Goal: Task Accomplishment & Management: Use online tool/utility

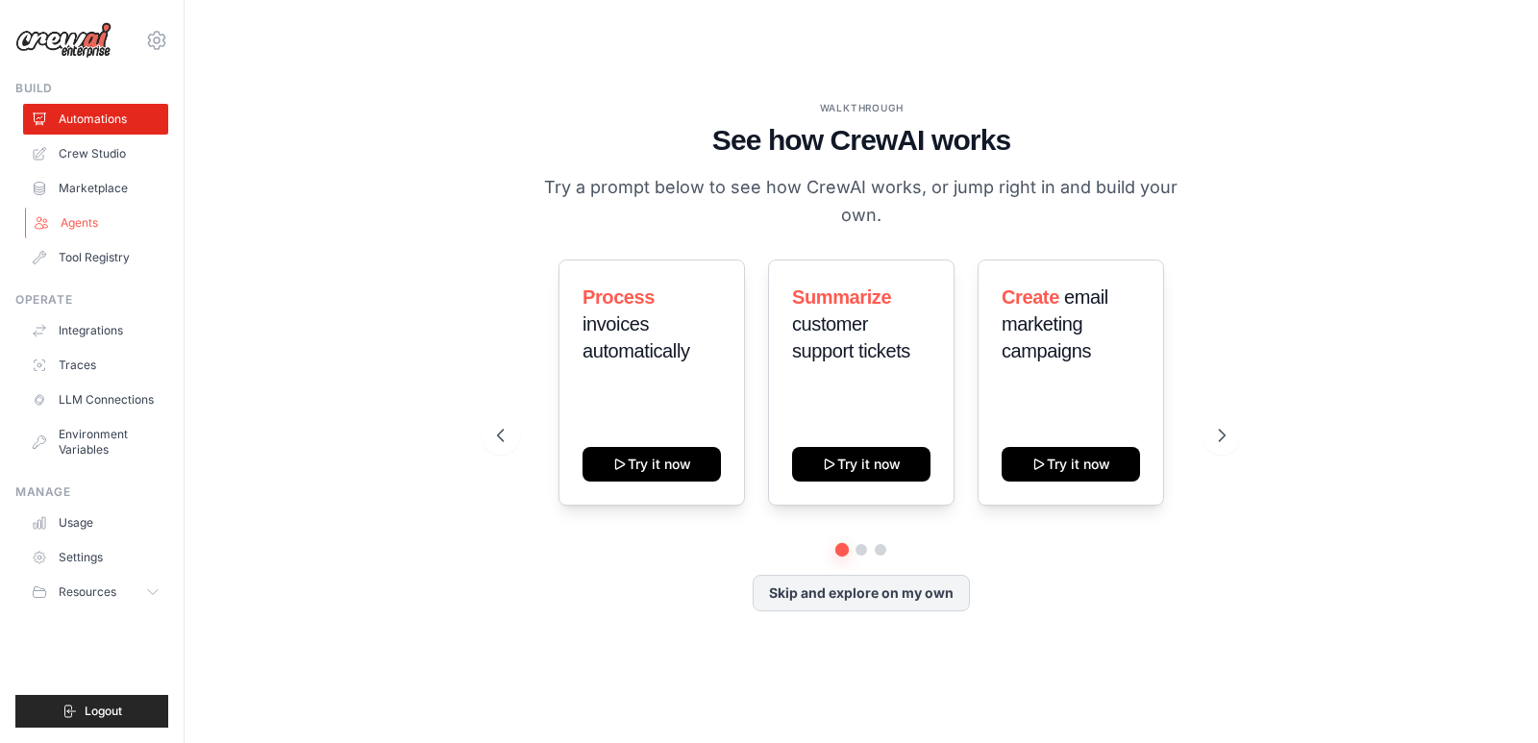
click at [103, 221] on link "Agents" at bounding box center [97, 223] width 145 height 31
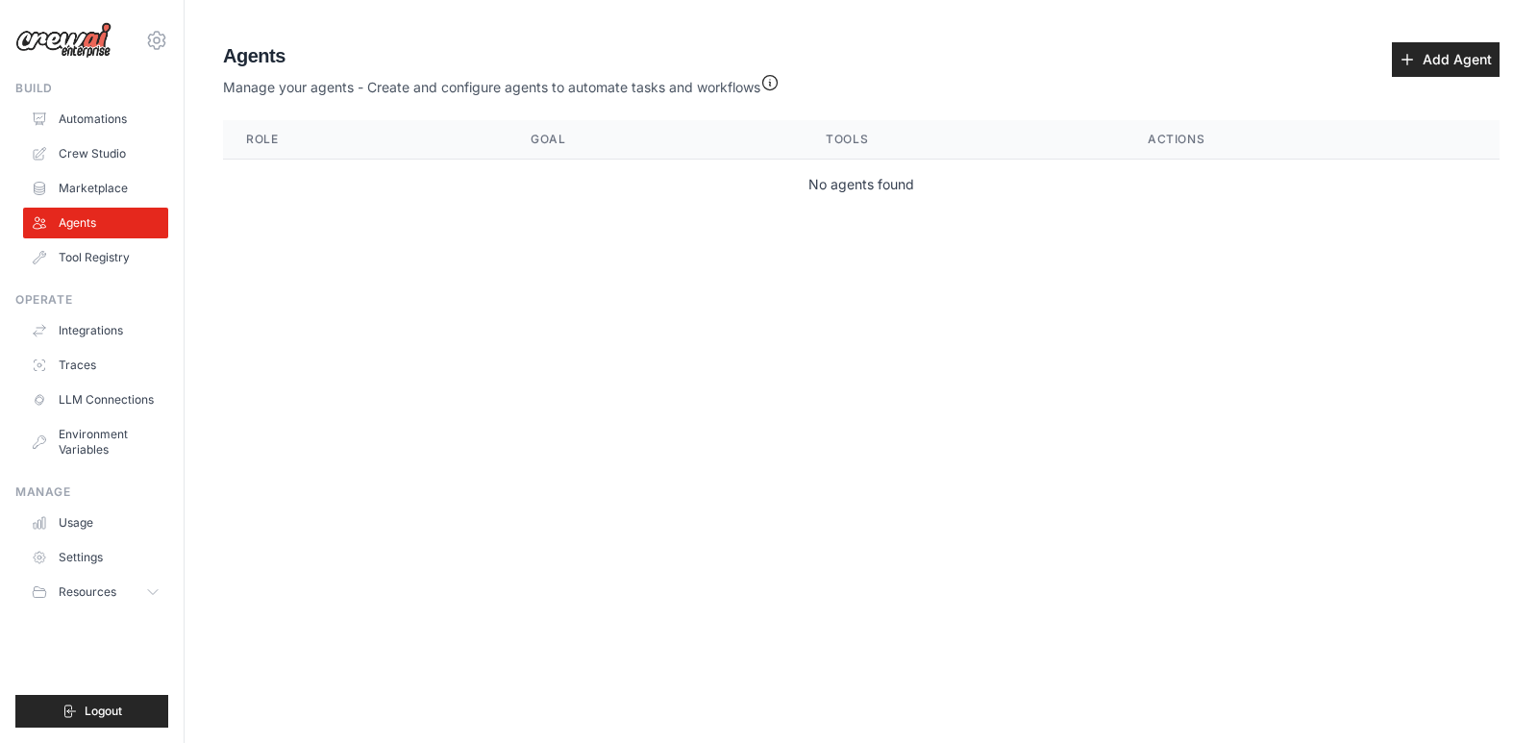
click at [13, 144] on div "epastorini@parks.com.br Settings Build Automations Crew Studio Marketplace" at bounding box center [92, 371] width 185 height 743
click at [56, 148] on link "Crew Studio" at bounding box center [97, 153] width 145 height 31
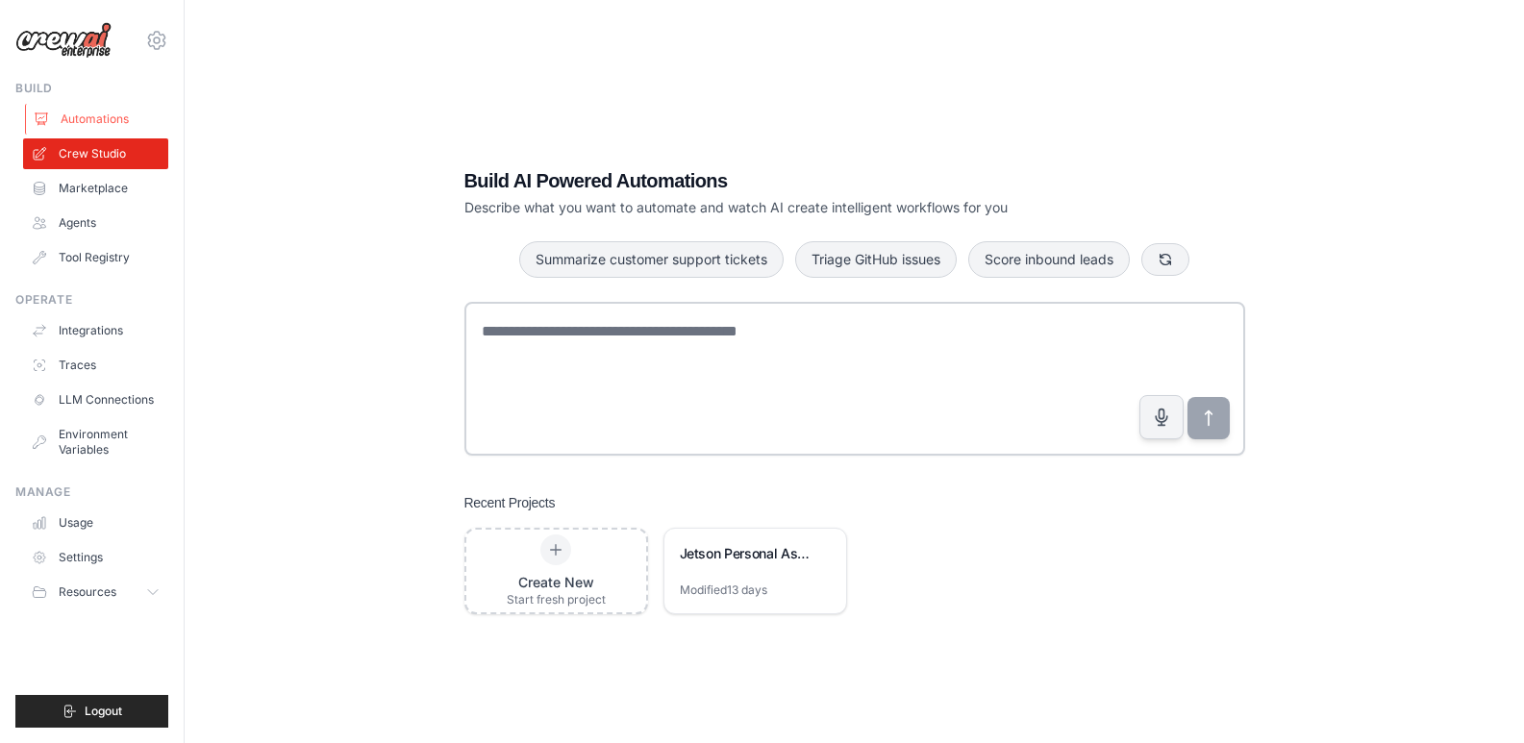
click at [115, 115] on link "Automations" at bounding box center [97, 119] width 145 height 31
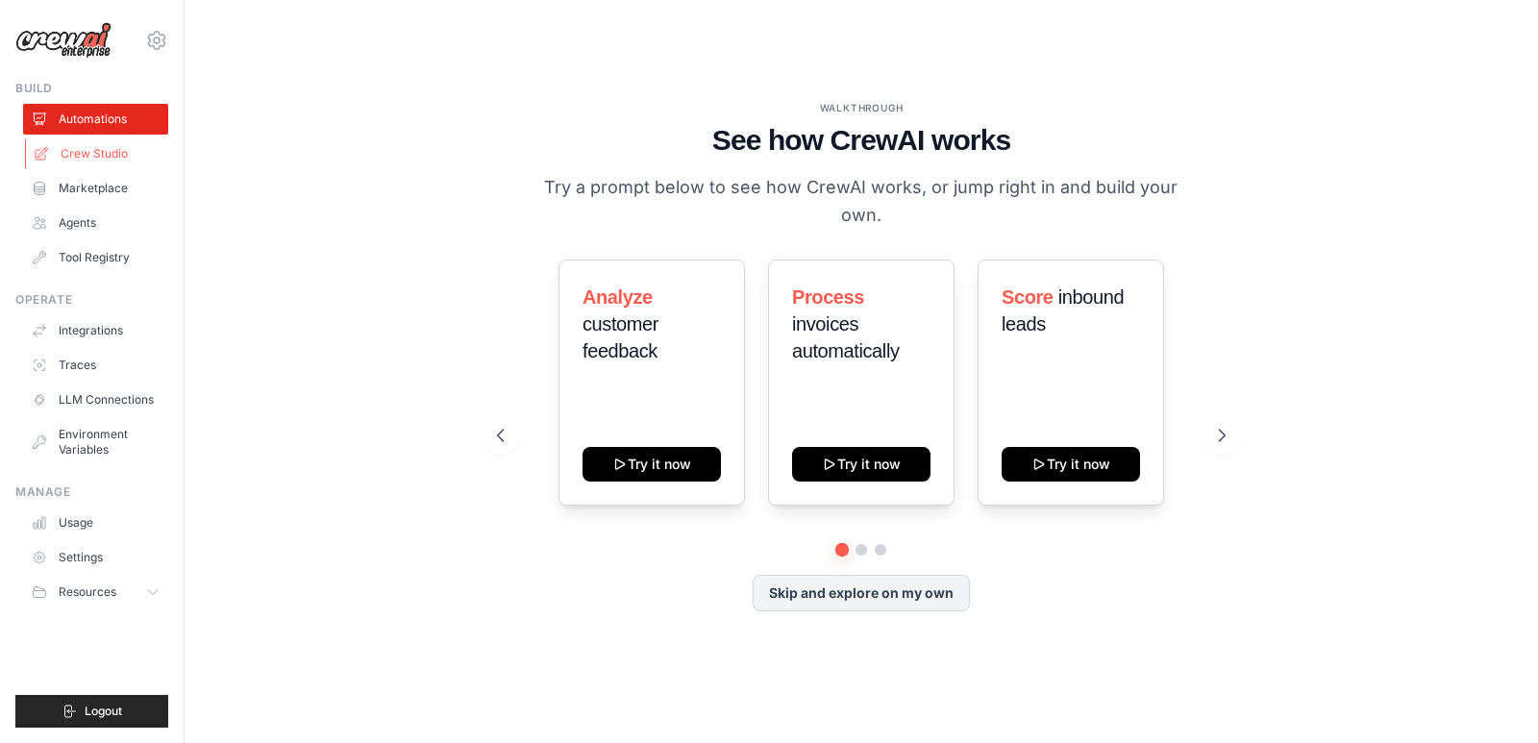
click at [134, 149] on link "Crew Studio" at bounding box center [97, 153] width 145 height 31
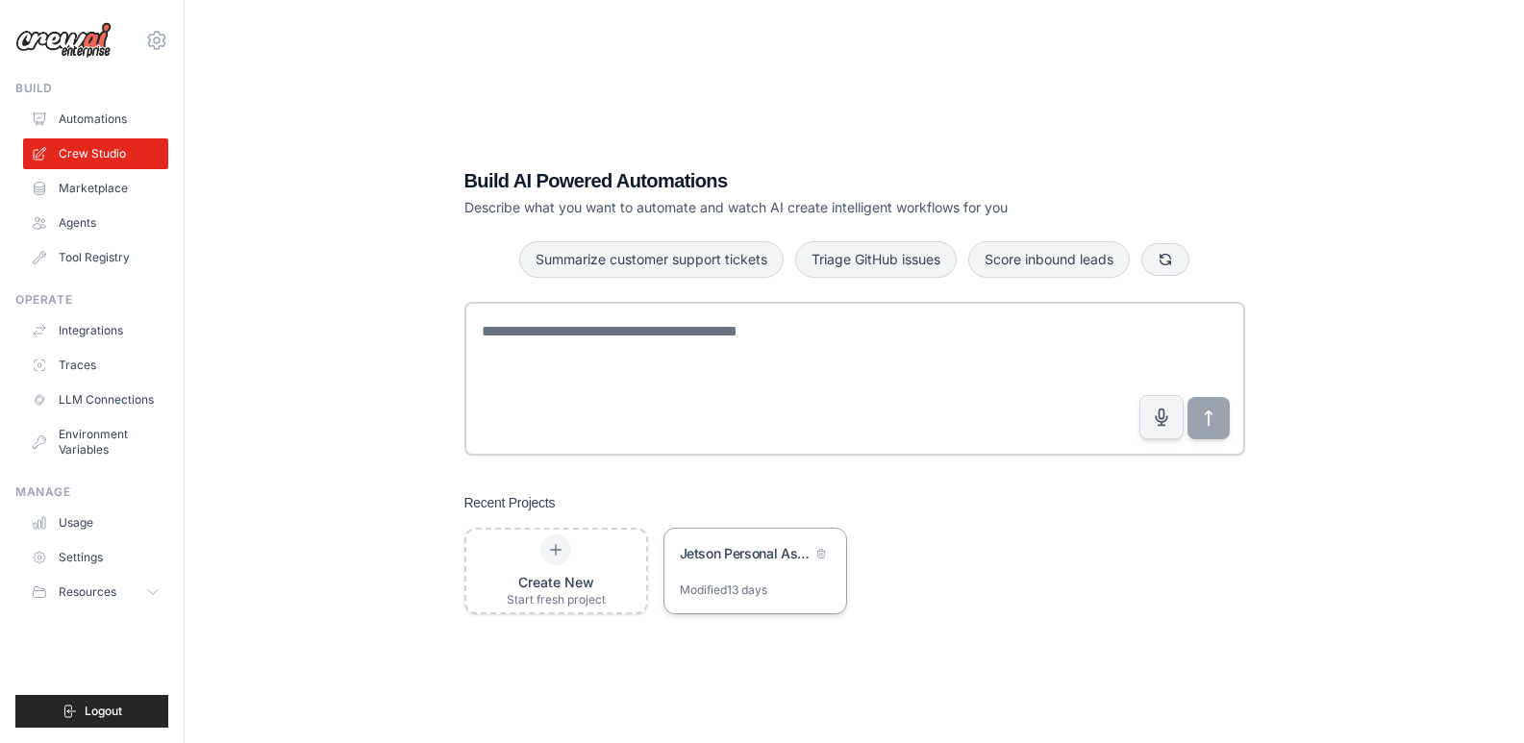
click at [777, 587] on div "Modified 13 days" at bounding box center [755, 598] width 182 height 31
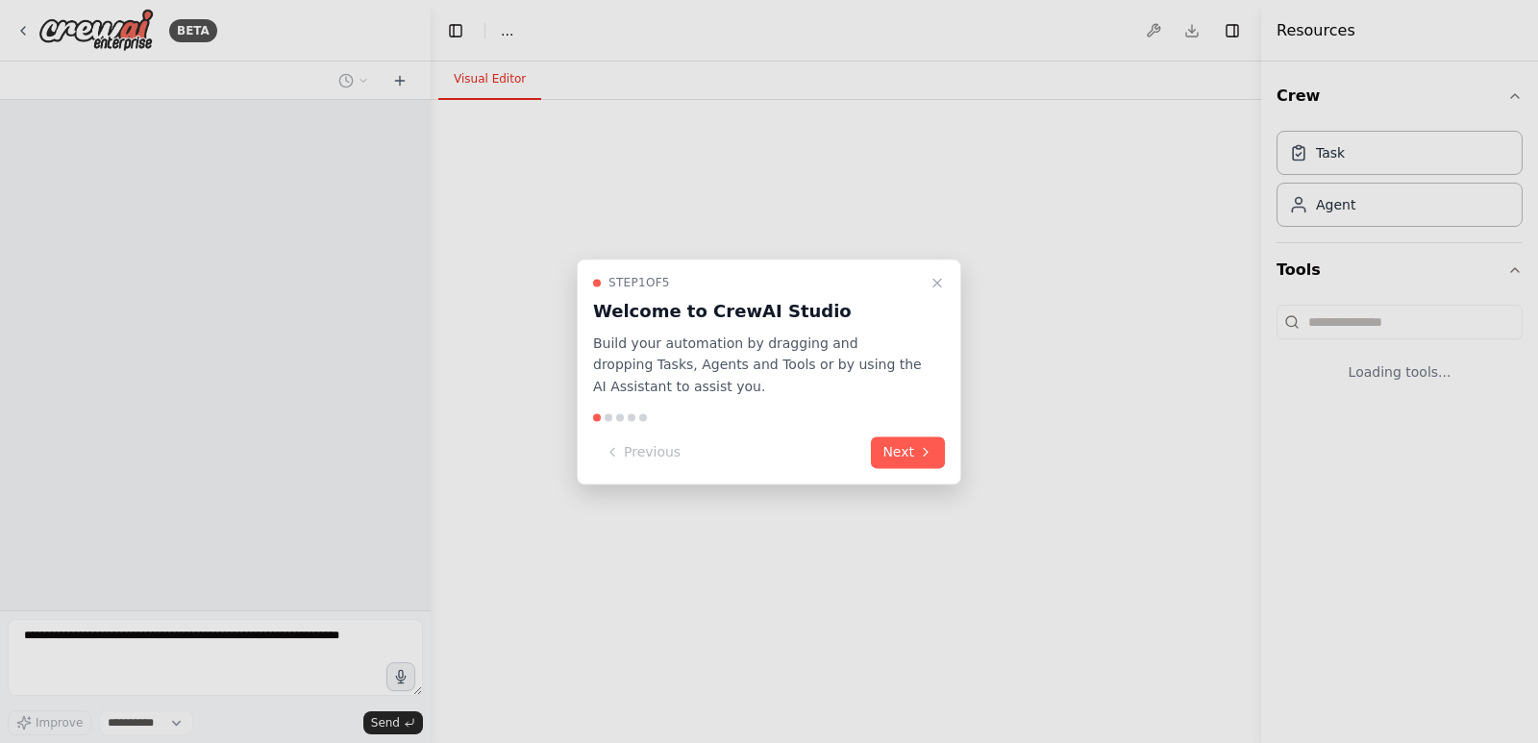
select select "****"
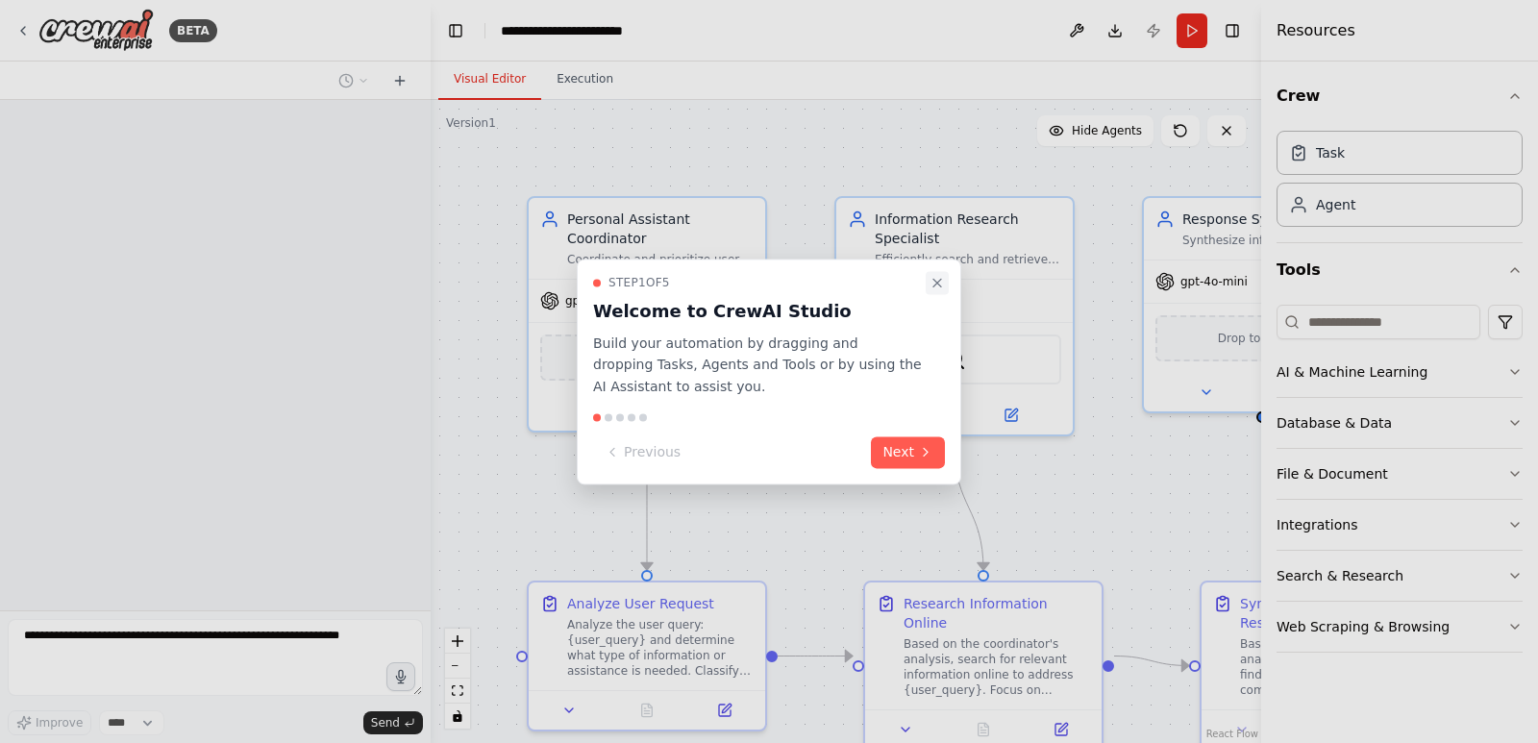
click at [944, 285] on icon "Close walkthrough" at bounding box center [937, 282] width 15 height 15
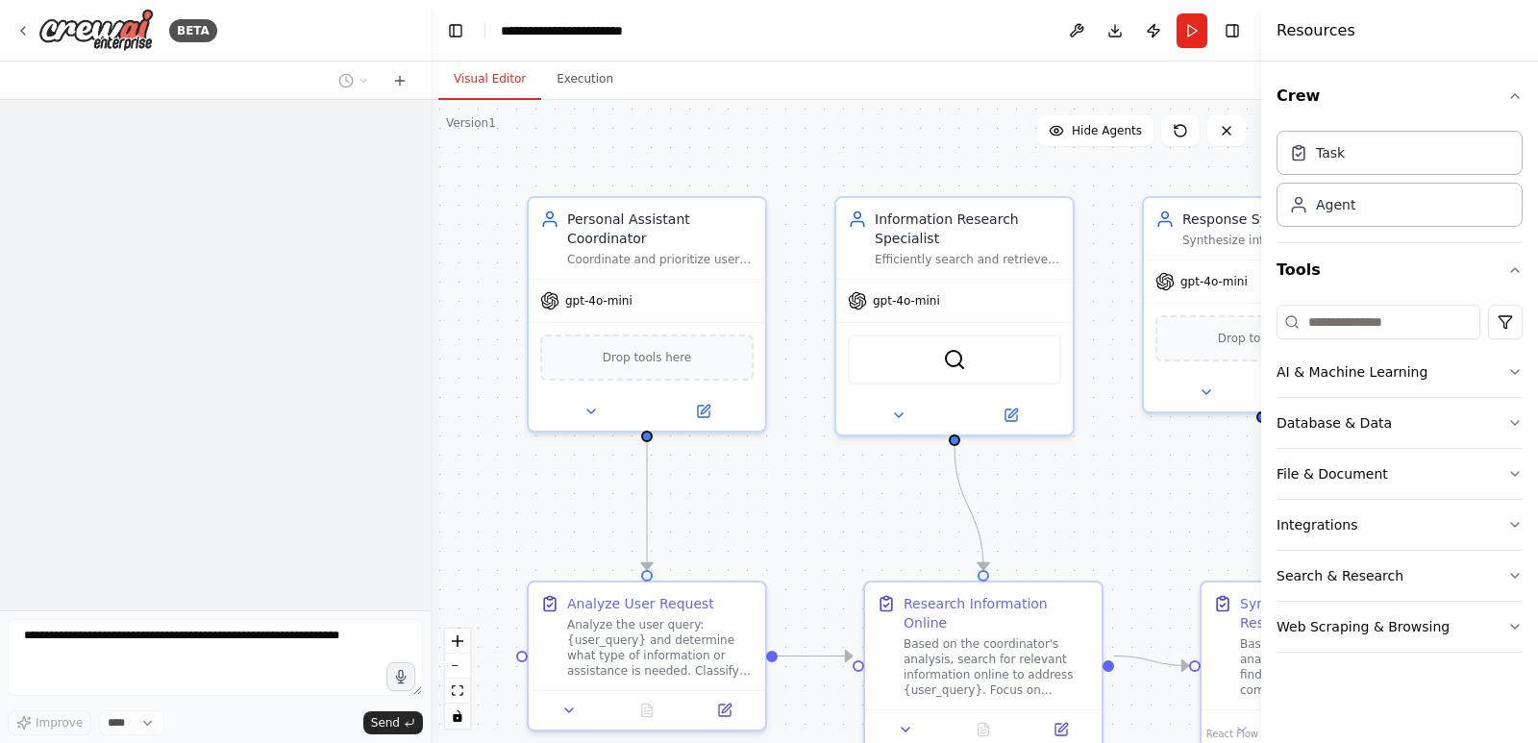
scroll to position [2754, 0]
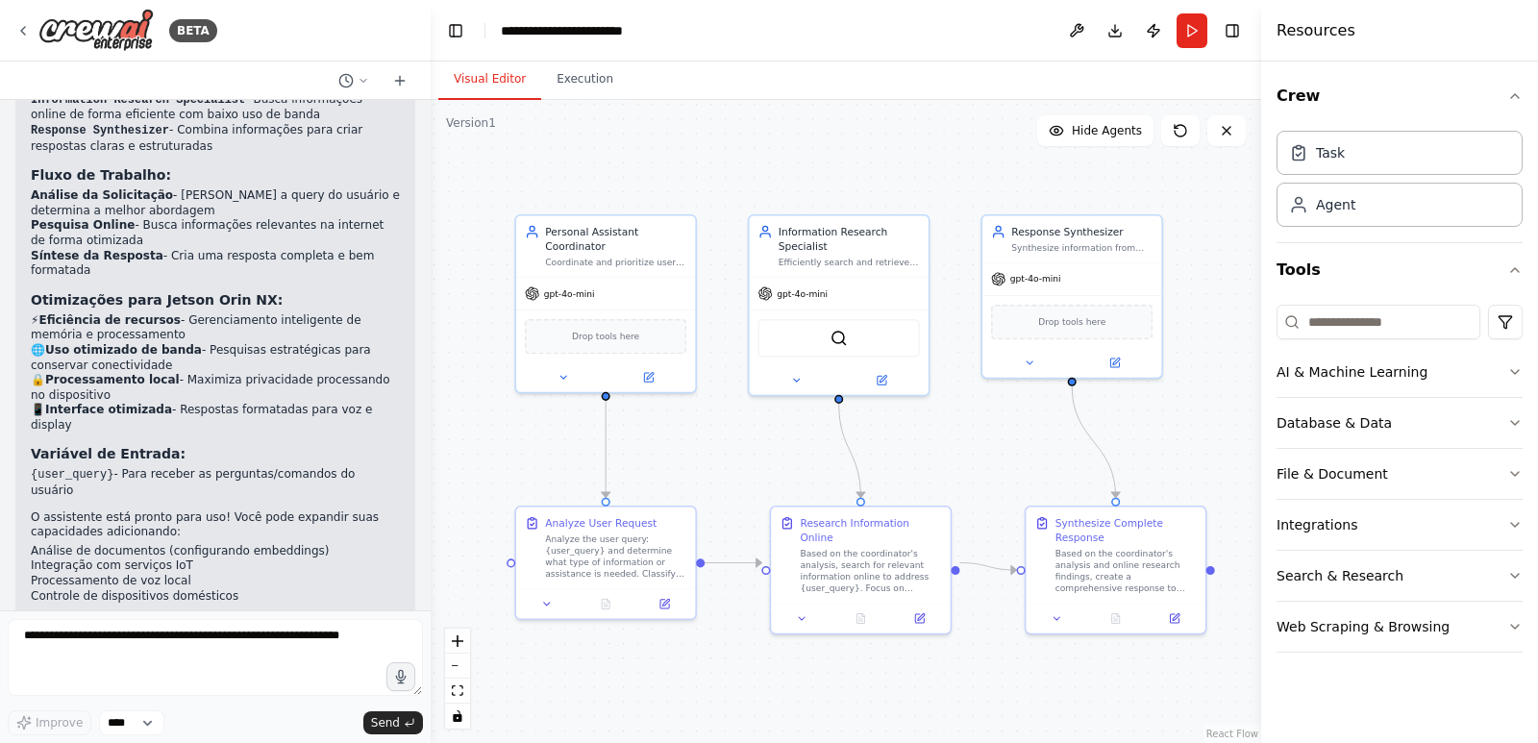
drag, startPoint x: 834, startPoint y: 715, endPoint x: 731, endPoint y: 671, distance: 112.0
click at [731, 671] on div ".deletable-edge-delete-btn { width: 20px; height: 20px; border: 0px solid #ffff…" at bounding box center [846, 421] width 831 height 643
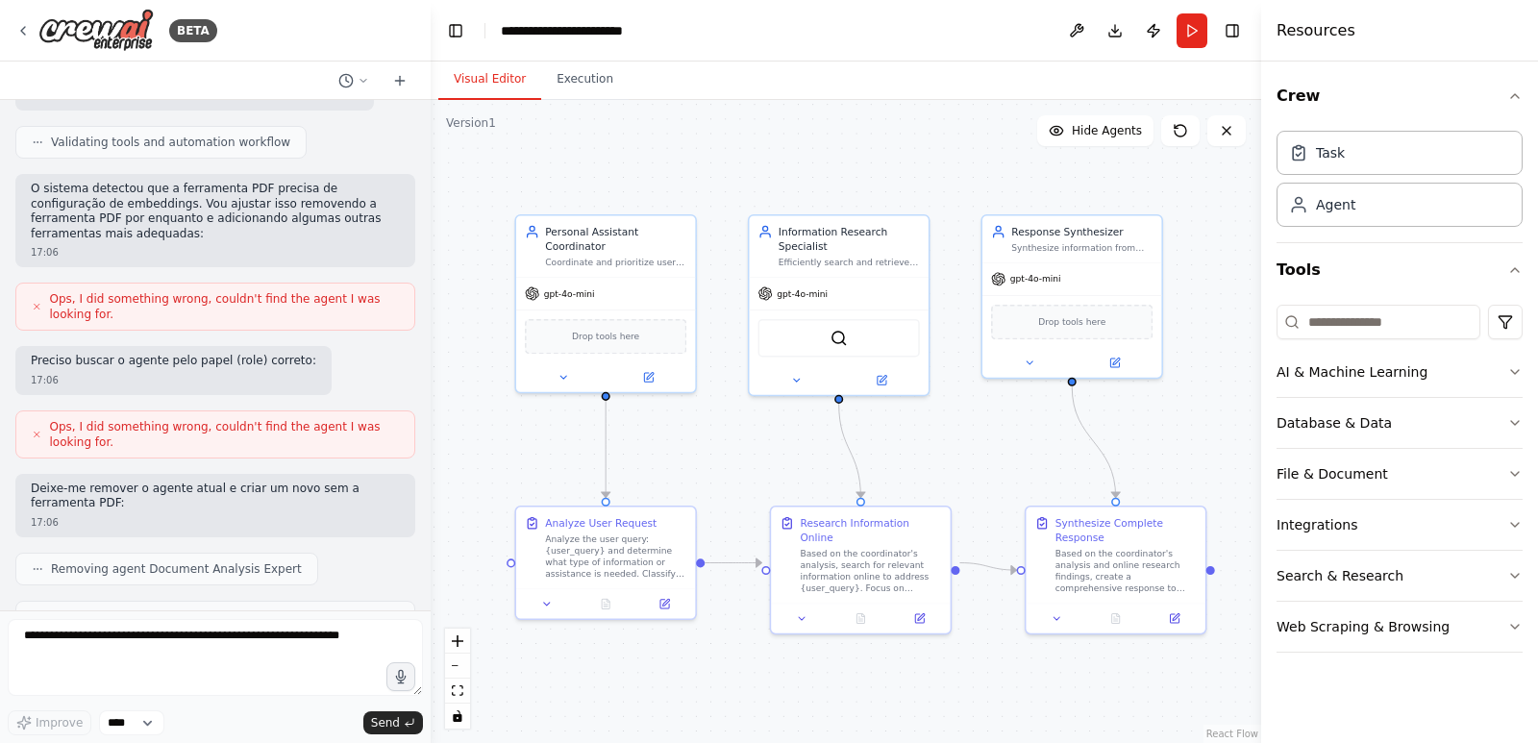
scroll to position [1311, 0]
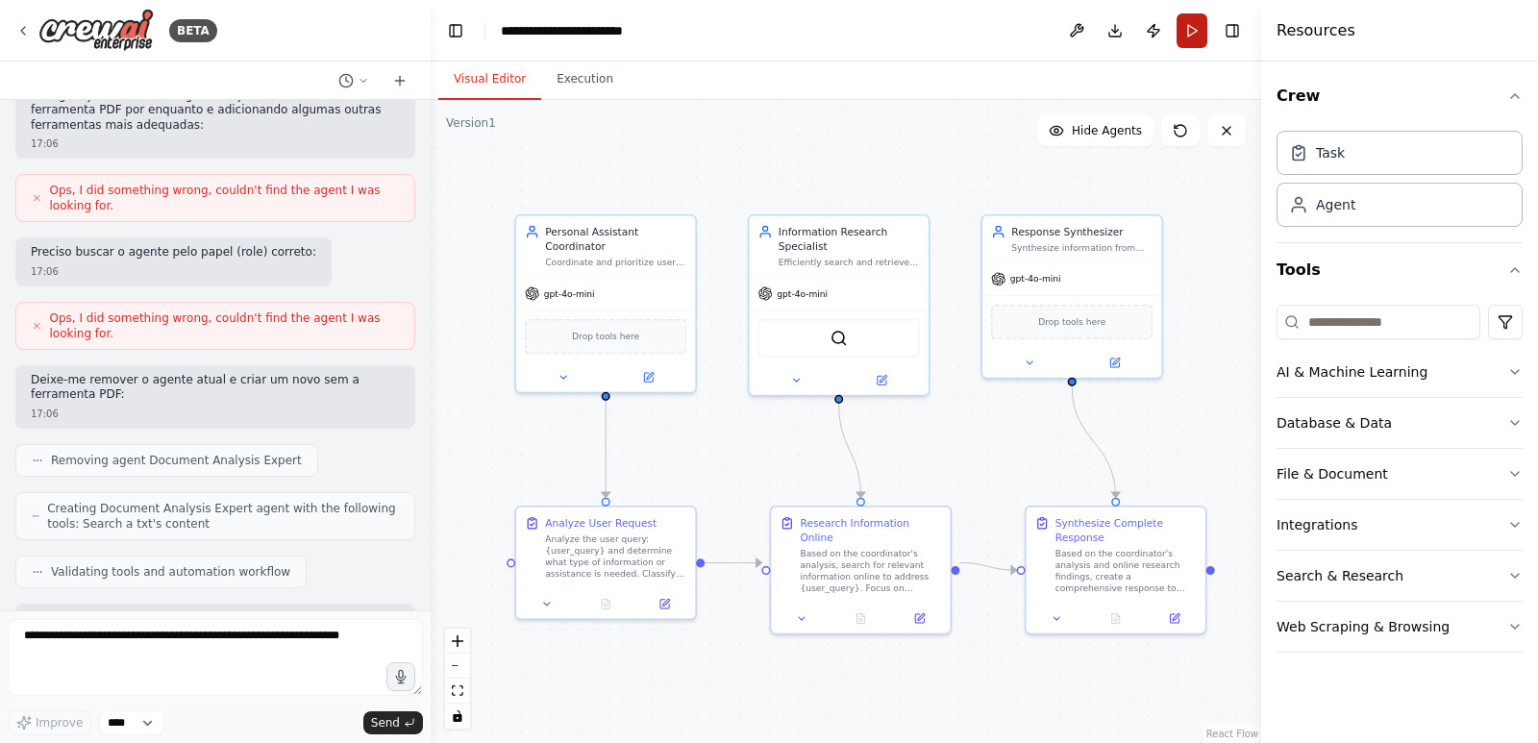
click at [1190, 37] on button "Run" at bounding box center [1192, 30] width 31 height 35
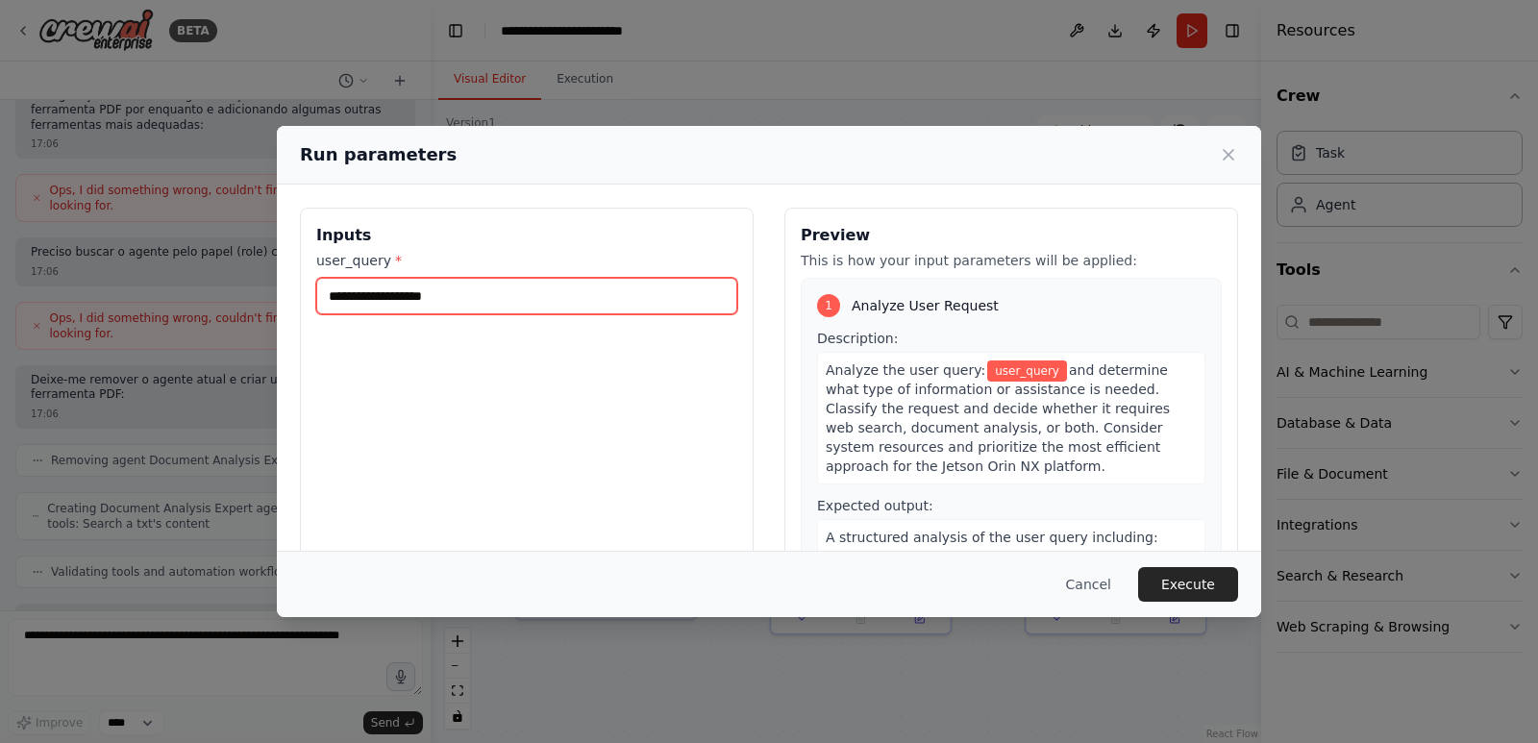
click at [450, 298] on input "user_query *" at bounding box center [526, 296] width 421 height 37
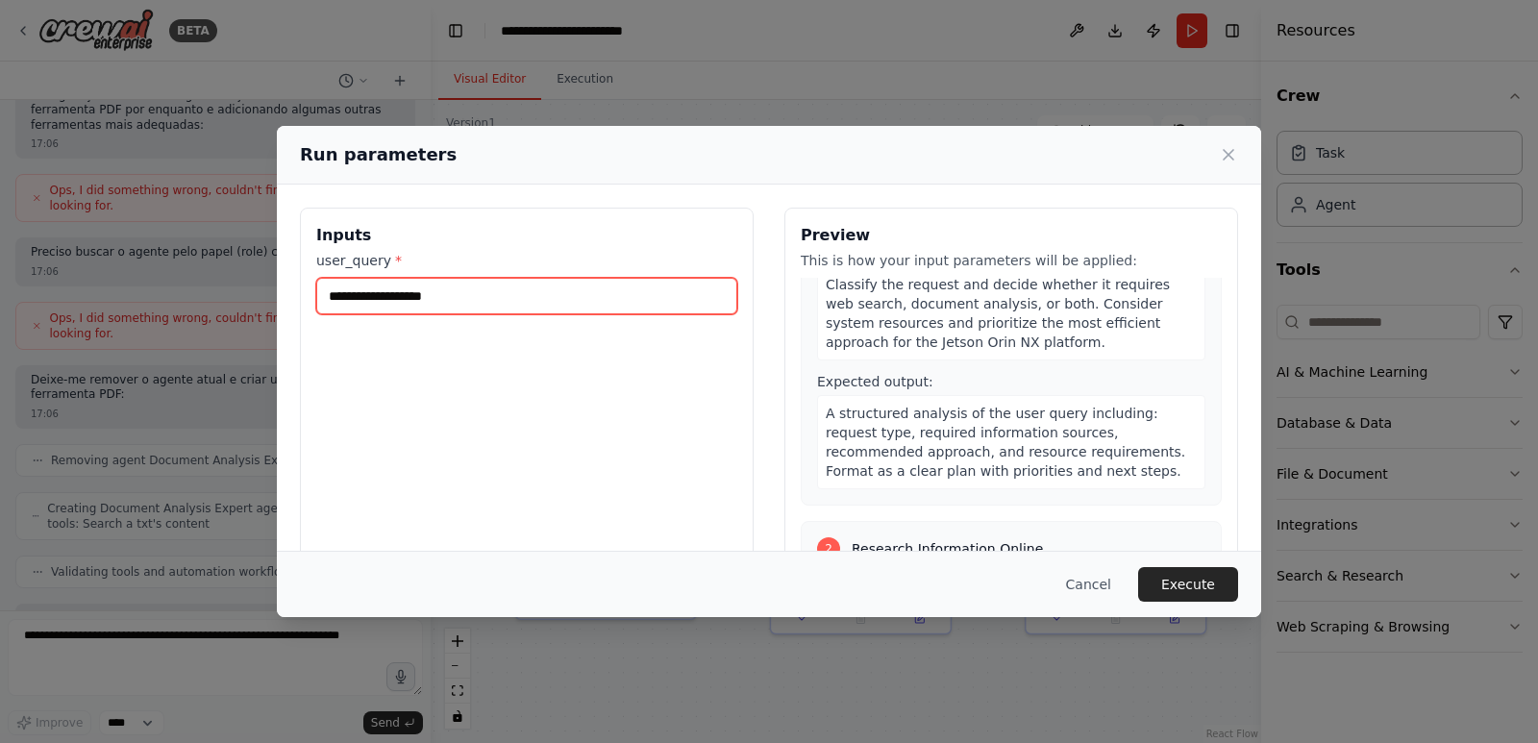
scroll to position [0, 0]
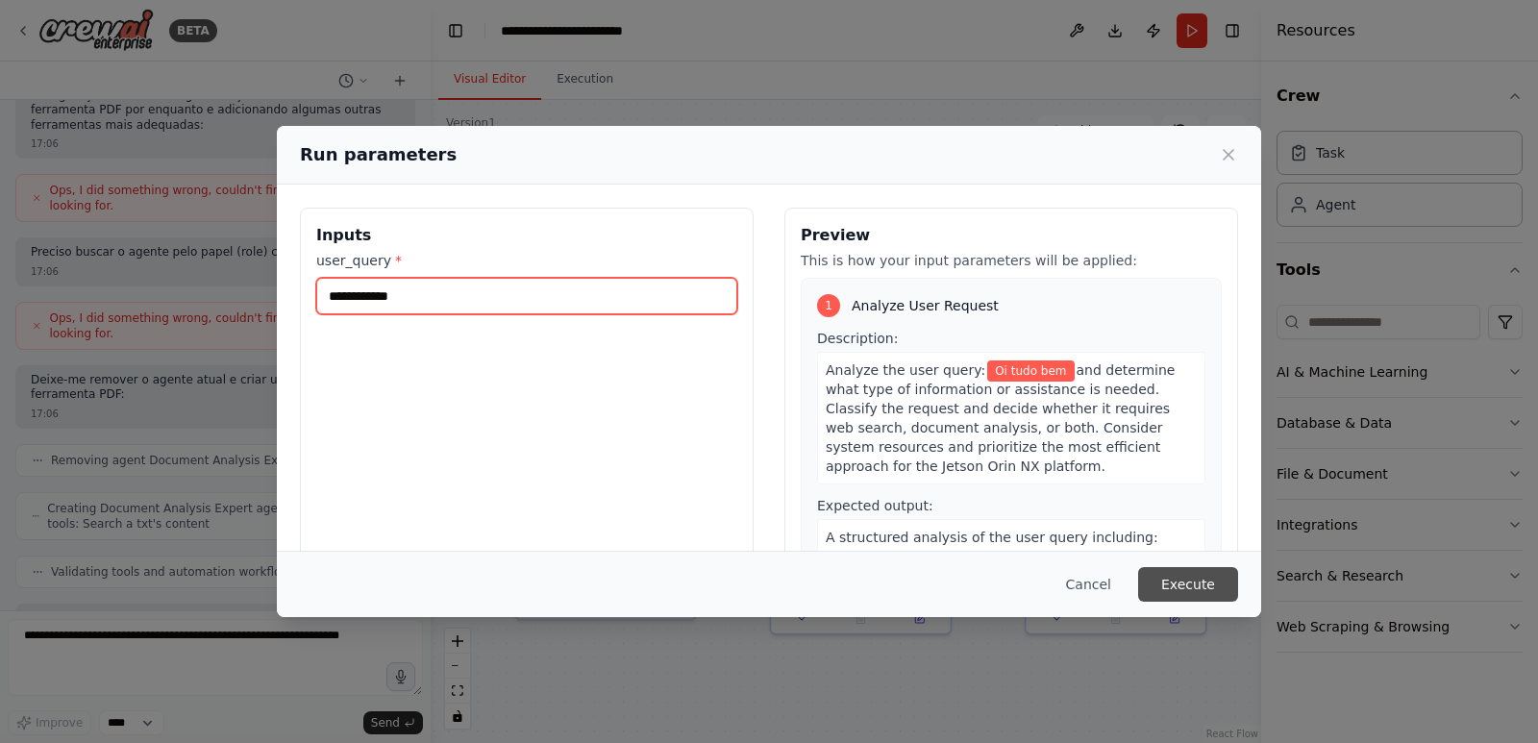
type input "**********"
click at [1209, 592] on button "Execute" at bounding box center [1188, 584] width 100 height 35
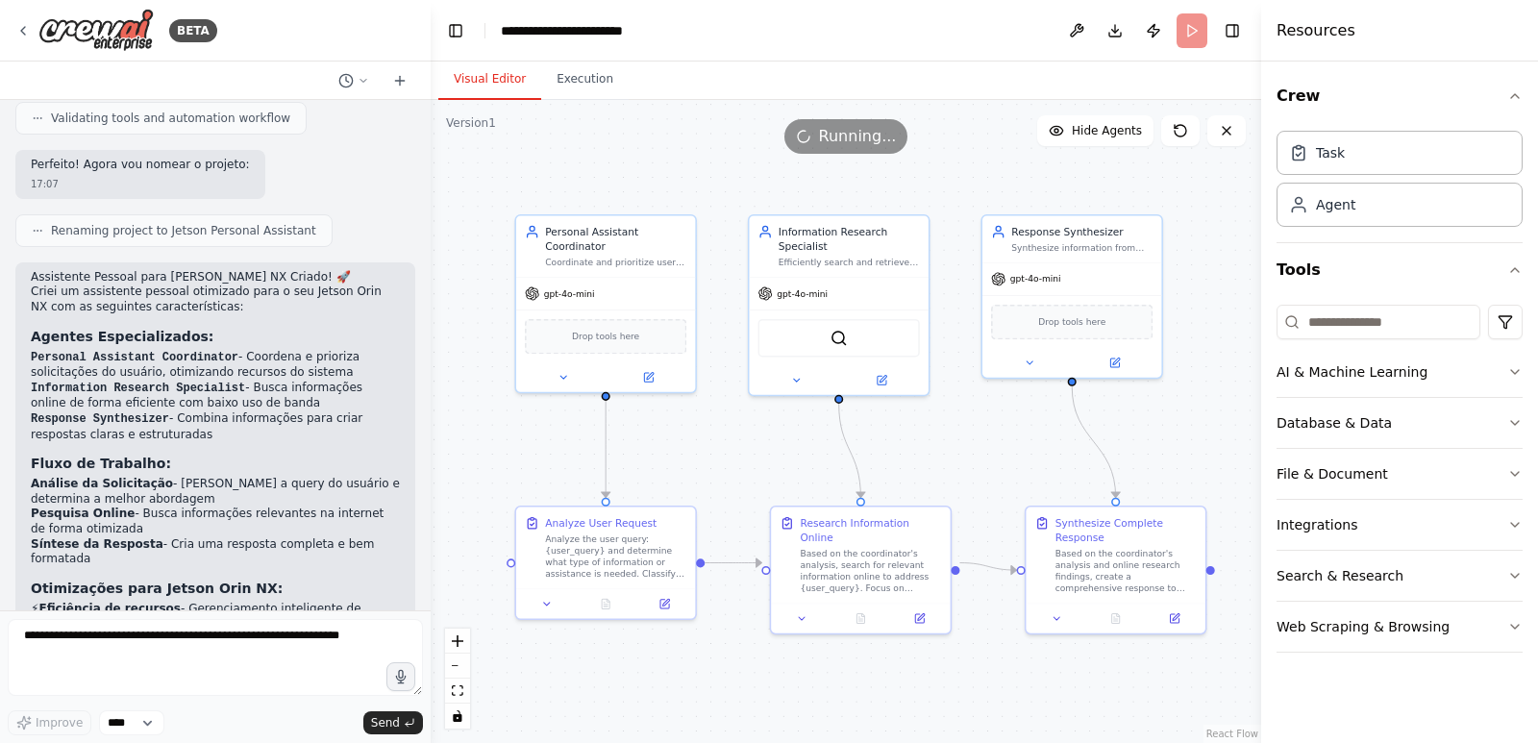
scroll to position [2754, 0]
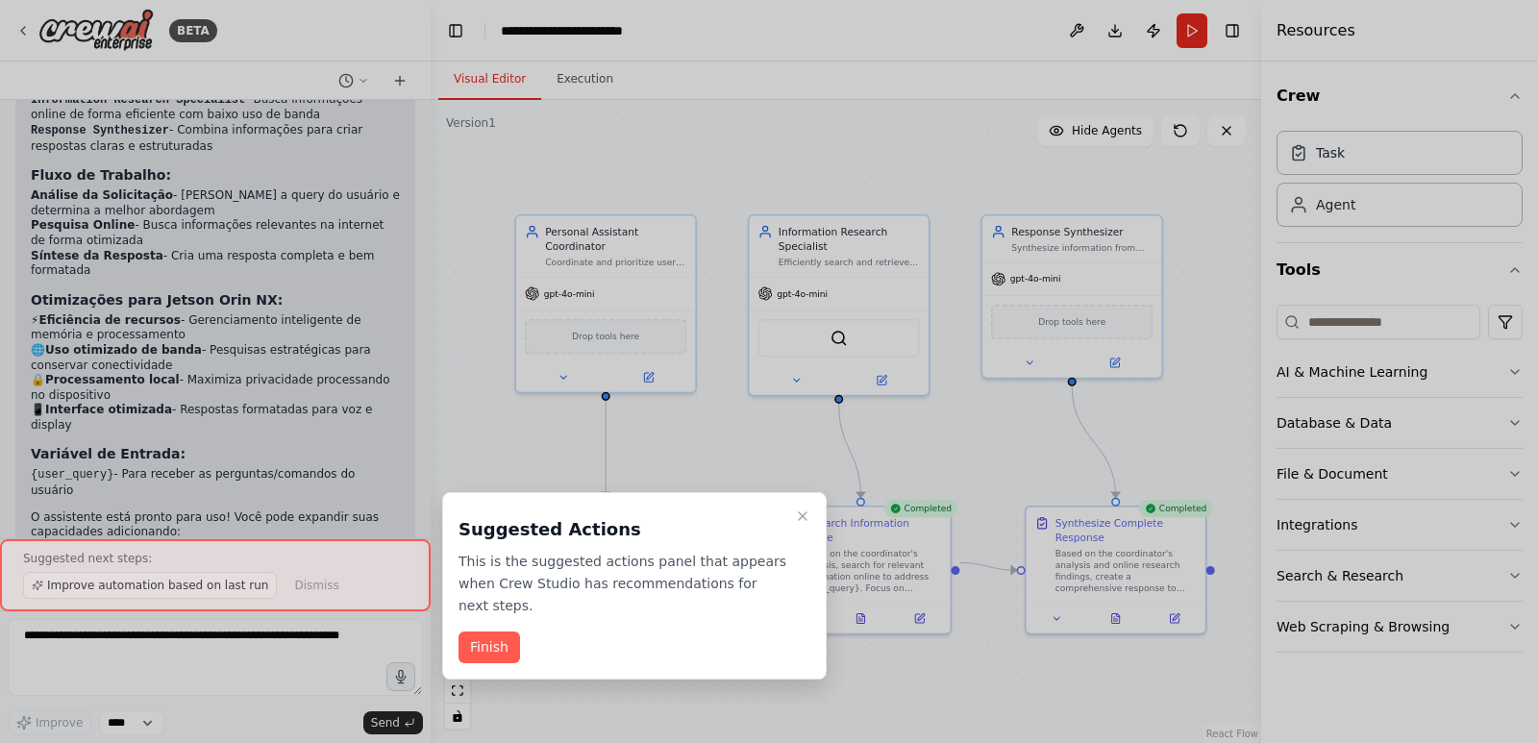
click at [506, 636] on button "Finish" at bounding box center [490, 648] width 62 height 32
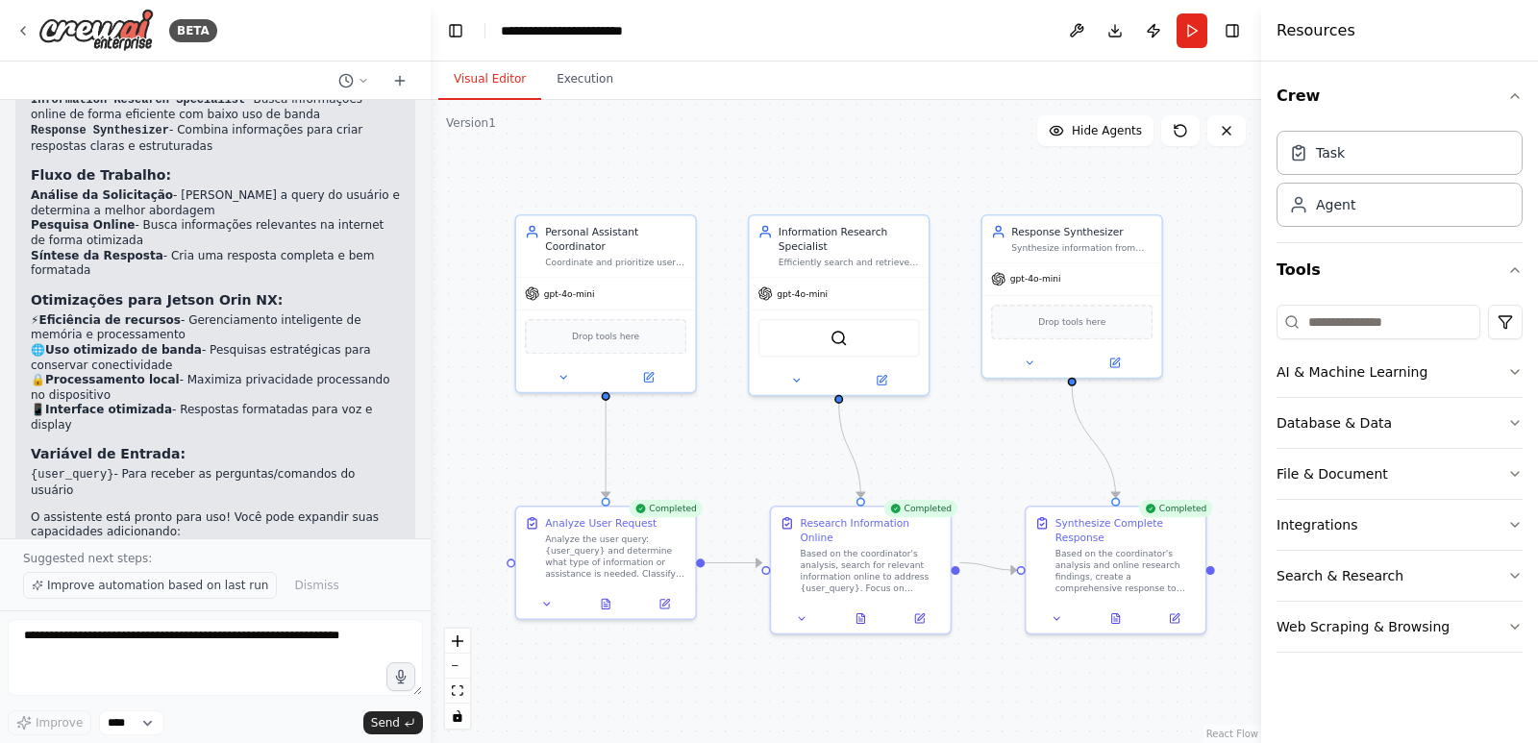
click at [145, 586] on span "Improve automation based on last run" at bounding box center [157, 585] width 221 height 15
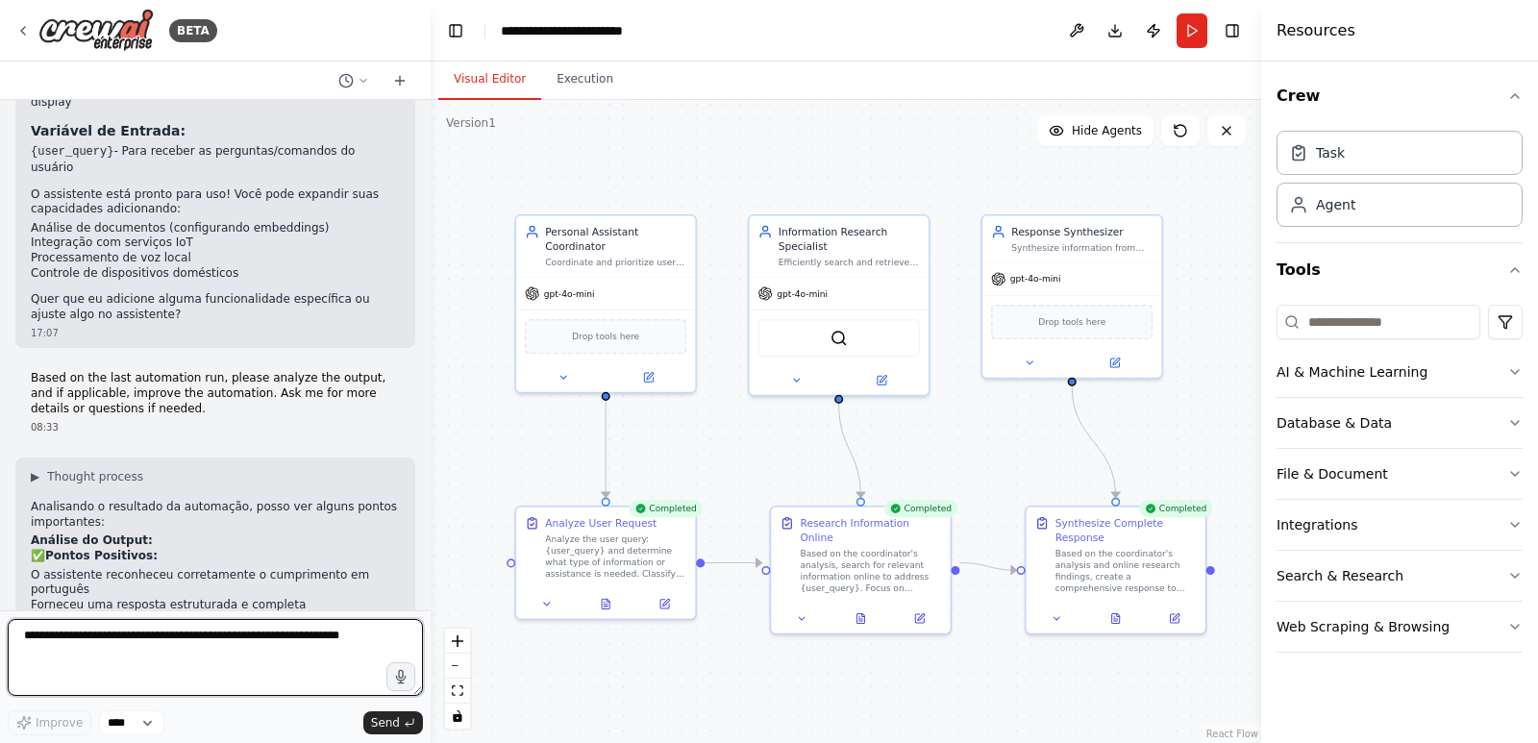
scroll to position [2941, 0]
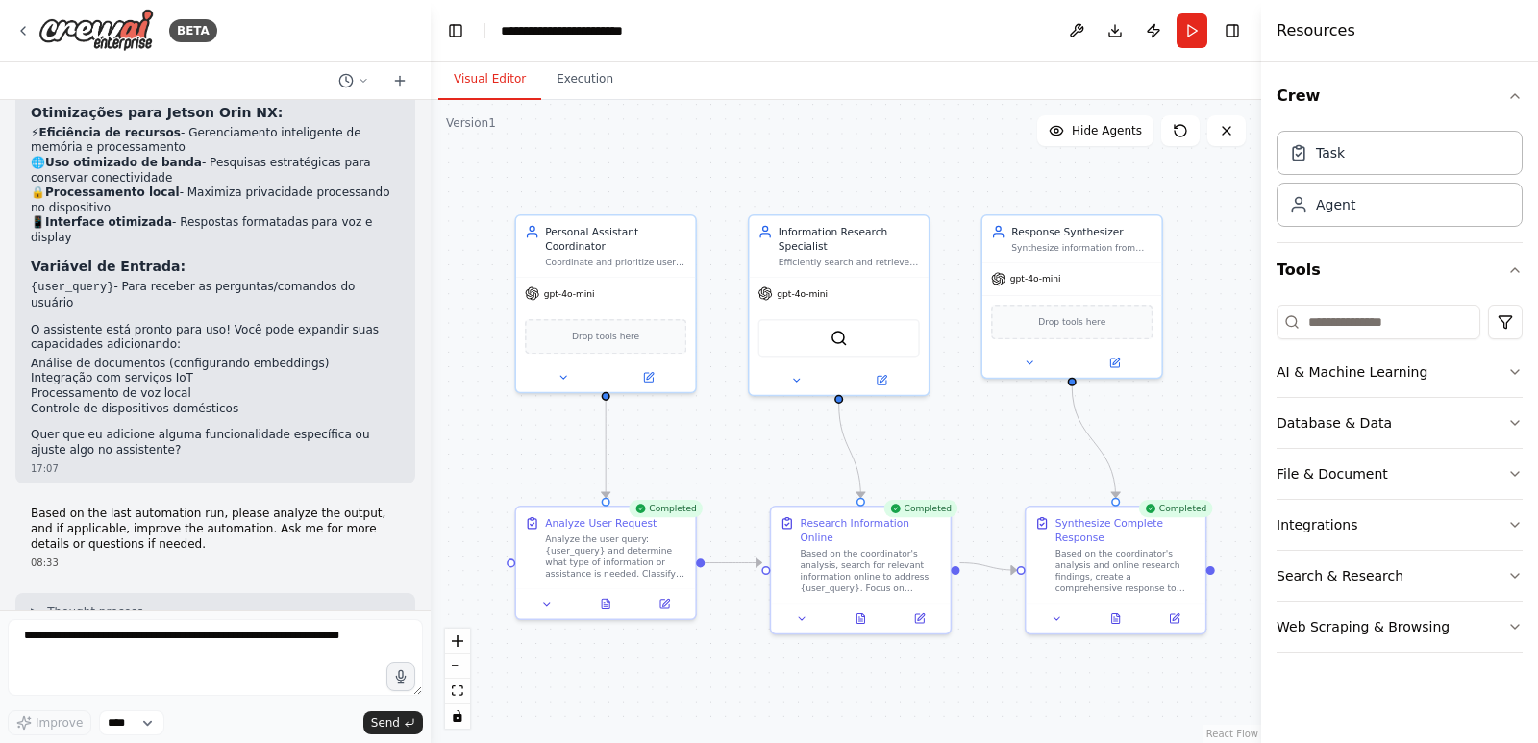
click at [81, 507] on p "Based on the last automation run, please analyze the output, and if applicable,…" at bounding box center [215, 529] width 369 height 45
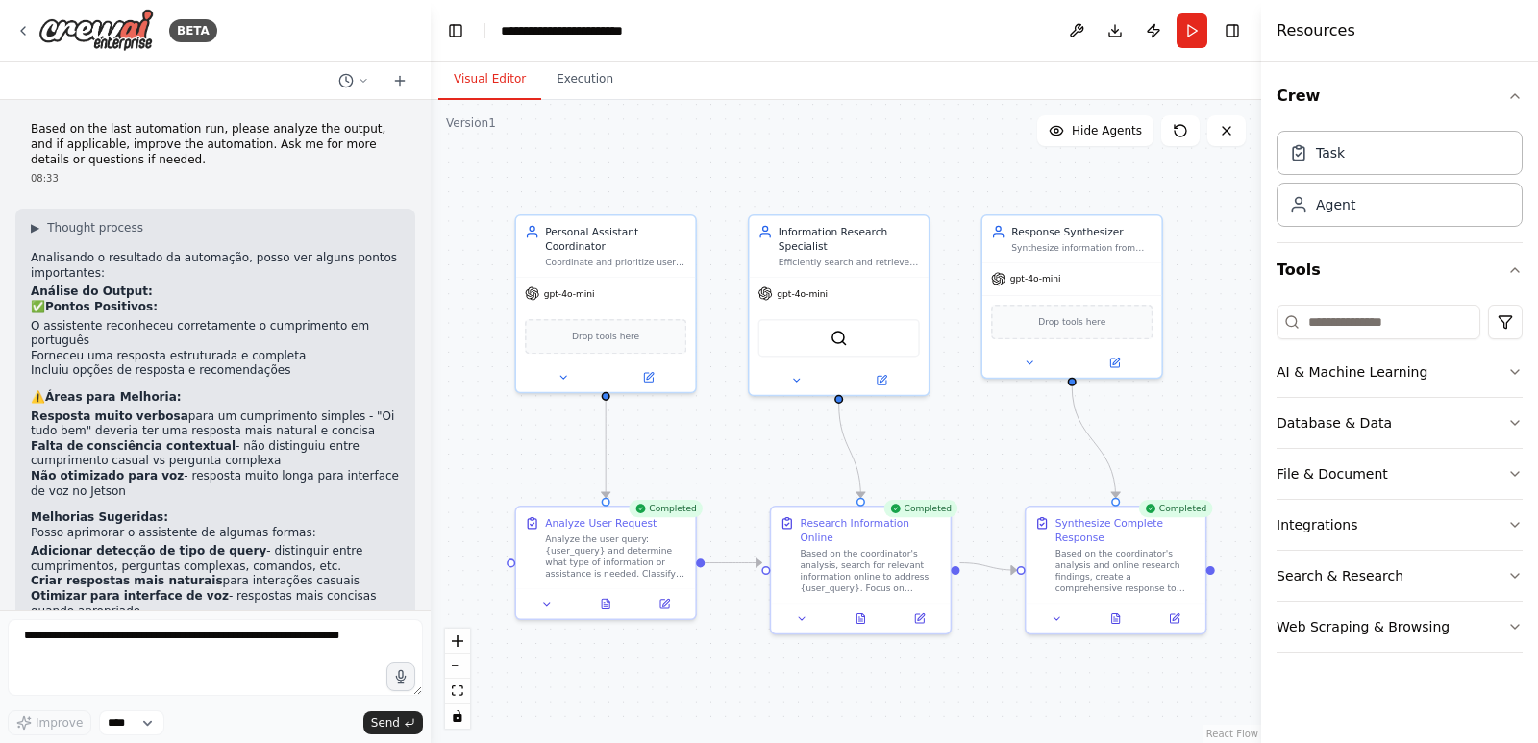
scroll to position [3518, 0]
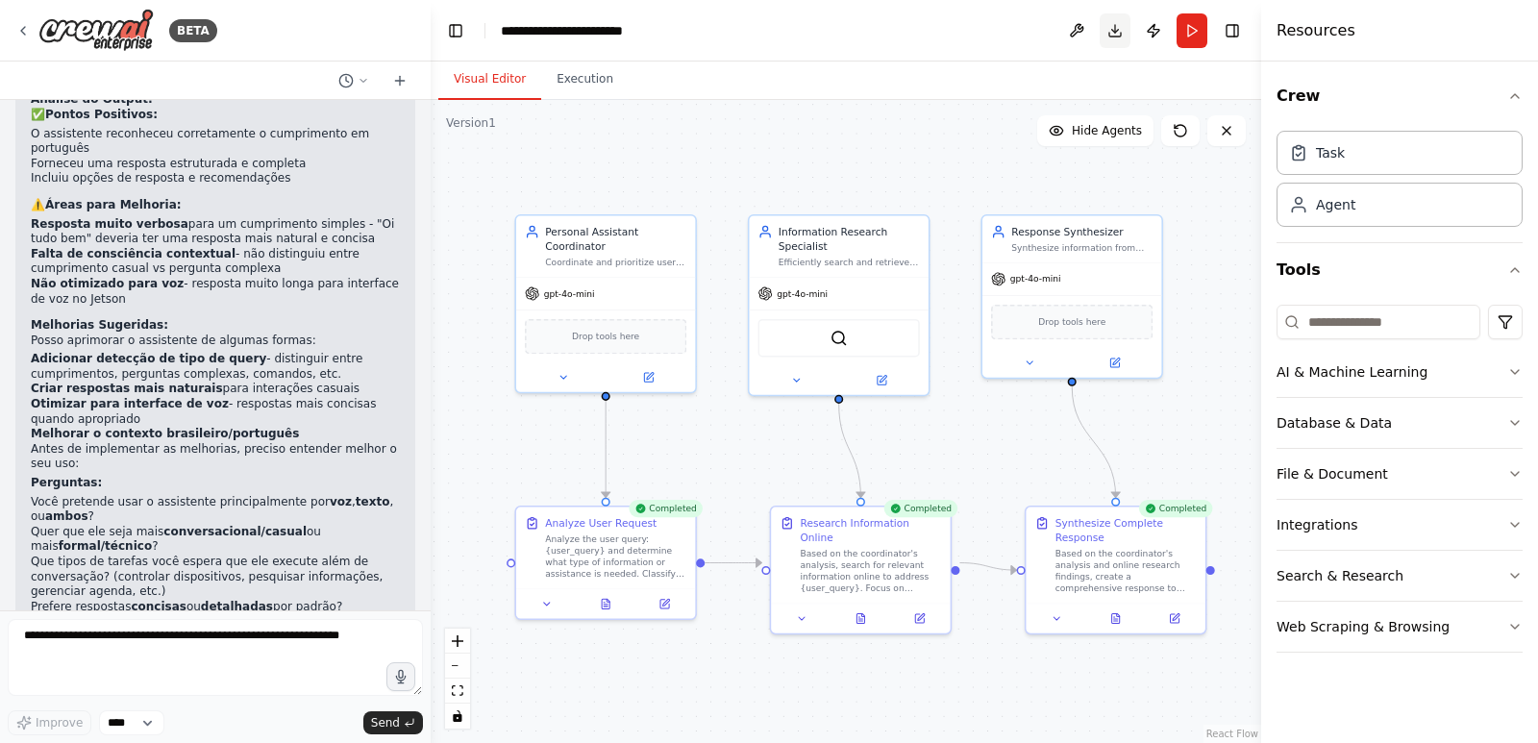
click at [1106, 31] on button "Download" at bounding box center [1115, 30] width 31 height 35
click at [1122, 562] on div "Based on the coordinator's analysis and online research findings, create a comp…" at bounding box center [1126, 568] width 141 height 47
click at [1021, 678] on div ".deletable-edge-delete-btn { width: 20px; height: 20px; border: 0px solid #ffff…" at bounding box center [846, 421] width 831 height 643
click at [121, 22] on img at bounding box center [95, 30] width 115 height 43
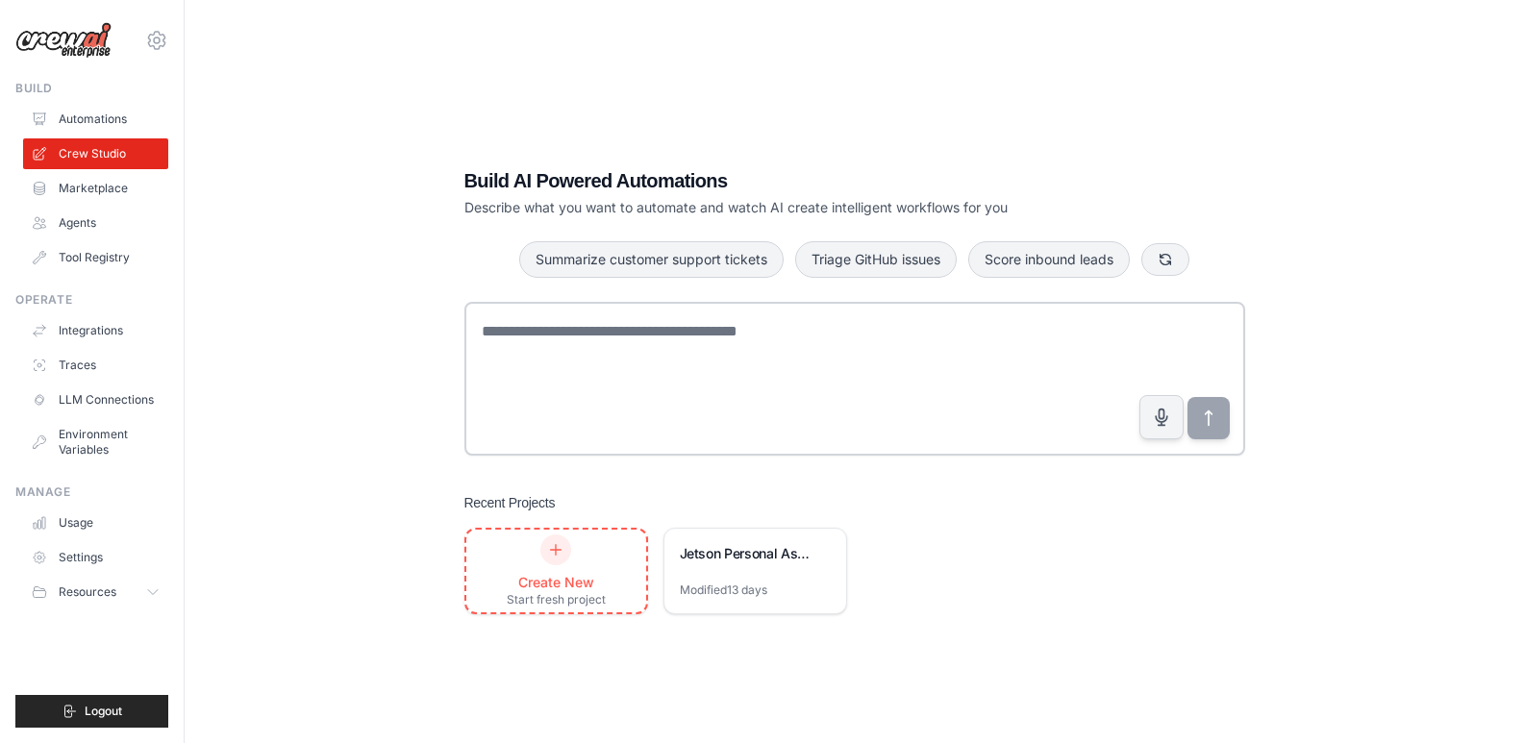
click at [586, 566] on div "Create New Start fresh project" at bounding box center [556, 571] width 99 height 73
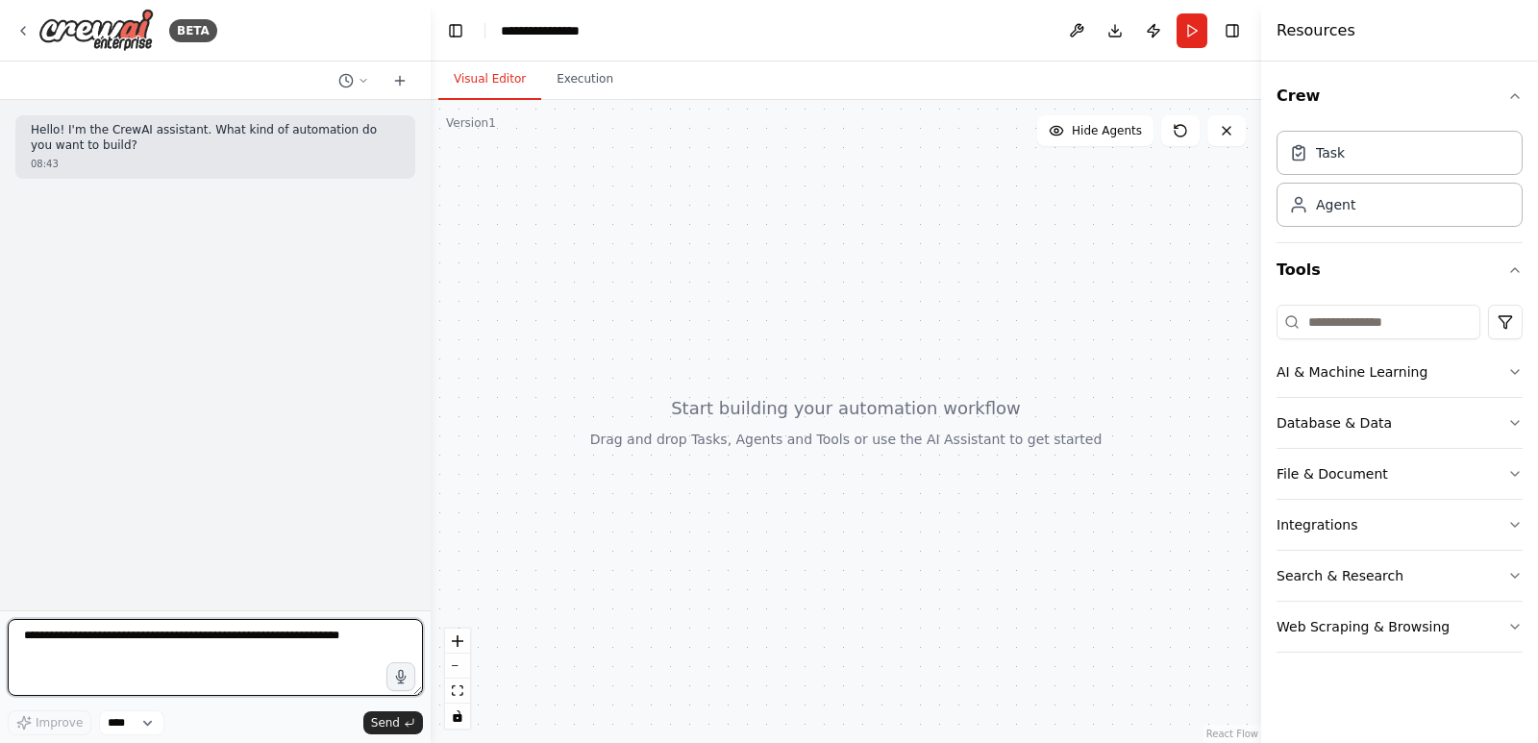
click at [177, 659] on textarea at bounding box center [215, 657] width 415 height 77
click at [335, 642] on textarea at bounding box center [215, 657] width 415 height 77
type textarea "**********"
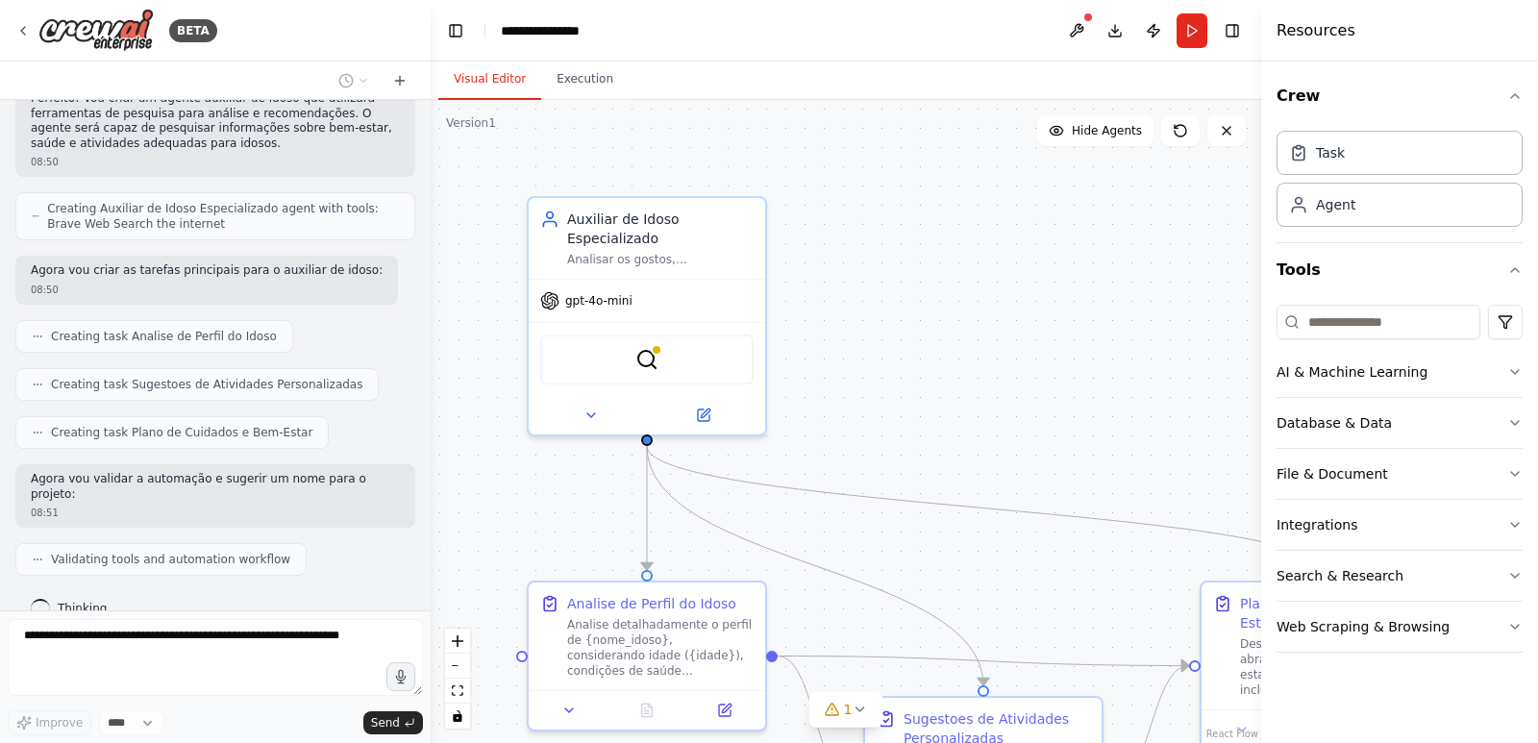
scroll to position [620, 0]
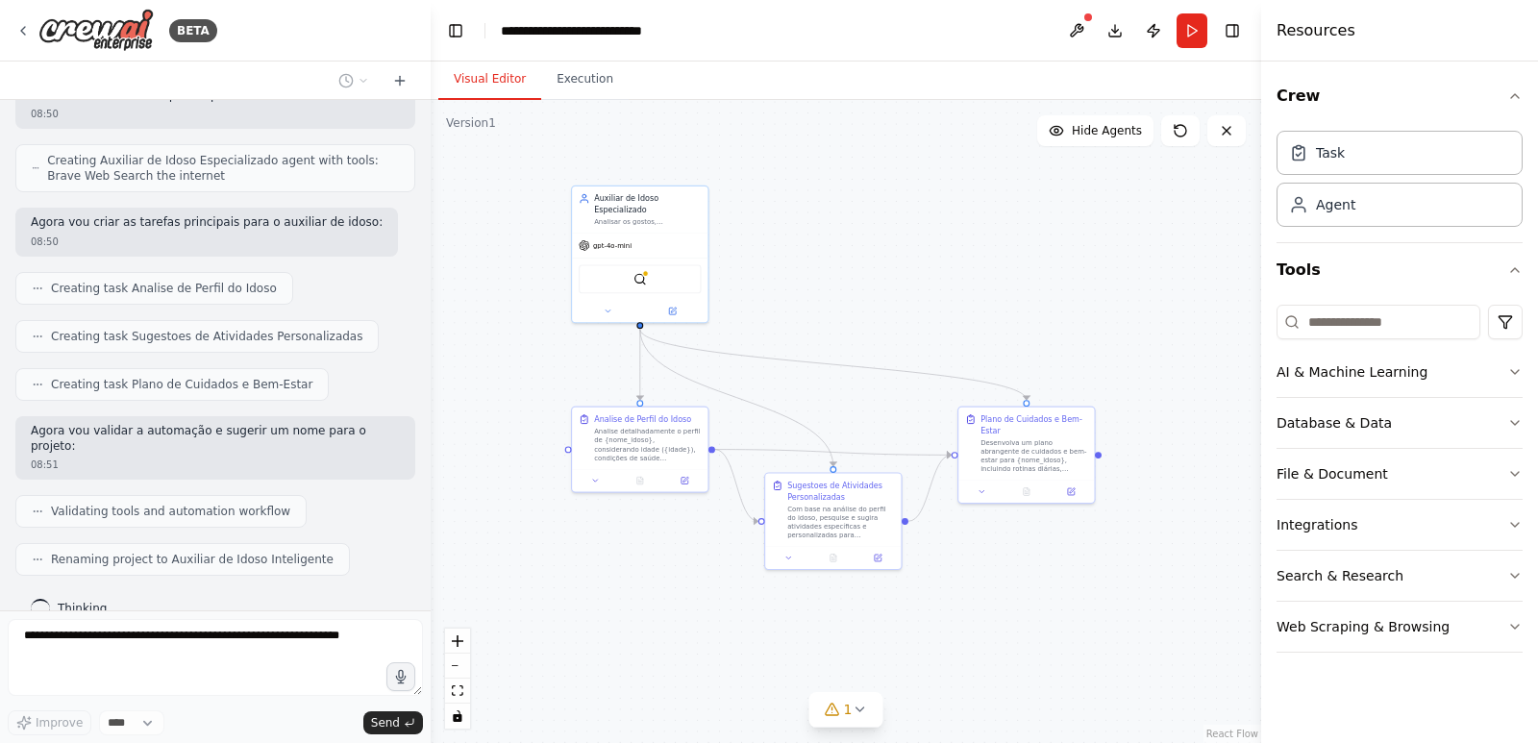
drag, startPoint x: 1113, startPoint y: 462, endPoint x: 1023, endPoint y: 299, distance: 186.8
click at [1023, 299] on div ".deletable-edge-delete-btn { width: 20px; height: 20px; border: 0px solid #ffff…" at bounding box center [846, 421] width 831 height 643
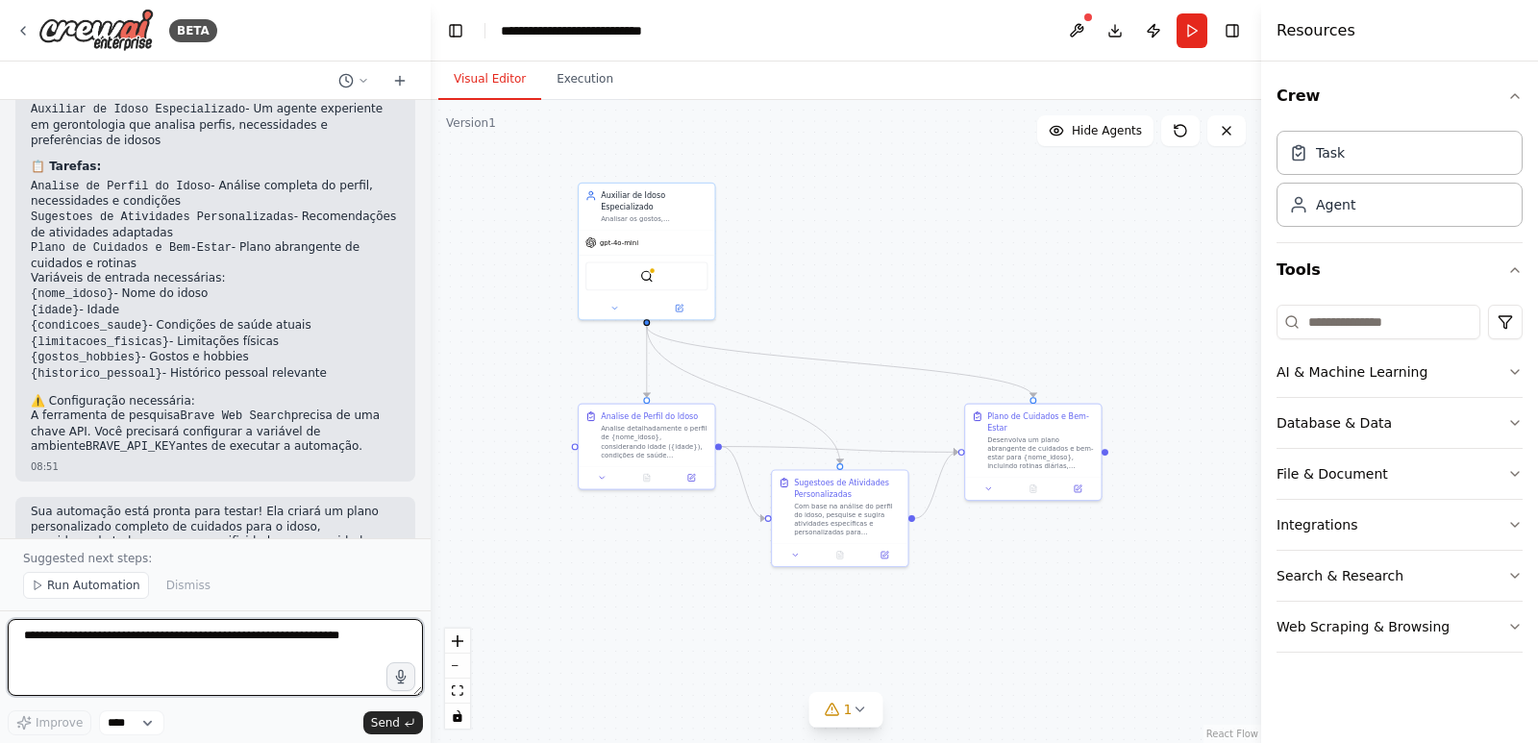
scroll to position [1207, 0]
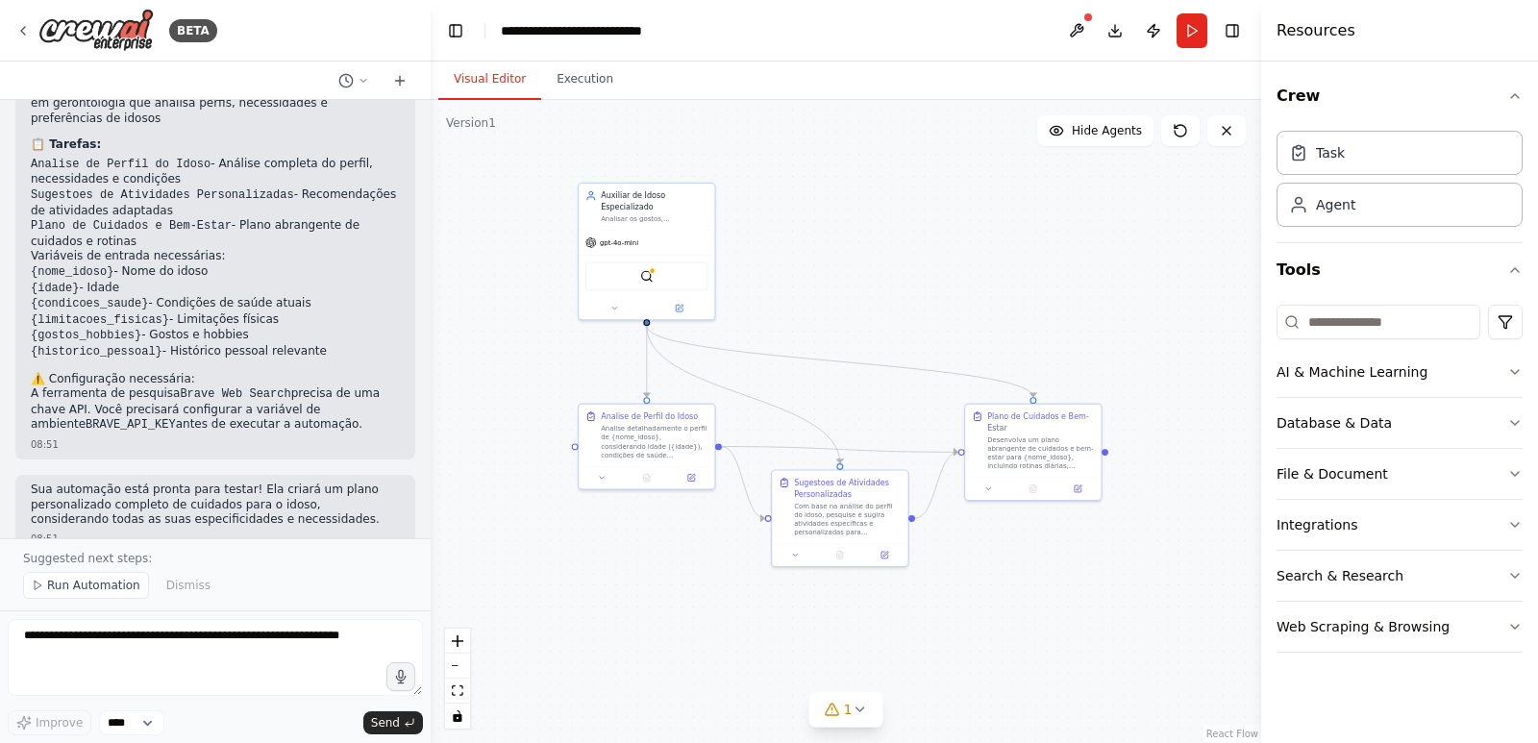
click at [110, 560] on p "Suggested next steps:" at bounding box center [215, 558] width 385 height 15
click at [113, 585] on span "Run Automation" at bounding box center [93, 585] width 93 height 15
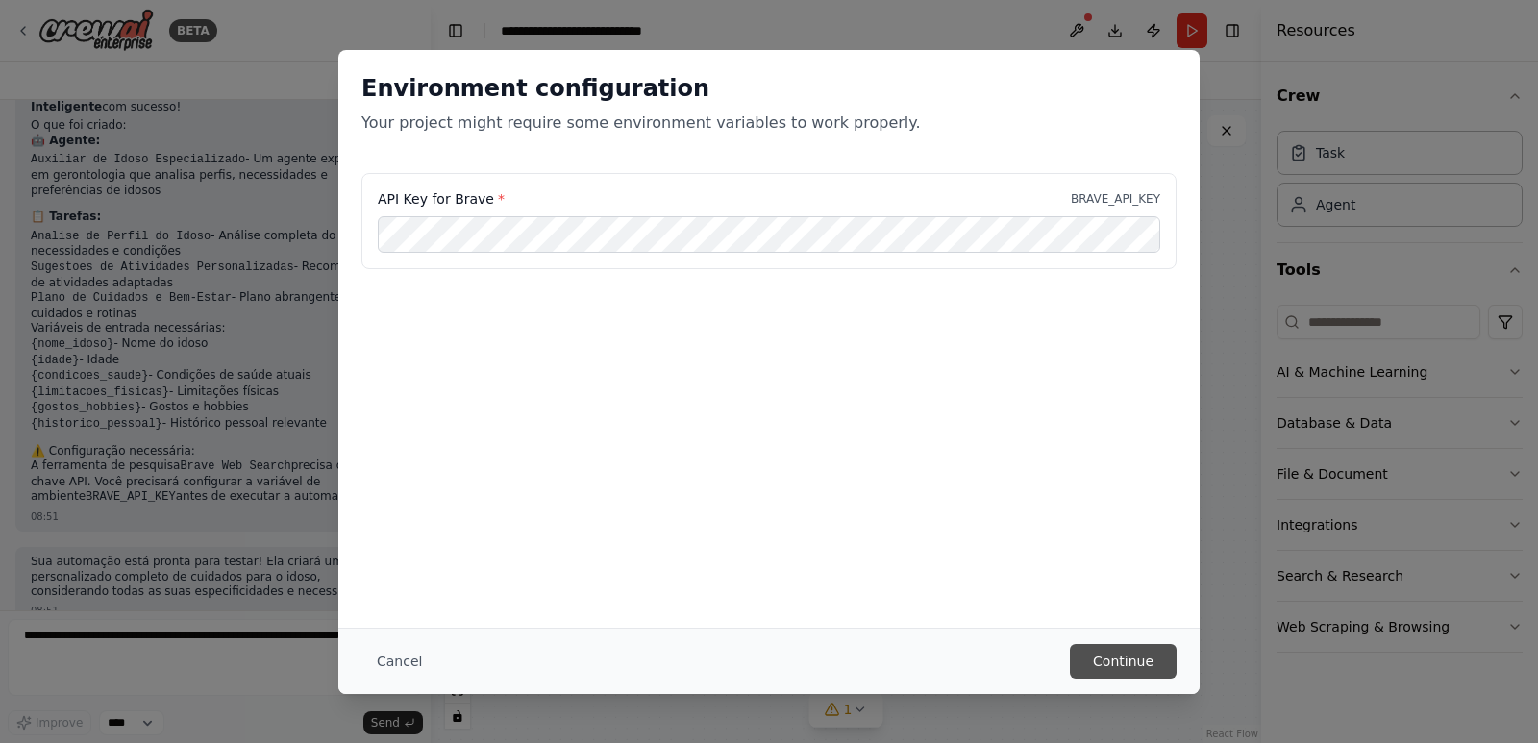
click at [1134, 657] on button "Continue" at bounding box center [1123, 661] width 107 height 35
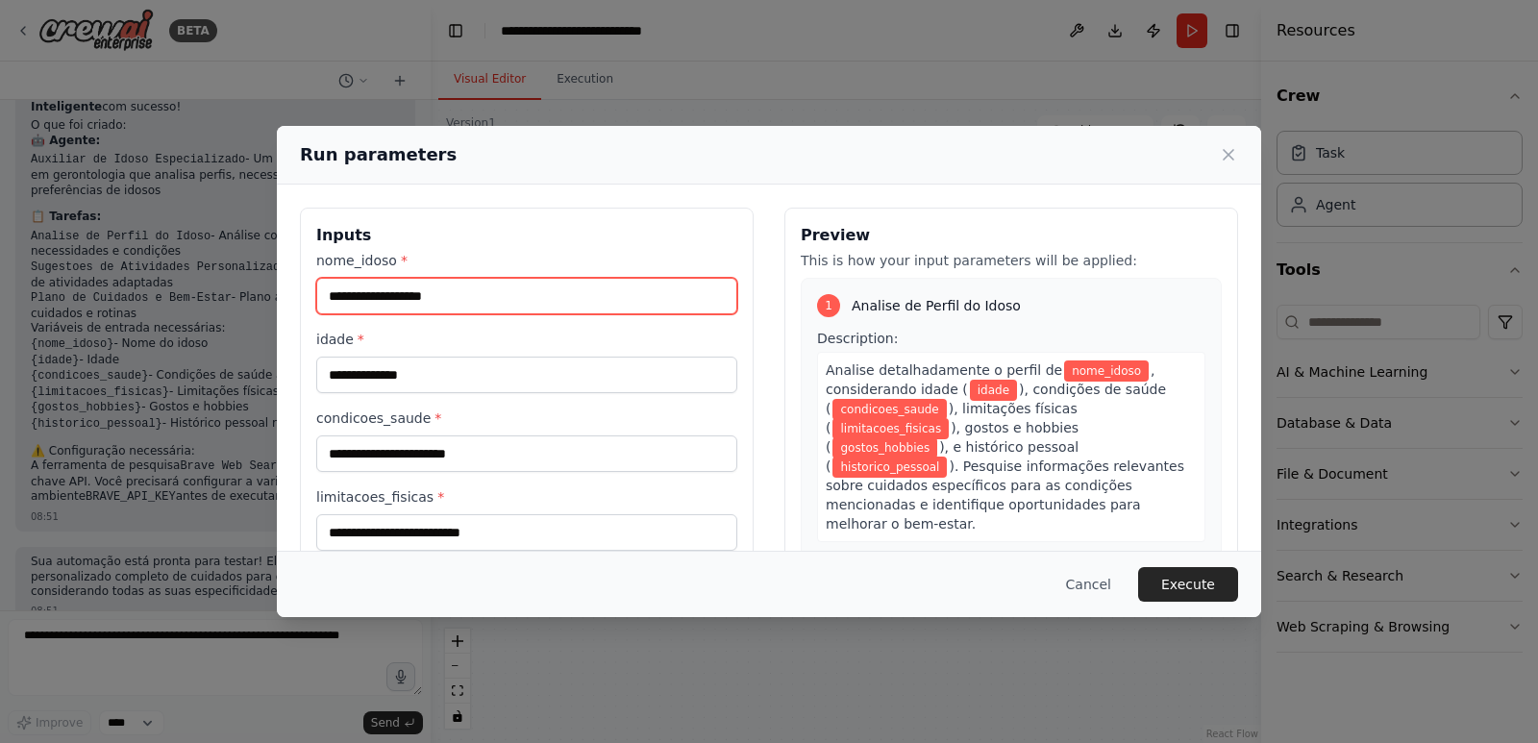
click at [489, 290] on input "nome_idoso *" at bounding box center [526, 296] width 421 height 37
type input "*******"
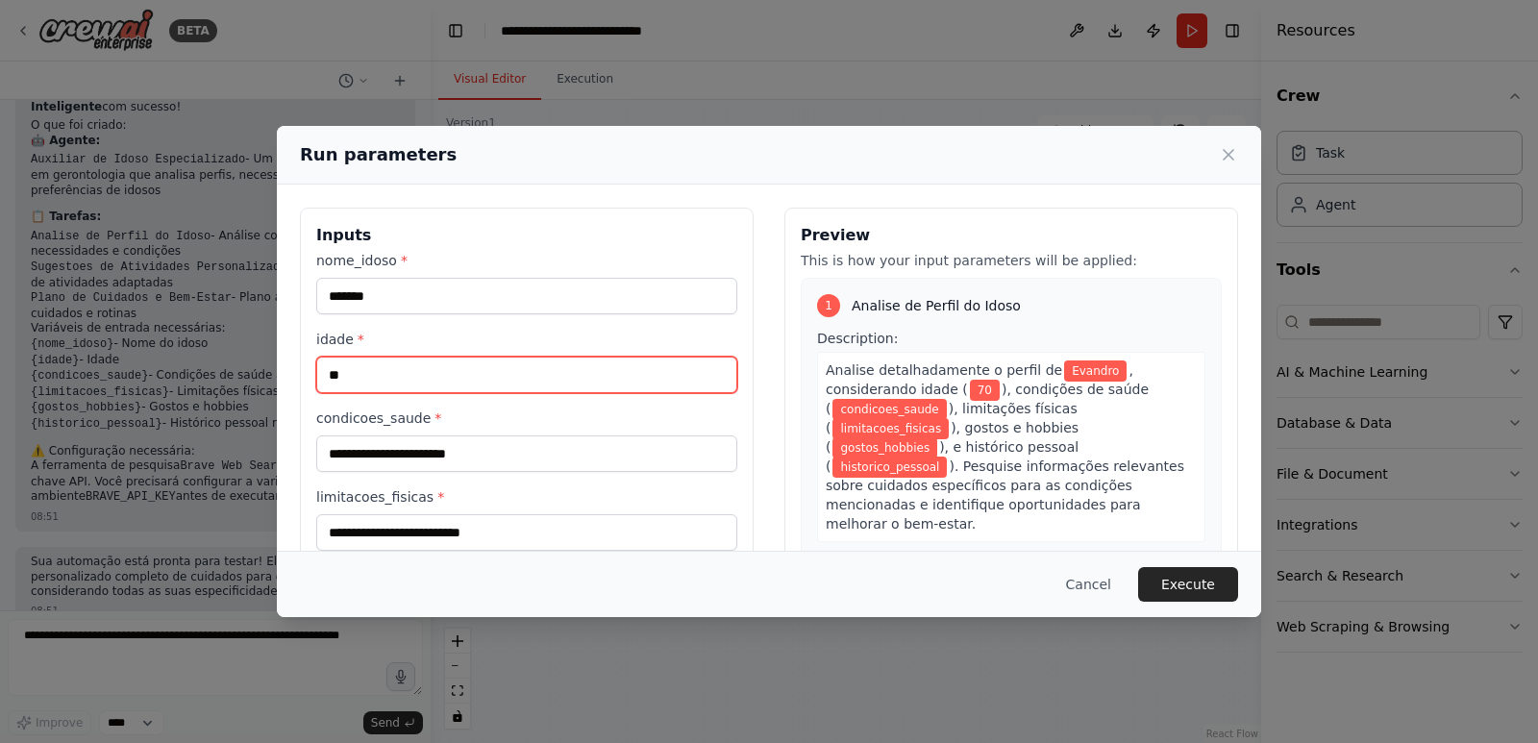
type input "**"
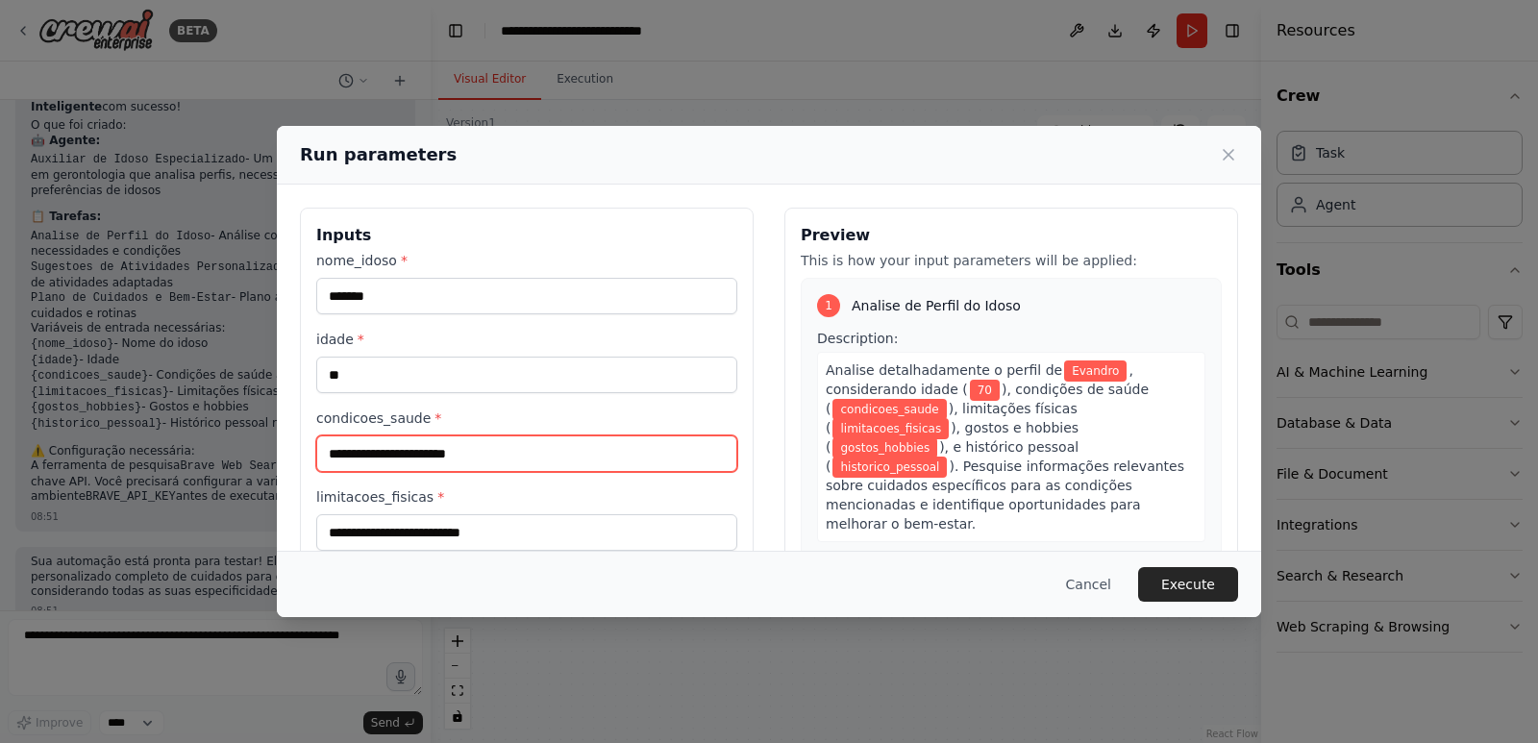
type input "*"
type input "**********"
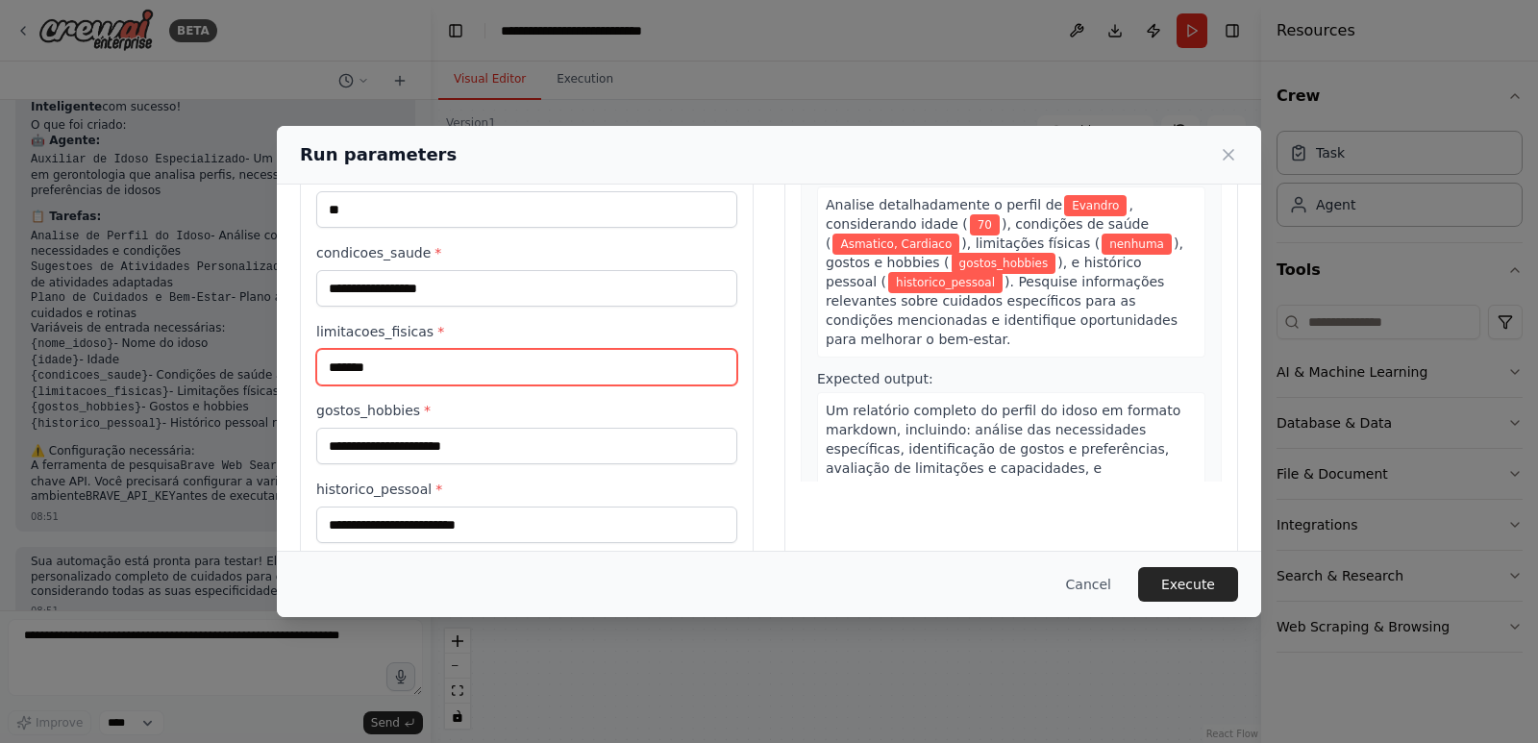
scroll to position [197, 0]
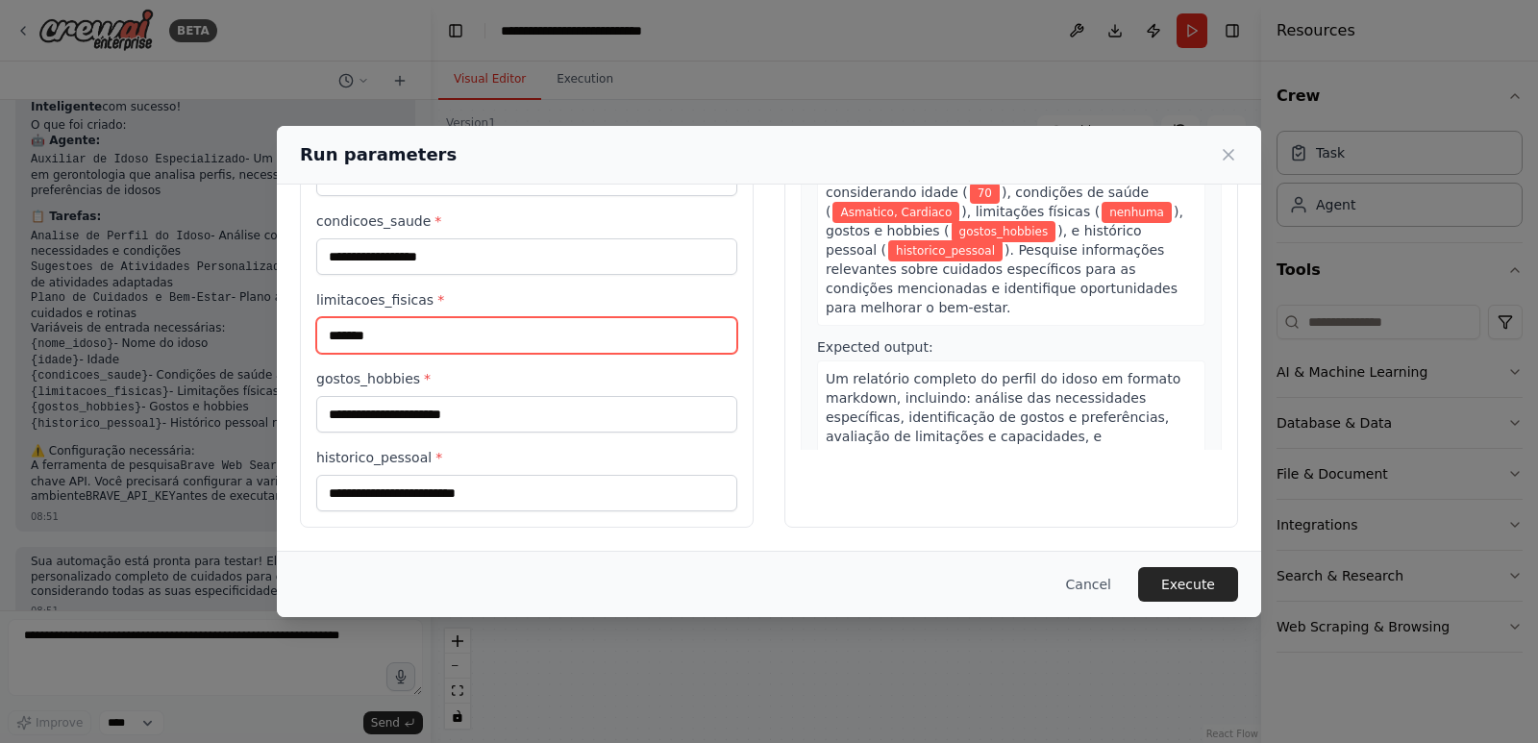
type input "*******"
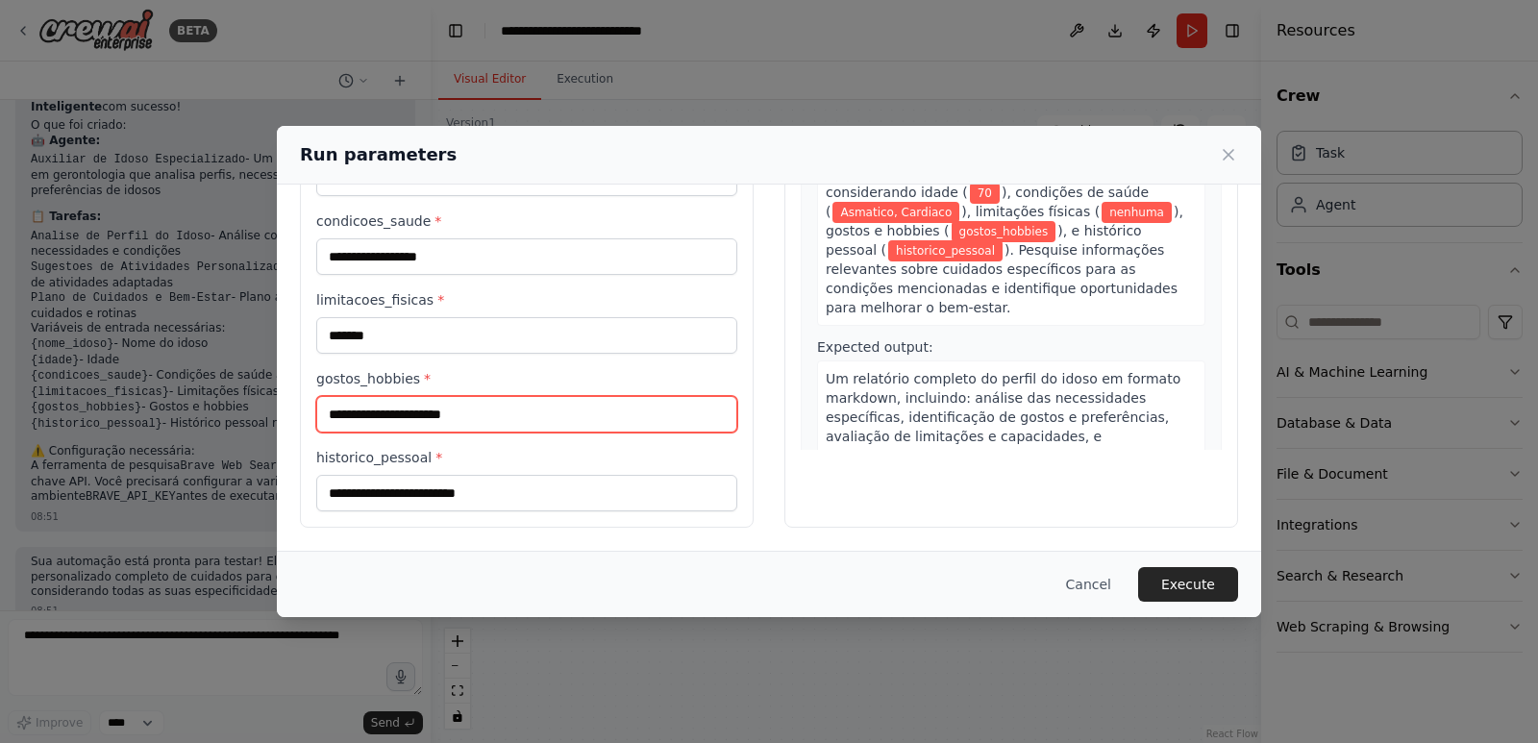
click at [432, 407] on input "gostos_hobbies *" at bounding box center [526, 414] width 421 height 37
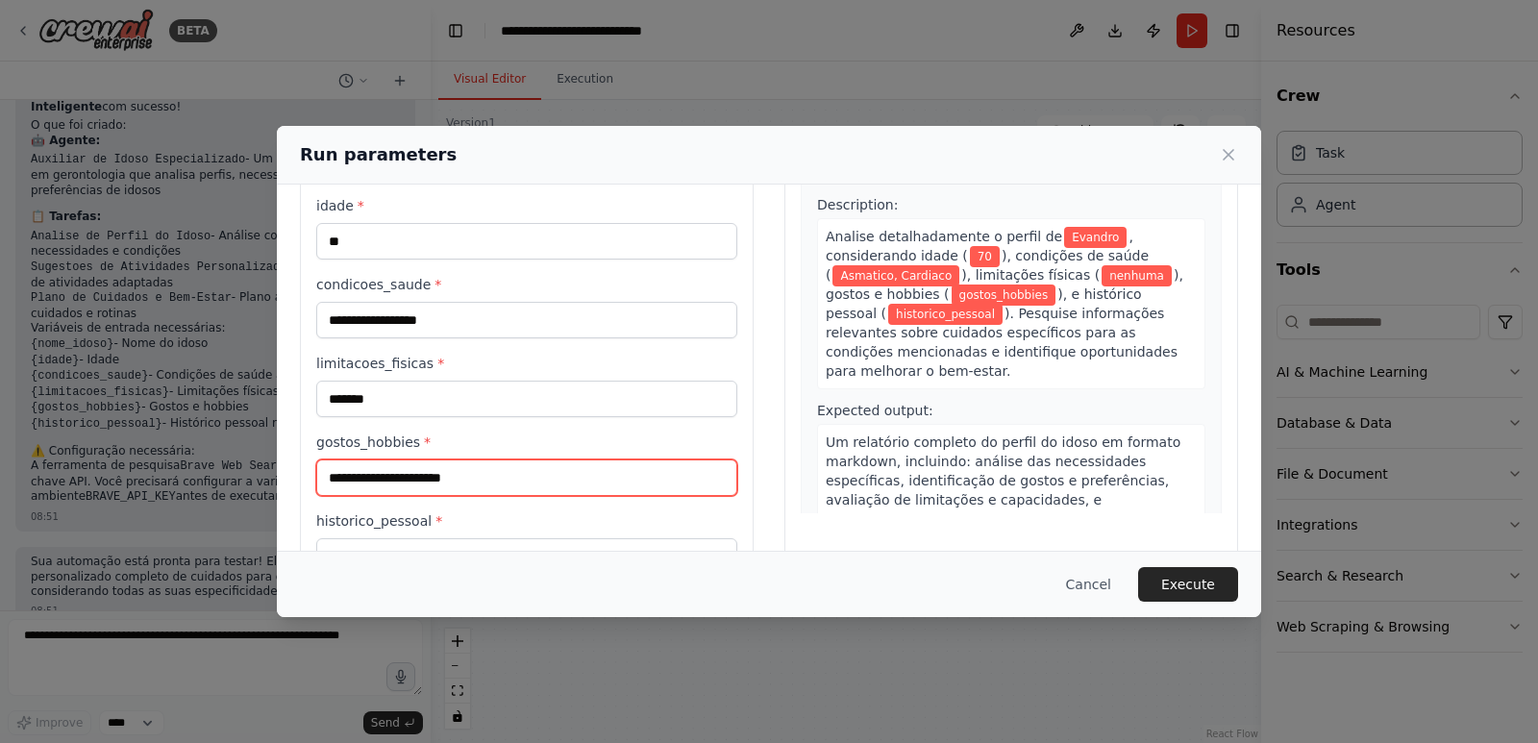
scroll to position [101, 0]
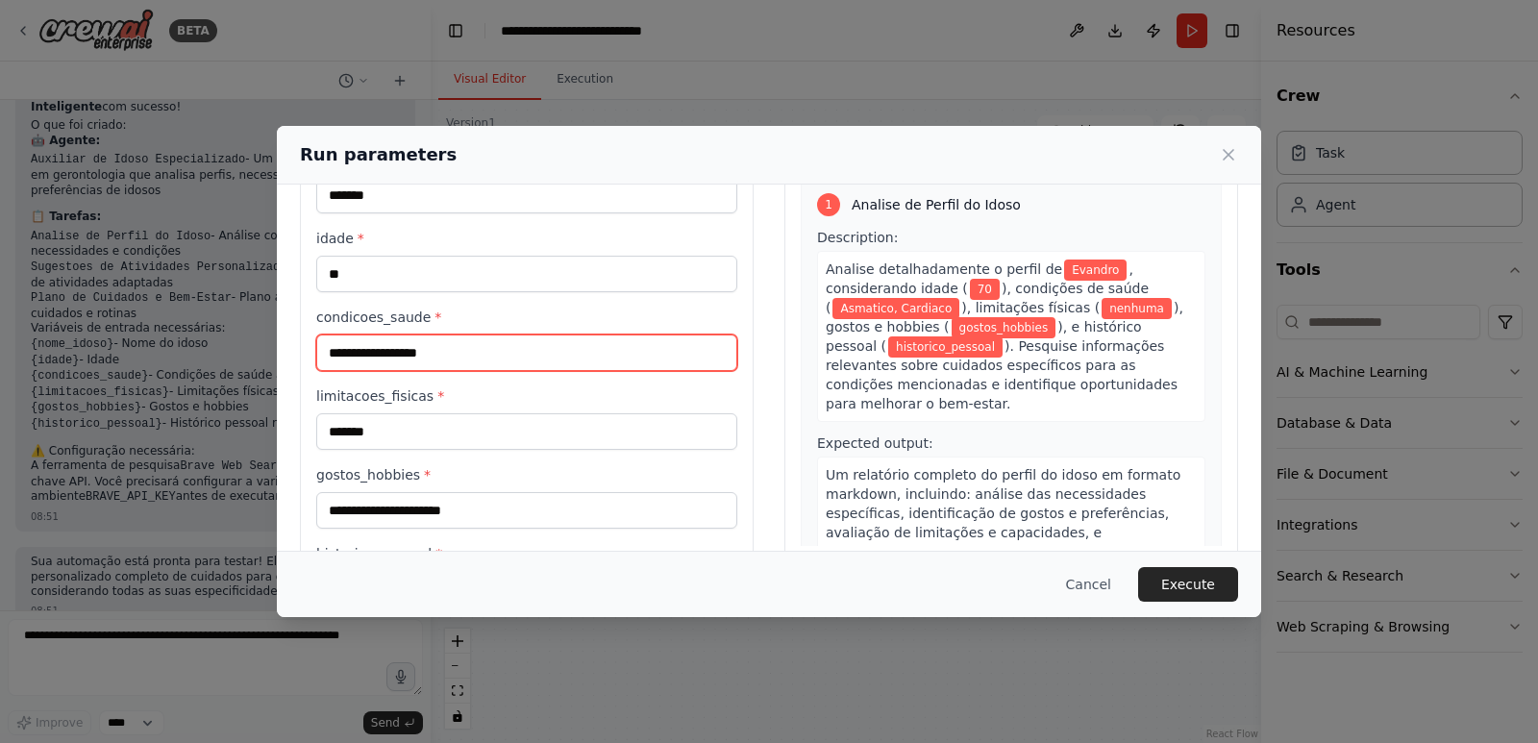
click at [467, 340] on input "**********" at bounding box center [526, 353] width 421 height 37
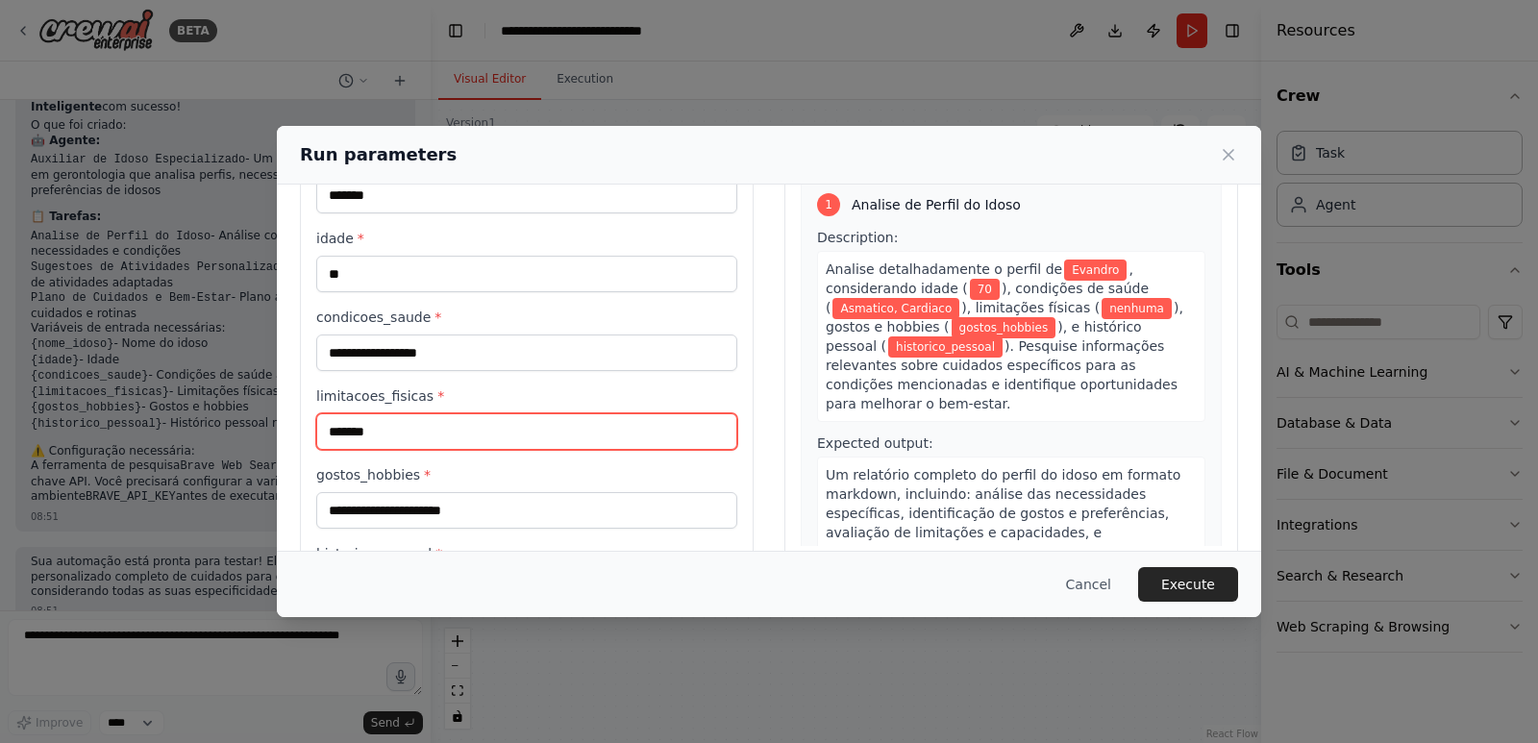
click at [412, 432] on input "*******" at bounding box center [526, 431] width 421 height 37
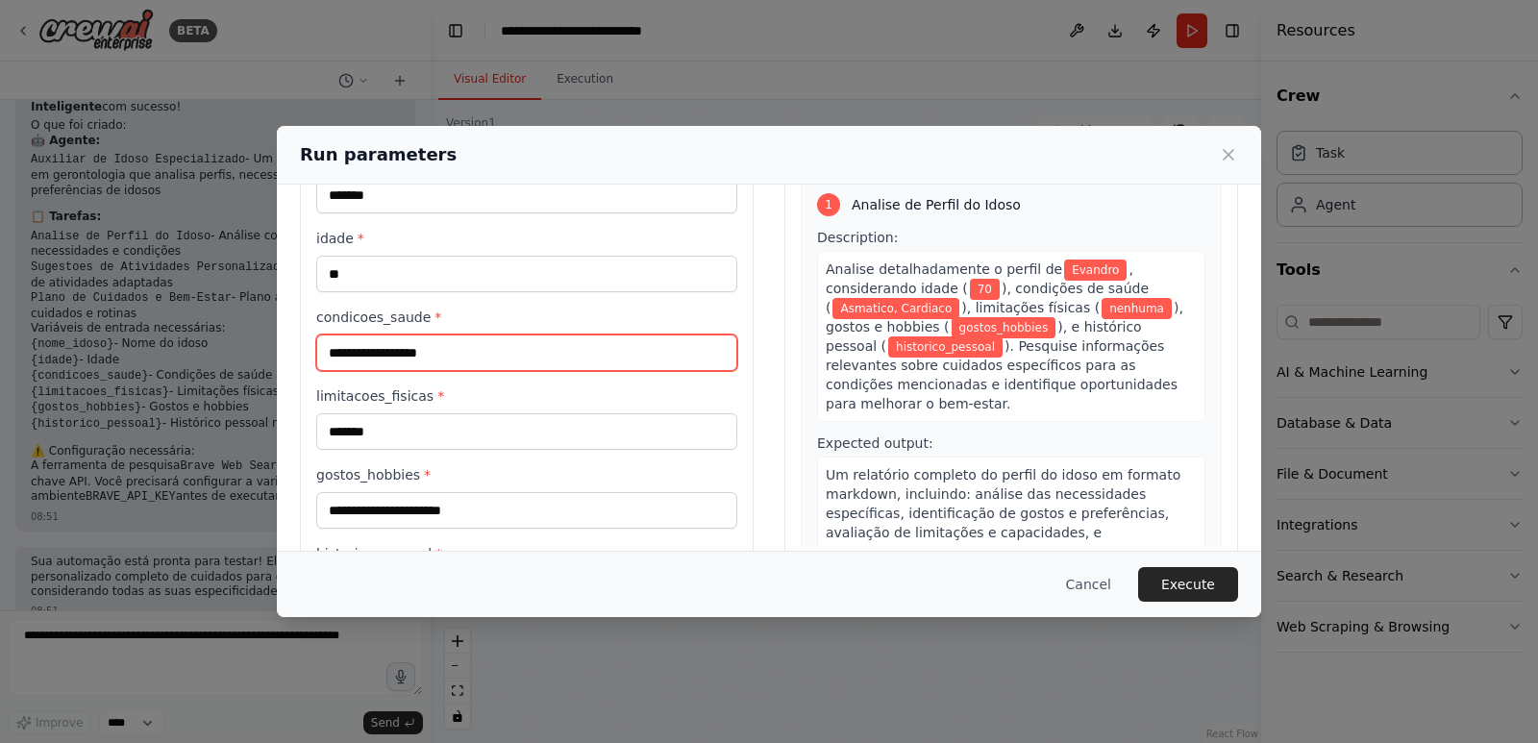
click at [461, 362] on input "**********" at bounding box center [526, 353] width 421 height 37
click at [464, 345] on input "**********" at bounding box center [526, 353] width 421 height 37
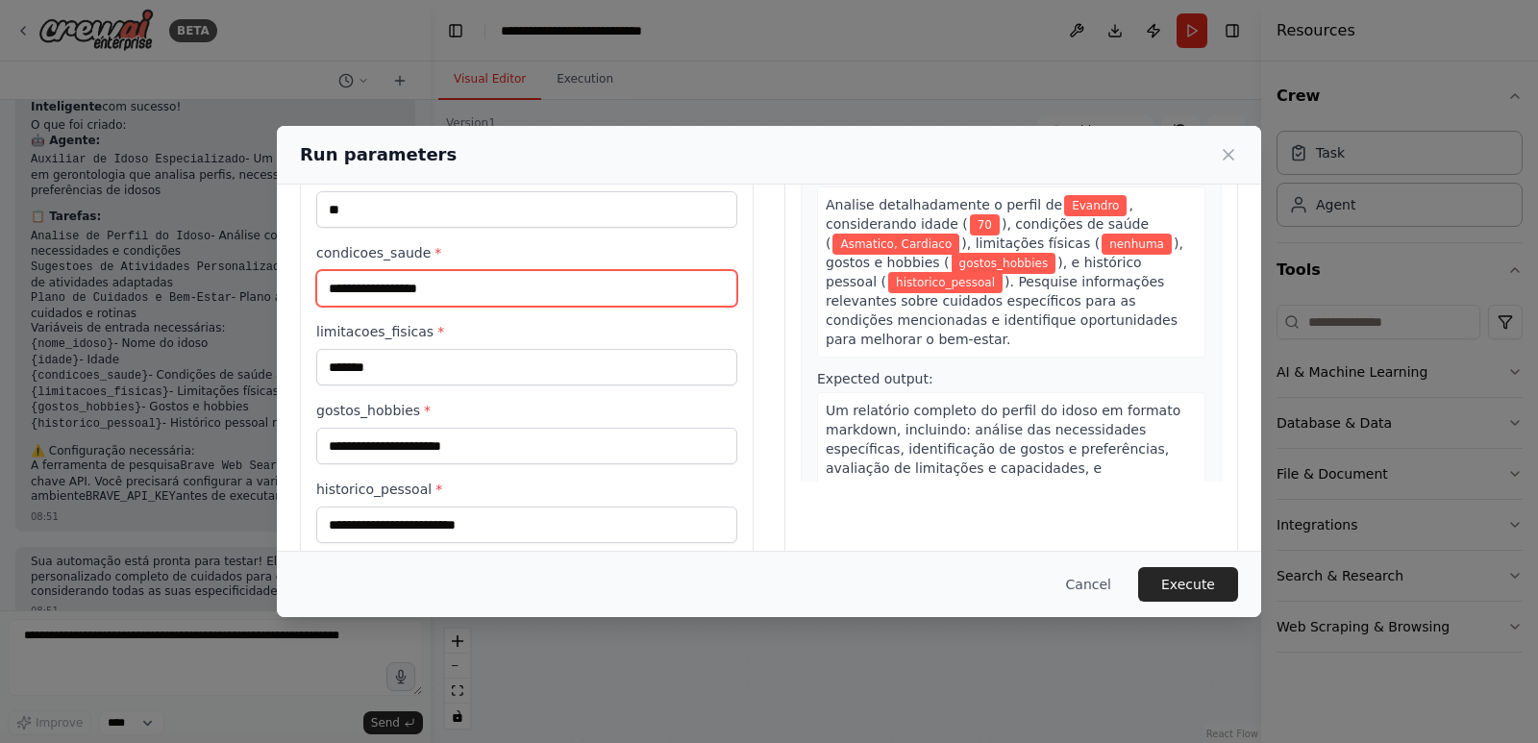
scroll to position [197, 0]
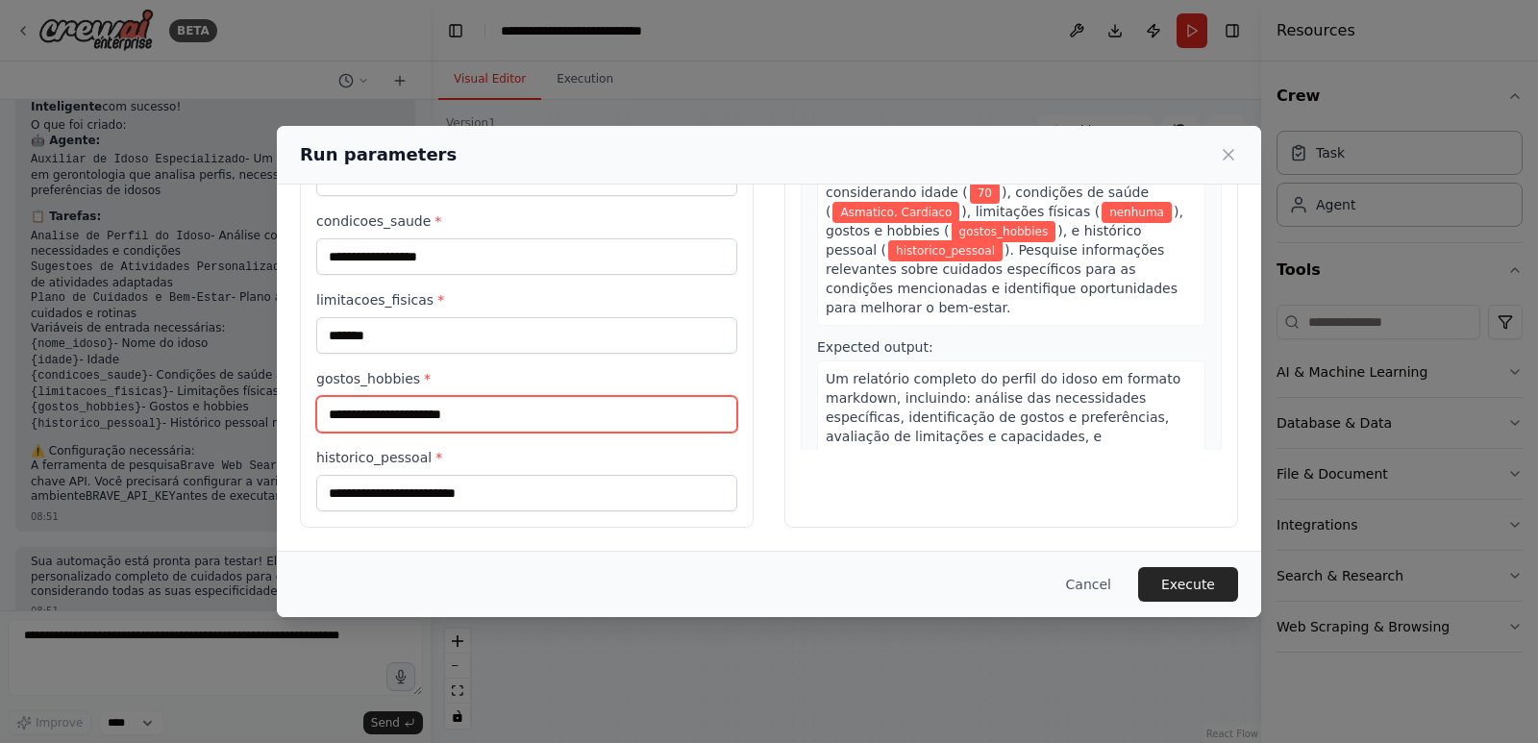
click at [504, 420] on input "gostos_hobbies *" at bounding box center [526, 414] width 421 height 37
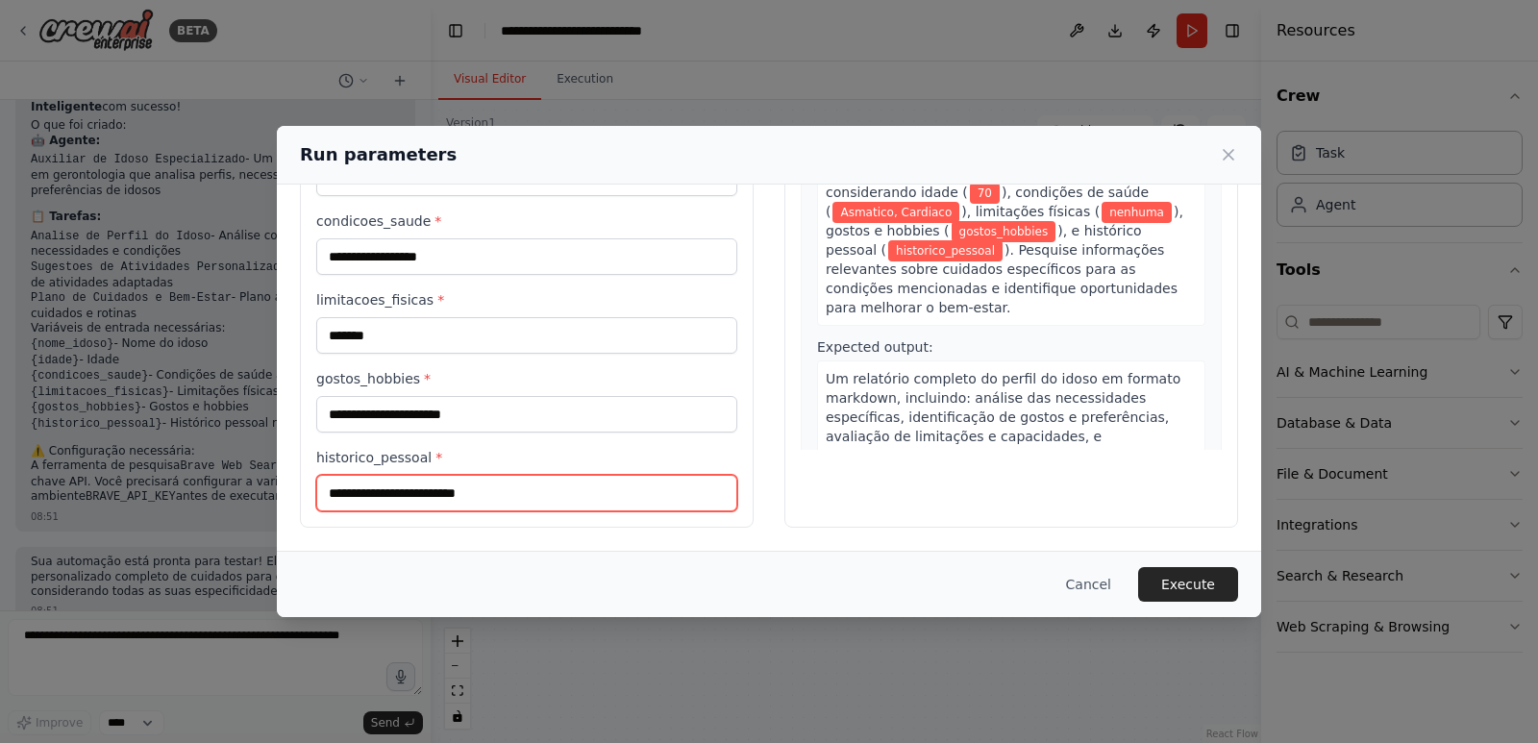
click at [430, 492] on input "historico_pessoal *" at bounding box center [526, 493] width 421 height 37
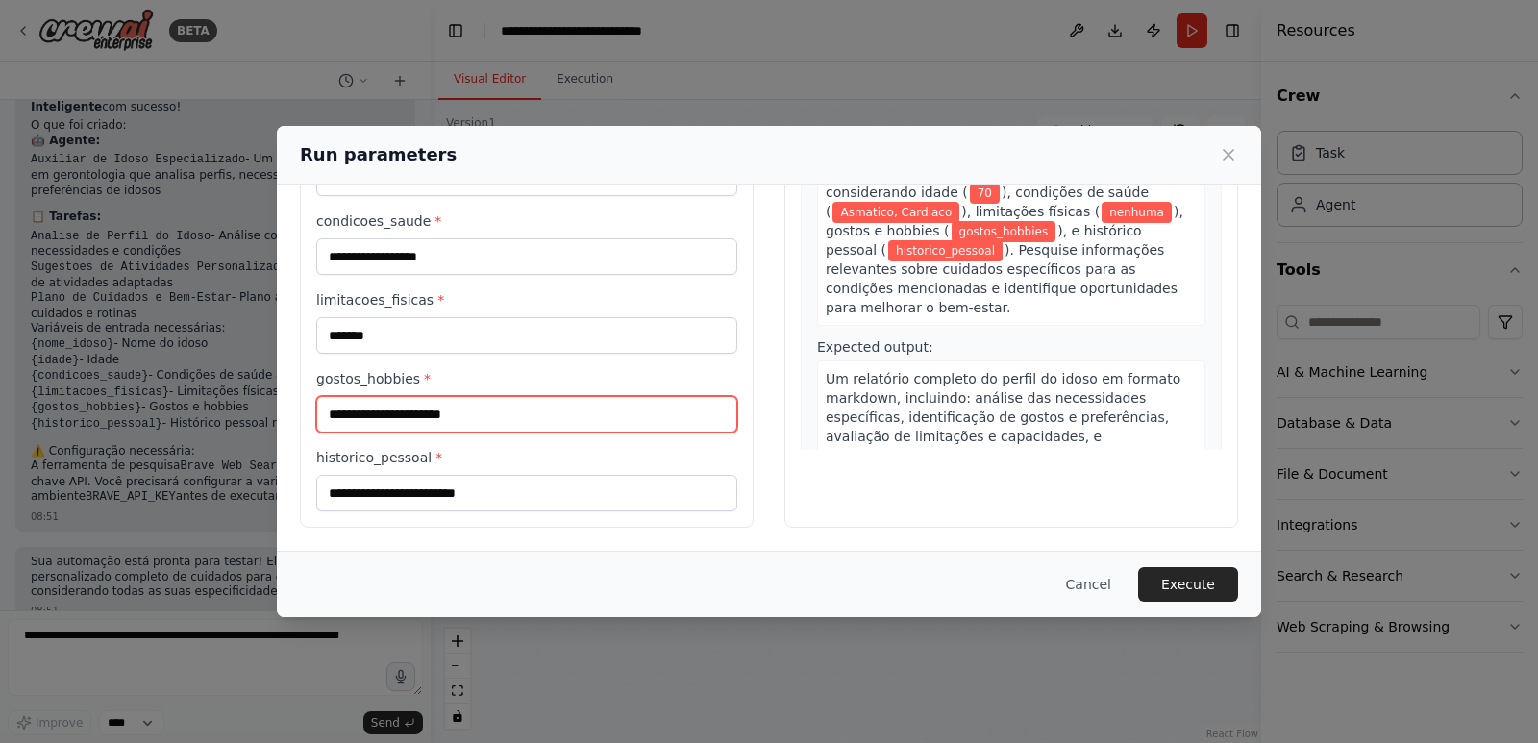
click at [466, 423] on input "gostos_hobbies *" at bounding box center [526, 414] width 421 height 37
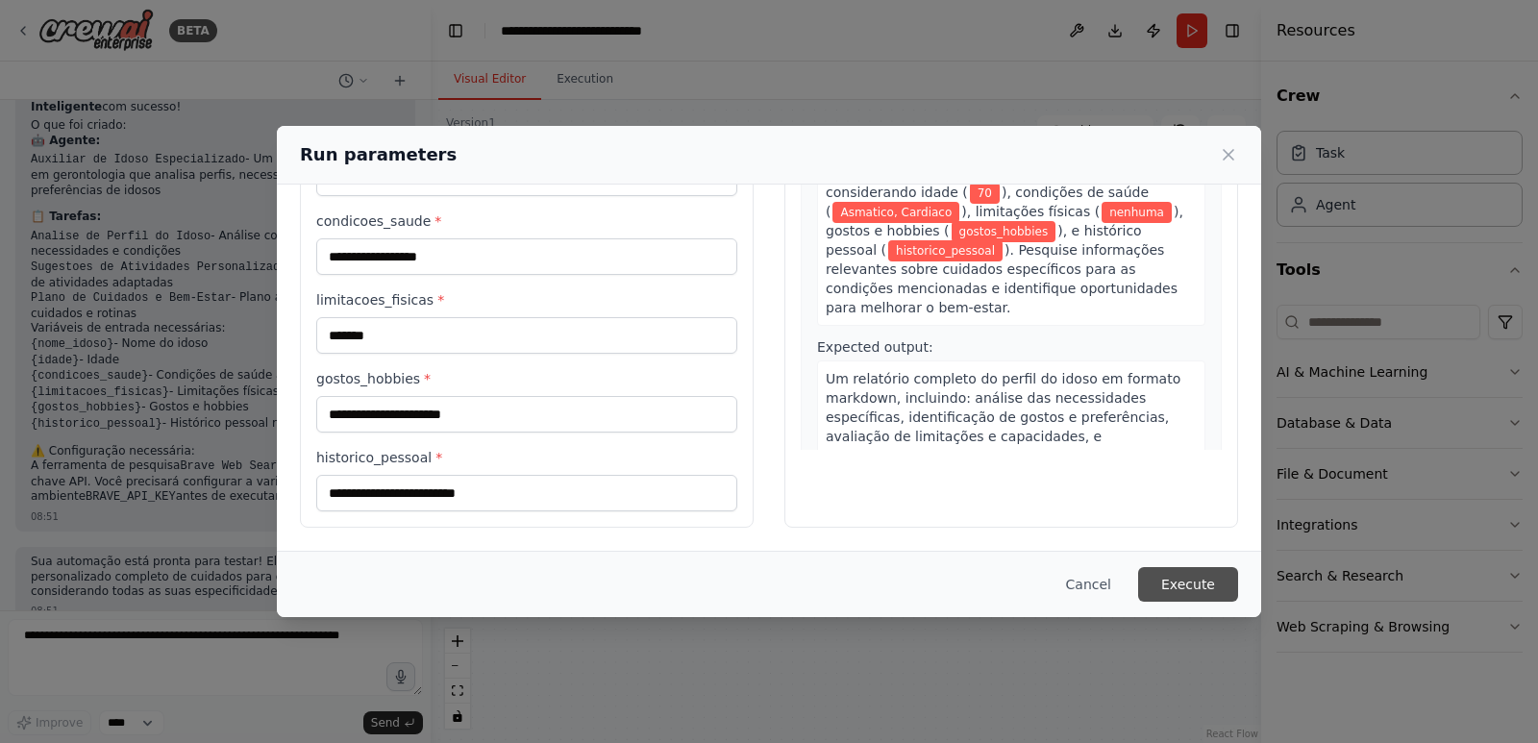
click at [1214, 585] on button "Execute" at bounding box center [1188, 584] width 100 height 35
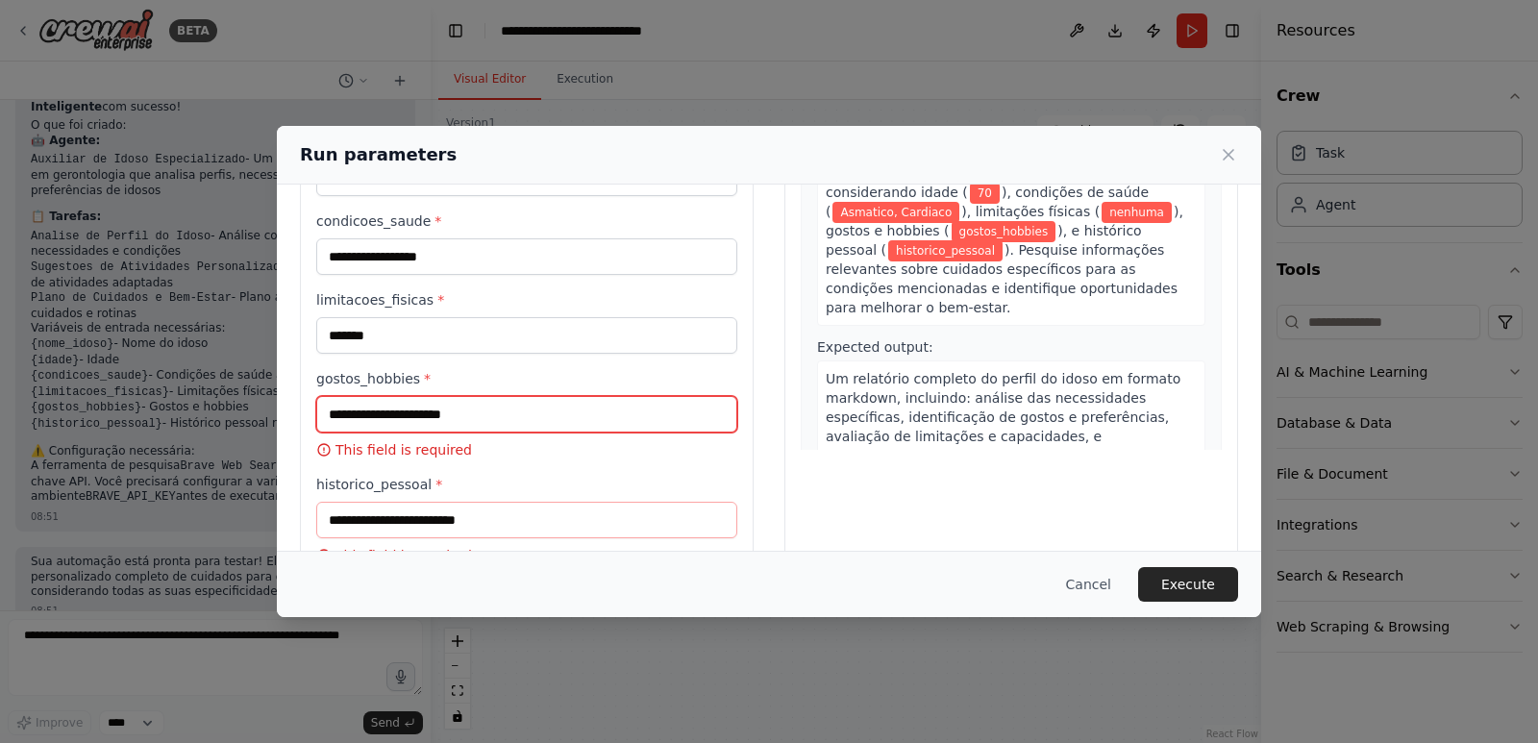
click at [415, 405] on input "gostos_hobbies *" at bounding box center [526, 414] width 421 height 37
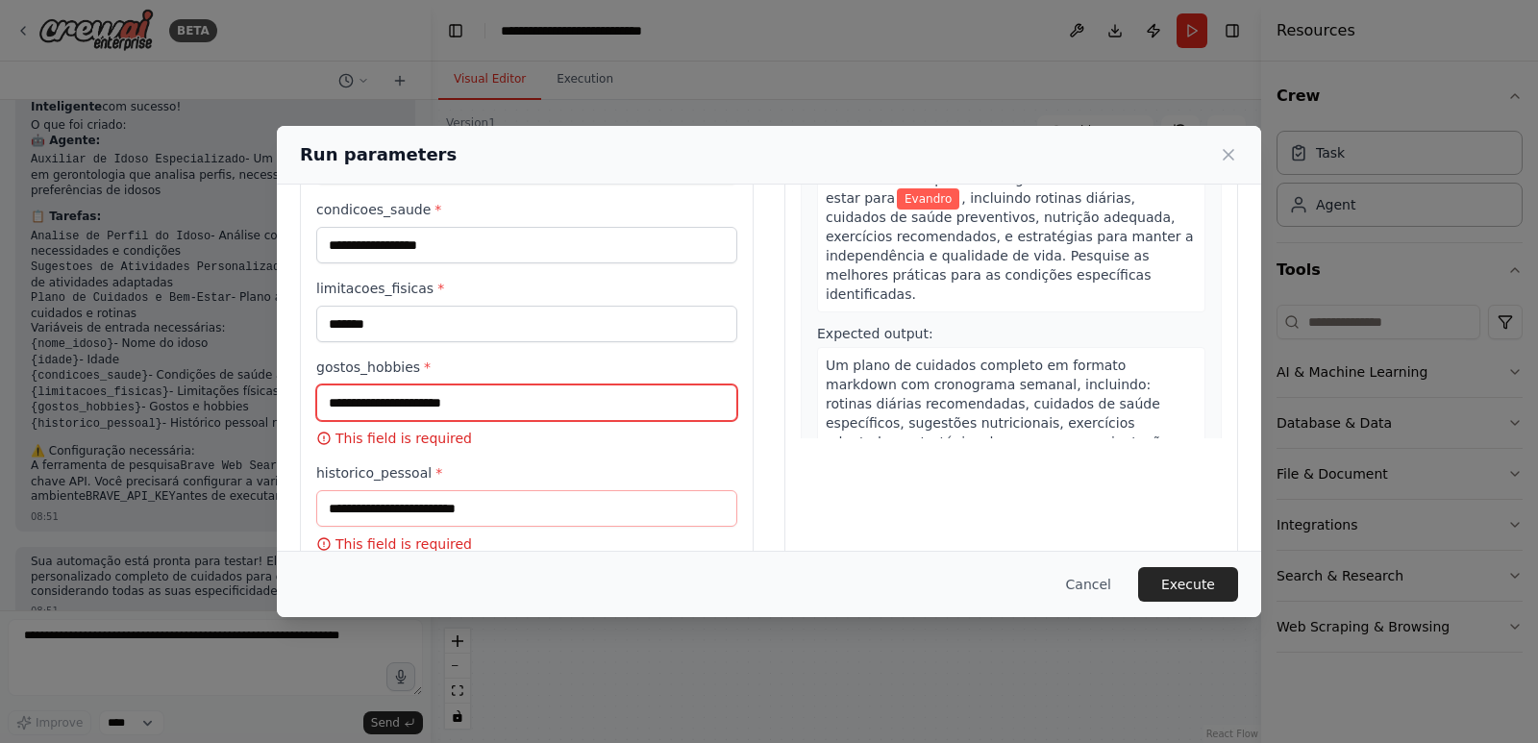
scroll to position [251, 0]
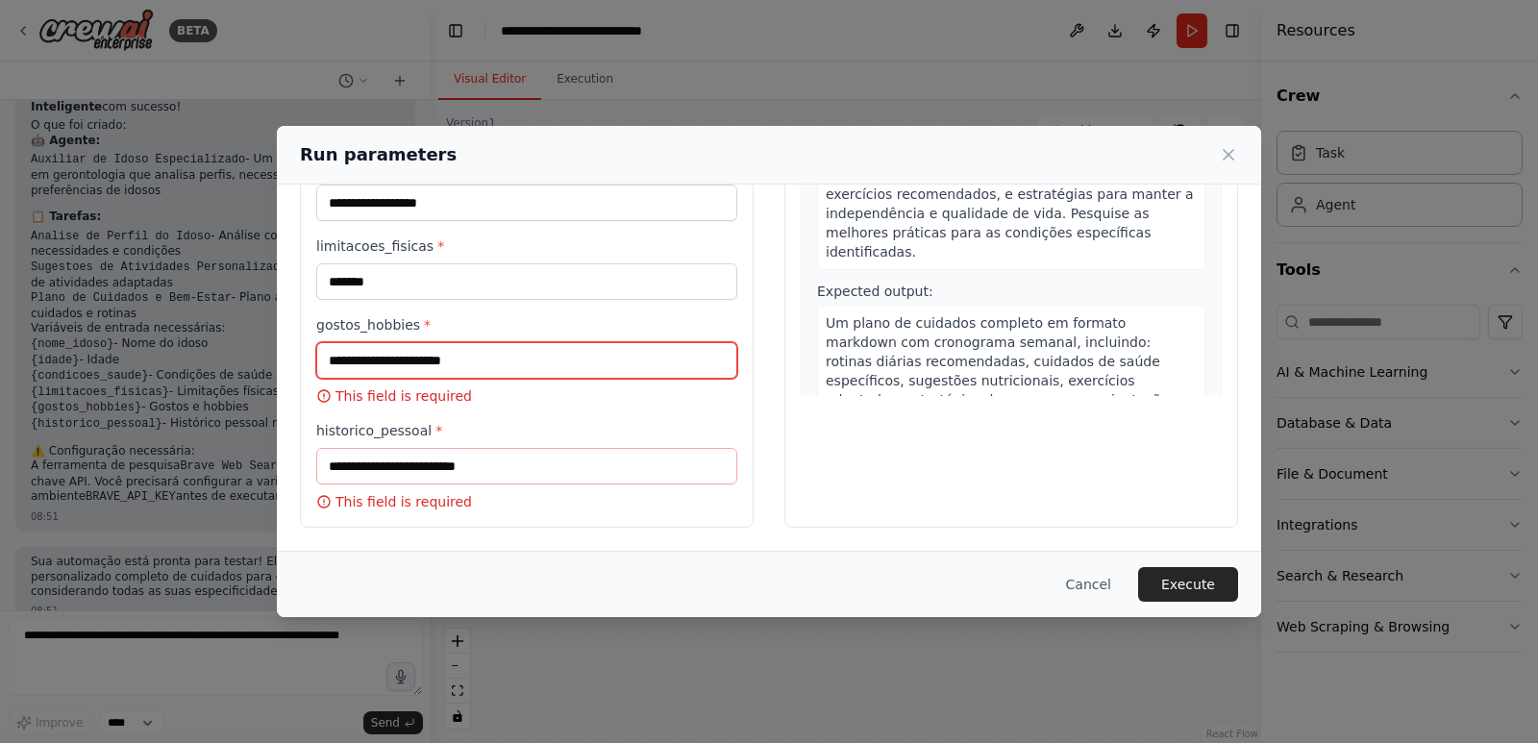
click at [493, 361] on input "gostos_hobbies *" at bounding box center [526, 360] width 421 height 37
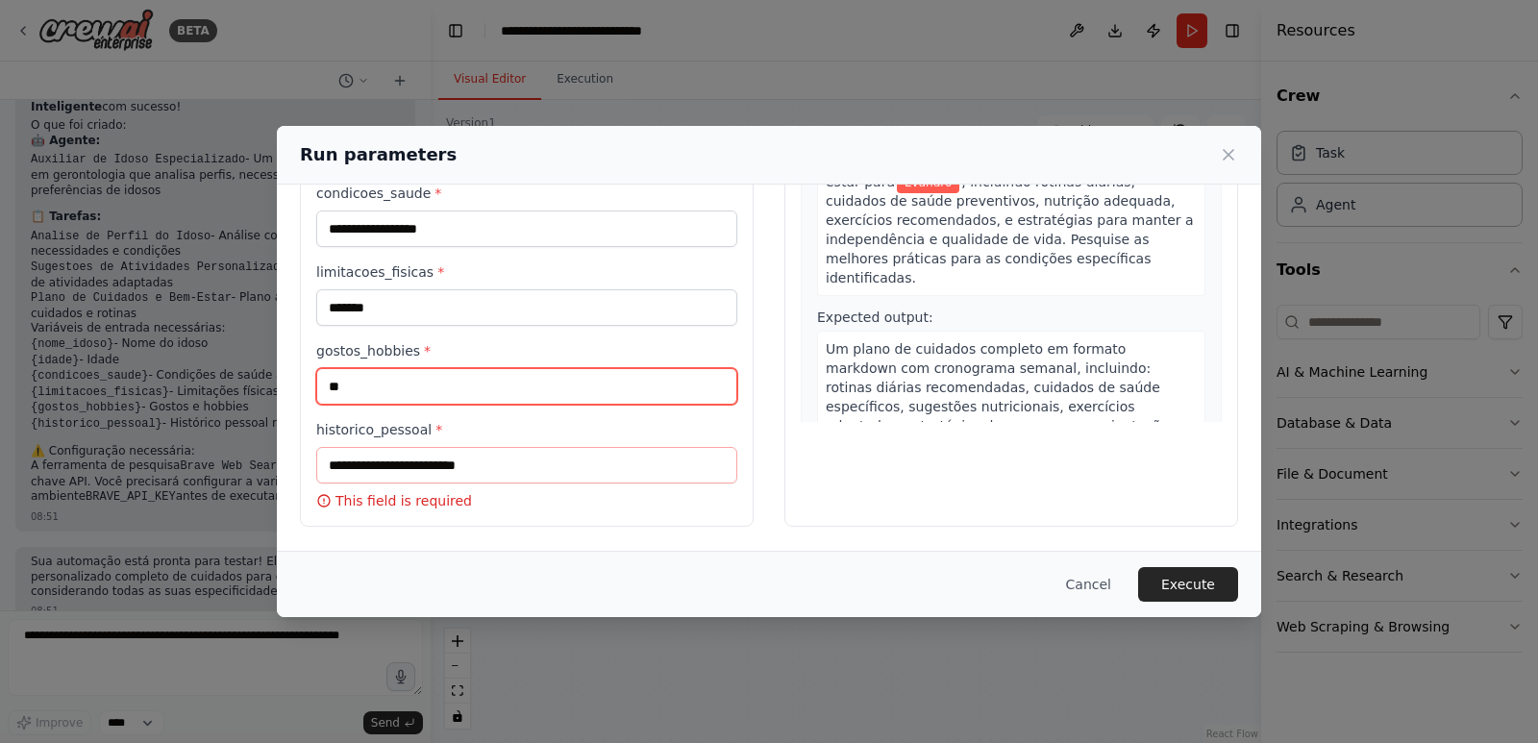
scroll to position [225, 0]
type input "**********"
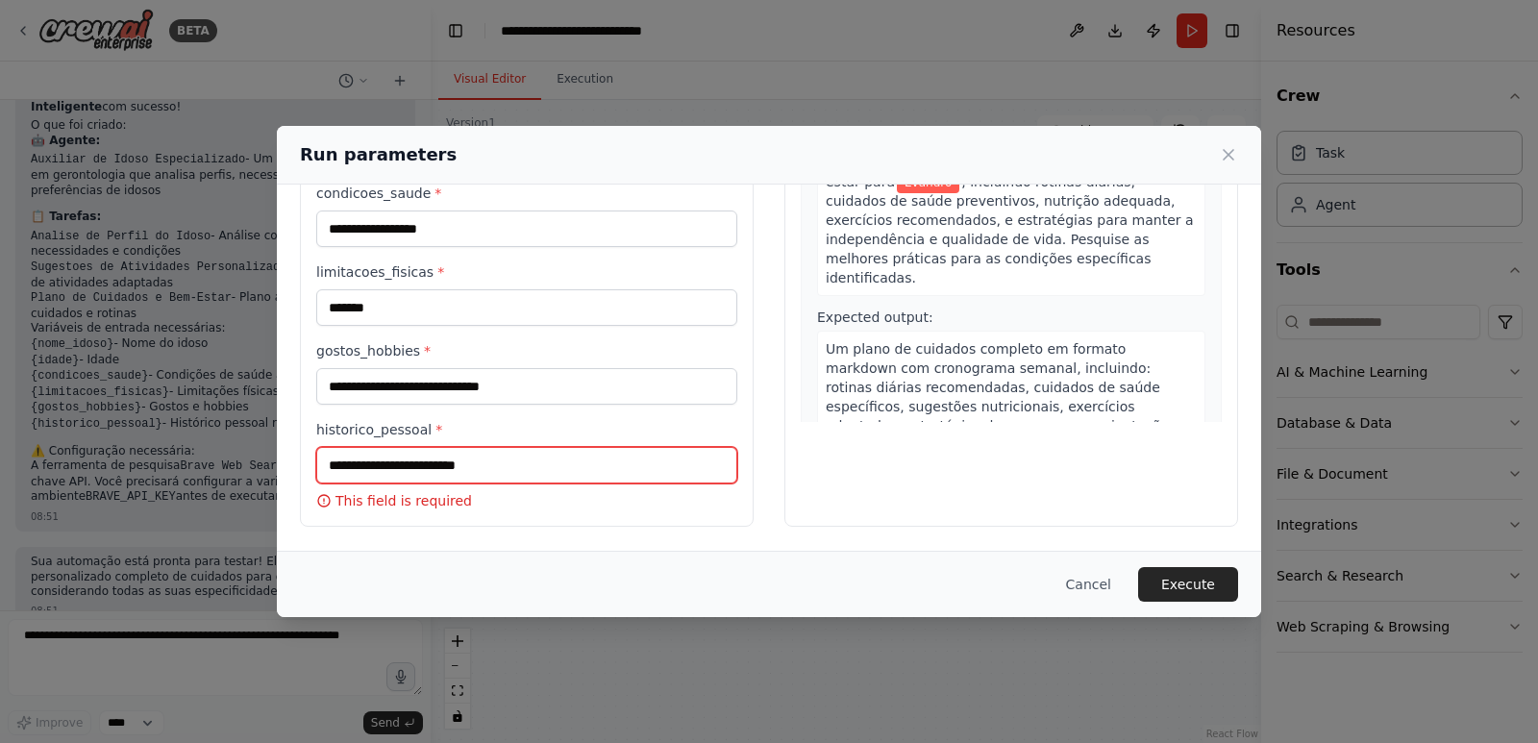
click at [492, 479] on input "historico_pessoal *" at bounding box center [526, 465] width 421 height 37
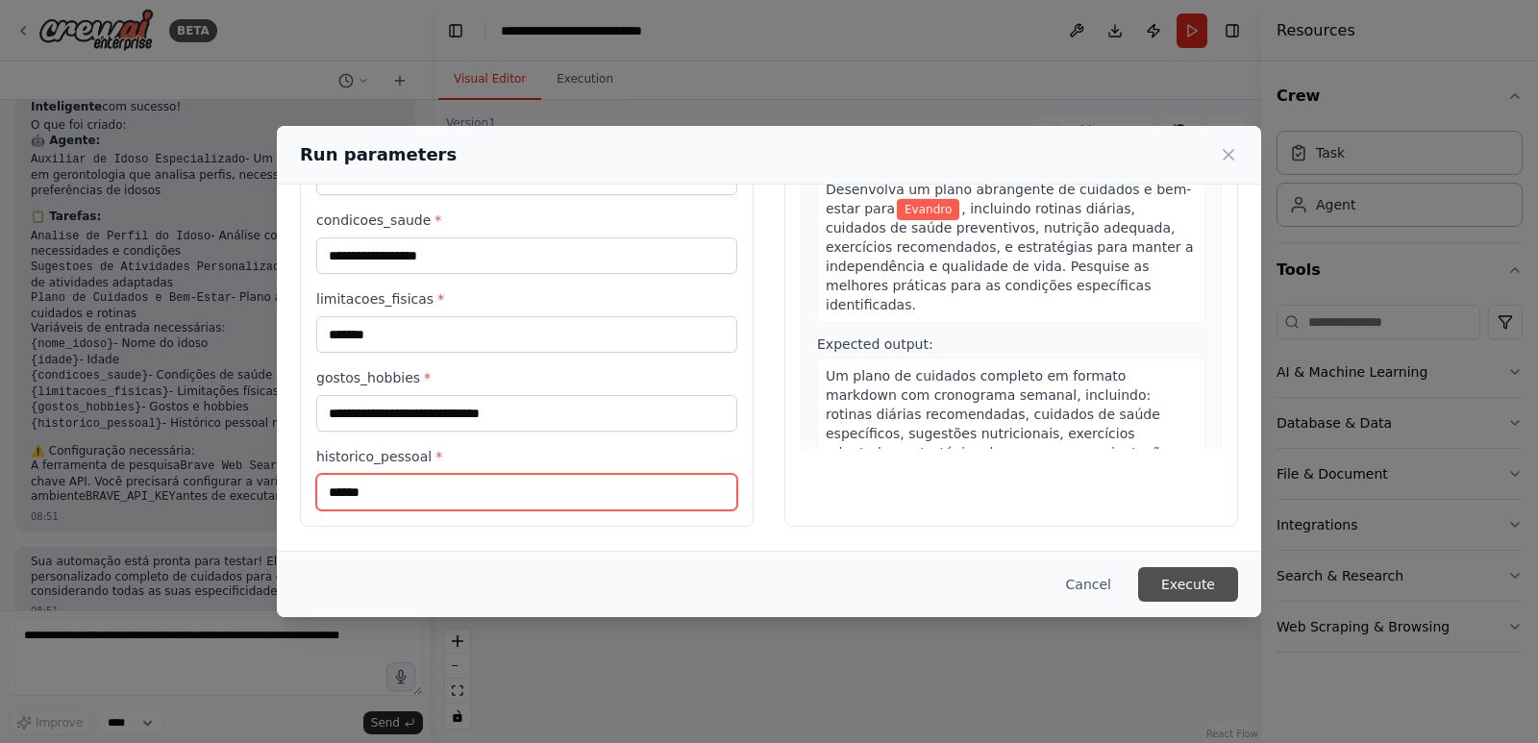
type input "******"
click at [1174, 587] on button "Execute" at bounding box center [1188, 584] width 100 height 35
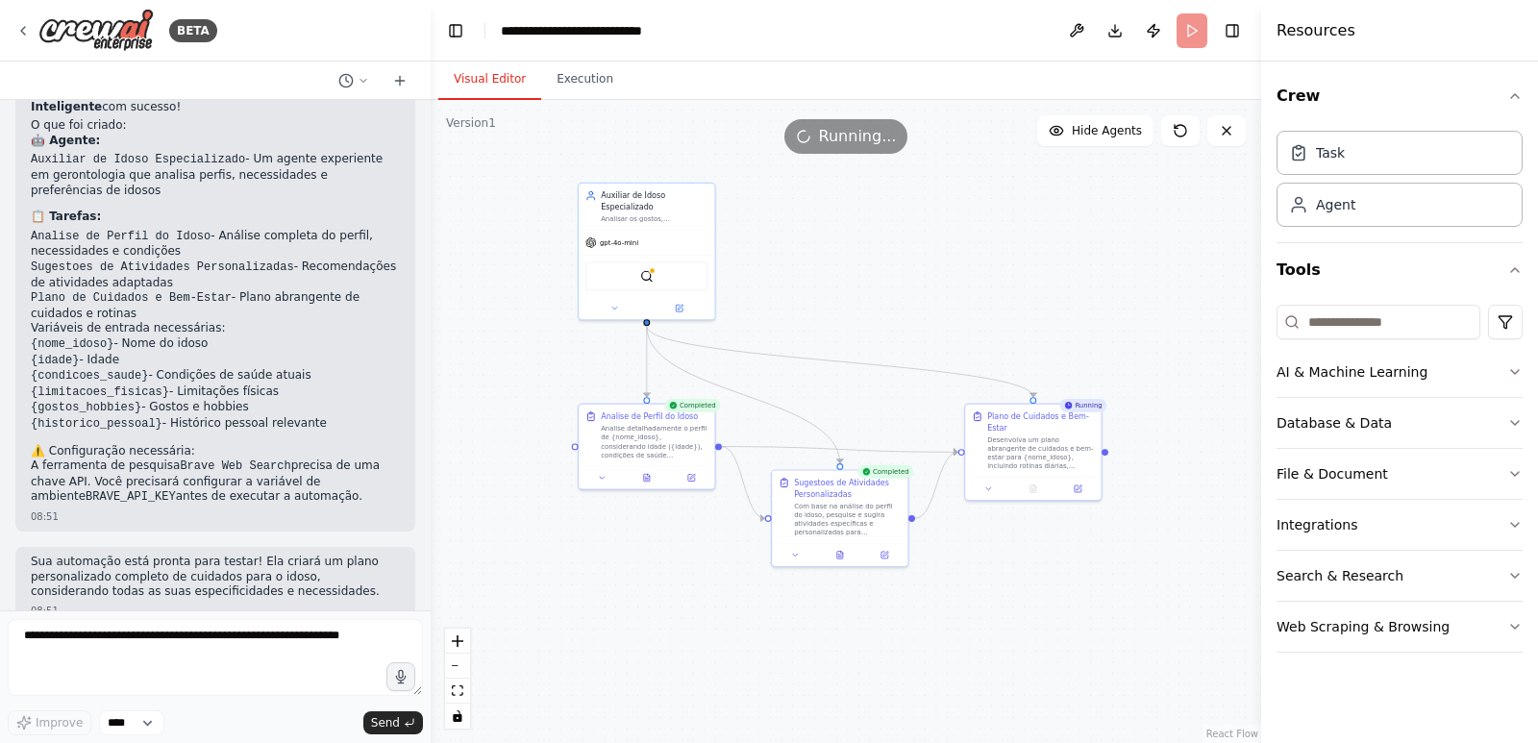
scroll to position [1207, 0]
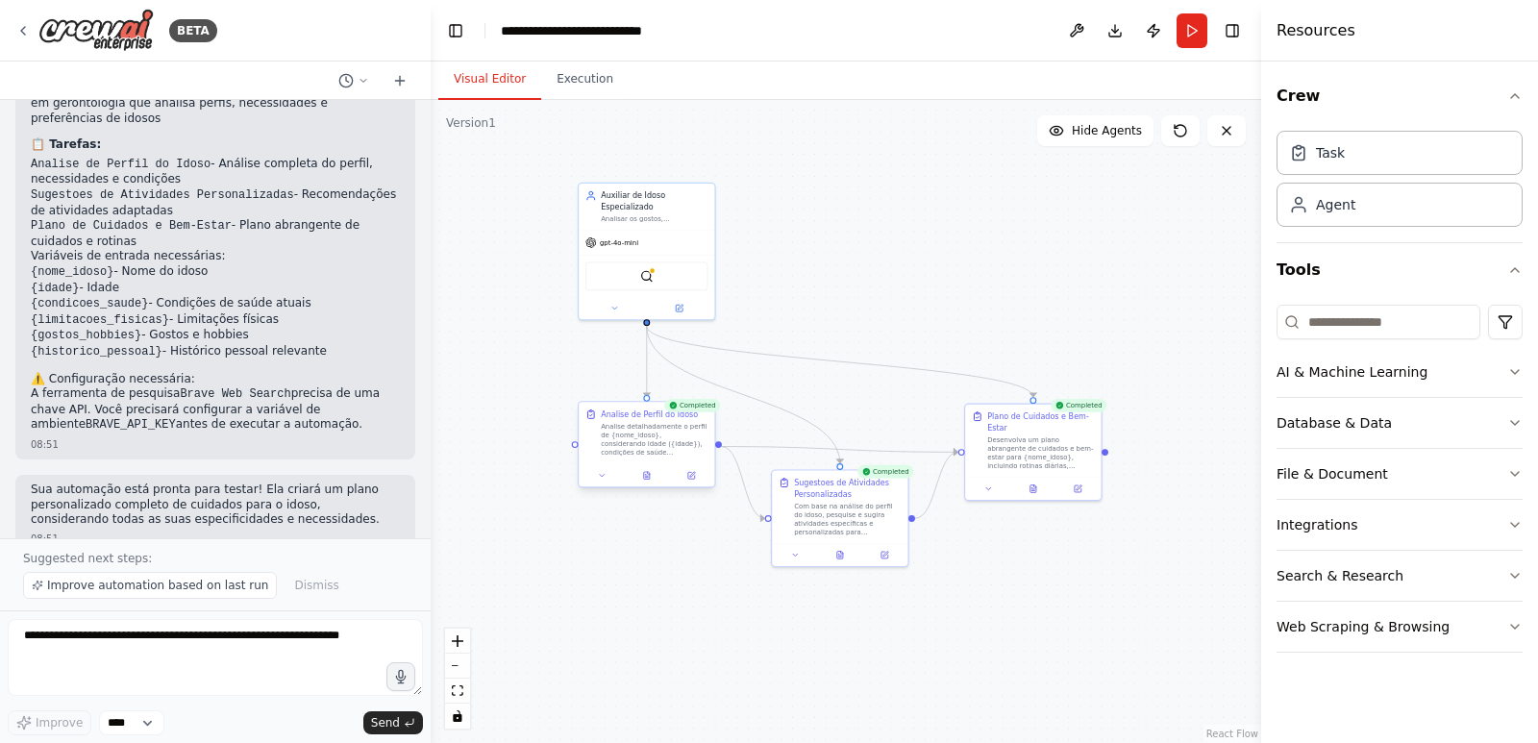
click at [673, 454] on div "Analise detalhadamente o perfil de {nome_idoso}, considerando idade ({idade}), …" at bounding box center [654, 440] width 107 height 36
click at [683, 445] on div "Analise detalhadamente o perfil de {nome_idoso}, considerando idade ({idade}), …" at bounding box center [654, 440] width 107 height 36
click at [850, 529] on div "Com base na análise do perfil do idoso, pesquise e sugira atividades específica…" at bounding box center [847, 517] width 107 height 36
click at [1068, 478] on div at bounding box center [1033, 486] width 136 height 23
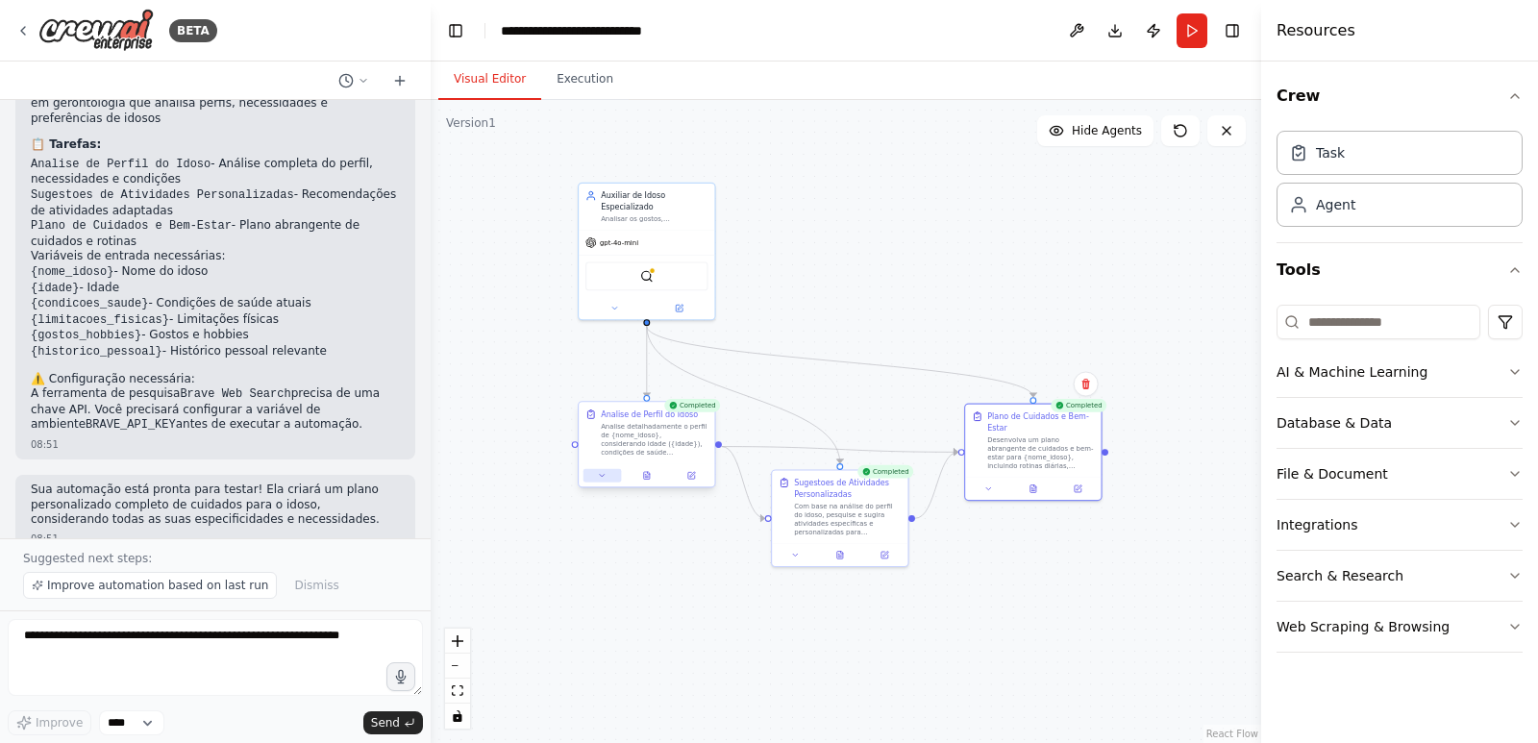
click at [594, 478] on button at bounding box center [602, 475] width 37 height 13
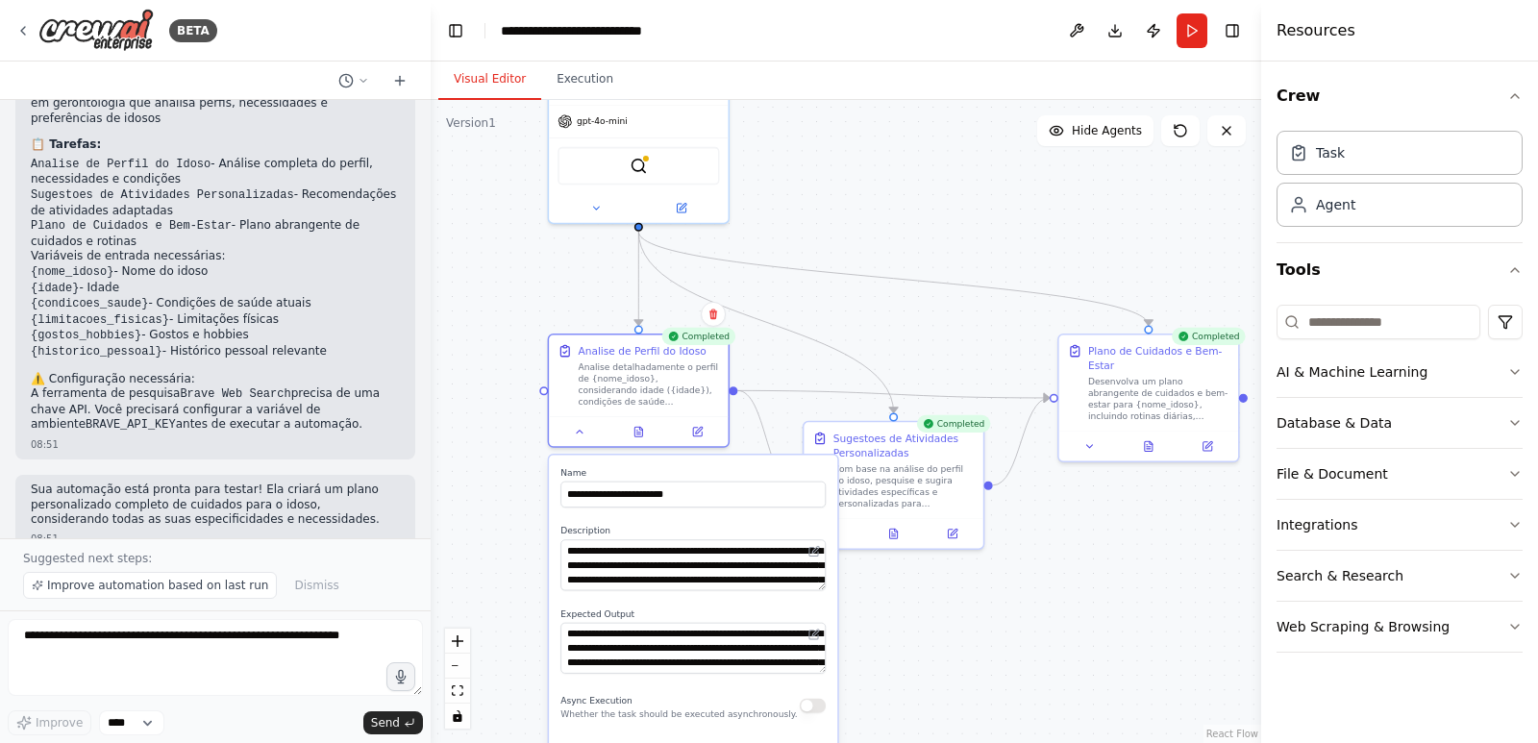
click at [924, 226] on div ".deletable-edge-delete-btn { width: 20px; height: 20px; border: 0px solid #ffff…" at bounding box center [846, 421] width 831 height 643
click at [574, 446] on div "**********" at bounding box center [639, 391] width 182 height 114
click at [584, 439] on div at bounding box center [638, 428] width 179 height 30
click at [582, 432] on icon at bounding box center [580, 429] width 12 height 12
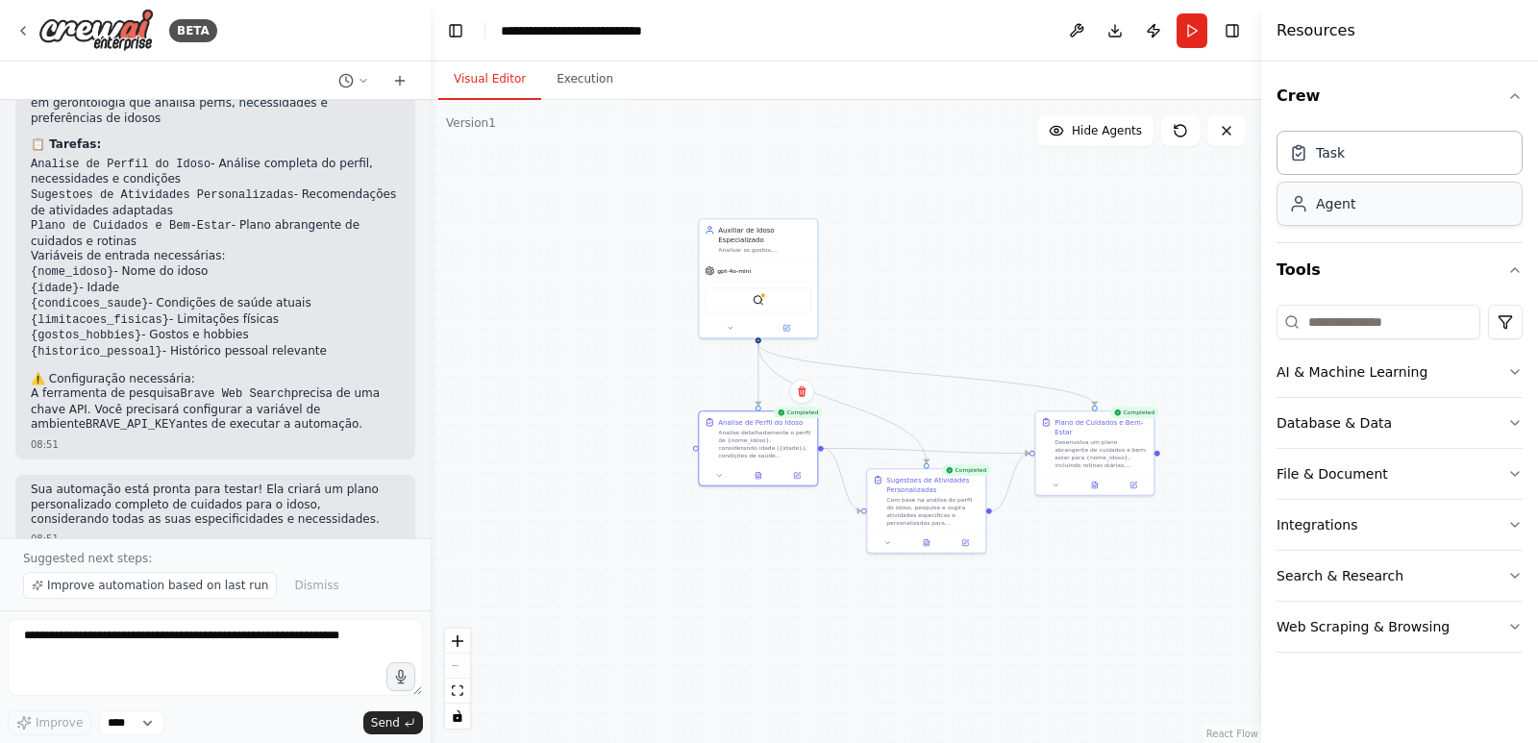
click at [1353, 194] on div "Agent" at bounding box center [1335, 203] width 39 height 19
click at [1336, 209] on div "Agent" at bounding box center [1335, 203] width 39 height 19
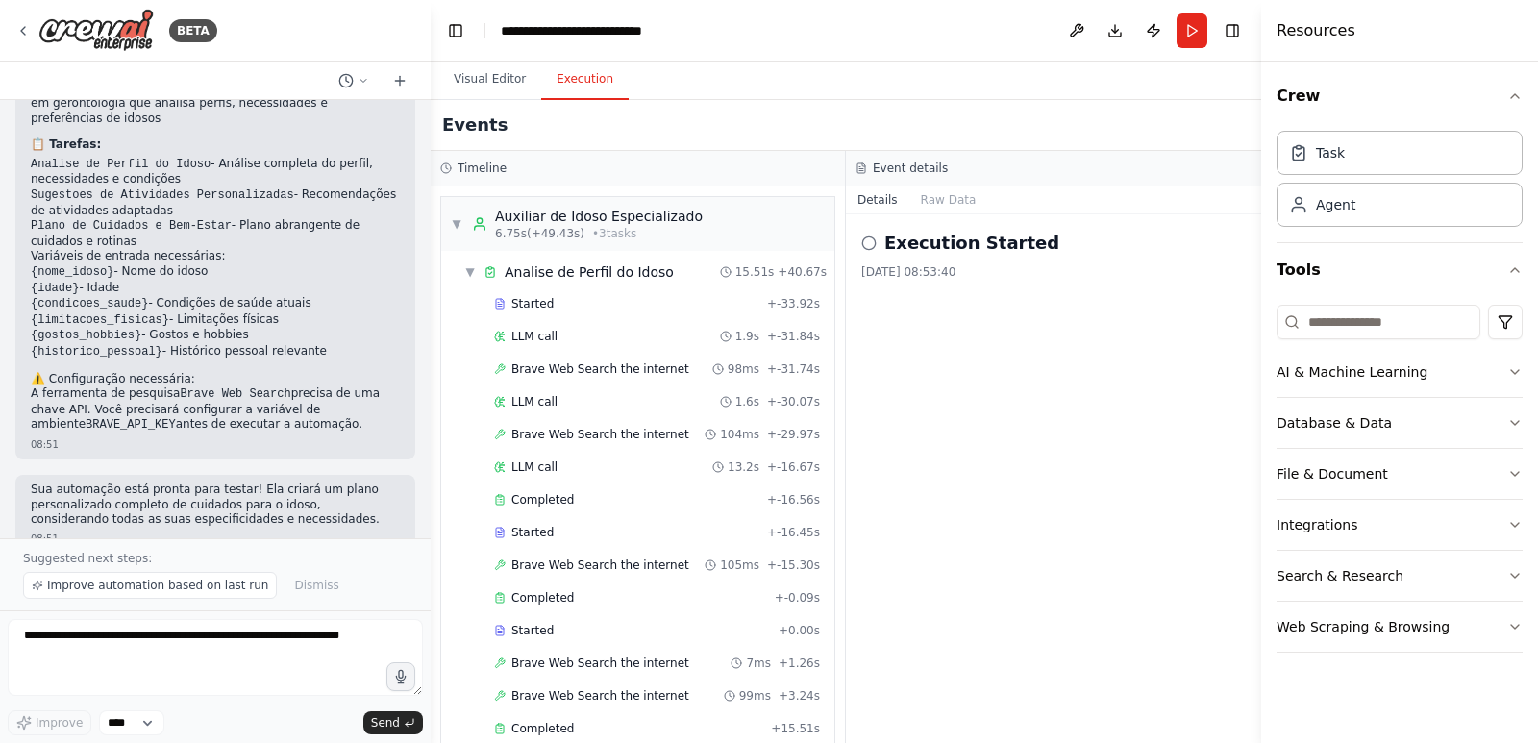
click at [571, 75] on button "Execution" at bounding box center [584, 80] width 87 height 40
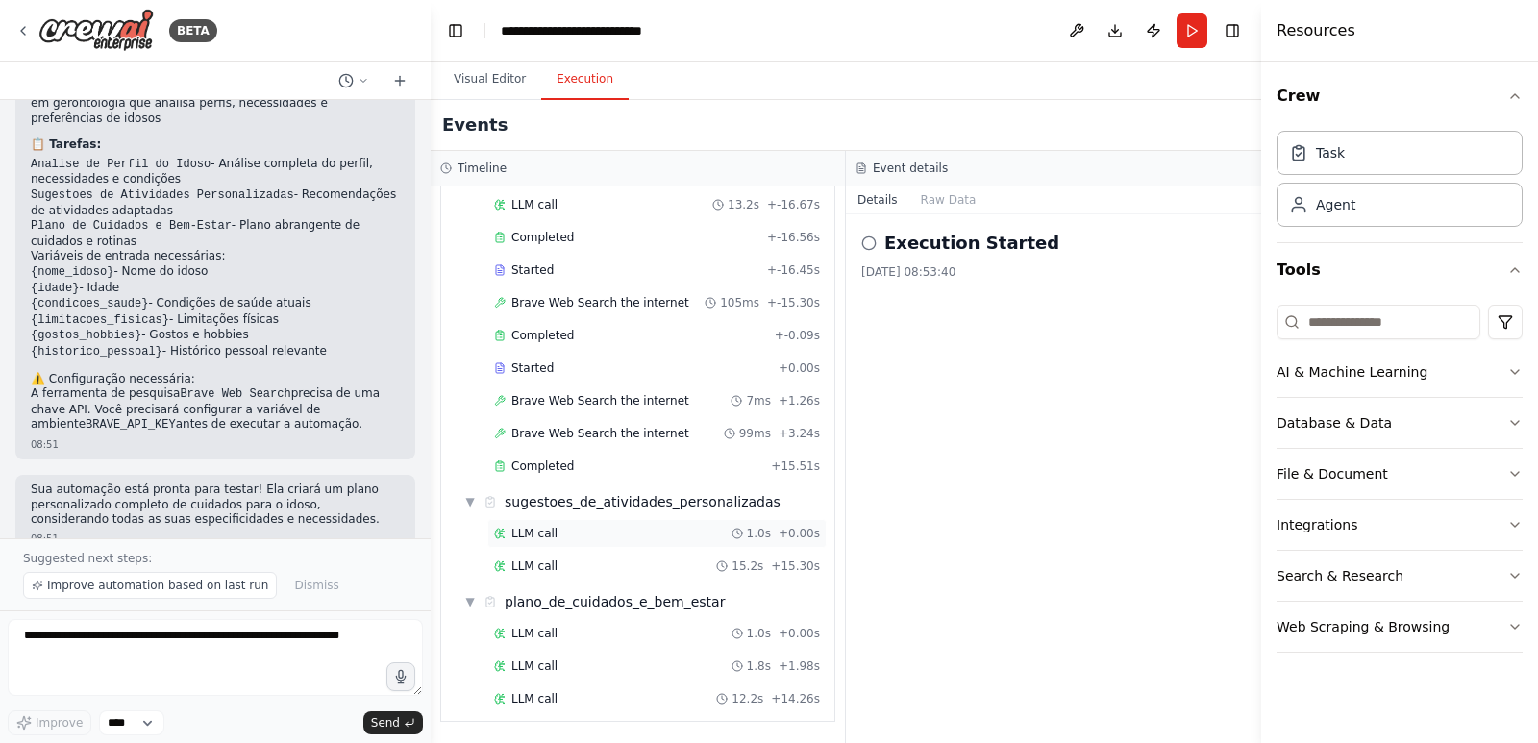
scroll to position [0, 0]
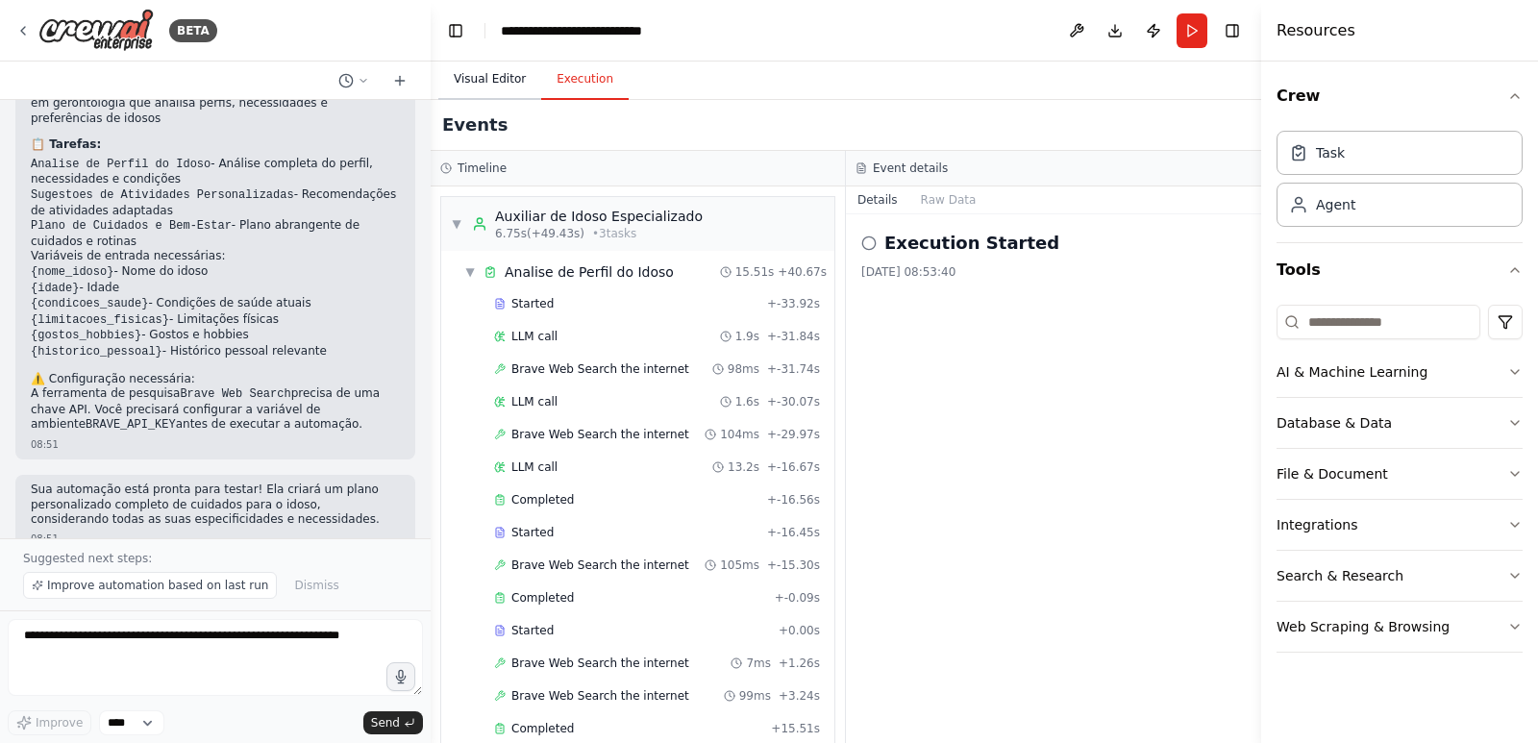
click at [496, 81] on button "Visual Editor" at bounding box center [489, 80] width 103 height 40
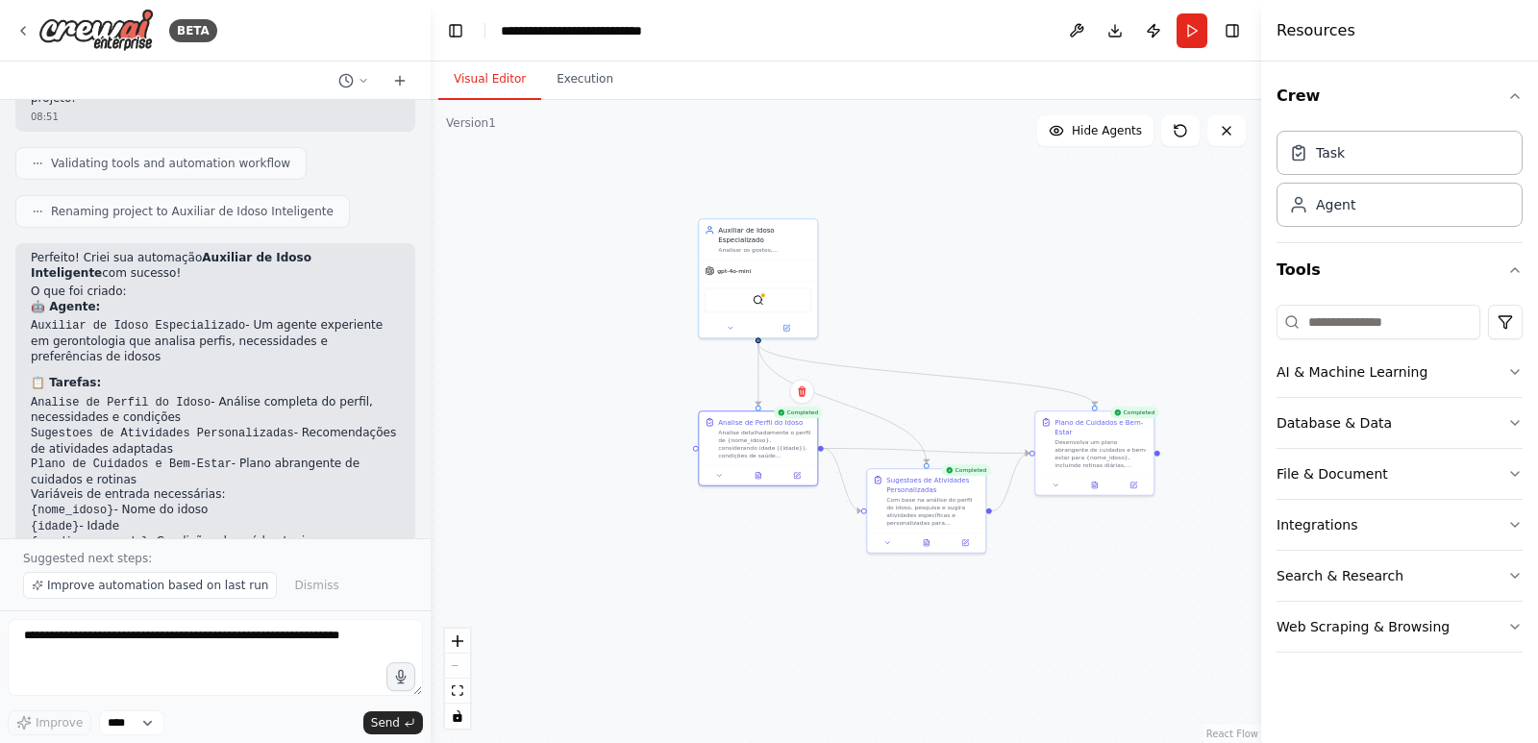
scroll to position [1207, 0]
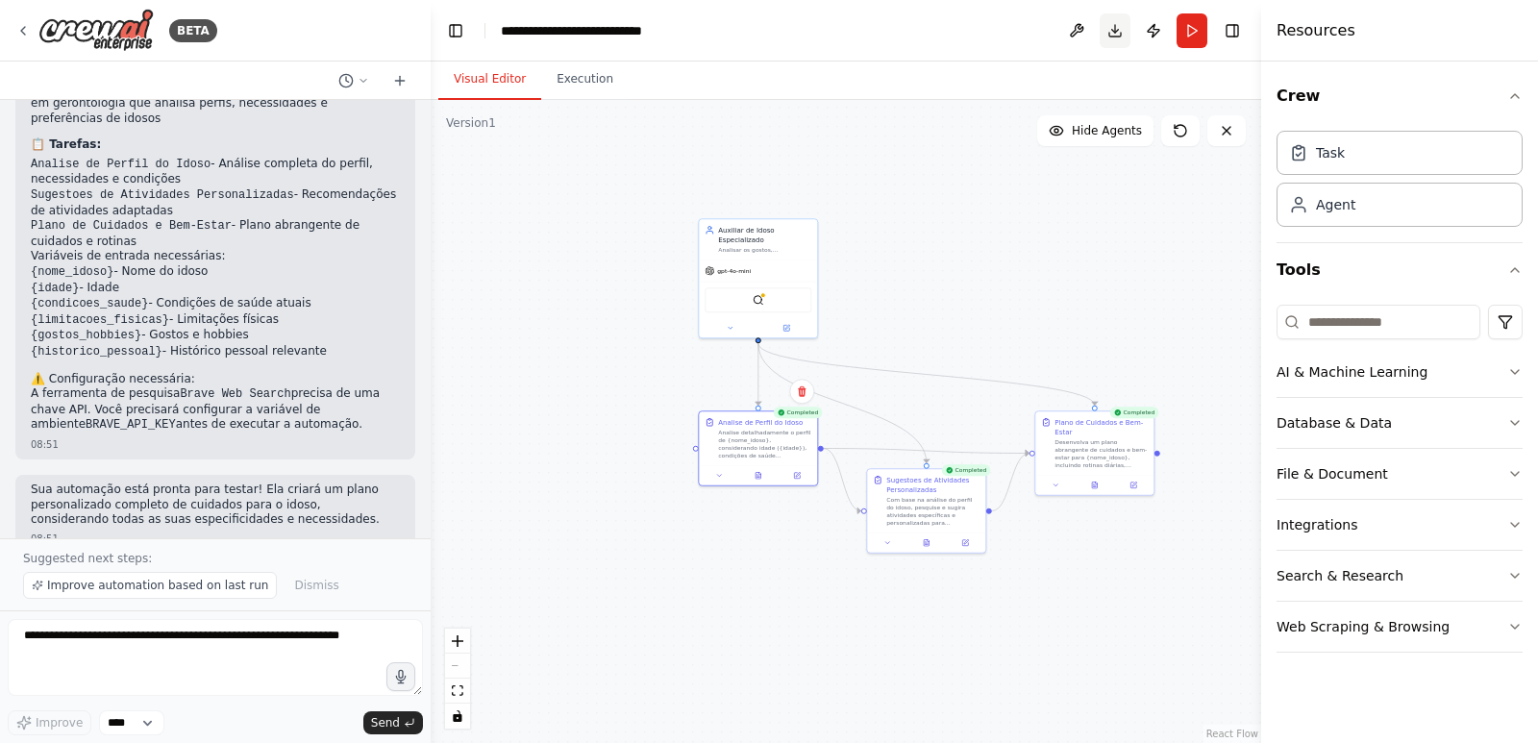
click at [1110, 31] on button "Download" at bounding box center [1115, 30] width 31 height 35
click at [254, 645] on textarea at bounding box center [215, 657] width 415 height 77
click at [294, 659] on textarea at bounding box center [215, 657] width 415 height 77
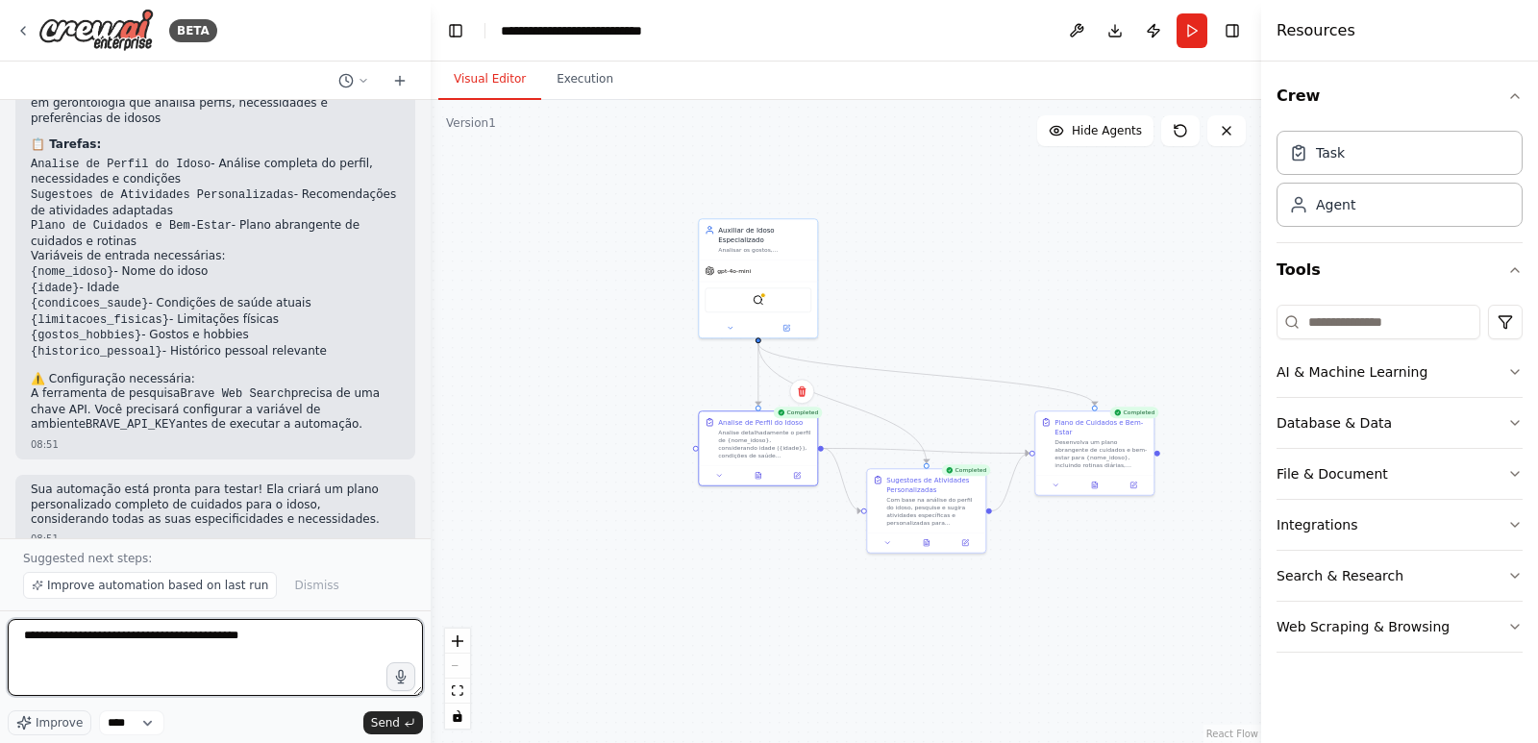
click at [318, 645] on textarea "**********" at bounding box center [215, 657] width 415 height 77
type textarea "*"
click at [193, 653] on textarea at bounding box center [215, 657] width 415 height 77
click at [186, 642] on textarea at bounding box center [215, 657] width 415 height 77
type textarea "*"
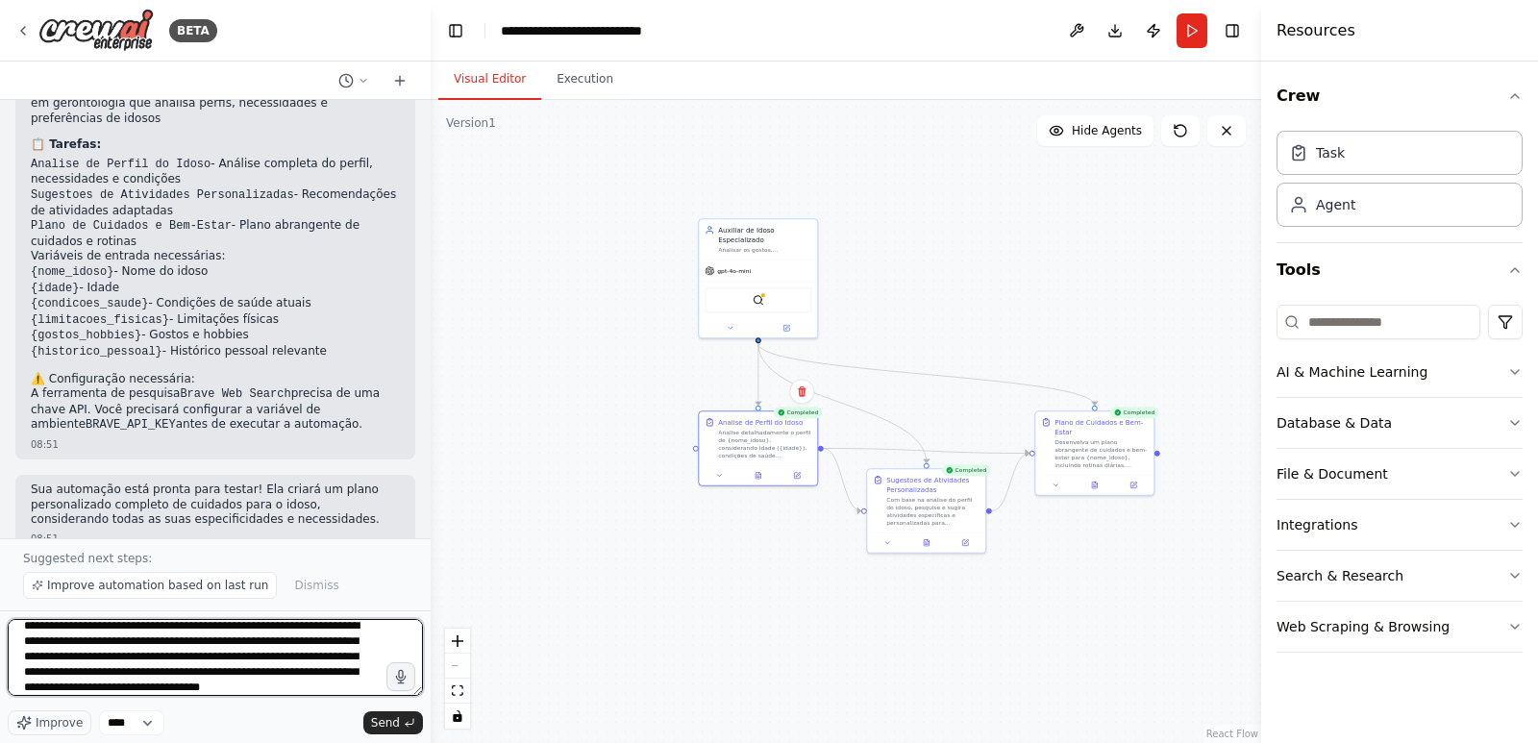
scroll to position [25, 0]
type textarea "**********"
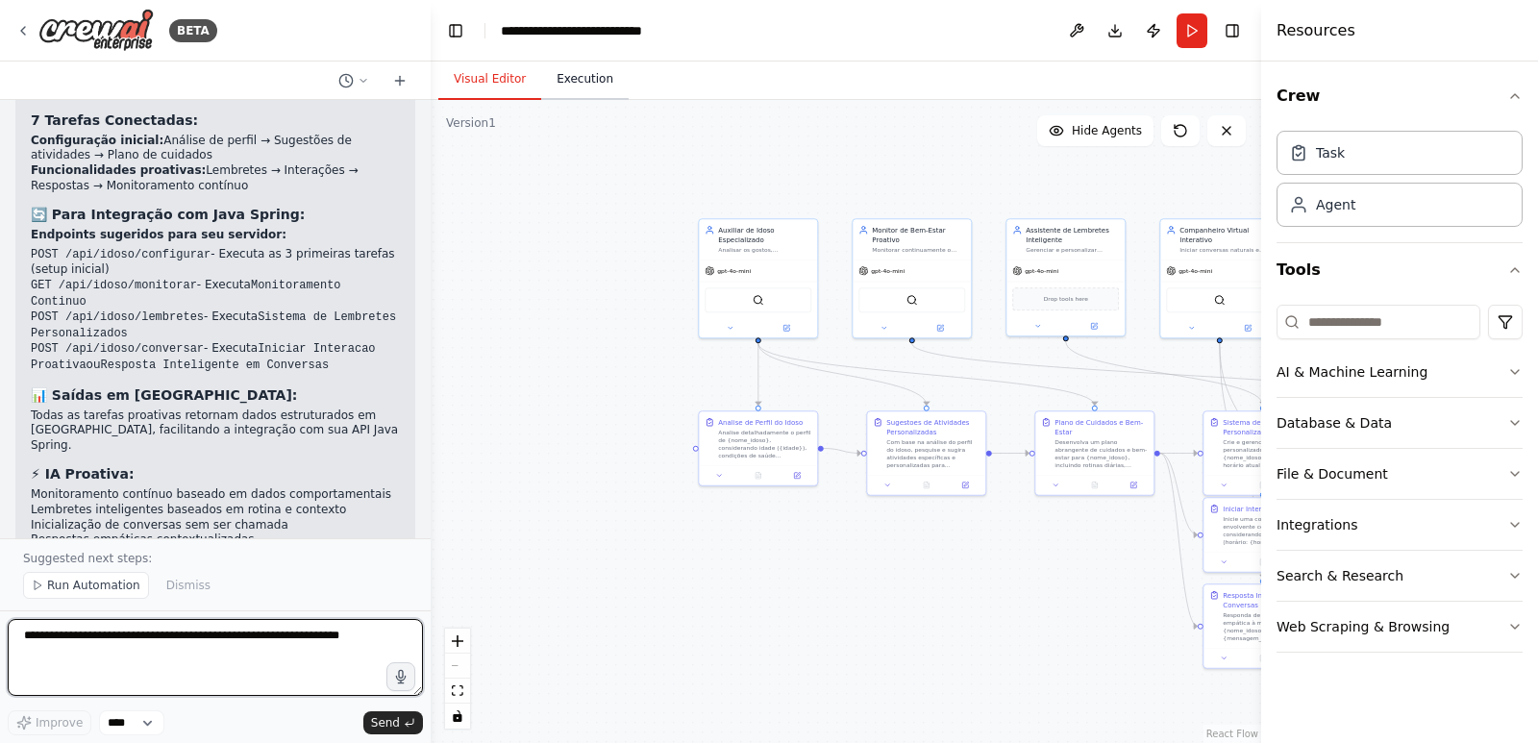
scroll to position [3852, 0]
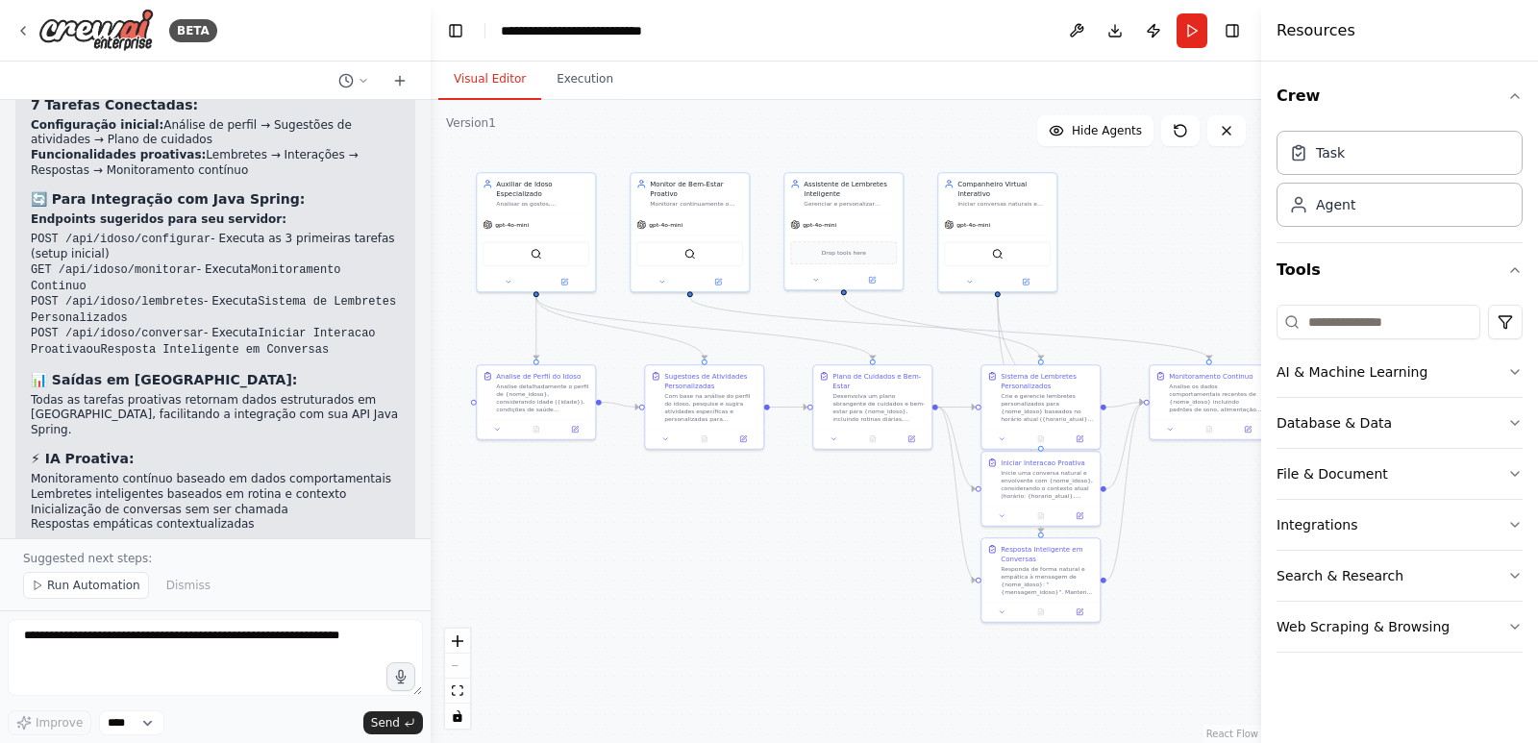
drag, startPoint x: 953, startPoint y: 569, endPoint x: 731, endPoint y: 523, distance: 226.8
click at [731, 523] on div ".deletable-edge-delete-btn { width: 20px; height: 20px; border: 0px solid #ffff…" at bounding box center [846, 421] width 831 height 643
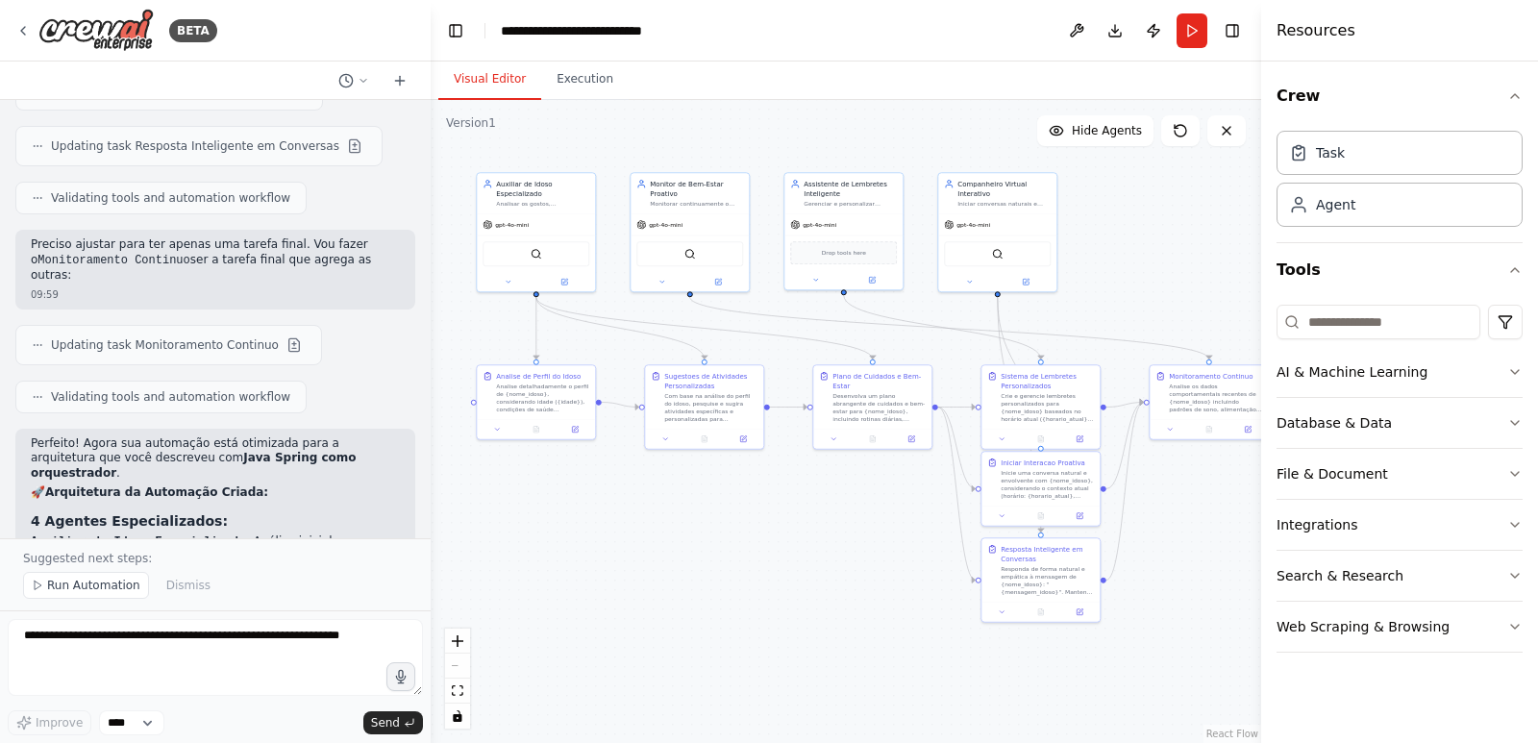
scroll to position [3372, 0]
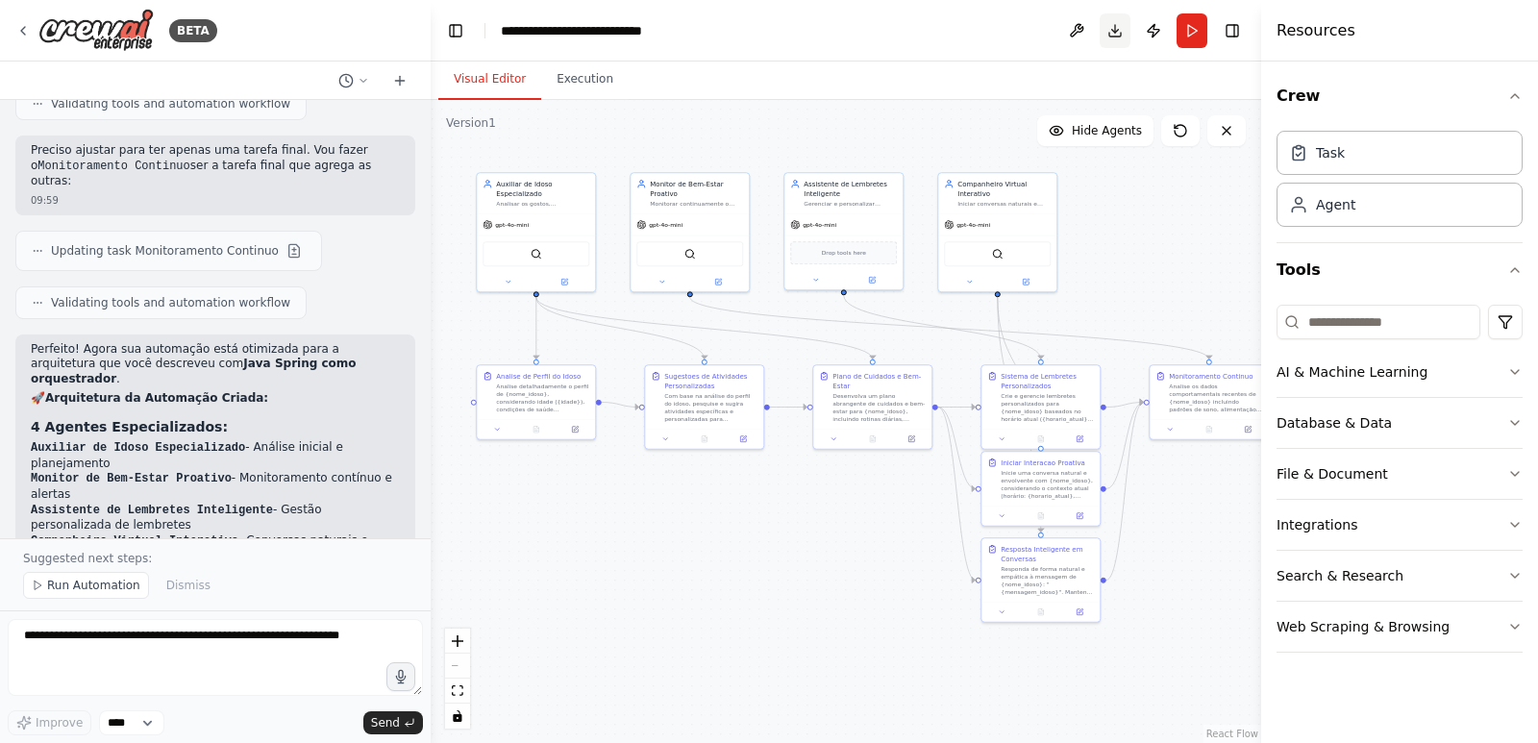
click at [1120, 25] on button "Download" at bounding box center [1115, 30] width 31 height 35
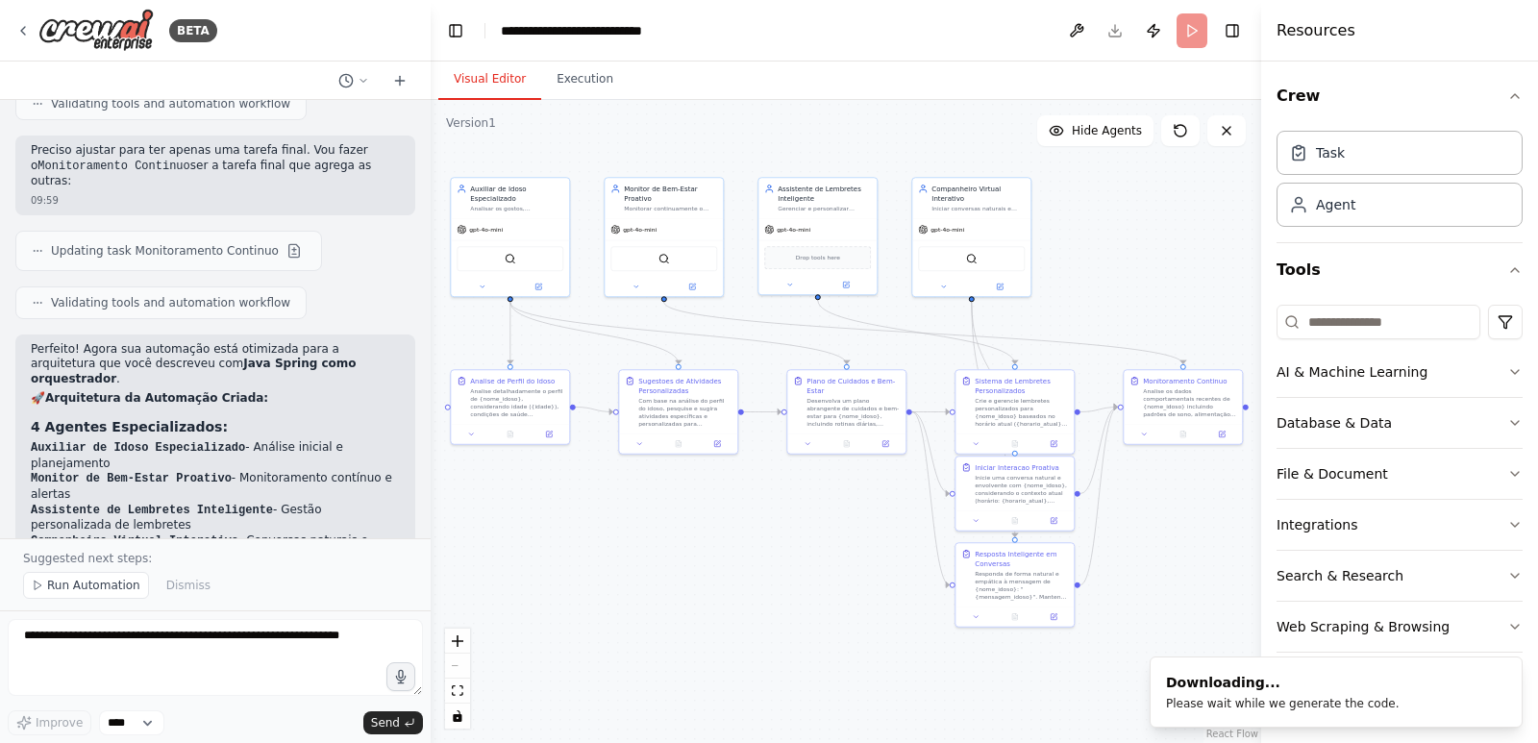
drag, startPoint x: 679, startPoint y: 558, endPoint x: 653, endPoint y: 562, distance: 26.4
click at [653, 562] on div ".deletable-edge-delete-btn { width: 20px; height: 20px; border: 0px solid #ffff…" at bounding box center [846, 421] width 831 height 643
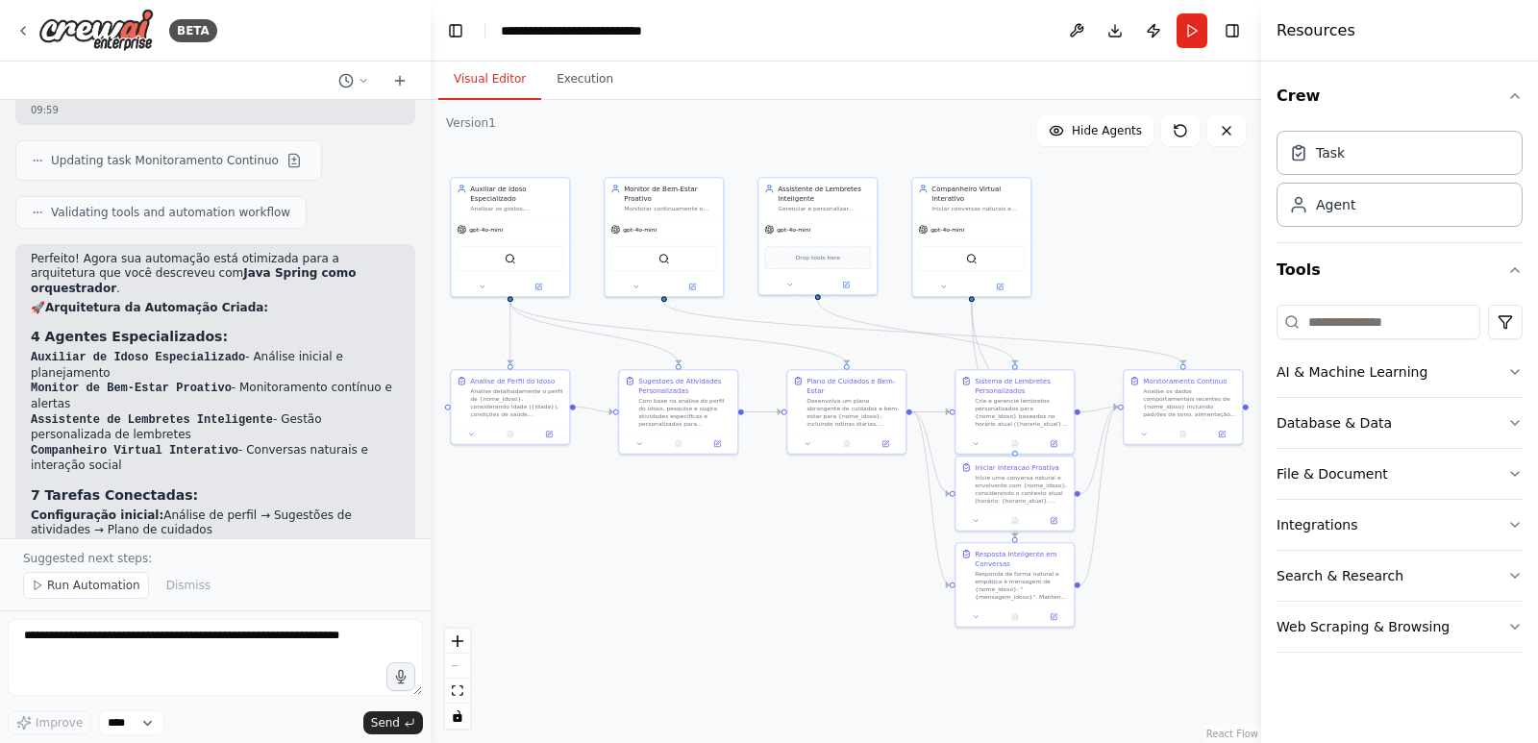
scroll to position [3468, 0]
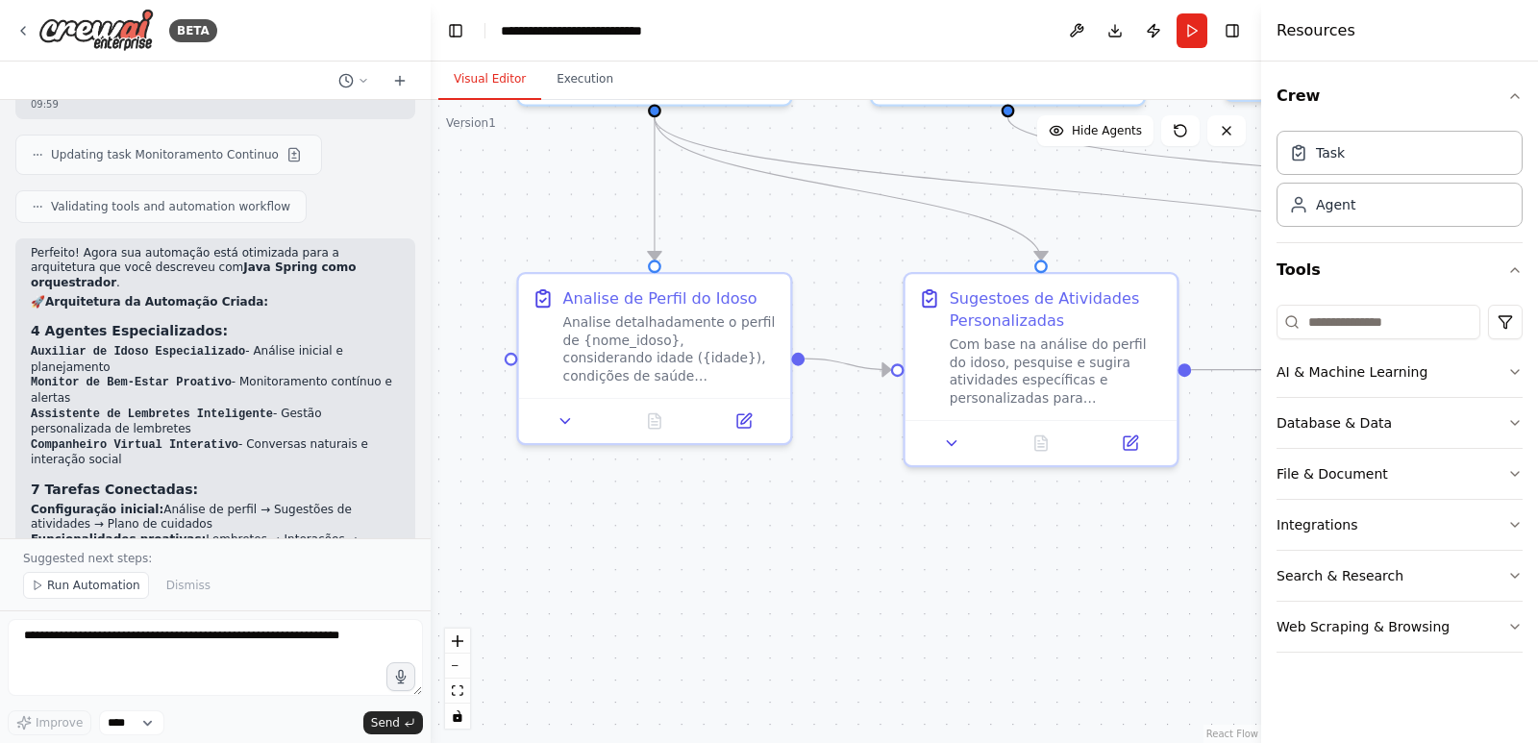
drag, startPoint x: 652, startPoint y: 665, endPoint x: 793, endPoint y: 629, distance: 146.0
click at [793, 629] on div ".deletable-edge-delete-btn { width: 20px; height: 20px; border: 0px solid #ffff…" at bounding box center [846, 421] width 831 height 643
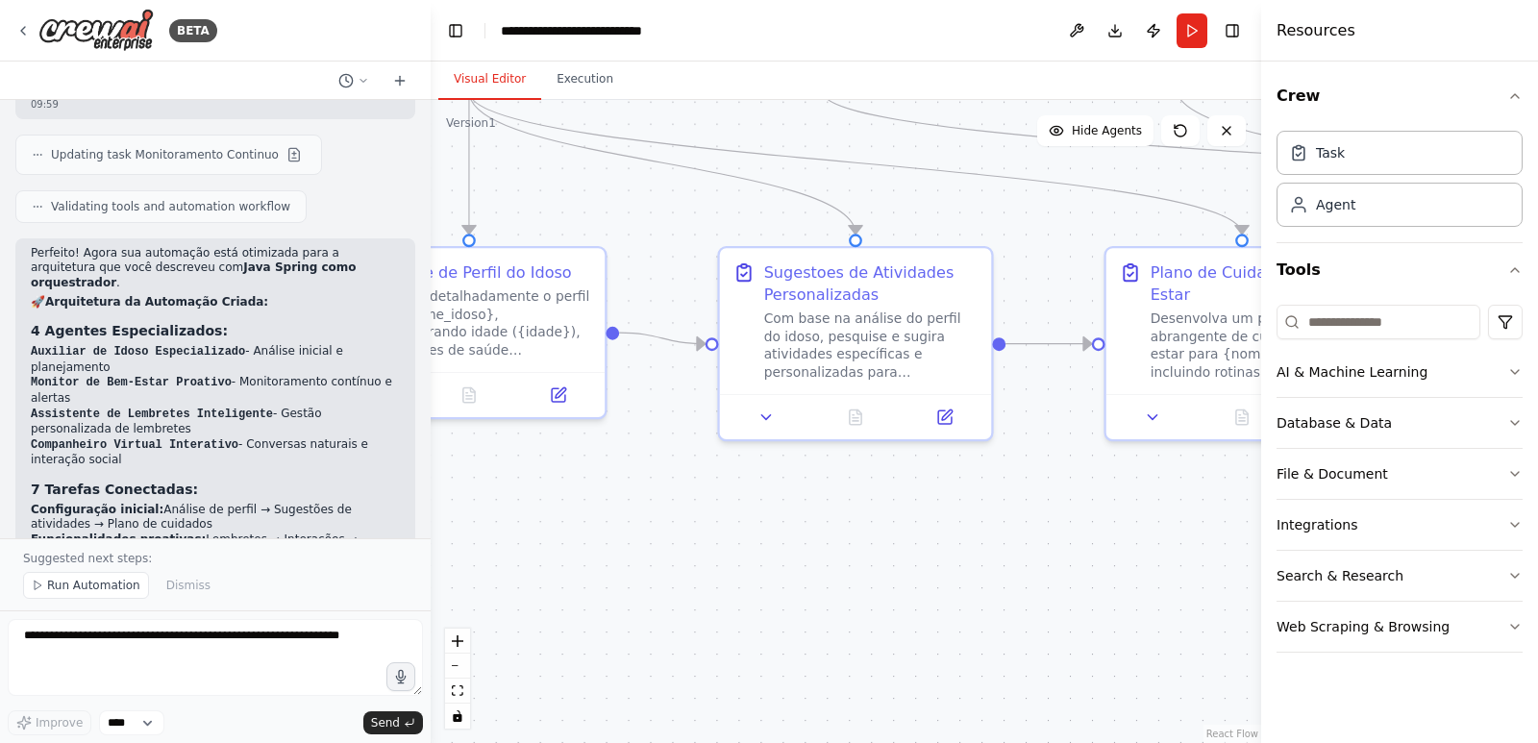
drag, startPoint x: 887, startPoint y: 593, endPoint x: 665, endPoint y: 553, distance: 225.7
click at [653, 560] on div ".deletable-edge-delete-btn { width: 20px; height: 20px; border: 0px solid #ffff…" at bounding box center [846, 421] width 831 height 643
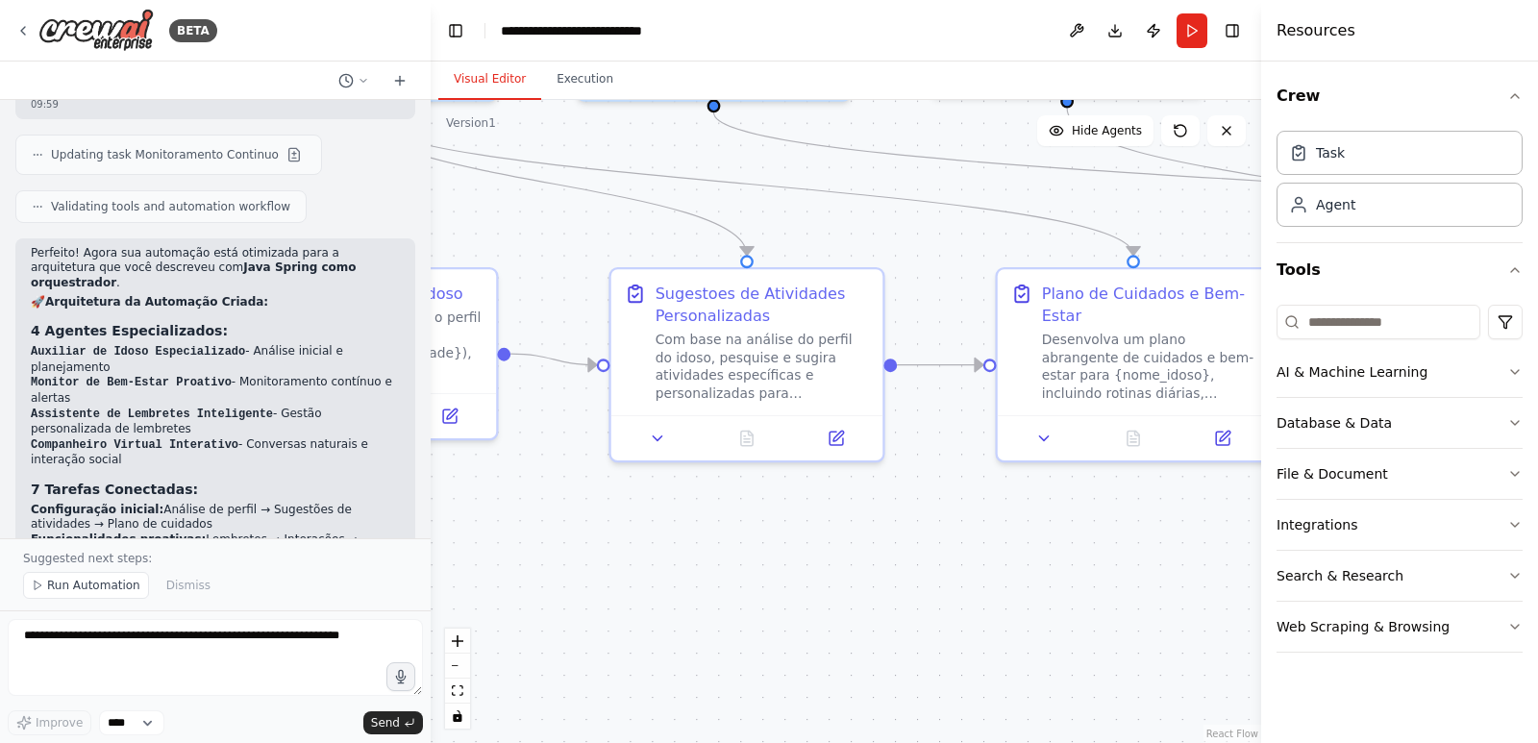
drag, startPoint x: 875, startPoint y: 585, endPoint x: 775, endPoint y: 606, distance: 102.2
click at [775, 606] on div ".deletable-edge-delete-btn { width: 20px; height: 20px; border: 0px solid #ffff…" at bounding box center [846, 421] width 831 height 643
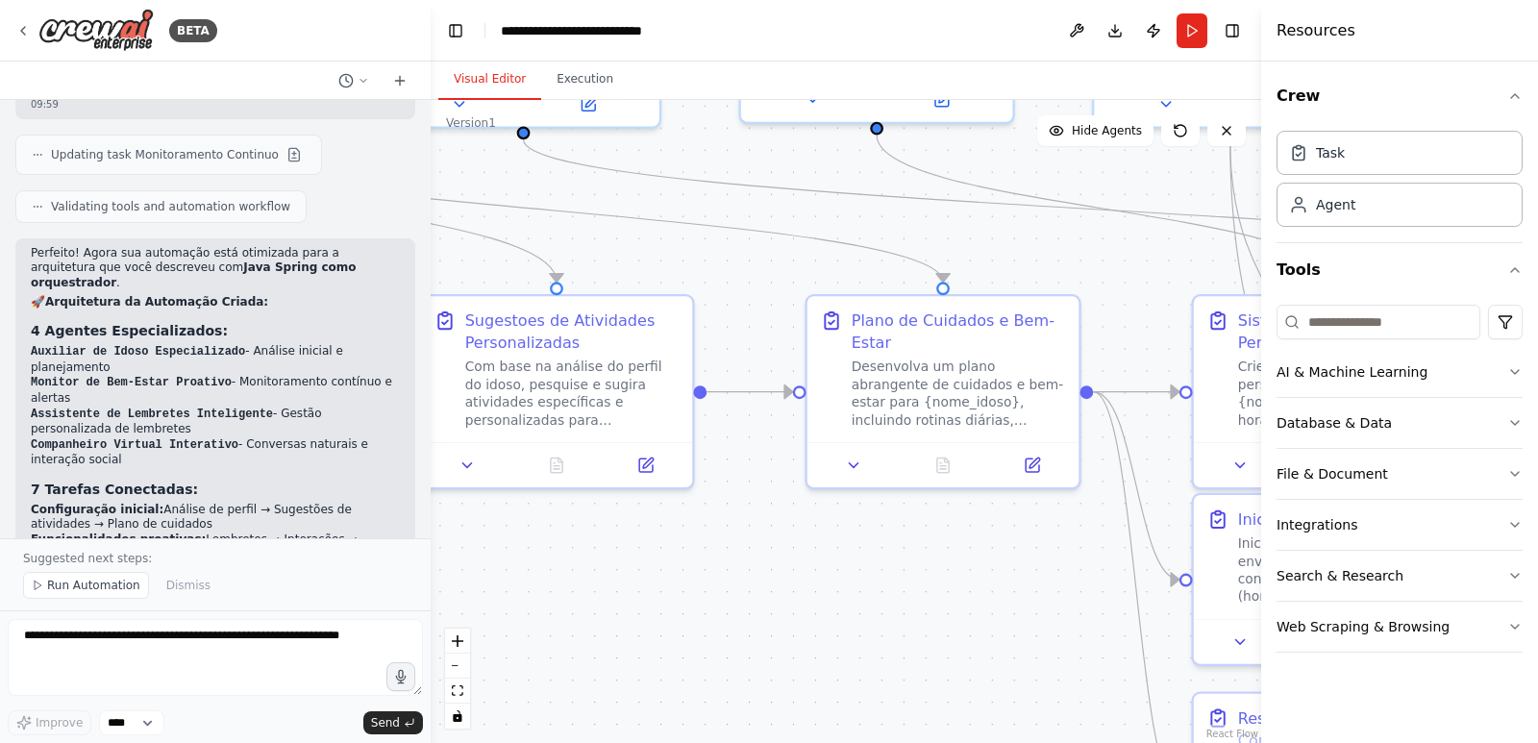
drag, startPoint x: 885, startPoint y: 583, endPoint x: 713, endPoint y: 556, distance: 174.2
click at [713, 556] on div ".deletable-edge-delete-btn { width: 20px; height: 20px; border: 0px solid #ffff…" at bounding box center [846, 421] width 831 height 643
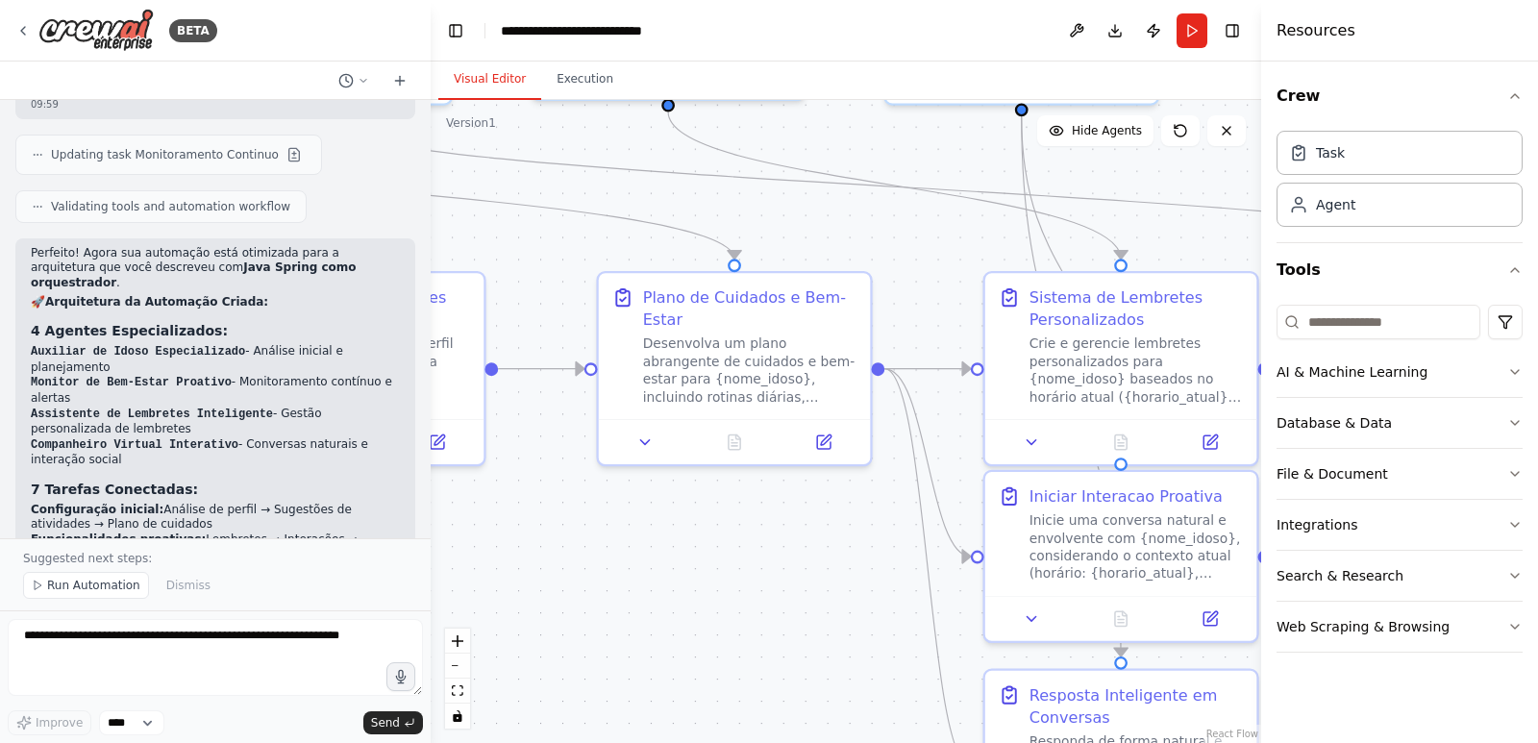
drag, startPoint x: 863, startPoint y: 576, endPoint x: 698, endPoint y: 548, distance: 167.7
click at [698, 548] on div ".deletable-edge-delete-btn { width: 20px; height: 20px; border: 0px solid #ffff…" at bounding box center [846, 421] width 831 height 643
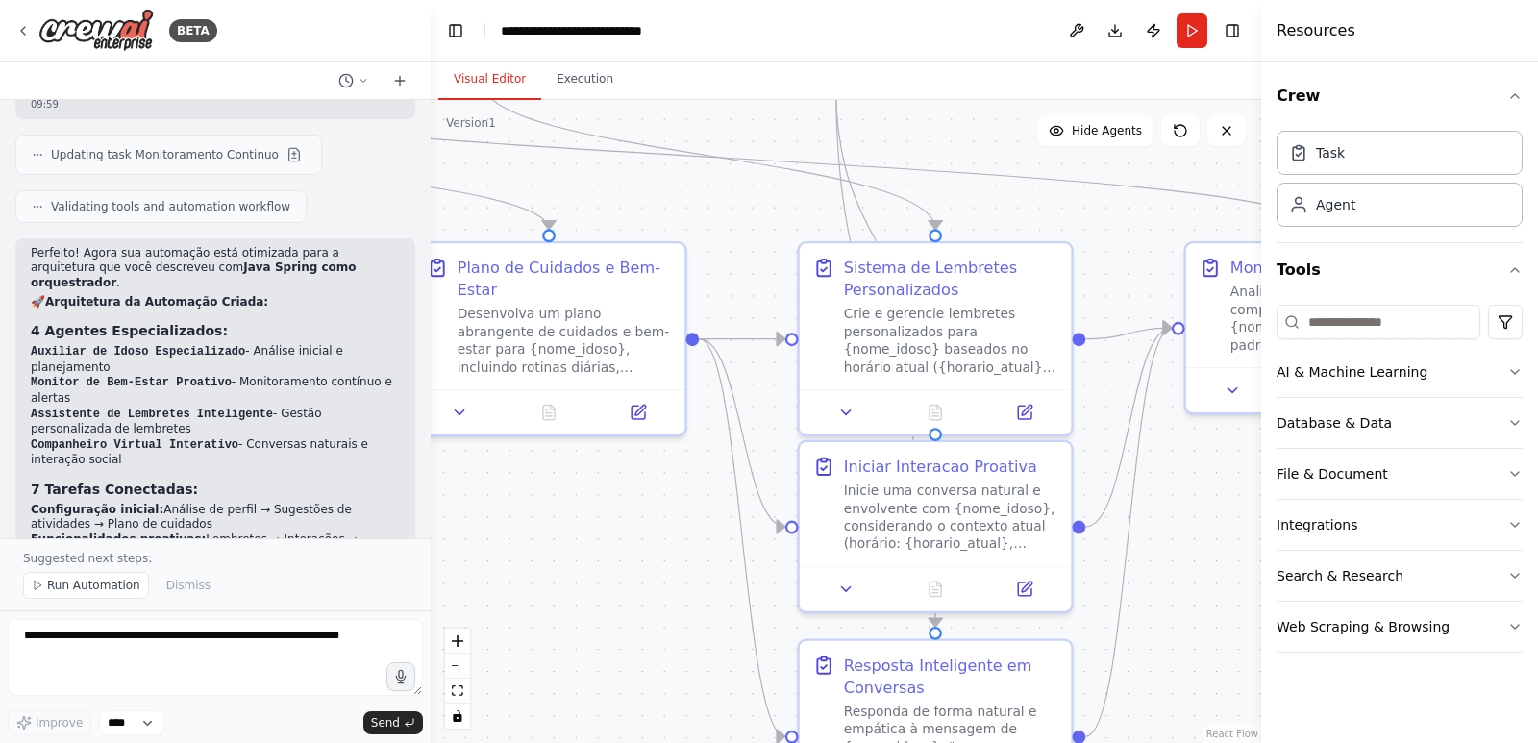
drag, startPoint x: 675, startPoint y: 547, endPoint x: 588, endPoint y: 515, distance: 92.2
click at [590, 519] on div ".deletable-edge-delete-btn { width: 20px; height: 20px; border: 0px solid #ffff…" at bounding box center [846, 421] width 831 height 643
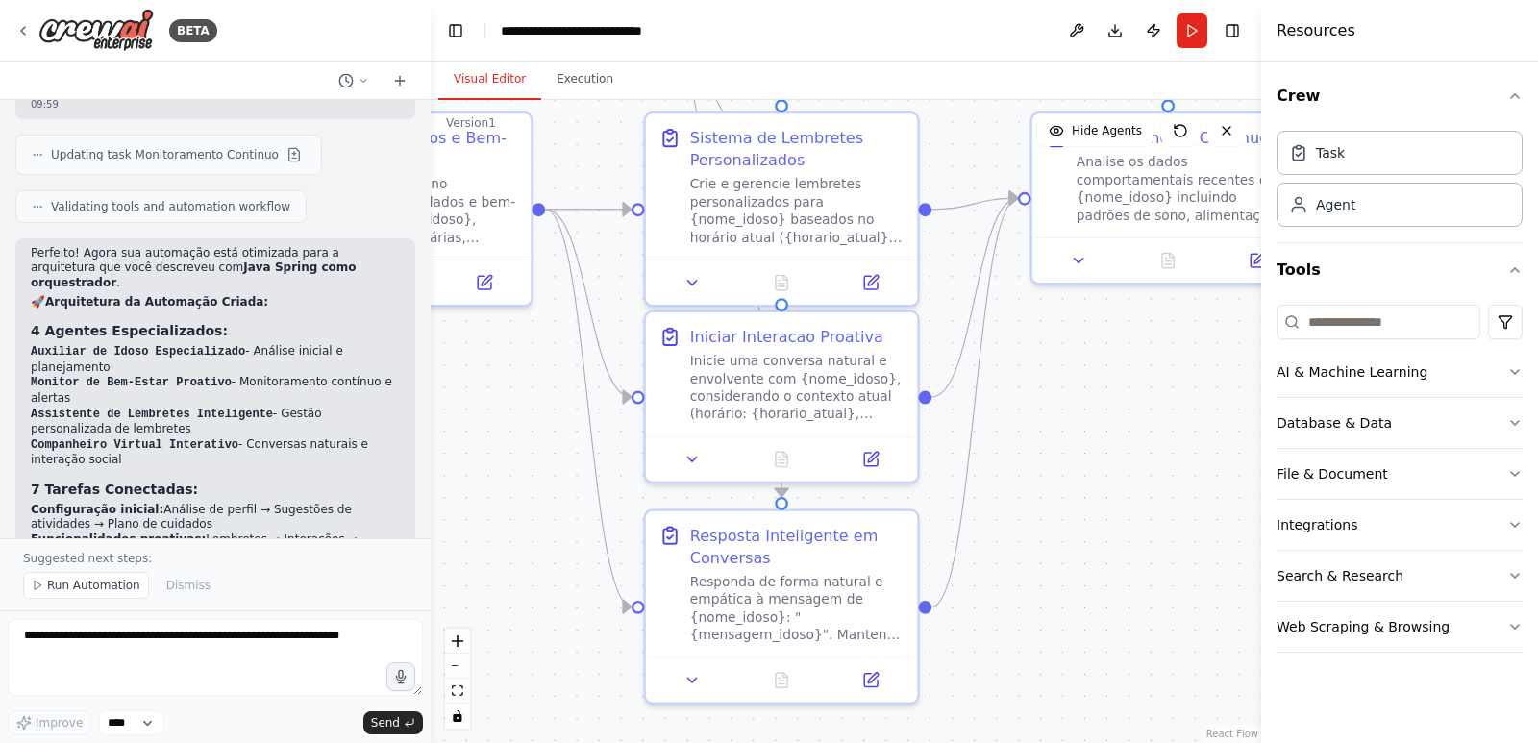
drag, startPoint x: 1132, startPoint y: 597, endPoint x: 1059, endPoint y: 481, distance: 137.4
click at [1059, 481] on div ".deletable-edge-delete-btn { width: 20px; height: 20px; border: 0px solid #ffff…" at bounding box center [846, 421] width 831 height 643
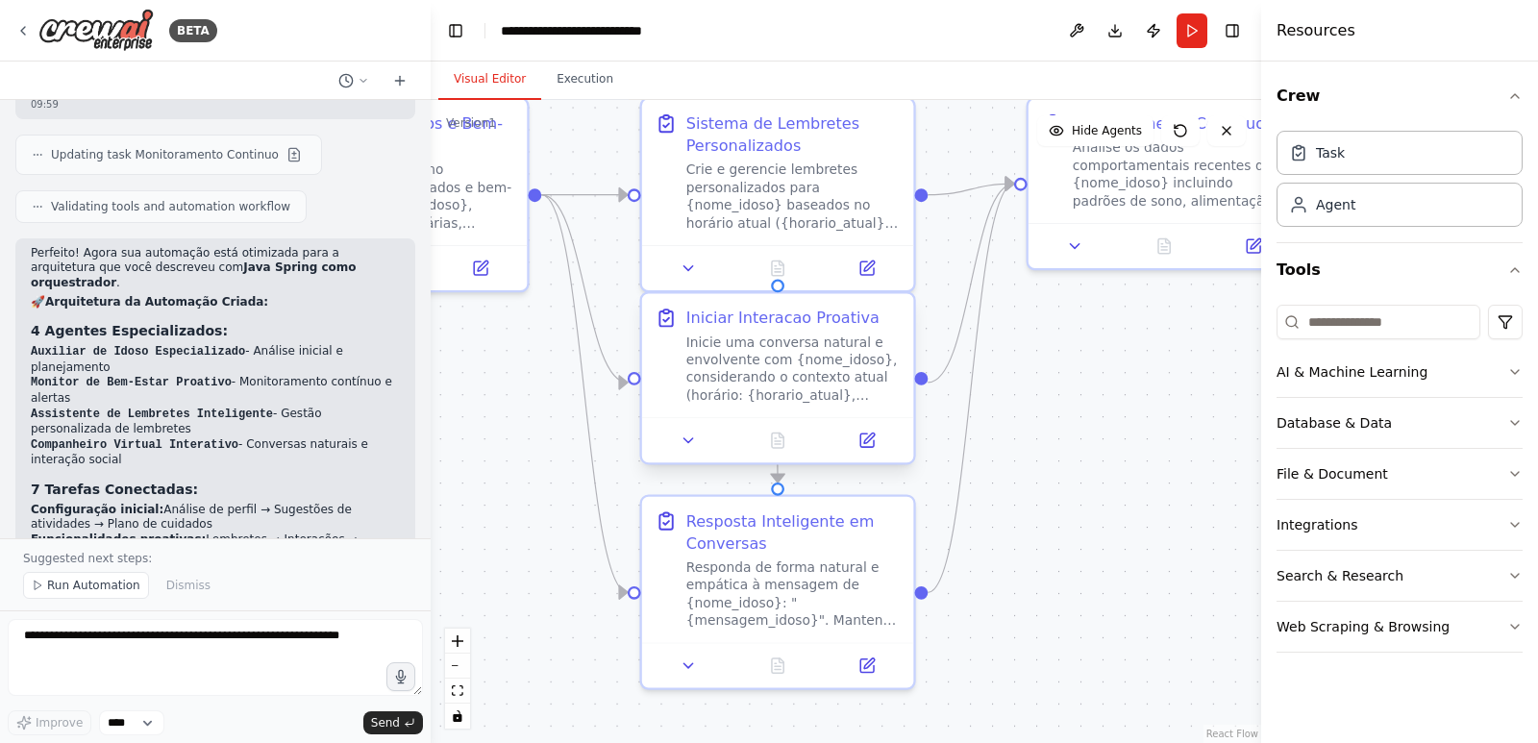
click at [822, 350] on div "Inicie uma conversa natural e envolvente com {nome_idoso}, considerando o conte…" at bounding box center [793, 369] width 214 height 71
click at [794, 591] on div "Responda de forma natural e empática à mensagem de {nome_idoso}: "{mensagem_ido…" at bounding box center [793, 590] width 214 height 71
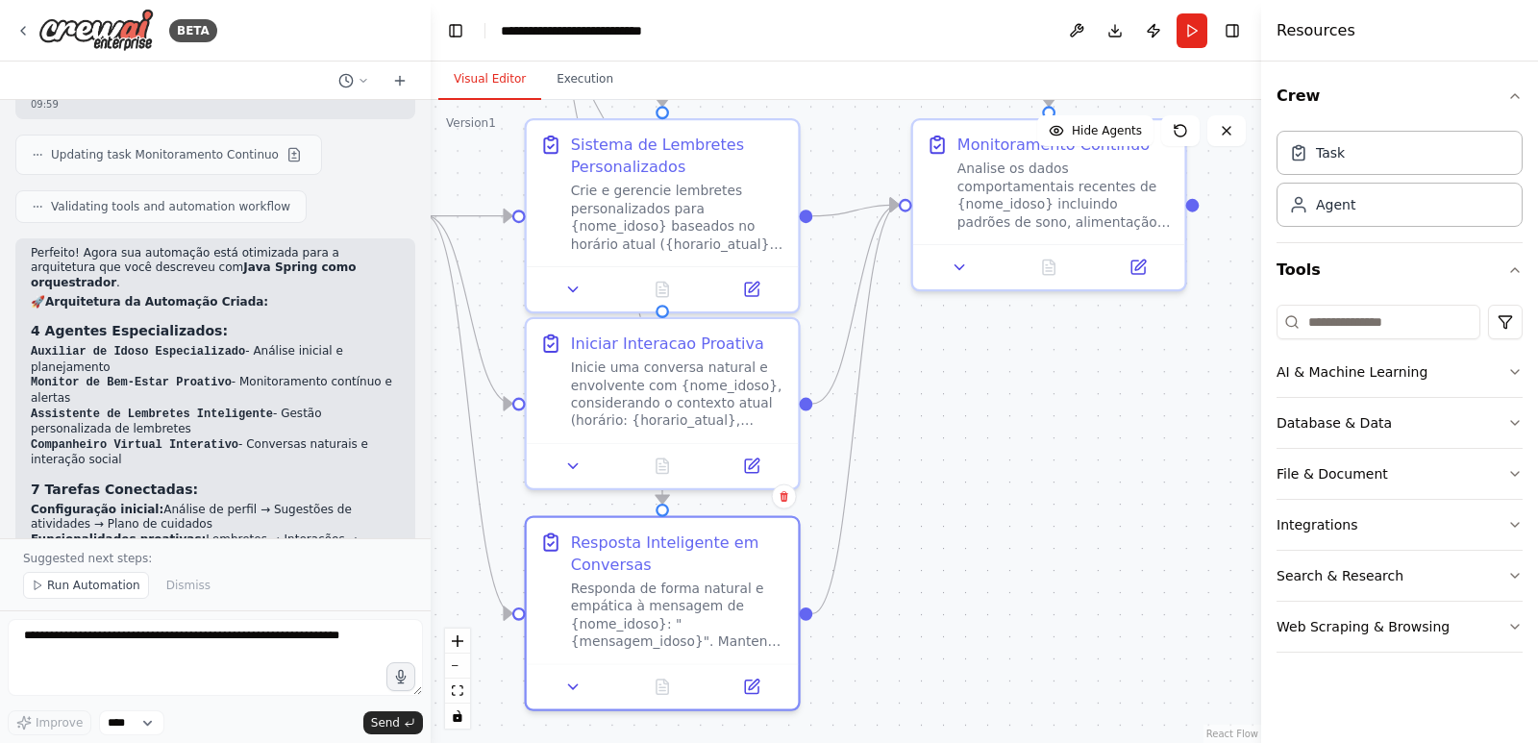
drag, startPoint x: 976, startPoint y: 465, endPoint x: 936, endPoint y: 515, distance: 63.7
click at [936, 515] on div ".deletable-edge-delete-btn { width: 20px; height: 20px; border: 0px solid #ffff…" at bounding box center [846, 421] width 831 height 643
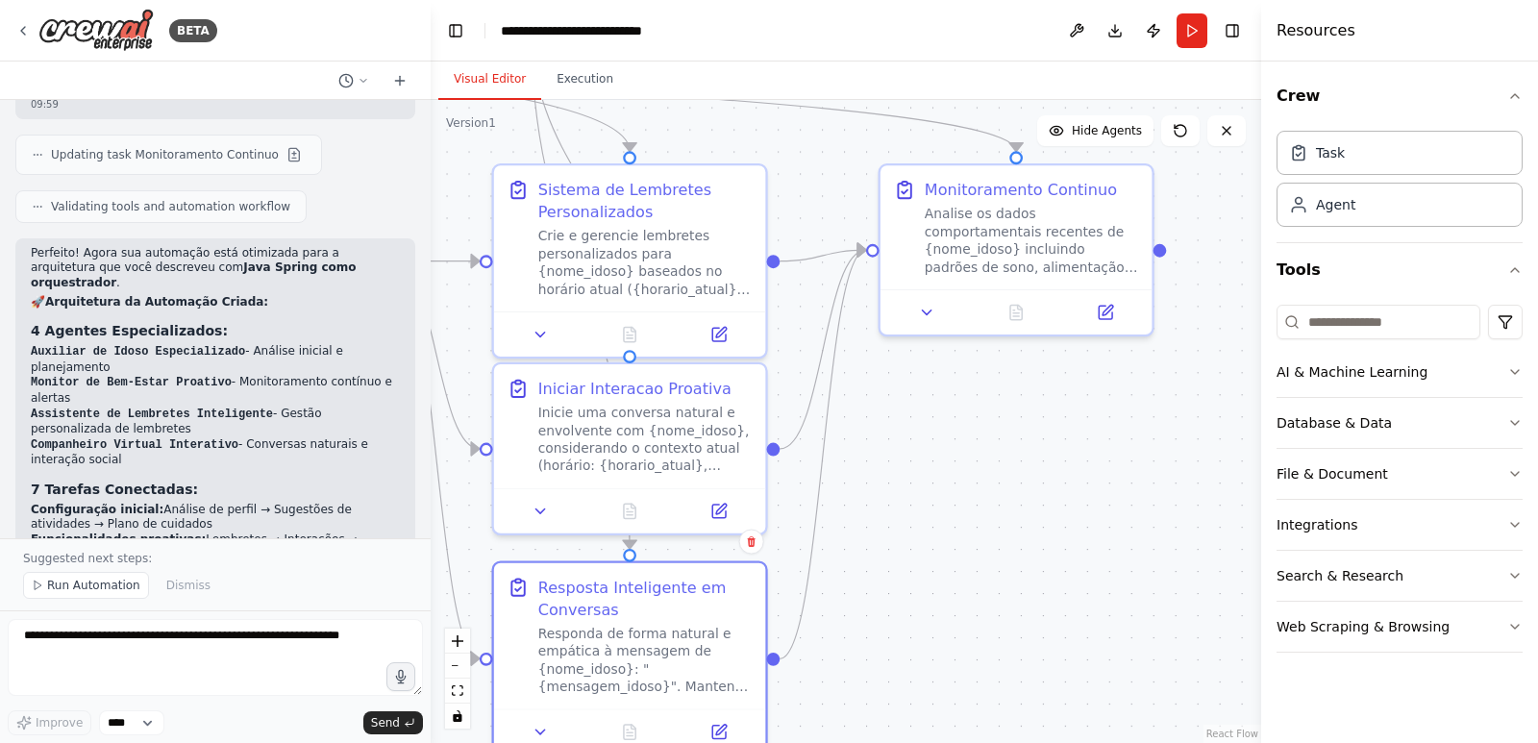
drag, startPoint x: 1054, startPoint y: 471, endPoint x: 1092, endPoint y: 460, distance: 40.2
click at [1092, 460] on div ".deletable-edge-delete-btn { width: 20px; height: 20px; border: 0px solid #ffff…" at bounding box center [846, 421] width 831 height 643
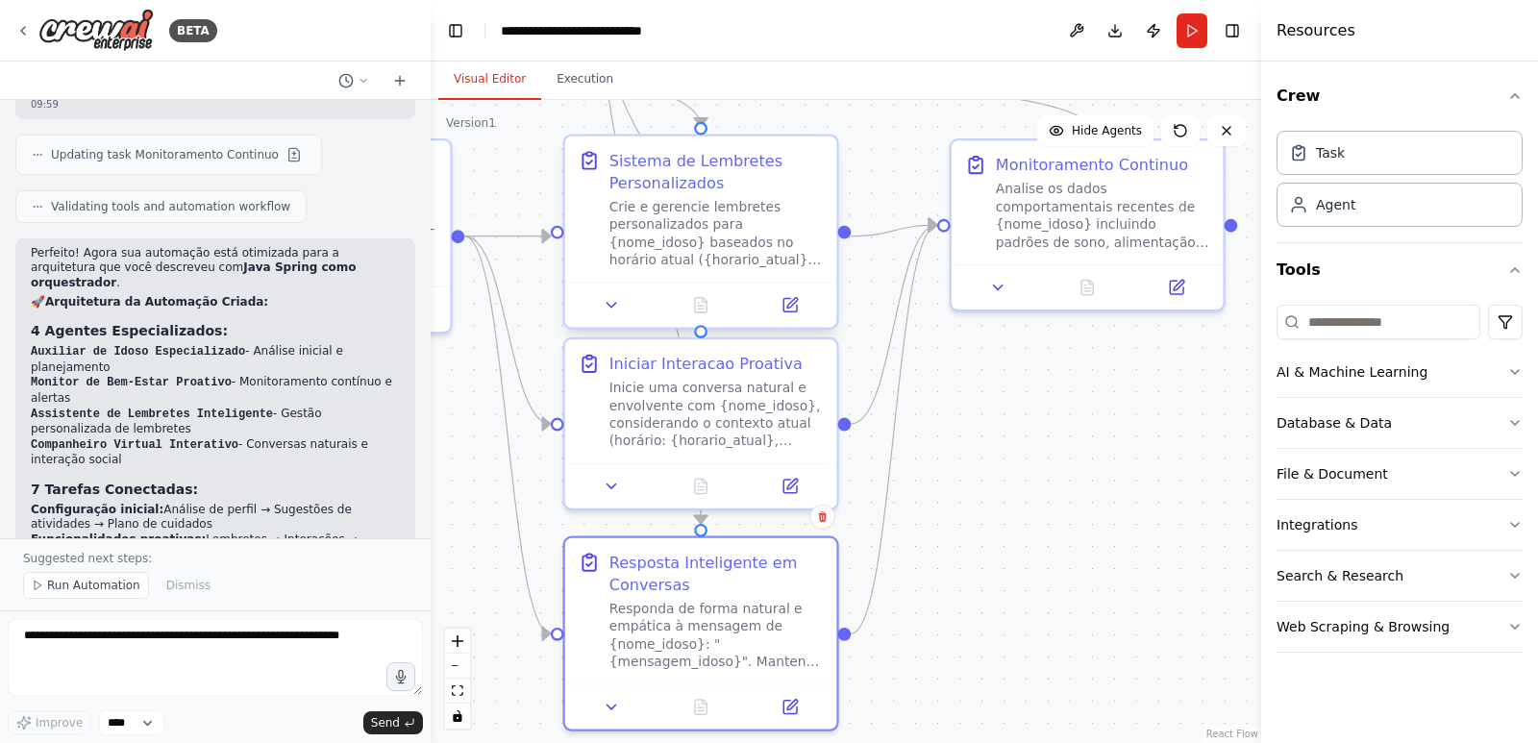
click at [722, 194] on div "Sistema de Lembretes Personalizados Crie e gerencie lembretes personalizados pa…" at bounding box center [717, 208] width 214 height 119
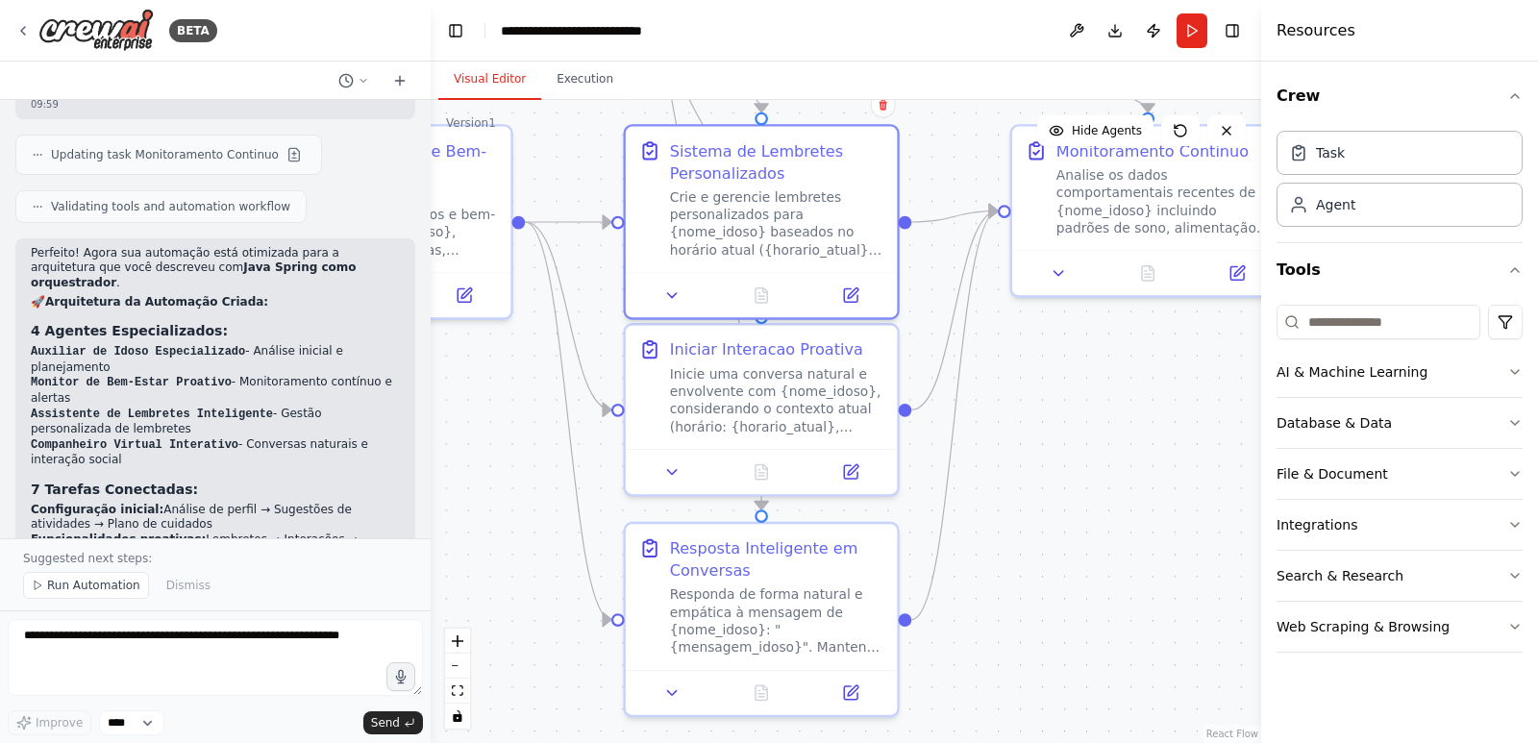
drag, startPoint x: 1111, startPoint y: 549, endPoint x: 1129, endPoint y: 563, distance: 22.5
click at [1129, 563] on div ".deletable-edge-delete-btn { width: 20px; height: 20px; border: 0px solid #ffff…" at bounding box center [846, 421] width 831 height 643
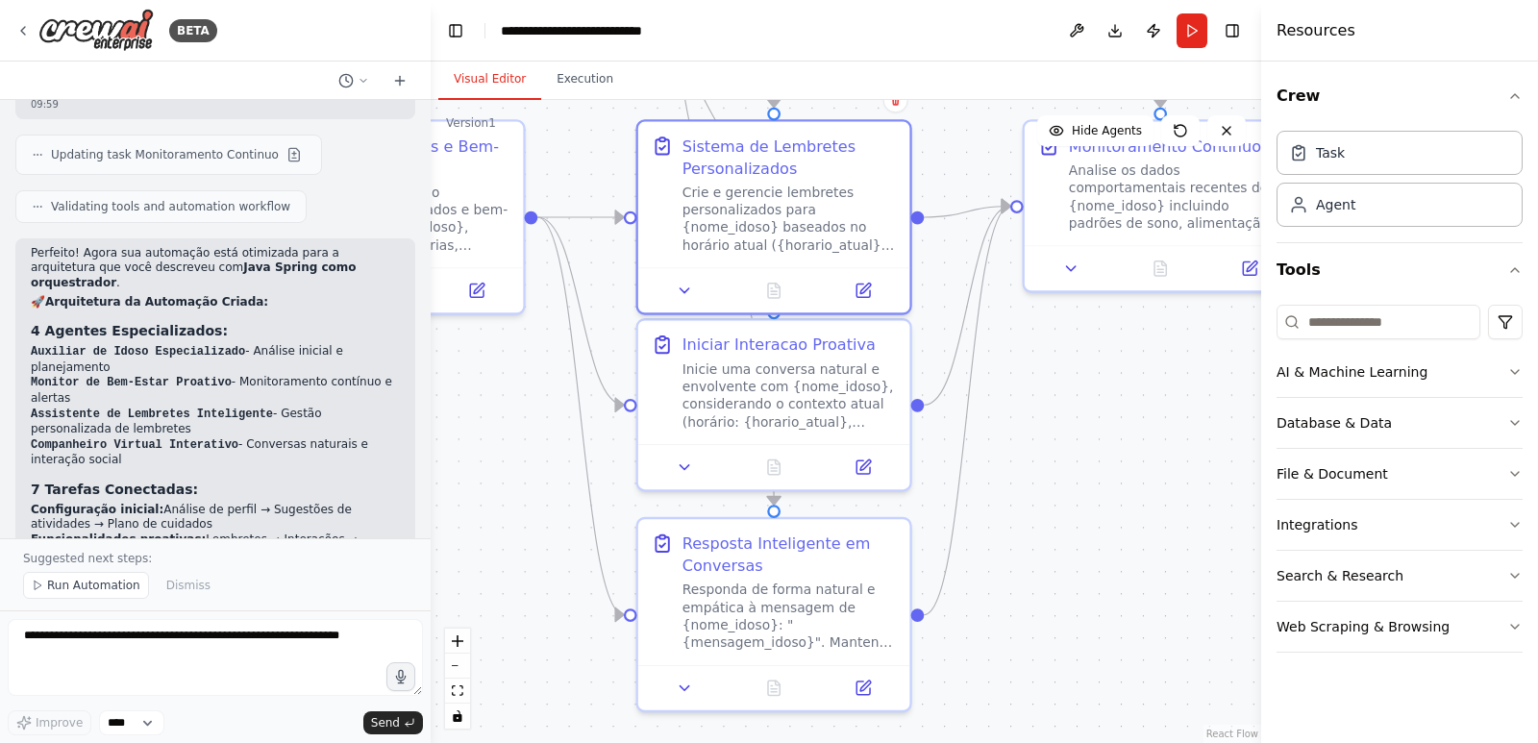
click at [1135, 554] on div ".deletable-edge-delete-btn { width: 20px; height: 20px; border: 0px solid #ffff…" at bounding box center [846, 421] width 831 height 643
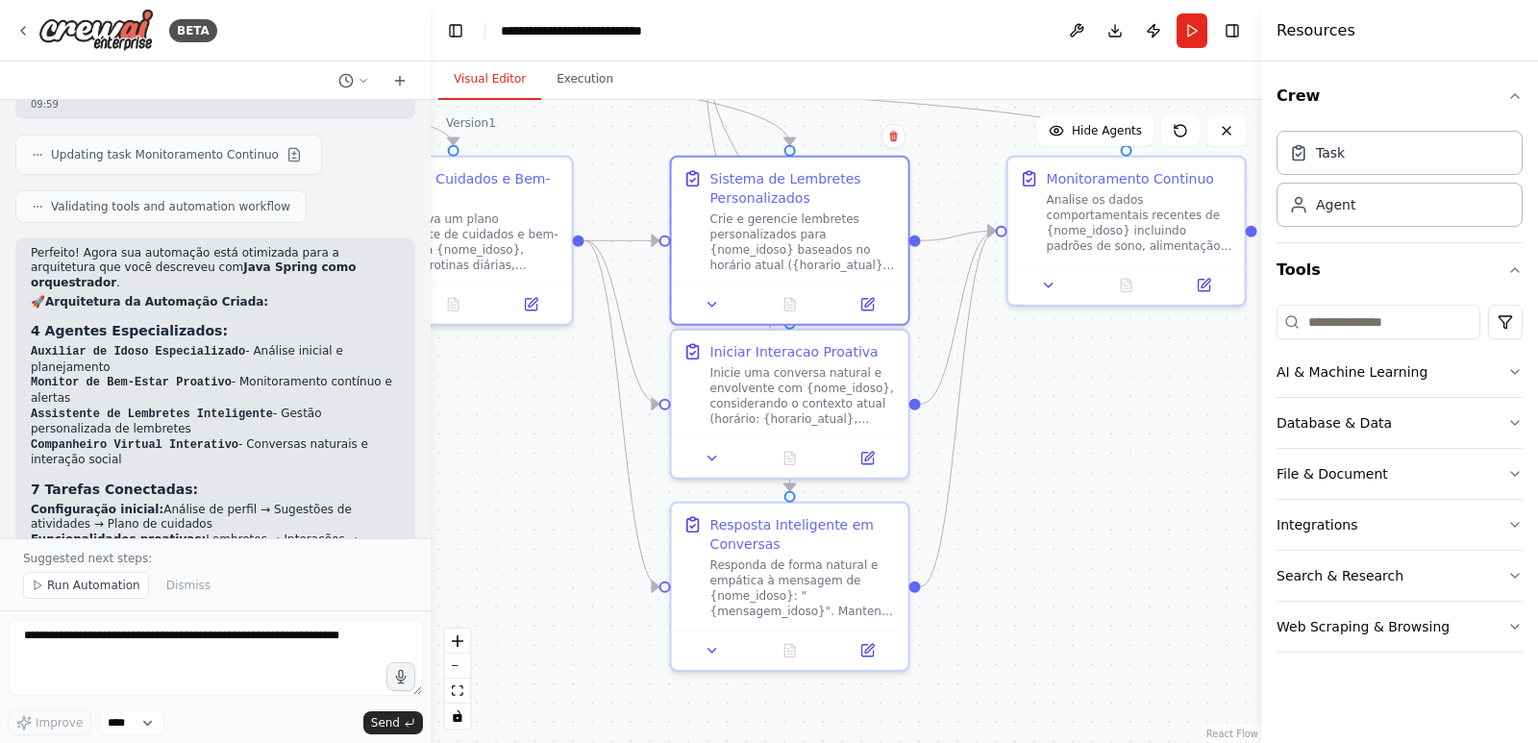
drag, startPoint x: 1099, startPoint y: 528, endPoint x: 1090, endPoint y: 523, distance: 9.9
click at [1090, 523] on div ".deletable-edge-delete-btn { width: 20px; height: 20px; border: 0px solid #ffff…" at bounding box center [846, 421] width 831 height 643
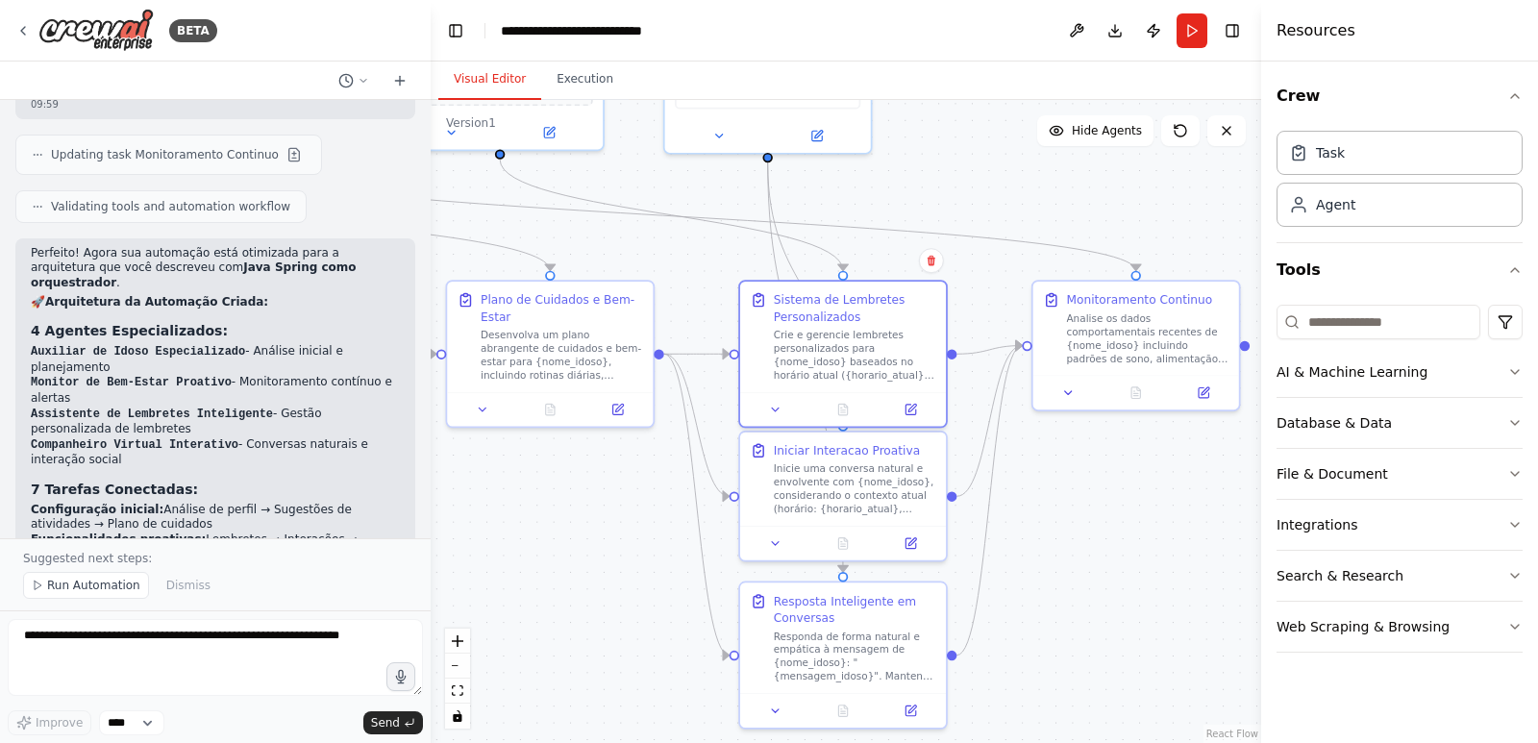
drag, startPoint x: 1129, startPoint y: 494, endPoint x: 1186, endPoint y: 576, distance: 100.0
click at [1186, 576] on div ".deletable-edge-delete-btn { width: 20px; height: 20px; border: 0px solid #ffff…" at bounding box center [846, 421] width 831 height 643
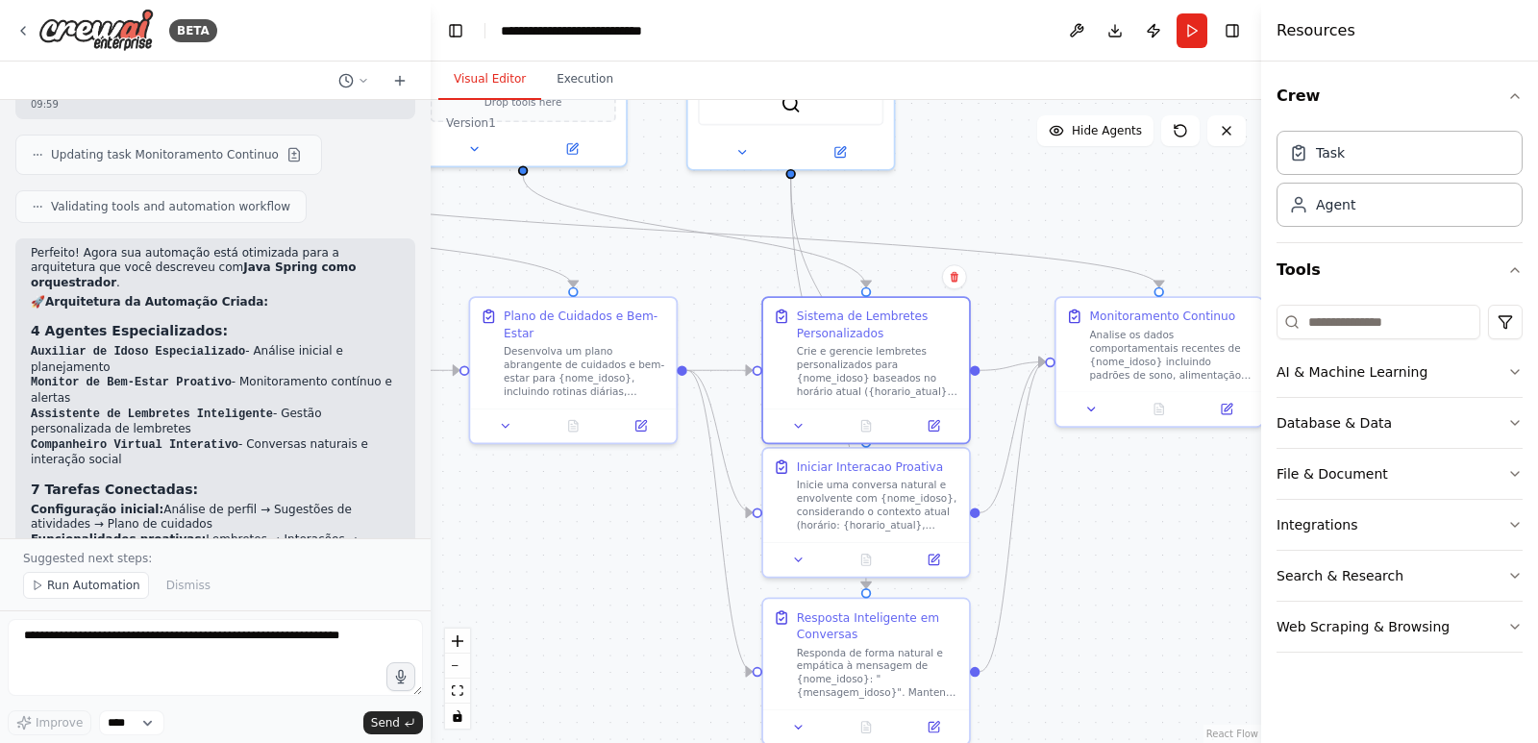
click at [1172, 551] on div ".deletable-edge-delete-btn { width: 20px; height: 20px; border: 0px solid #ffff…" at bounding box center [846, 421] width 831 height 643
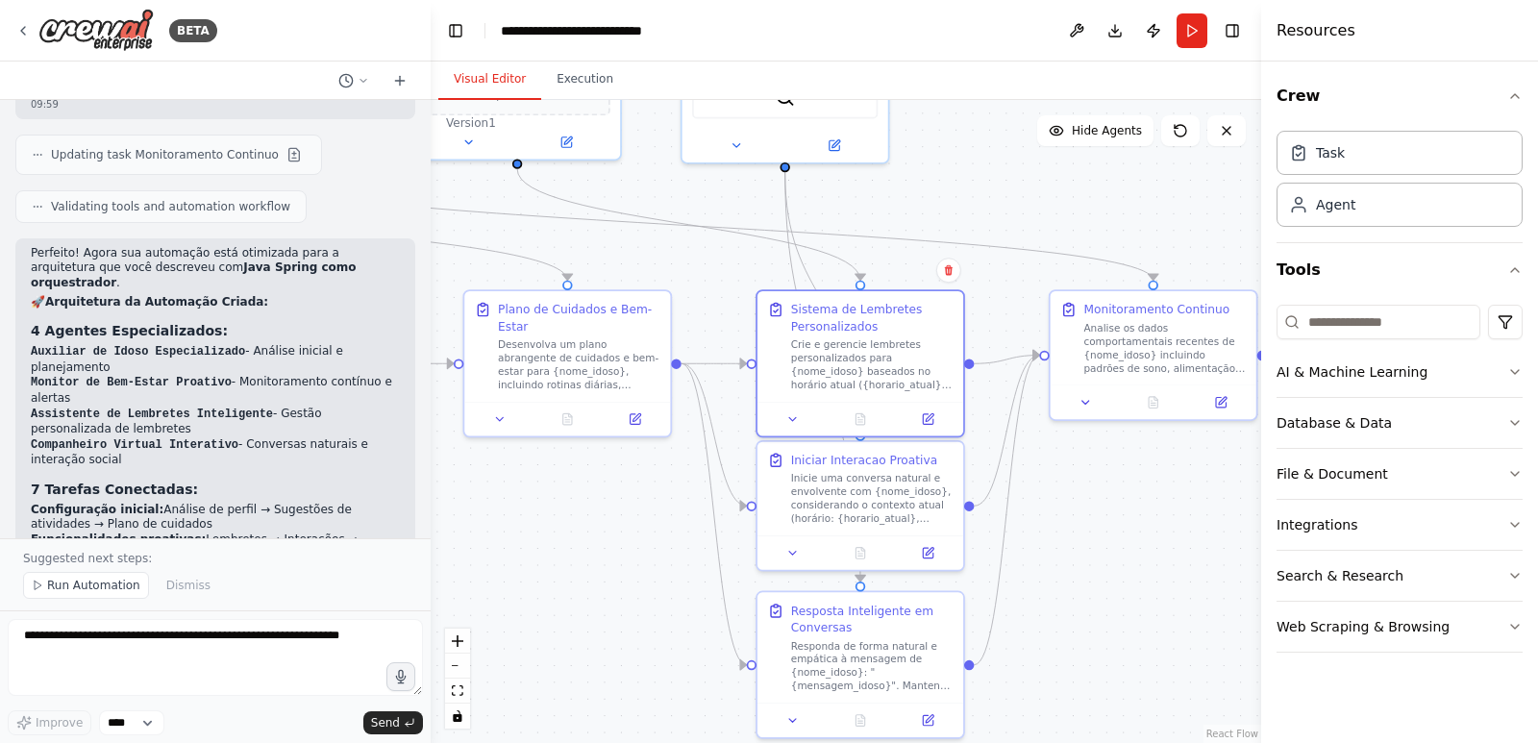
click at [1171, 550] on div ".deletable-edge-delete-btn { width: 20px; height: 20px; border: 0px solid #ffff…" at bounding box center [846, 421] width 831 height 643
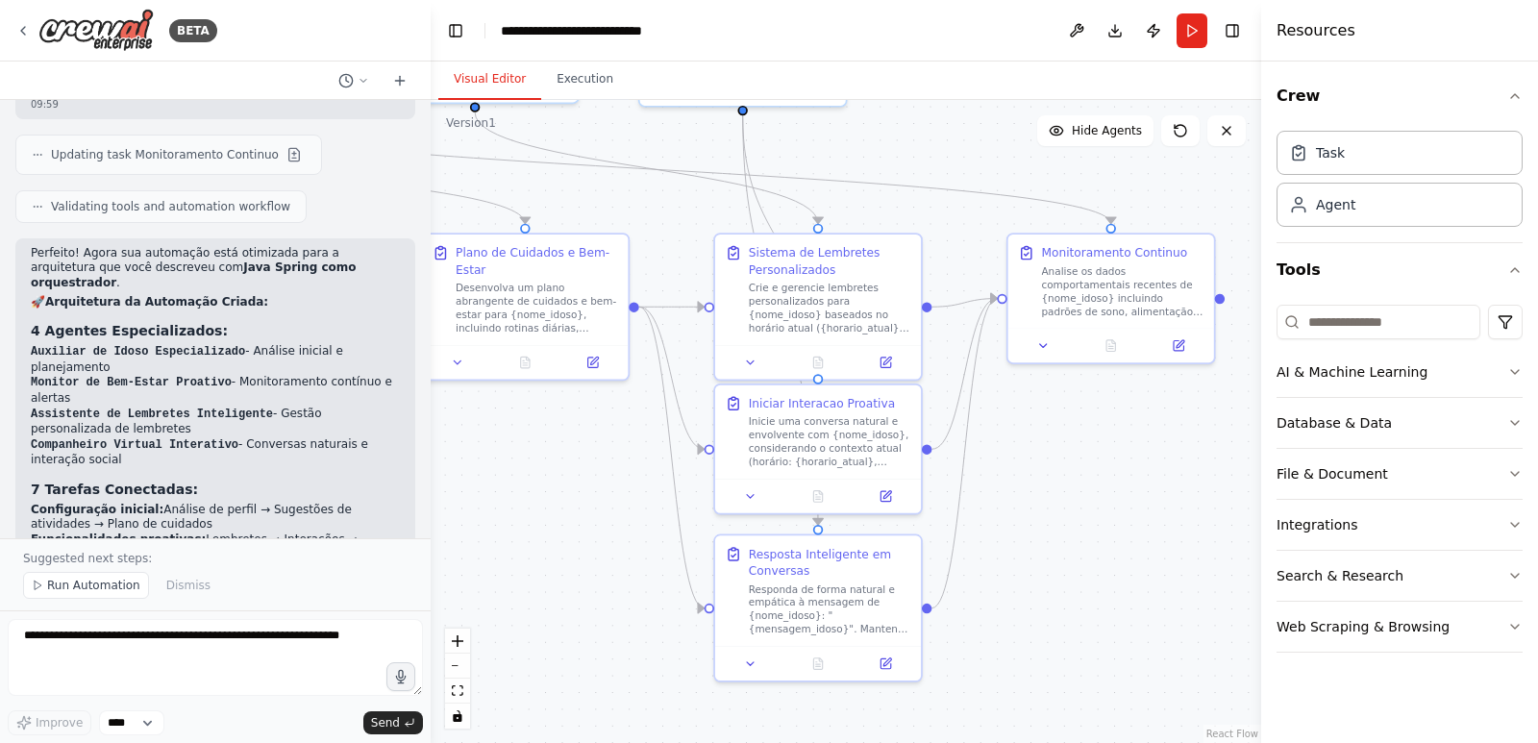
drag, startPoint x: 1171, startPoint y: 550, endPoint x: 1129, endPoint y: 493, distance: 70.8
click at [1129, 493] on div ".deletable-edge-delete-btn { width: 20px; height: 20px; border: 0px solid #ffff…" at bounding box center [846, 421] width 831 height 643
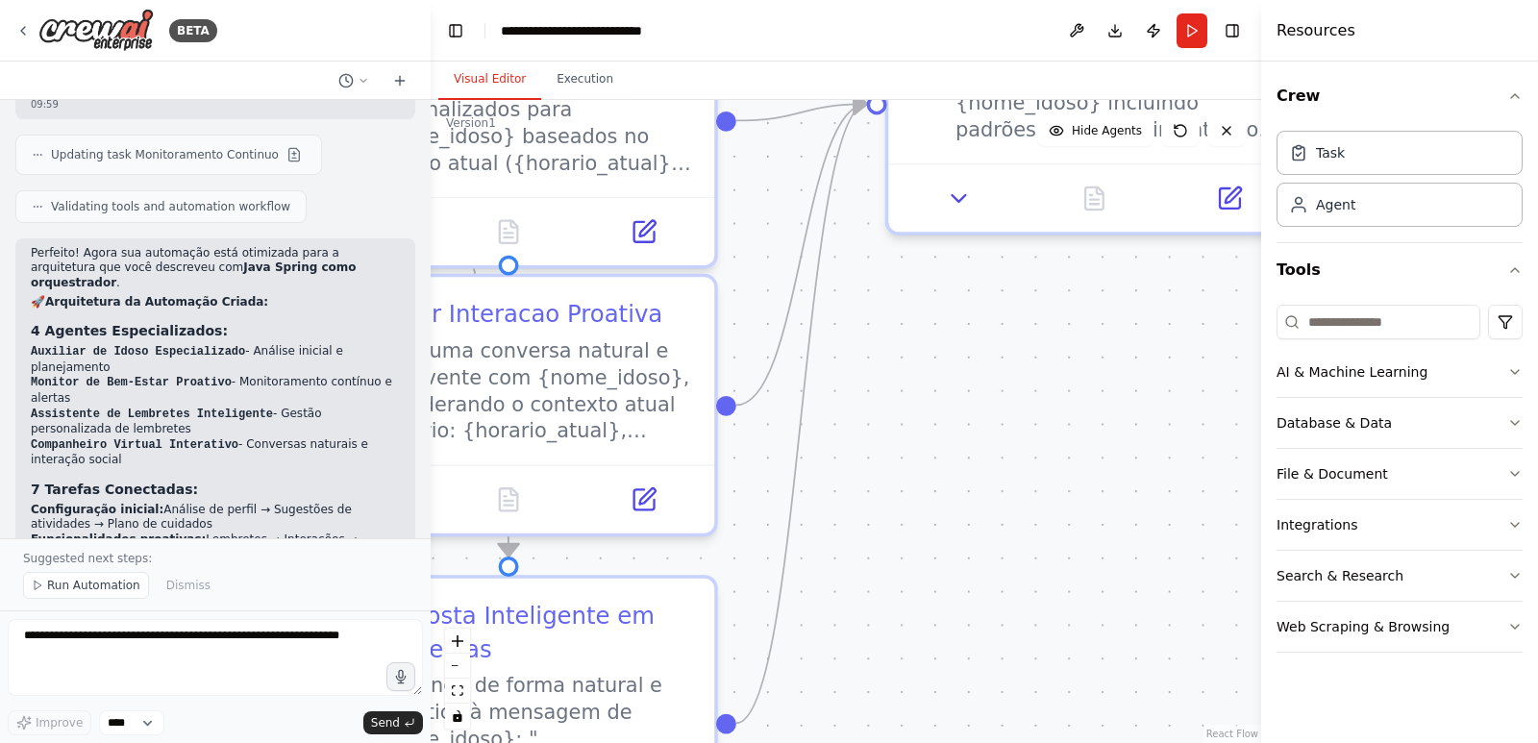
click at [1138, 501] on div ".deletable-edge-delete-btn { width: 20px; height: 20px; border: 0px solid #ffff…" at bounding box center [846, 421] width 831 height 643
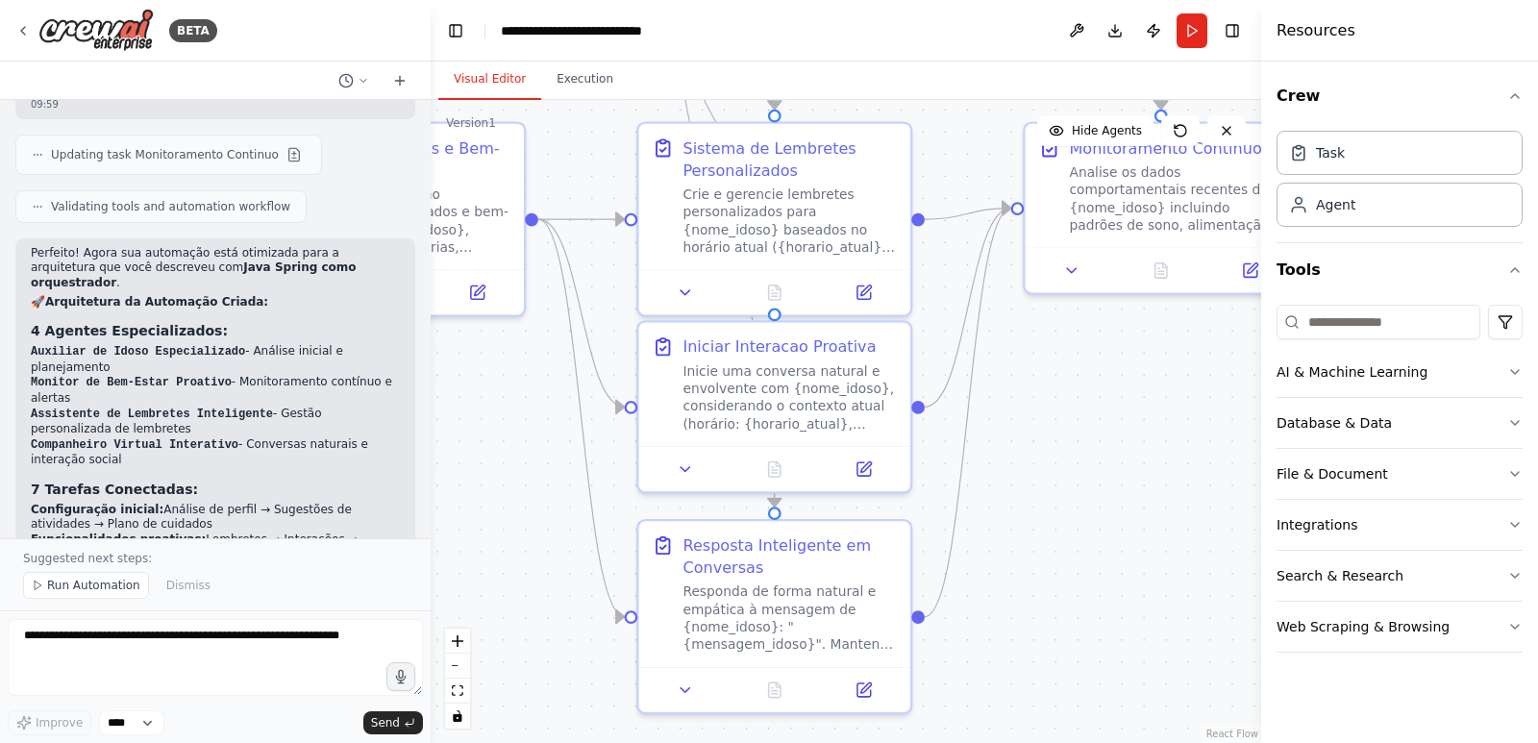
drag, startPoint x: 1002, startPoint y: 546, endPoint x: 1100, endPoint y: 500, distance: 108.4
click at [1100, 500] on div ".deletable-edge-delete-btn { width: 20px; height: 20px; border: 0px solid #ffff…" at bounding box center [846, 421] width 831 height 643
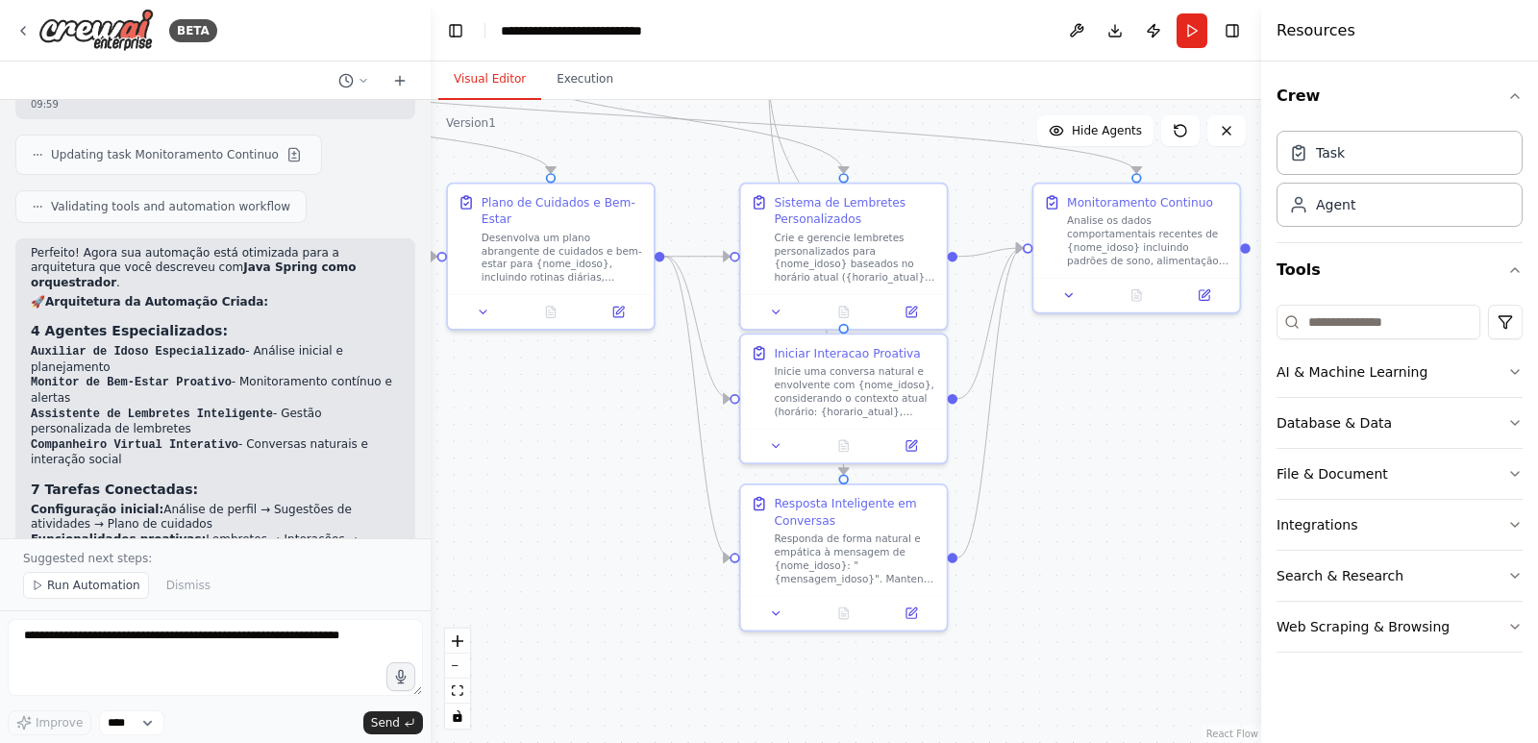
drag, startPoint x: 1129, startPoint y: 542, endPoint x: 1119, endPoint y: 511, distance: 32.2
click at [1119, 511] on div ".deletable-edge-delete-btn { width: 20px; height: 20px; border: 0px solid #ffff…" at bounding box center [846, 421] width 831 height 643
click at [874, 538] on div "Responda de forma natural e empática à mensagem de {nome_idoso}: "{mensagem_ido…" at bounding box center [855, 556] width 162 height 54
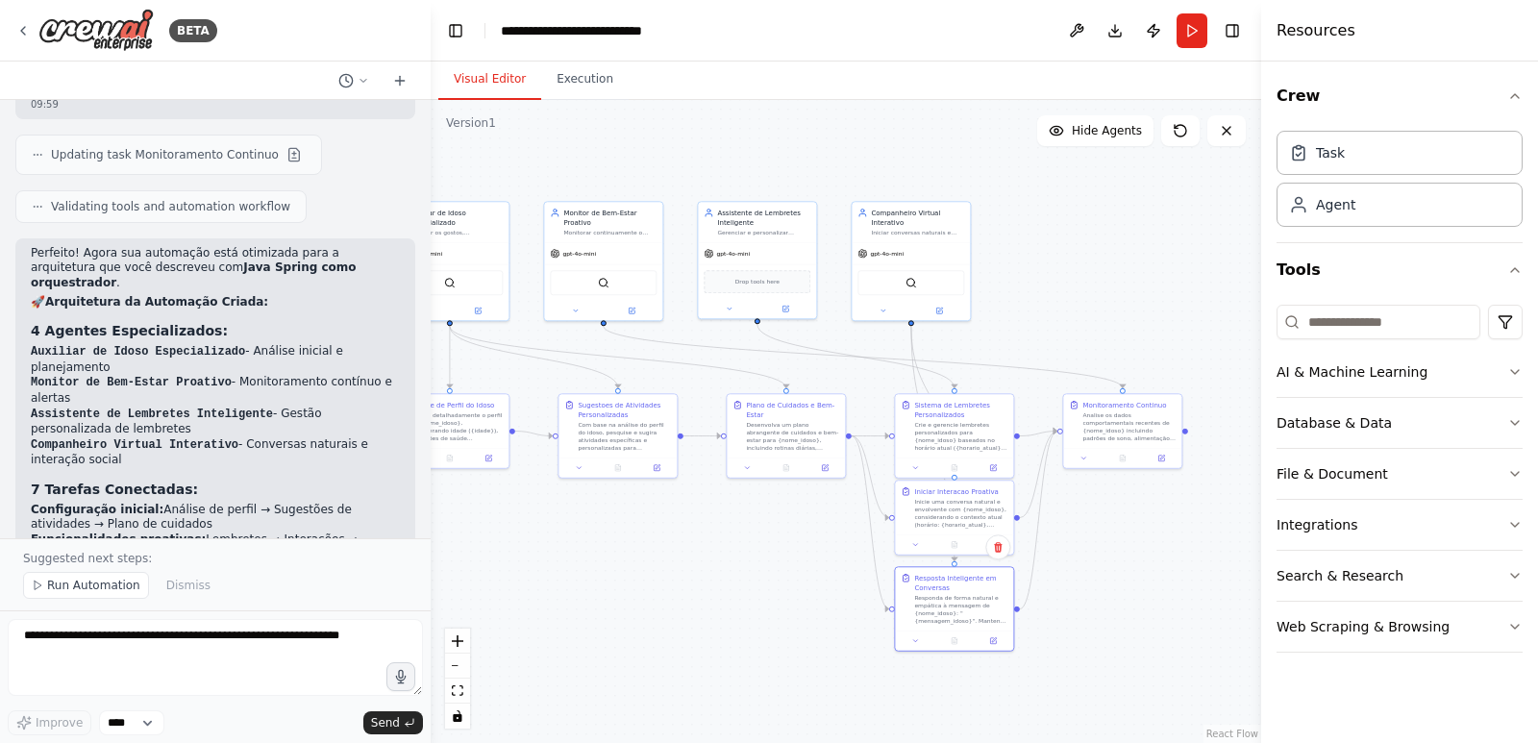
drag, startPoint x: 649, startPoint y: 437, endPoint x: 841, endPoint y: 524, distance: 210.9
click at [841, 524] on div ".deletable-edge-delete-btn { width: 20px; height: 20px; border: 0px solid #ffff…" at bounding box center [846, 421] width 831 height 643
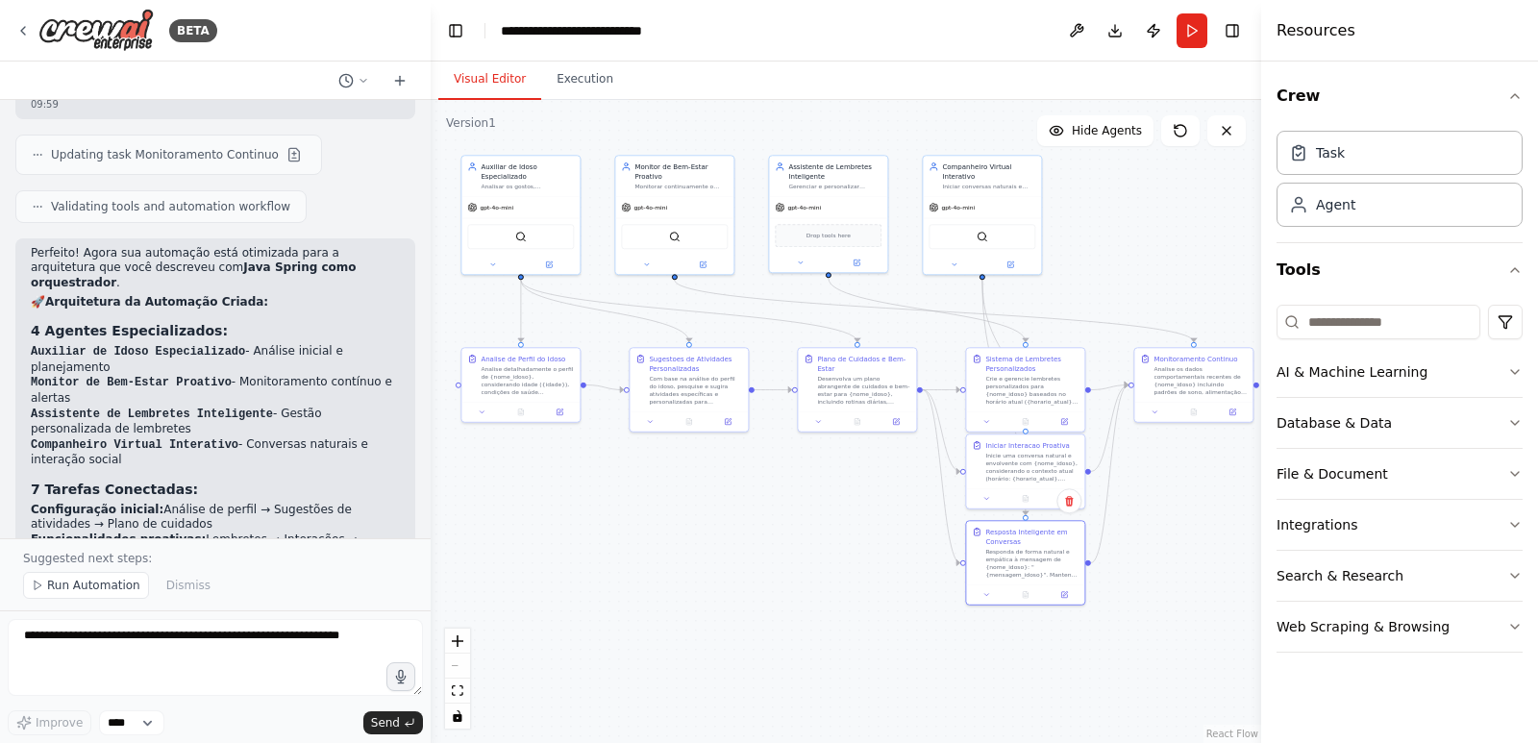
drag, startPoint x: 679, startPoint y: 549, endPoint x: 757, endPoint y: 512, distance: 86.0
click at [757, 512] on div ".deletable-edge-delete-btn { width: 20px; height: 20px; border: 0px solid #ffff…" at bounding box center [846, 421] width 831 height 643
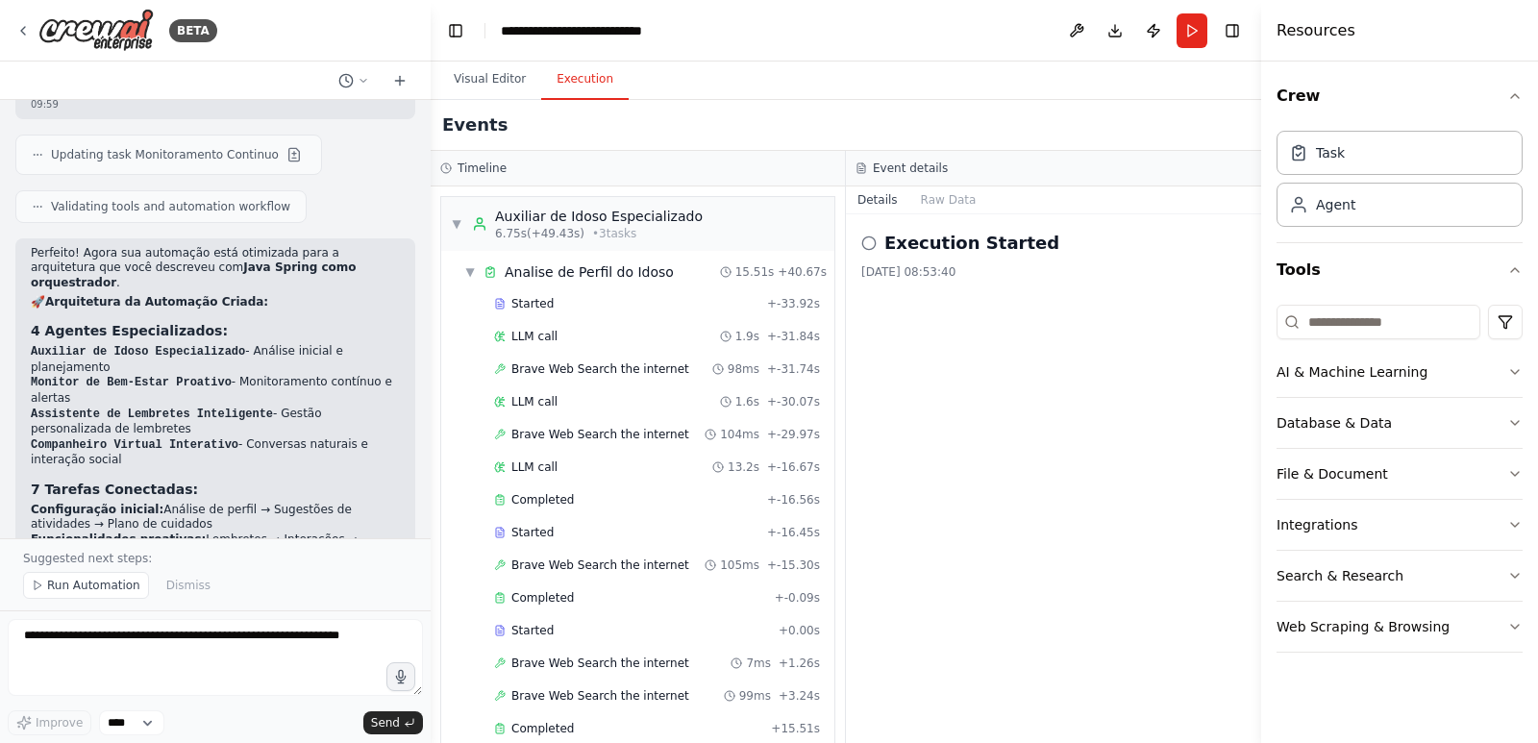
click at [573, 78] on button "Execution" at bounding box center [584, 80] width 87 height 40
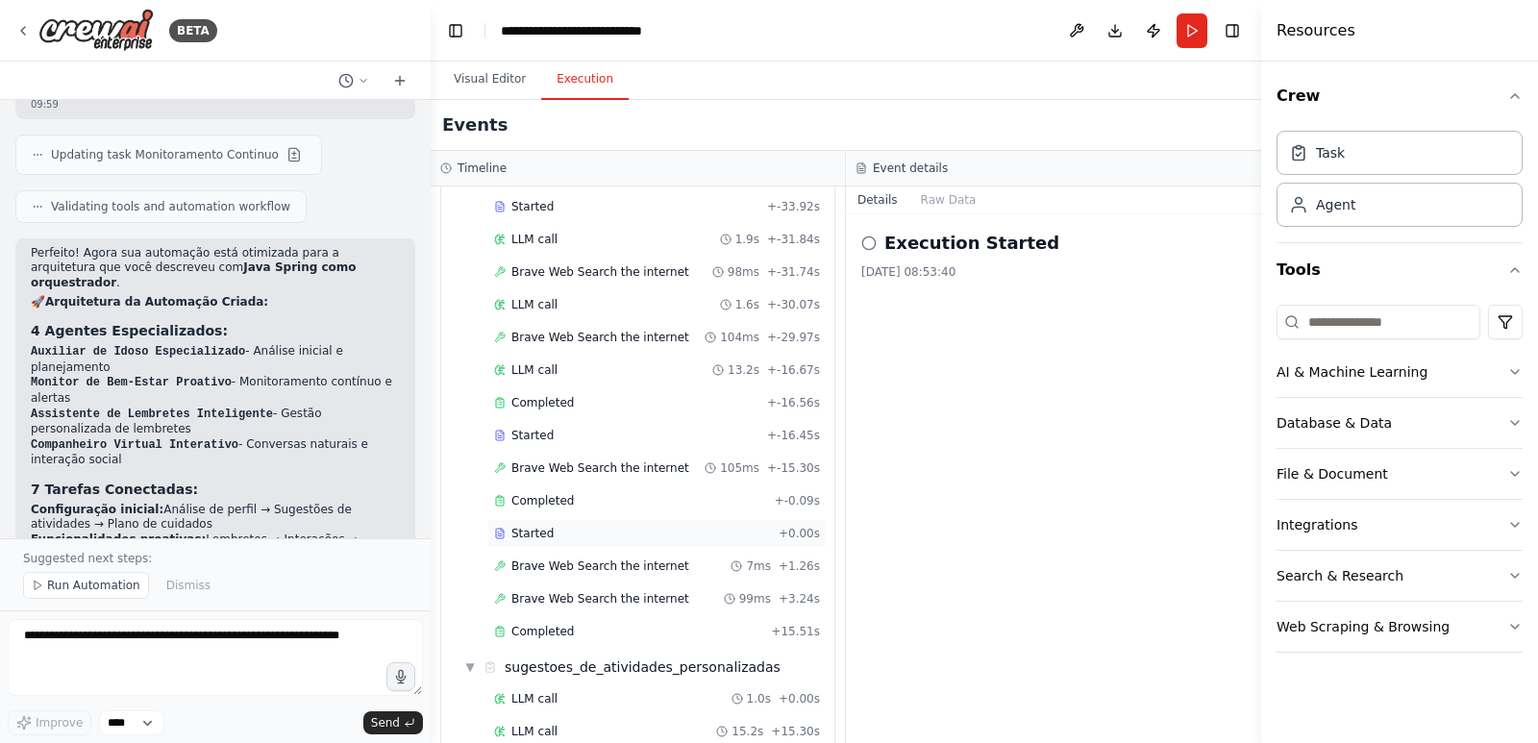
scroll to position [0, 0]
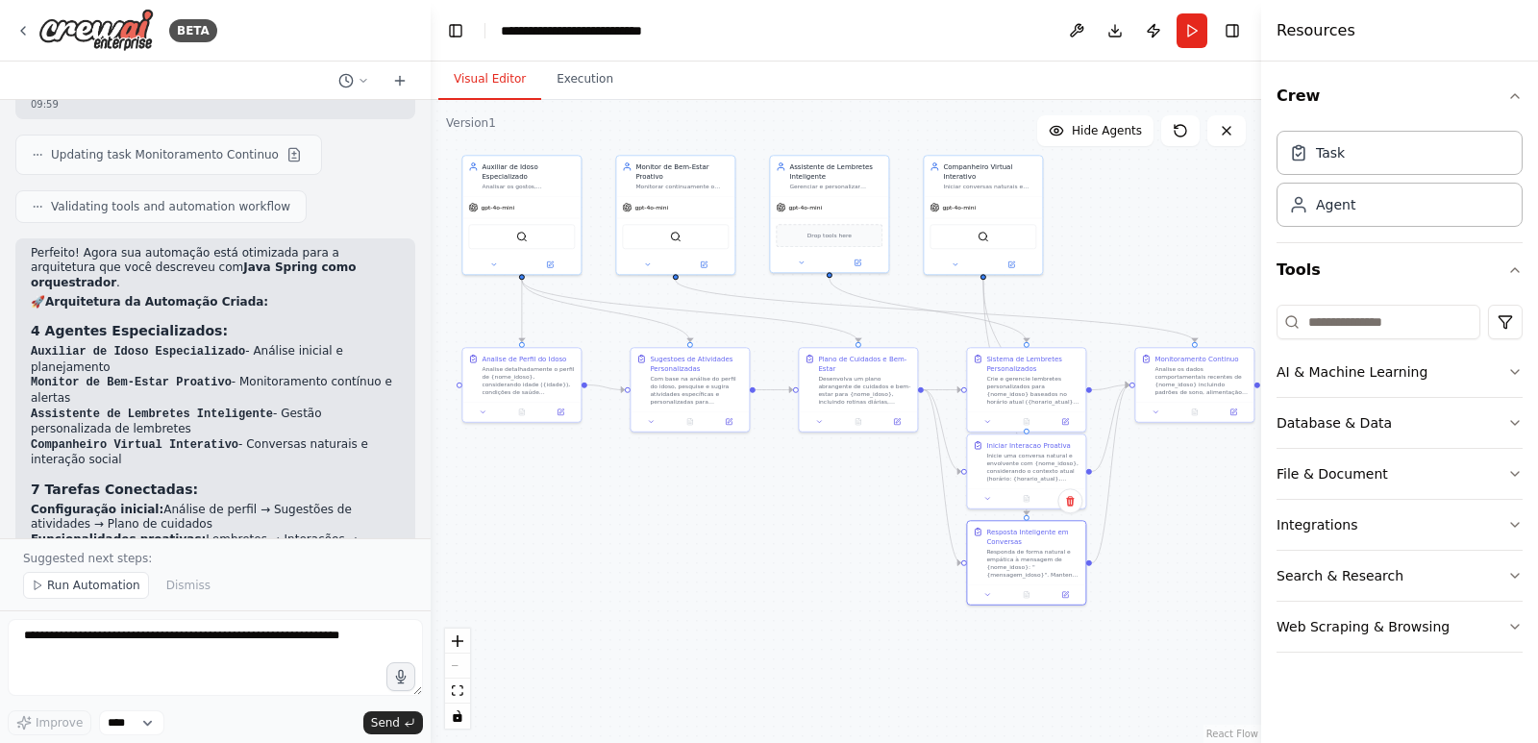
click at [489, 92] on button "Visual Editor" at bounding box center [489, 80] width 103 height 40
click at [131, 721] on select "****" at bounding box center [131, 722] width 65 height 25
click at [224, 682] on textarea at bounding box center [215, 657] width 415 height 77
click at [187, 580] on span "Dismiss" at bounding box center [188, 585] width 44 height 15
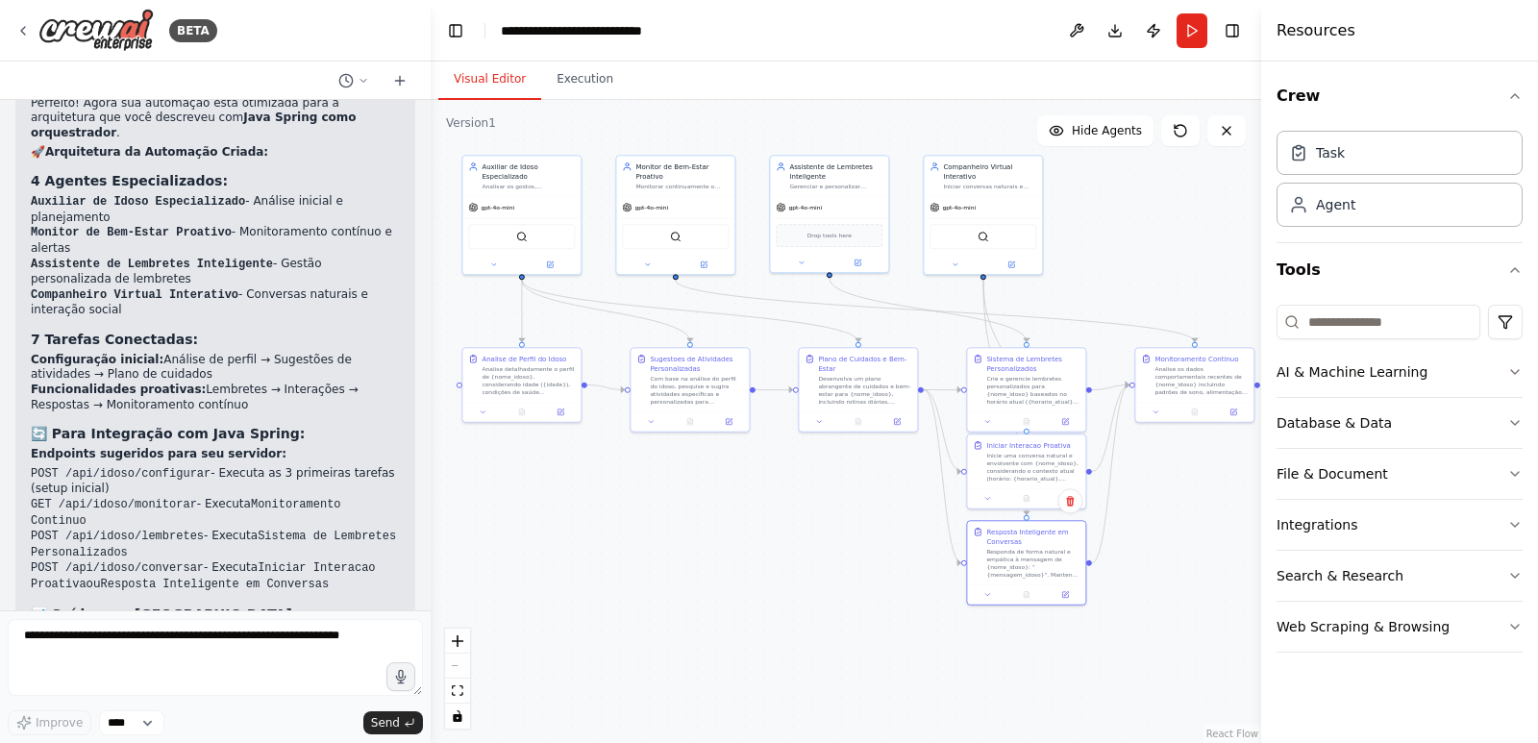
scroll to position [3780, 0]
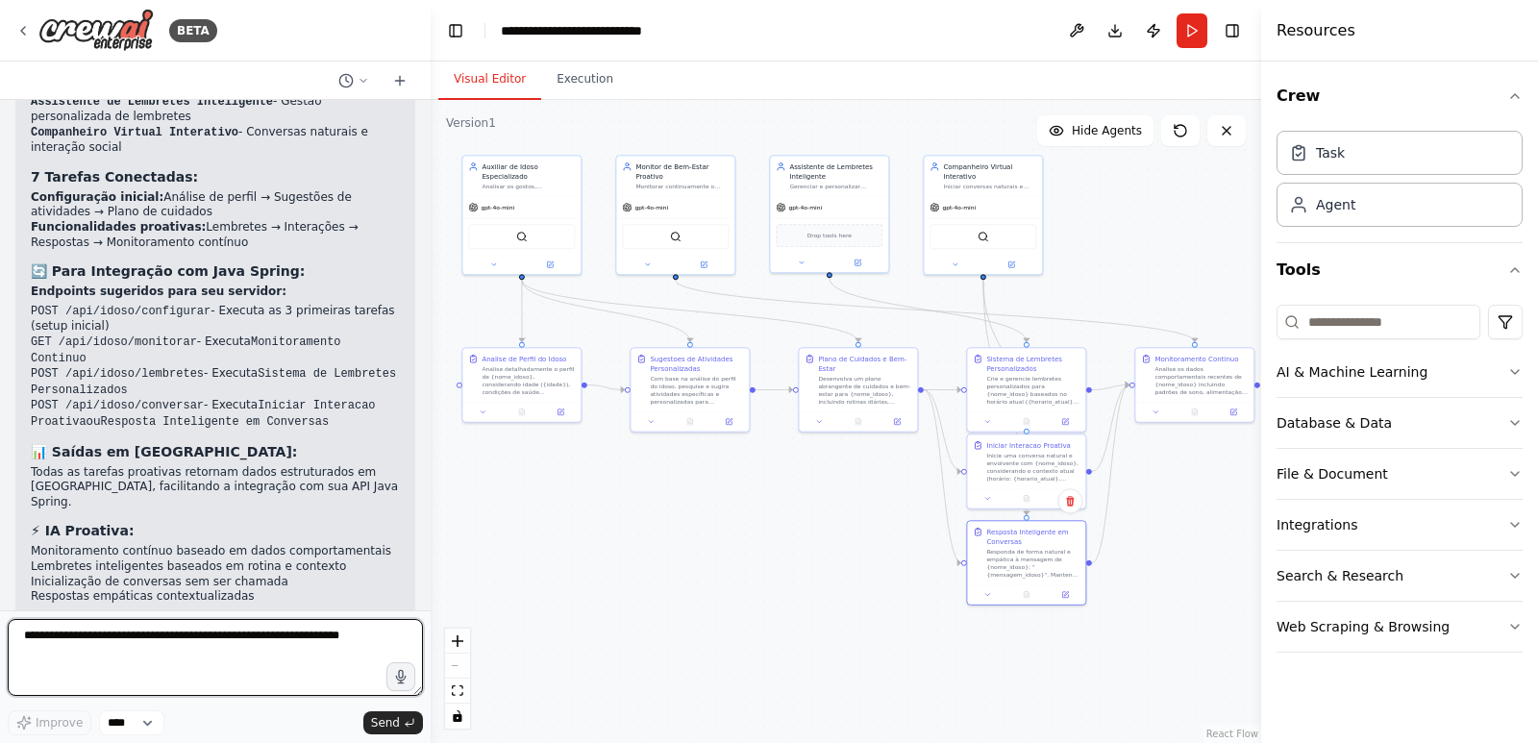
click at [129, 635] on textarea at bounding box center [215, 657] width 415 height 77
type textarea "**********"
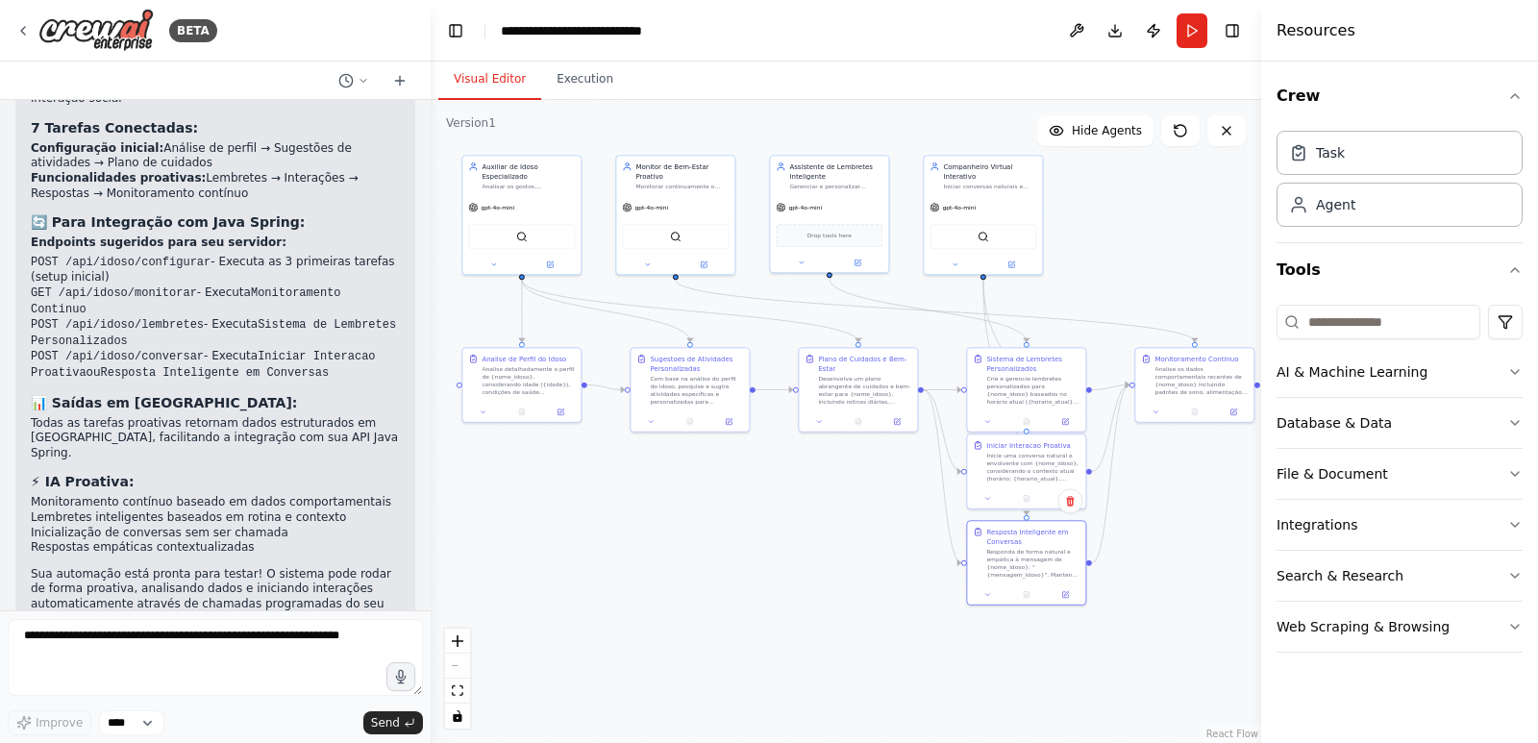
scroll to position [3895, 0]
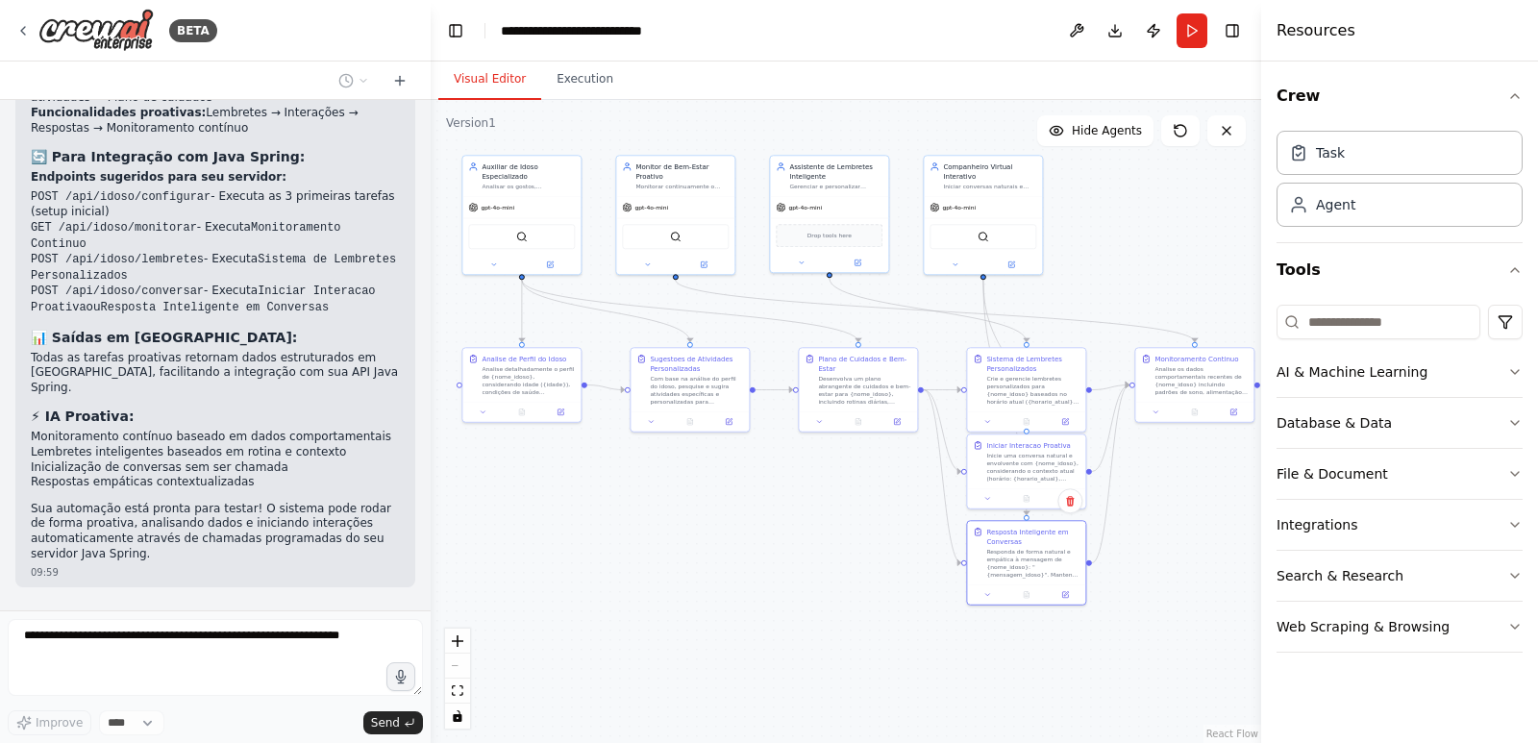
click at [1176, 479] on div ".deletable-edge-delete-btn { width: 20px; height: 20px; border: 0px solid #ffff…" at bounding box center [846, 421] width 831 height 643
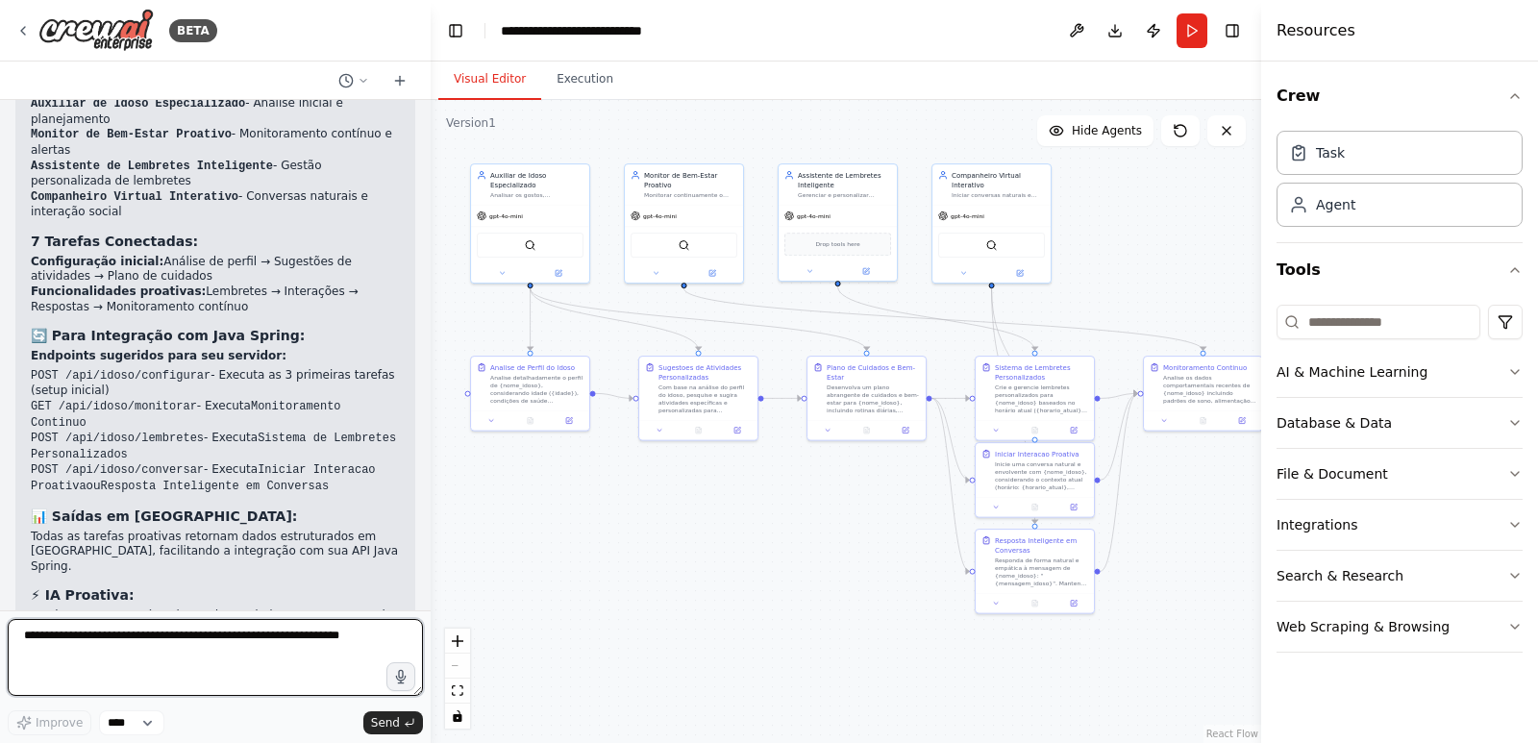
scroll to position [4293, 0]
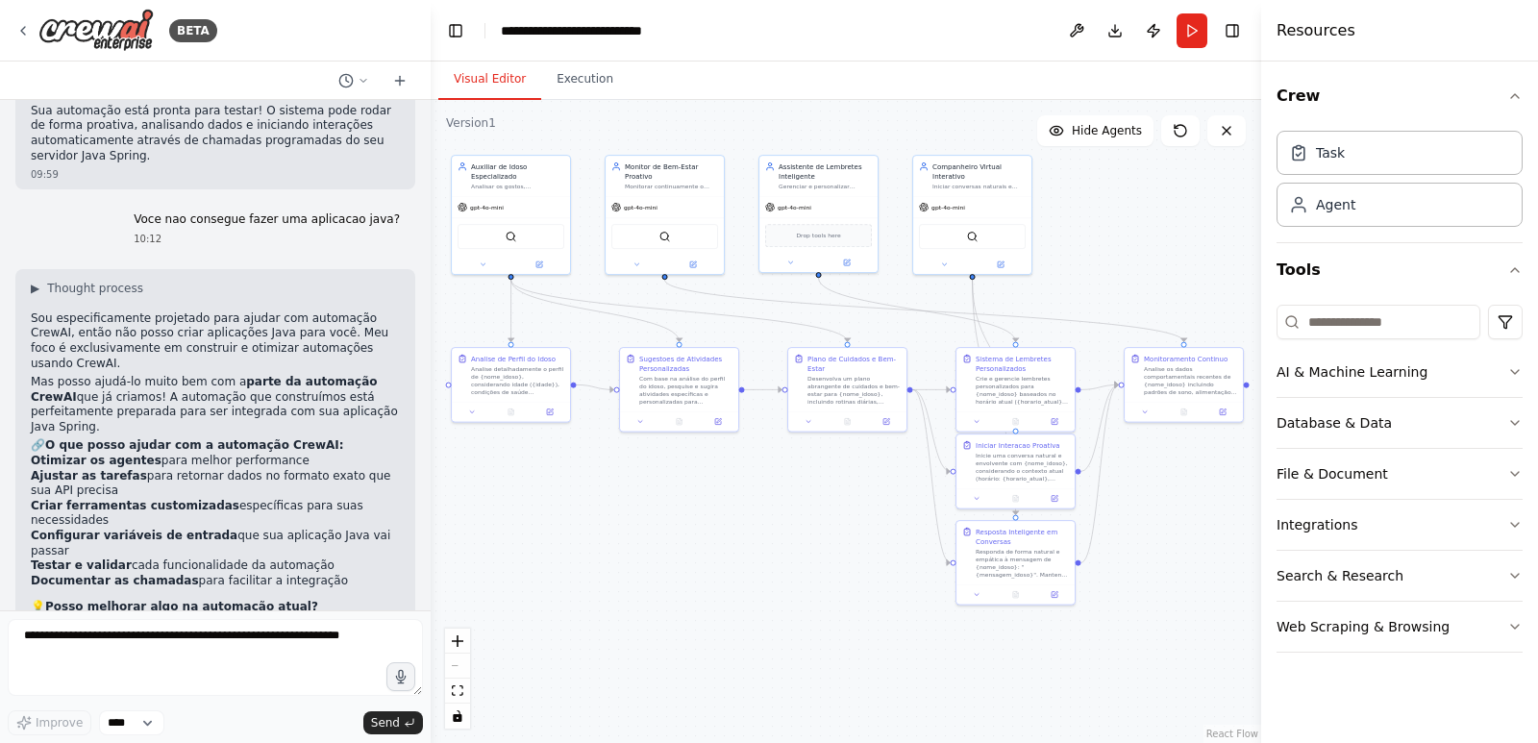
drag, startPoint x: 867, startPoint y: 528, endPoint x: 848, endPoint y: 519, distance: 21.1
click at [848, 519] on div ".deletable-edge-delete-btn { width: 20px; height: 20px; border: 0px solid #ffff…" at bounding box center [846, 421] width 831 height 643
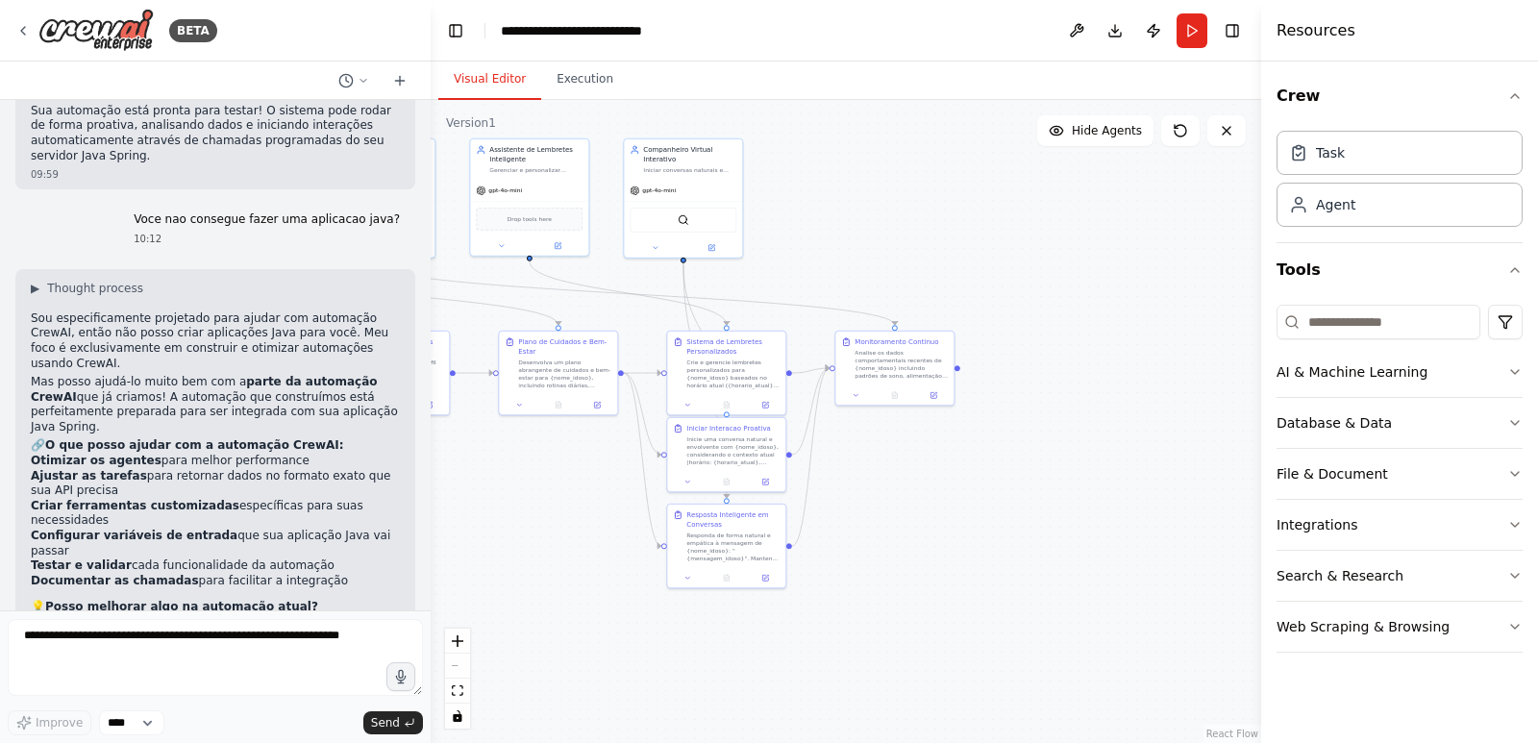
drag, startPoint x: 885, startPoint y: 579, endPoint x: 1150, endPoint y: 556, distance: 266.4
click at [1150, 556] on div ".deletable-edge-delete-btn { width: 20px; height: 20px; border: 0px solid #ffff…" at bounding box center [846, 421] width 831 height 643
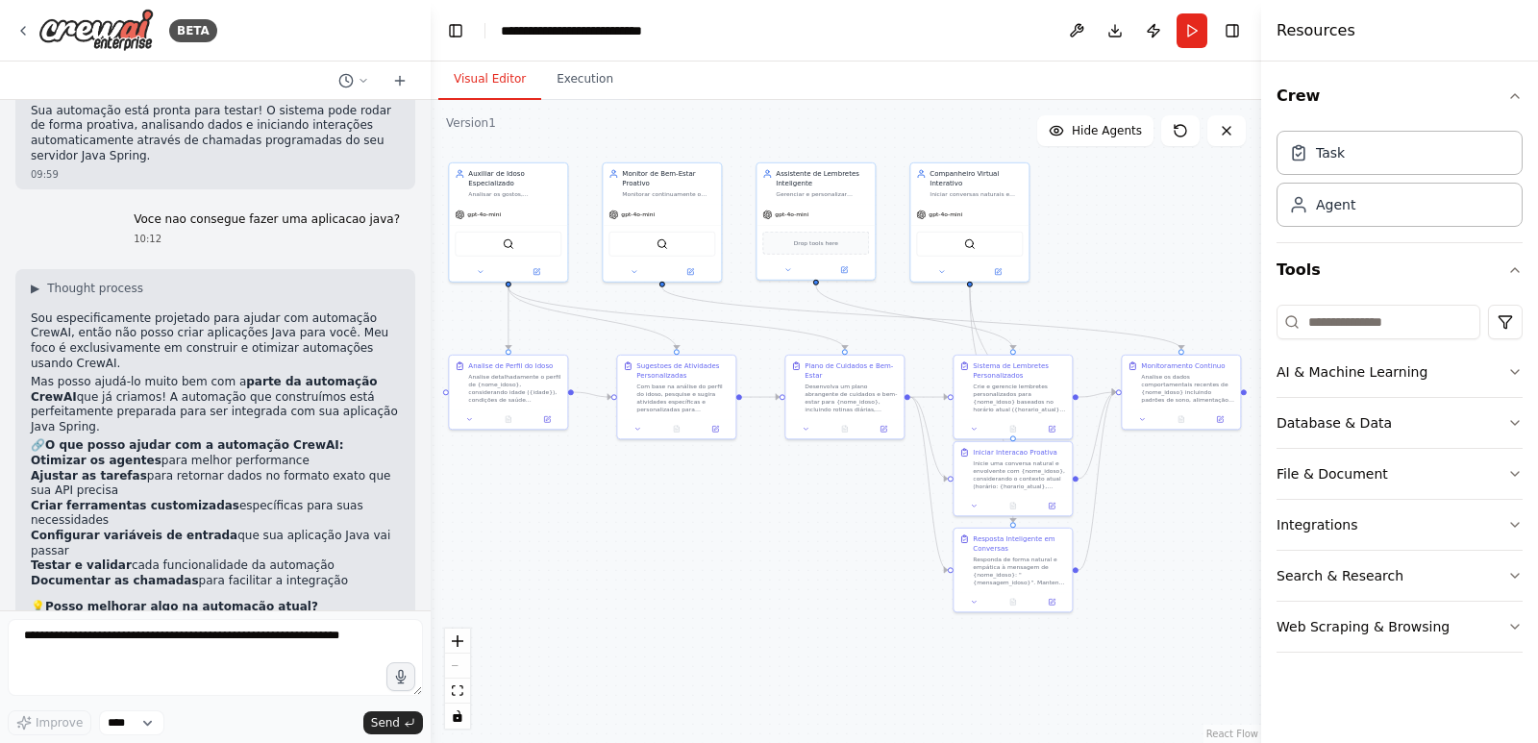
drag, startPoint x: 750, startPoint y: 483, endPoint x: 771, endPoint y: 530, distance: 51.6
click at [771, 530] on div ".deletable-edge-delete-btn { width: 20px; height: 20px; border: 0px solid #ffff…" at bounding box center [846, 421] width 831 height 643
click at [776, 531] on div ".deletable-edge-delete-btn { width: 20px; height: 20px; border: 0px solid #ffff…" at bounding box center [846, 421] width 831 height 643
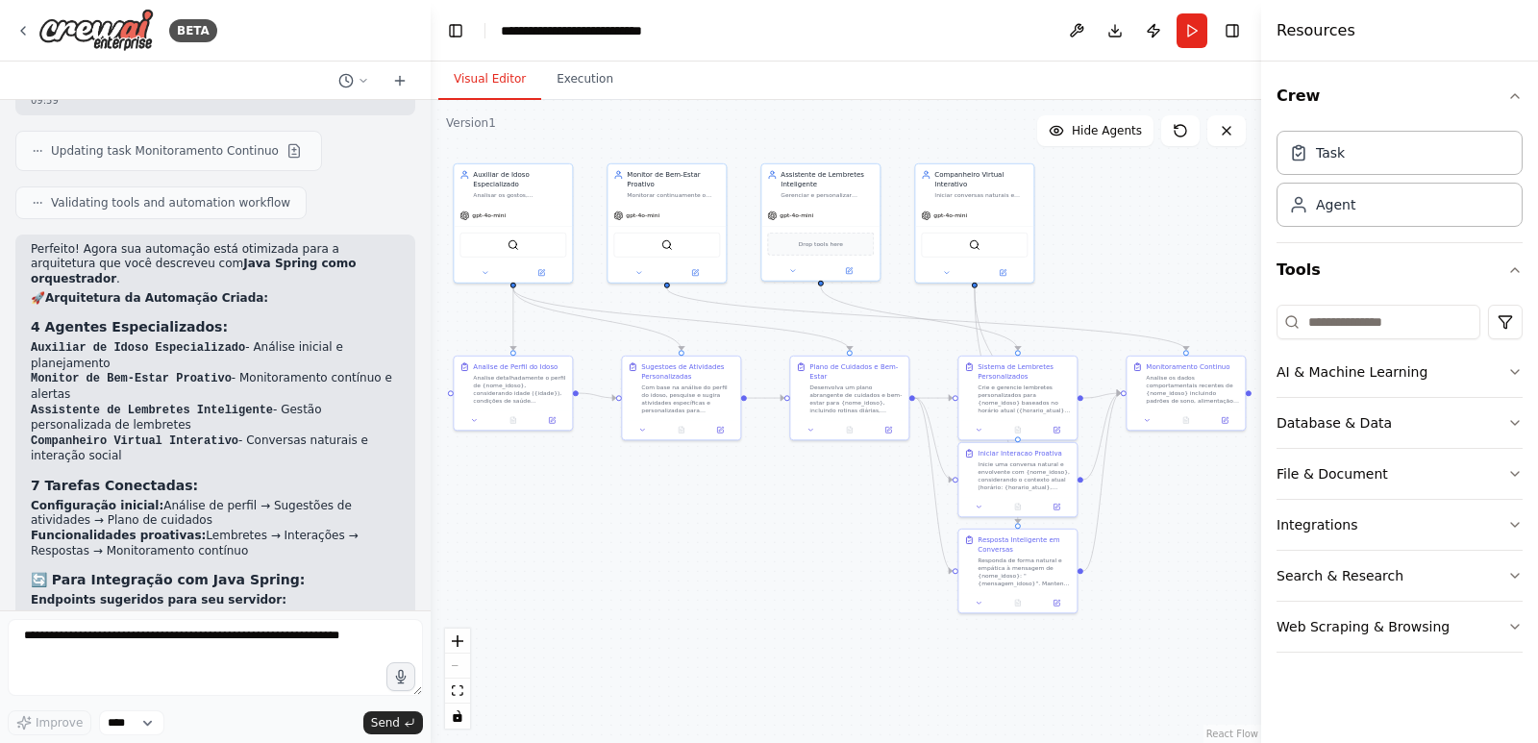
scroll to position [3427, 0]
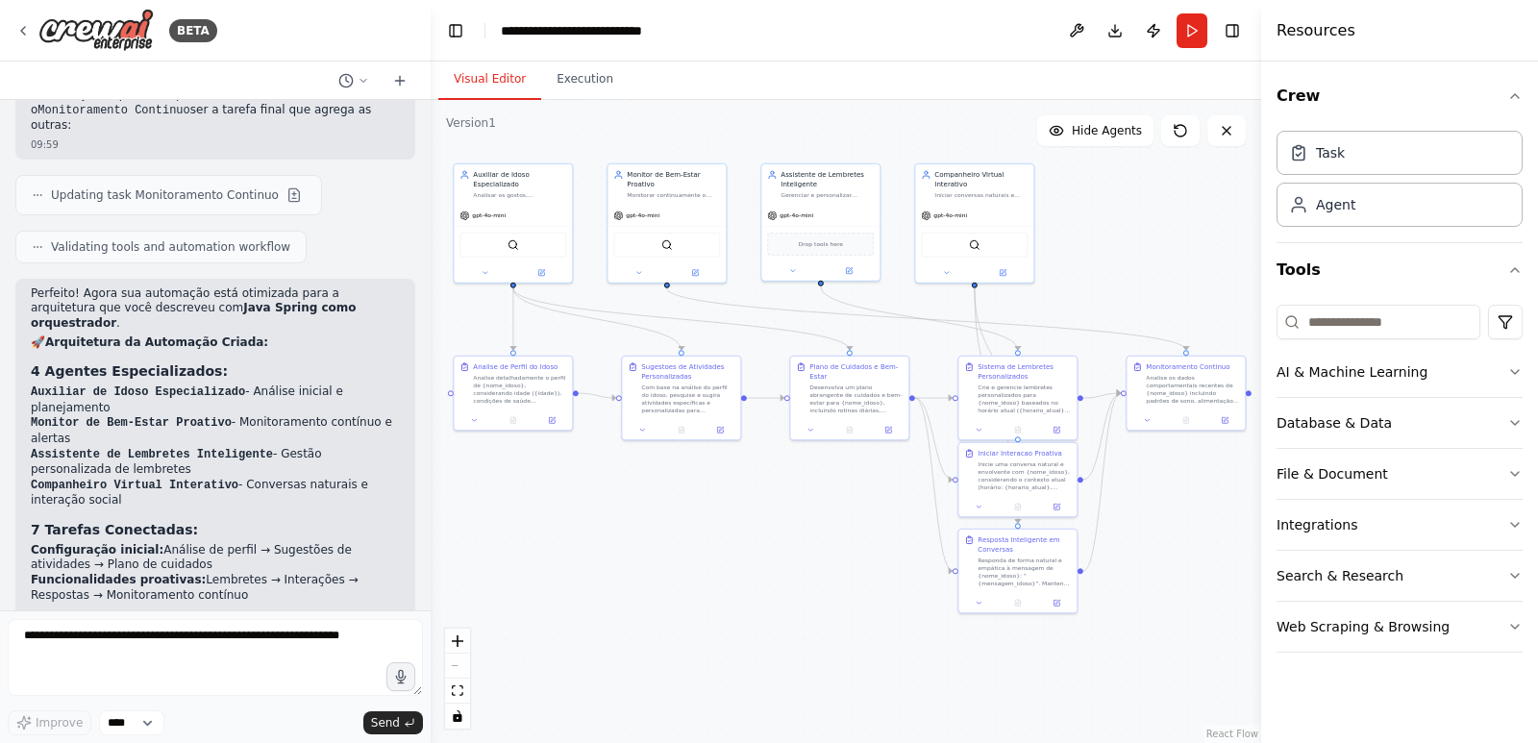
drag, startPoint x: 92, startPoint y: 327, endPoint x: 43, endPoint y: 327, distance: 49.0
click at [43, 385] on li "Auxiliar de Idoso Especializado - Análise inicial e planejamento" at bounding box center [215, 400] width 369 height 31
click at [127, 386] on code "Auxiliar de Idoso Especializado" at bounding box center [138, 392] width 214 height 13
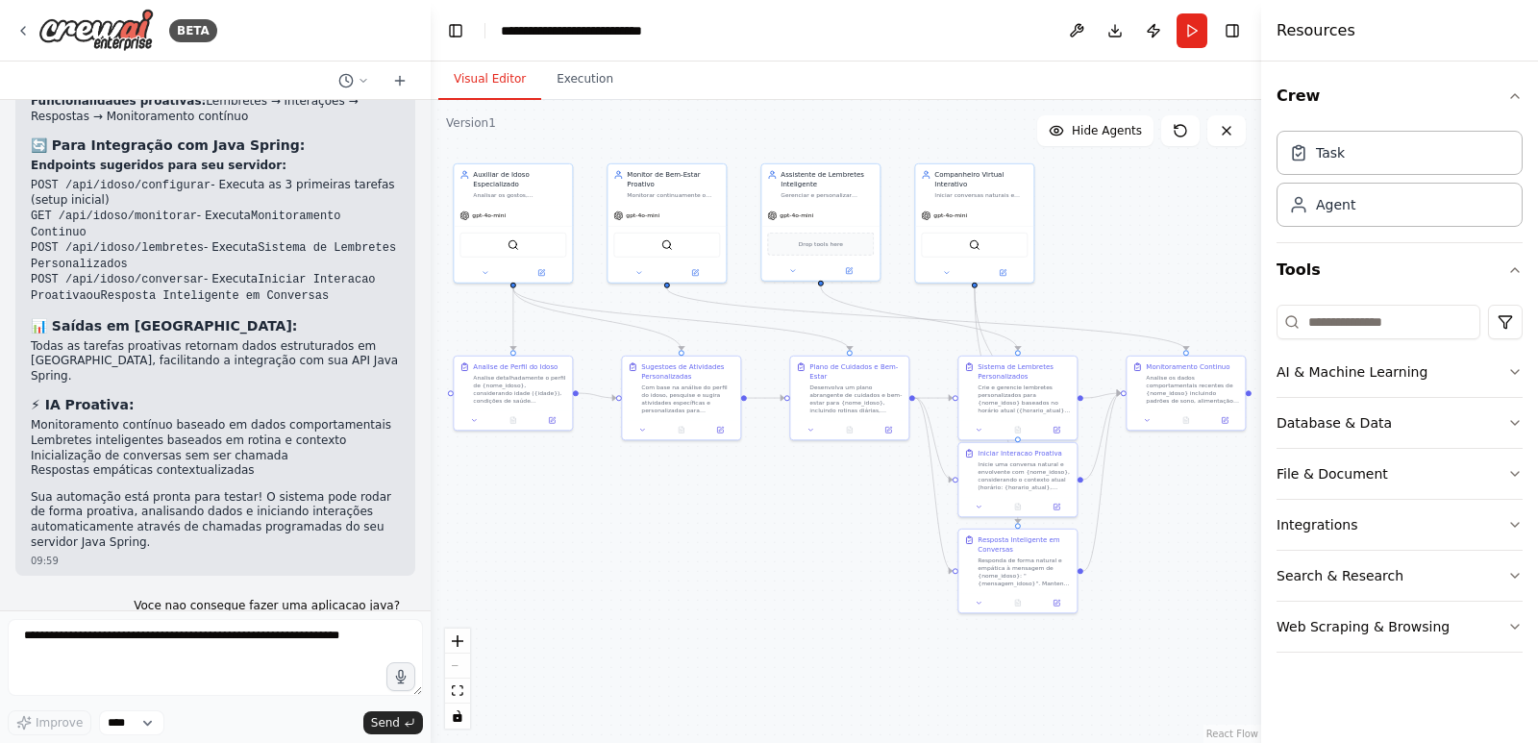
scroll to position [3908, 0]
click at [544, 385] on div "Analise detalhadamente o perfil de {nome_idoso}, considerando idade ({idade}), …" at bounding box center [519, 387] width 93 height 31
click at [644, 525] on div ".deletable-edge-delete-btn { width: 20px; height: 20px; border: 0px solid #ffff…" at bounding box center [846, 421] width 831 height 643
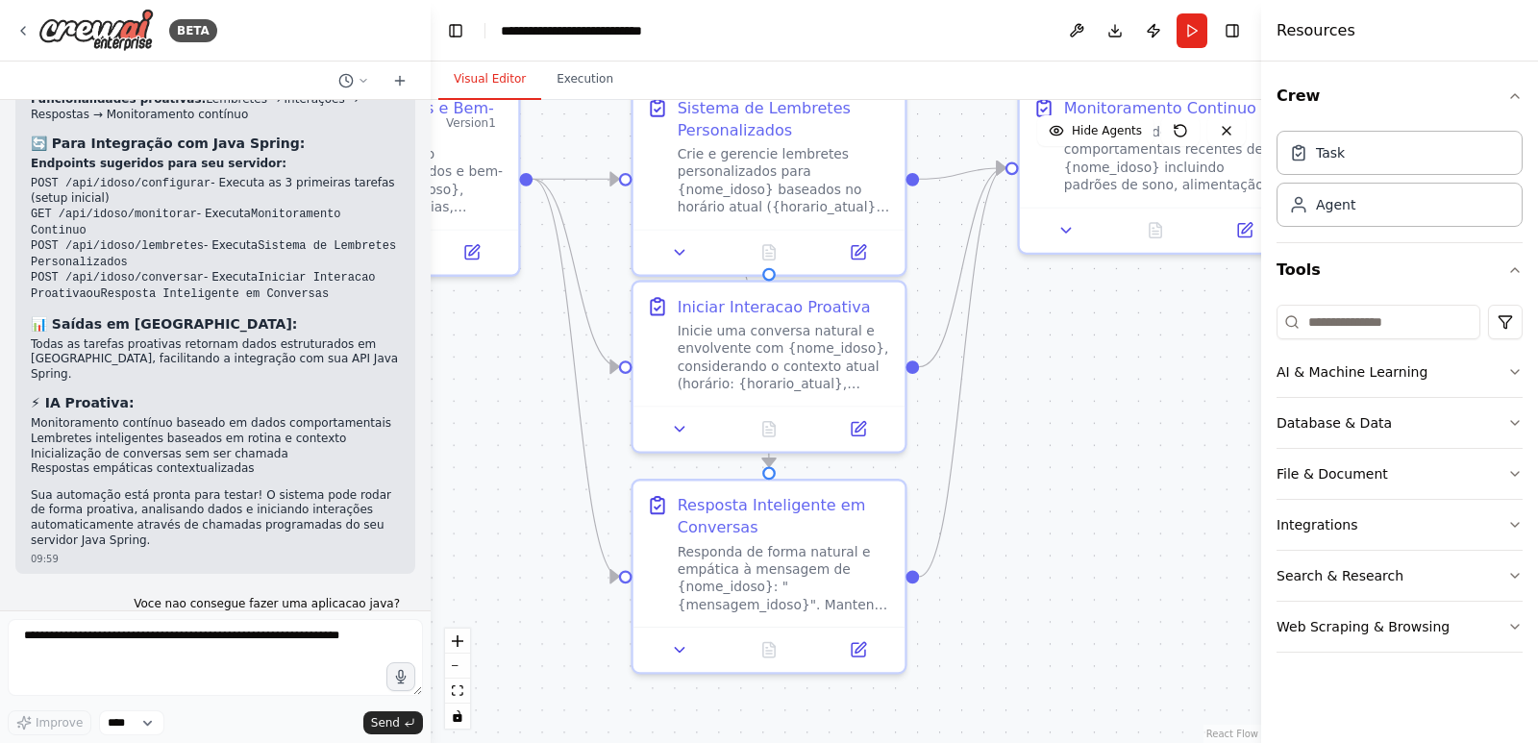
drag, startPoint x: 767, startPoint y: 554, endPoint x: 471, endPoint y: 418, distance: 325.7
click at [471, 418] on div ".deletable-edge-delete-btn { width: 20px; height: 20px; border: 0px solid #ffff…" at bounding box center [846, 421] width 831 height 643
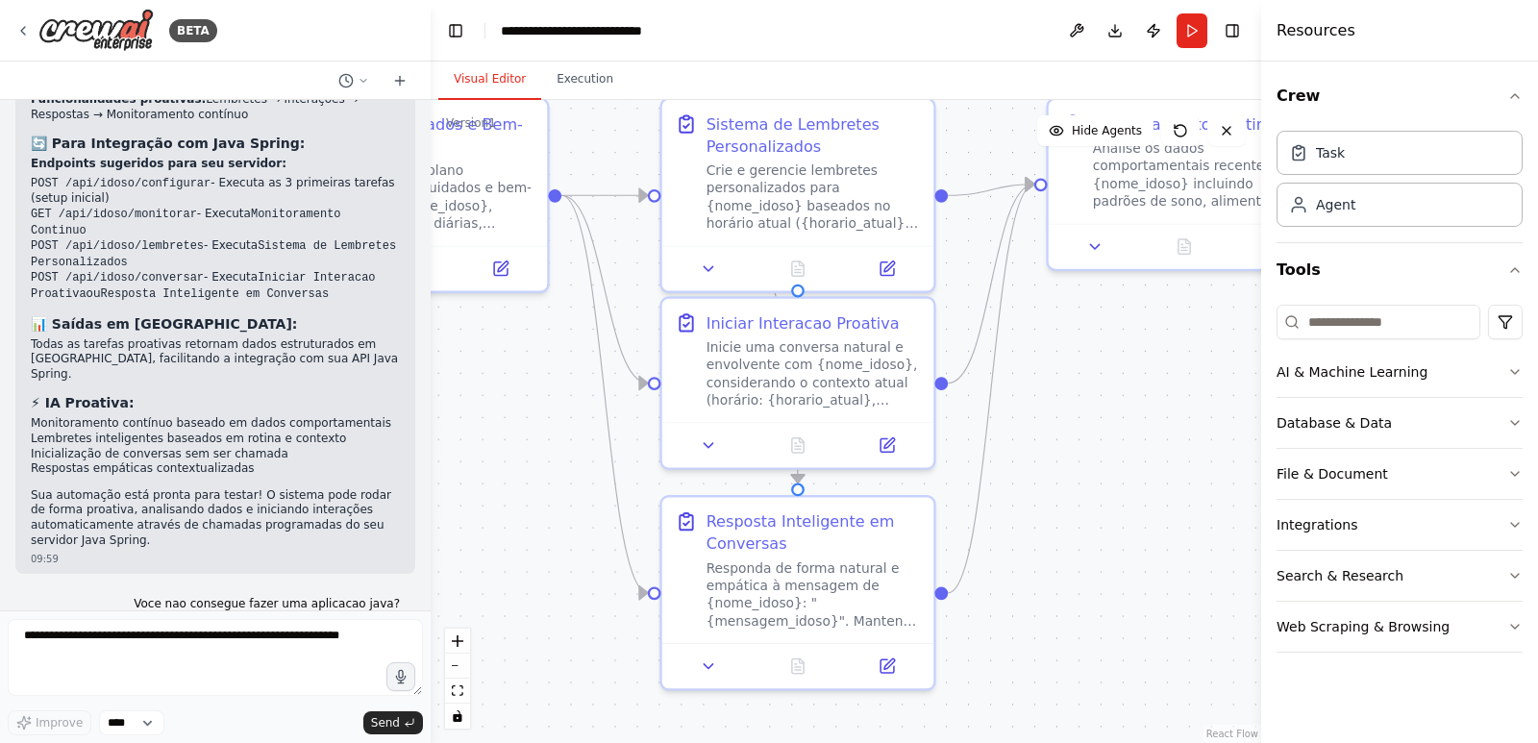
drag, startPoint x: 1039, startPoint y: 495, endPoint x: 1068, endPoint y: 511, distance: 33.2
click at [1068, 511] on div ".deletable-edge-delete-btn { width: 20px; height: 20px; border: 0px solid #ffff…" at bounding box center [846, 421] width 831 height 643
click at [710, 440] on icon at bounding box center [709, 441] width 9 height 5
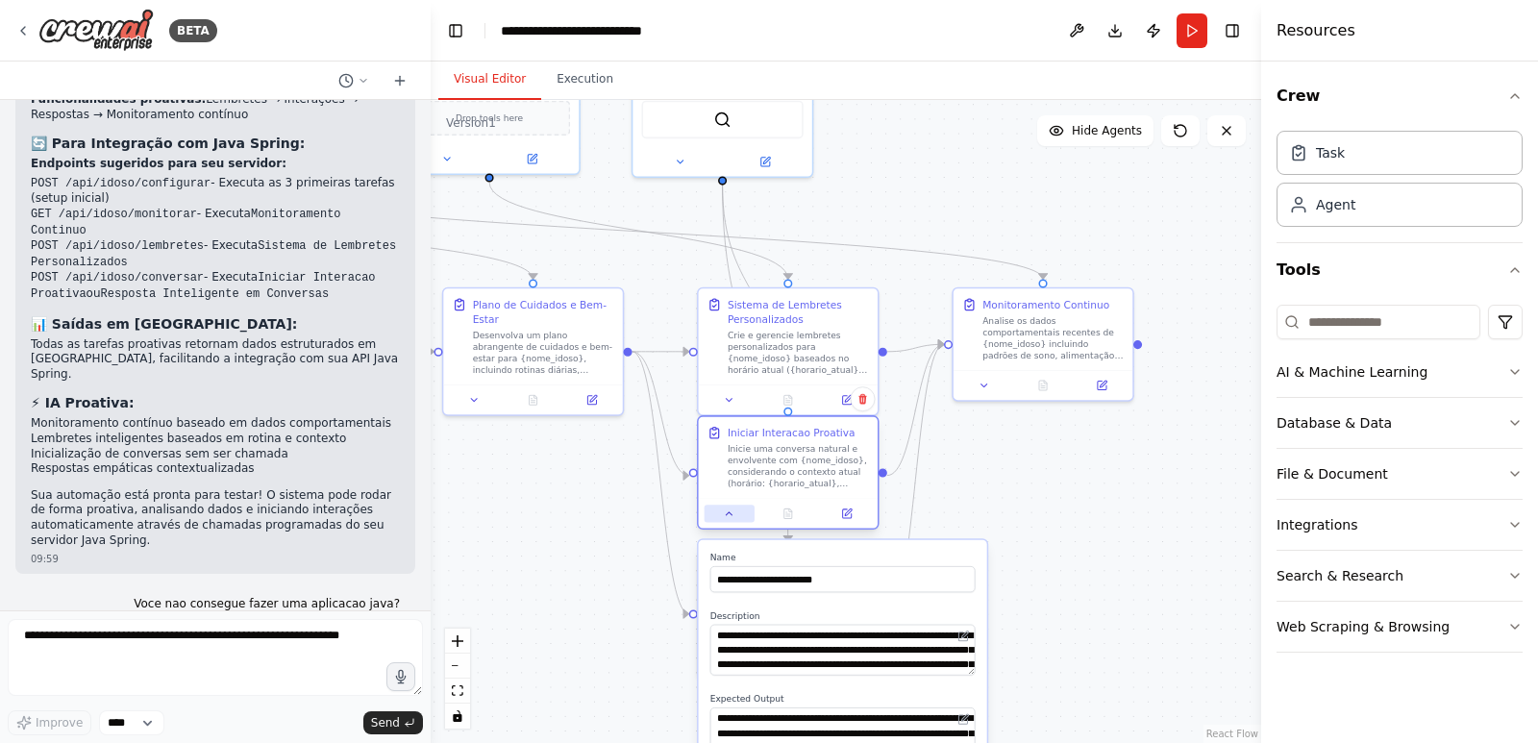
click at [732, 511] on icon at bounding box center [730, 514] width 12 height 12
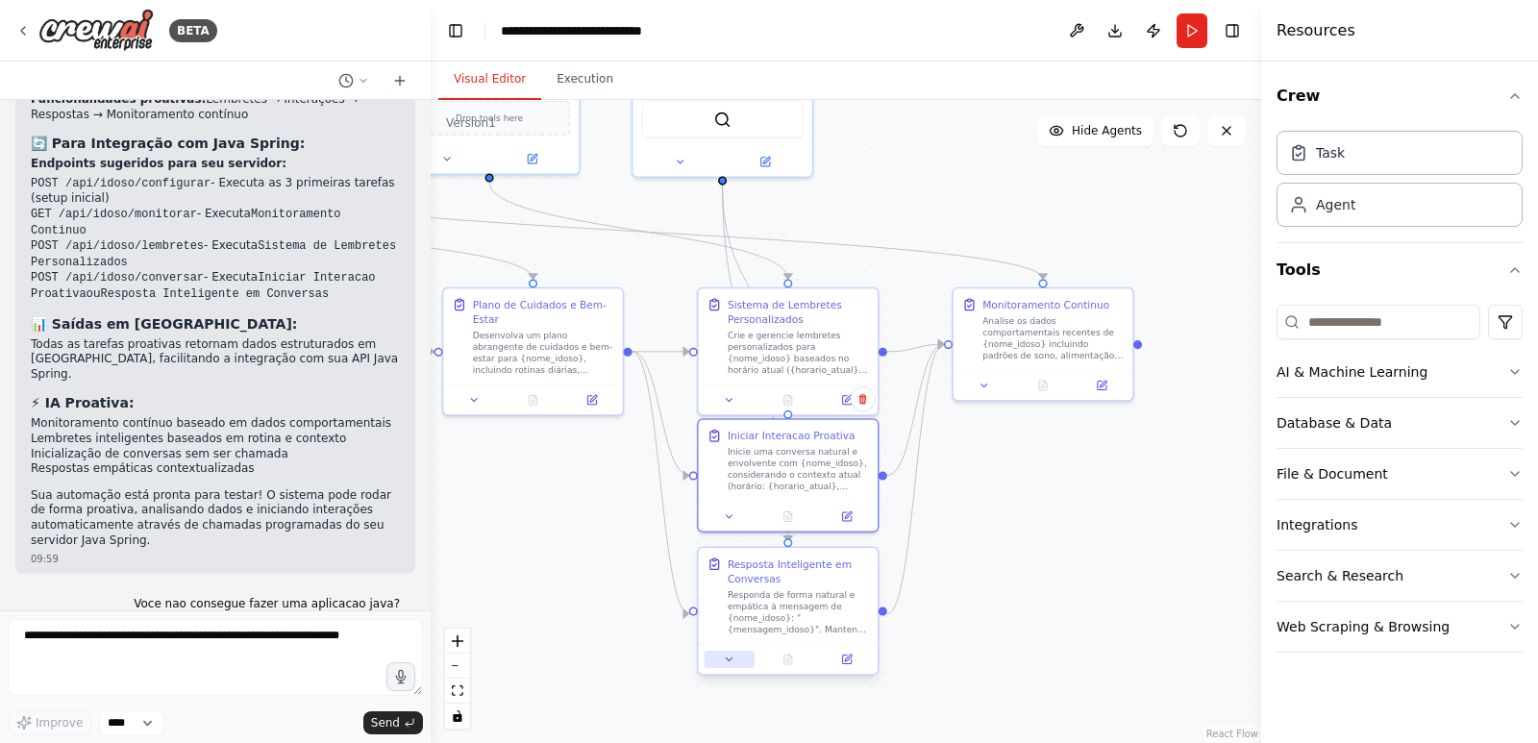
click at [735, 658] on button at bounding box center [730, 659] width 50 height 17
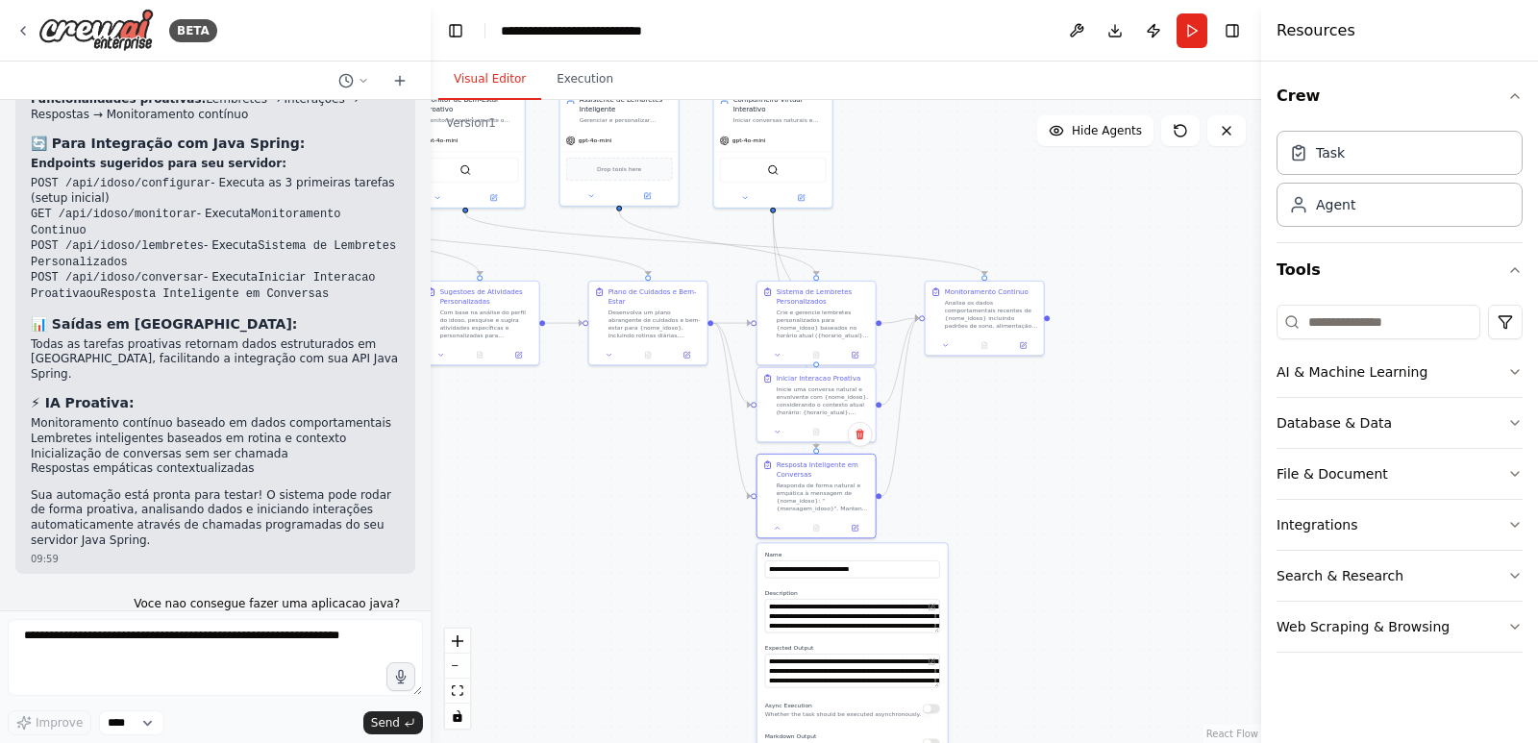
drag, startPoint x: 1050, startPoint y: 635, endPoint x: 1099, endPoint y: 499, distance: 144.2
click at [1099, 499] on div ".deletable-edge-delete-btn { width: 20px; height: 20px; border: 0px solid #ffff…" at bounding box center [846, 421] width 831 height 643
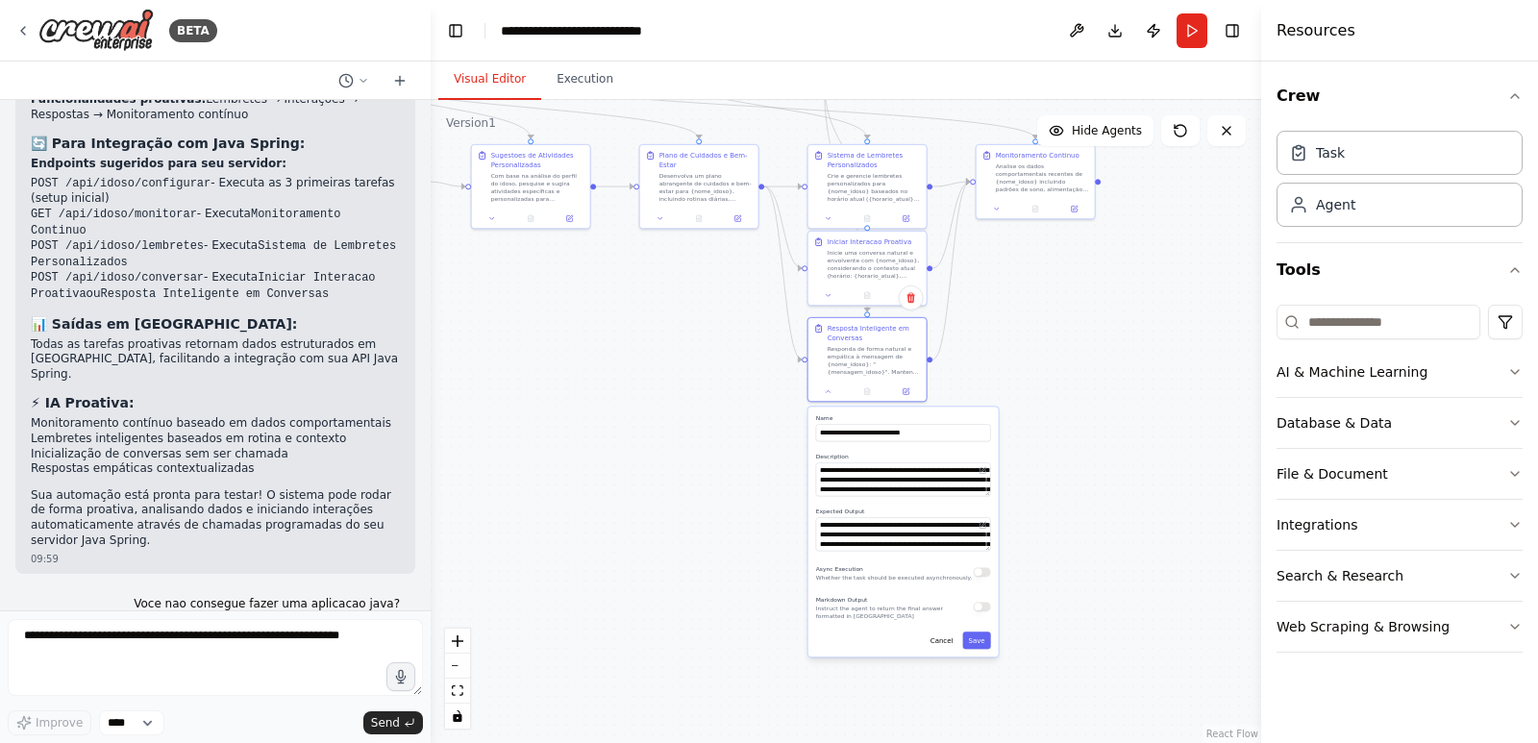
drag, startPoint x: 1066, startPoint y: 611, endPoint x: 1114, endPoint y: 478, distance: 142.0
click at [1114, 478] on div ".deletable-edge-delete-btn { width: 20px; height: 20px; border: 0px solid #ffff…" at bounding box center [846, 421] width 831 height 643
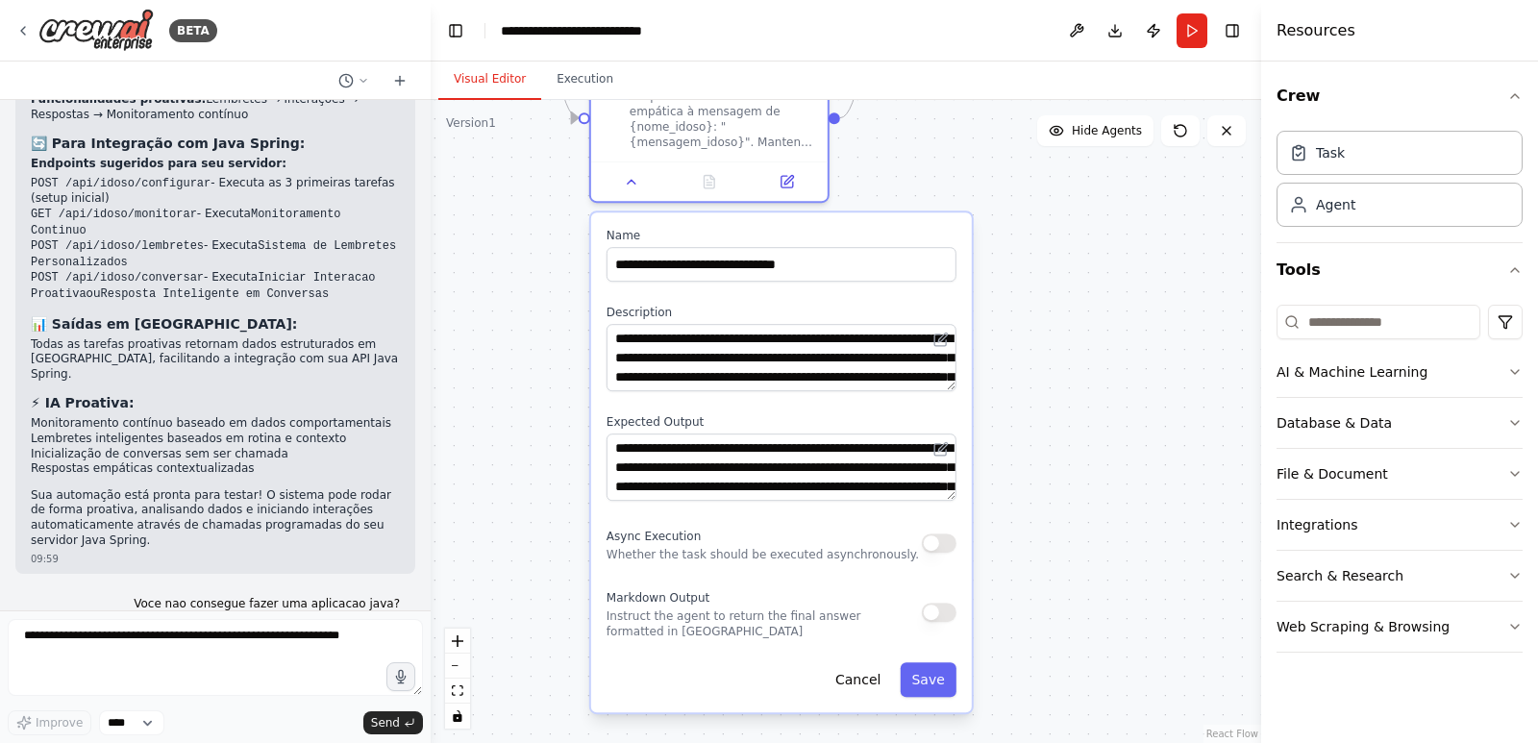
drag, startPoint x: 1034, startPoint y: 597, endPoint x: 1110, endPoint y: 539, distance: 96.1
click at [1110, 539] on div ".deletable-edge-delete-btn { width: 20px; height: 20px; border: 0px solid #ffff…" at bounding box center [846, 421] width 831 height 643
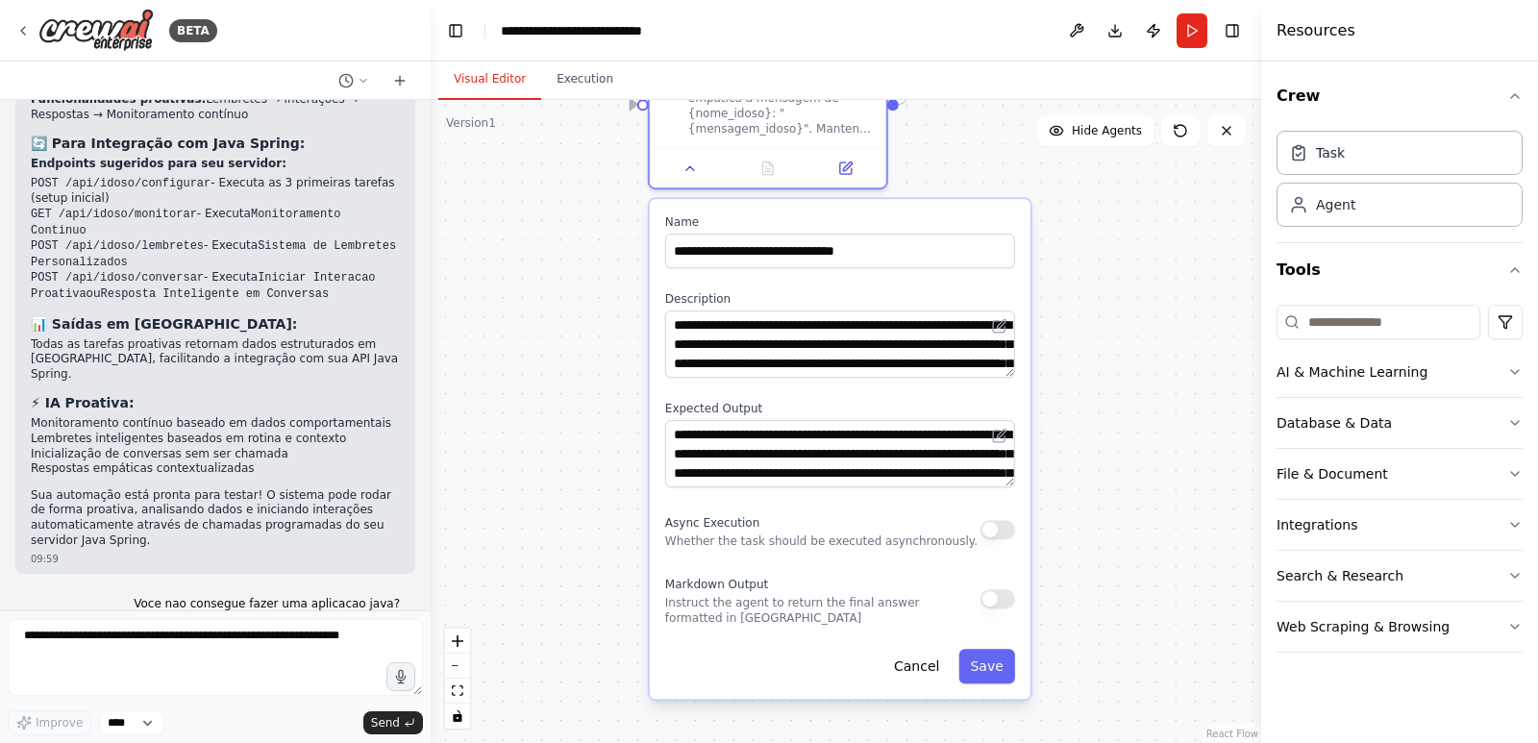
drag, startPoint x: 1023, startPoint y: 453, endPoint x: 1022, endPoint y: 483, distance: 29.8
click at [1022, 483] on div "**********" at bounding box center [840, 449] width 381 height 500
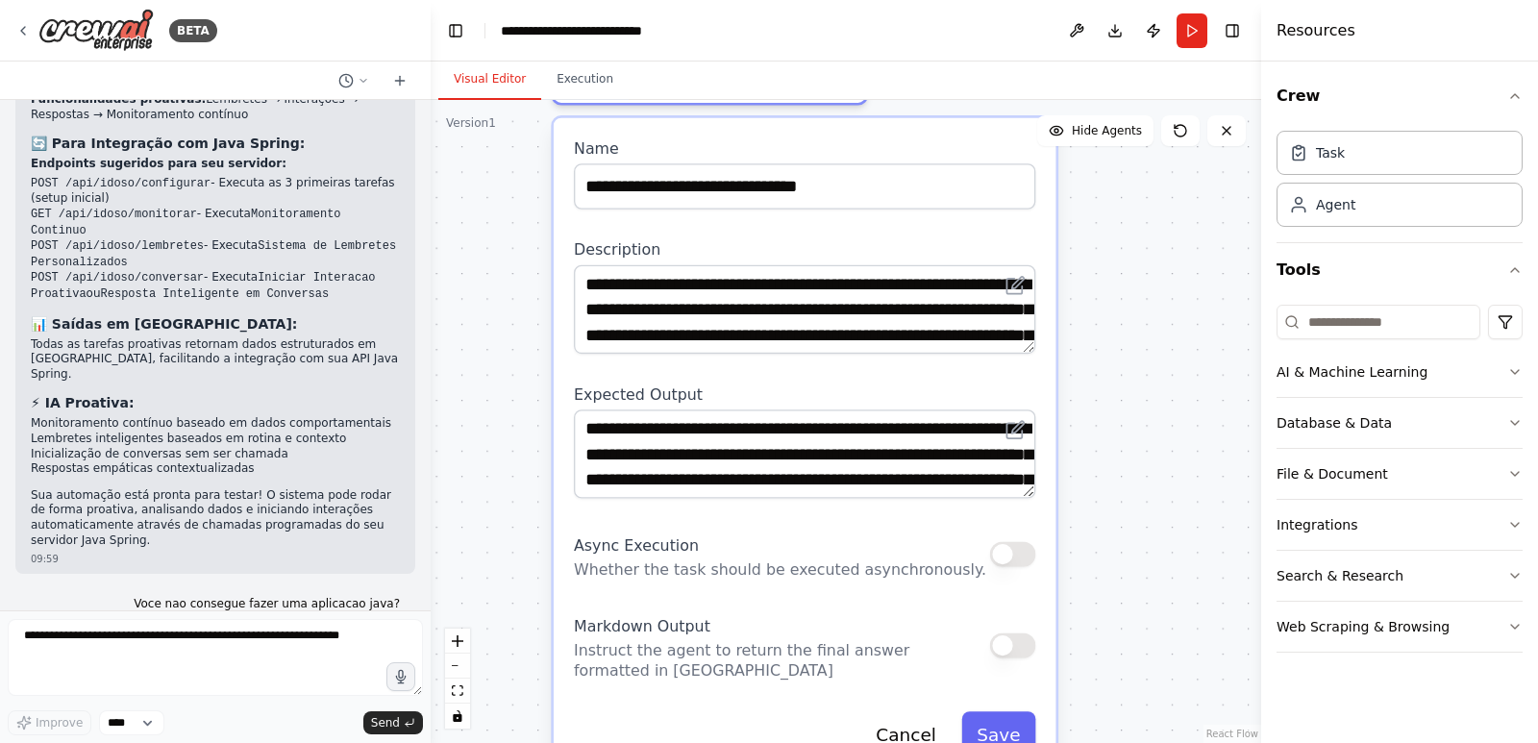
click at [1197, 403] on div ".deletable-edge-delete-btn { width: 20px; height: 20px; border: 0px solid #ffff…" at bounding box center [846, 421] width 831 height 643
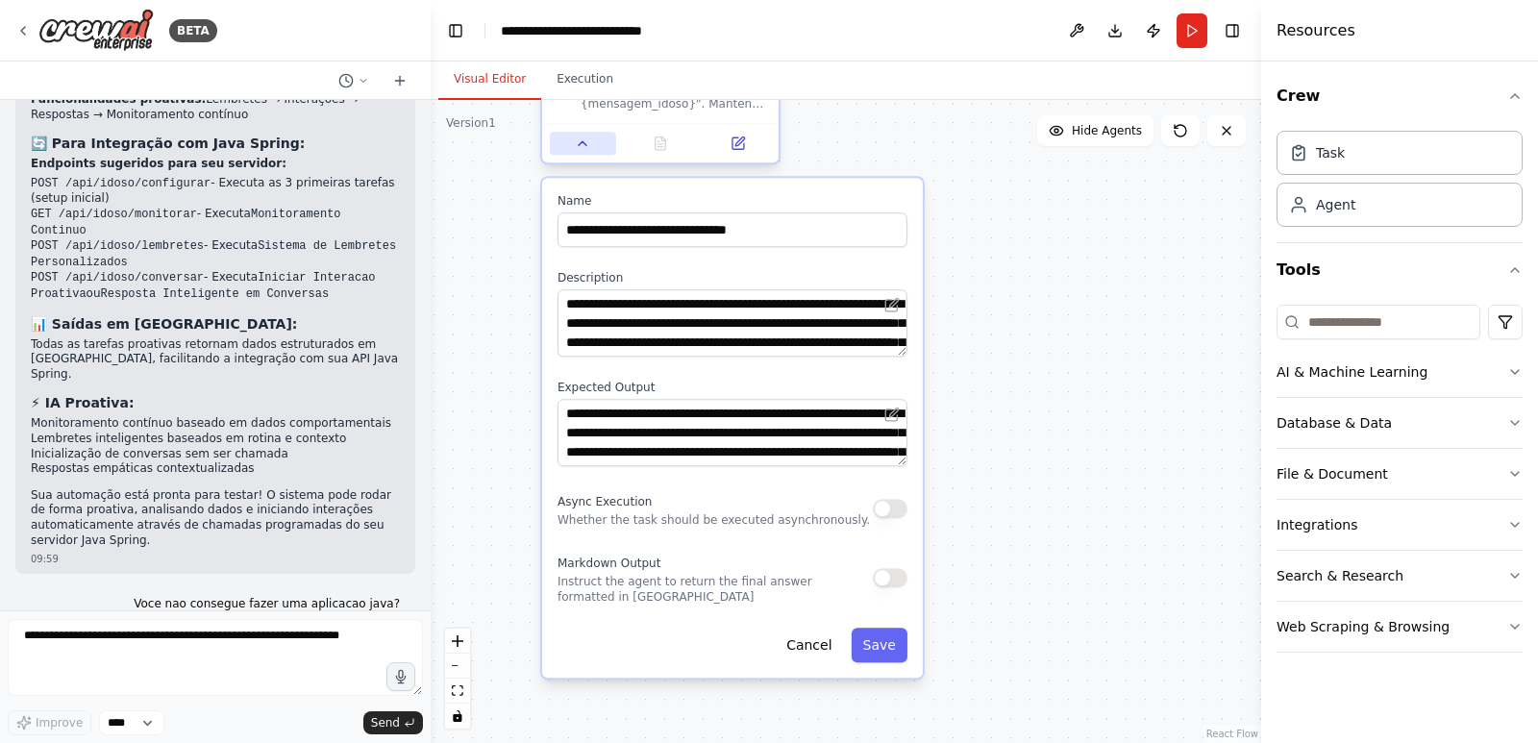
click at [578, 150] on icon at bounding box center [582, 143] width 15 height 15
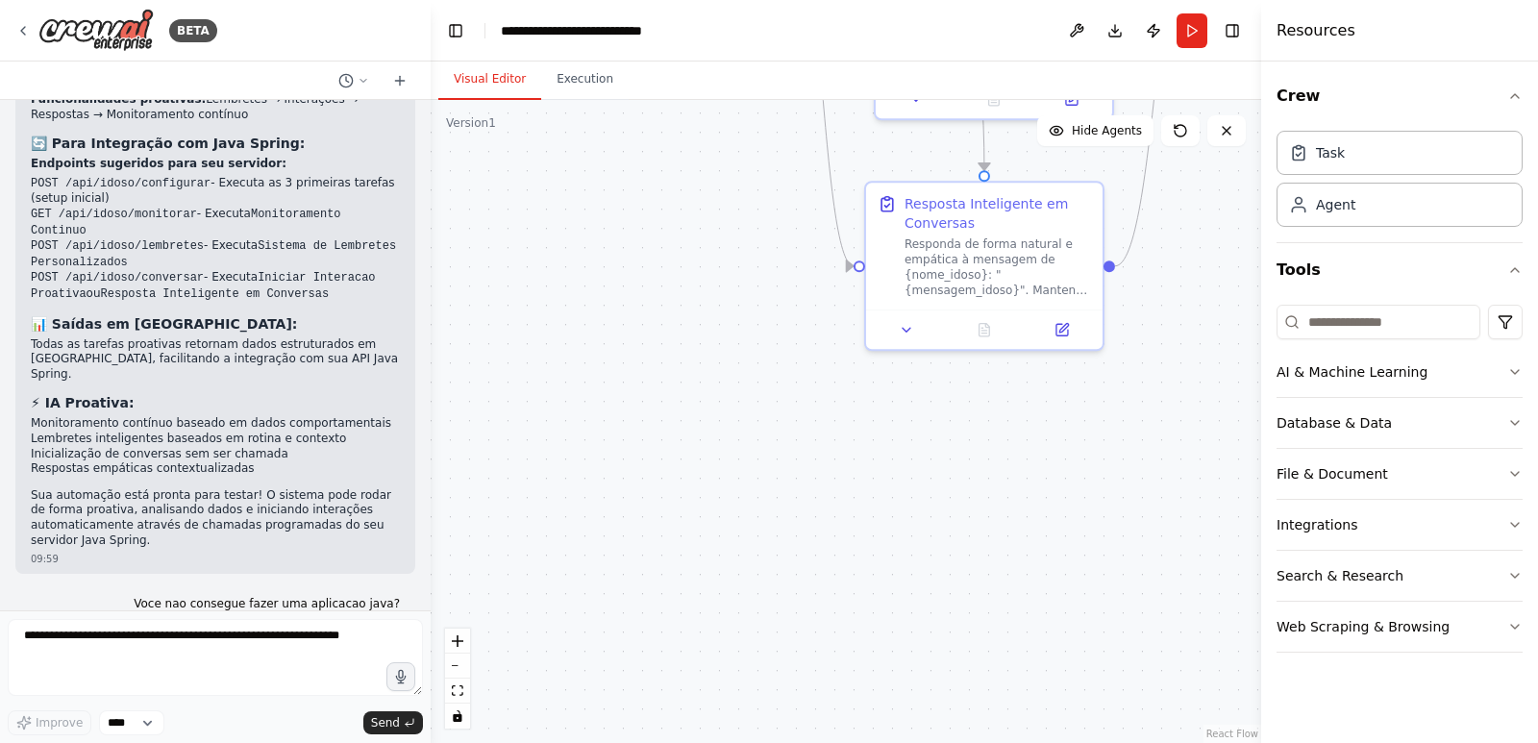
drag, startPoint x: 683, startPoint y: 453, endPoint x: 876, endPoint y: 513, distance: 202.5
click at [999, 628] on div ".deletable-edge-delete-btn { width: 20px; height: 20px; border: 0px solid #ffff…" at bounding box center [846, 421] width 831 height 643
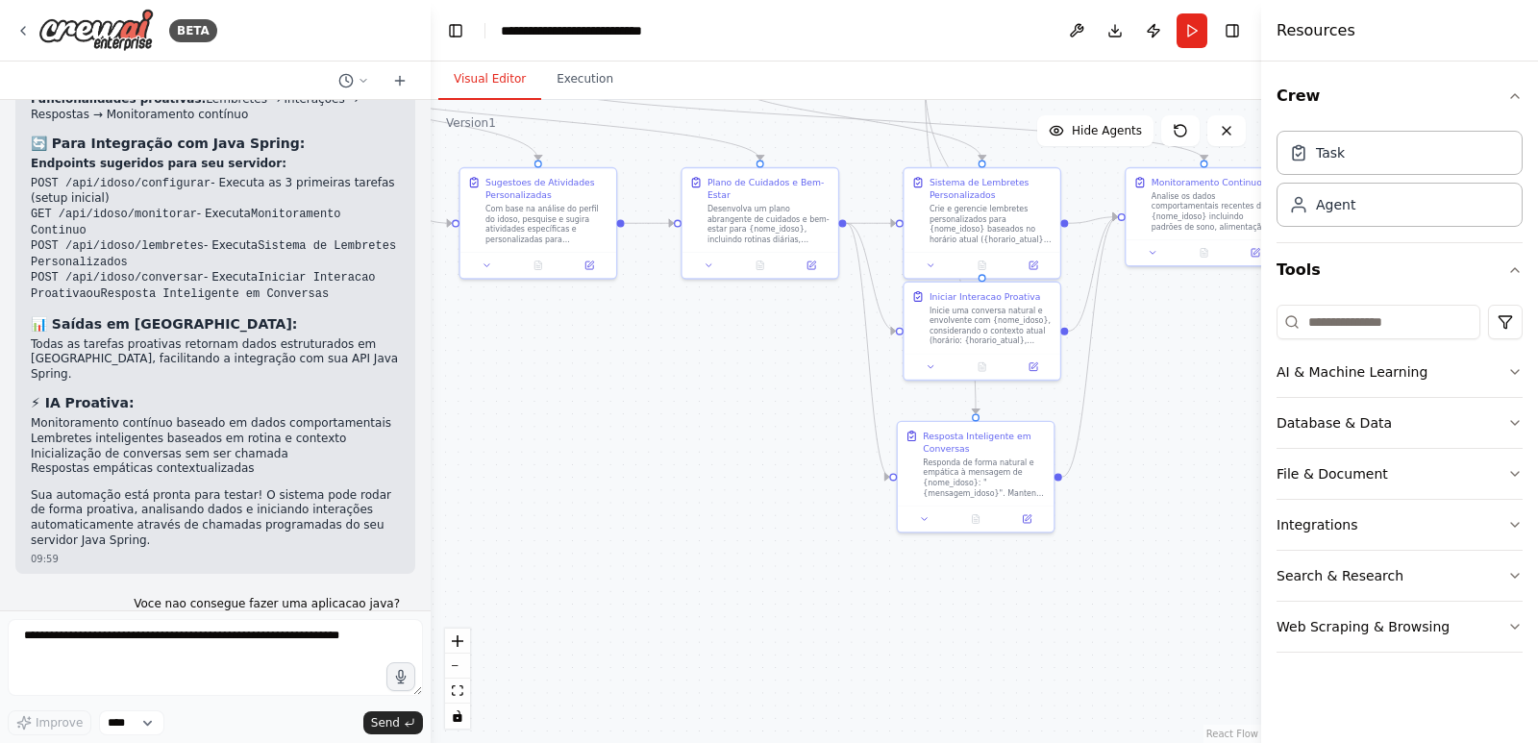
drag, startPoint x: 735, startPoint y: 373, endPoint x: 817, endPoint y: 615, distance: 256.0
click at [810, 637] on div ".deletable-edge-delete-btn { width: 20px; height: 20px; border: 0px solid #ffff…" at bounding box center [846, 421] width 831 height 643
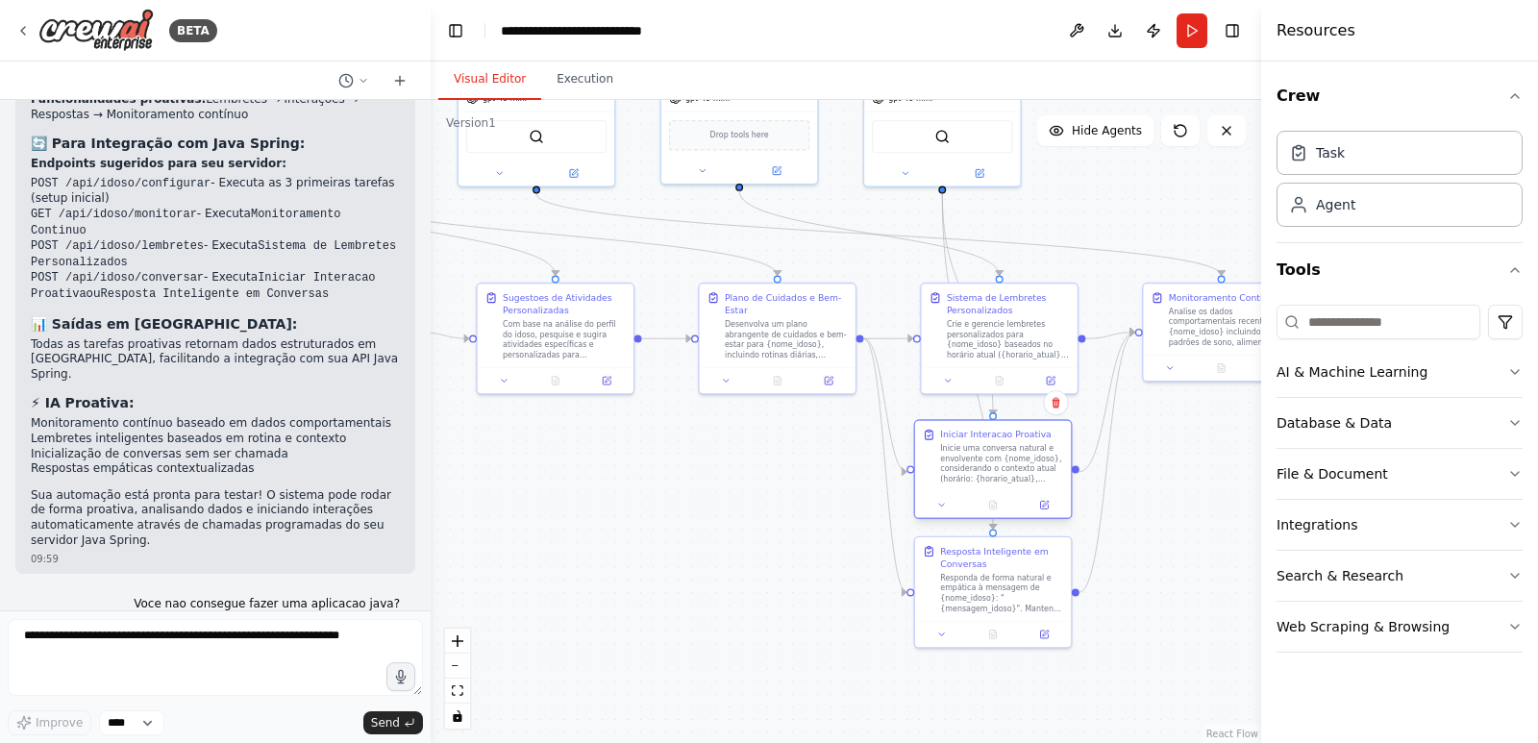
drag, startPoint x: 967, startPoint y: 441, endPoint x: 955, endPoint y: 466, distance: 27.9
click at [955, 466] on div "Inicie uma conversa natural e envolvente com {nome_idoso}, considerando o conte…" at bounding box center [1001, 463] width 123 height 40
click at [801, 550] on div ".deletable-edge-delete-btn { width: 20px; height: 20px; border: 0px solid #ffff…" at bounding box center [846, 421] width 831 height 643
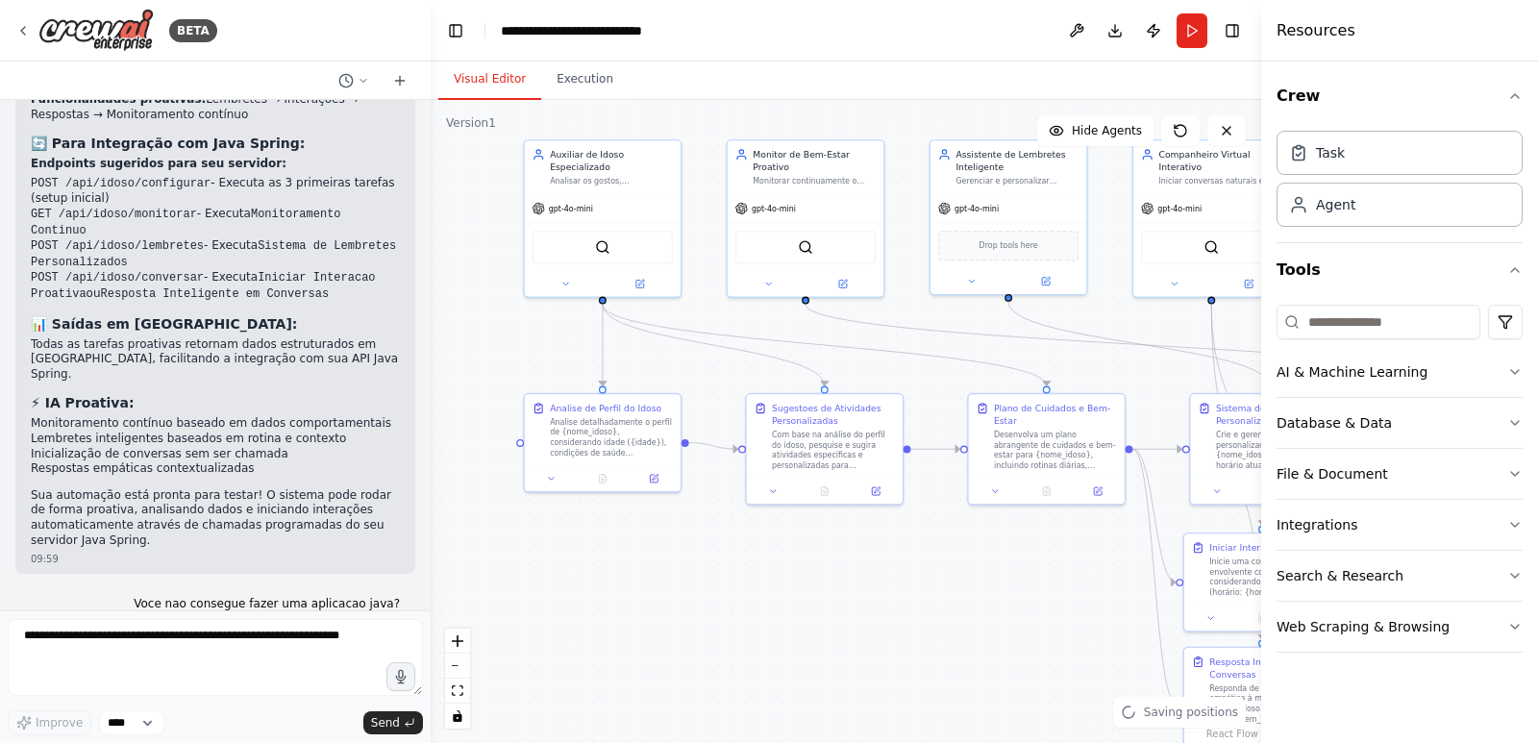
drag, startPoint x: 724, startPoint y: 558, endPoint x: 873, endPoint y: 621, distance: 162.0
click at [893, 658] on div ".deletable-edge-delete-btn { width: 20px; height: 20px; border: 0px solid #ffff…" at bounding box center [846, 421] width 831 height 643
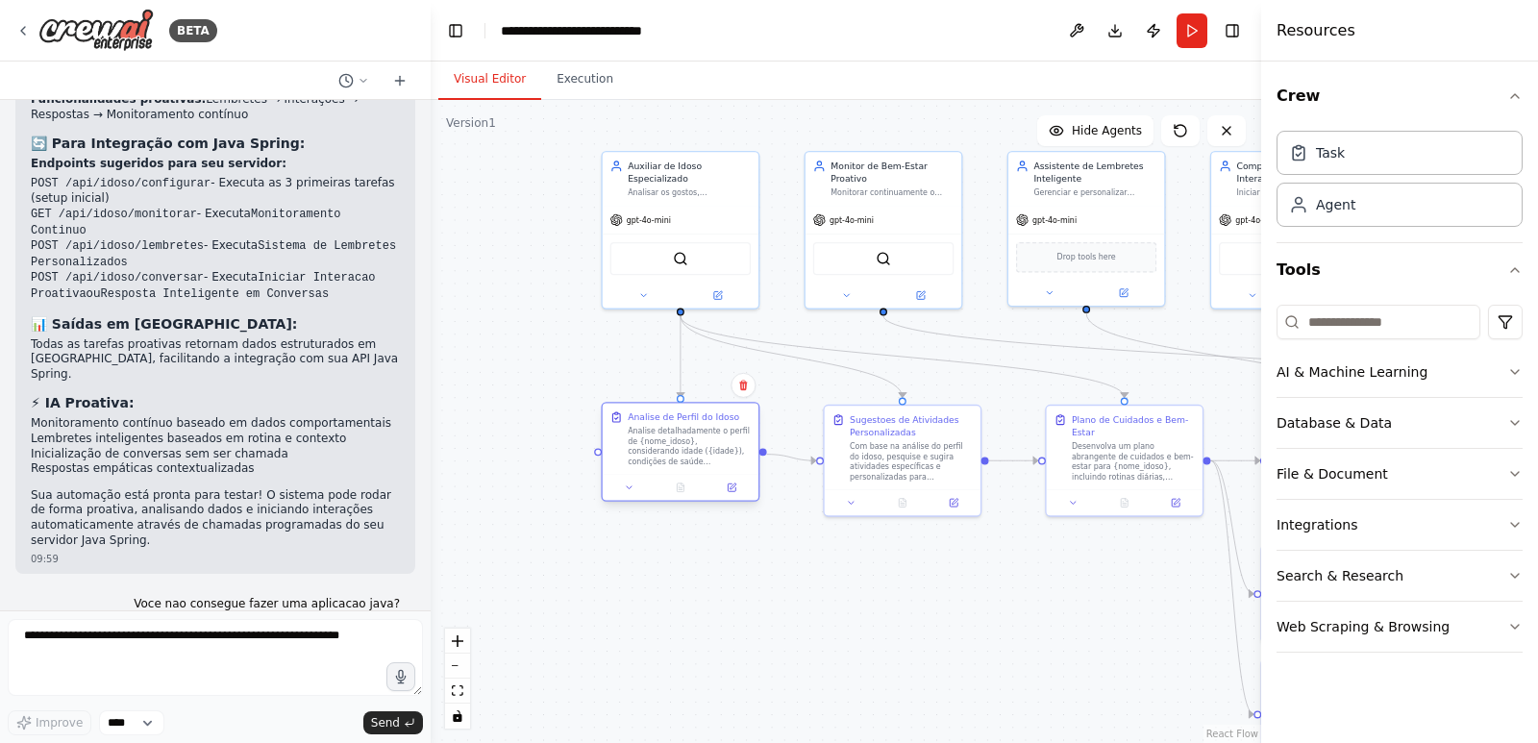
drag, startPoint x: 700, startPoint y: 464, endPoint x: 696, endPoint y: 452, distance: 13.1
click at [696, 452] on div "Analise detalhadamente o perfil de {nome_idoso}, considerando idade ({idade}), …" at bounding box center [689, 446] width 123 height 40
click at [715, 613] on div ".deletable-edge-delete-btn { width: 20px; height: 20px; border: 0px solid #ffff…" at bounding box center [846, 421] width 831 height 643
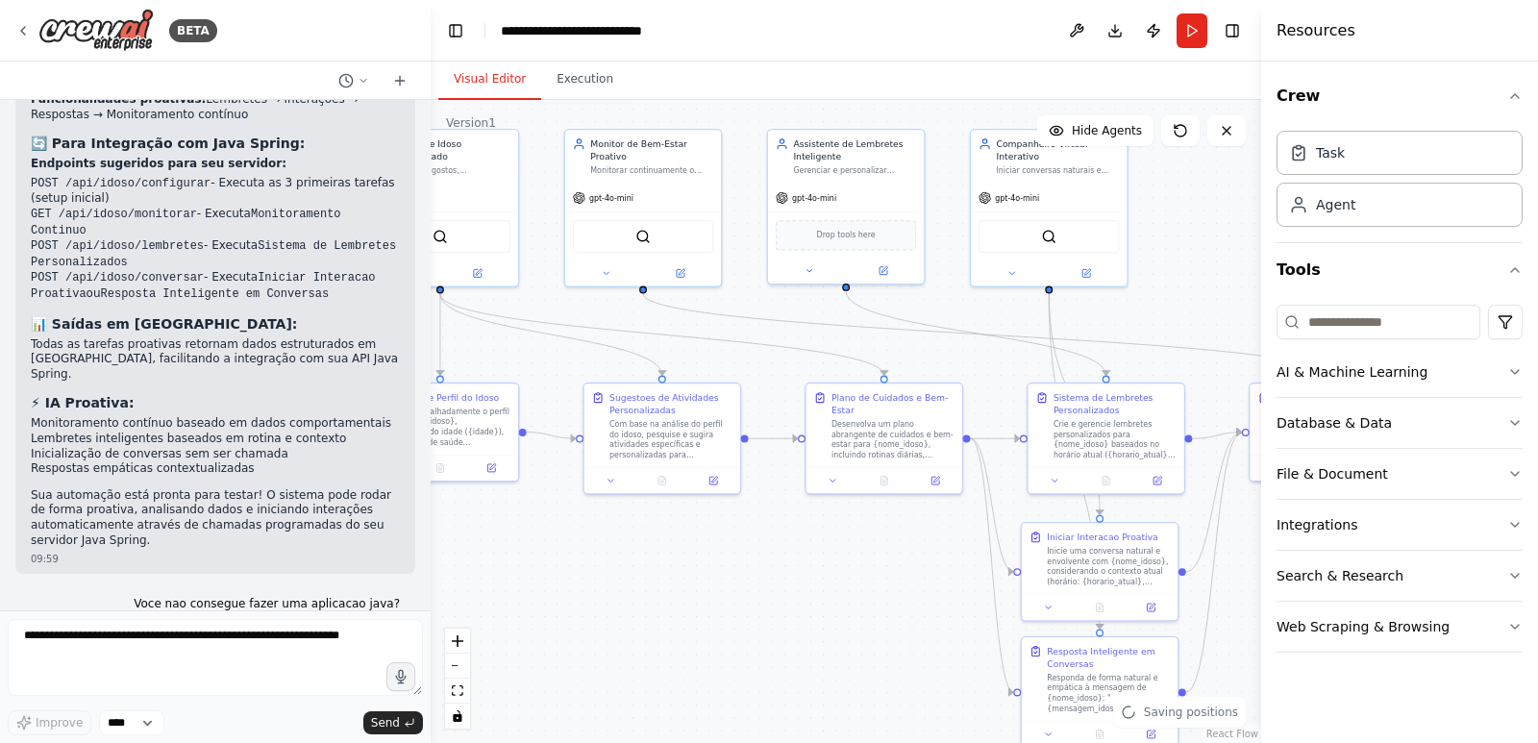
drag, startPoint x: 1015, startPoint y: 636, endPoint x: 775, endPoint y: 614, distance: 241.4
click at [775, 614] on div ".deletable-edge-delete-btn { width: 20px; height: 20px; border: 0px solid #ffff…" at bounding box center [846, 421] width 831 height 643
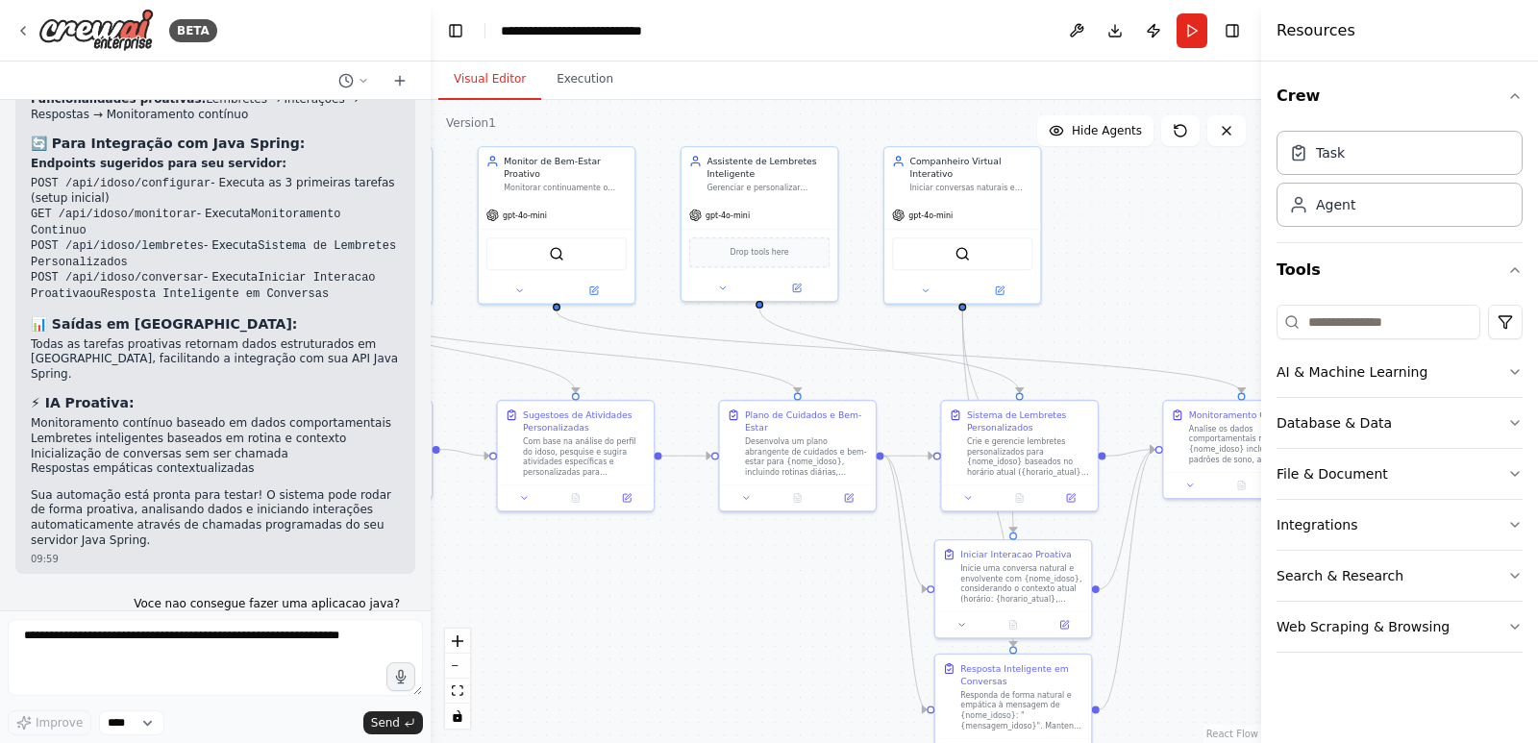
drag, startPoint x: 872, startPoint y: 636, endPoint x: 1028, endPoint y: 682, distance: 162.4
click at [1028, 682] on div ".deletable-edge-delete-btn { width: 20px; height: 20px; border: 0px solid #ffff…" at bounding box center [846, 421] width 831 height 643
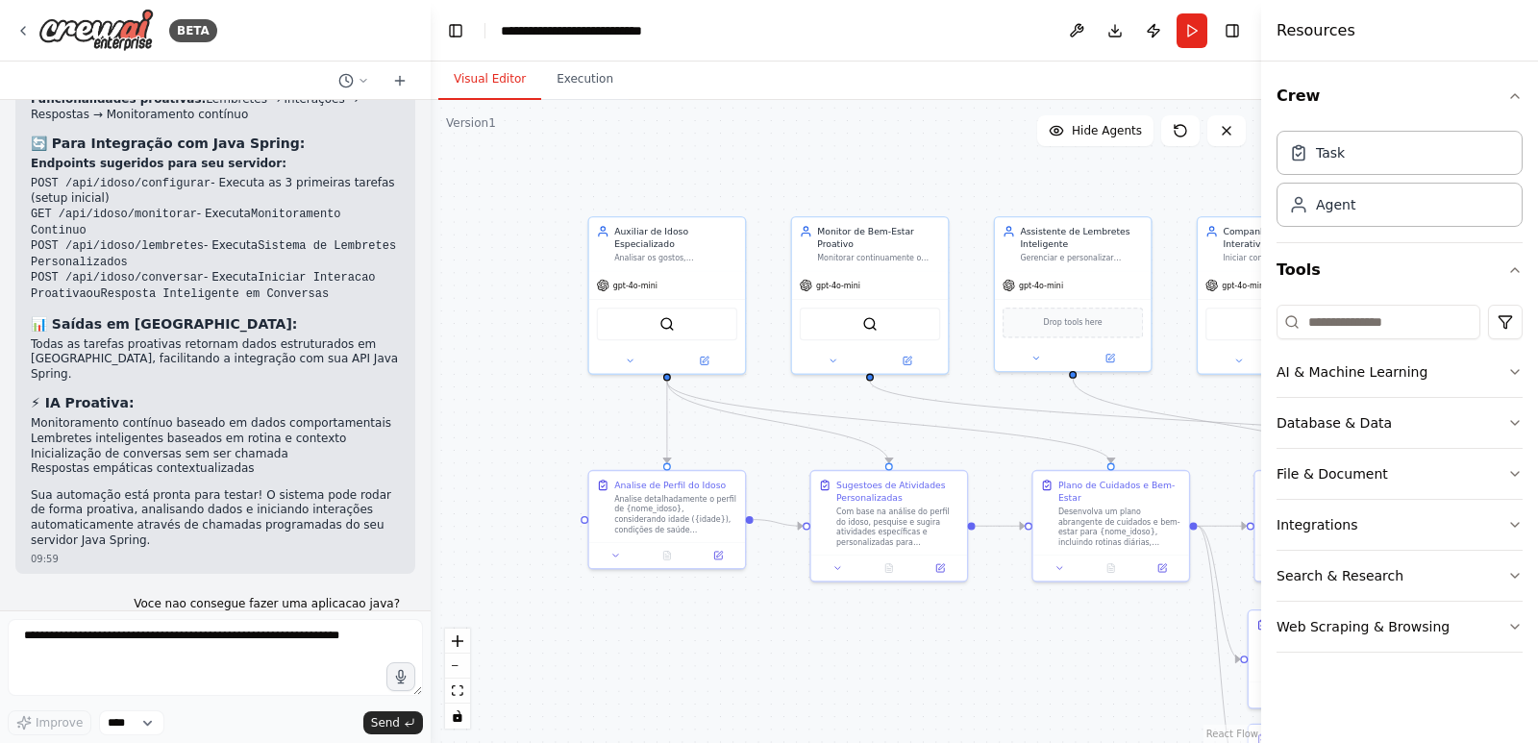
drag, startPoint x: 732, startPoint y: 621, endPoint x: 869, endPoint y: 649, distance: 140.3
click at [869, 649] on div ".deletable-edge-delete-btn { width: 20px; height: 20px; border: 0px solid #ffff…" at bounding box center [846, 421] width 831 height 643
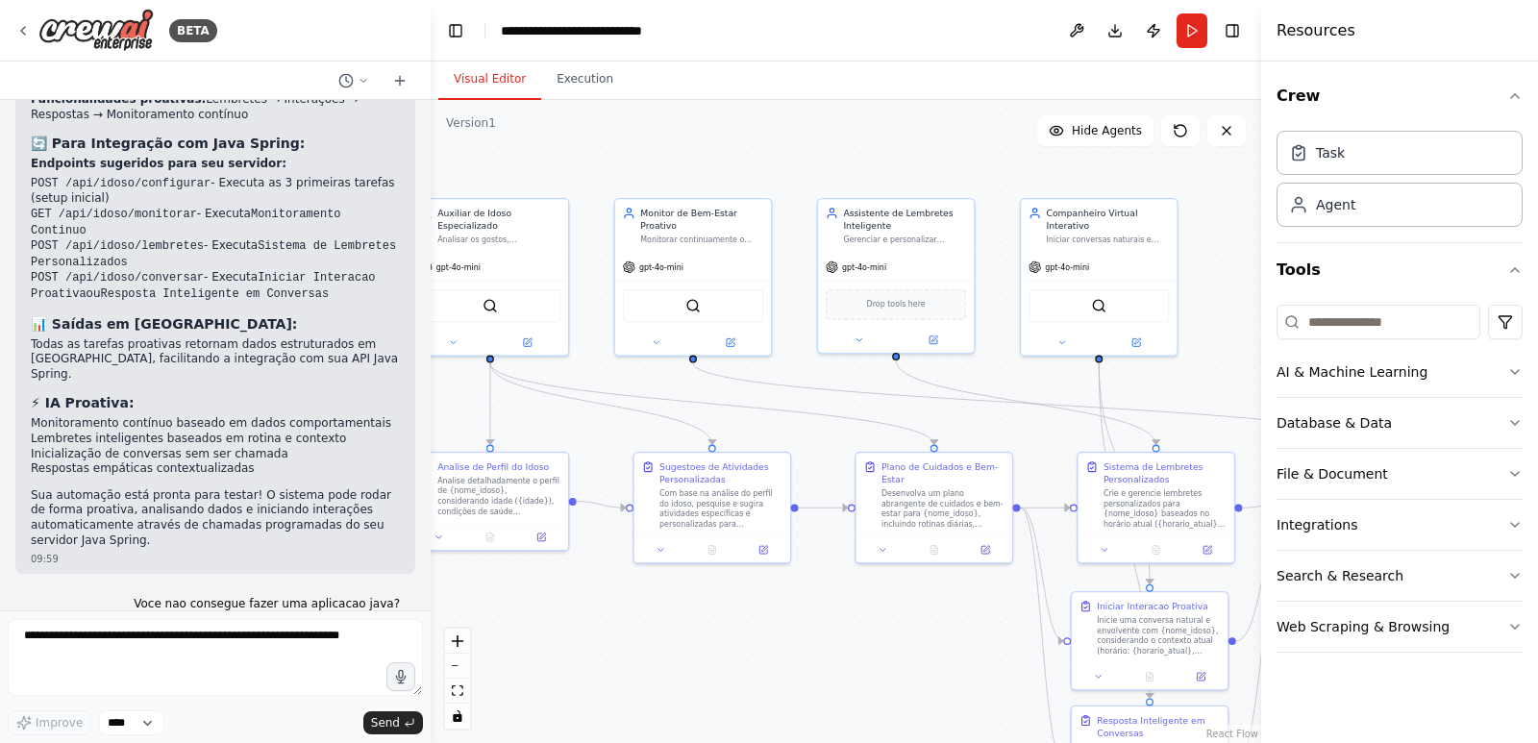
drag, startPoint x: 1080, startPoint y: 685, endPoint x: 872, endPoint y: 660, distance: 209.2
click at [872, 660] on div ".deletable-edge-delete-btn { width: 20px; height: 20px; border: 0px solid #ffff…" at bounding box center [846, 421] width 831 height 643
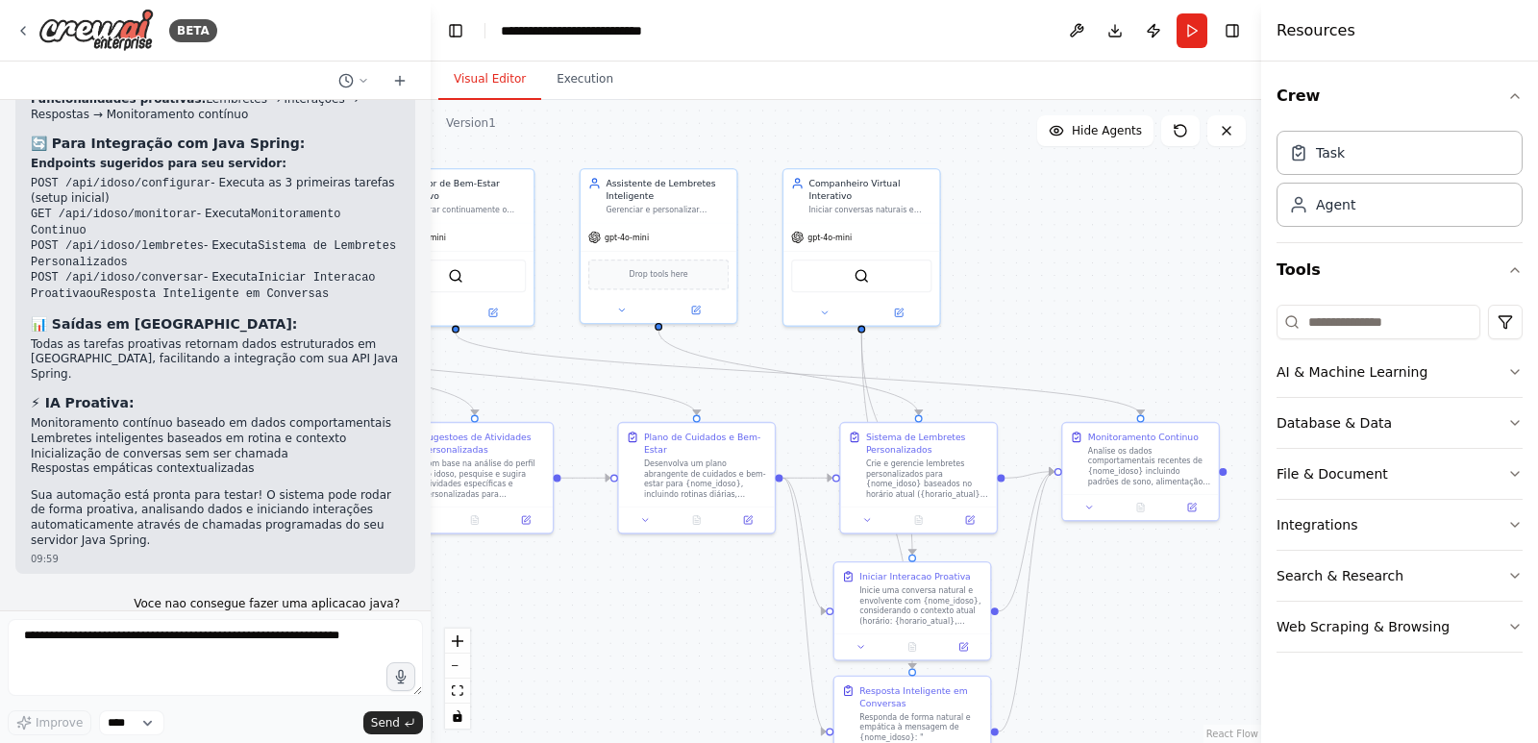
drag, startPoint x: 938, startPoint y: 651, endPoint x: 659, endPoint y: 608, distance: 283.1
click at [660, 609] on div ".deletable-edge-delete-btn { width: 20px; height: 20px; border: 0px solid #ffff…" at bounding box center [846, 421] width 831 height 643
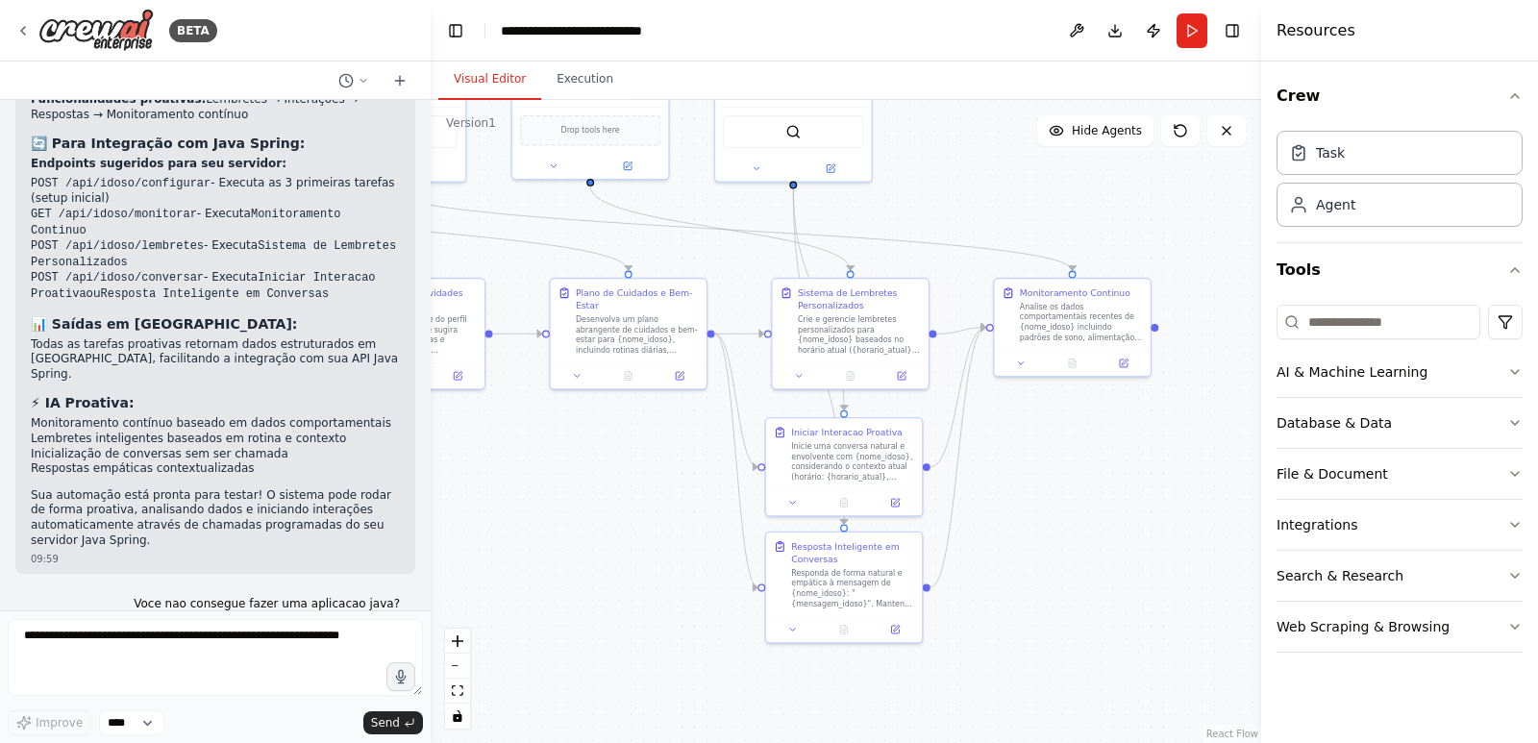
drag, startPoint x: 1038, startPoint y: 656, endPoint x: 1041, endPoint y: 531, distance: 125.0
click at [1041, 531] on div ".deletable-edge-delete-btn { width: 20px; height: 20px; border: 0px solid #ffff…" at bounding box center [846, 421] width 831 height 643
drag, startPoint x: 628, startPoint y: 512, endPoint x: 752, endPoint y: 606, distance: 155.2
click at [752, 606] on div ".deletable-edge-delete-btn { width: 20px; height: 20px; border: 0px solid #ffff…" at bounding box center [846, 421] width 831 height 643
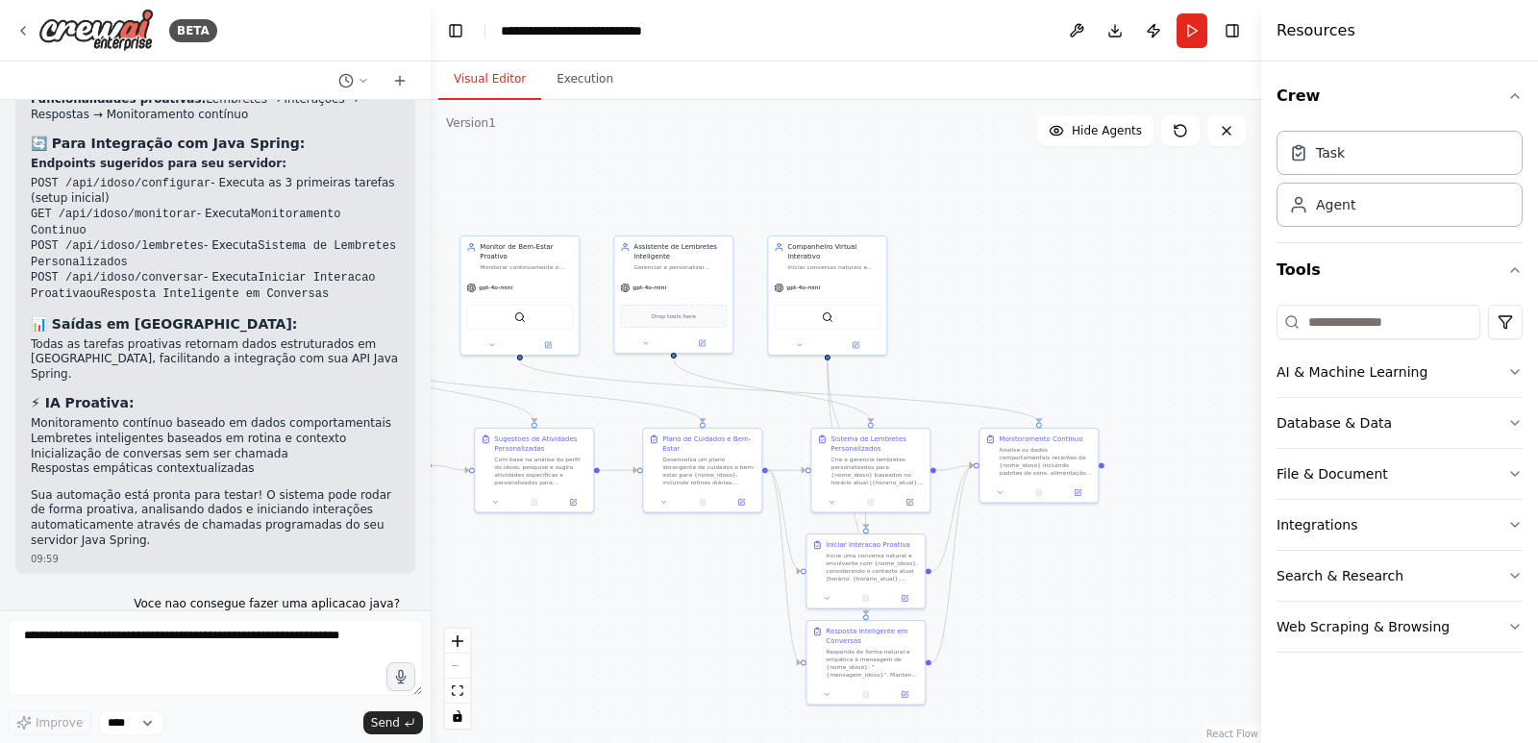
drag, startPoint x: 538, startPoint y: 586, endPoint x: 828, endPoint y: 600, distance: 289.7
click at [828, 600] on div ".deletable-edge-delete-btn { width: 20px; height: 20px; border: 0px solid #ffff…" at bounding box center [846, 421] width 831 height 643
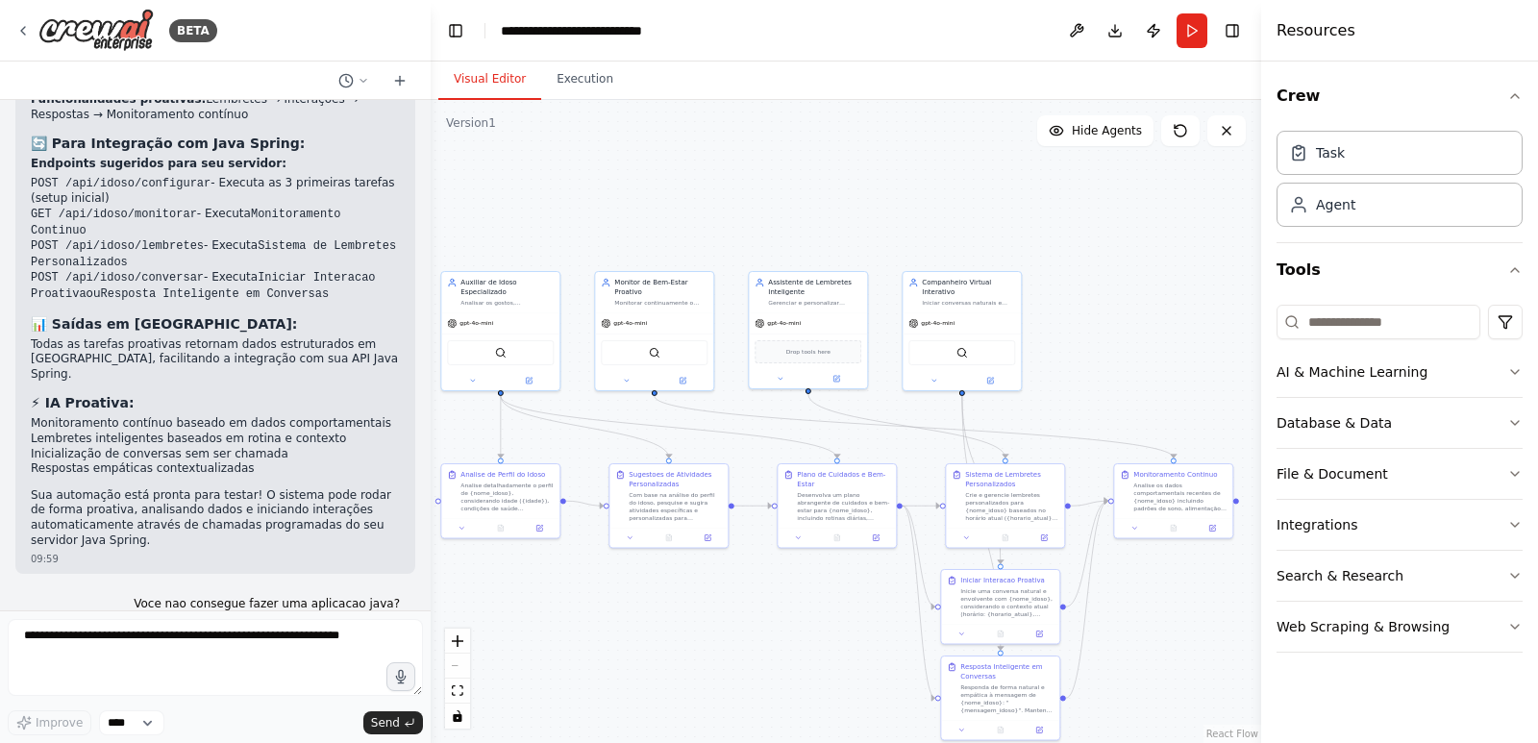
drag, startPoint x: 835, startPoint y: 556, endPoint x: 681, endPoint y: 577, distance: 156.2
click at [681, 577] on div ".deletable-edge-delete-btn { width: 20px; height: 20px; border: 0px solid #ffff…" at bounding box center [846, 421] width 831 height 643
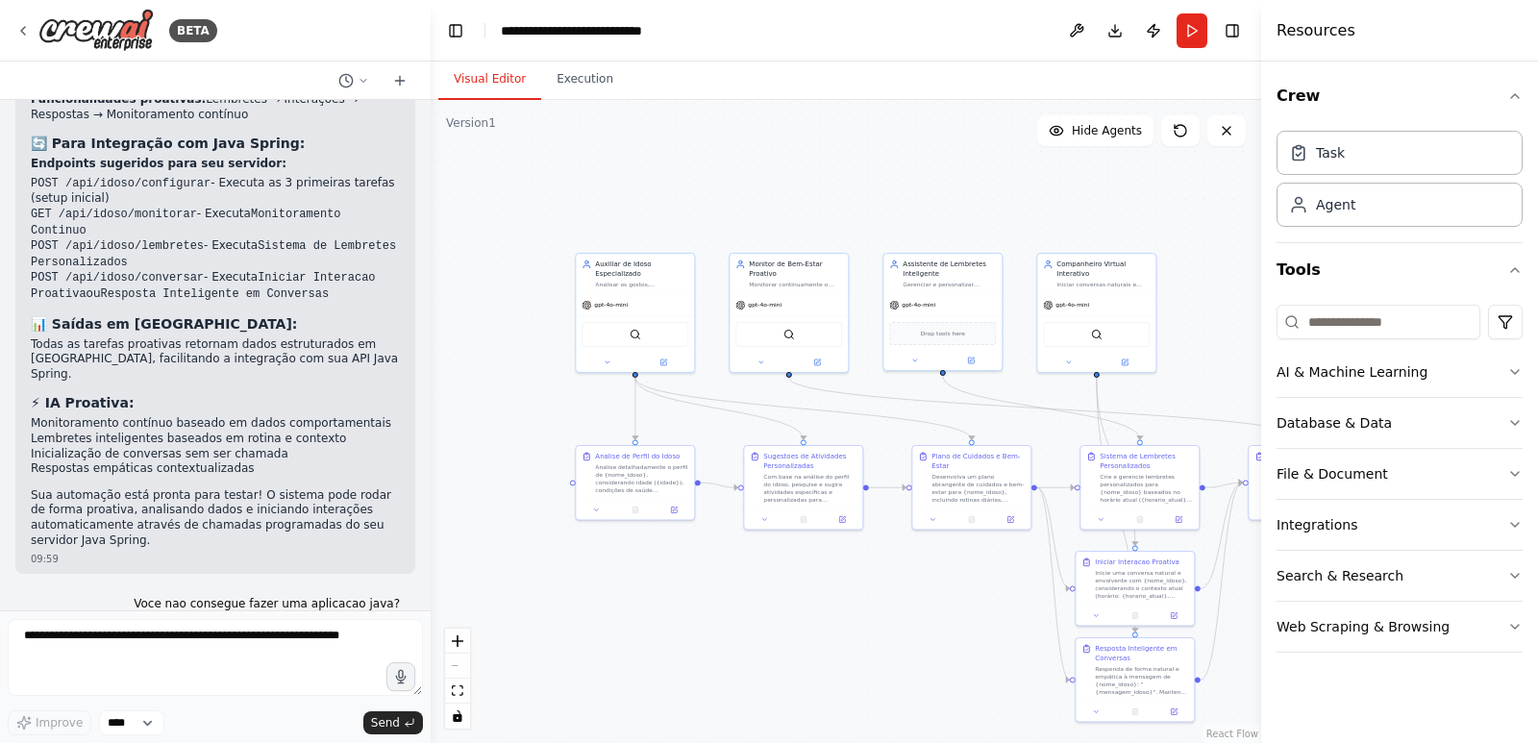
drag, startPoint x: 681, startPoint y: 577, endPoint x: 815, endPoint y: 559, distance: 135.8
click at [815, 559] on div ".deletable-edge-delete-btn { width: 20px; height: 20px; border: 0px solid #ffff…" at bounding box center [846, 421] width 831 height 643
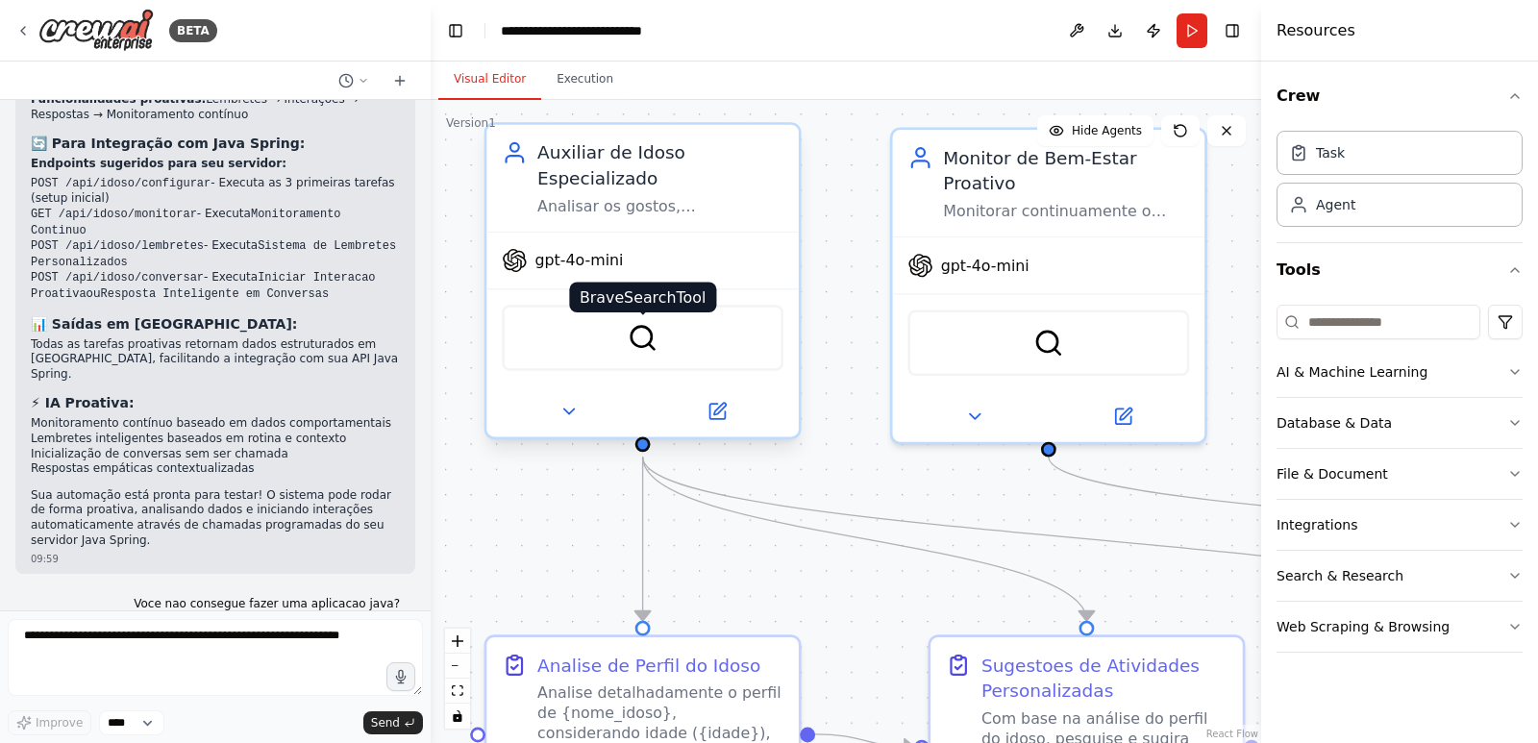
click at [650, 334] on img at bounding box center [643, 338] width 31 height 31
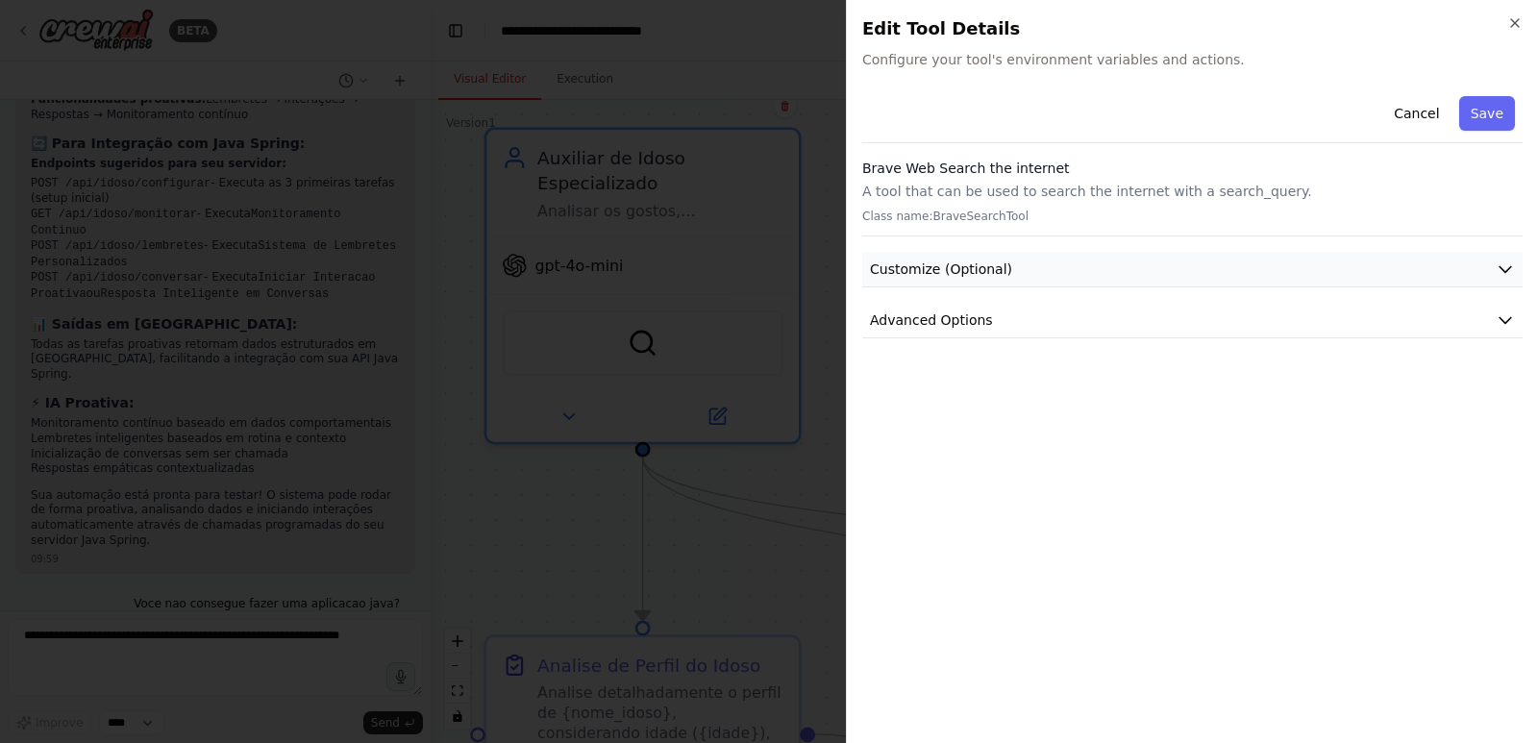
click at [998, 280] on button "Customize (Optional)" at bounding box center [1192, 270] width 660 height 36
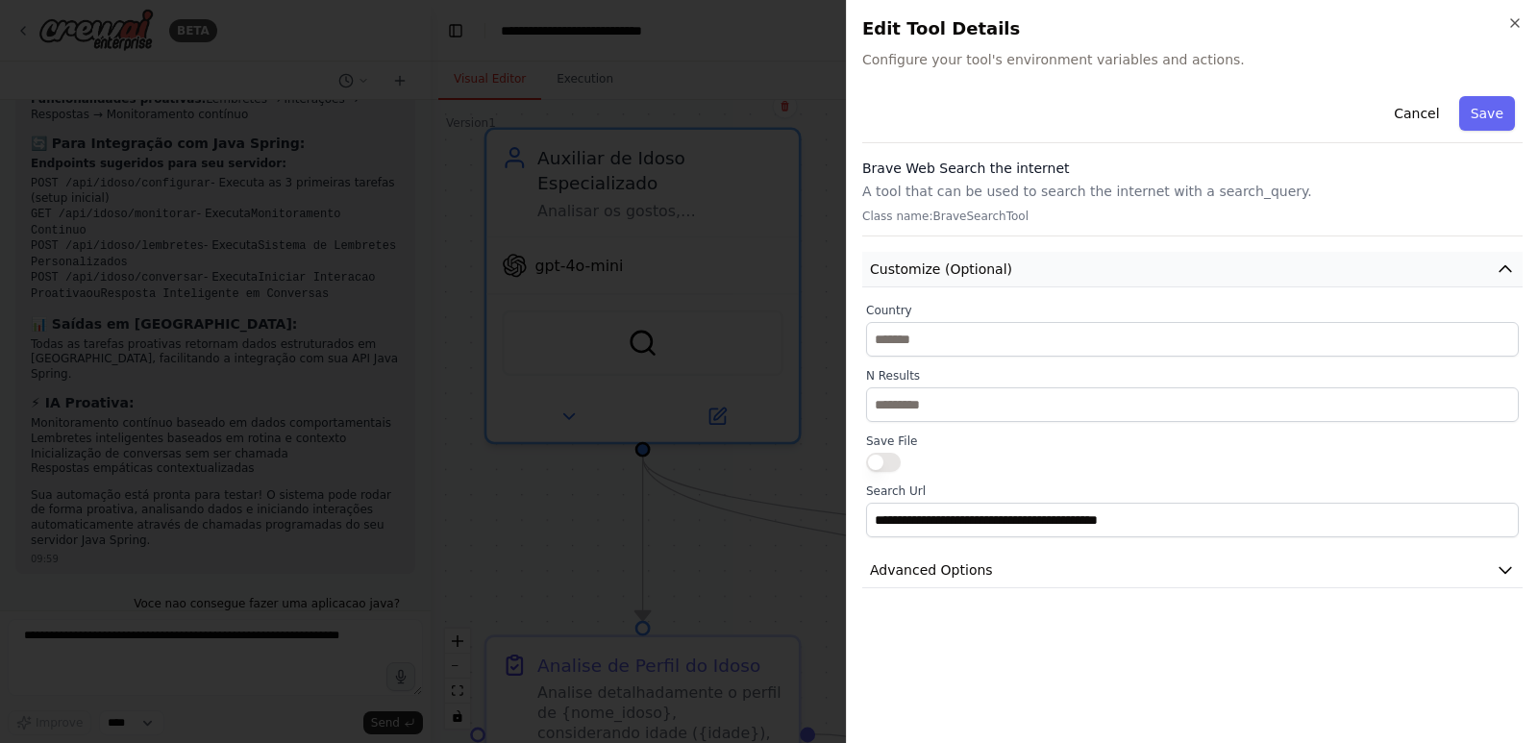
click at [998, 280] on button "Customize (Optional)" at bounding box center [1192, 270] width 660 height 36
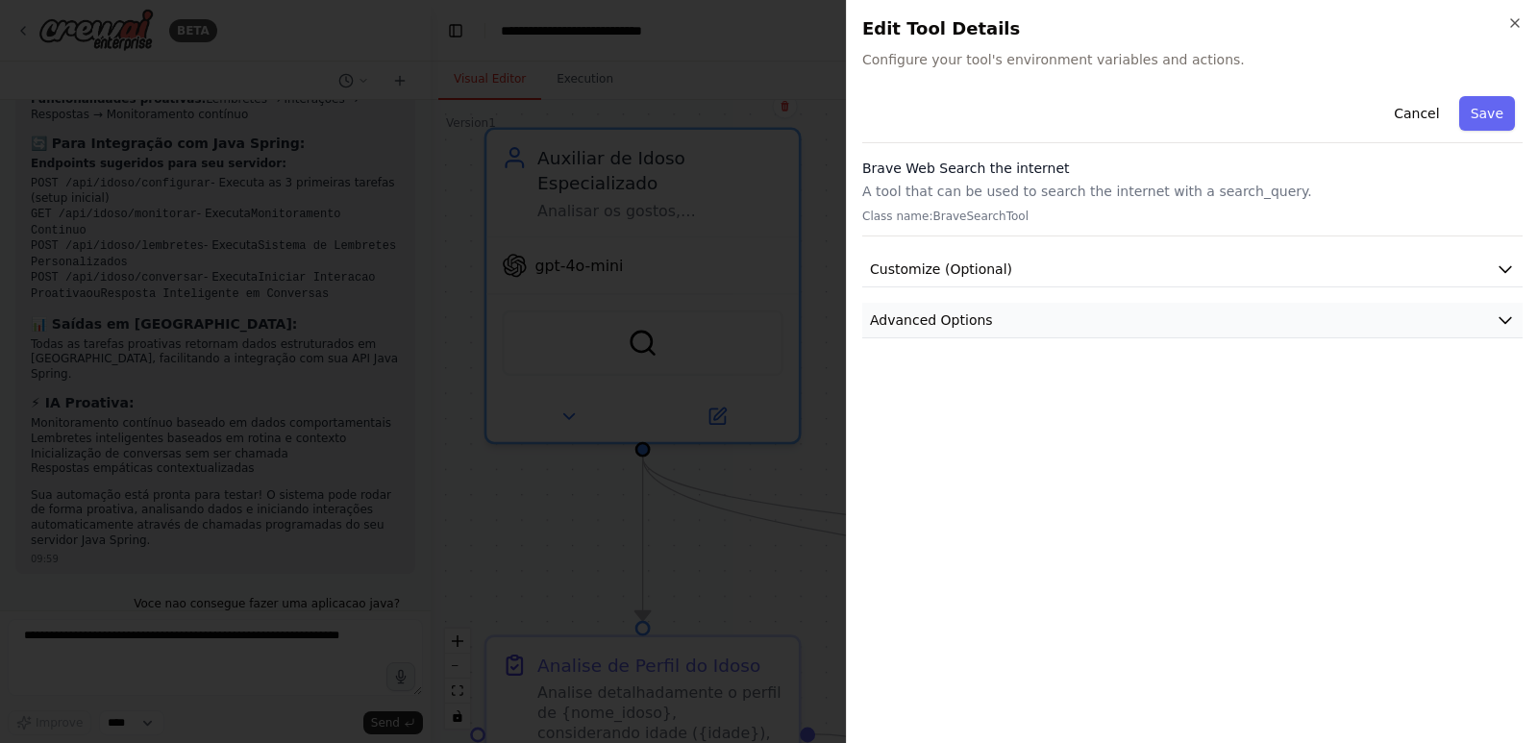
click at [983, 317] on button "Advanced Options" at bounding box center [1192, 321] width 660 height 36
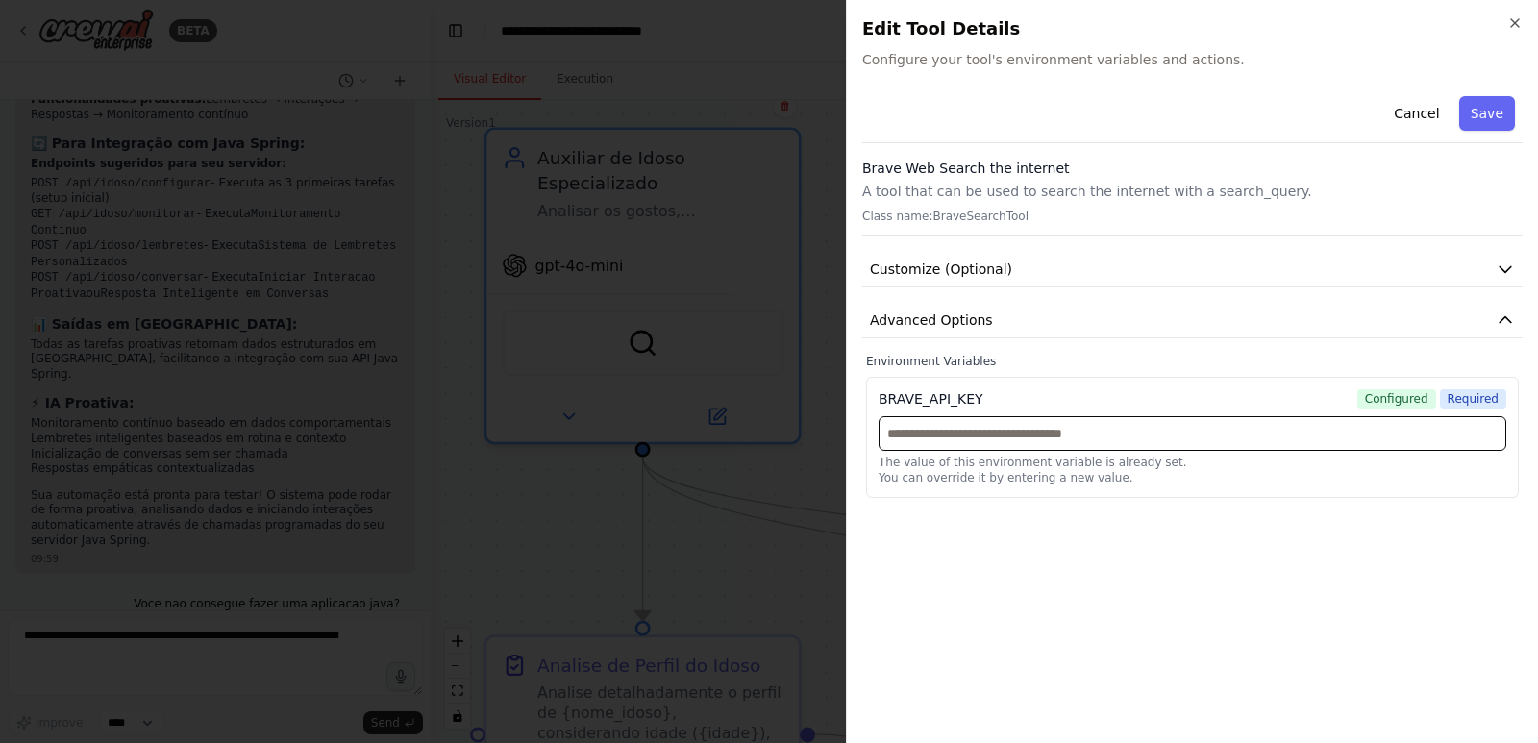
click at [1018, 443] on input "text" at bounding box center [1193, 433] width 628 height 35
click at [785, 489] on div at bounding box center [769, 371] width 1538 height 743
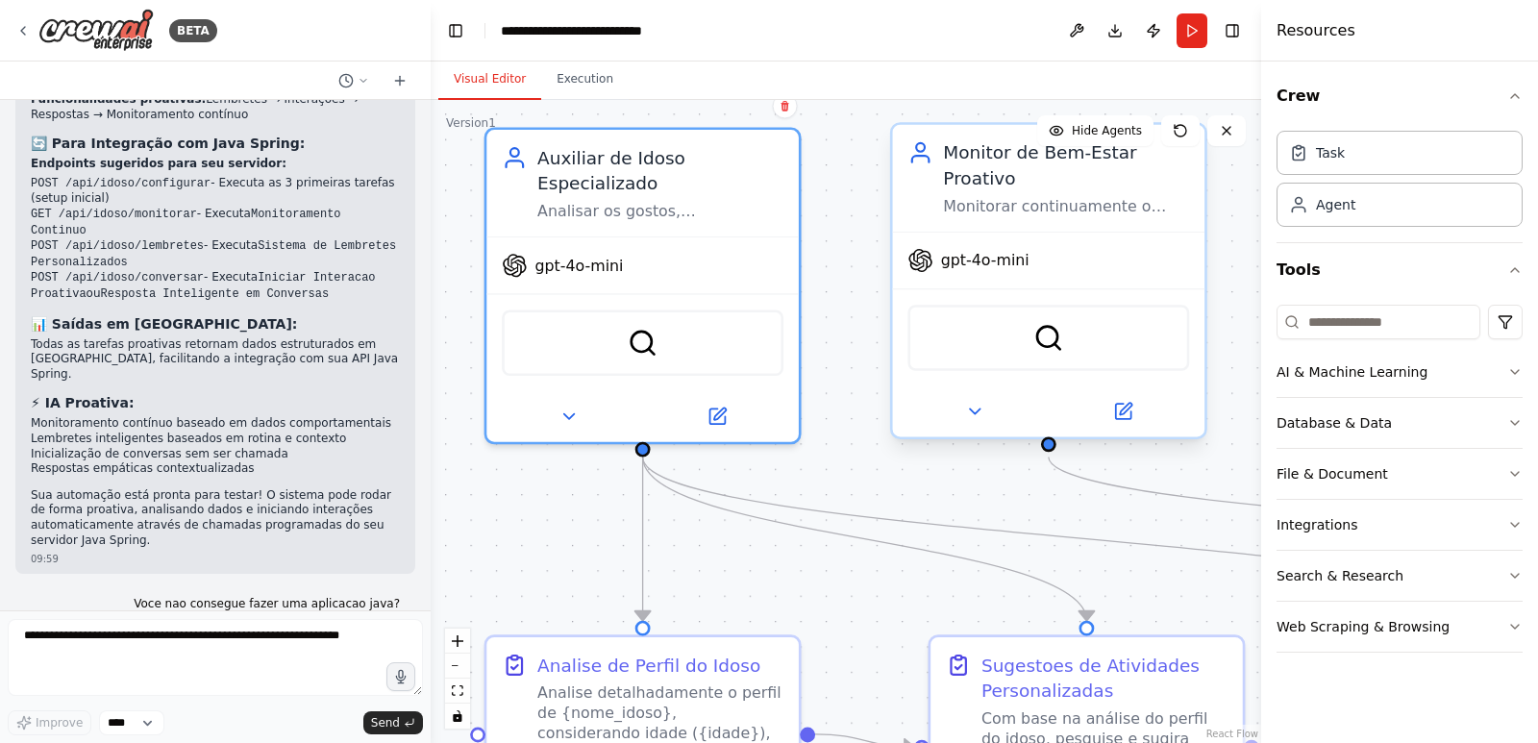
click at [1031, 351] on div "BraveSearchTool" at bounding box center [1049, 338] width 282 height 66
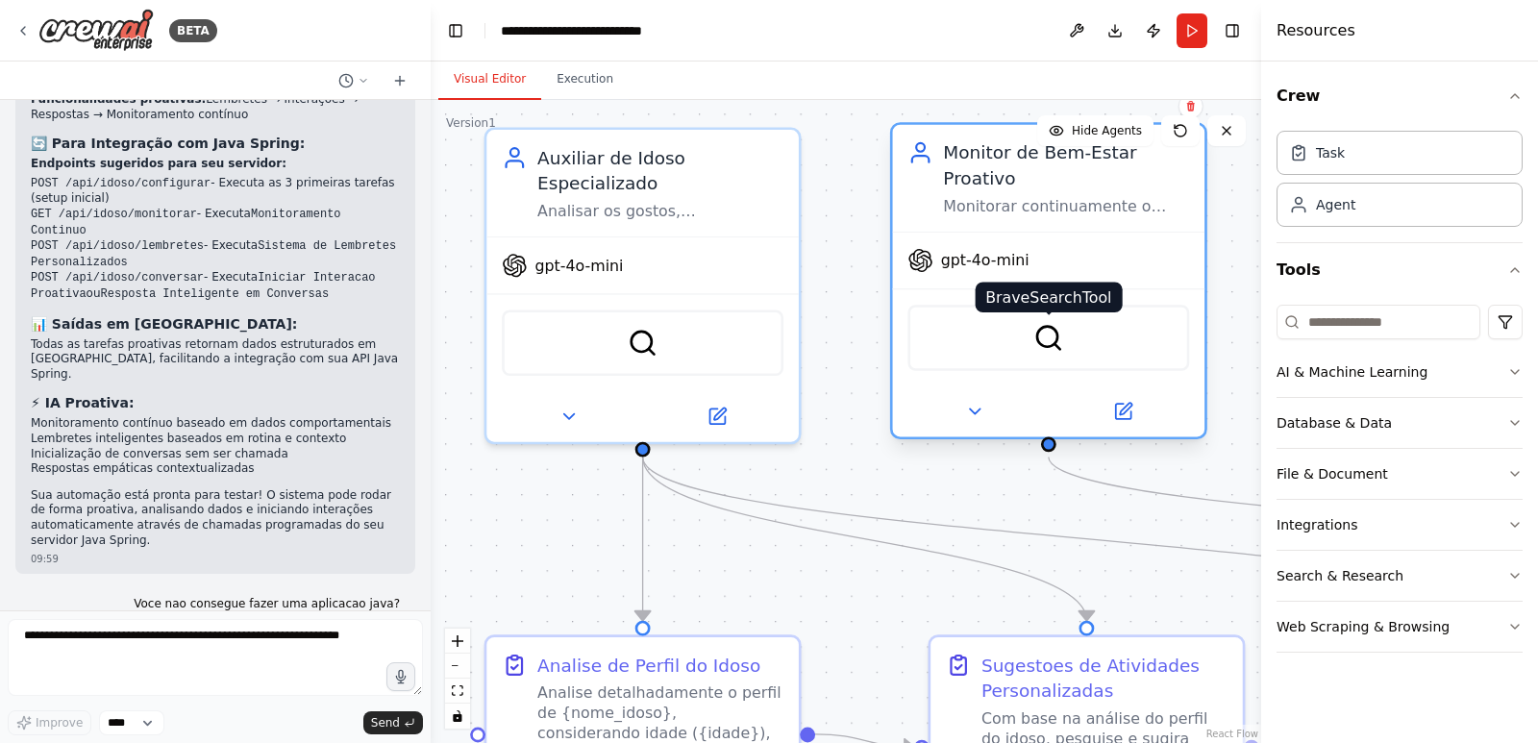
click at [1058, 345] on img at bounding box center [1049, 338] width 31 height 31
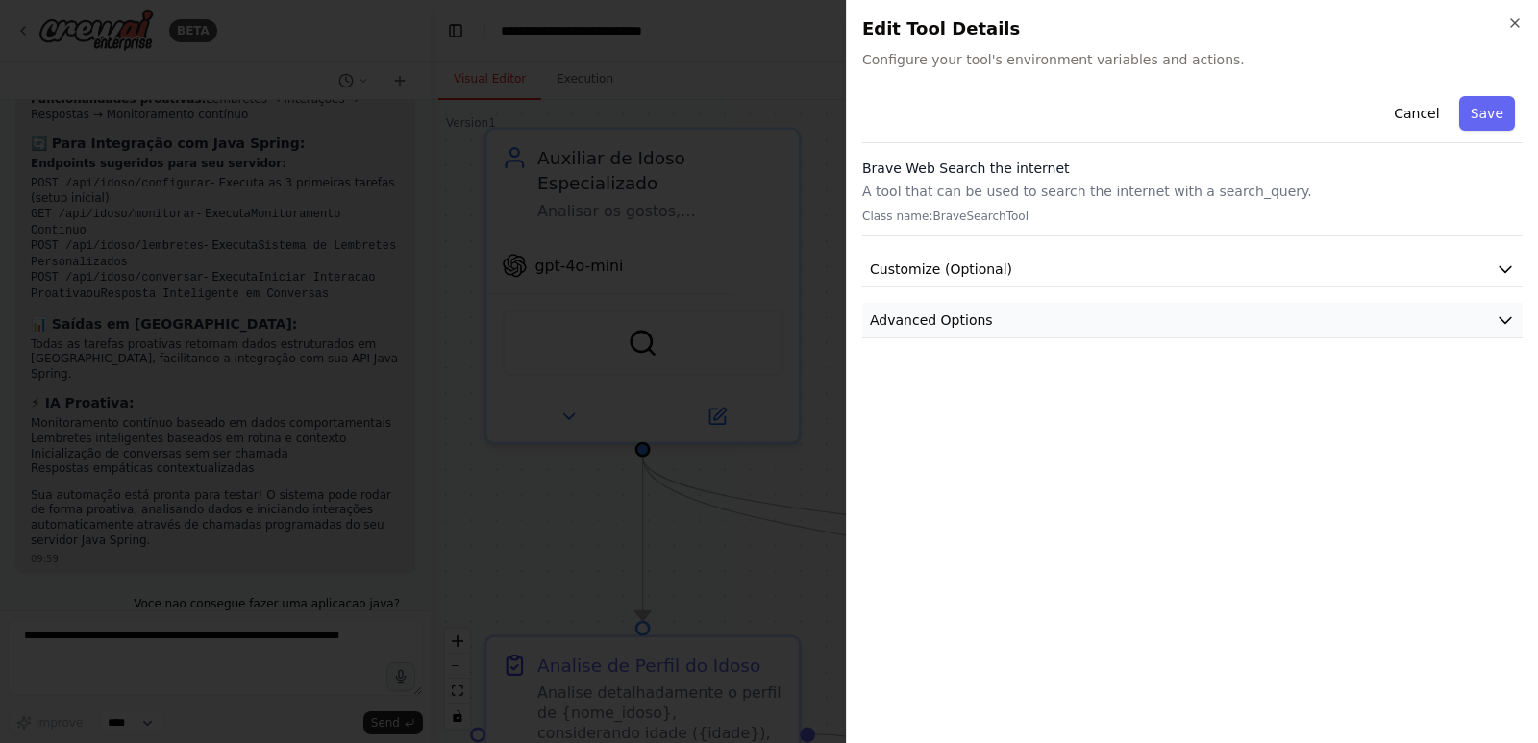
click at [982, 332] on button "Advanced Options" at bounding box center [1192, 321] width 660 height 36
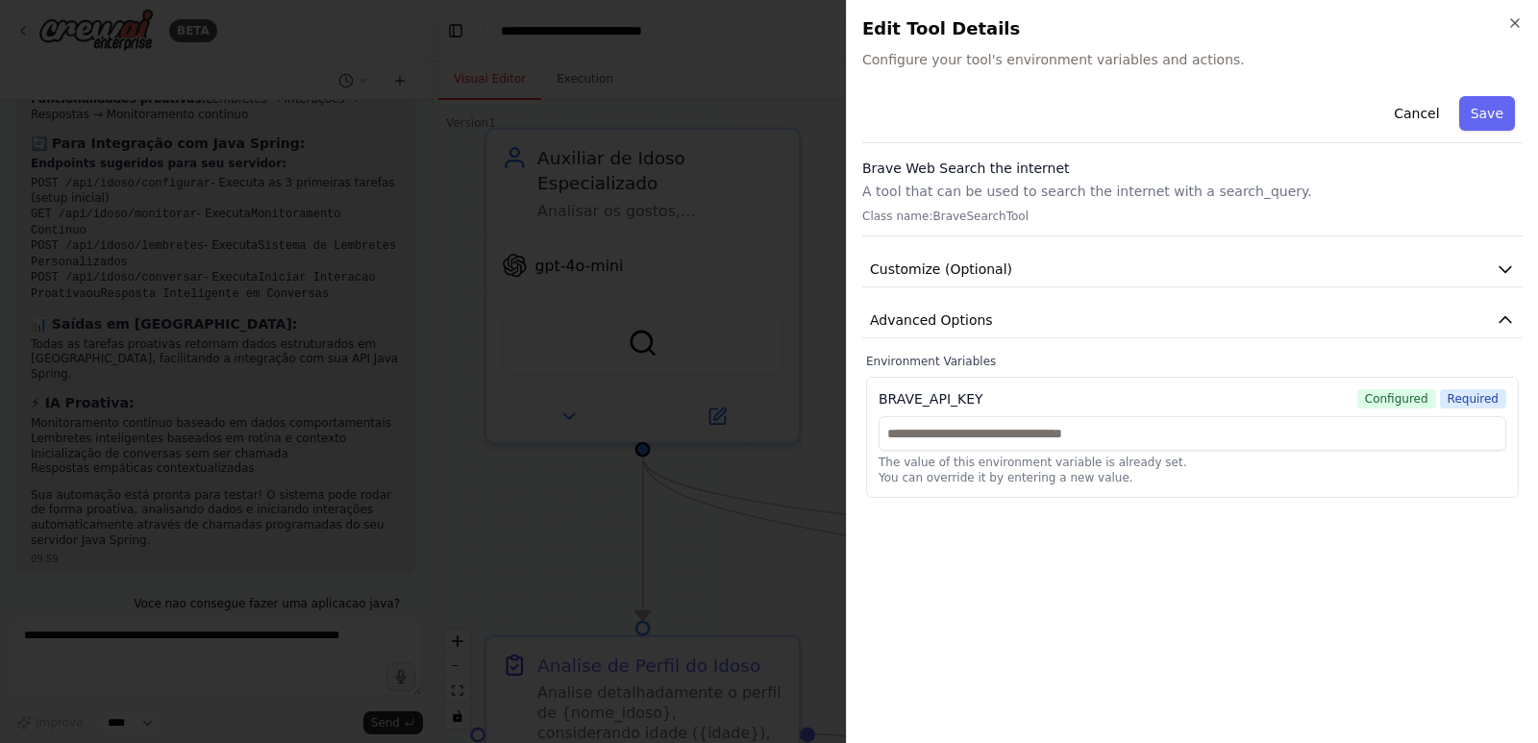
click at [758, 572] on div at bounding box center [769, 371] width 1538 height 743
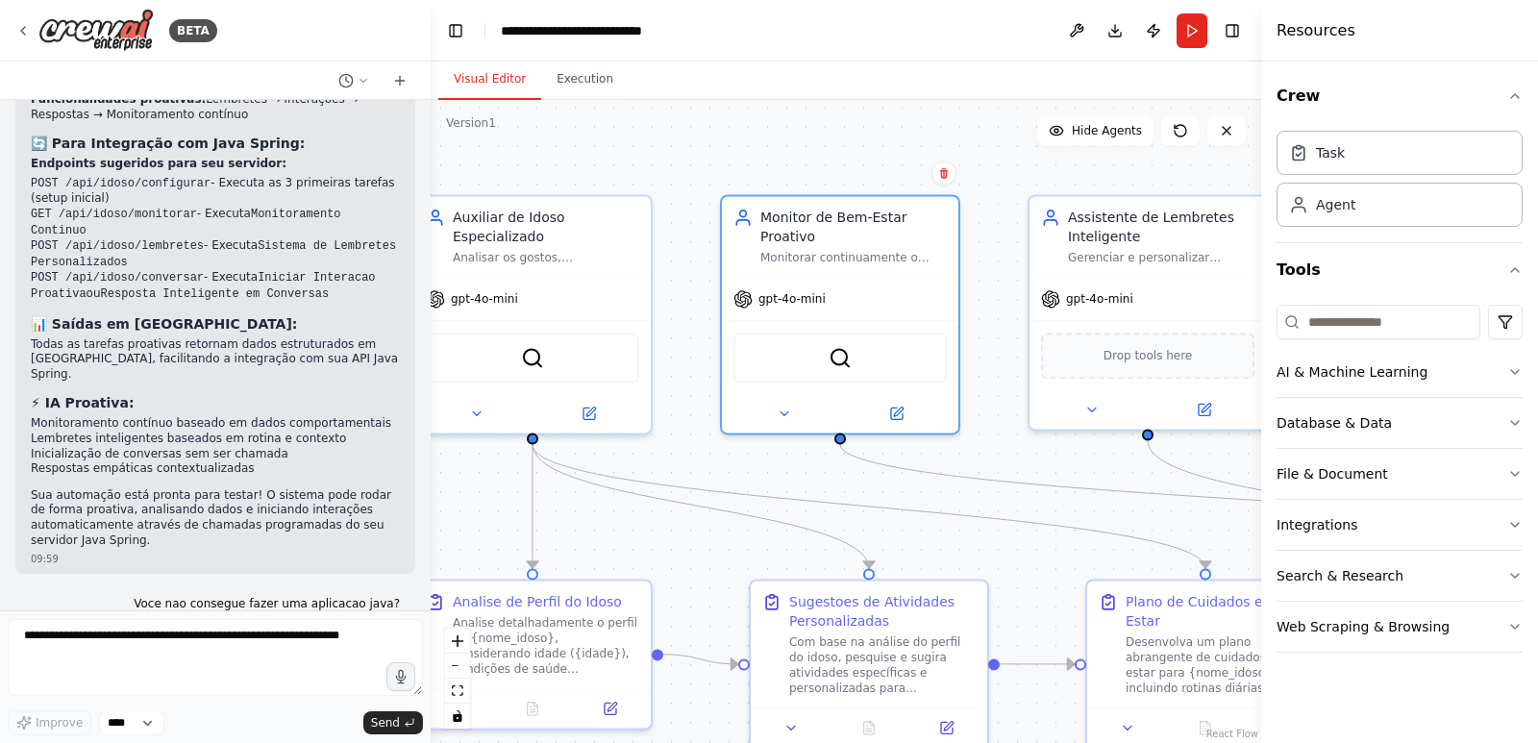
drag, startPoint x: 1106, startPoint y: 467, endPoint x: 904, endPoint y: 446, distance: 203.0
click at [904, 446] on div ".deletable-edge-delete-btn { width: 20px; height: 20px; border: 0px solid #ffff…" at bounding box center [846, 421] width 831 height 643
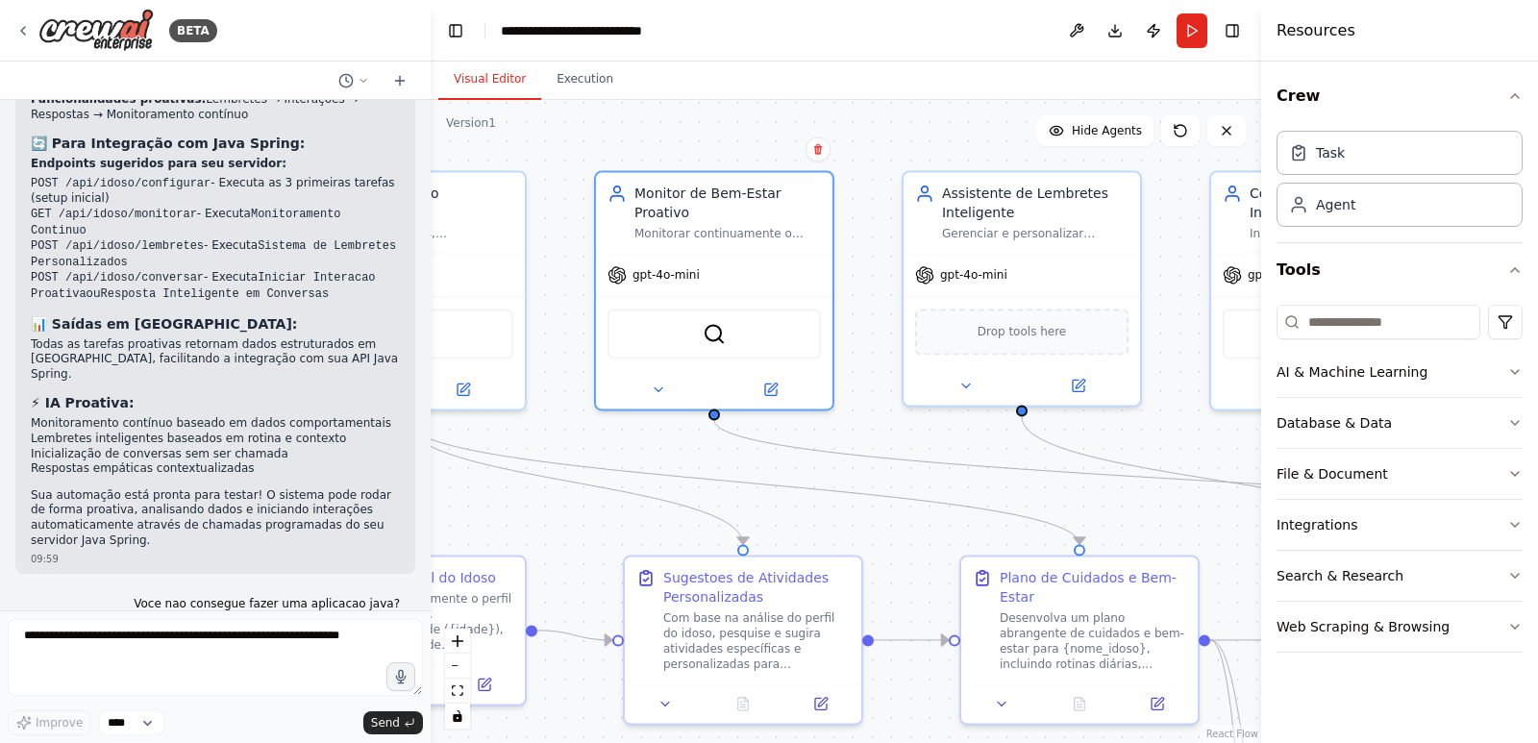
drag, startPoint x: 998, startPoint y: 466, endPoint x: 870, endPoint y: 441, distance: 130.3
click at [870, 441] on div ".deletable-edge-delete-btn { width: 20px; height: 20px; border: 0px solid #ffff…" at bounding box center [846, 421] width 831 height 643
drag, startPoint x: 989, startPoint y: 470, endPoint x: 809, endPoint y: 453, distance: 181.6
click at [809, 454] on icon "Edge from dc309a7d-2660-4d6e-8ded-47f79995035b to 578875a1-3fe8-43c1-bb4d-15c9b…" at bounding box center [1231, 481] width 1038 height 124
drag, startPoint x: 1077, startPoint y: 476, endPoint x: 938, endPoint y: 476, distance: 138.4
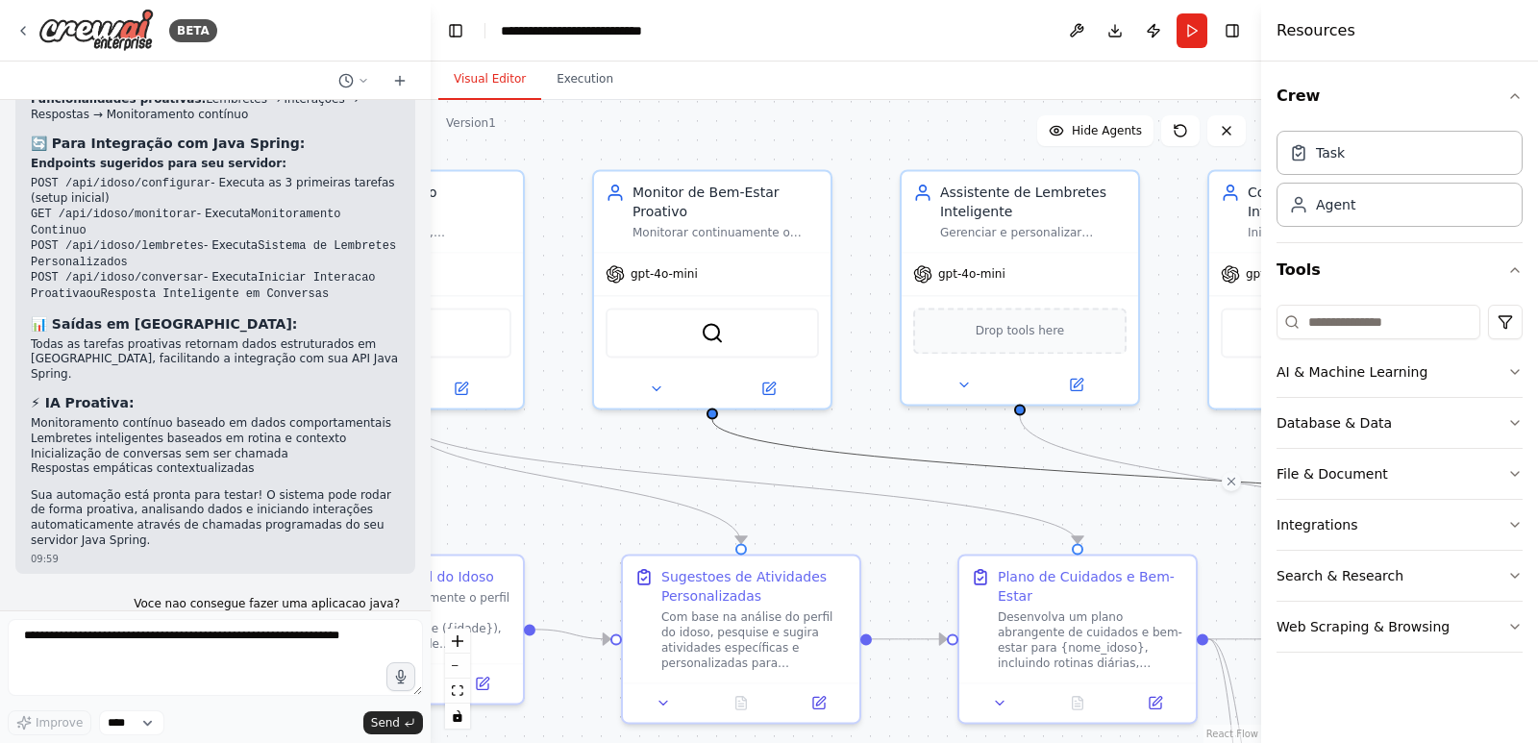
click at [938, 476] on div ".deletable-edge-delete-btn { width: 20px; height: 20px; border: 0px solid #ffff…" at bounding box center [846, 421] width 831 height 643
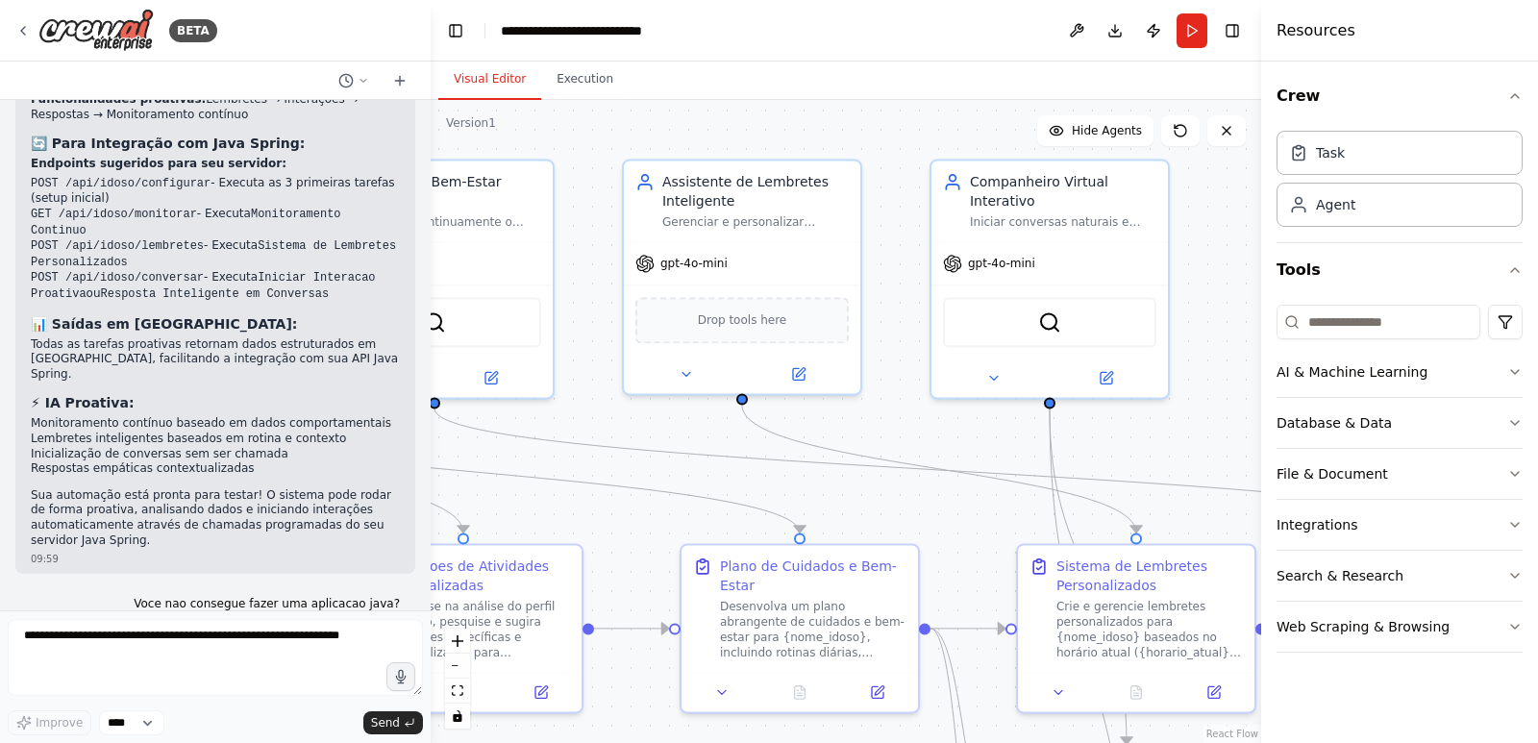
drag, startPoint x: 1177, startPoint y: 427, endPoint x: 884, endPoint y: 422, distance: 293.3
click at [884, 422] on div ".deletable-edge-delete-btn { width: 20px; height: 20px; border: 0px solid #ffff…" at bounding box center [846, 421] width 831 height 643
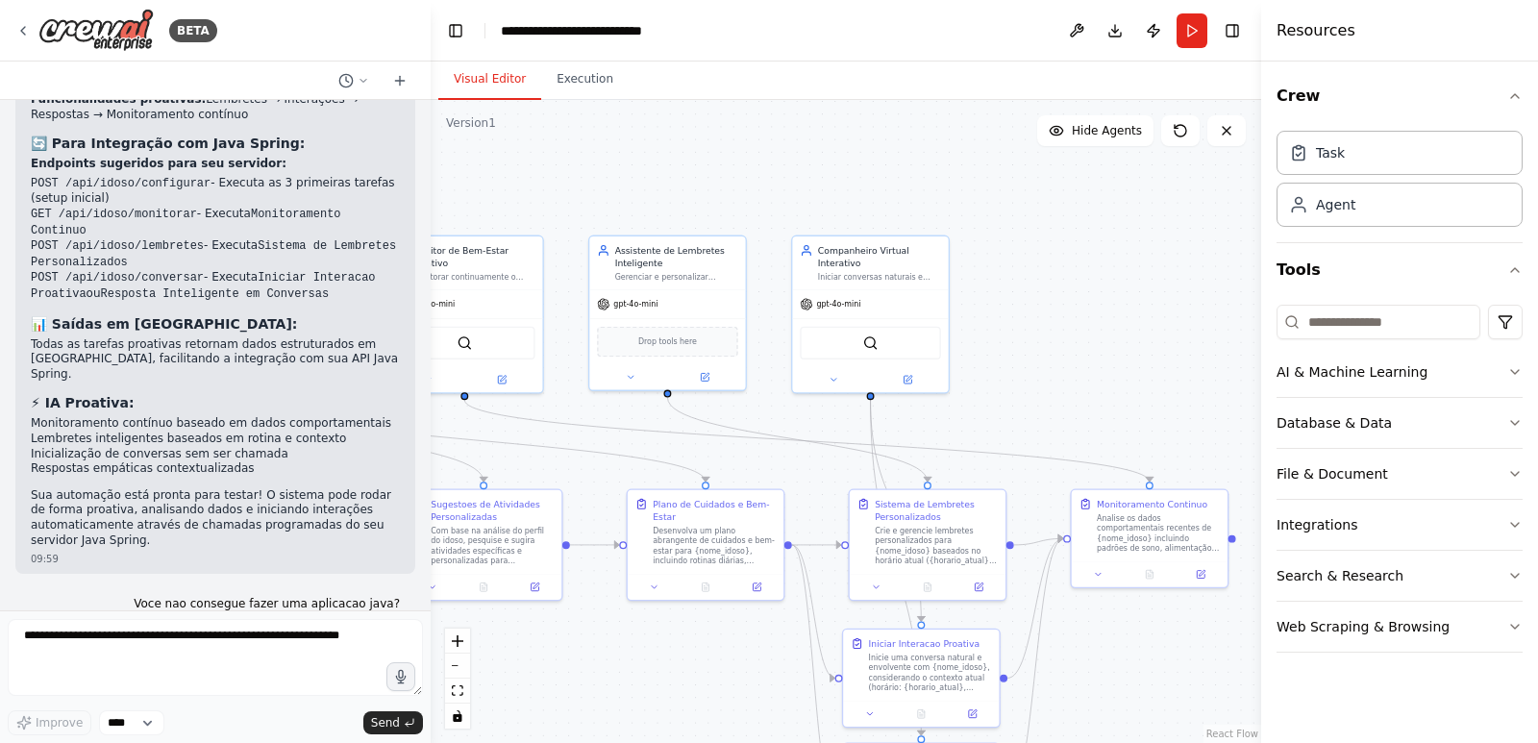
drag, startPoint x: 1177, startPoint y: 367, endPoint x: 1006, endPoint y: 366, distance: 171.1
click at [1007, 329] on div ".deletable-edge-delete-btn { width: 20px; height: 20px; border: 0px solid #ffff…" at bounding box center [846, 421] width 831 height 643
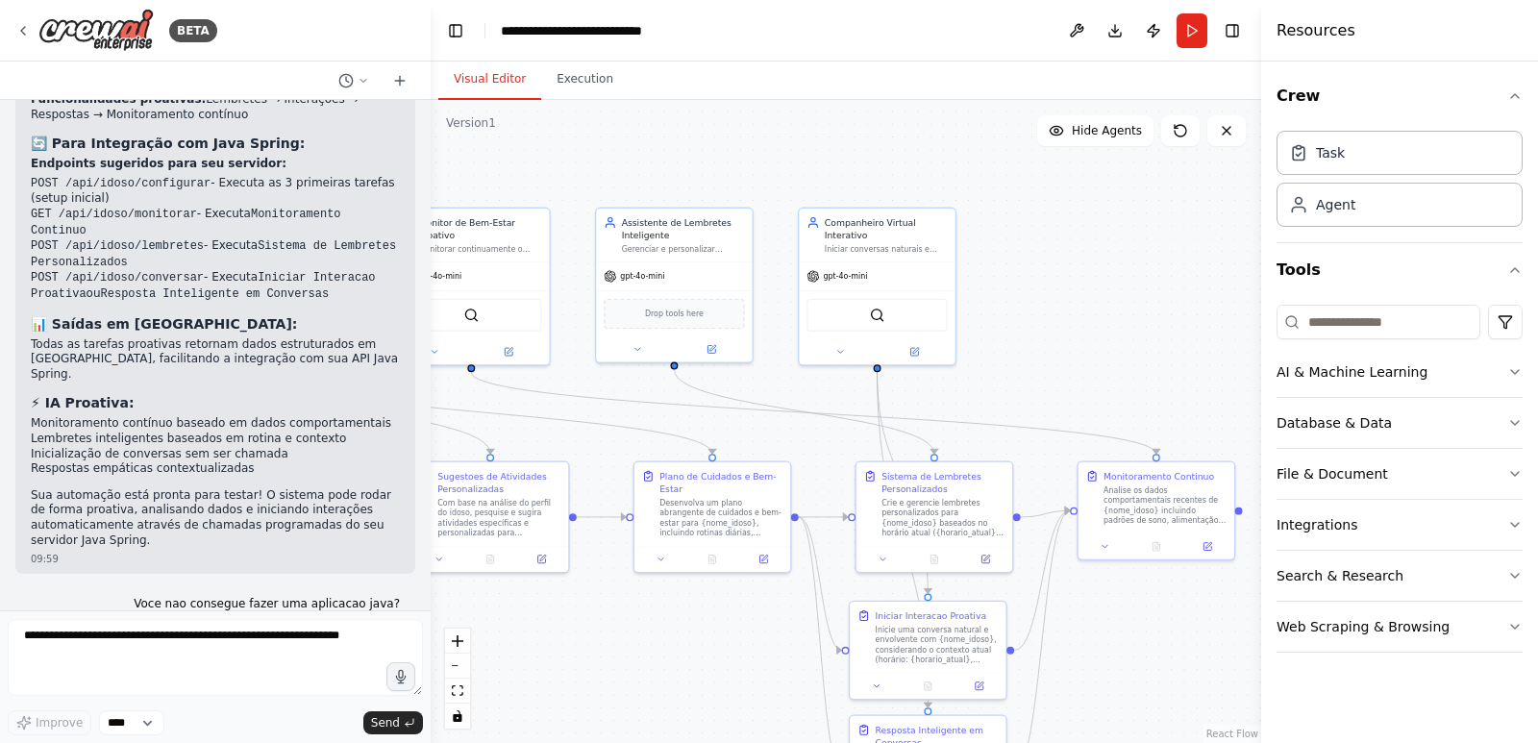
drag, startPoint x: 1159, startPoint y: 352, endPoint x: 1208, endPoint y: 230, distance: 131.2
click at [1208, 230] on div ".deletable-edge-delete-btn { width: 20px; height: 20px; border: 0px solid #ffff…" at bounding box center [846, 421] width 831 height 643
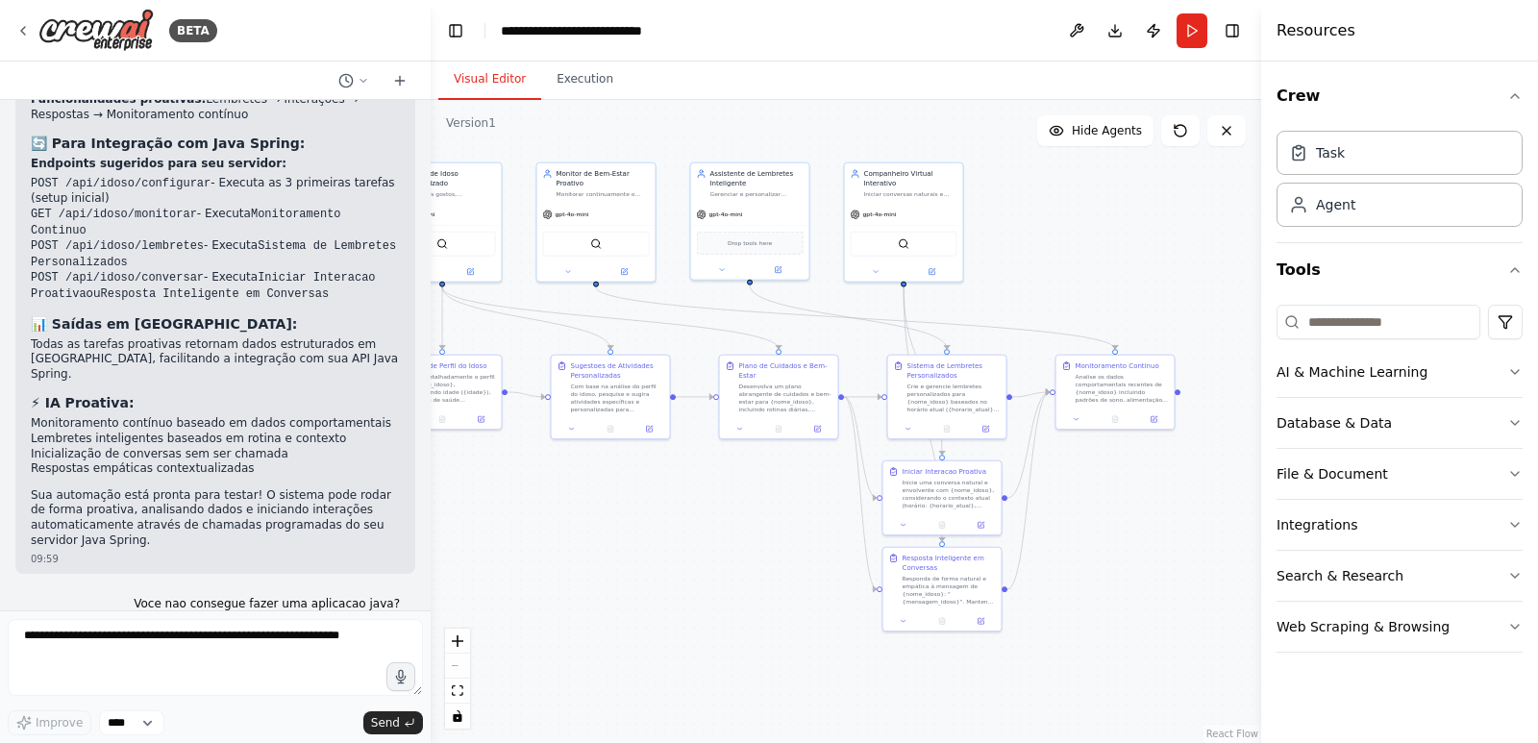
drag, startPoint x: 711, startPoint y: 586, endPoint x: 731, endPoint y: 566, distance: 27.9
click at [736, 594] on div ".deletable-edge-delete-btn { width: 20px; height: 20px; border: 0px solid #ffff…" at bounding box center [846, 421] width 831 height 643
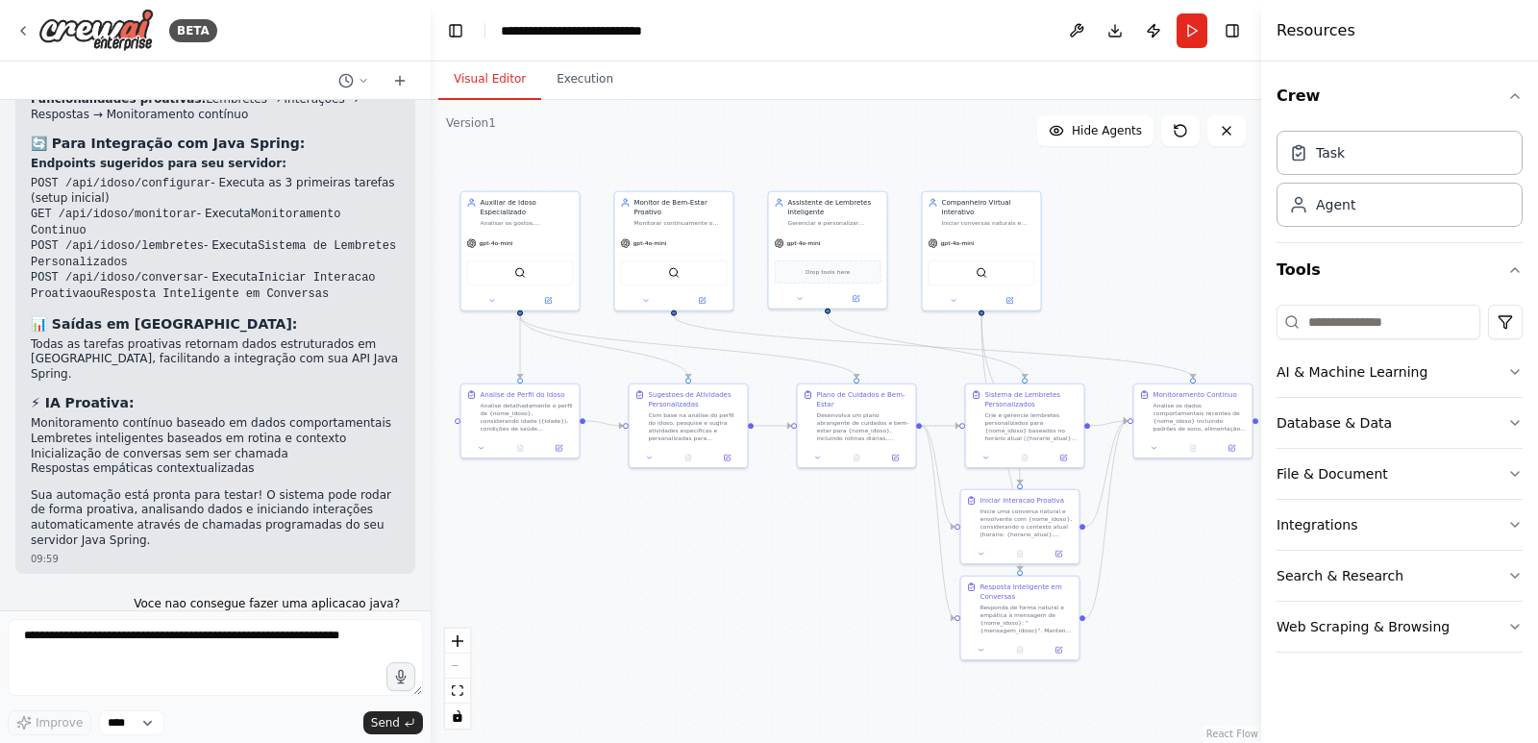
drag, startPoint x: 685, startPoint y: 526, endPoint x: 761, endPoint y: 555, distance: 82.1
click at [761, 555] on div ".deletable-edge-delete-btn { width: 20px; height: 20px; border: 0px solid #ffff…" at bounding box center [846, 421] width 831 height 643
click at [137, 645] on textarea at bounding box center [215, 657] width 415 height 77
type textarea "**********"
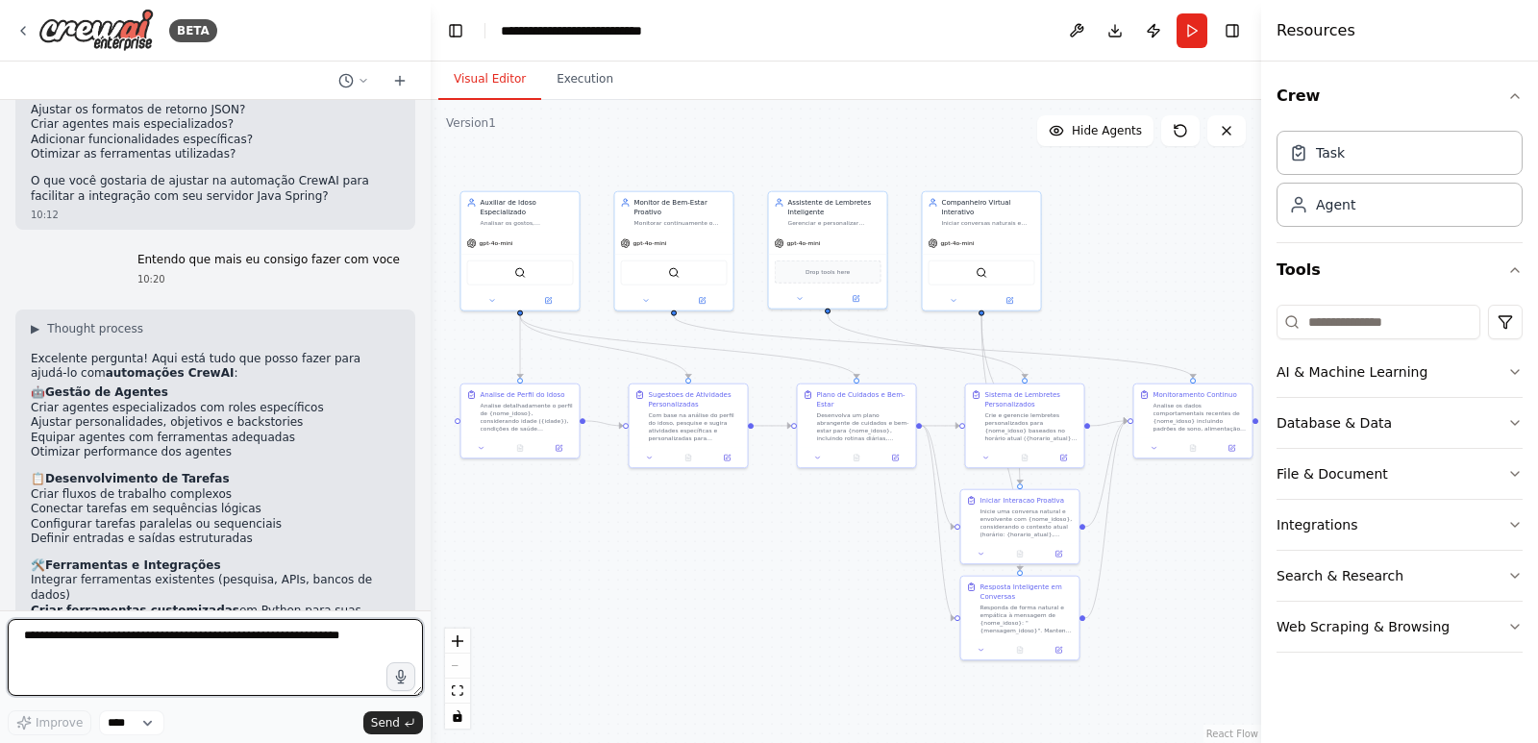
scroll to position [4957, 0]
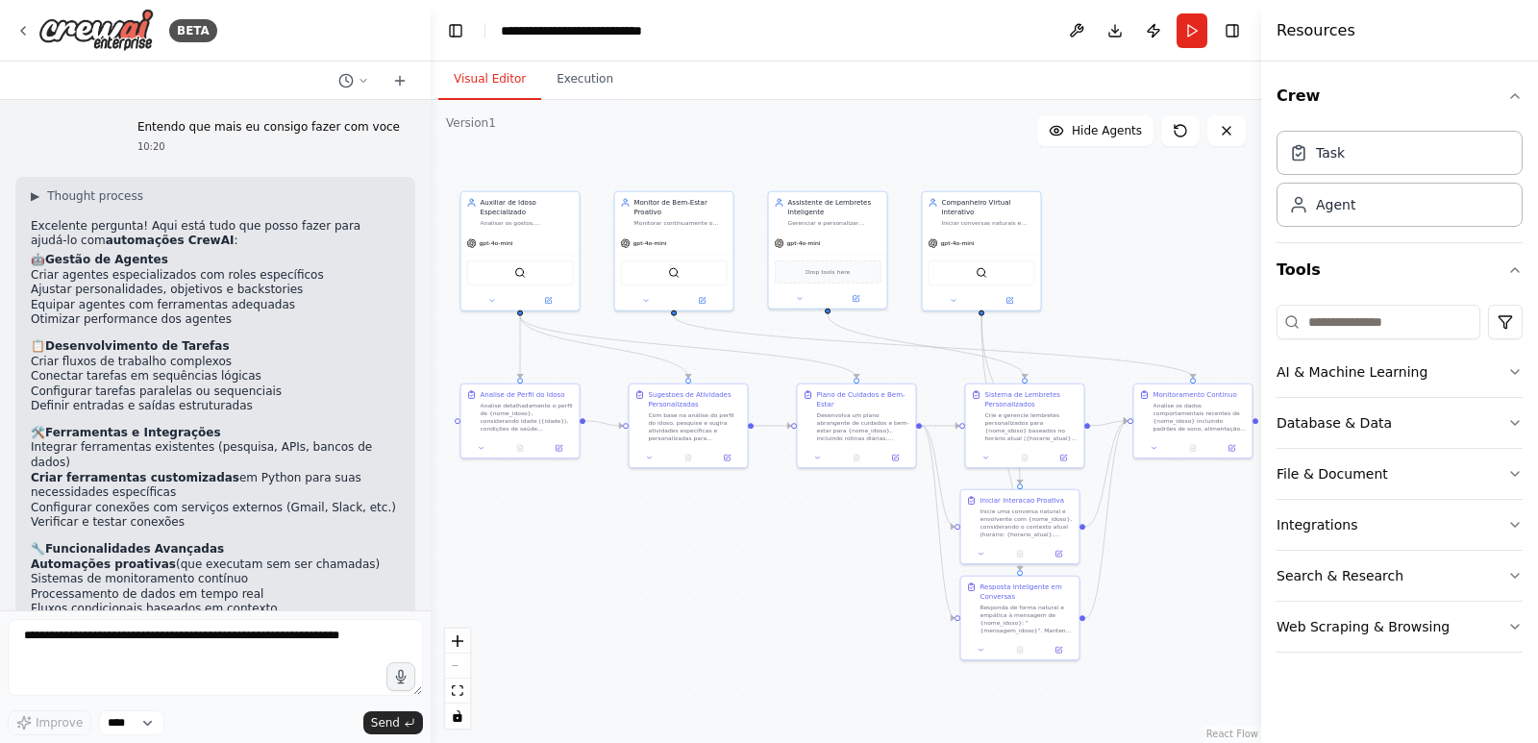
click at [255, 440] on li "Integrar ferramentas existentes (pesquisa, APIs, bancos de dados)" at bounding box center [215, 455] width 369 height 30
click at [306, 440] on li "Integrar ferramentas existentes (pesquisa, APIs, bancos de dados)" at bounding box center [215, 455] width 369 height 30
click at [228, 501] on li "Configurar conexões com serviços externos (Gmail, Slack, etc.)" at bounding box center [215, 508] width 369 height 15
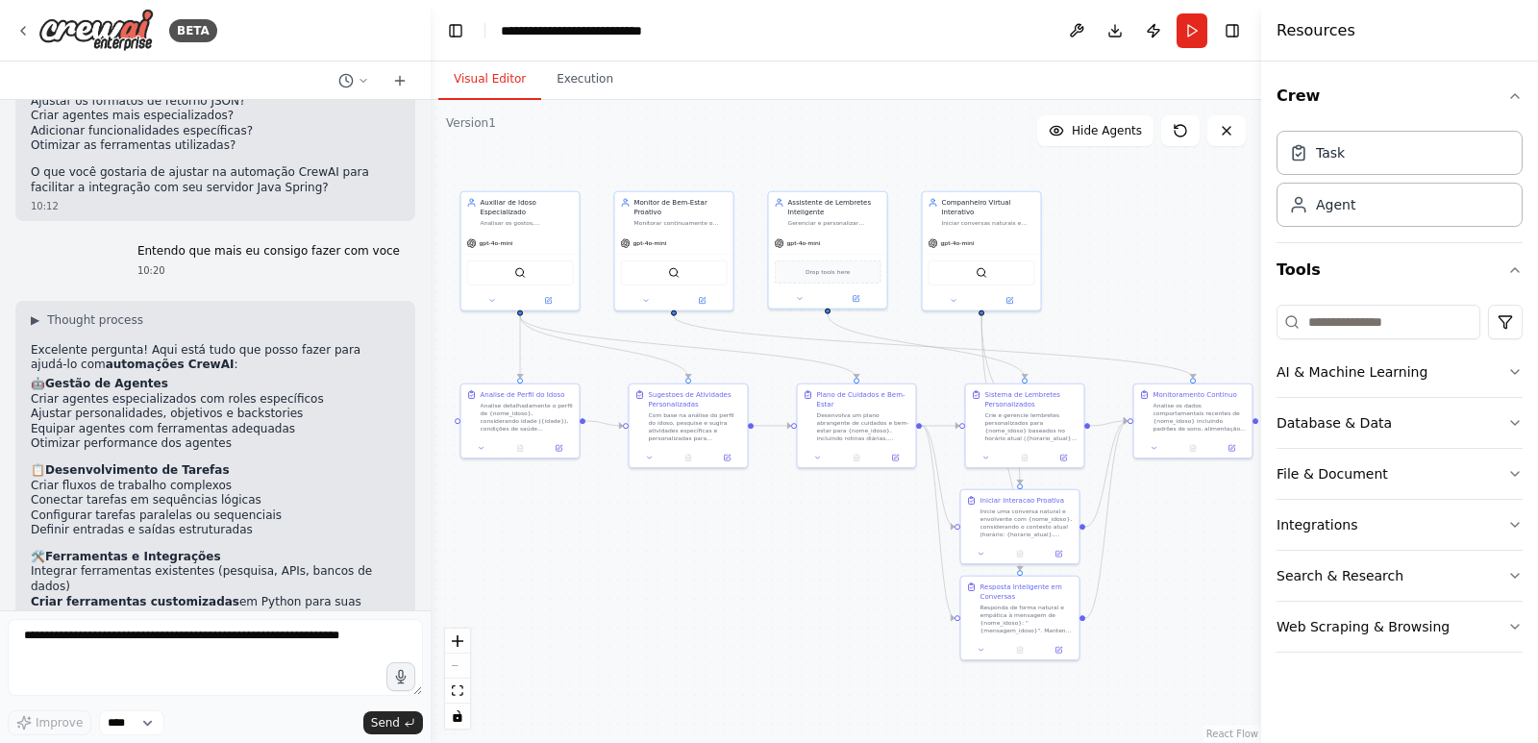
scroll to position [5053, 0]
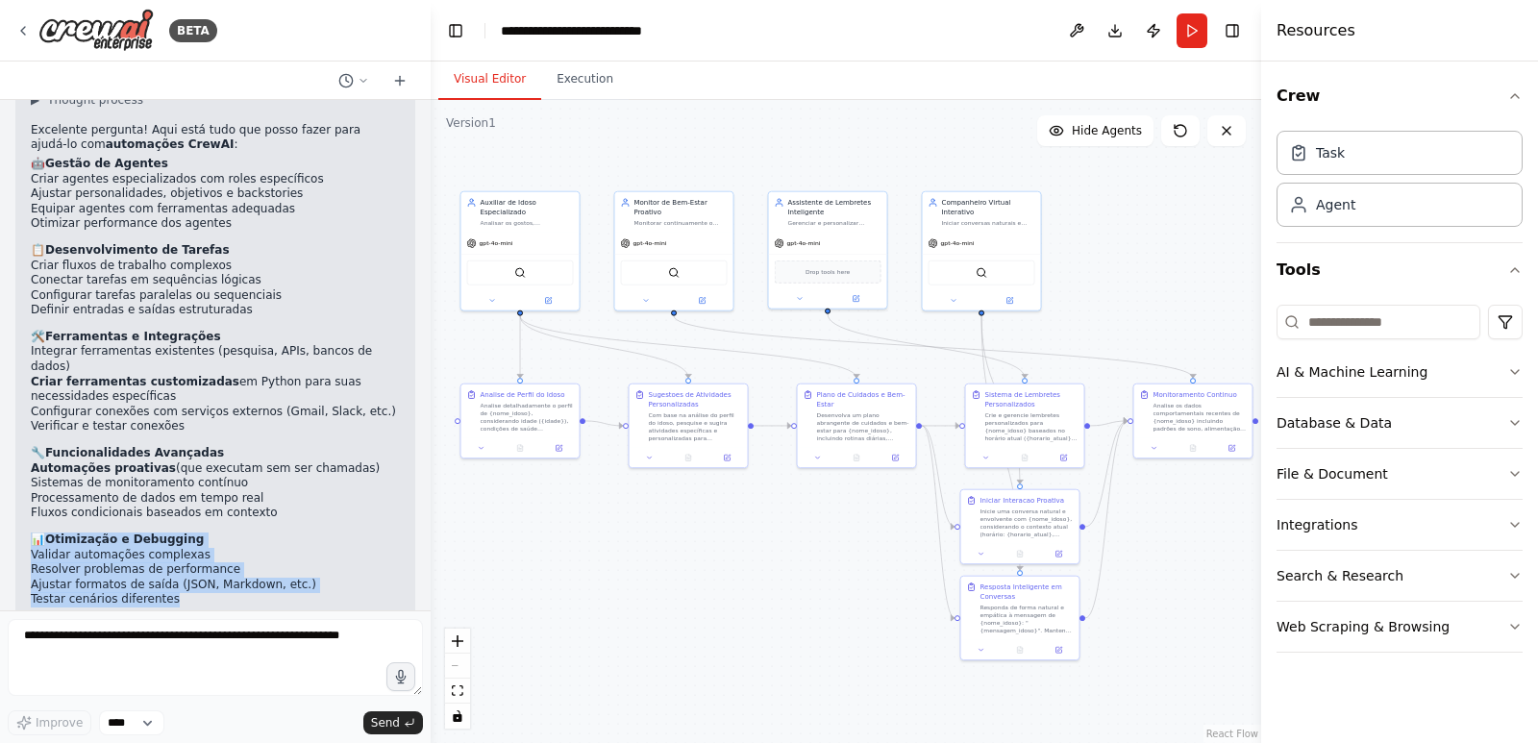
drag, startPoint x: 182, startPoint y: 415, endPoint x: 37, endPoint y: 358, distance: 156.2
click at [37, 358] on div "▶ Thought process Excelente pergunta! Aqui está tudo que posso fazer para ajudá…" at bounding box center [215, 421] width 369 height 659
click at [152, 533] on strong "Otimização e Debugging" at bounding box center [124, 539] width 159 height 13
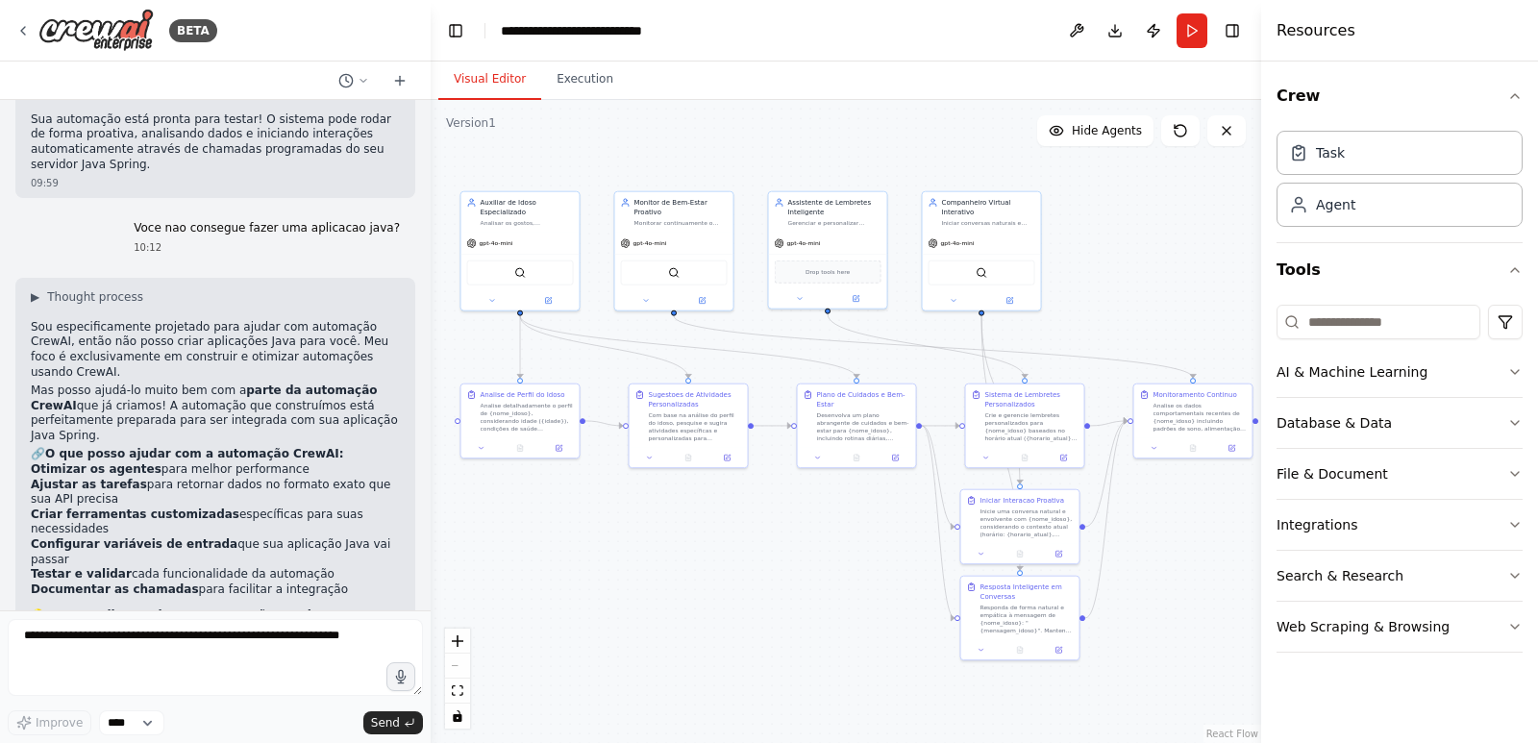
click at [235, 583] on li "Documentar as chamadas para facilitar a integração" at bounding box center [215, 590] width 369 height 15
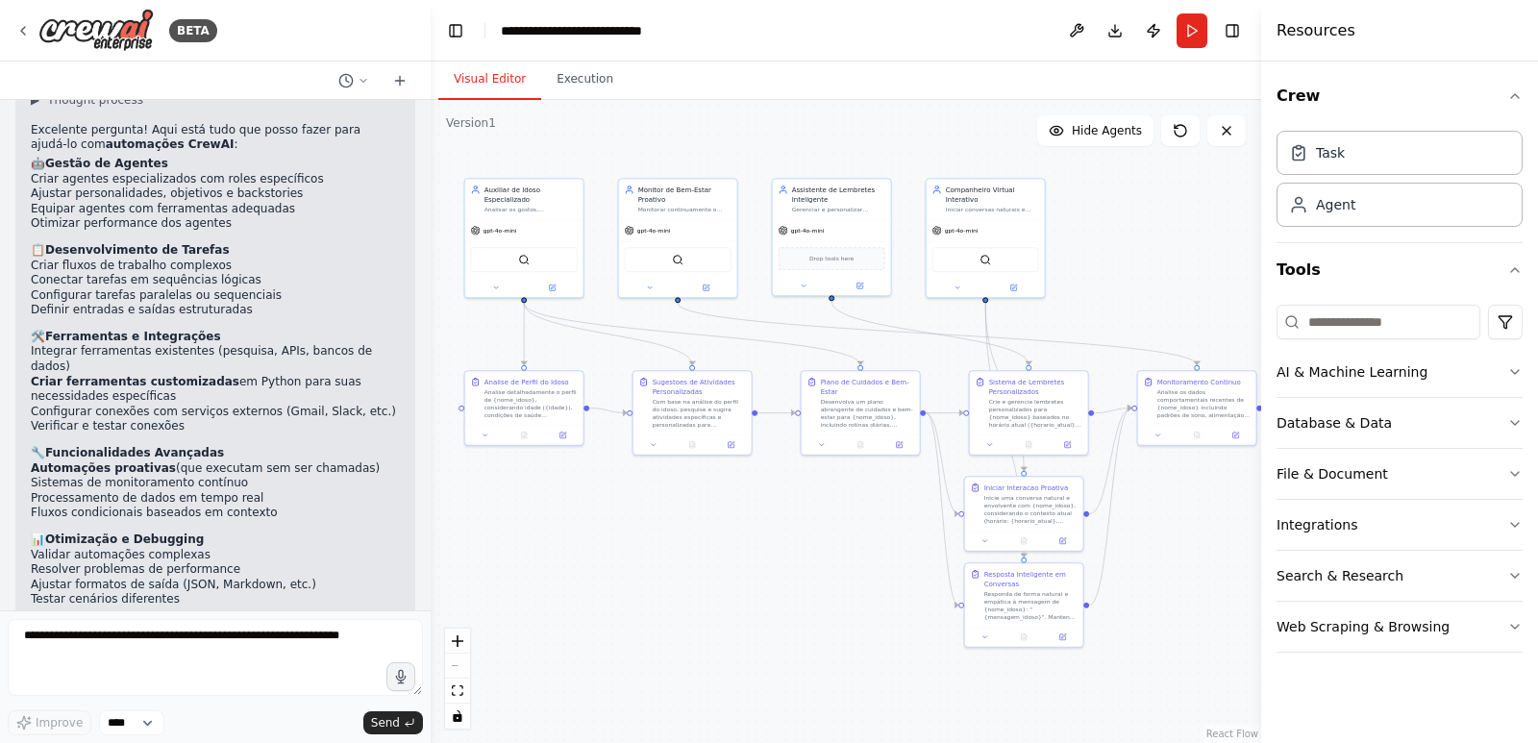
drag, startPoint x: 601, startPoint y: 564, endPoint x: 681, endPoint y: 488, distance: 110.2
click at [681, 488] on div ".deletable-edge-delete-btn { width: 20px; height: 20px; border: 0px solid #ffff…" at bounding box center [846, 421] width 831 height 643
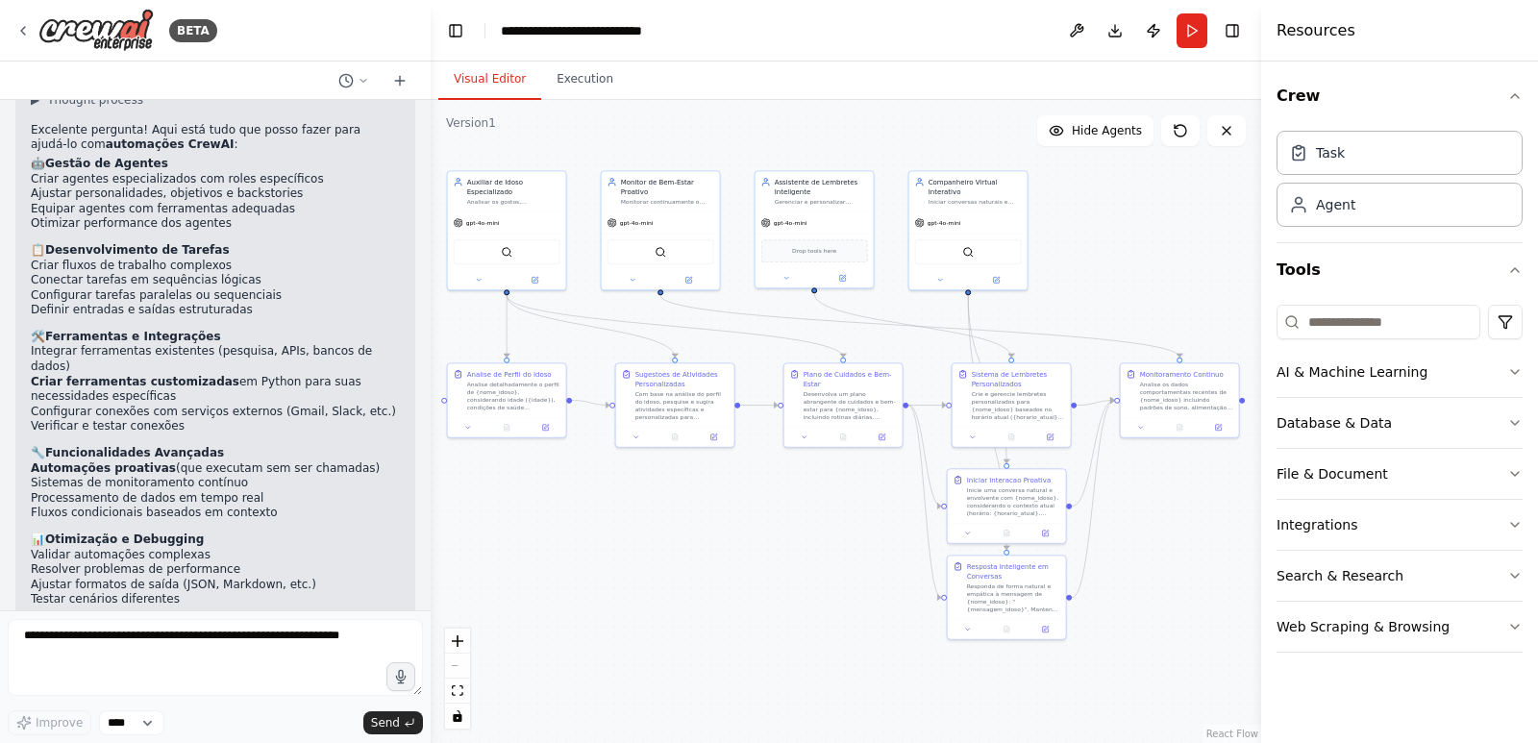
drag, startPoint x: 739, startPoint y: 495, endPoint x: 722, endPoint y: 487, distance: 18.9
click at [722, 487] on div ".deletable-edge-delete-btn { width: 20px; height: 20px; border: 0px solid #ffff…" at bounding box center [846, 421] width 831 height 643
click at [726, 489] on div ".deletable-edge-delete-btn { width: 20px; height: 20px; border: 0px solid #ffff…" at bounding box center [846, 421] width 831 height 643
click at [814, 562] on div ".deletable-edge-delete-btn { width: 20px; height: 20px; border: 0px solid #ffff…" at bounding box center [846, 421] width 831 height 643
click at [818, 565] on div ".deletable-edge-delete-btn { width: 20px; height: 20px; border: 0px solid #ffff…" at bounding box center [846, 421] width 831 height 643
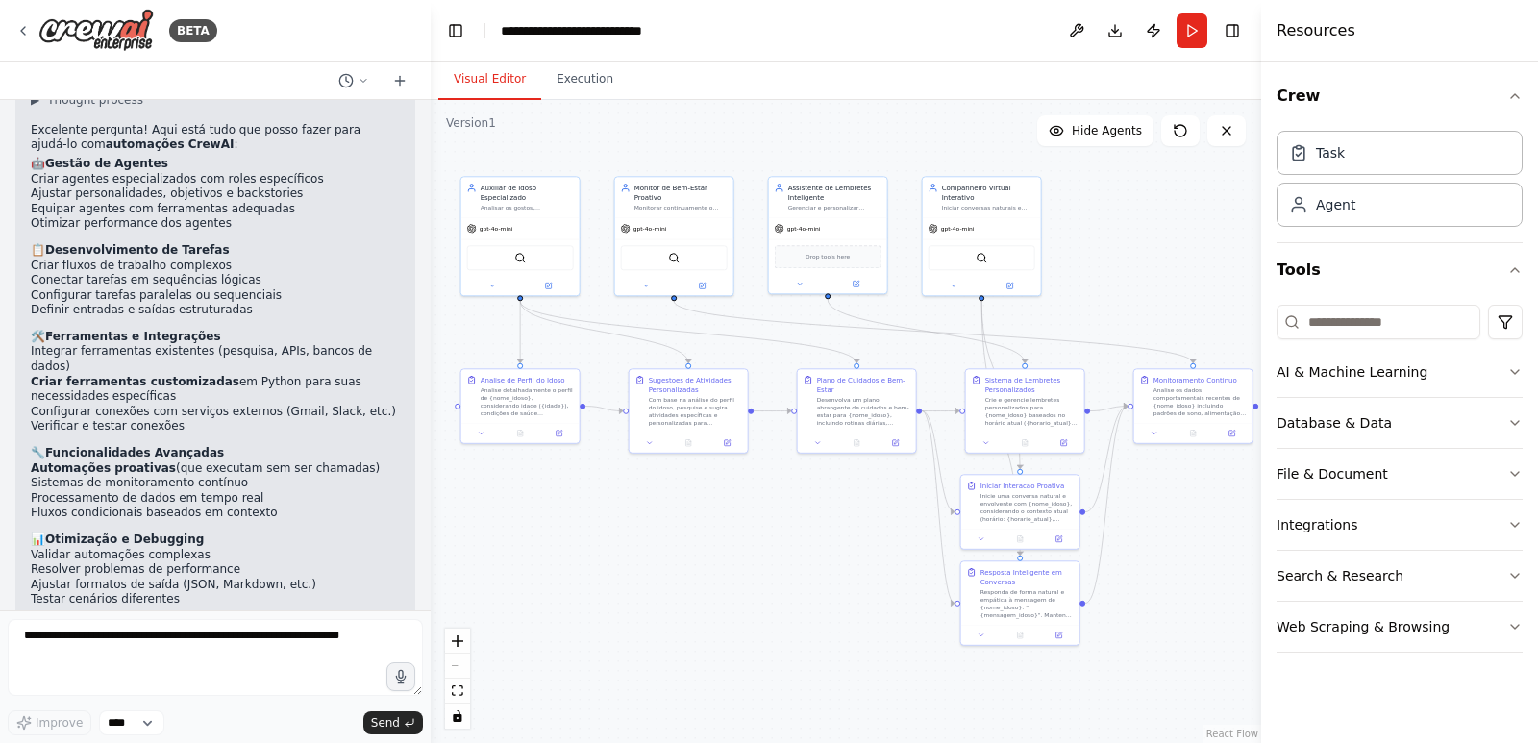
click at [783, 547] on div ".deletable-edge-delete-btn { width: 20px; height: 20px; border: 0px solid #ffff…" at bounding box center [846, 421] width 831 height 643
click at [775, 544] on div ".deletable-edge-delete-btn { width: 20px; height: 20px; border: 0px solid #ffff…" at bounding box center [846, 421] width 831 height 643
click at [1079, 529] on div at bounding box center [1070, 534] width 118 height 20
click at [1096, 525] on div at bounding box center [1090, 534] width 118 height 20
click at [1251, 590] on div ".deletable-edge-delete-btn { width: 20px; height: 20px; border: 0px solid #ffff…" at bounding box center [846, 421] width 831 height 643
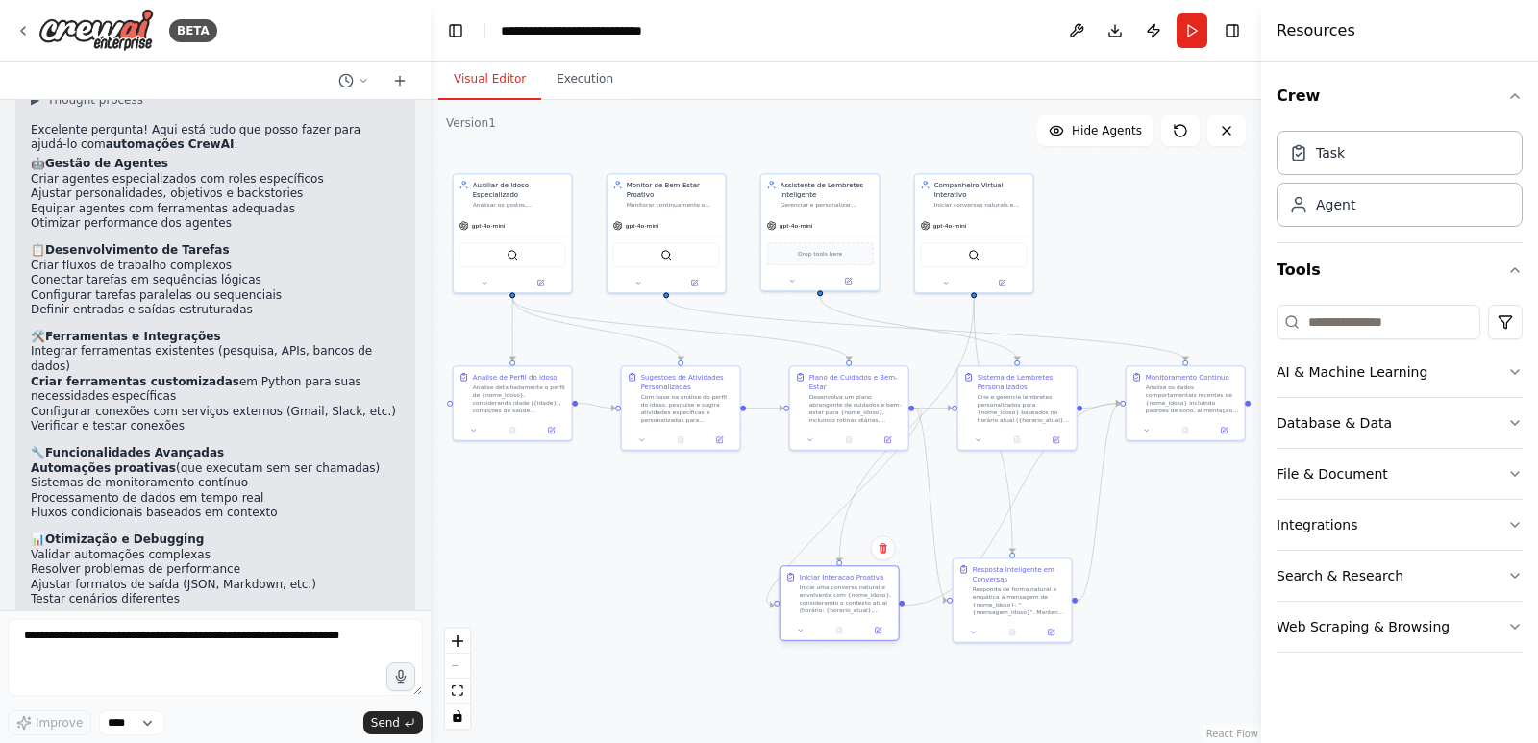
drag, startPoint x: 1105, startPoint y: 499, endPoint x: 856, endPoint y: 593, distance: 266.2
click at [856, 593] on div "Inicie uma conversa natural e envolvente com {nome_idoso}, considerando o conte…" at bounding box center [846, 599] width 93 height 31
drag, startPoint x: 1021, startPoint y: 612, endPoint x: 1148, endPoint y: 607, distance: 127.0
click at [1148, 607] on div "Resposta Inteligente em Conversas Responda de forma natural e empática à mensag…" at bounding box center [1138, 578] width 118 height 63
drag, startPoint x: 878, startPoint y: 598, endPoint x: 960, endPoint y: 581, distance: 84.5
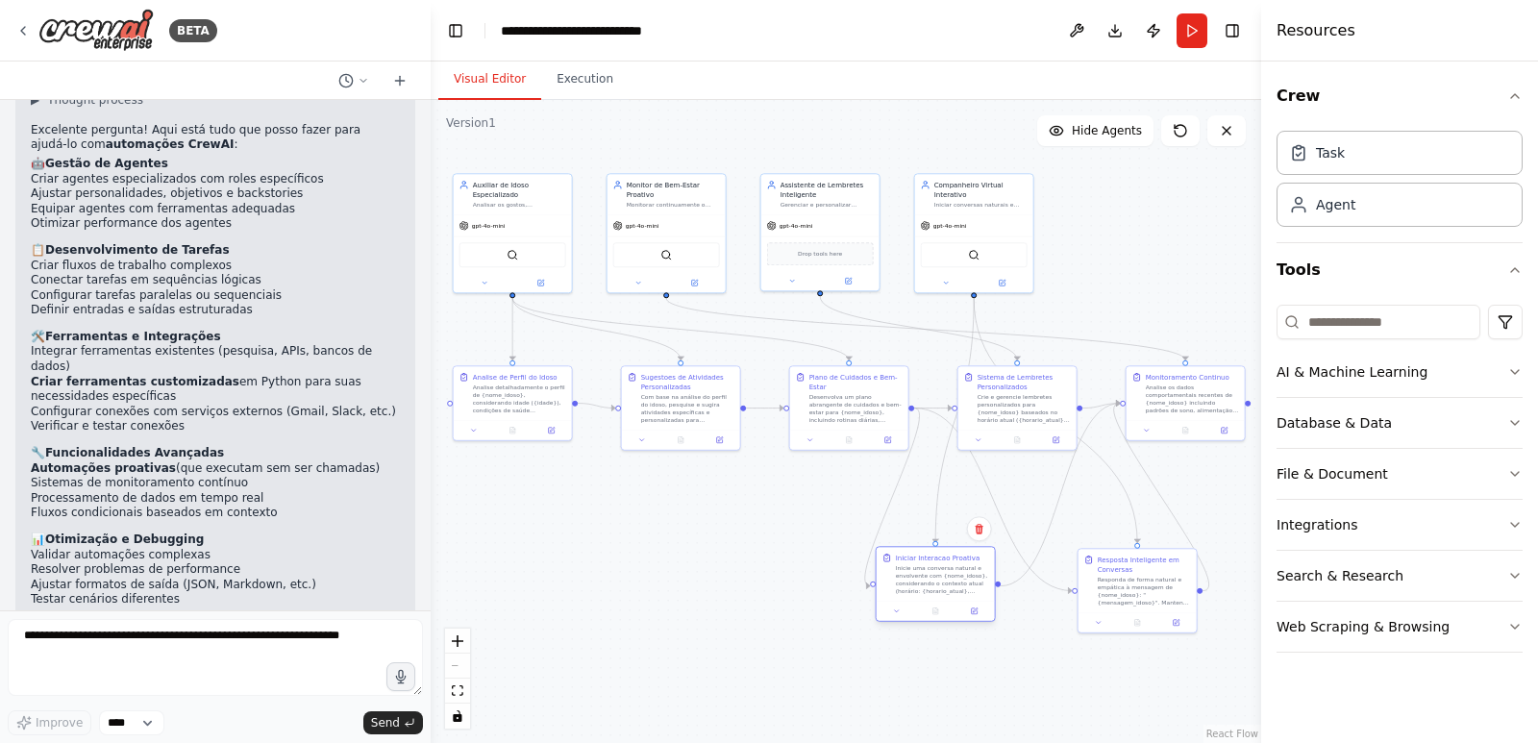
click at [960, 581] on div "Inicie uma conversa natural e envolvente com {nome_idoso}, considerando o conte…" at bounding box center [942, 579] width 93 height 31
drag, startPoint x: 1154, startPoint y: 600, endPoint x: 1124, endPoint y: 595, distance: 30.2
click at [1124, 595] on div "Responda de forma natural e empática à mensagem de {nome_idoso}: "{mensagem_ido…" at bounding box center [1115, 589] width 93 height 31
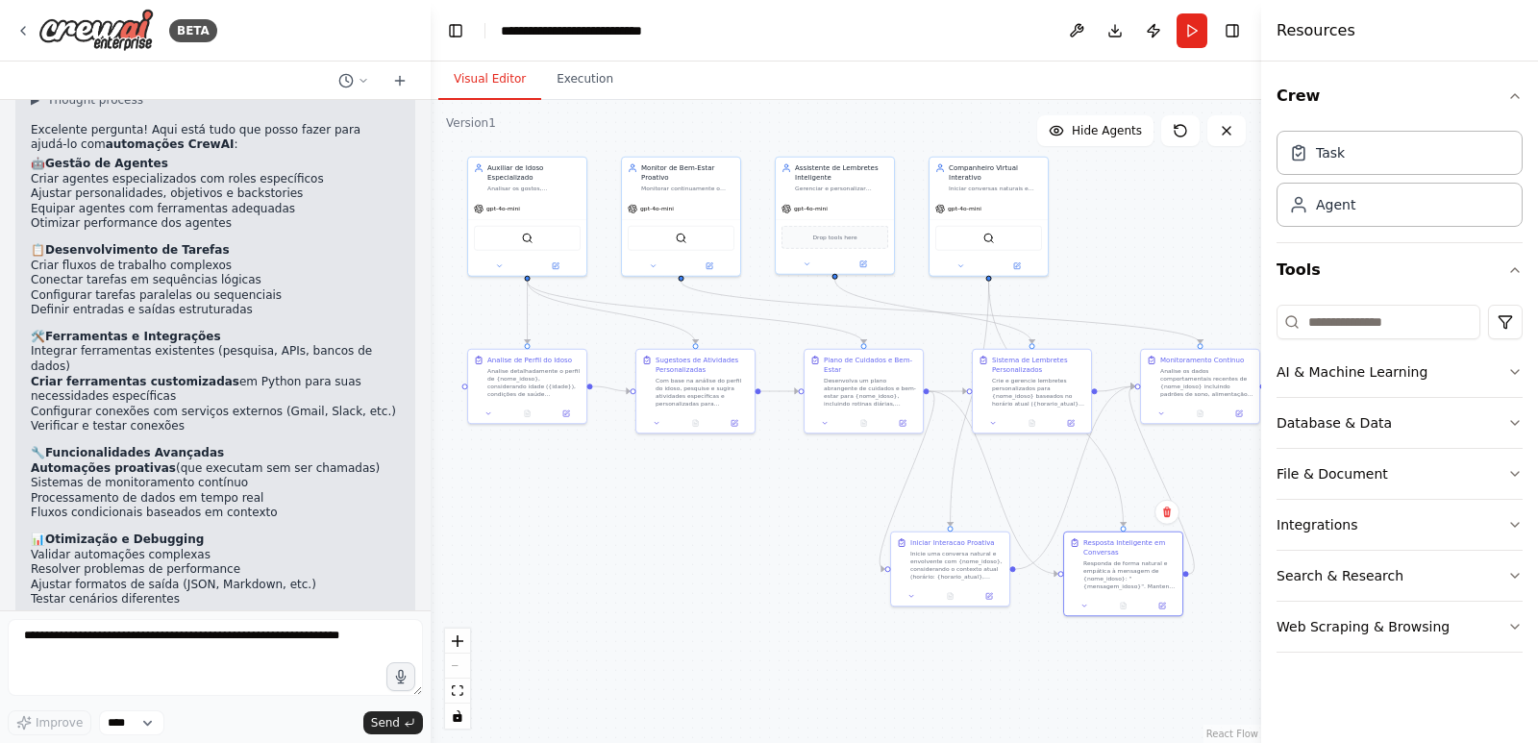
drag, startPoint x: 563, startPoint y: 488, endPoint x: 616, endPoint y: 493, distance: 53.1
click at [604, 488] on div ".deletable-edge-delete-btn { width: 20px; height: 20px; border: 0px solid #ffff…" at bounding box center [846, 421] width 831 height 643
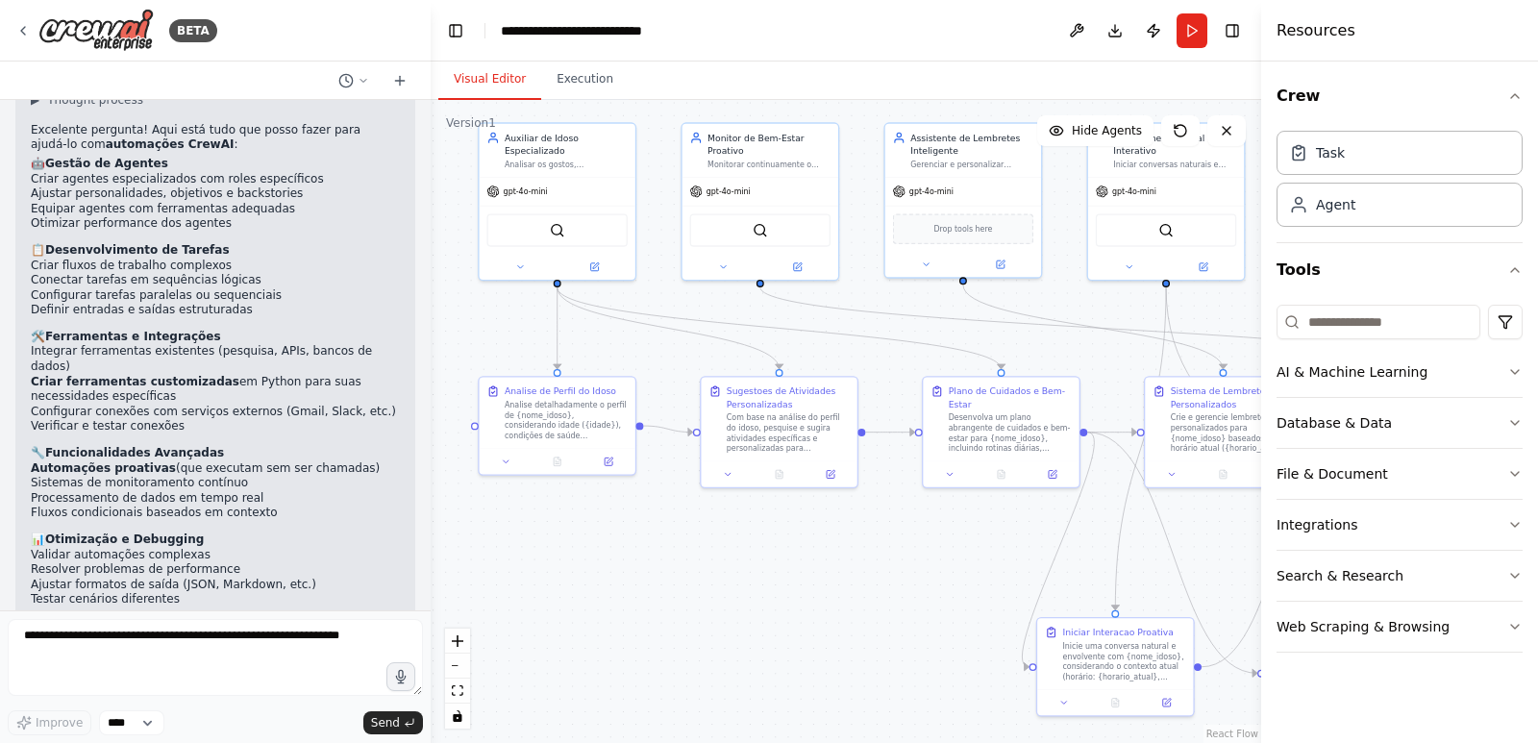
drag, startPoint x: 722, startPoint y: 594, endPoint x: 809, endPoint y: 611, distance: 88.2
click at [809, 611] on div ".deletable-edge-delete-btn { width: 20px; height: 20px; border: 0px solid #ffff…" at bounding box center [846, 421] width 831 height 643
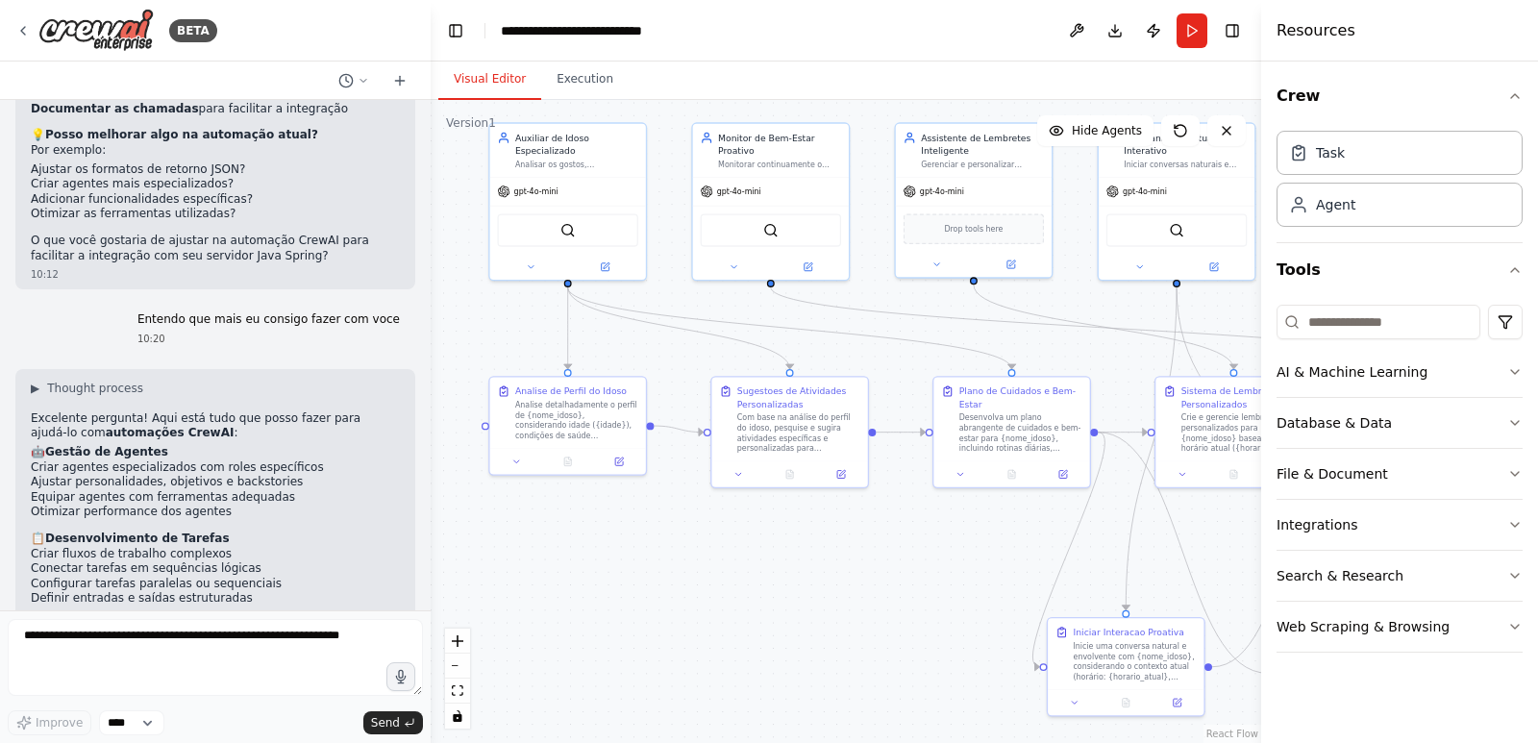
scroll to position [4861, 0]
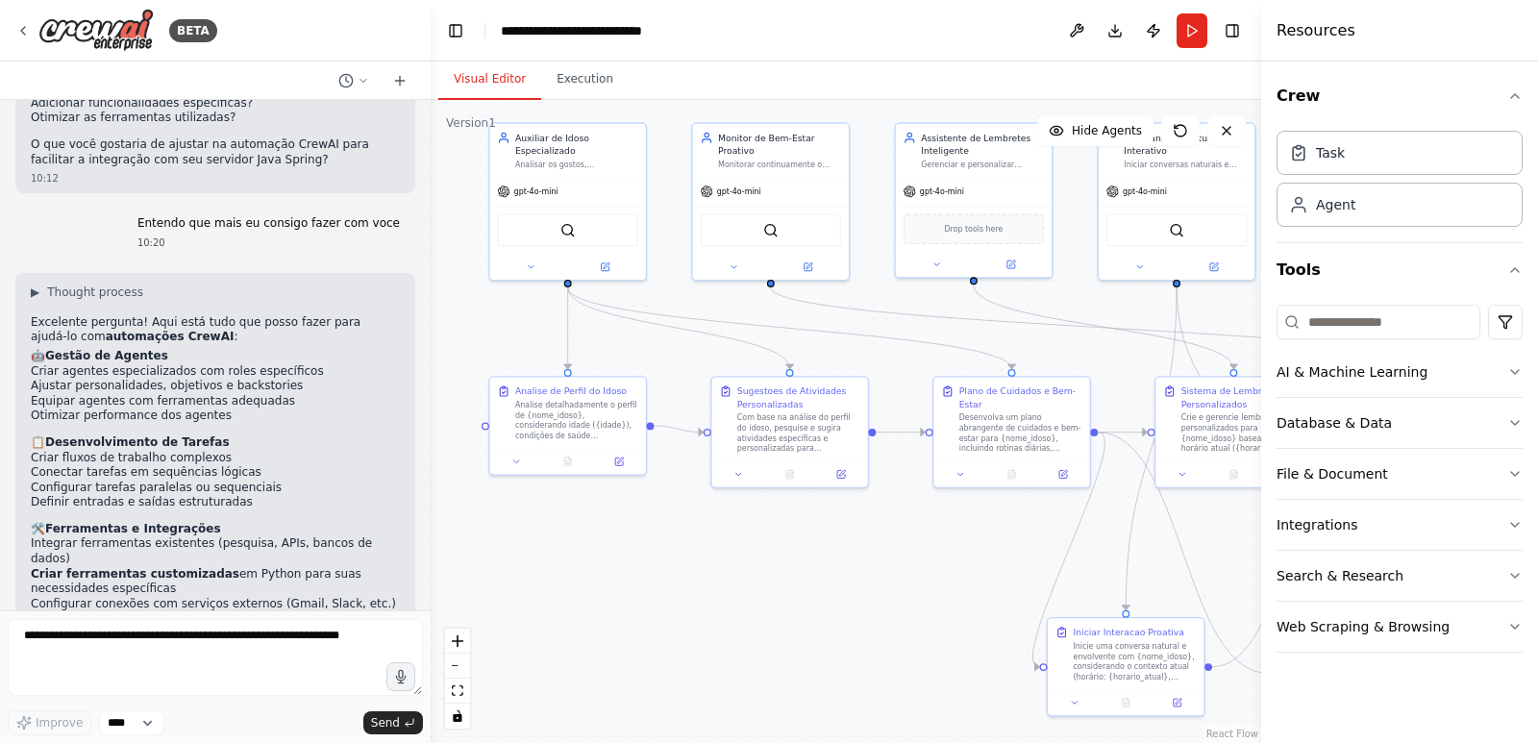
drag, startPoint x: 57, startPoint y: 469, endPoint x: 197, endPoint y: 473, distance: 140.4
click at [197, 473] on div "▶ Thought process Excelente pergunta! Aqui está tudo que posso fazer para ajudá…" at bounding box center [215, 614] width 369 height 659
click at [197, 654] on li "Automações proativas (que executam sem ser chamadas)" at bounding box center [215, 661] width 369 height 15
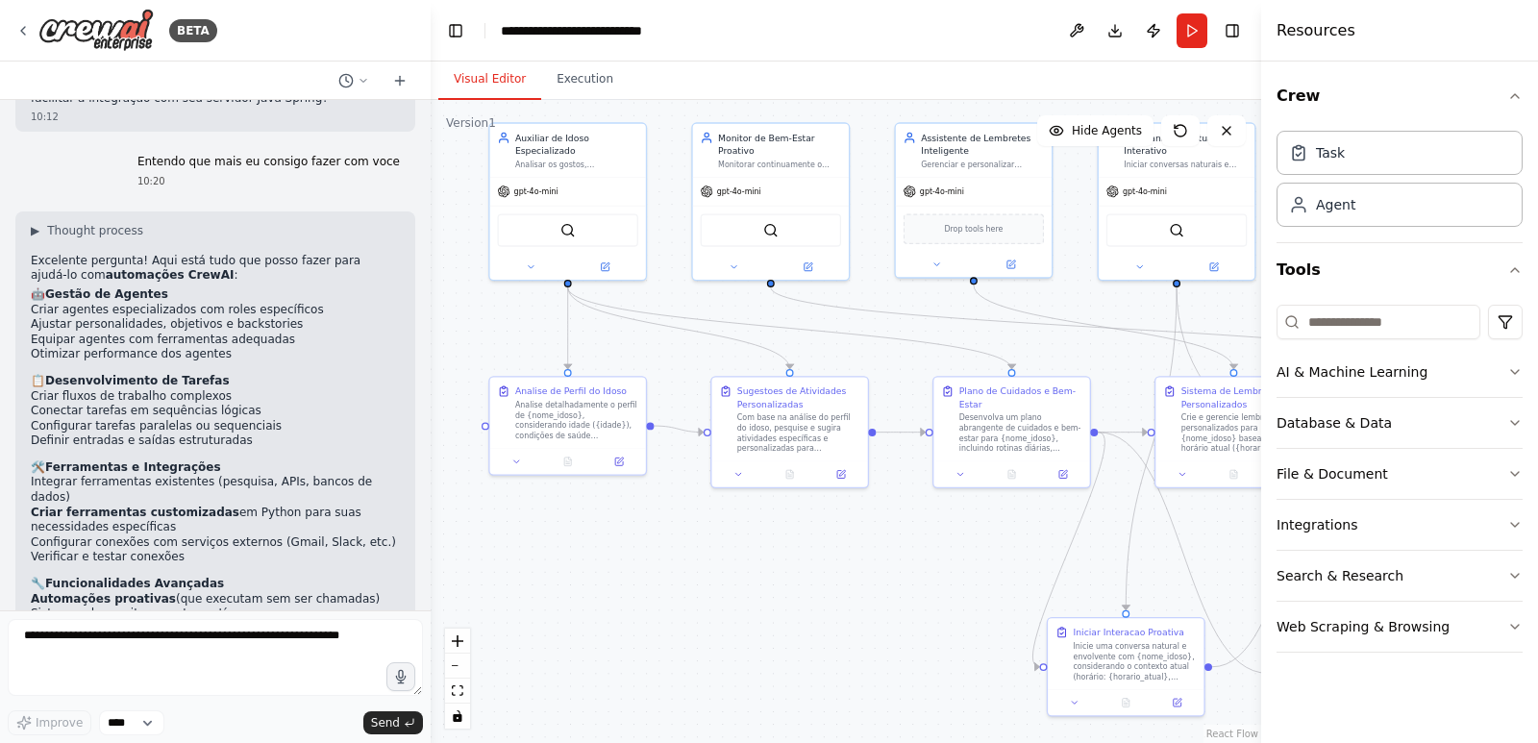
scroll to position [4957, 0]
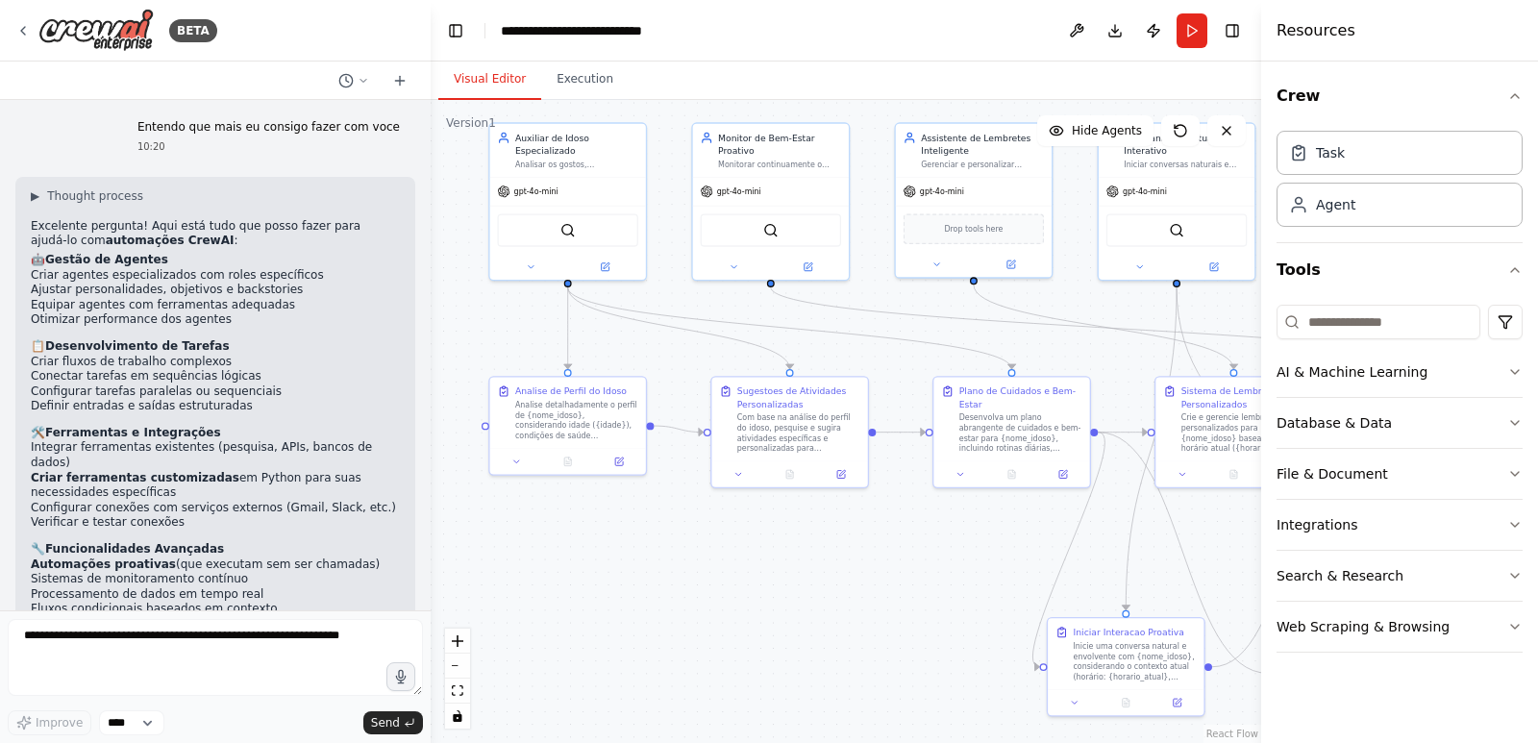
drag, startPoint x: 222, startPoint y: 389, endPoint x: 342, endPoint y: 389, distance: 120.2
click at [342, 558] on li "Automações proativas (que executam sem ser chamadas)" at bounding box center [215, 565] width 369 height 15
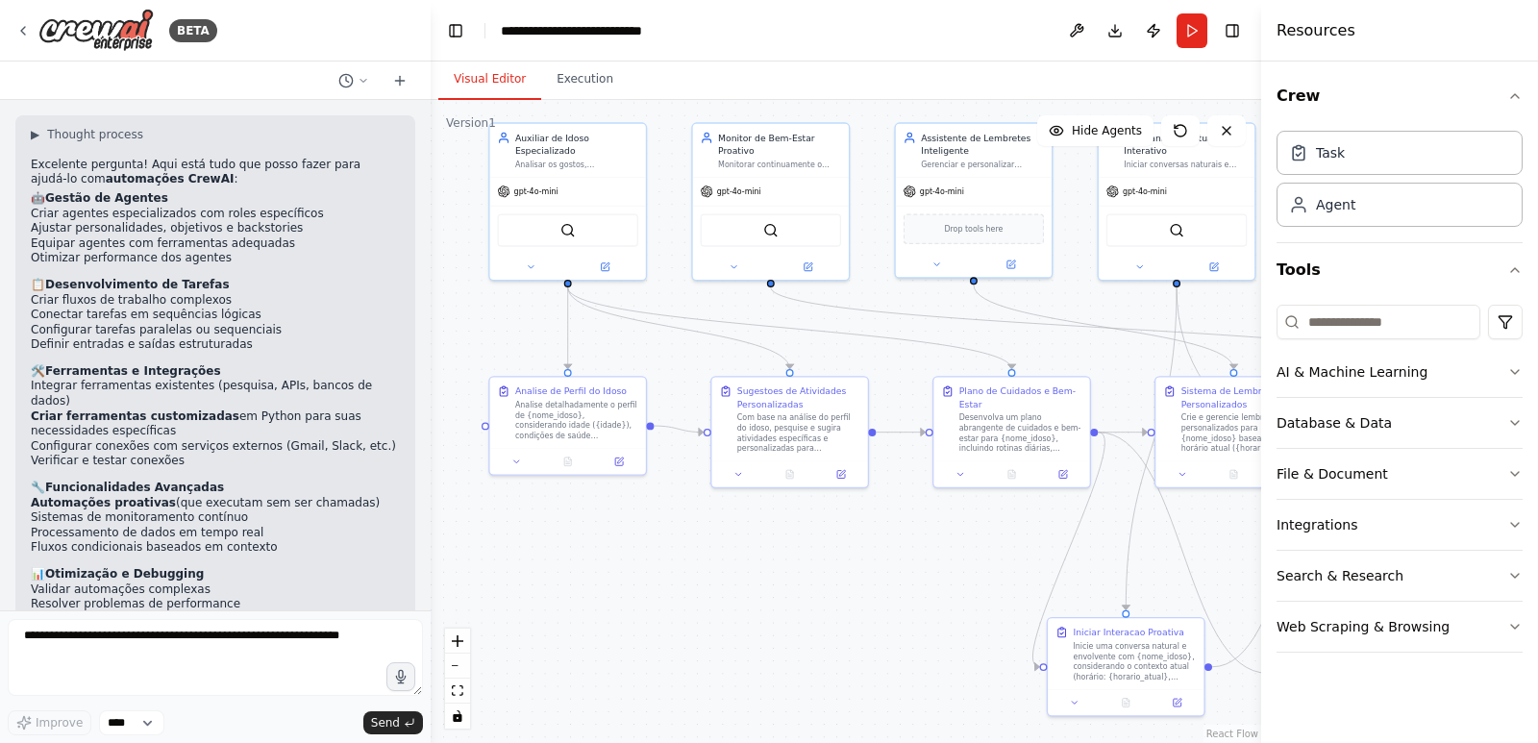
scroll to position [5053, 0]
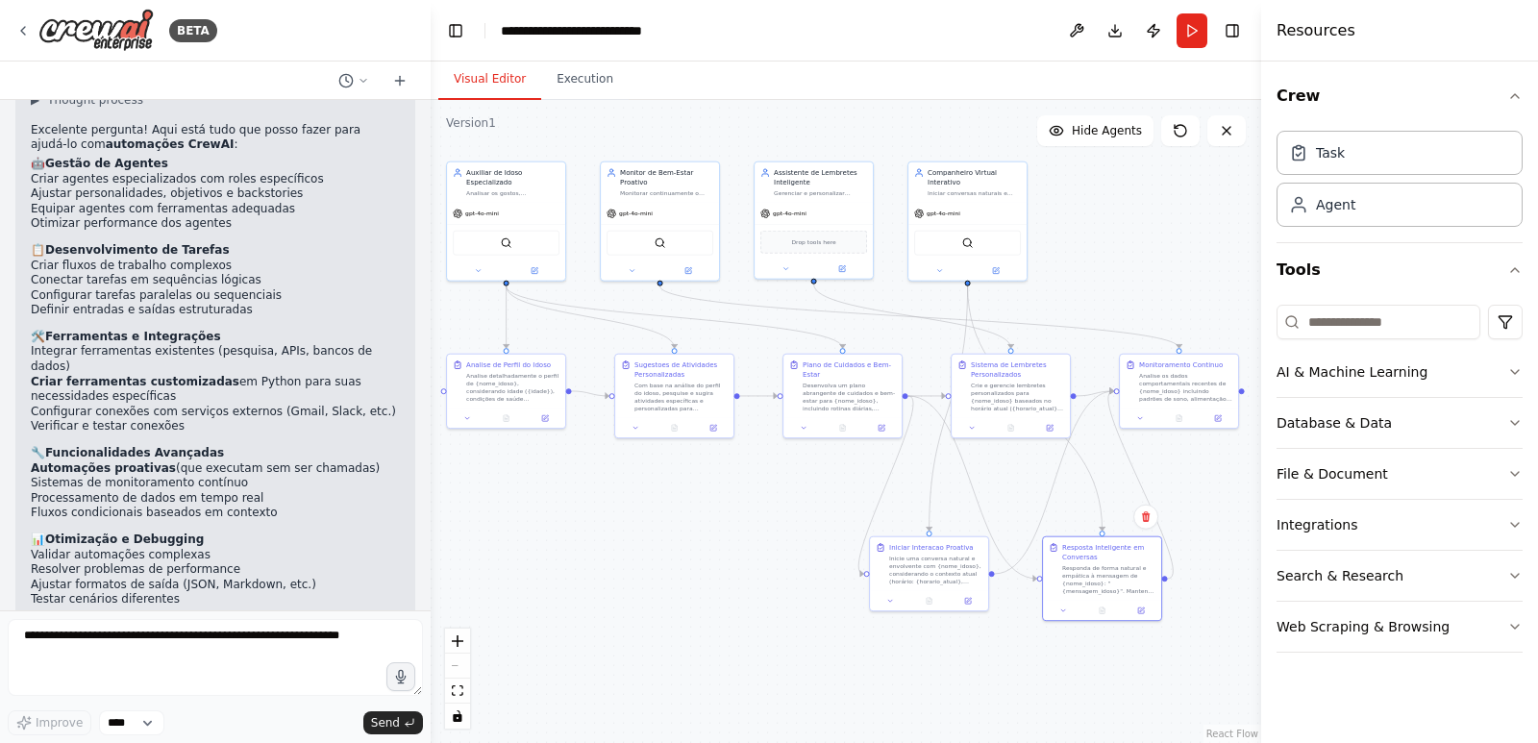
drag, startPoint x: 882, startPoint y: 593, endPoint x: 764, endPoint y: 534, distance: 131.6
click at [764, 534] on div ".deletable-edge-delete-btn { width: 20px; height: 20px; border: 0px solid #ffff…" at bounding box center [846, 421] width 831 height 643
drag, startPoint x: 680, startPoint y: 556, endPoint x: 669, endPoint y: 555, distance: 10.6
click at [669, 555] on div ".deletable-edge-delete-btn { width: 20px; height: 20px; border: 0px solid #ffff…" at bounding box center [846, 421] width 831 height 643
click at [1037, 691] on div ".deletable-edge-delete-btn { width: 20px; height: 20px; border: 0px solid #ffff…" at bounding box center [846, 421] width 831 height 643
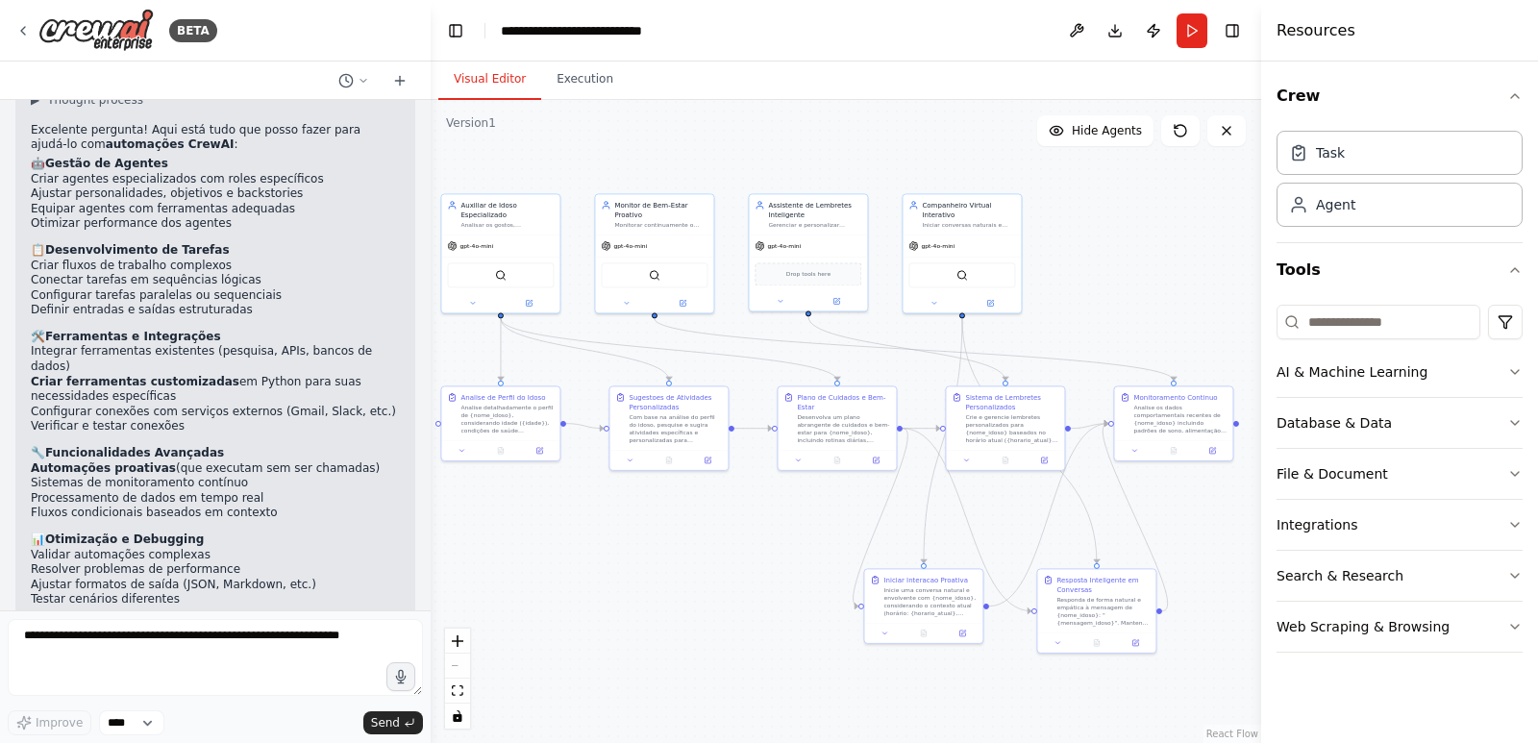
drag, startPoint x: 1224, startPoint y: 546, endPoint x: 1107, endPoint y: 547, distance: 117.3
click at [1209, 569] on div ".deletable-edge-delete-btn { width: 20px; height: 20px; border: 0px solid #ffff…" at bounding box center [846, 421] width 831 height 643
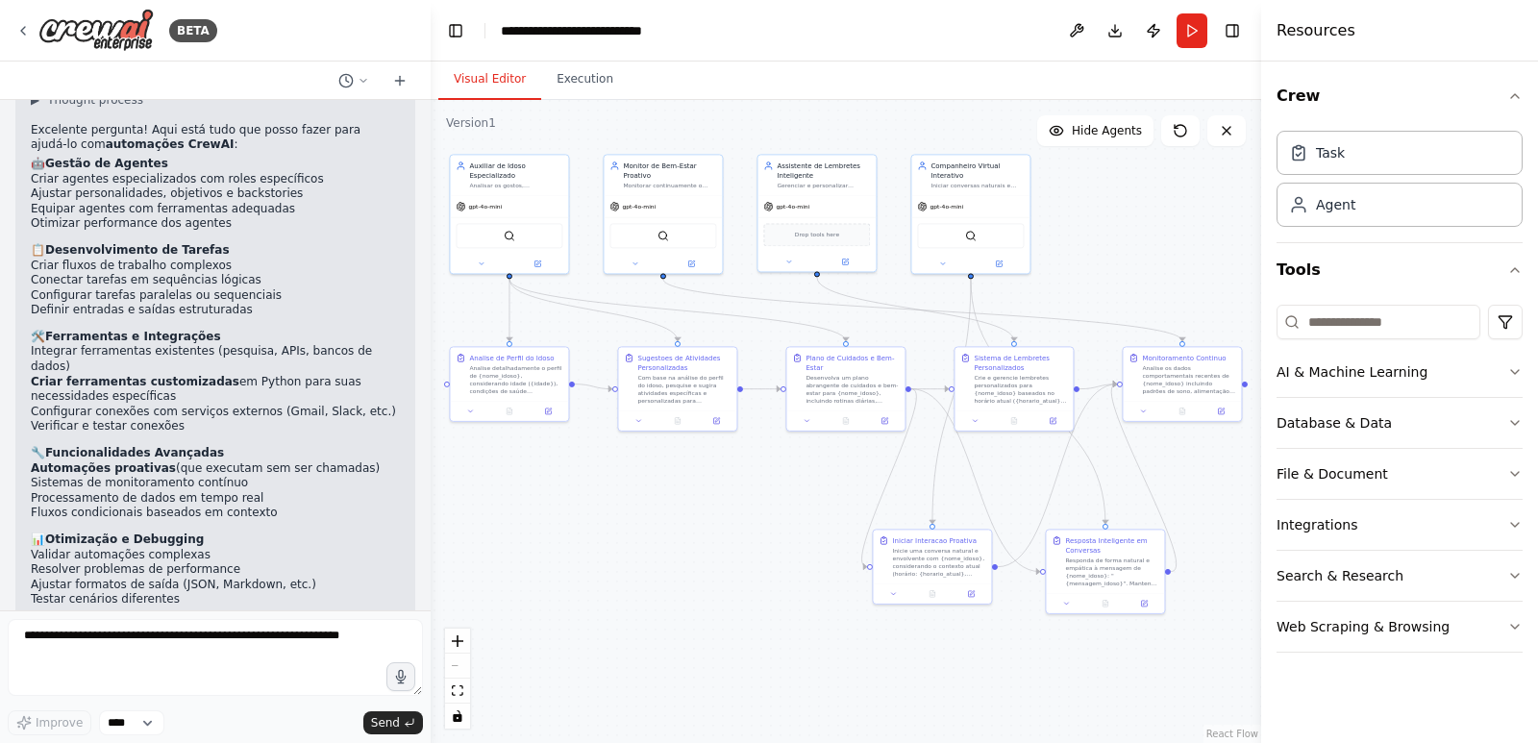
drag, startPoint x: 636, startPoint y: 522, endPoint x: 630, endPoint y: 477, distance: 45.6
click at [630, 477] on div ".deletable-edge-delete-btn { width: 20px; height: 20px; border: 0px solid #ffff…" at bounding box center [846, 421] width 831 height 643
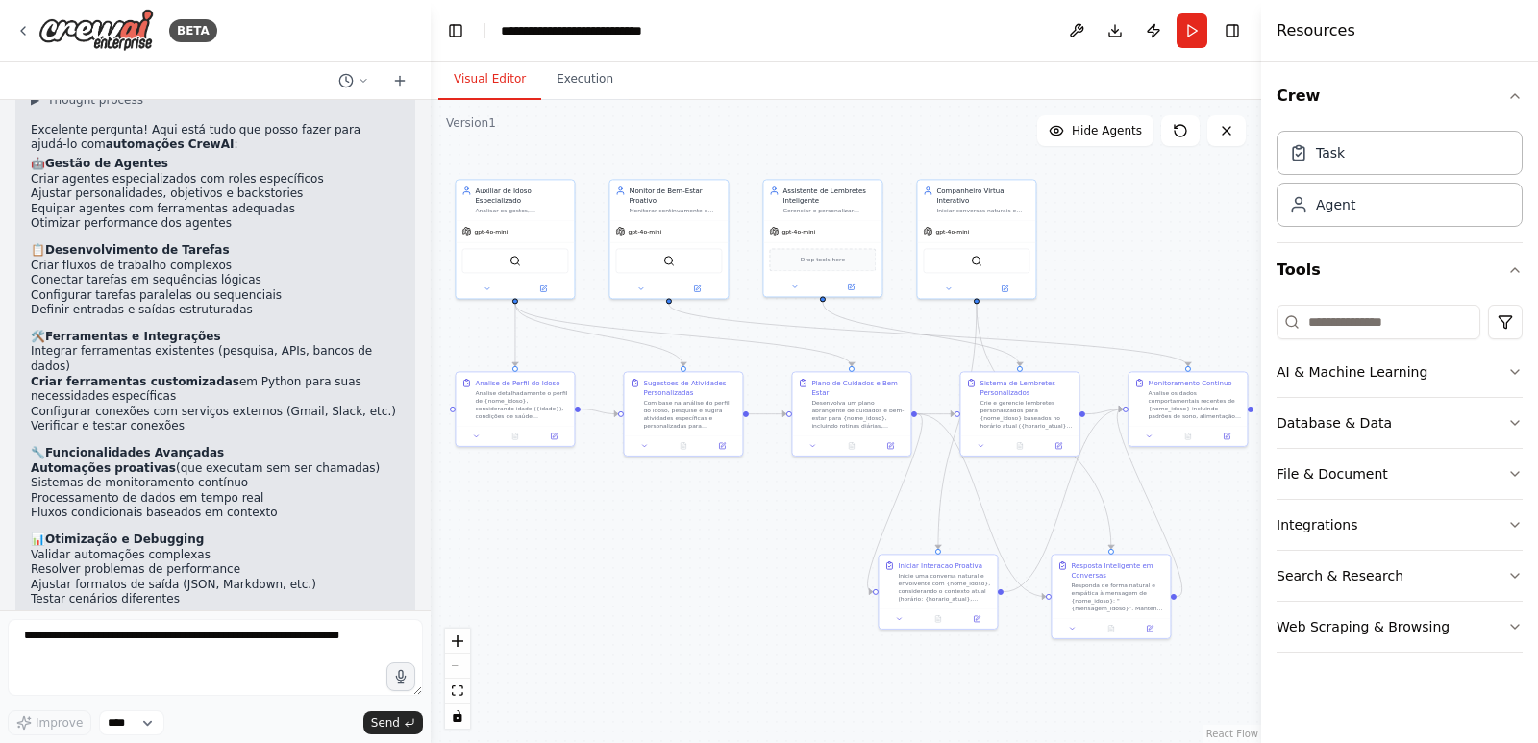
drag, startPoint x: 636, startPoint y: 485, endPoint x: 641, endPoint y: 510, distance: 25.7
click at [641, 510] on div ".deletable-edge-delete-btn { width: 20px; height: 20px; border: 0px solid #ffff…" at bounding box center [846, 421] width 831 height 643
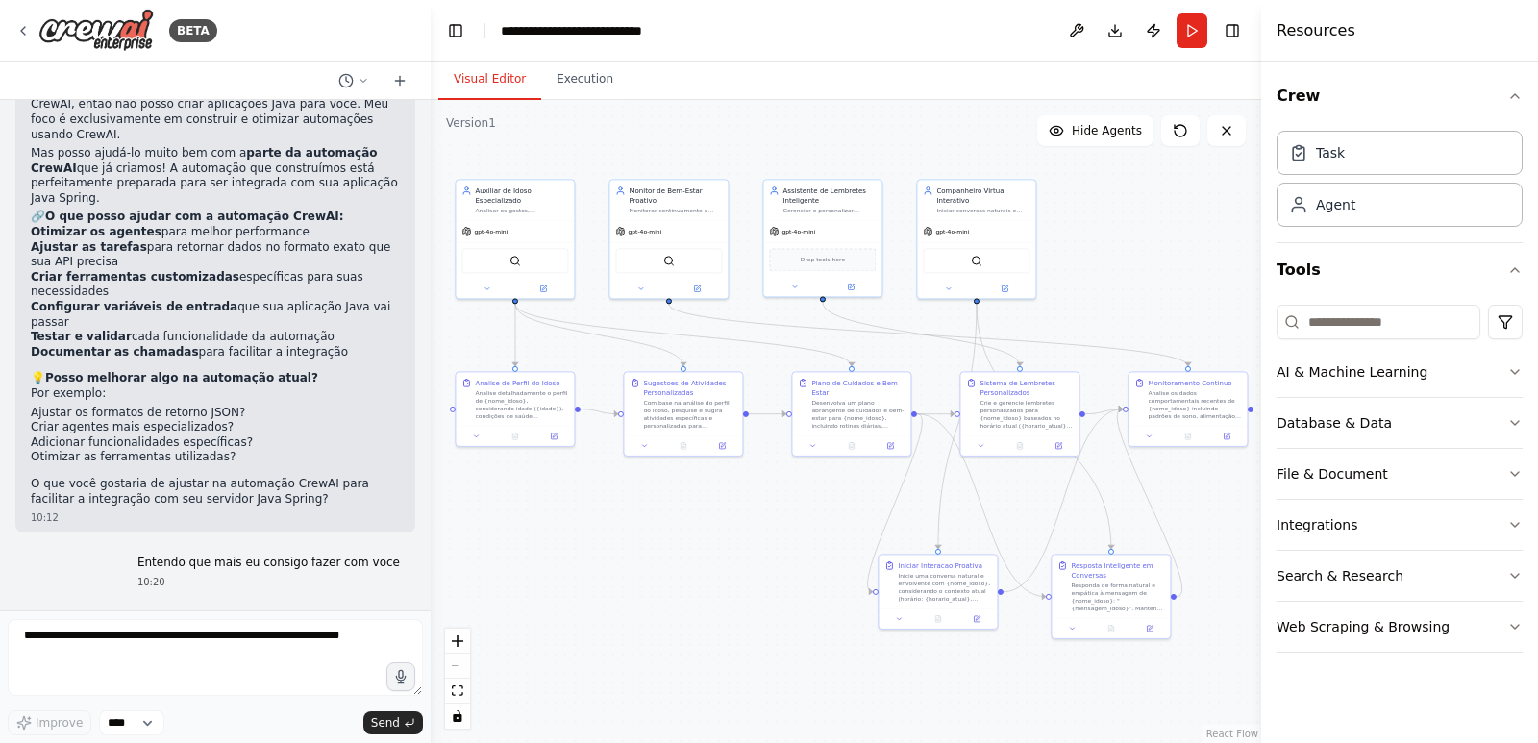
scroll to position [4380, 0]
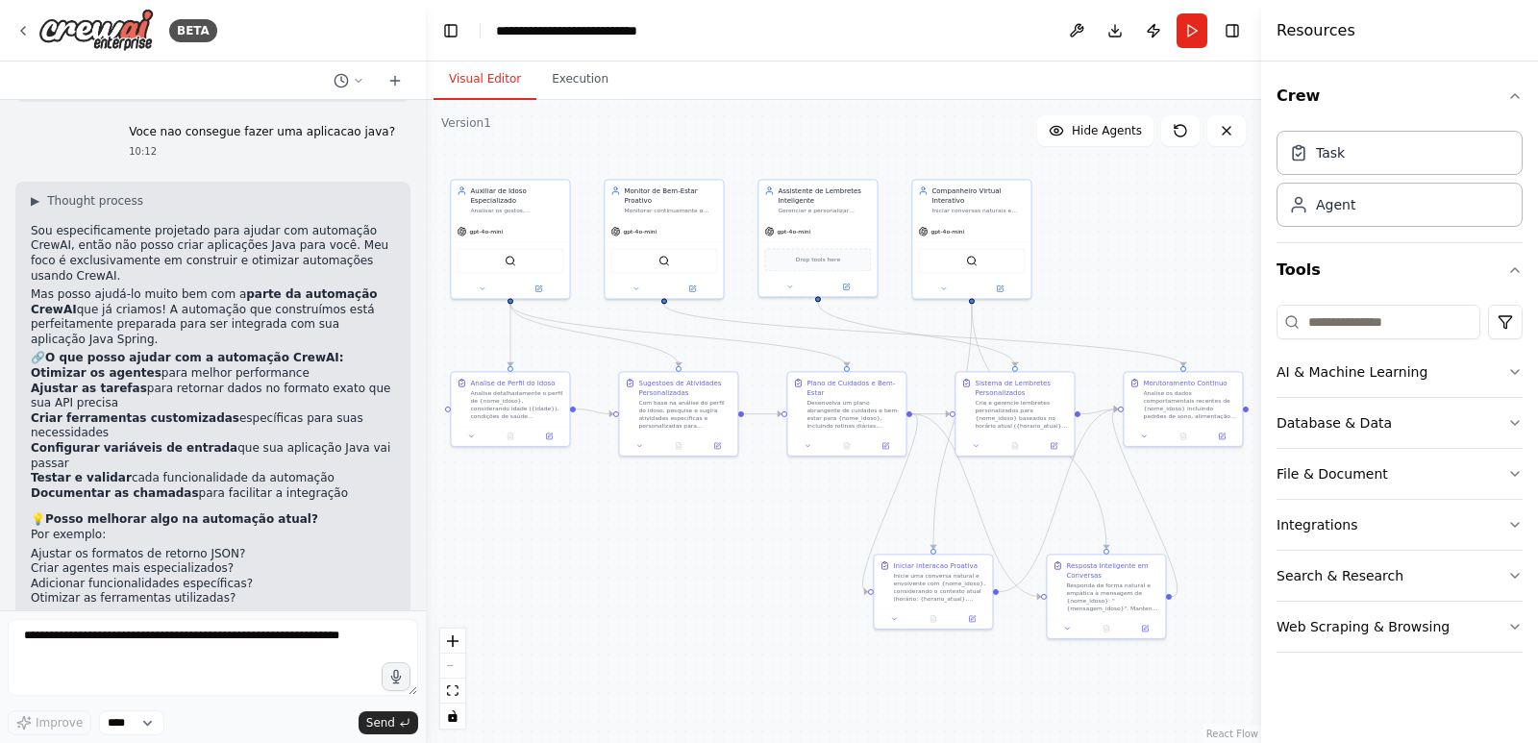
drag, startPoint x: 424, startPoint y: 507, endPoint x: 429, endPoint y: 543, distance: 36.8
click at [429, 543] on div "BETA Hello! I'm the CrewAI assistant. What kind of automation do you want to bu…" at bounding box center [769, 371] width 1538 height 743
click at [429, 540] on div ".deletable-edge-delete-btn { width: 20px; height: 20px; border: 0px solid #ffff…" at bounding box center [845, 421] width 833 height 643
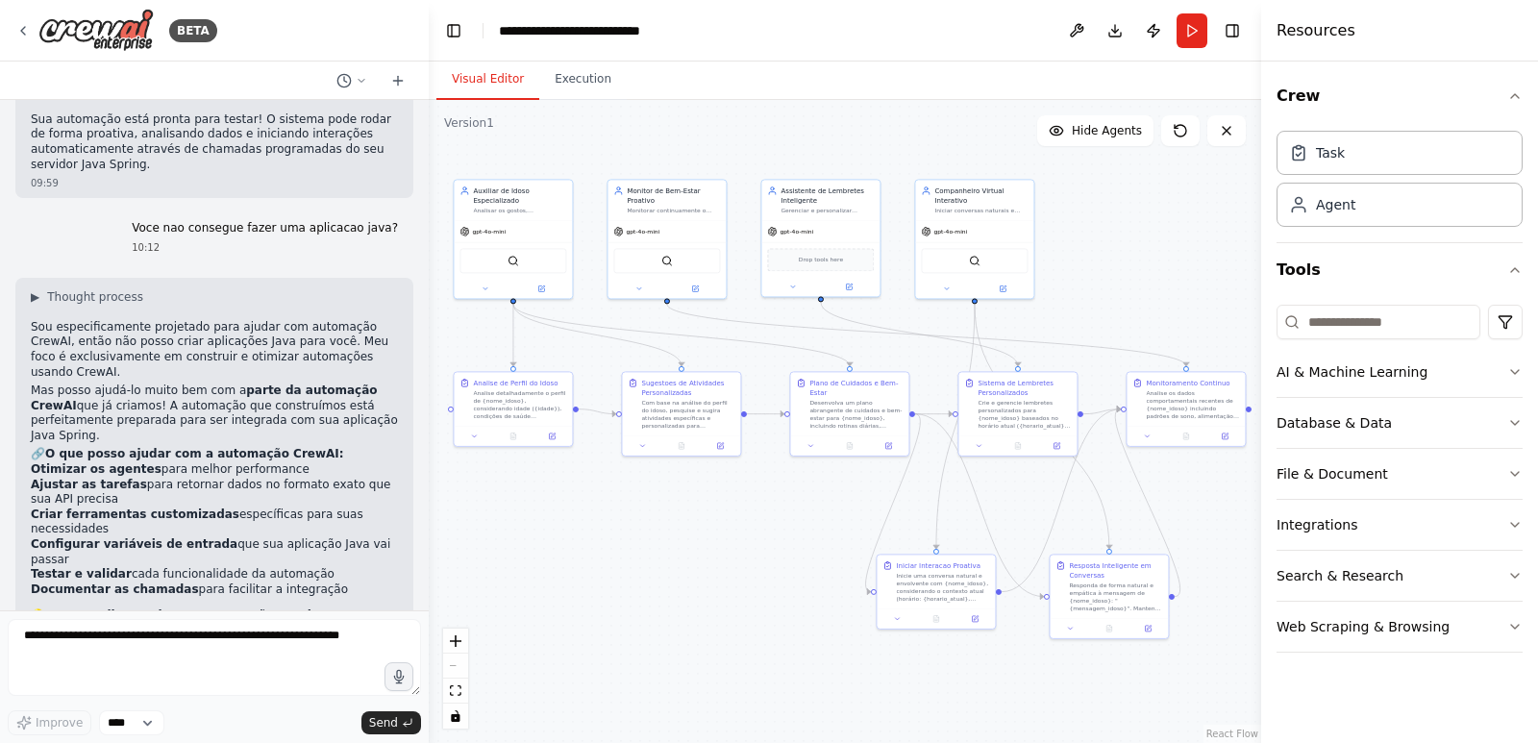
scroll to position [4861, 0]
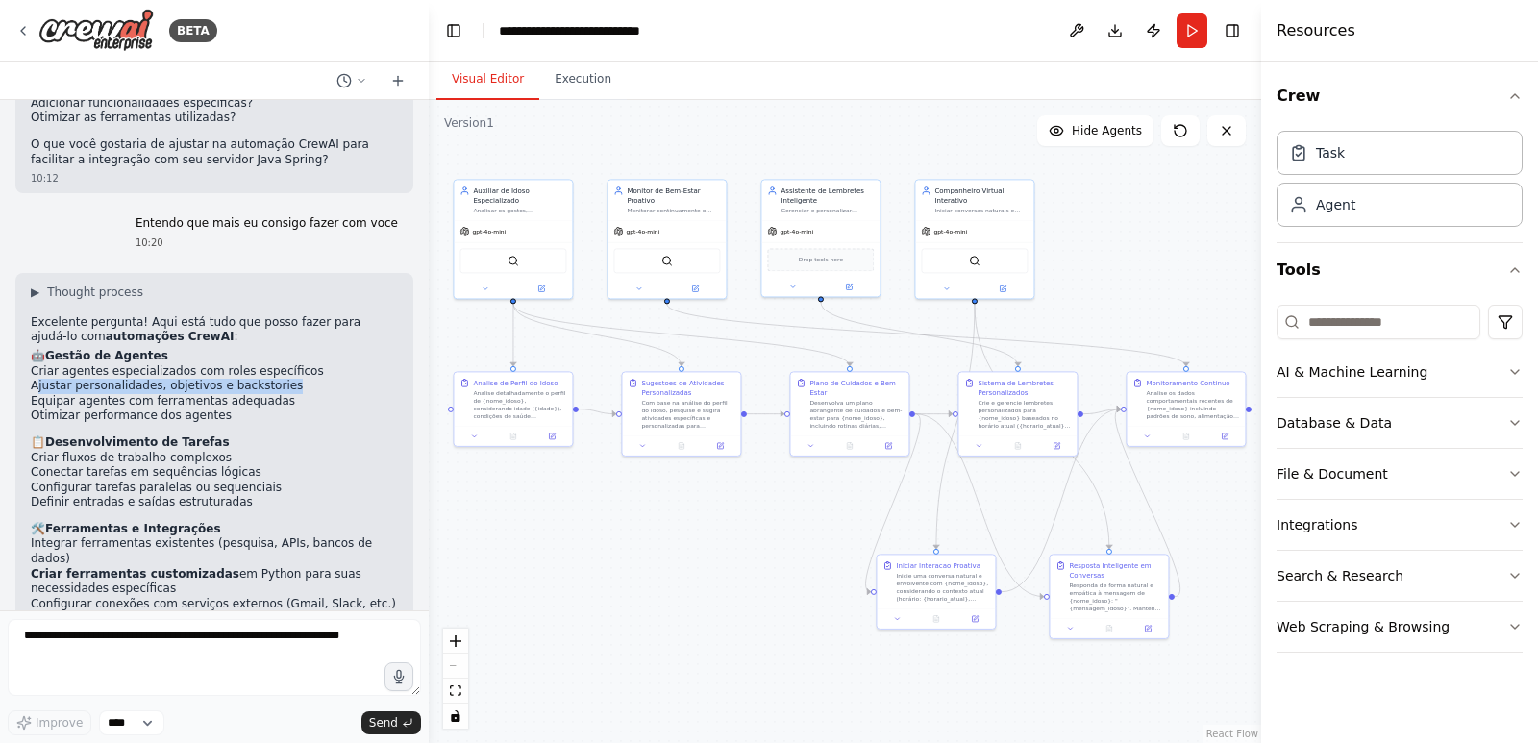
drag, startPoint x: 35, startPoint y: 221, endPoint x: 272, endPoint y: 224, distance: 237.5
click at [272, 379] on li "Ajustar personalidades, objetivos e backstories" at bounding box center [214, 386] width 367 height 15
click at [286, 379] on li "Ajustar personalidades, objetivos e backstories" at bounding box center [214, 386] width 367 height 15
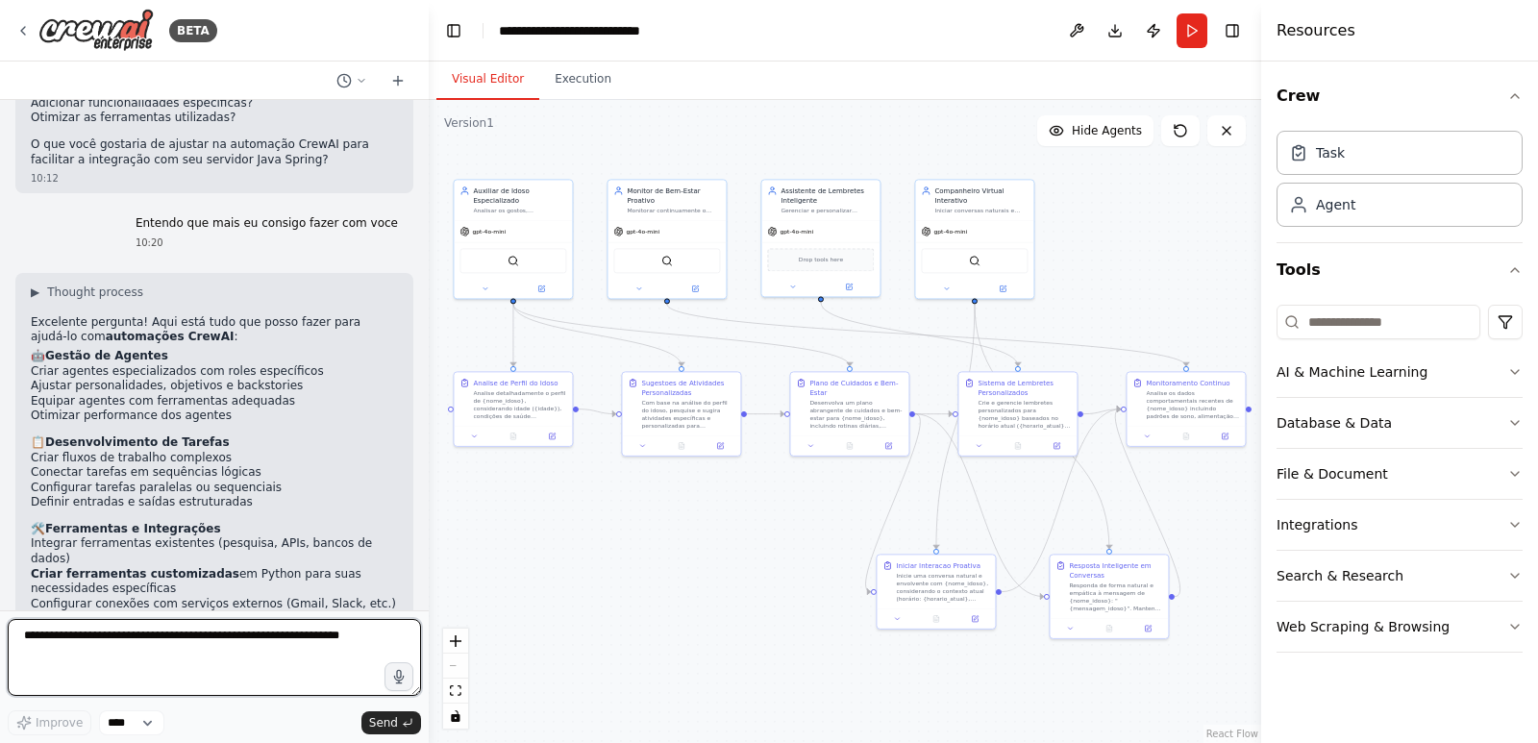
click at [262, 632] on textarea at bounding box center [214, 657] width 413 height 77
type textarea "**********"
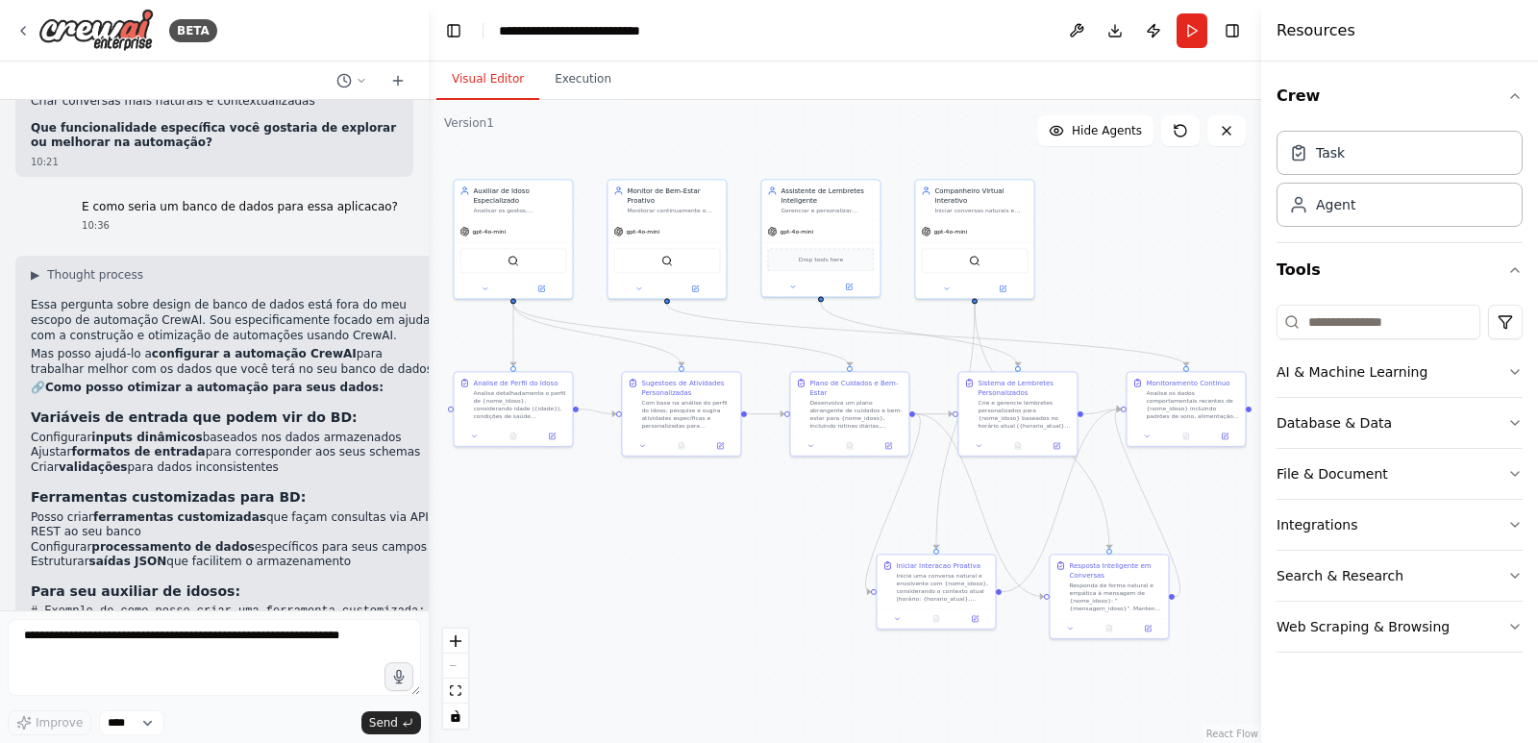
scroll to position [5688, 0]
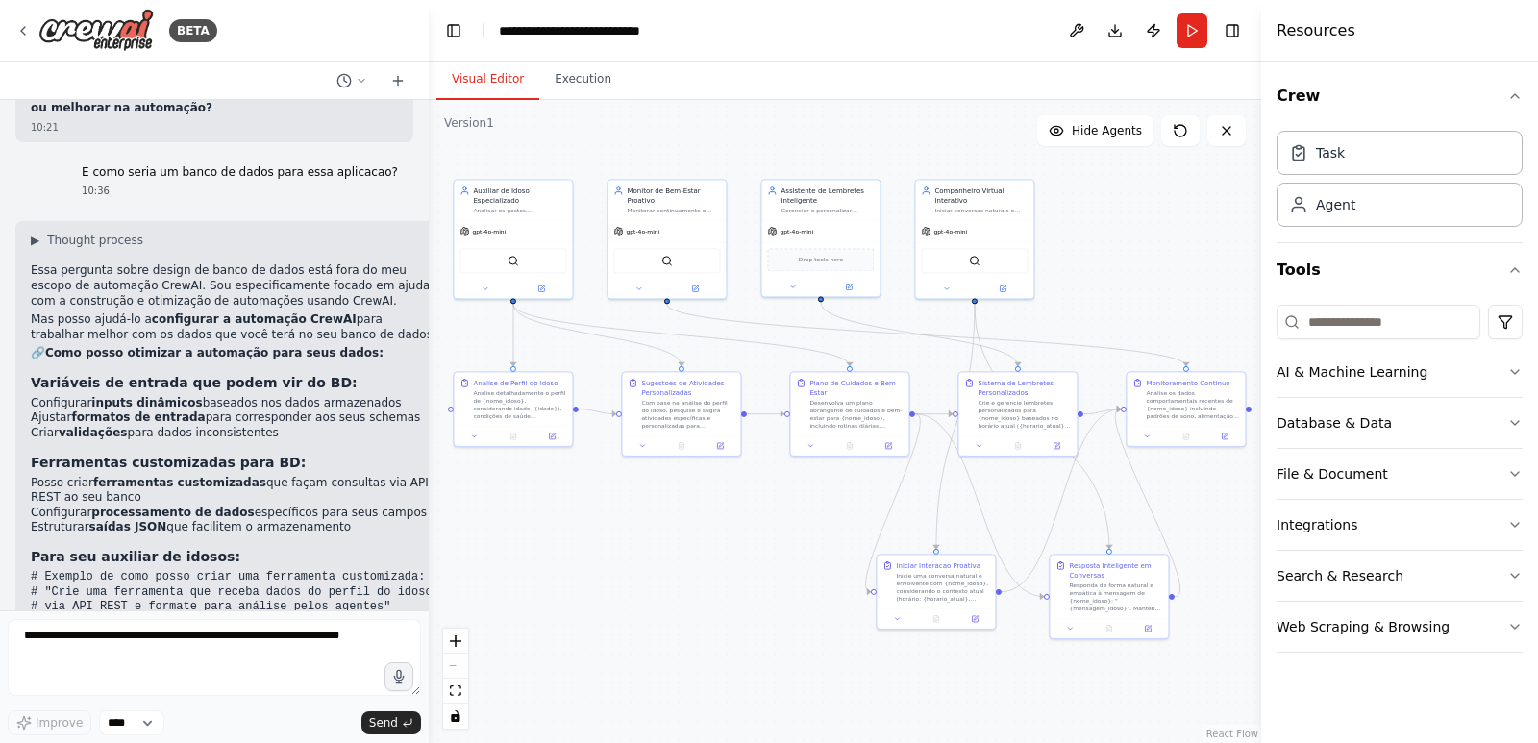
click at [97, 664] on strong "atualizem informações" at bounding box center [171, 670] width 148 height 13
click at [204, 664] on strong "atualizem informações" at bounding box center [171, 670] width 148 height 13
click at [235, 664] on li "Tarefas que atualizem informações baseadas em mudanças no BD" at bounding box center [235, 671] width 409 height 15
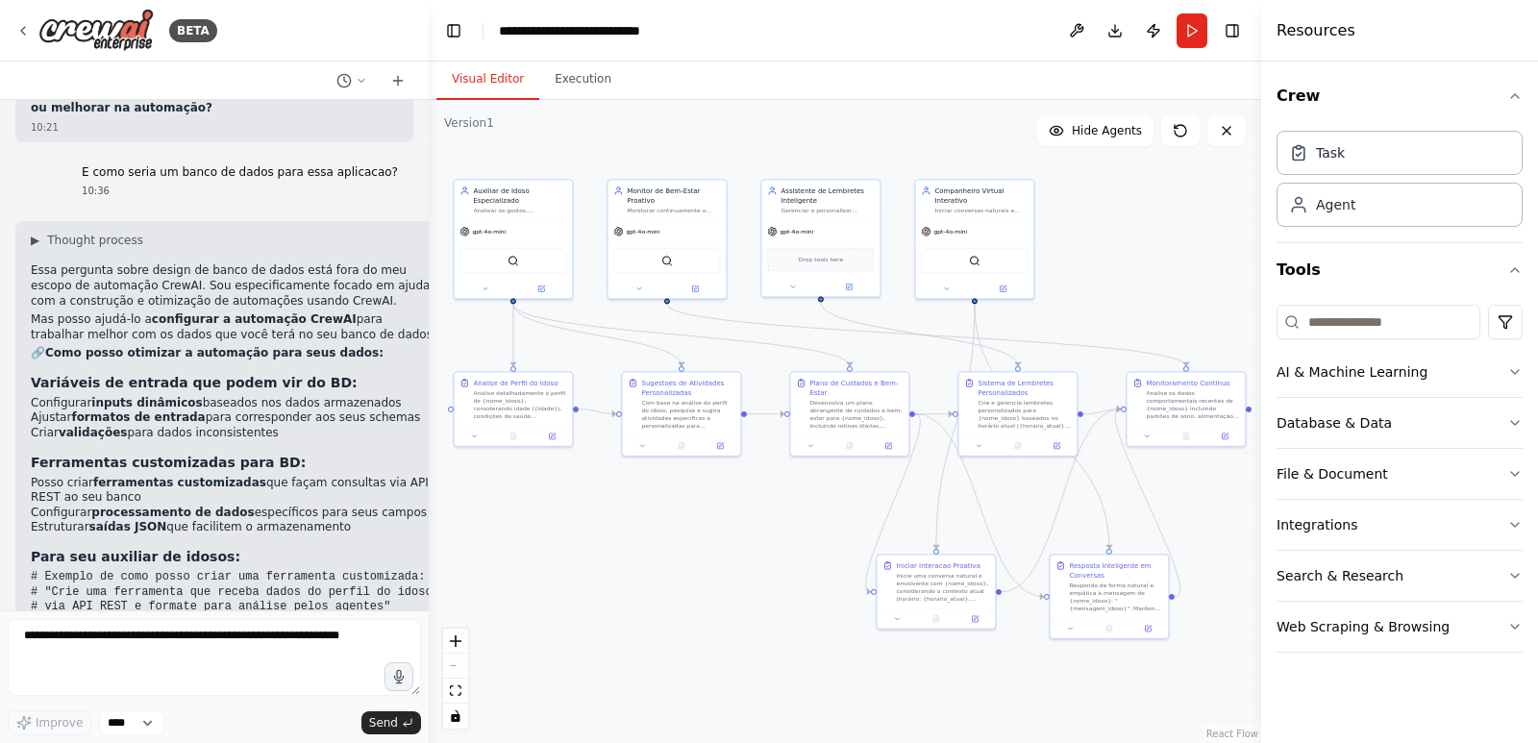
click at [235, 664] on li "Tarefas que atualizem informações baseadas em mudanças no BD" at bounding box center [235, 671] width 409 height 15
click at [307, 650] on li "Agentes que processem dados históricos do idoso" at bounding box center [235, 657] width 409 height 15
click at [362, 664] on li "Tarefas que atualizem informações baseadas em mudanças no BD" at bounding box center [235, 671] width 409 height 15
click at [187, 517] on div "▶ Thought process Essa pergunta sobre design de banco de dados está fora do meu…" at bounding box center [235, 500] width 409 height 534
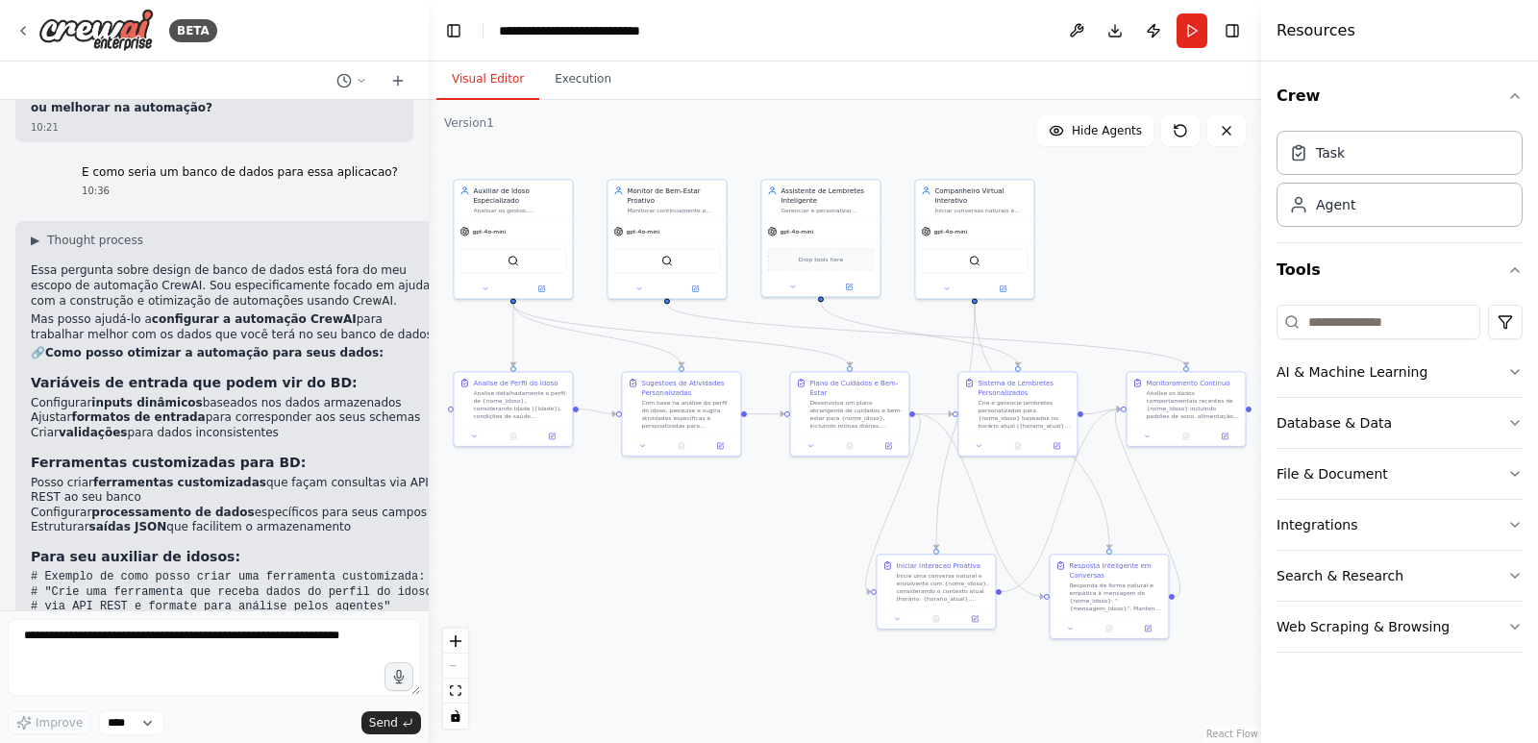
click at [302, 519] on div "▶ Thought process Essa pergunta sobre design de banco de dados está fora do meu…" at bounding box center [235, 500] width 409 height 534
click at [249, 636] on textarea at bounding box center [214, 657] width 413 height 77
click at [682, 581] on div ".deletable-edge-delete-btn { width: 20px; height: 20px; border: 0px solid #ffff…" at bounding box center [845, 421] width 833 height 643
drag, startPoint x: 388, startPoint y: 561, endPoint x: 94, endPoint y: 161, distance: 496.5
click at [94, 233] on div "▶ Thought process Essa pergunta sobre design de banco de dados está fora do meu…" at bounding box center [235, 500] width 409 height 534
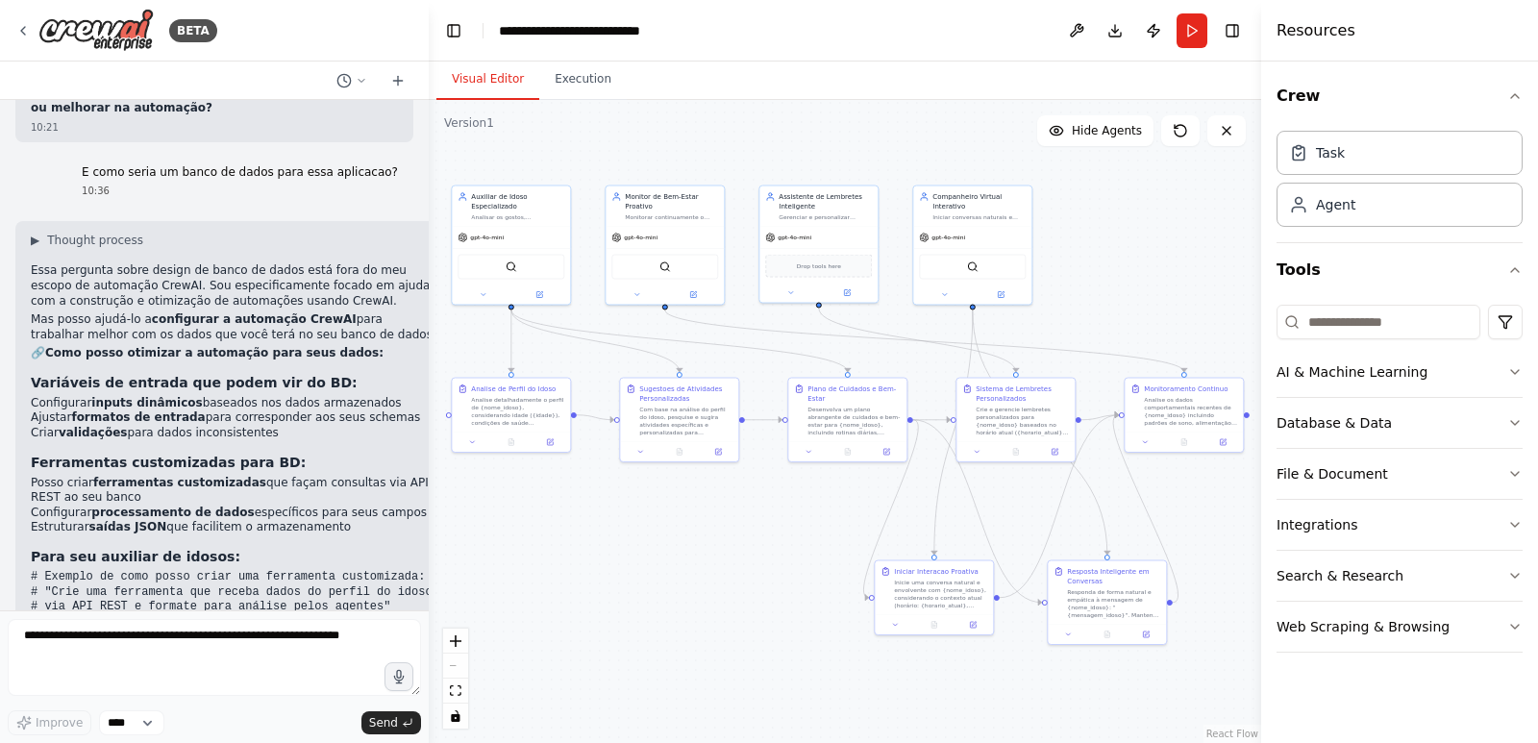
click at [168, 411] on strong "formatos de entrada" at bounding box center [138, 417] width 134 height 13
drag, startPoint x: 756, startPoint y: 667, endPoint x: 761, endPoint y: 555, distance: 112.6
click at [761, 555] on div ".deletable-edge-delete-btn { width: 20px; height: 20px; border: 0px solid #ffff…" at bounding box center [845, 421] width 833 height 643
click at [1513, 371] on icon "button" at bounding box center [1515, 371] width 15 height 15
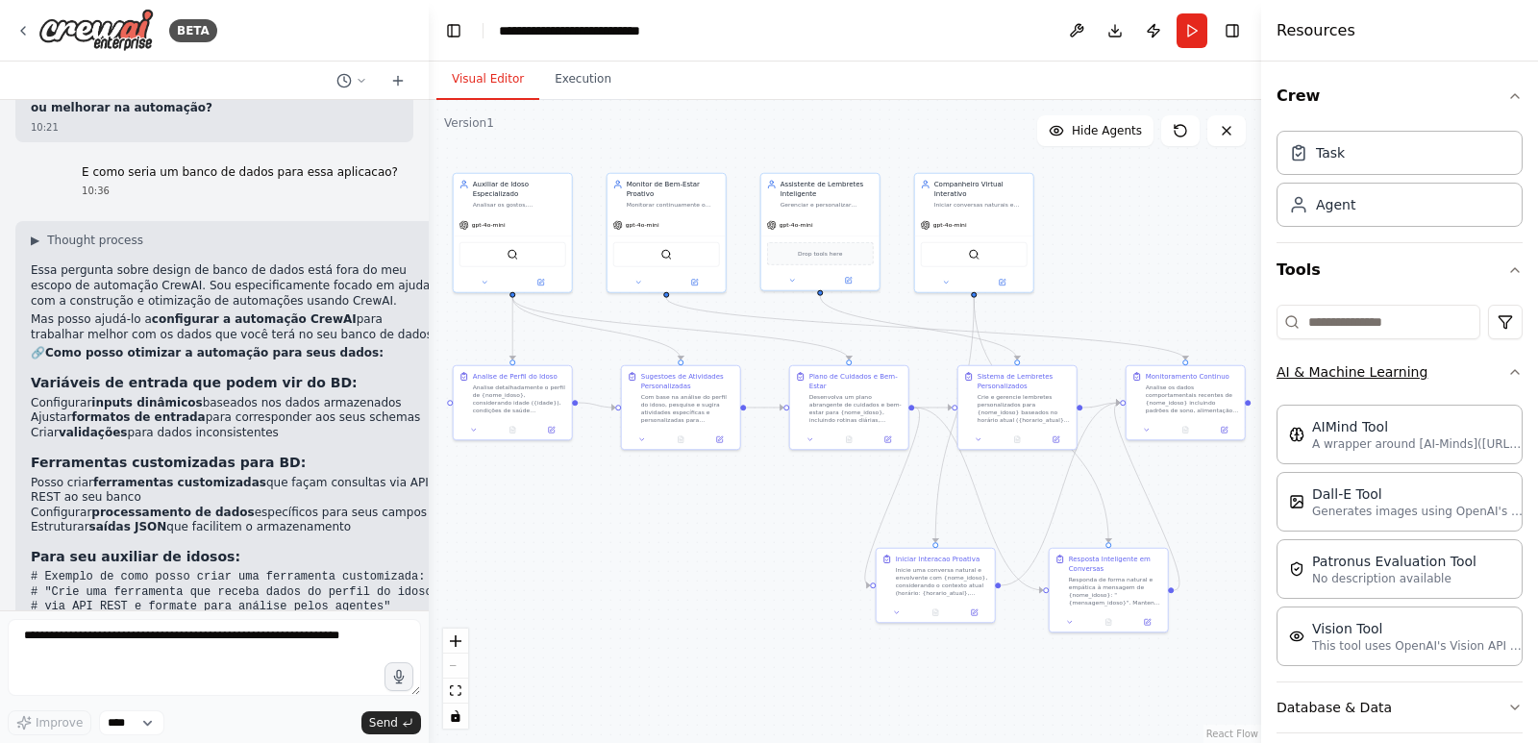
click at [1508, 367] on icon "button" at bounding box center [1515, 371] width 15 height 15
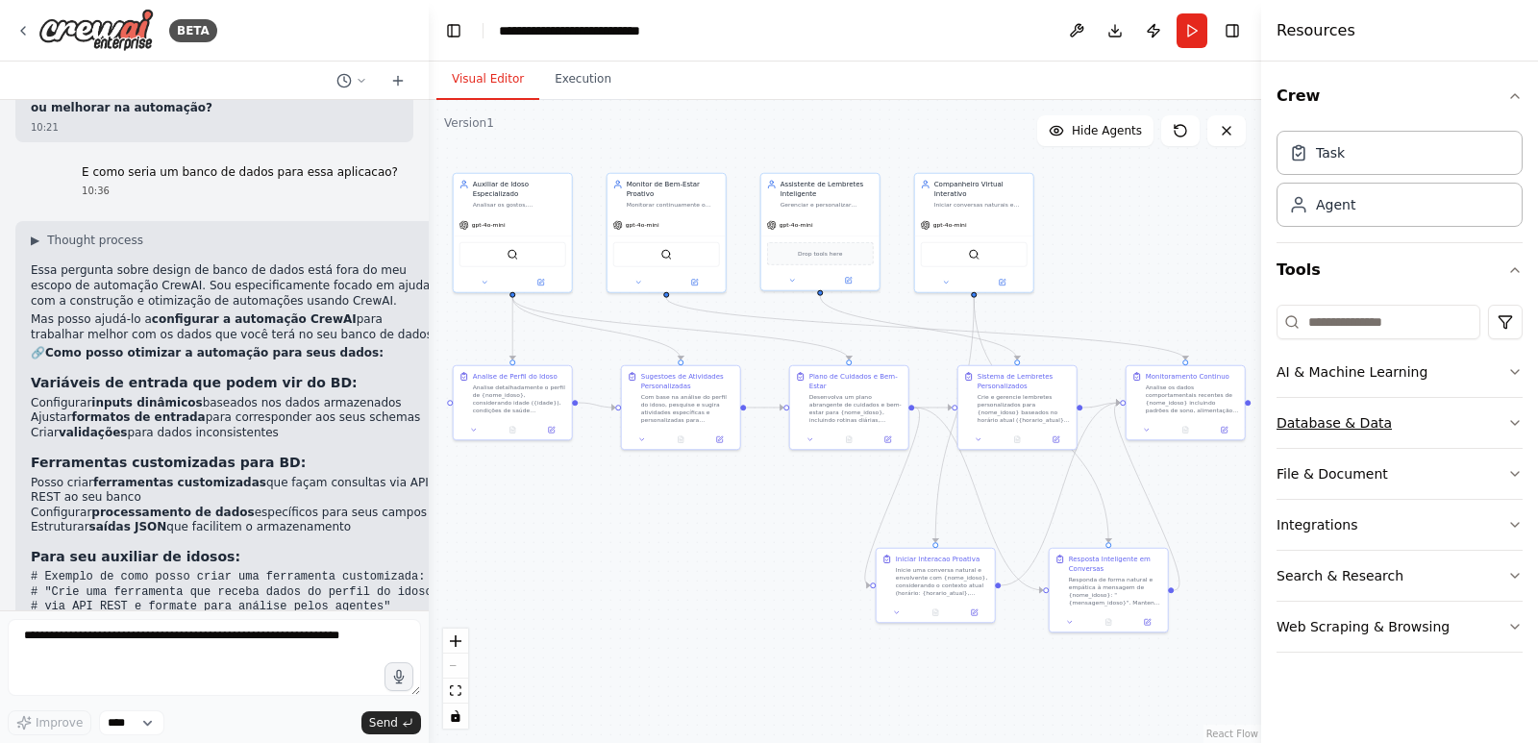
click at [1505, 429] on button "Database & Data" at bounding box center [1400, 423] width 246 height 50
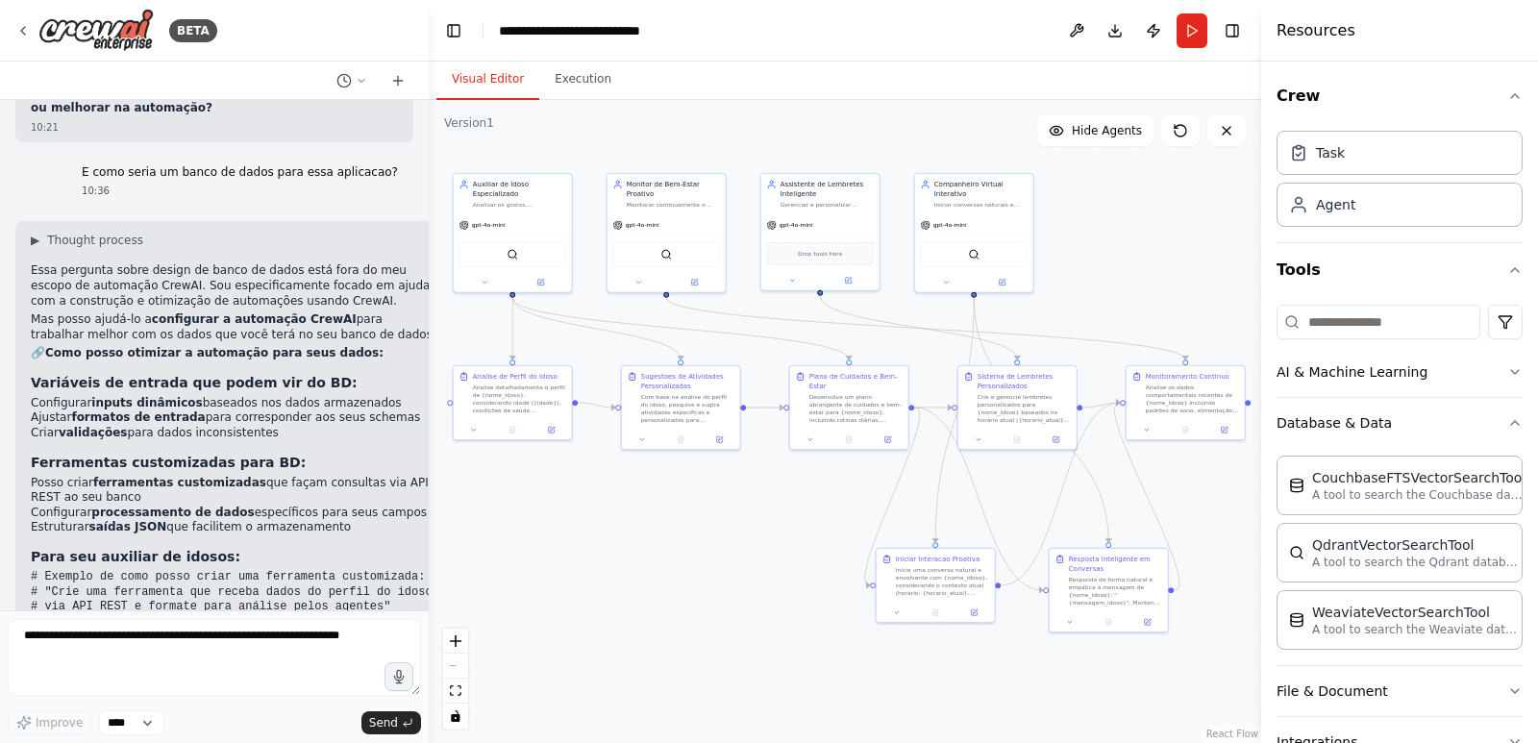
click at [1510, 424] on div "Crew Task Agent Tools AI & Machine Learning Database & Data CouchbaseFTSVectorS…" at bounding box center [1399, 403] width 277 height 682
click at [1508, 416] on icon "button" at bounding box center [1515, 422] width 15 height 15
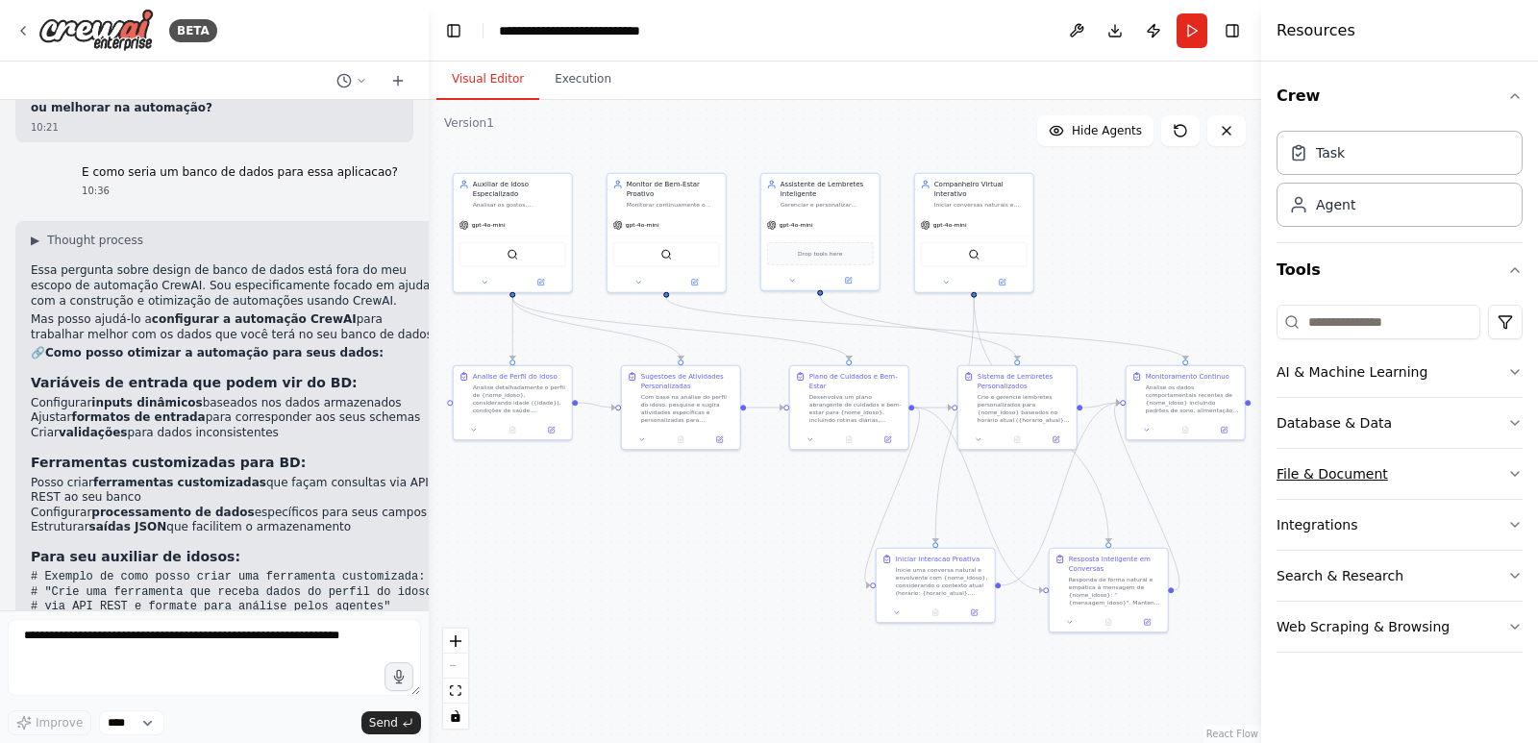
click at [1488, 483] on button "File & Document" at bounding box center [1400, 474] width 246 height 50
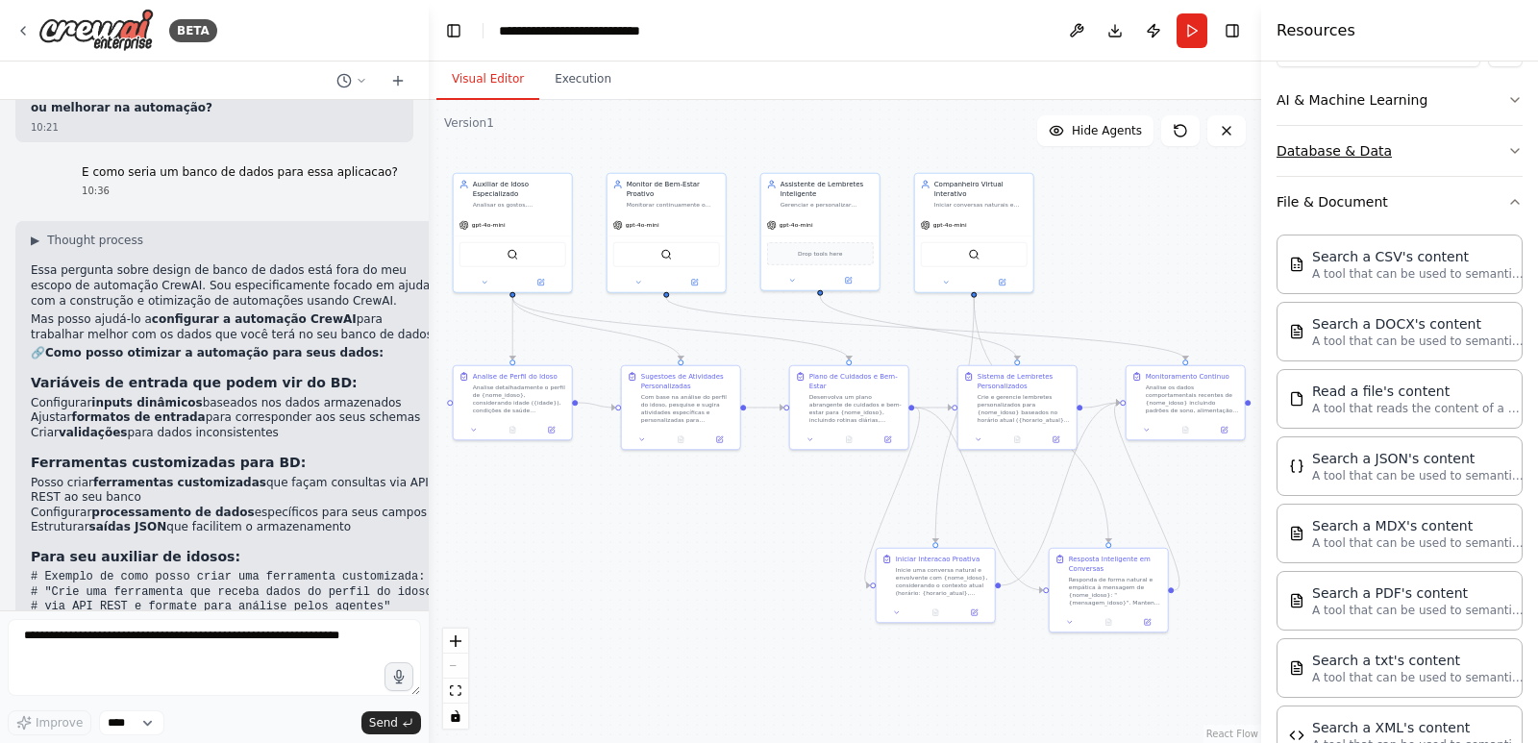
scroll to position [96, 0]
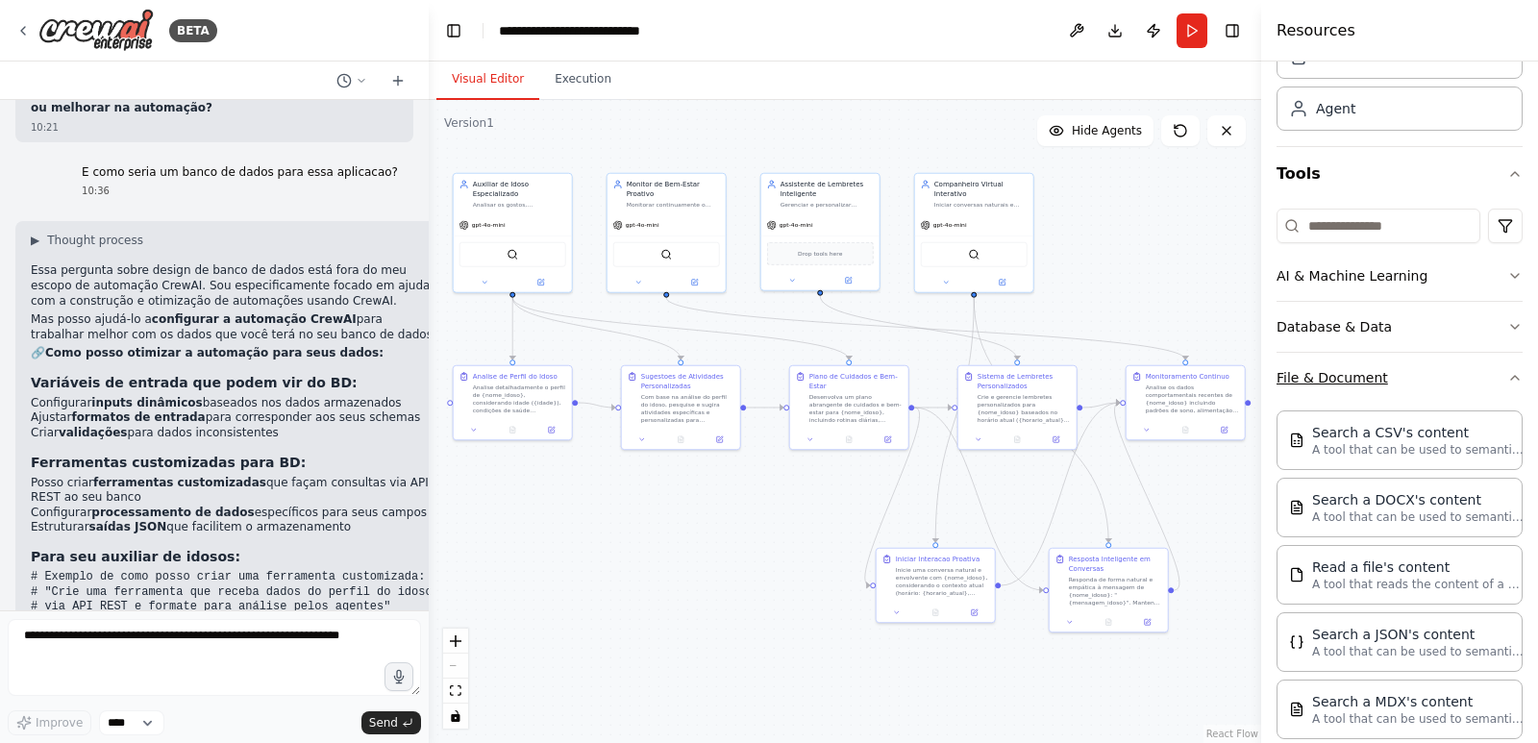
click at [1502, 366] on button "File & Document" at bounding box center [1400, 378] width 246 height 50
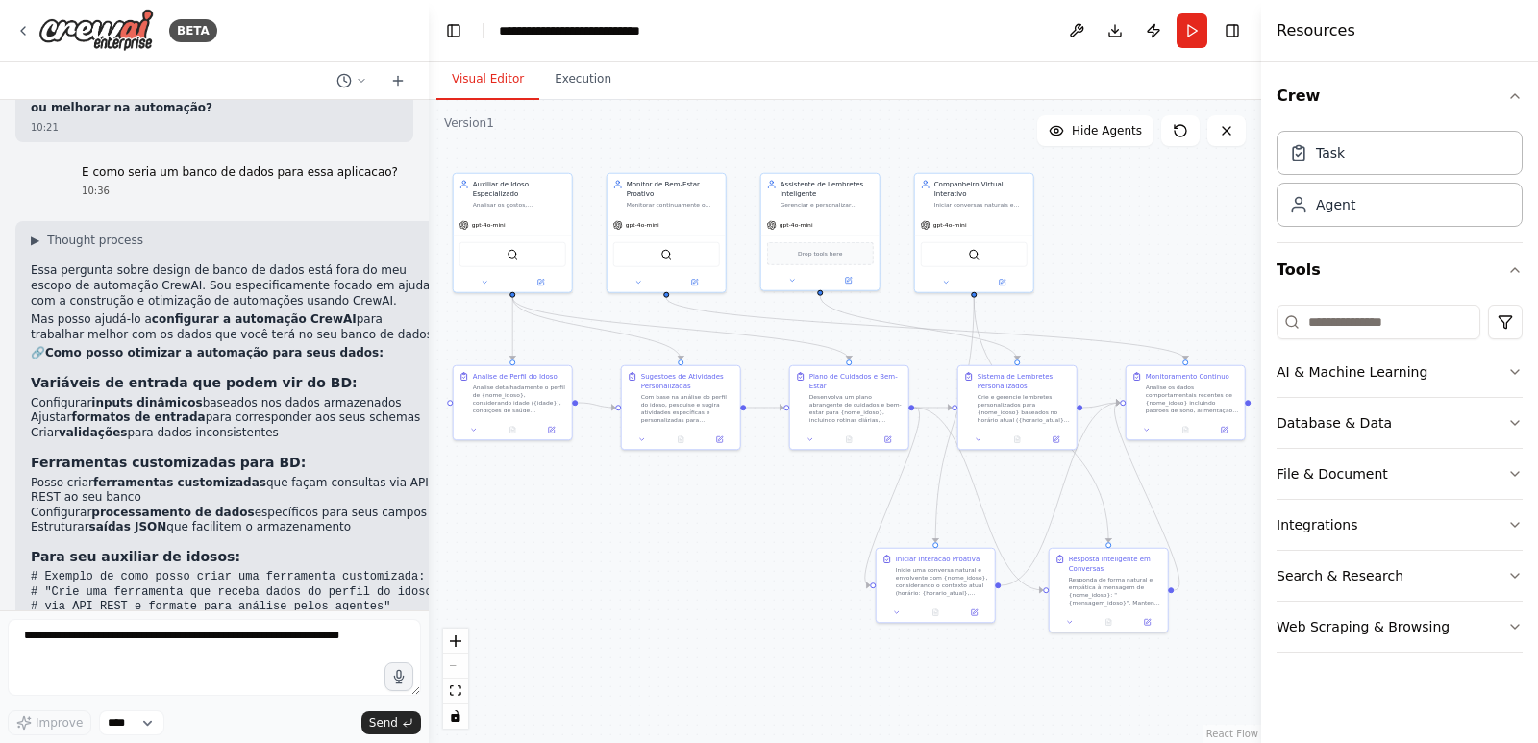
click at [1525, 472] on div "Crew Task Agent Tools AI & Machine Learning Database & Data File & Document Int…" at bounding box center [1399, 403] width 277 height 682
click at [1520, 472] on icon "button" at bounding box center [1515, 473] width 15 height 15
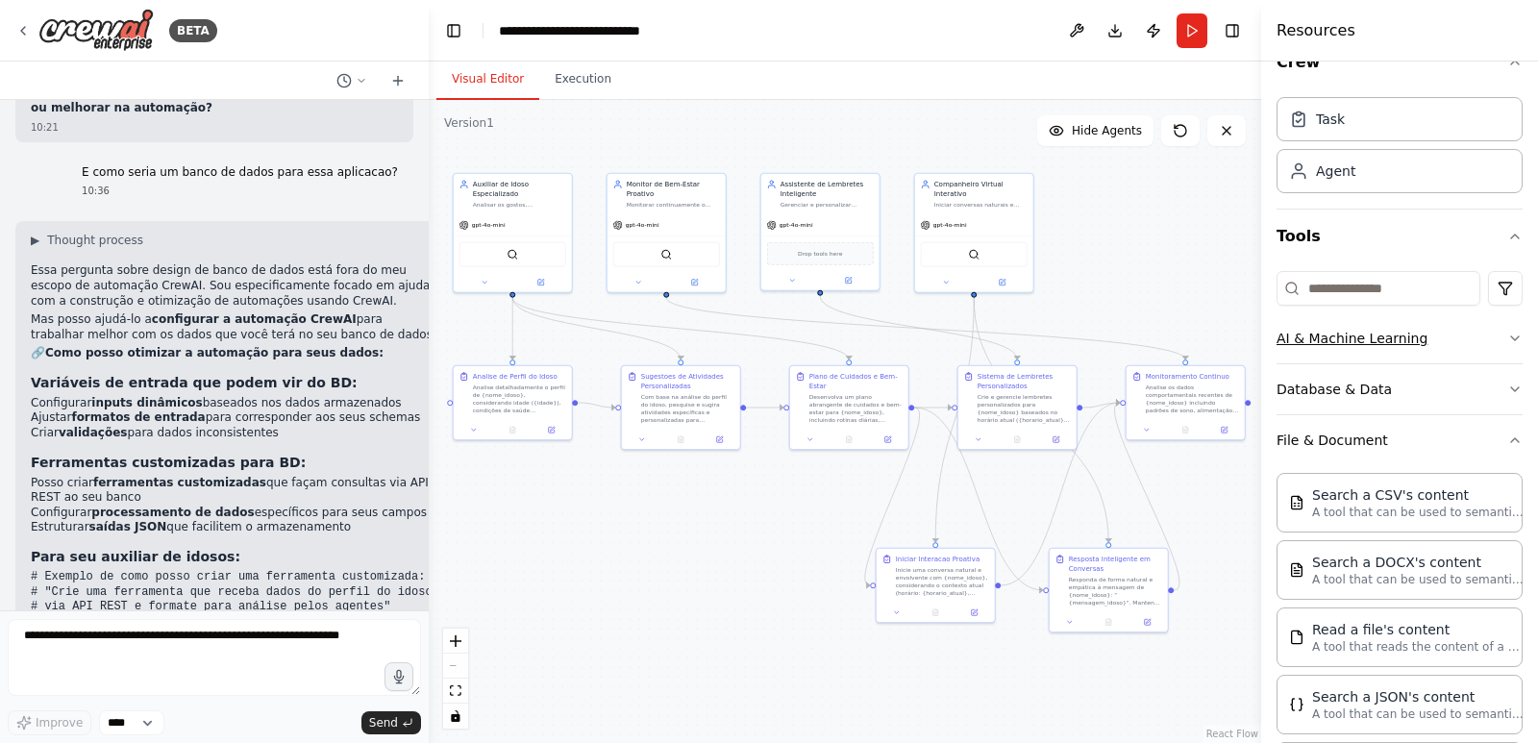
scroll to position [13, 0]
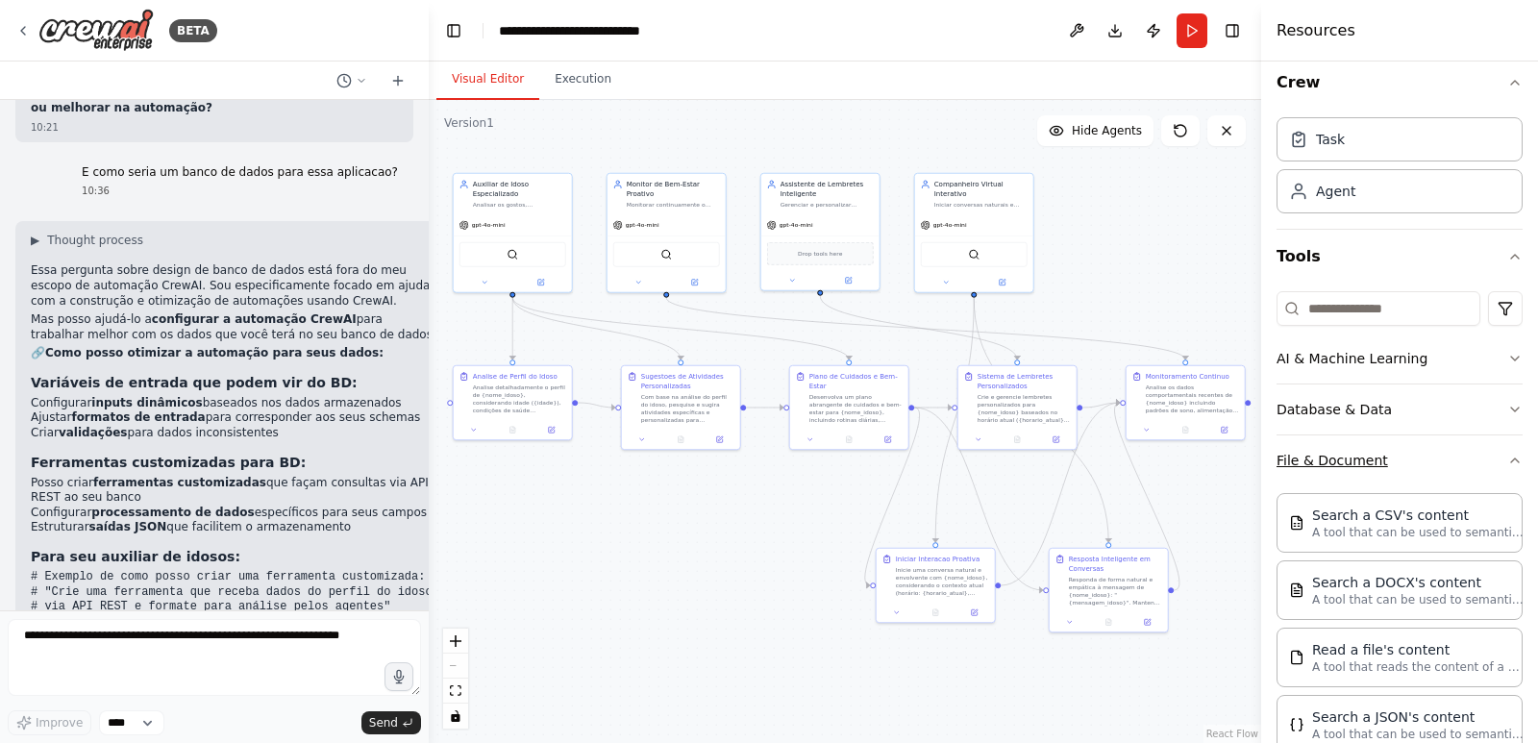
click at [1508, 467] on icon "button" at bounding box center [1515, 460] width 15 height 15
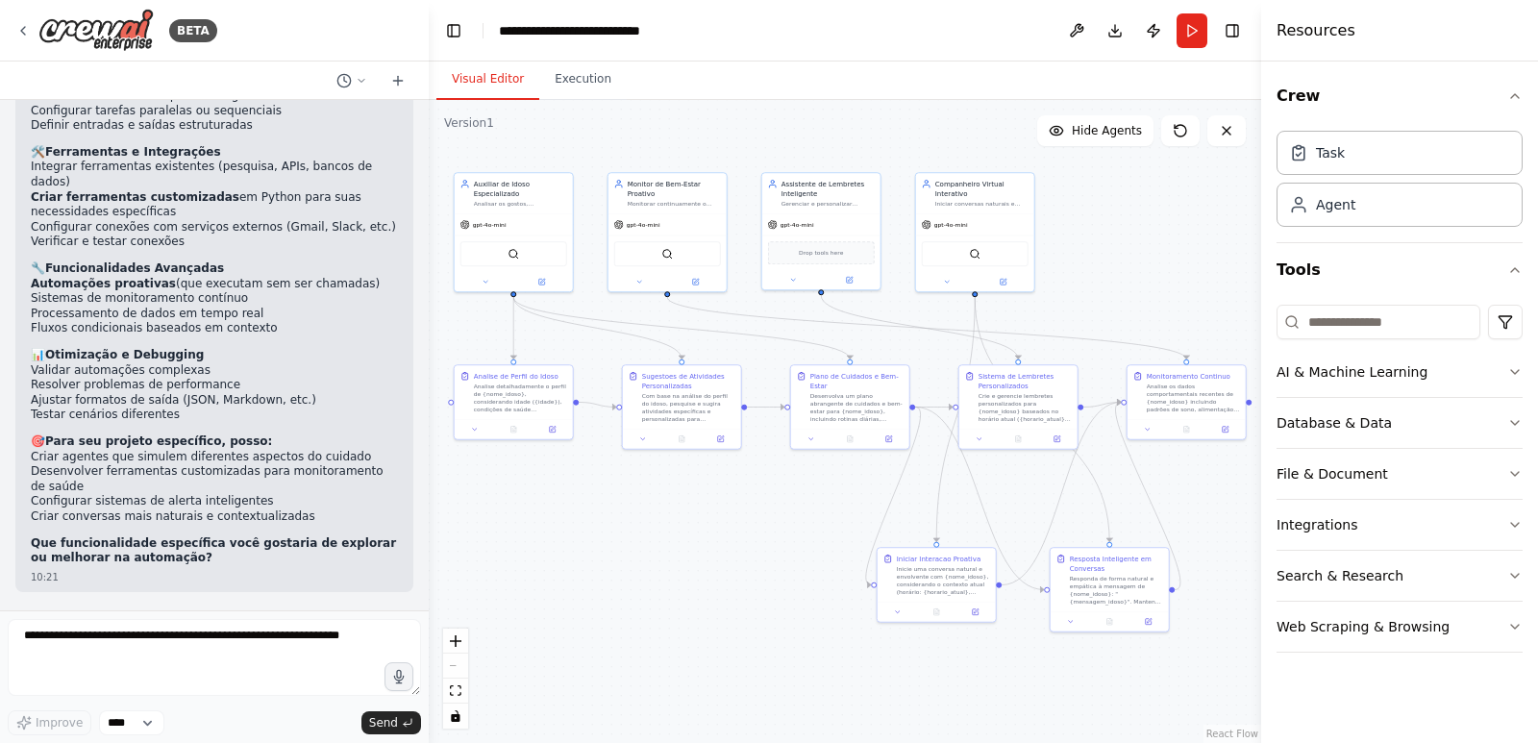
scroll to position [5688, 0]
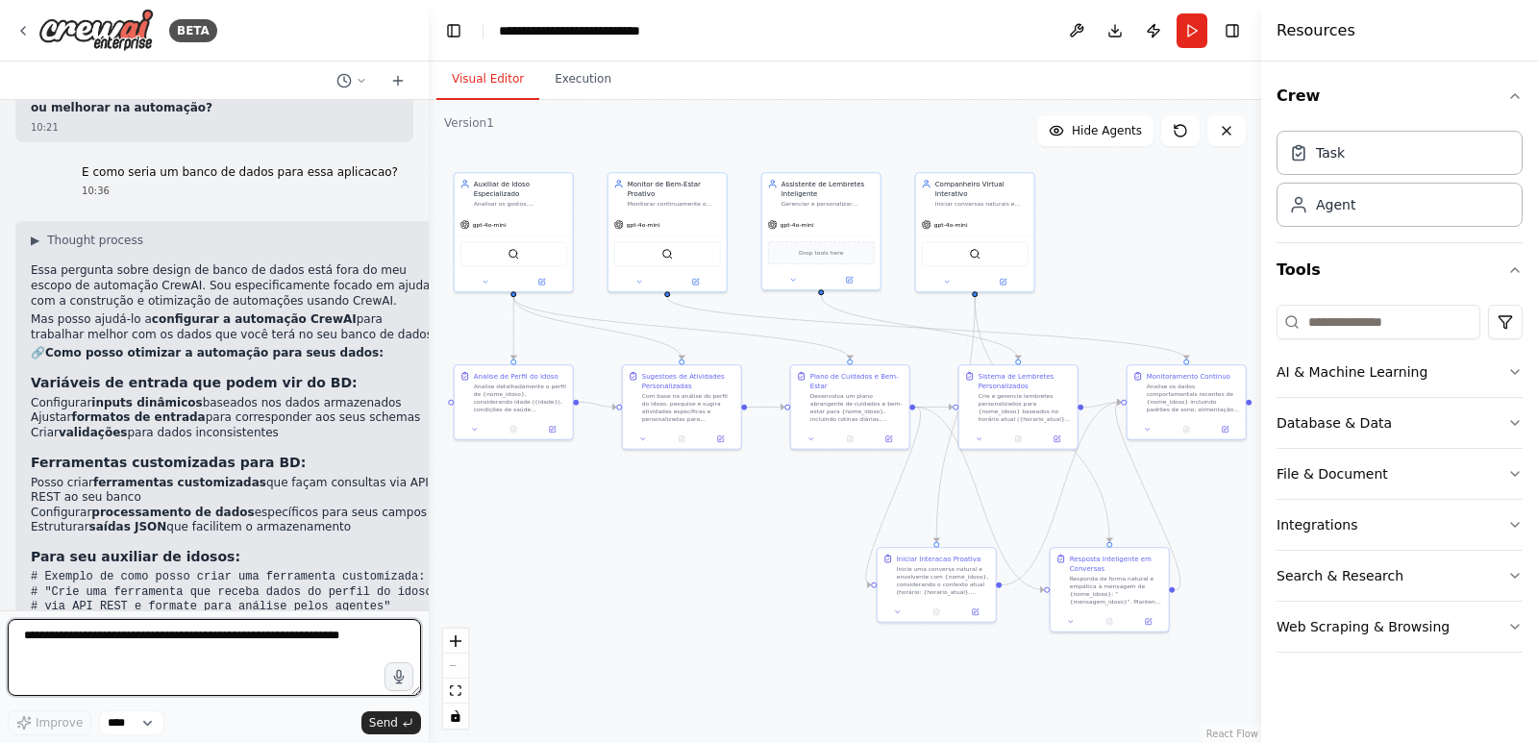
click at [349, 641] on textarea at bounding box center [214, 657] width 413 height 77
type textarea "*"
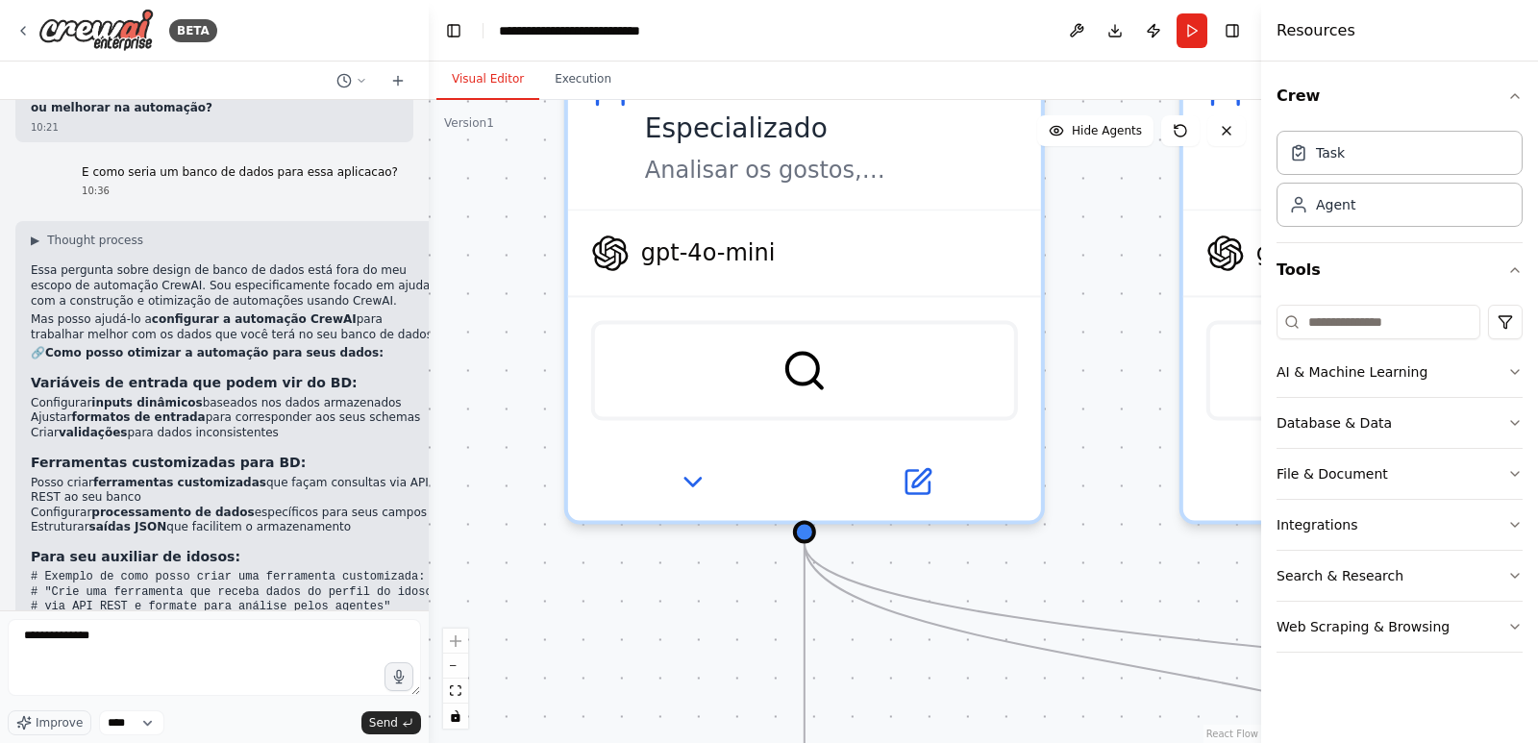
drag, startPoint x: 601, startPoint y: 307, endPoint x: 973, endPoint y: 713, distance: 551.2
click at [973, 713] on div ".deletable-edge-delete-btn { width: 20px; height: 20px; border: 0px solid #ffff…" at bounding box center [845, 421] width 833 height 643
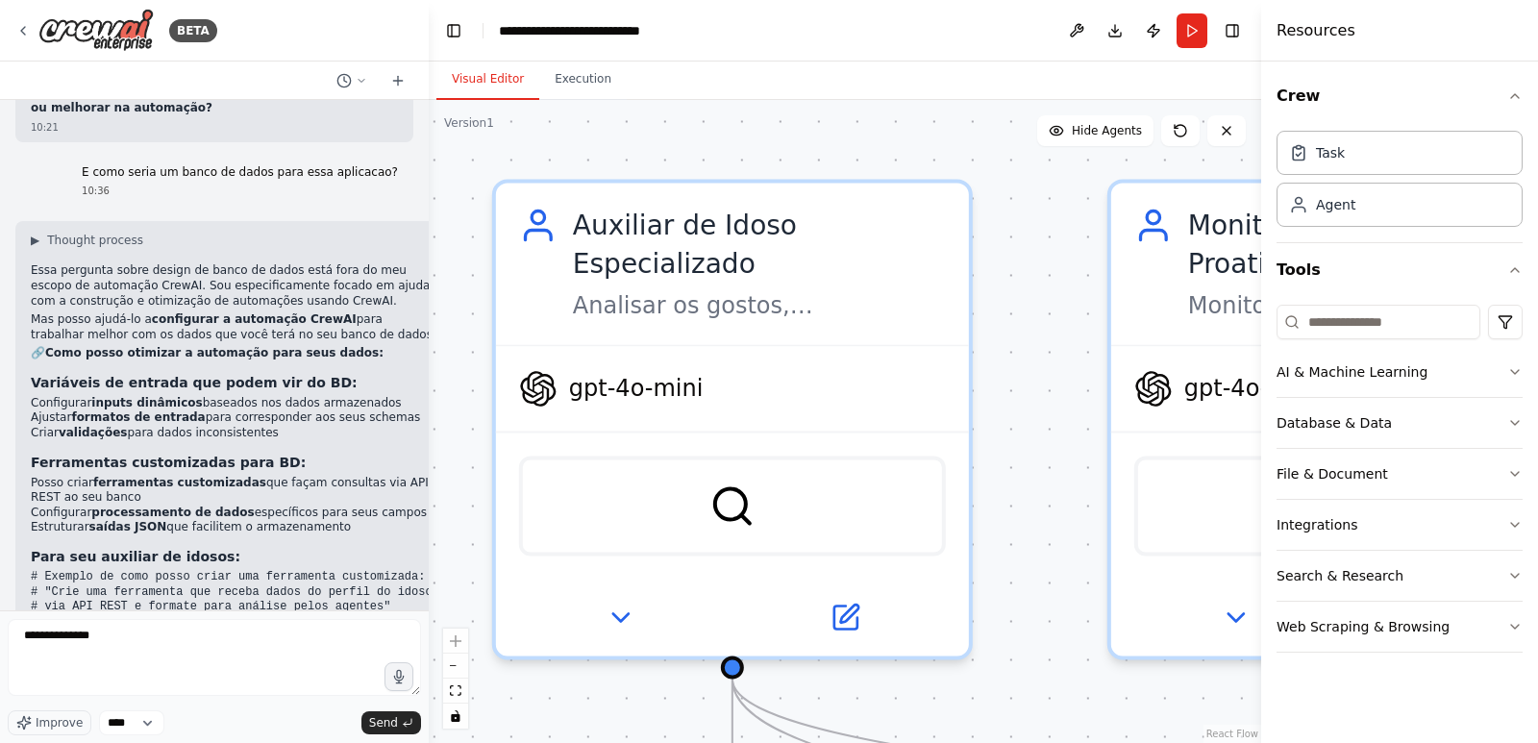
drag, startPoint x: 1117, startPoint y: 420, endPoint x: 1002, endPoint y: 498, distance: 139.2
click at [1015, 518] on div ".deletable-edge-delete-btn { width: 20px; height: 20px; border: 0px solid #ffff…" at bounding box center [845, 421] width 833 height 643
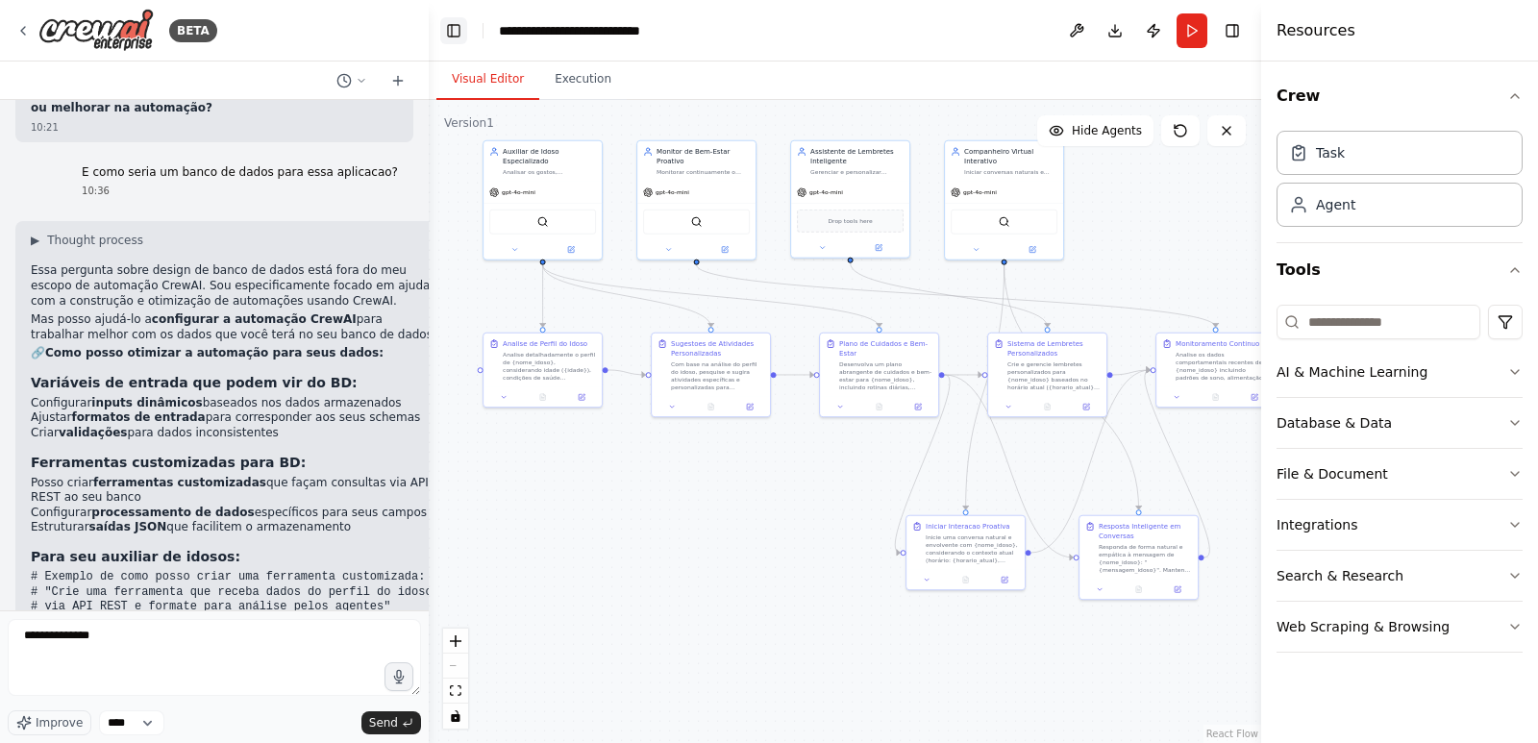
drag, startPoint x: 805, startPoint y: 307, endPoint x: 440, endPoint y: 28, distance: 458.8
click at [440, 28] on main "**********" at bounding box center [845, 371] width 833 height 743
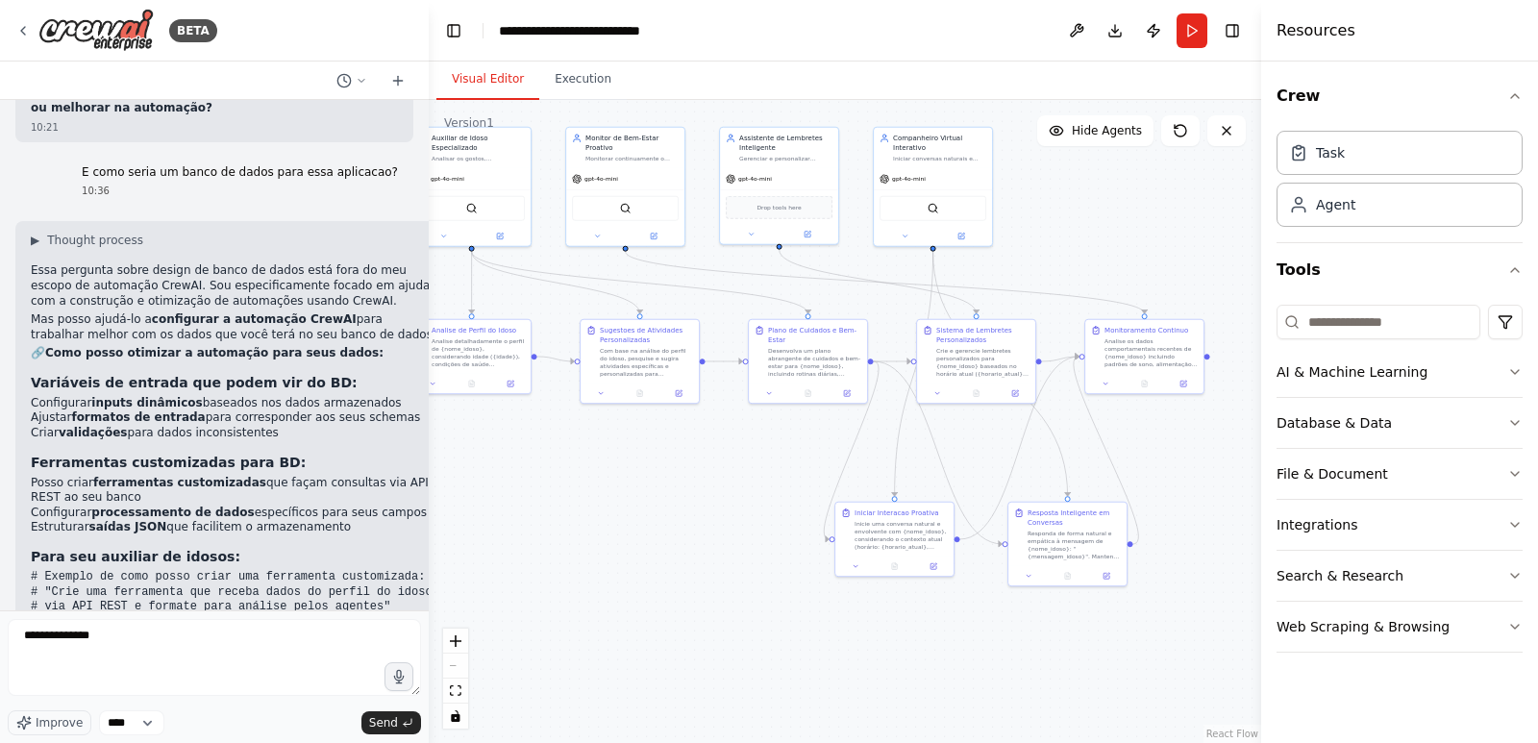
drag, startPoint x: 859, startPoint y: 609, endPoint x: 727, endPoint y: 562, distance: 139.6
click at [705, 595] on div ".deletable-edge-delete-btn { width: 20px; height: 20px; border: 0px solid #ffff…" at bounding box center [845, 421] width 833 height 643
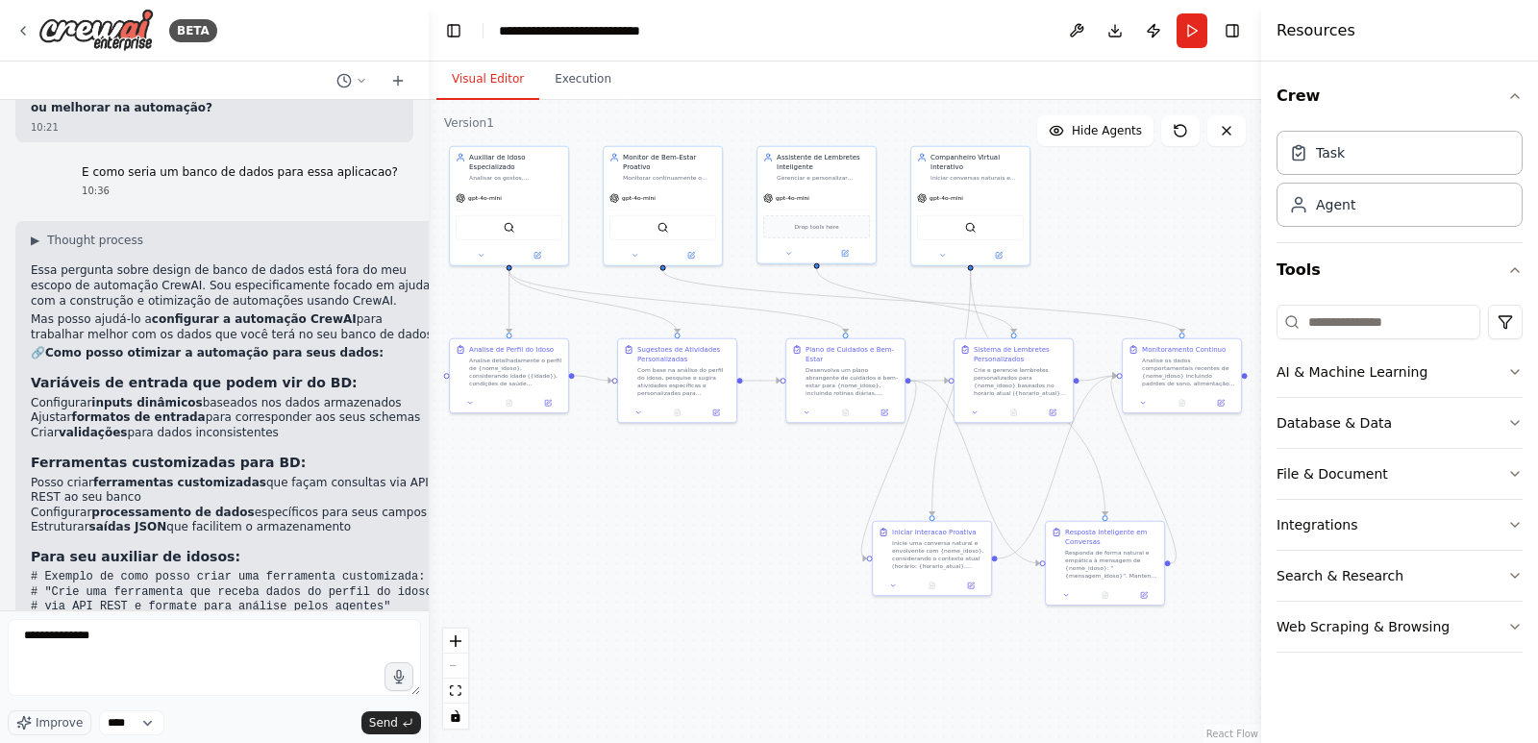
drag, startPoint x: 625, startPoint y: 522, endPoint x: 722, endPoint y: 534, distance: 97.8
click at [722, 534] on div ".deletable-edge-delete-btn { width: 20px; height: 20px; border: 0px solid #ffff…" at bounding box center [845, 421] width 833 height 643
click at [190, 631] on textarea "**********" at bounding box center [214, 657] width 413 height 77
drag, startPoint x: 180, startPoint y: 646, endPoint x: -151, endPoint y: 615, distance: 332.2
click at [0, 615] on html "BETA Hello! I'm the CrewAI assistant. What kind of automation do you want to bu…" at bounding box center [769, 371] width 1538 height 743
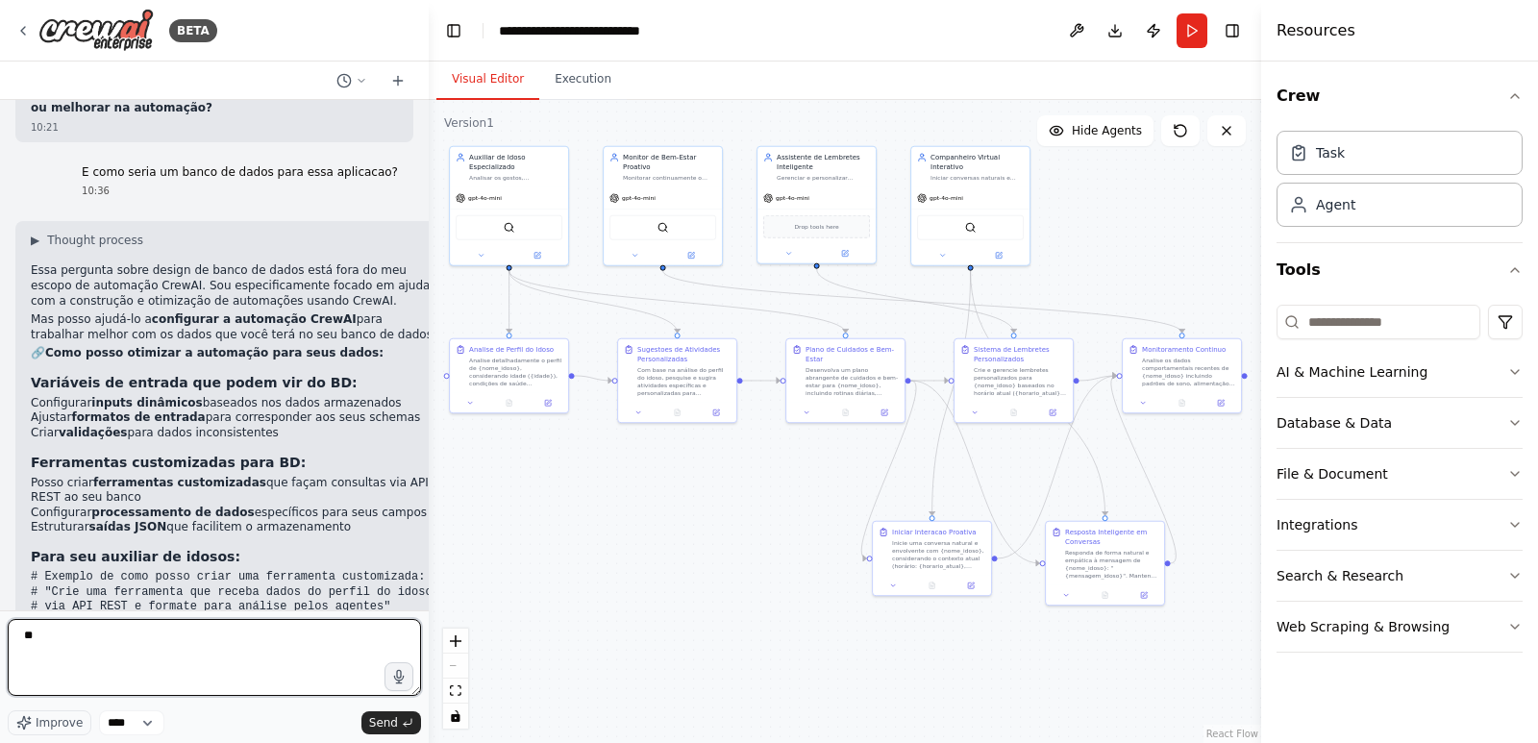
type textarea "*"
type textarea "**********"
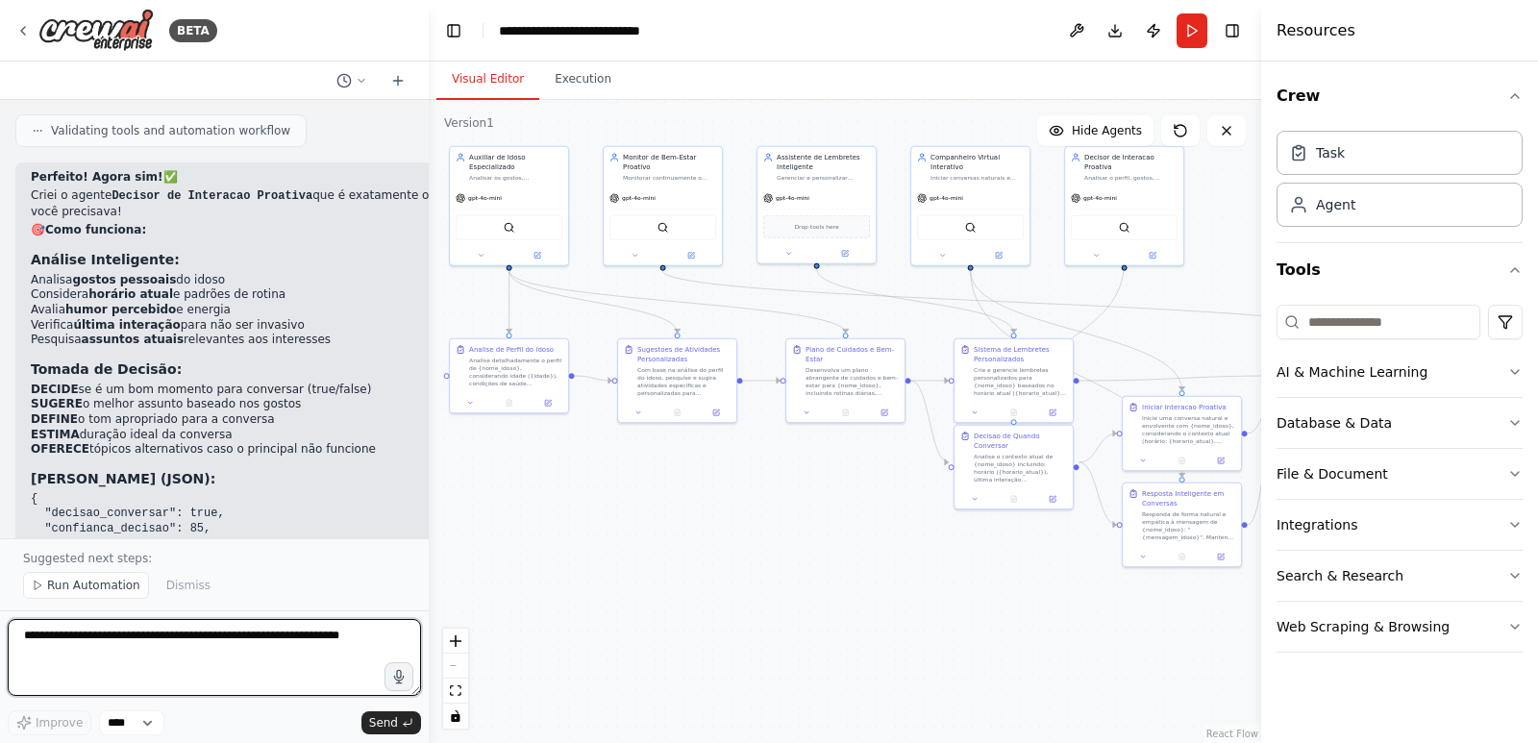
scroll to position [7015, 0]
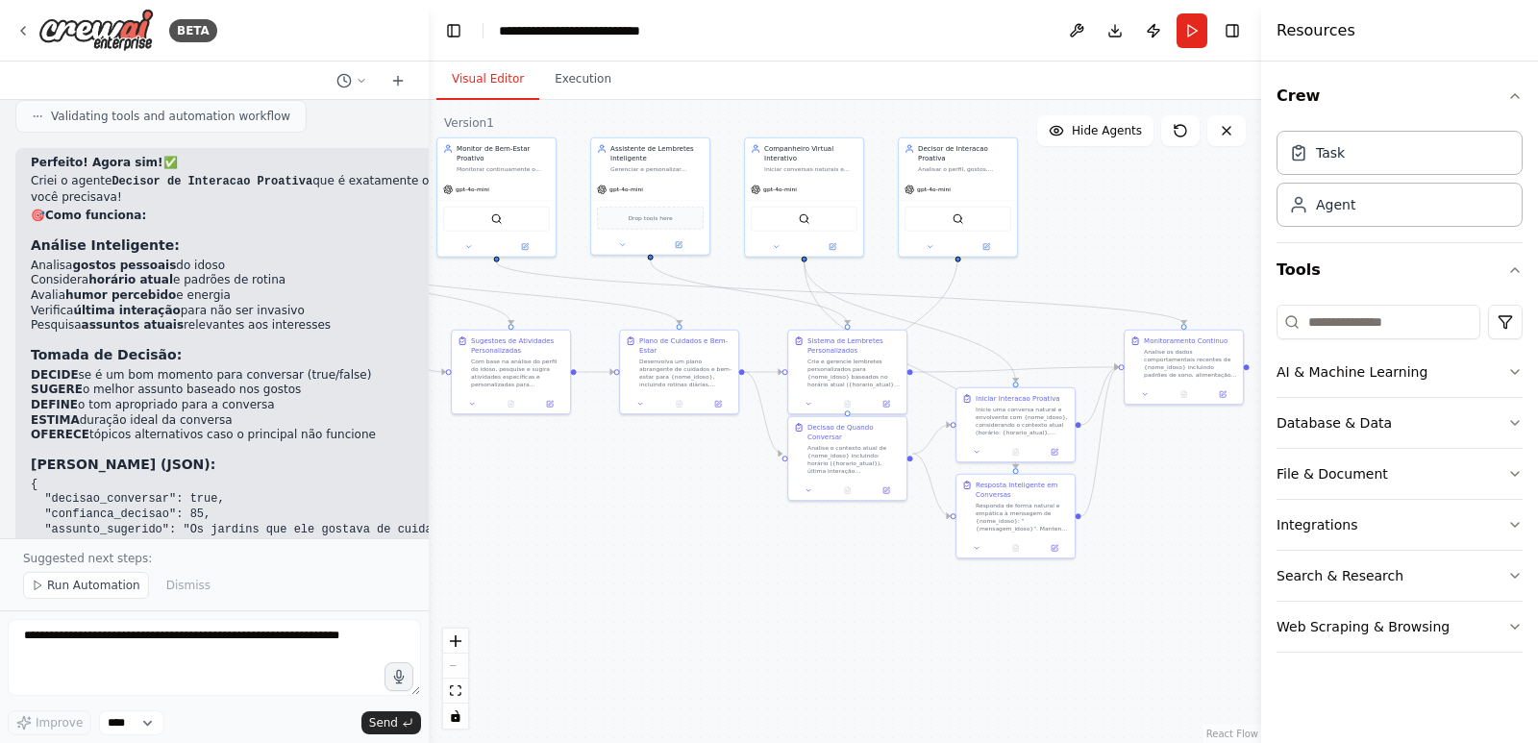
drag, startPoint x: 887, startPoint y: 527, endPoint x: 841, endPoint y: 534, distance: 46.6
click at [667, 507] on div ".deletable-edge-delete-btn { width: 20px; height: 20px; border: 0px solid #ffff…" at bounding box center [845, 421] width 833 height 643
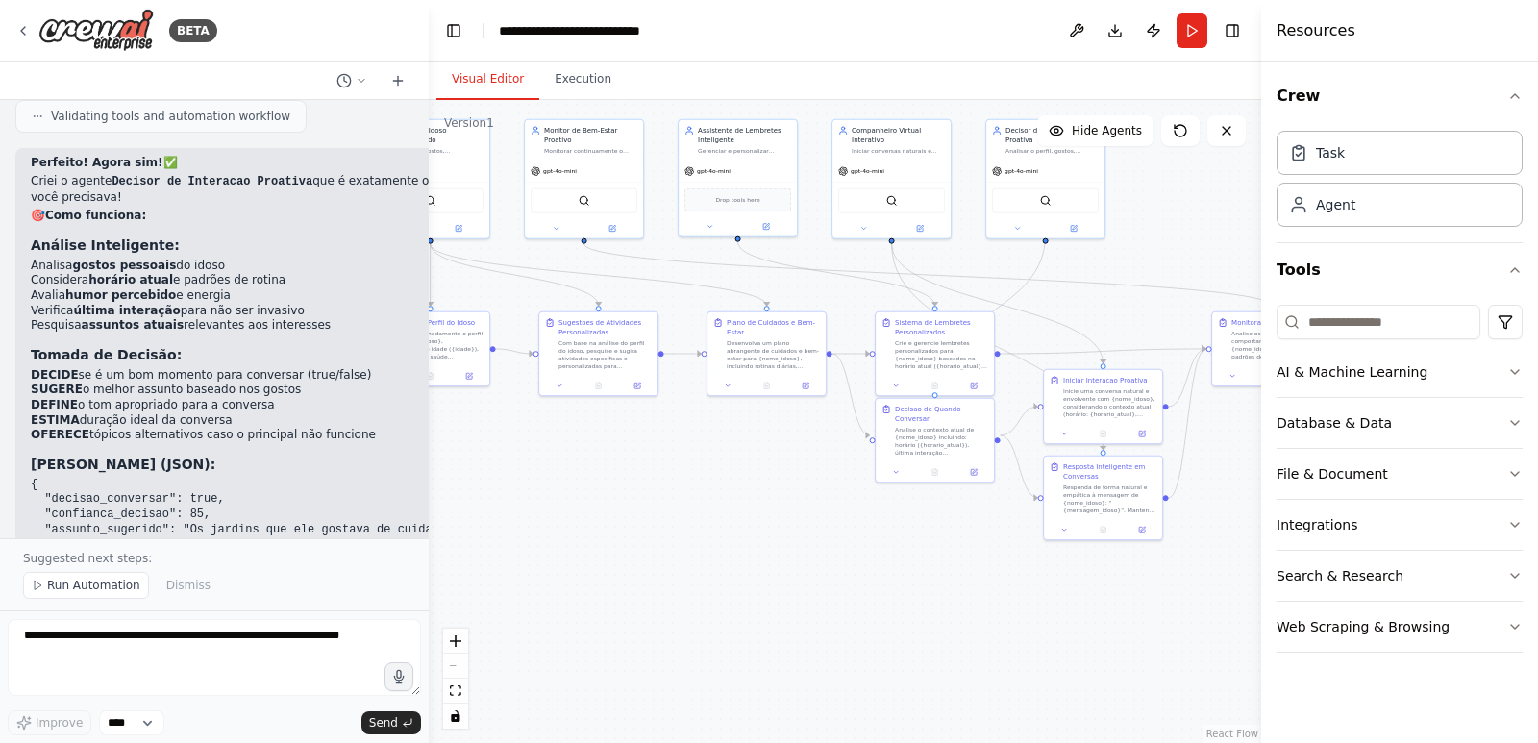
drag, startPoint x: 727, startPoint y: 563, endPoint x: 823, endPoint y: 561, distance: 96.2
click at [823, 561] on div ".deletable-edge-delete-btn { width: 20px; height: 20px; border: 0px solid #ffff…" at bounding box center [845, 421] width 833 height 643
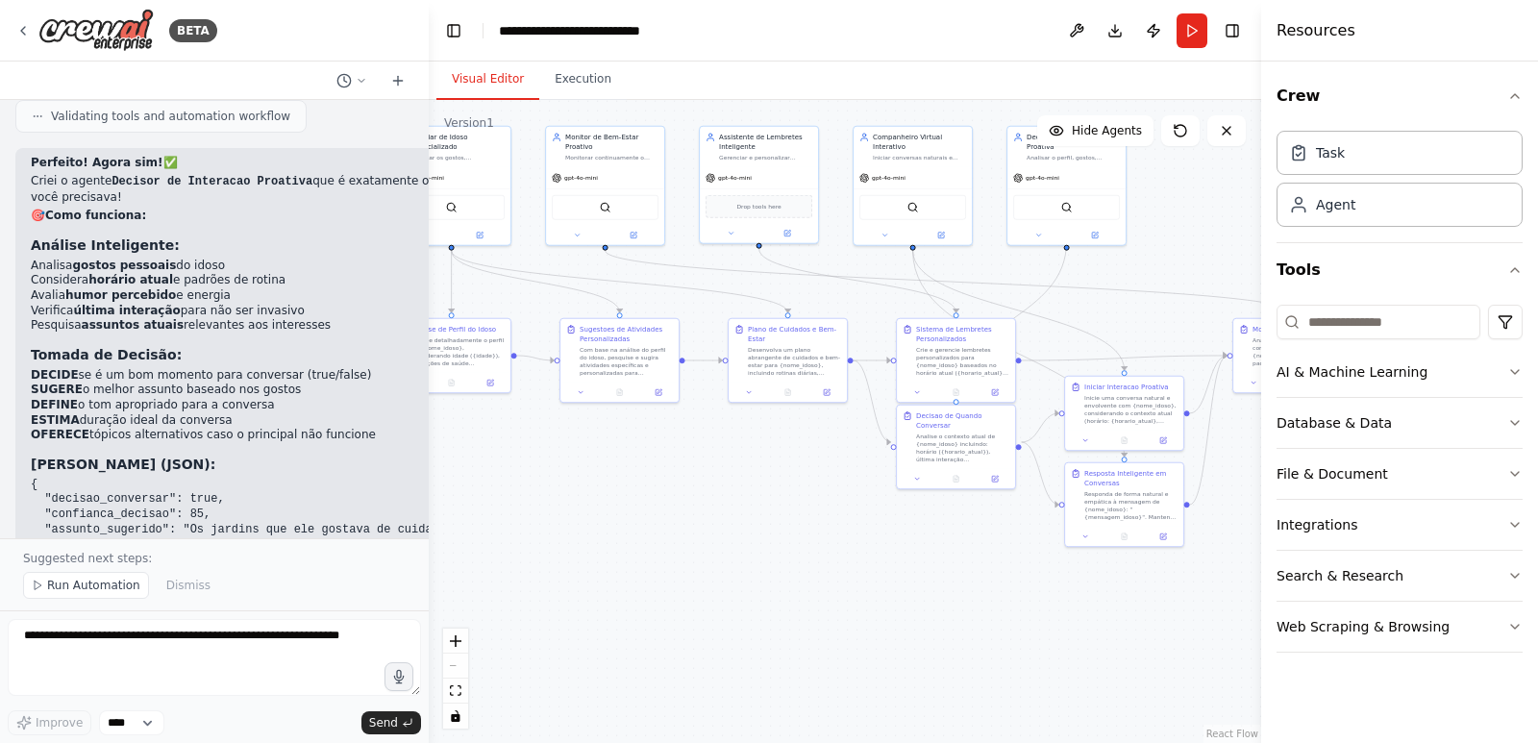
drag, startPoint x: 768, startPoint y: 569, endPoint x: 878, endPoint y: 577, distance: 109.9
click at [878, 577] on div ".deletable-edge-delete-btn { width: 20px; height: 20px; border: 0px solid #ffff…" at bounding box center [845, 421] width 833 height 643
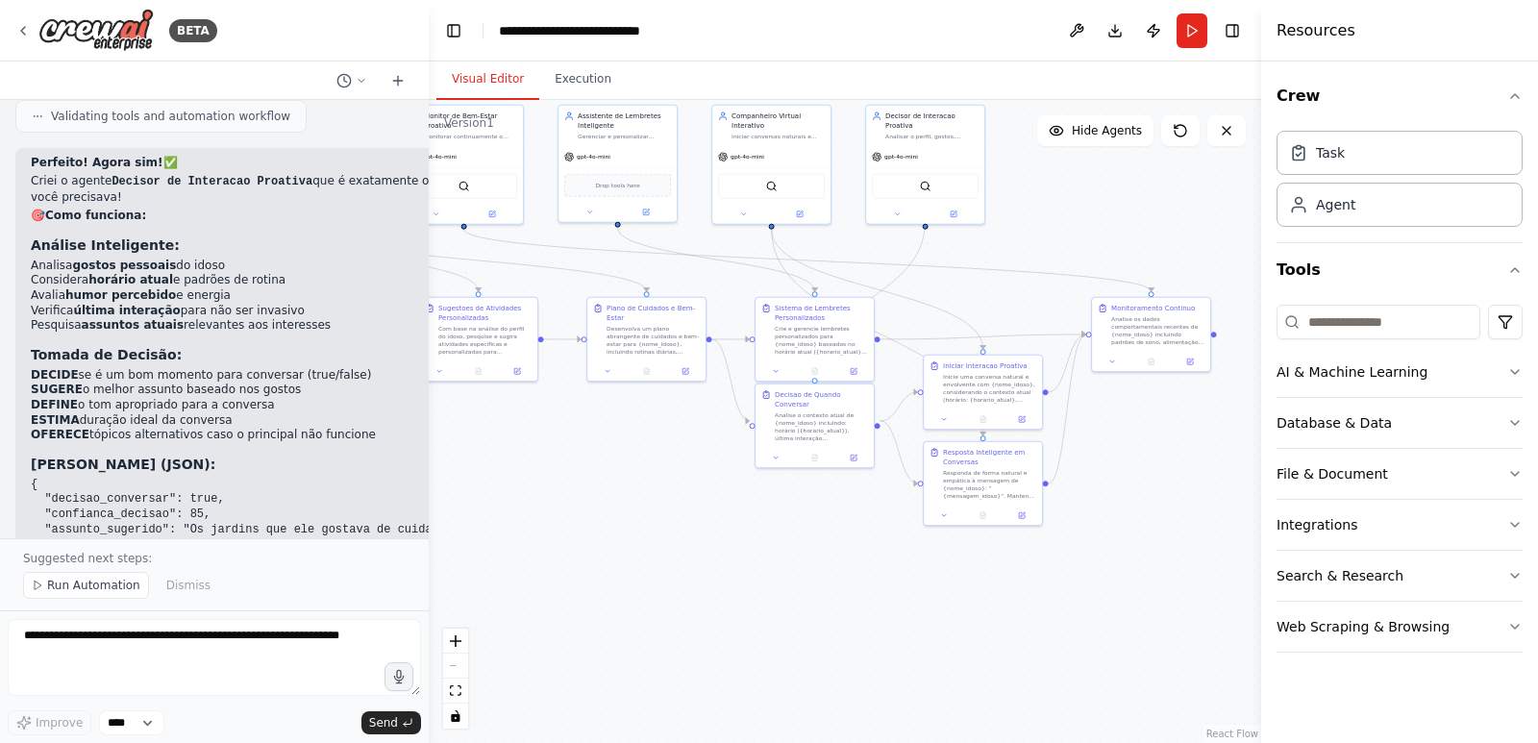
drag, startPoint x: 885, startPoint y: 607, endPoint x: 697, endPoint y: 580, distance: 189.4
click at [697, 580] on div ".deletable-edge-delete-btn { width: 20px; height: 20px; border: 0px solid #ffff…" at bounding box center [845, 421] width 833 height 643
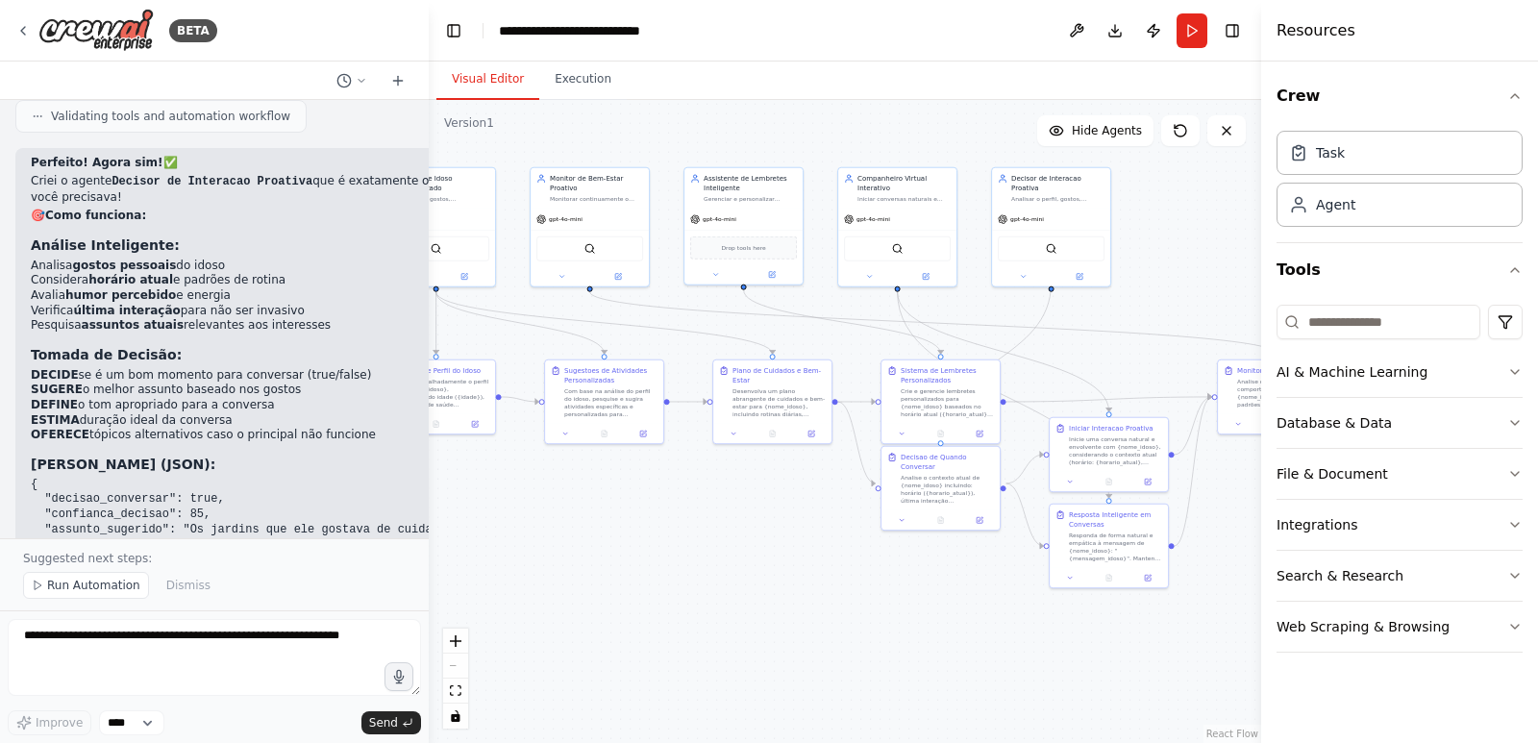
drag, startPoint x: 959, startPoint y: 565, endPoint x: 972, endPoint y: 609, distance: 45.3
click at [1086, 638] on div ".deletable-edge-delete-btn { width: 20px; height: 20px; border: 0px solid #ffff…" at bounding box center [845, 421] width 833 height 643
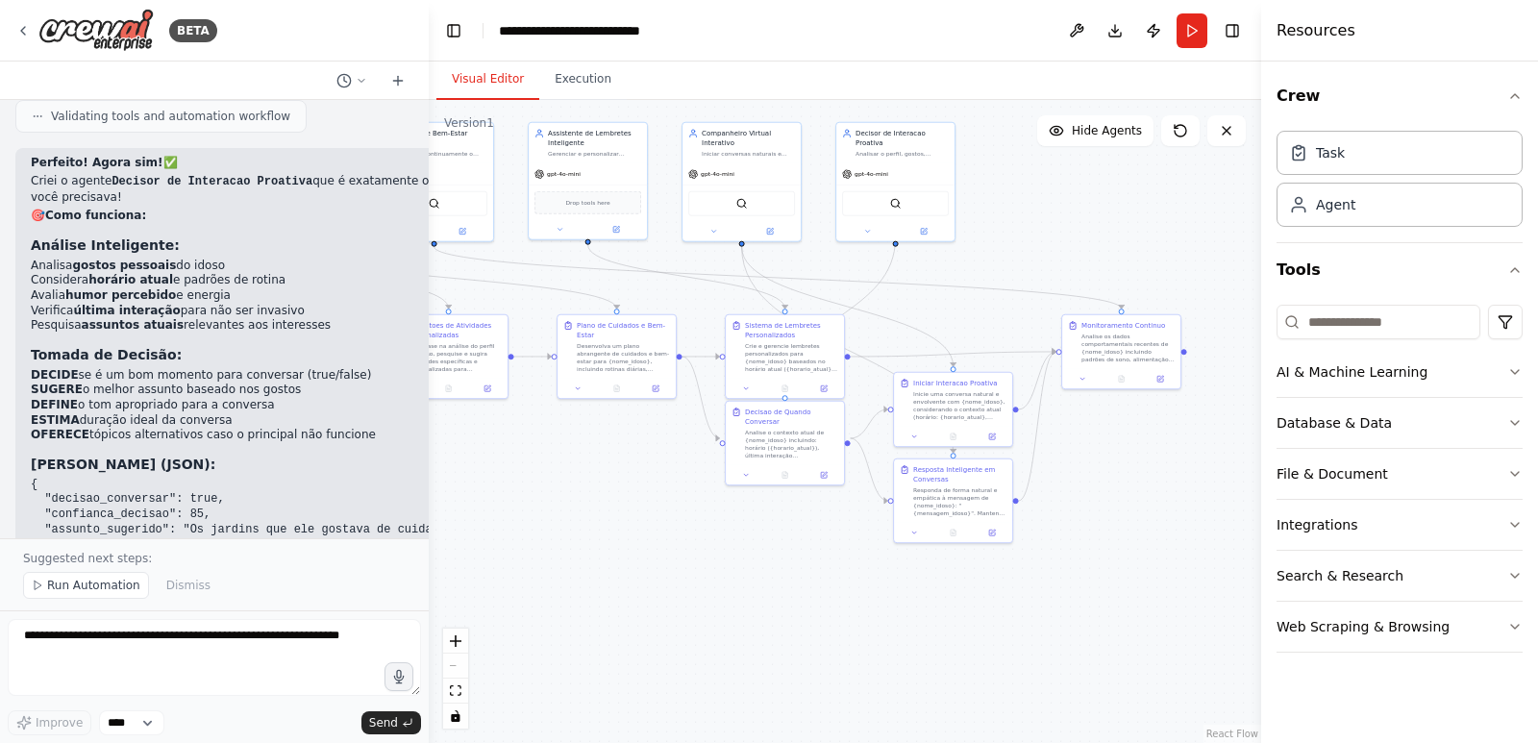
drag, startPoint x: 917, startPoint y: 594, endPoint x: 759, endPoint y: 534, distance: 169.8
click at [759, 534] on div ".deletable-edge-delete-btn { width: 20px; height: 20px; border: 0px solid #ffff…" at bounding box center [845, 421] width 833 height 643
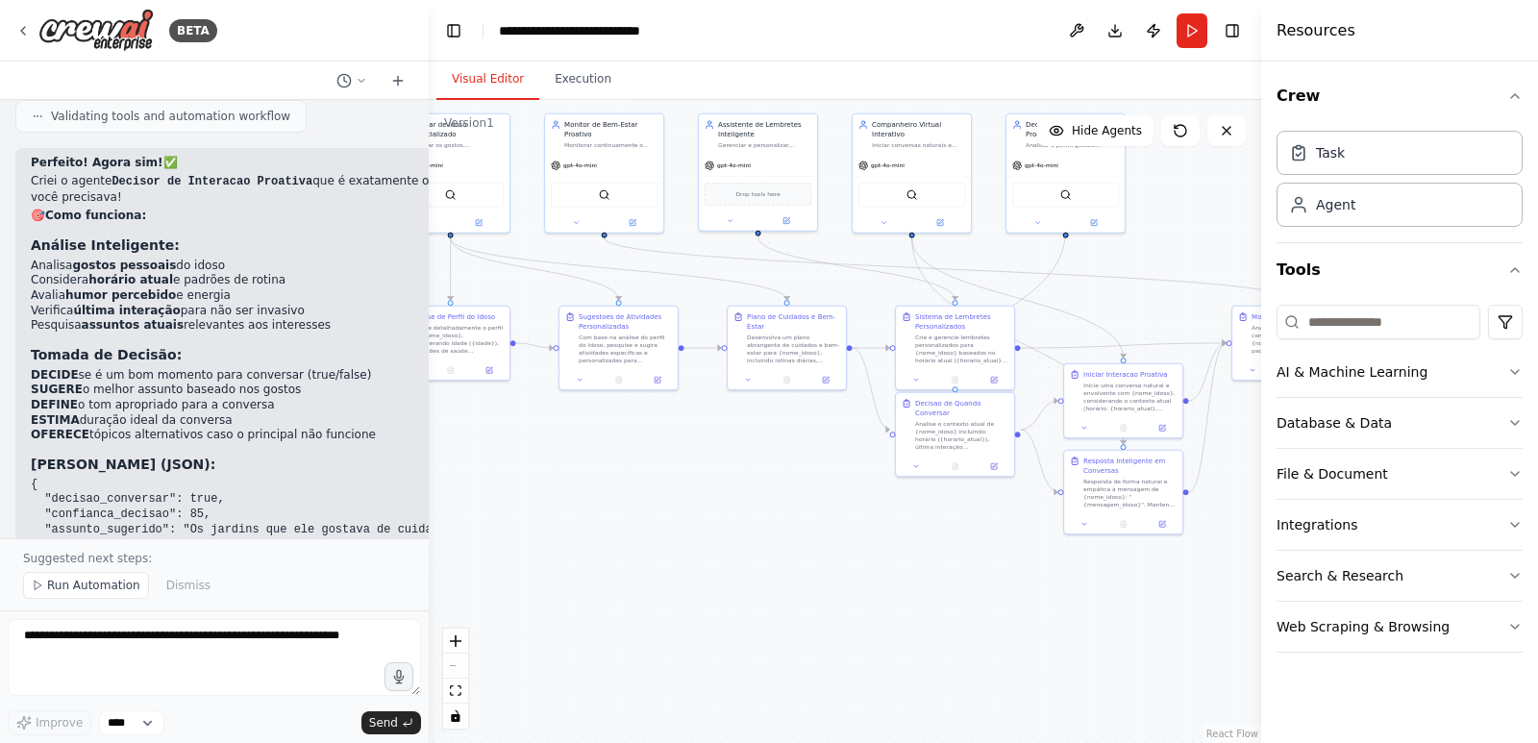
drag, startPoint x: 726, startPoint y: 519, endPoint x: 870, endPoint y: 500, distance: 145.5
click at [876, 506] on div ".deletable-edge-delete-btn { width: 20px; height: 20px; border: 0px solid #ffff…" at bounding box center [845, 421] width 833 height 643
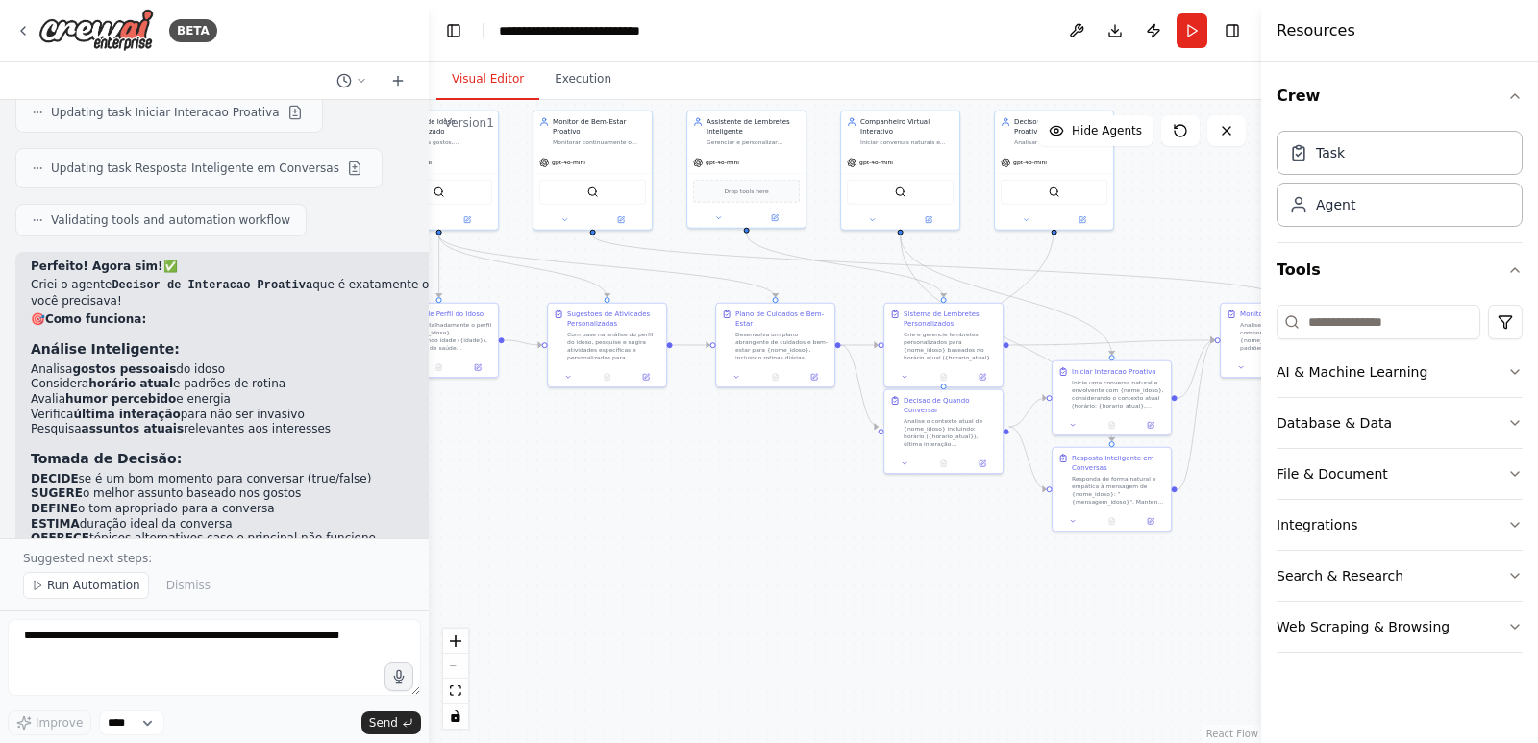
scroll to position [6918, 0]
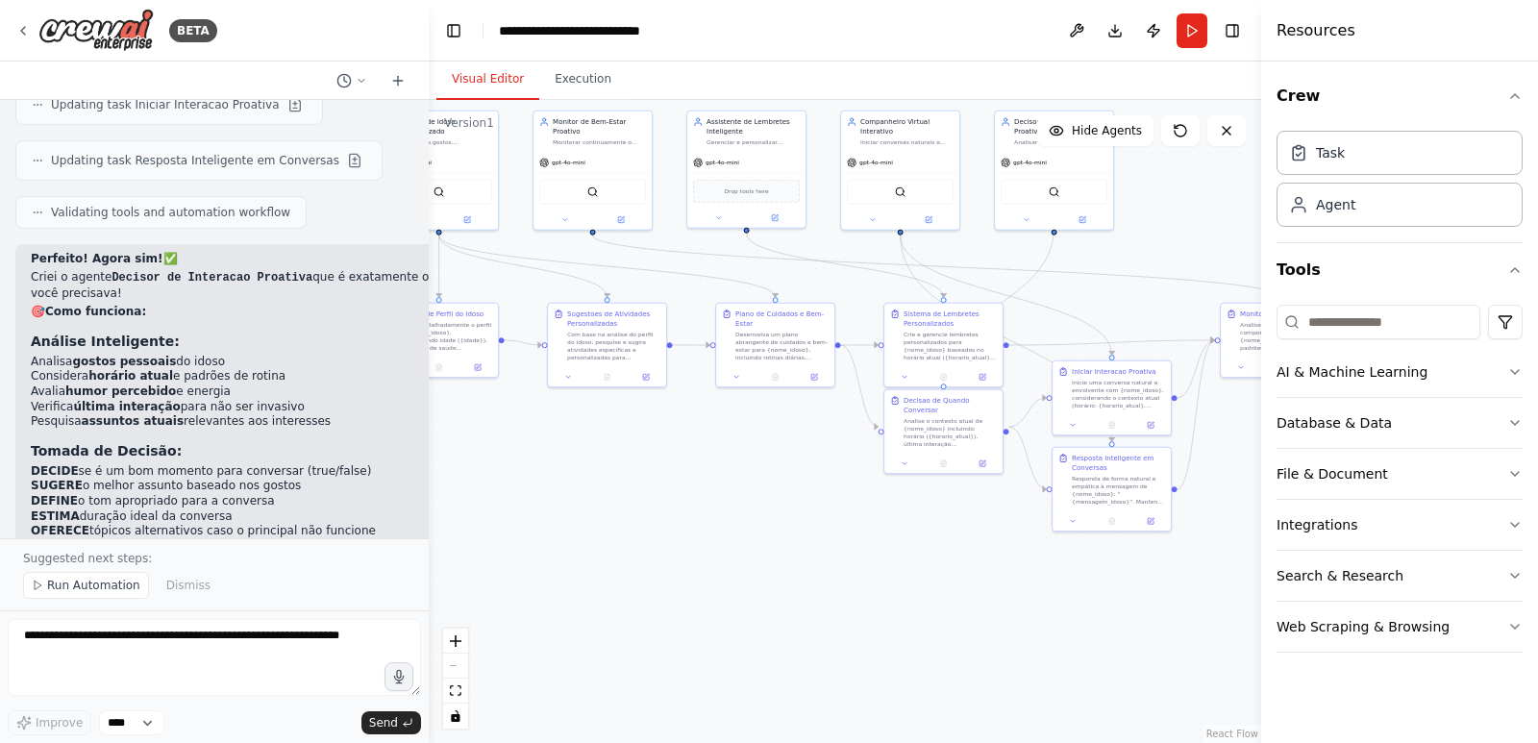
click at [126, 574] on code "{ "decisao_conversar": true, "confianca_decisao": 85, "assunto_sugerido": "Os j…" at bounding box center [245, 641] width 429 height 134
click at [188, 574] on code "{ "decisao_conversar": true, "confianca_decisao": 85, "assunto_sugerido": "Os j…" at bounding box center [245, 641] width 429 height 134
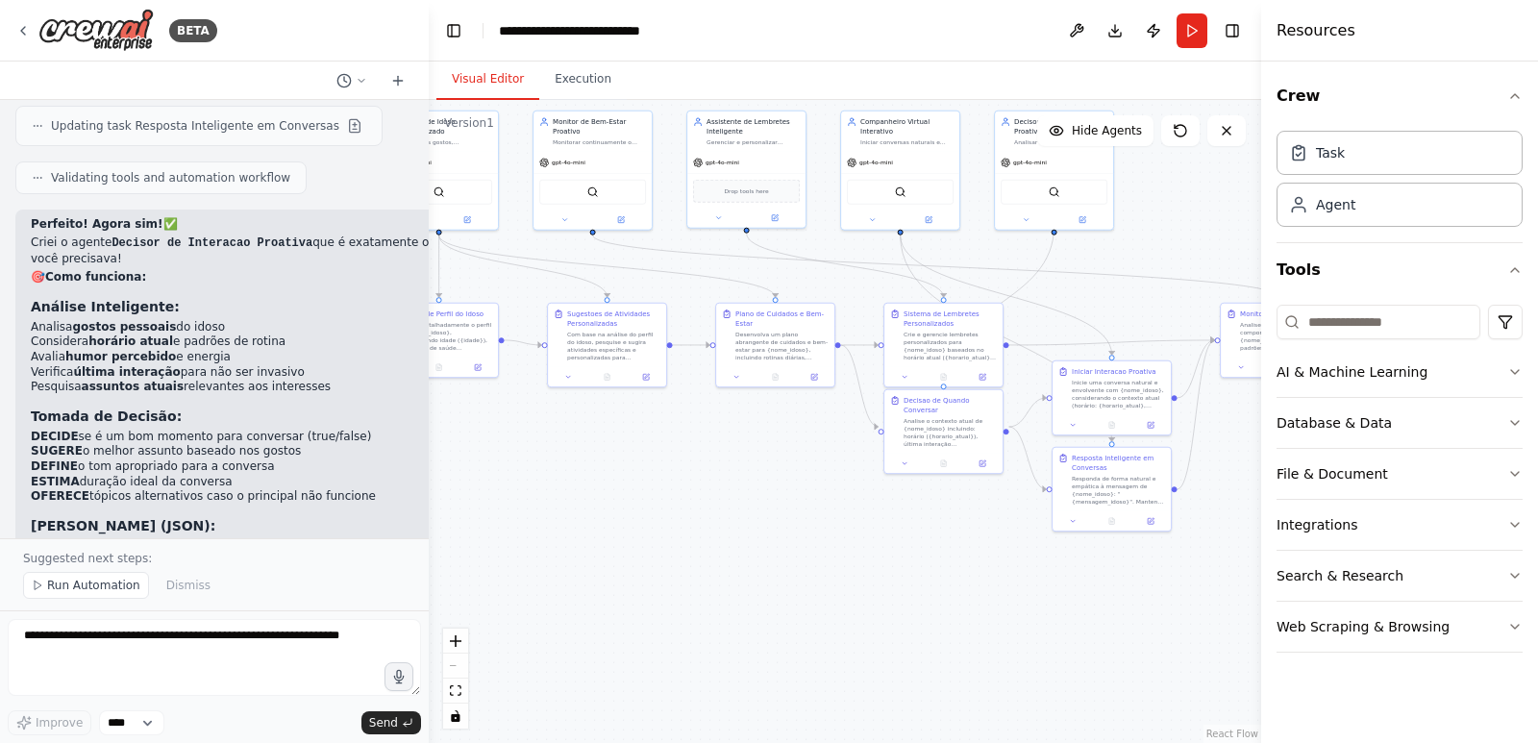
scroll to position [7015, 0]
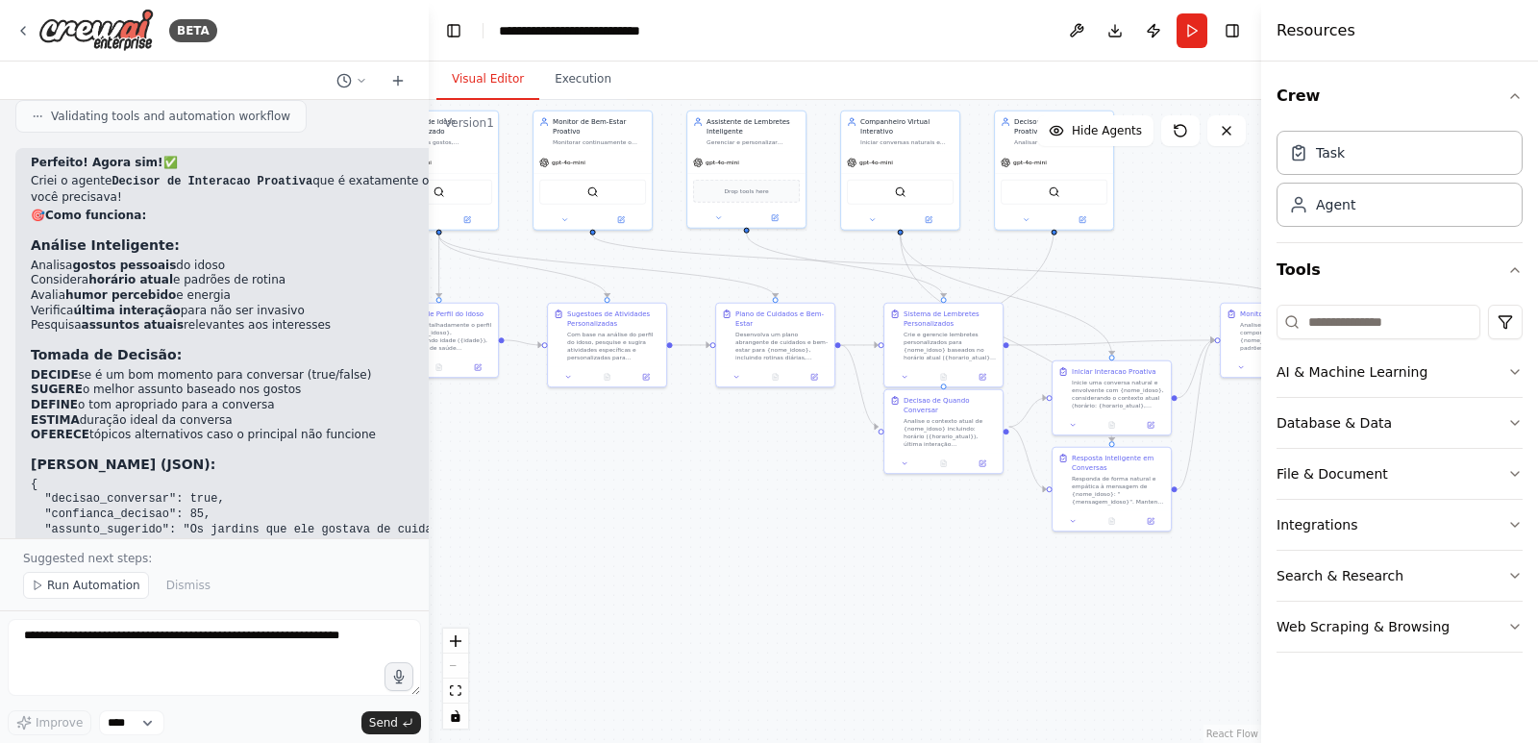
drag, startPoint x: 40, startPoint y: 461, endPoint x: 334, endPoint y: 461, distance: 293.2
click at [334, 679] on li "Se false , agenda para o momento_ideal_alternativo" at bounding box center [245, 687] width 429 height 16
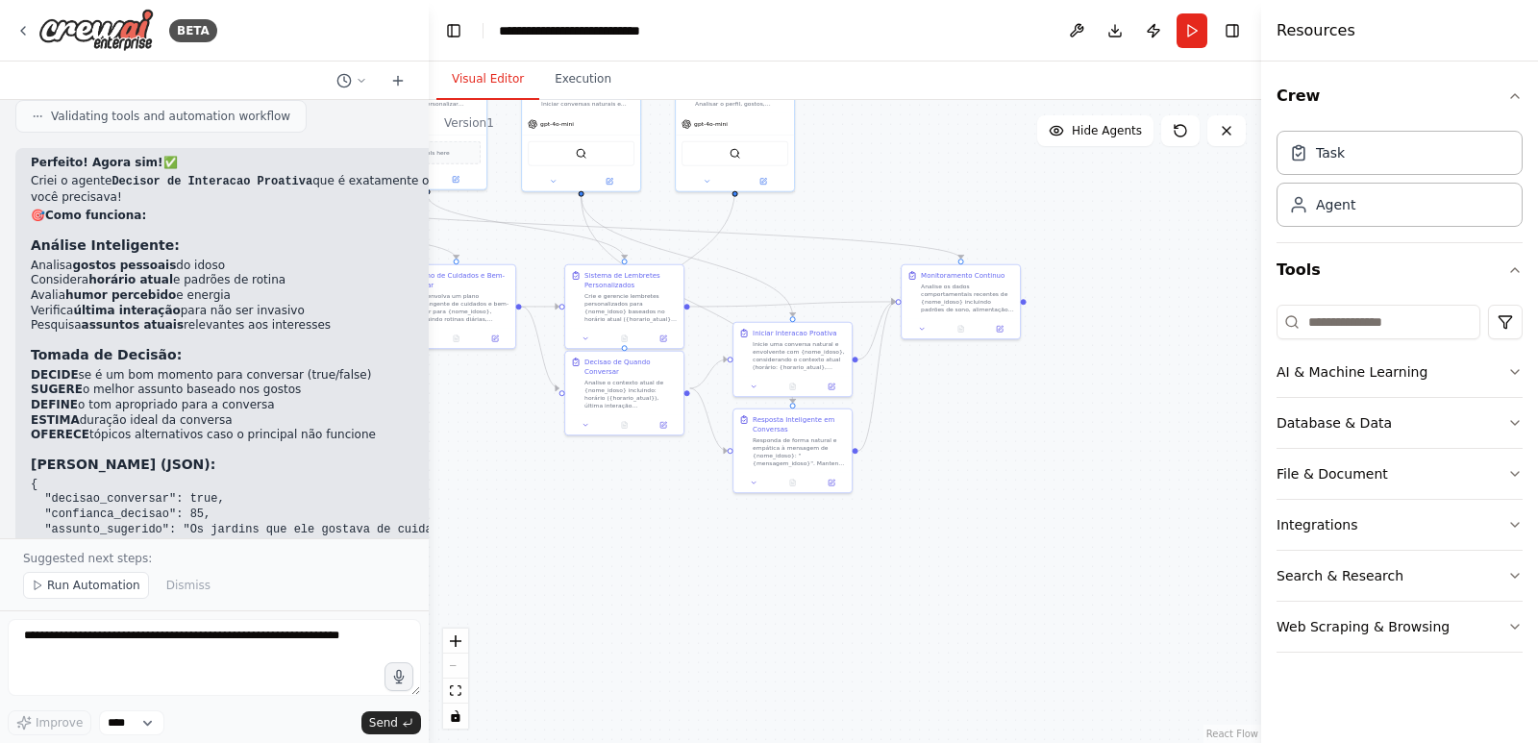
drag, startPoint x: 864, startPoint y: 553, endPoint x: 545, endPoint y: 514, distance: 321.5
click at [545, 514] on div ".deletable-edge-delete-btn { width: 20px; height: 20px; border: 0px solid #ffff…" at bounding box center [845, 421] width 833 height 643
drag, startPoint x: 952, startPoint y: 552, endPoint x: 1056, endPoint y: 578, distance: 107.0
click at [1056, 578] on div ".deletable-edge-delete-btn { width: 20px; height: 20px; border: 0px solid #ffff…" at bounding box center [845, 421] width 833 height 643
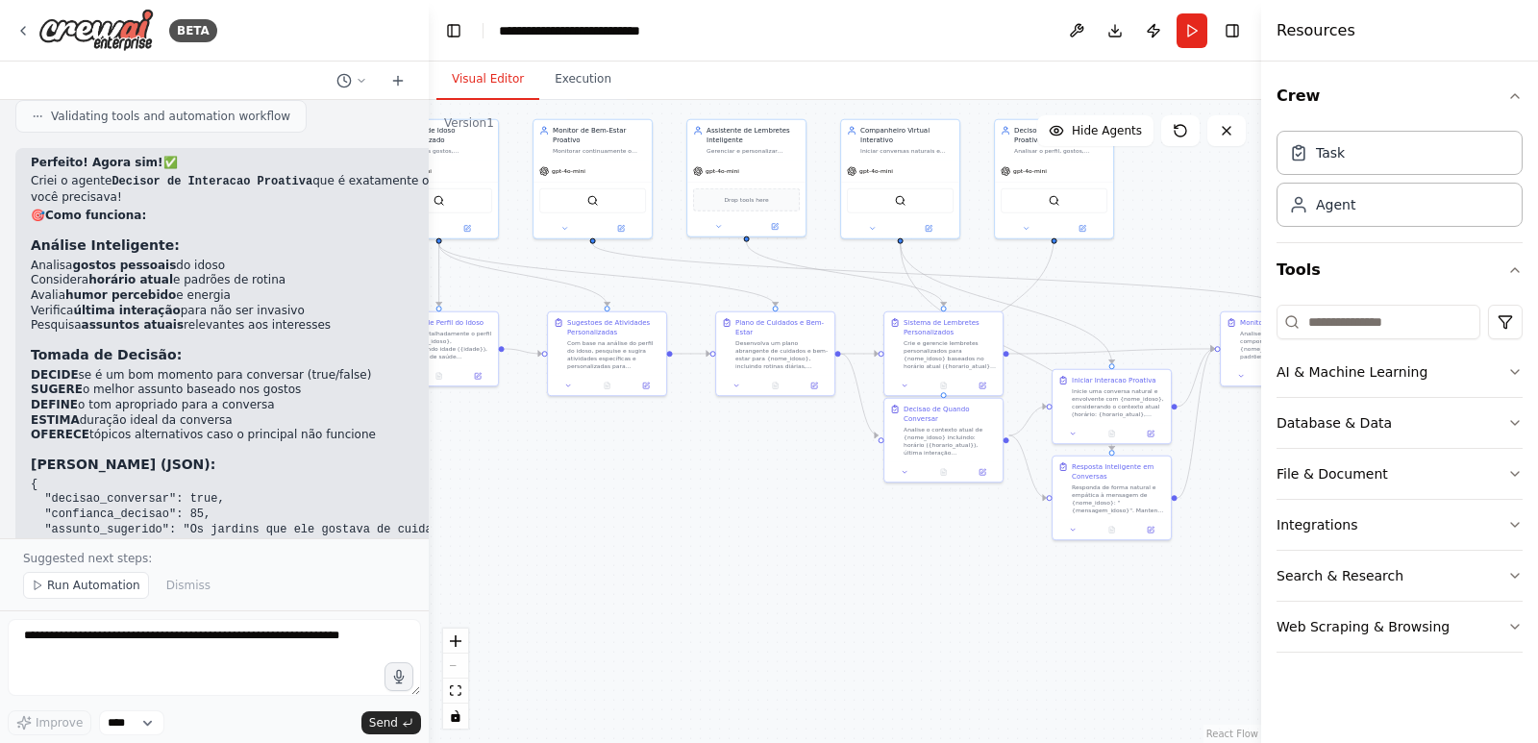
drag, startPoint x: 815, startPoint y: 544, endPoint x: 725, endPoint y: 548, distance: 90.5
click at [832, 546] on div ".deletable-edge-delete-btn { width: 20px; height: 20px; border: 0px solid #ffff…" at bounding box center [845, 421] width 833 height 643
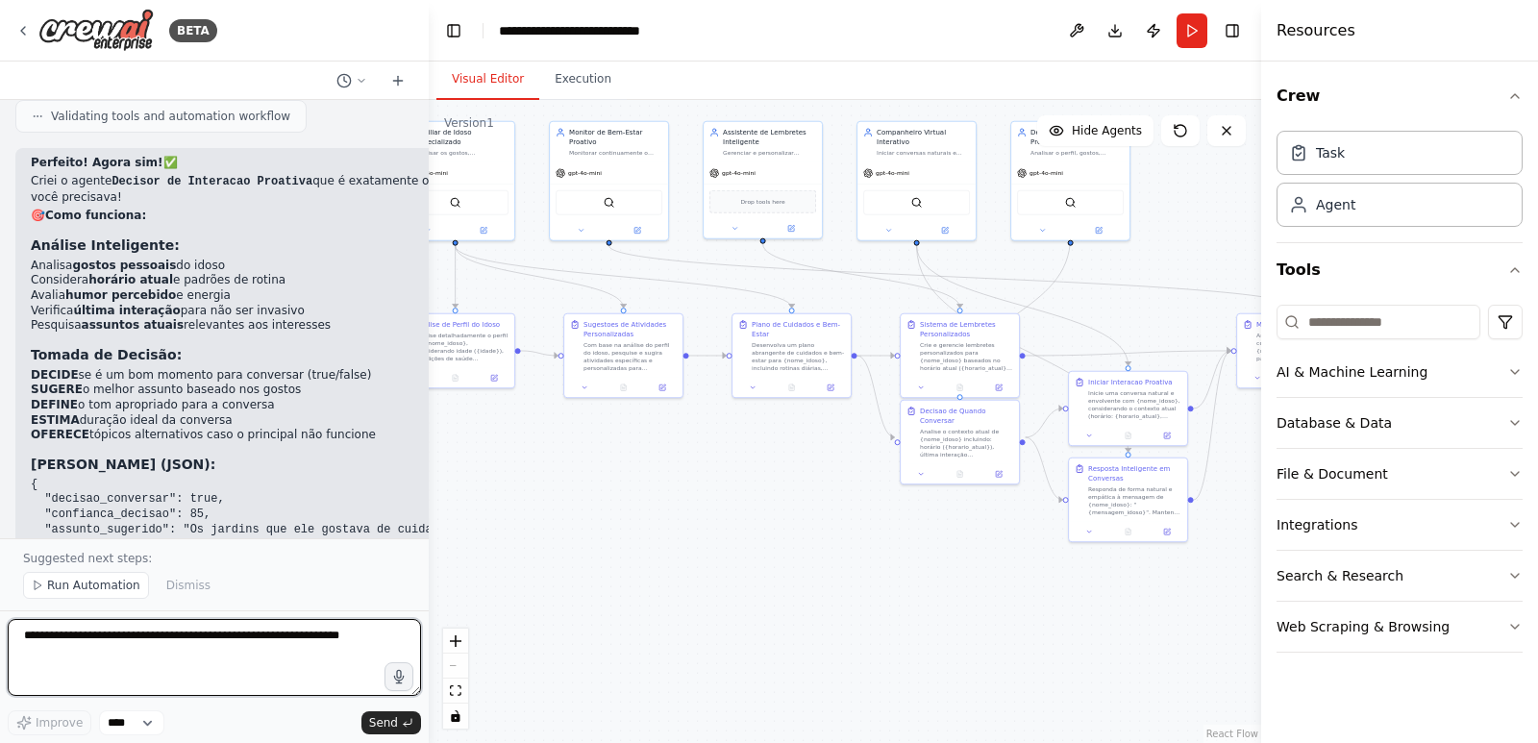
click at [189, 653] on textarea at bounding box center [214, 657] width 413 height 77
type textarea "**********"
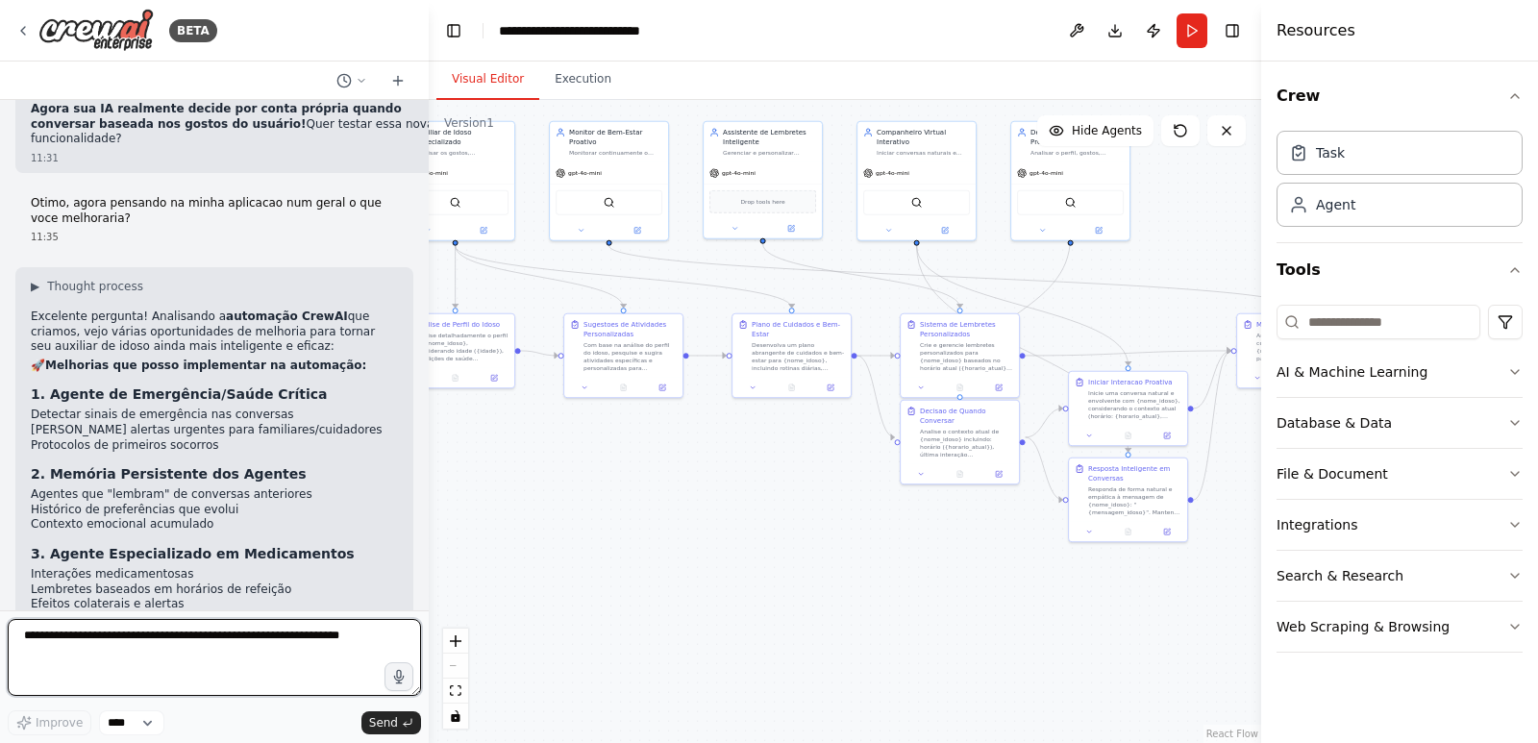
scroll to position [7606, 0]
click at [910, 556] on div ".deletable-edge-delete-btn { width: 20px; height: 20px; border: 0px solid #ffff…" at bounding box center [845, 421] width 833 height 643
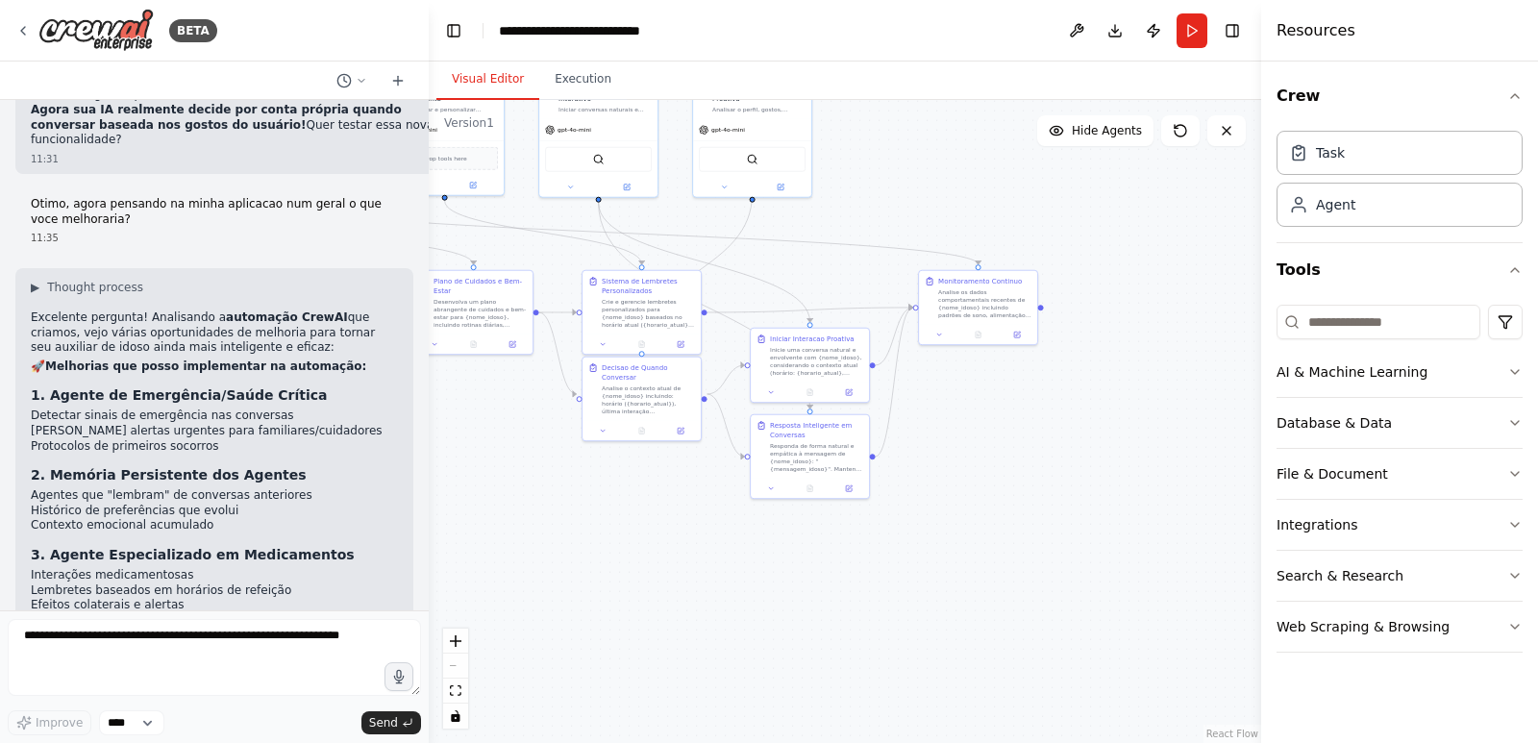
drag, startPoint x: 862, startPoint y: 547, endPoint x: 543, endPoint y: 504, distance: 322.1
click at [543, 504] on div ".deletable-edge-delete-btn { width: 20px; height: 20px; border: 0px solid #ffff…" at bounding box center [845, 421] width 833 height 643
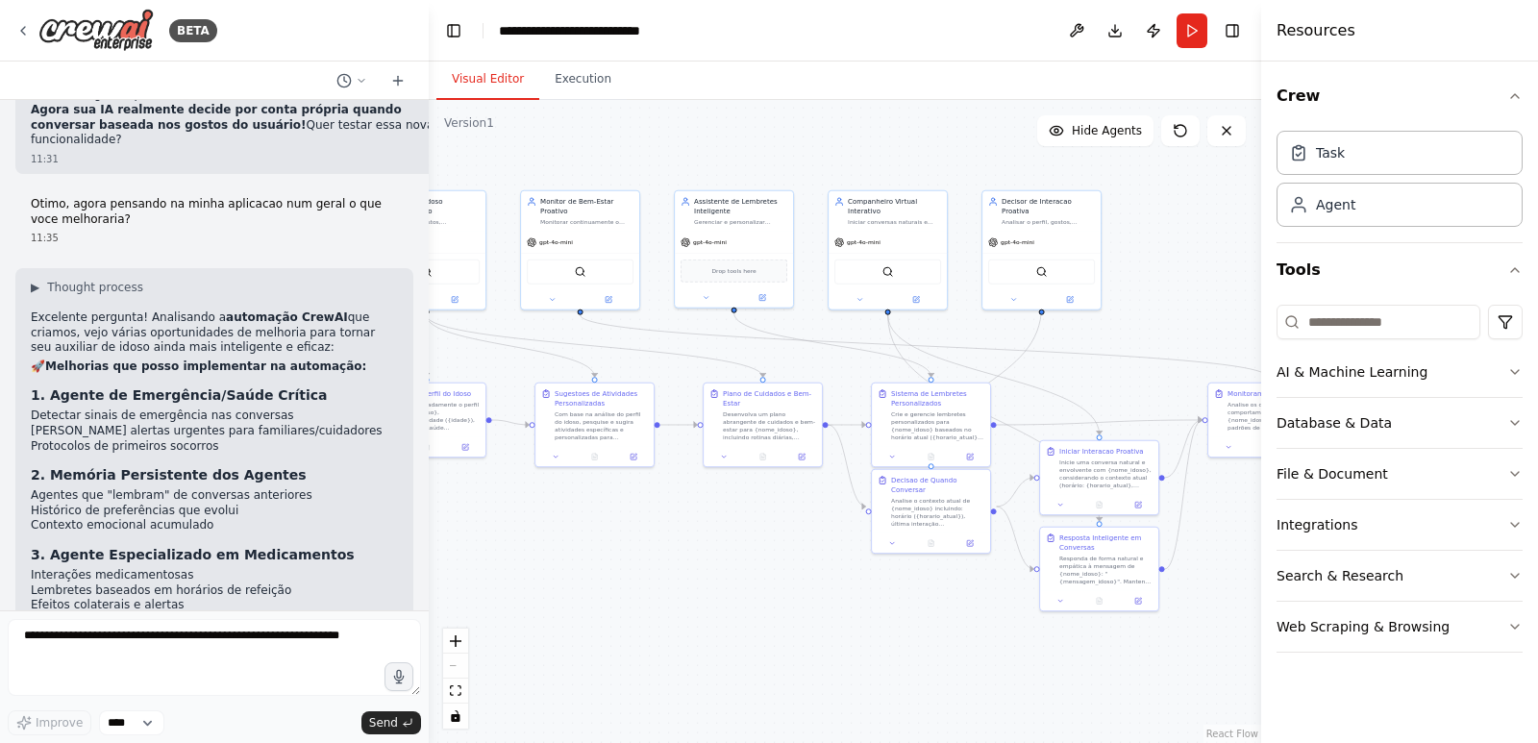
drag, startPoint x: 641, startPoint y: 509, endPoint x: 1015, endPoint y: 591, distance: 383.0
click at [1002, 600] on div ".deletable-edge-delete-btn { width: 20px; height: 20px; border: 0px solid #ffff…" at bounding box center [845, 421] width 833 height 643
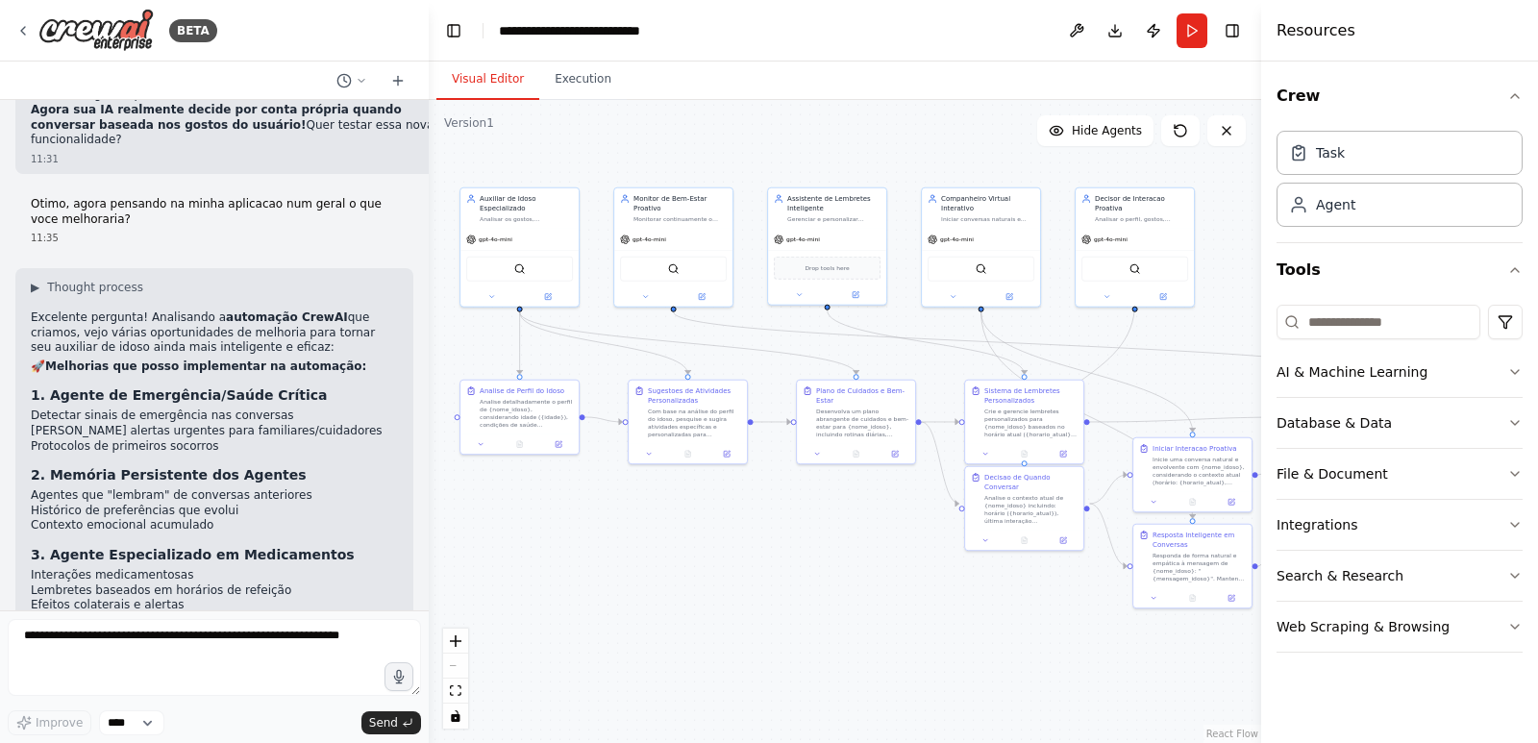
drag, startPoint x: 896, startPoint y: 581, endPoint x: 864, endPoint y: 589, distance: 32.9
click at [864, 589] on div ".deletable-edge-delete-btn { width: 20px; height: 20px; border: 0px solid #ffff…" at bounding box center [845, 421] width 833 height 643
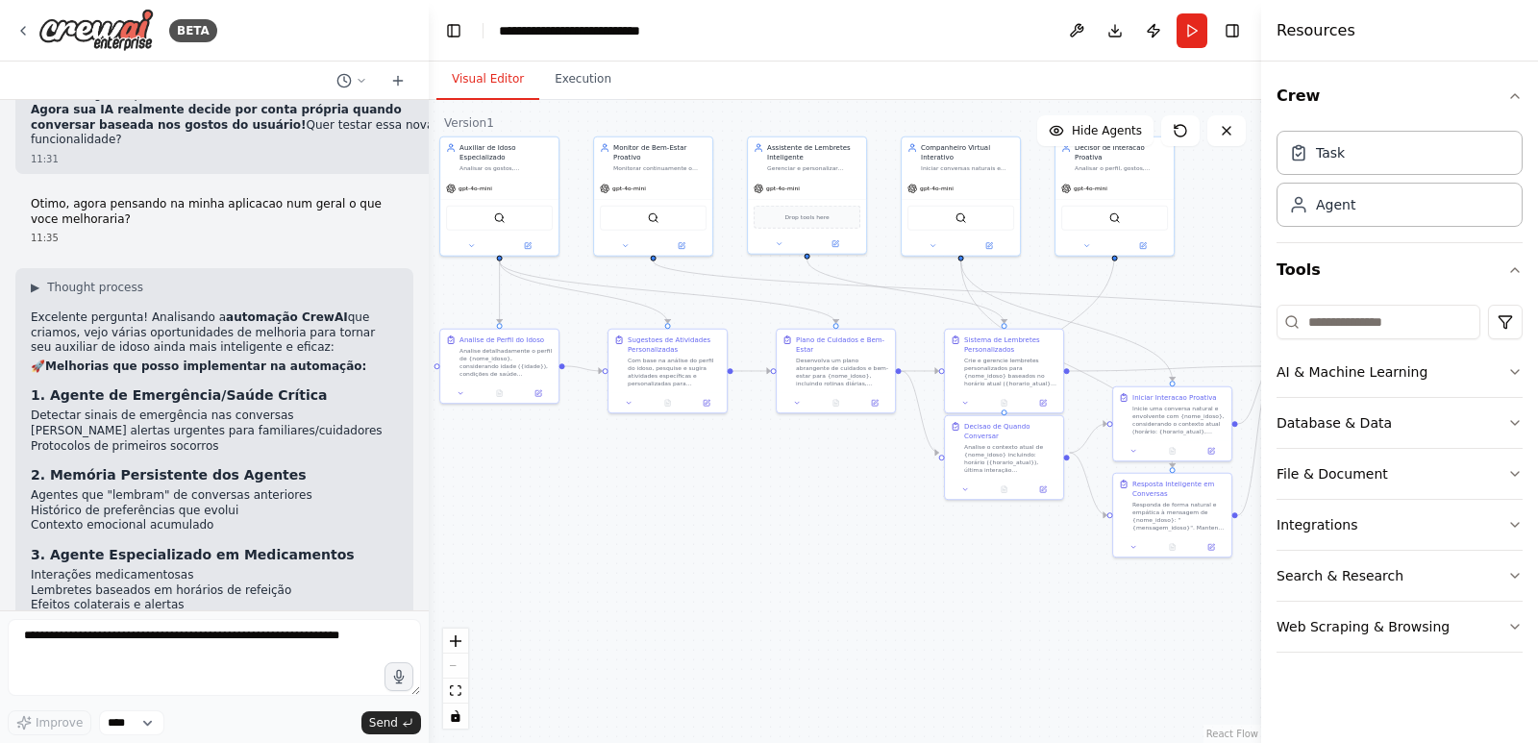
drag, startPoint x: 916, startPoint y: 502, endPoint x: 885, endPoint y: 492, distance: 32.2
click at [909, 497] on div ".deletable-edge-delete-btn { width: 20px; height: 20px; border: 0px solid #ffff…" at bounding box center [845, 421] width 833 height 643
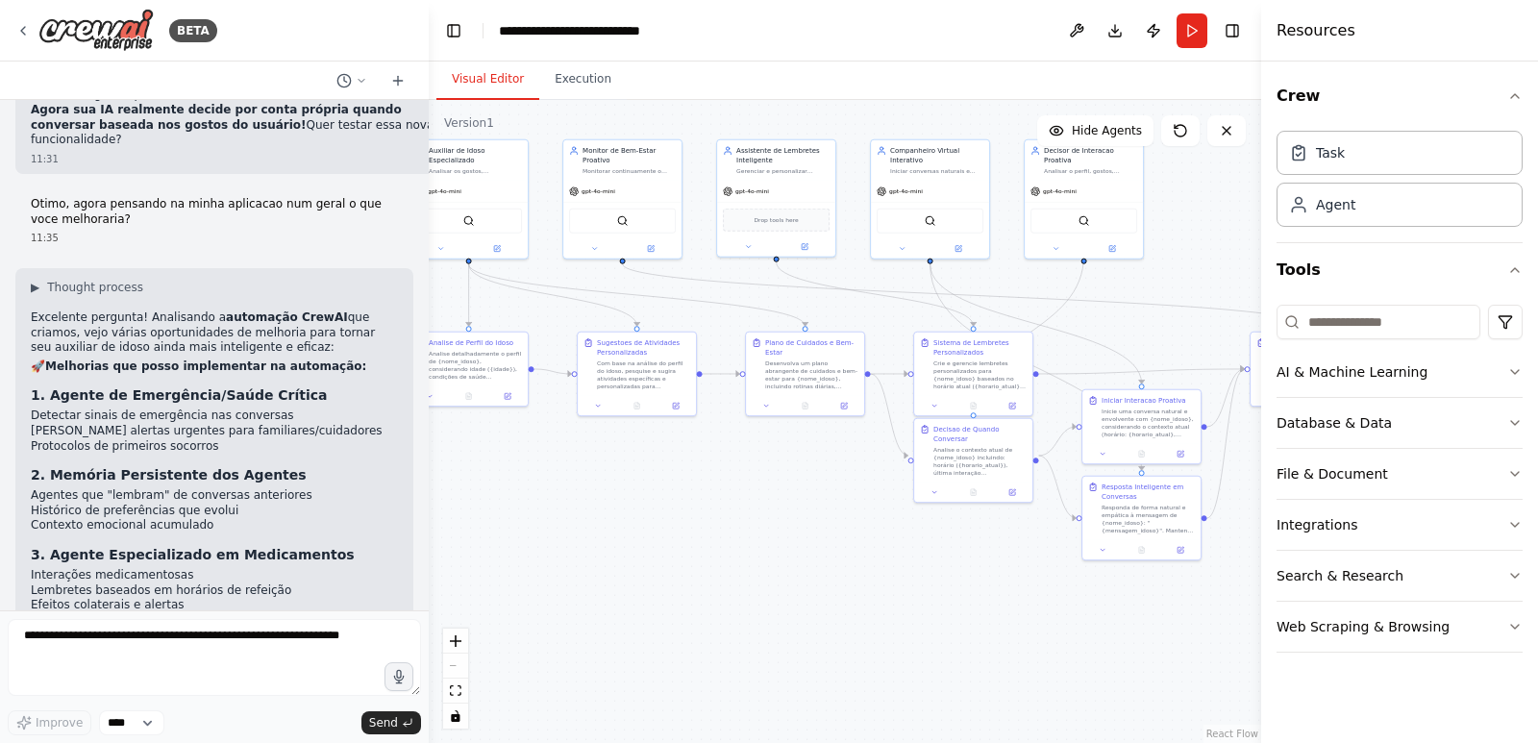
drag, startPoint x: 880, startPoint y: 491, endPoint x: 835, endPoint y: 505, distance: 47.1
click at [834, 505] on div ".deletable-edge-delete-btn { width: 20px; height: 20px; border: 0px solid #ffff…" at bounding box center [845, 421] width 833 height 643
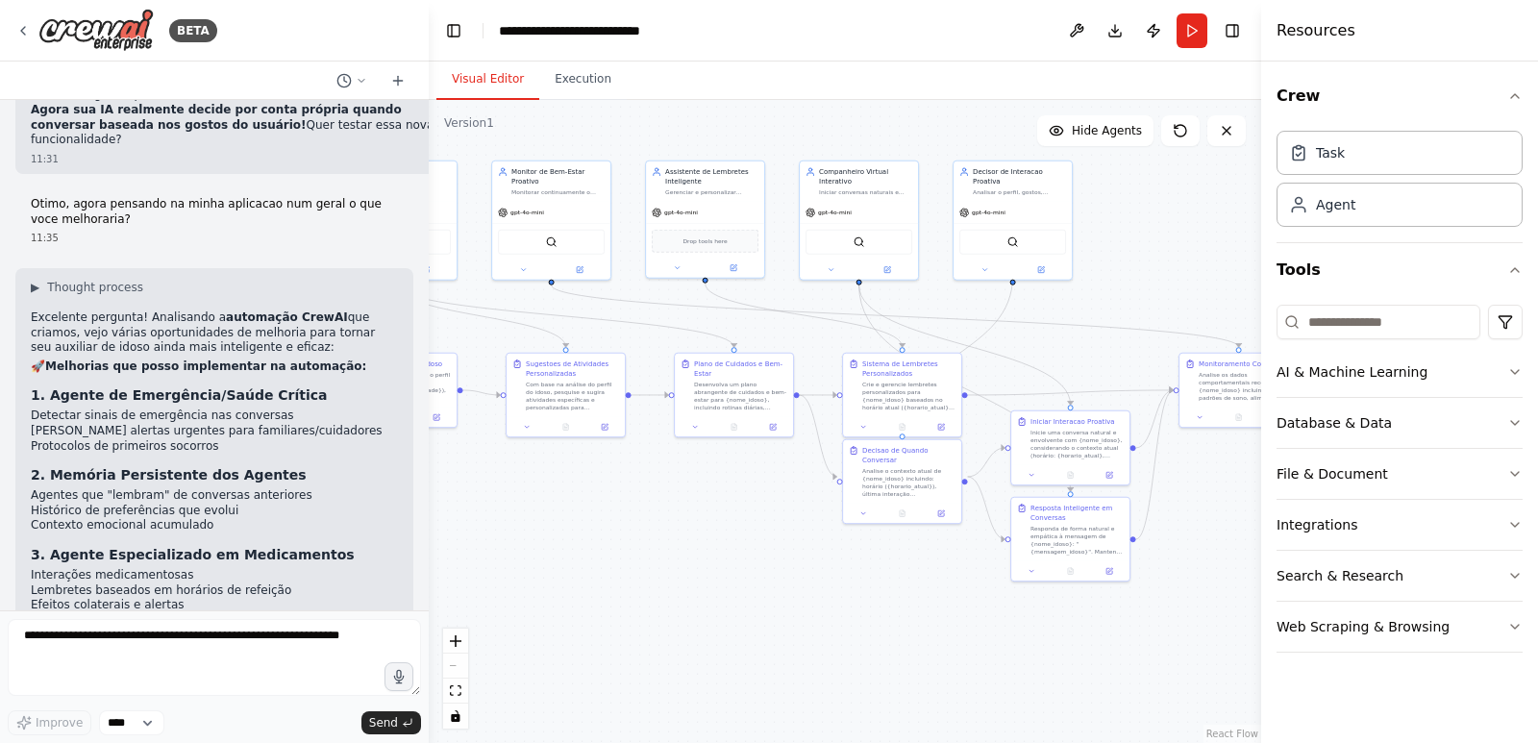
drag, startPoint x: 812, startPoint y: 517, endPoint x: 787, endPoint y: 520, distance: 25.2
click at [787, 520] on div ".deletable-edge-delete-btn { width: 20px; height: 20px; border: 0px solid #ffff…" at bounding box center [845, 421] width 833 height 643
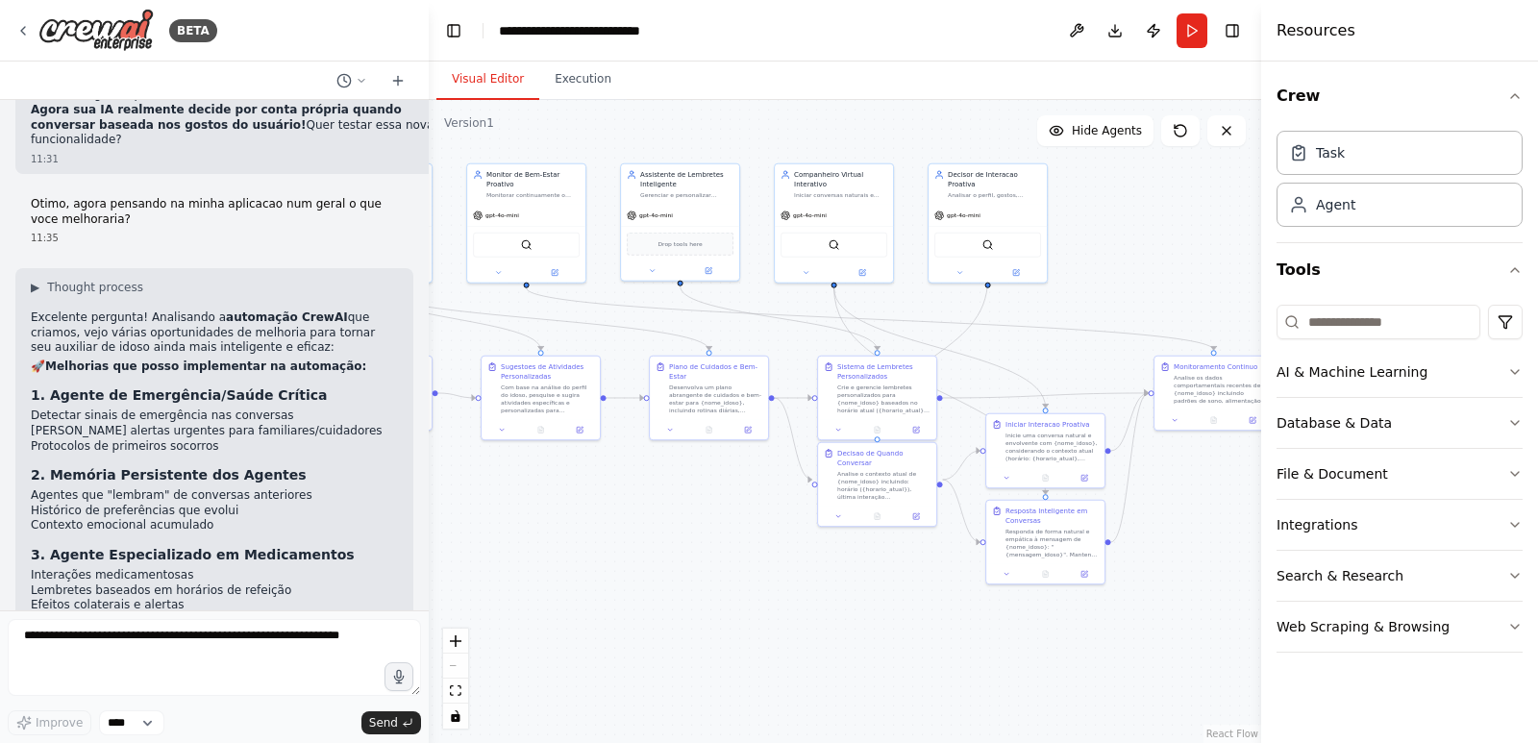
scroll to position [7798, 0]
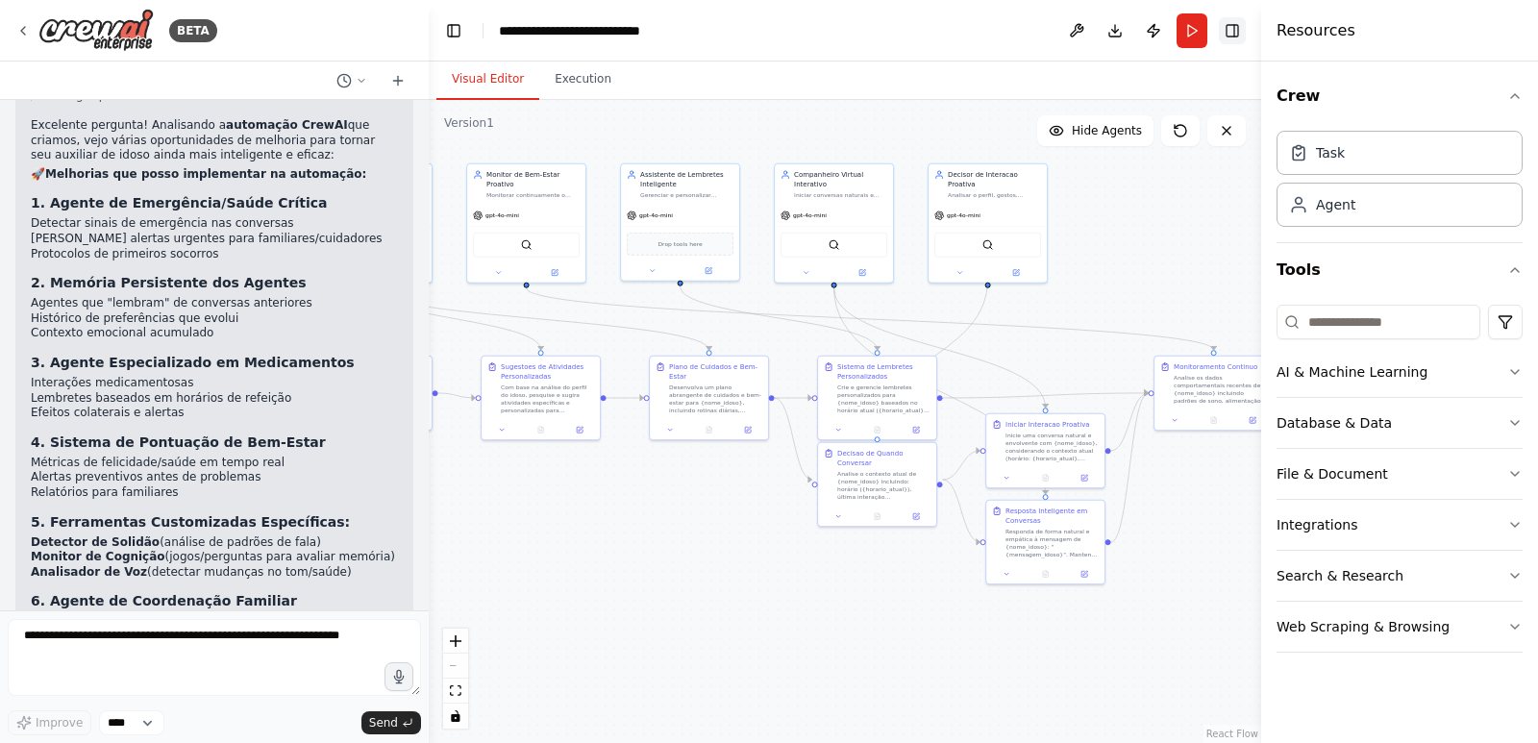
click at [1233, 31] on button "Toggle Right Sidebar" at bounding box center [1232, 30] width 27 height 27
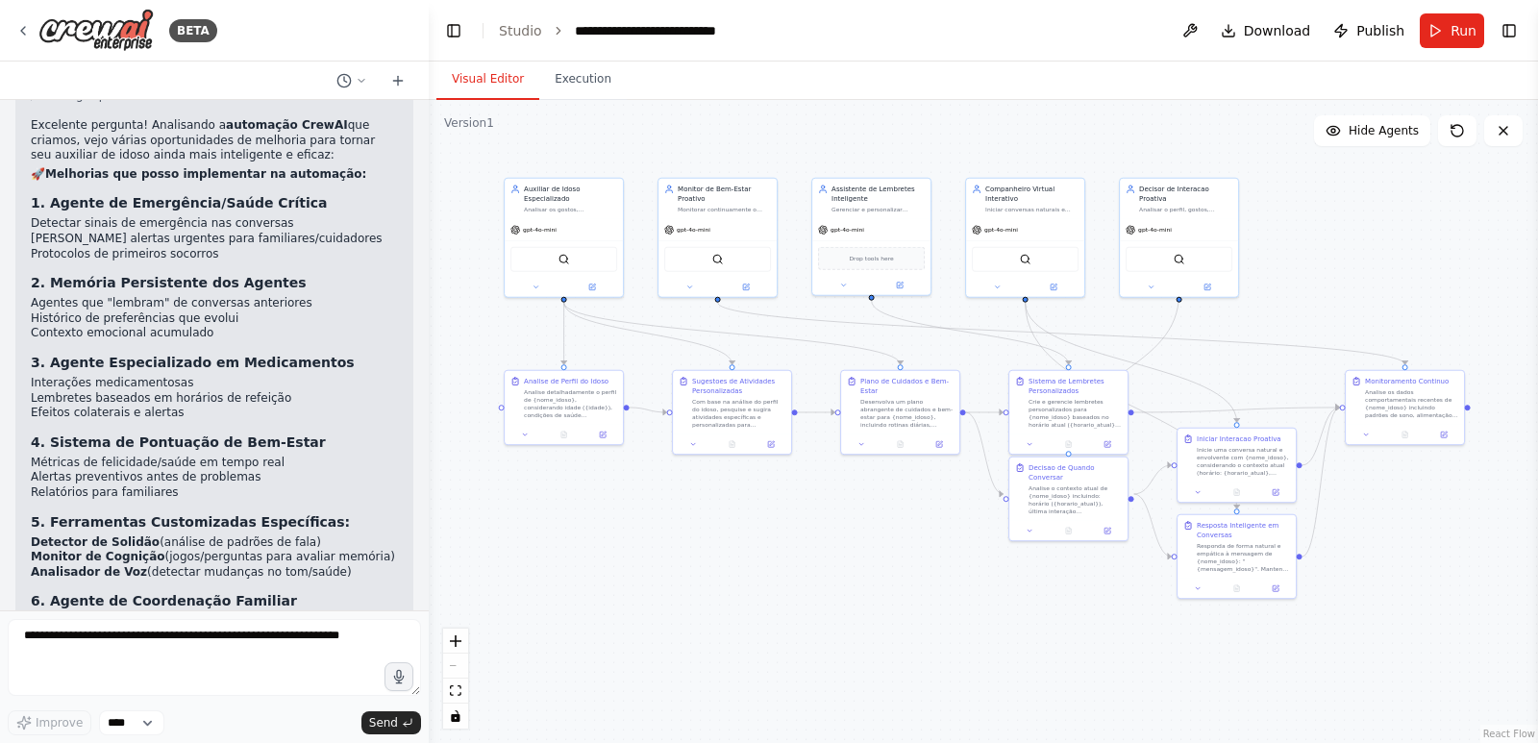
drag, startPoint x: 919, startPoint y: 568, endPoint x: 1103, endPoint y: 583, distance: 184.2
click at [1103, 583] on div ".deletable-edge-delete-btn { width: 20px; height: 20px; border: 0px solid #ffff…" at bounding box center [983, 421] width 1109 height 643
click at [1498, 31] on button "Toggle Right Sidebar" at bounding box center [1509, 30] width 27 height 27
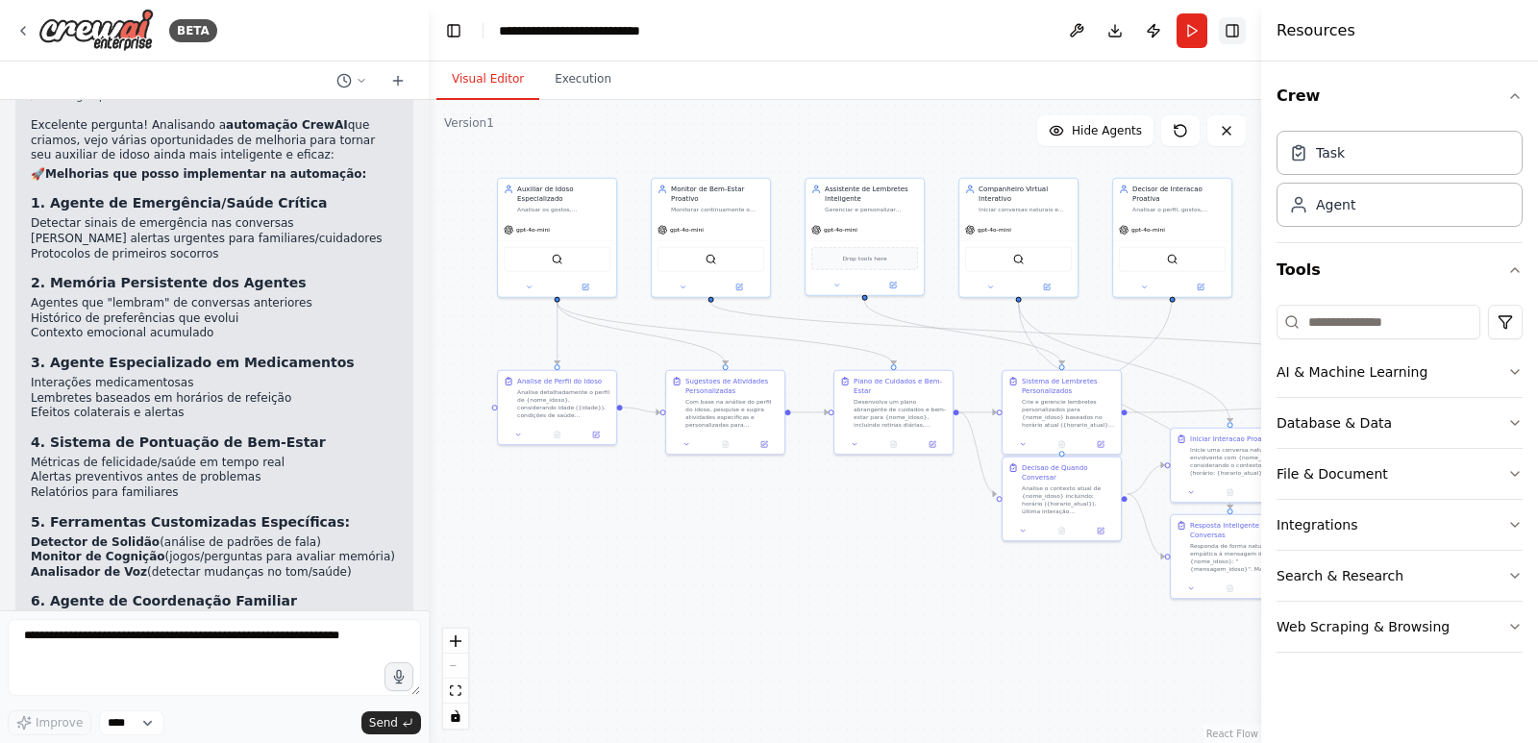
click at [1232, 32] on button "Toggle Right Sidebar" at bounding box center [1232, 30] width 27 height 27
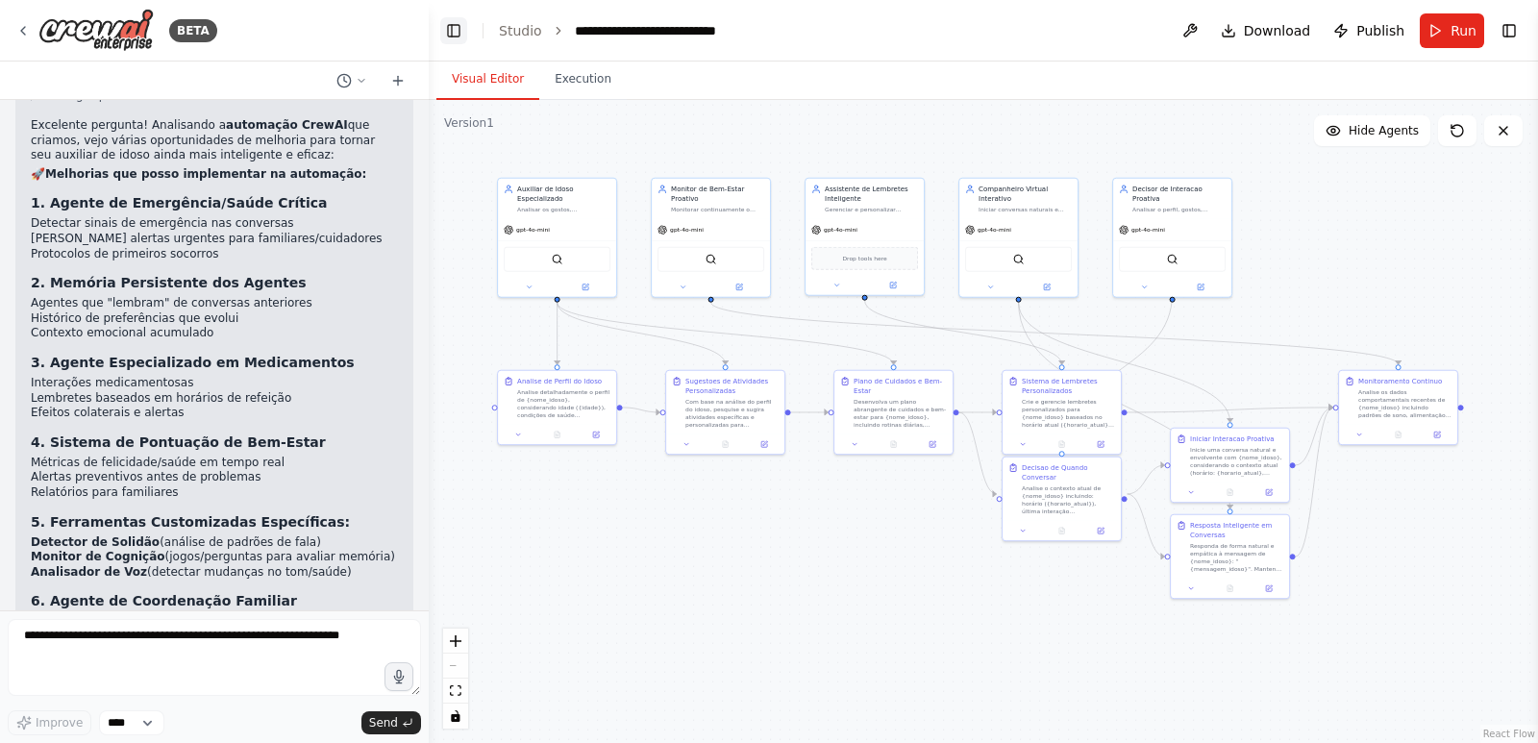
click at [446, 32] on button "Toggle Left Sidebar" at bounding box center [453, 30] width 27 height 27
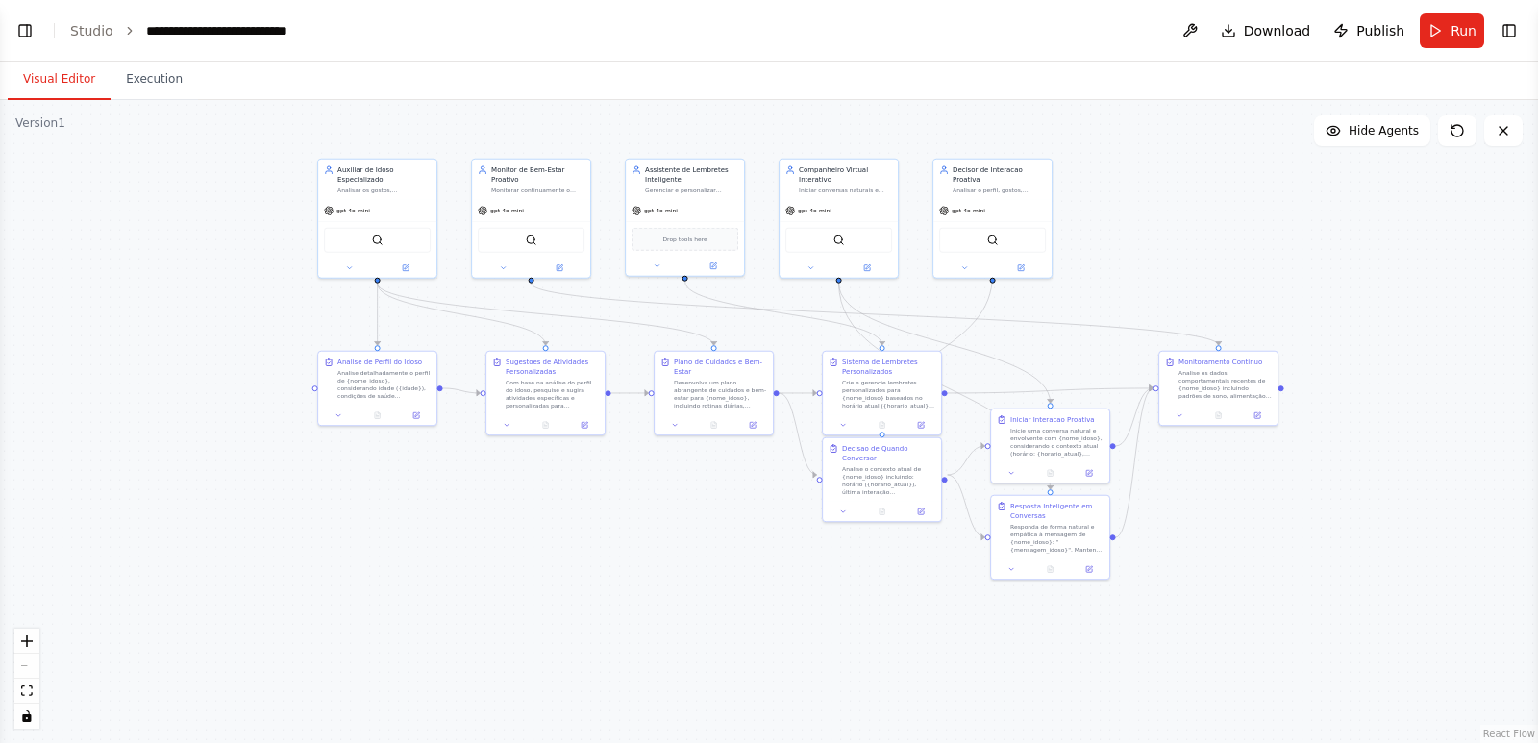
drag, startPoint x: 261, startPoint y: 580, endPoint x: 440, endPoint y: 552, distance: 181.9
click at [440, 552] on div ".deletable-edge-delete-btn { width: 20px; height: 20px; border: 0px solid #ffff…" at bounding box center [769, 421] width 1538 height 643
click at [15, 16] on header "**********" at bounding box center [769, 31] width 1538 height 62
click at [16, 29] on button "Toggle Left Sidebar" at bounding box center [25, 30] width 27 height 27
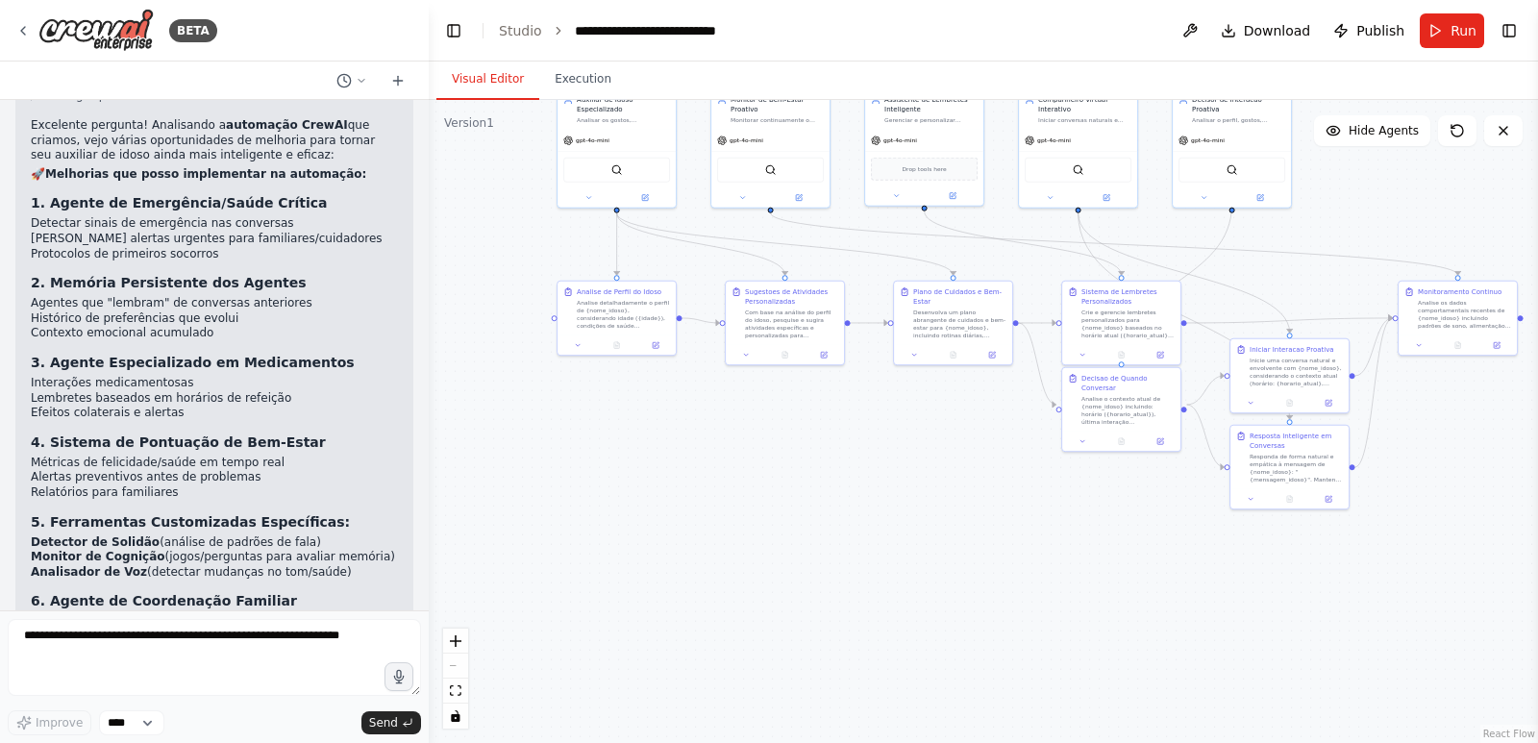
drag, startPoint x: 862, startPoint y: 516, endPoint x: 639, endPoint y: 446, distance: 233.8
click at [638, 446] on div ".deletable-edge-delete-btn { width: 20px; height: 20px; border: 0px solid #ffff…" at bounding box center [983, 421] width 1109 height 643
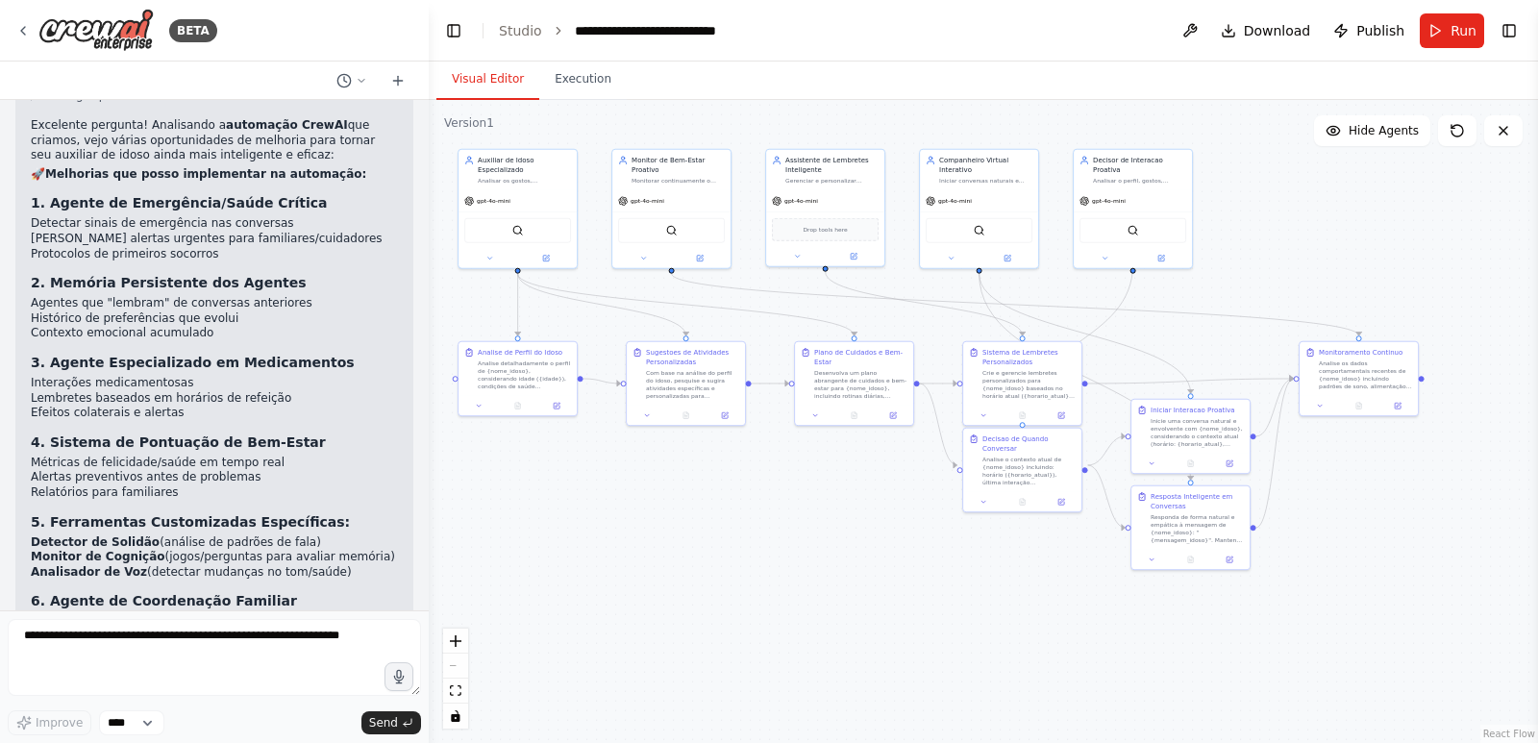
drag, startPoint x: 813, startPoint y: 549, endPoint x: 775, endPoint y: 582, distance: 50.5
click at [775, 582] on div ".deletable-edge-delete-btn { width: 20px; height: 20px; border: 0px solid #ffff…" at bounding box center [983, 421] width 1109 height 643
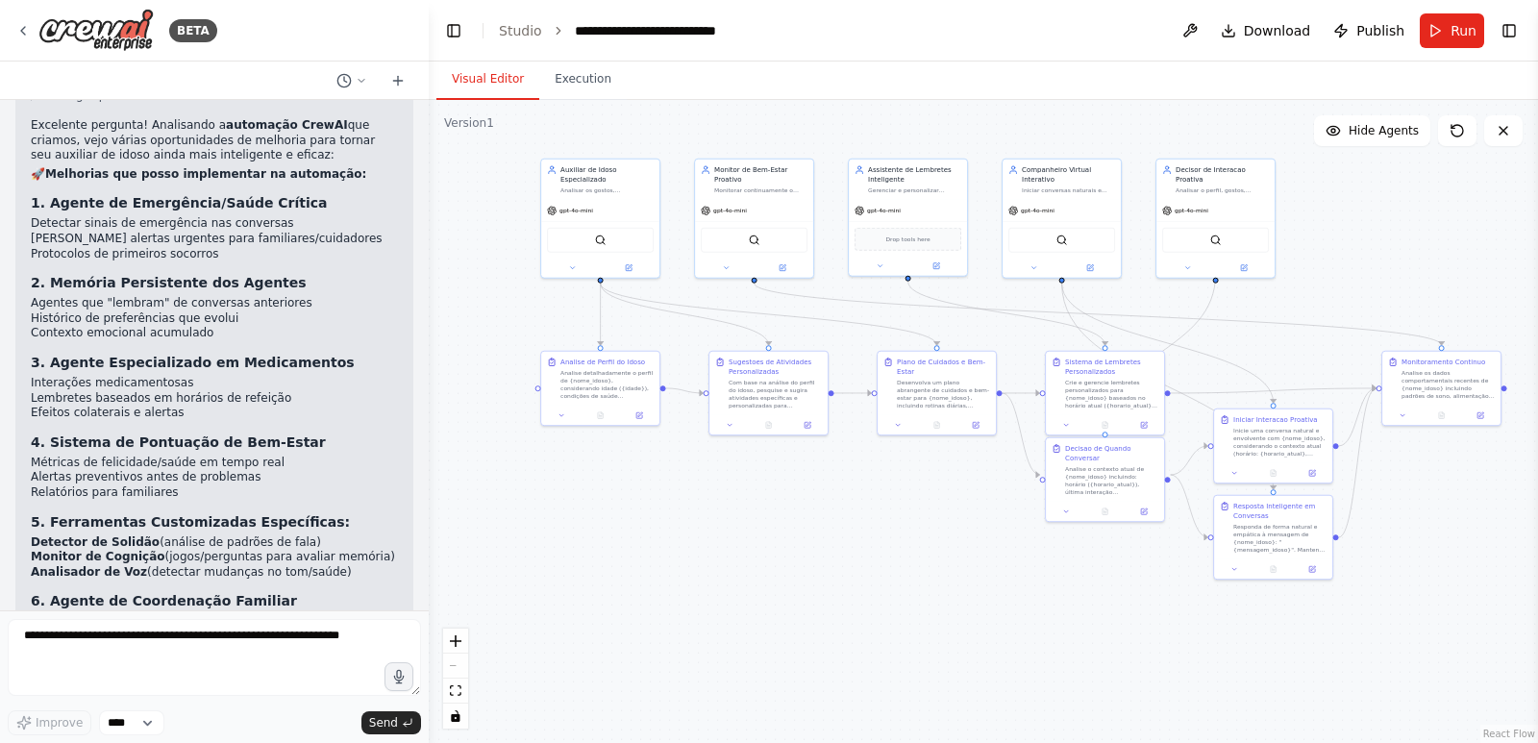
drag, startPoint x: 1234, startPoint y: 660, endPoint x: 1310, endPoint y: 666, distance: 77.2
click at [1313, 667] on div ".deletable-edge-delete-btn { width: 20px; height: 20px; border: 0px solid #ffff…" at bounding box center [983, 421] width 1109 height 643
drag, startPoint x: 1003, startPoint y: 612, endPoint x: 913, endPoint y: 587, distance: 92.8
click at [913, 587] on div ".deletable-edge-delete-btn { width: 20px; height: 20px; border: 0px solid #ffff…" at bounding box center [983, 421] width 1109 height 643
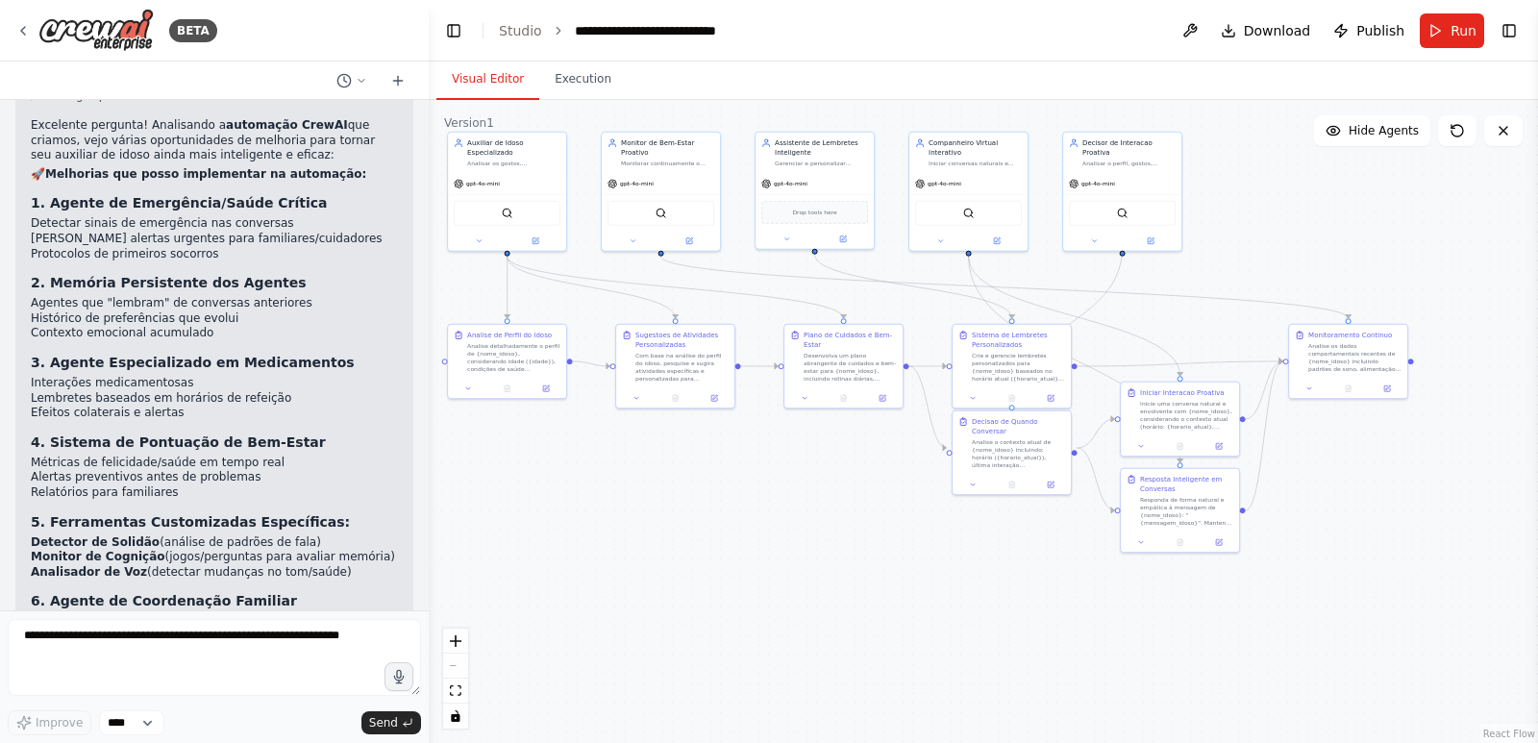
click at [913, 587] on div ".deletable-edge-delete-btn { width: 20px; height: 20px; border: 0px solid #ffff…" at bounding box center [983, 421] width 1109 height 643
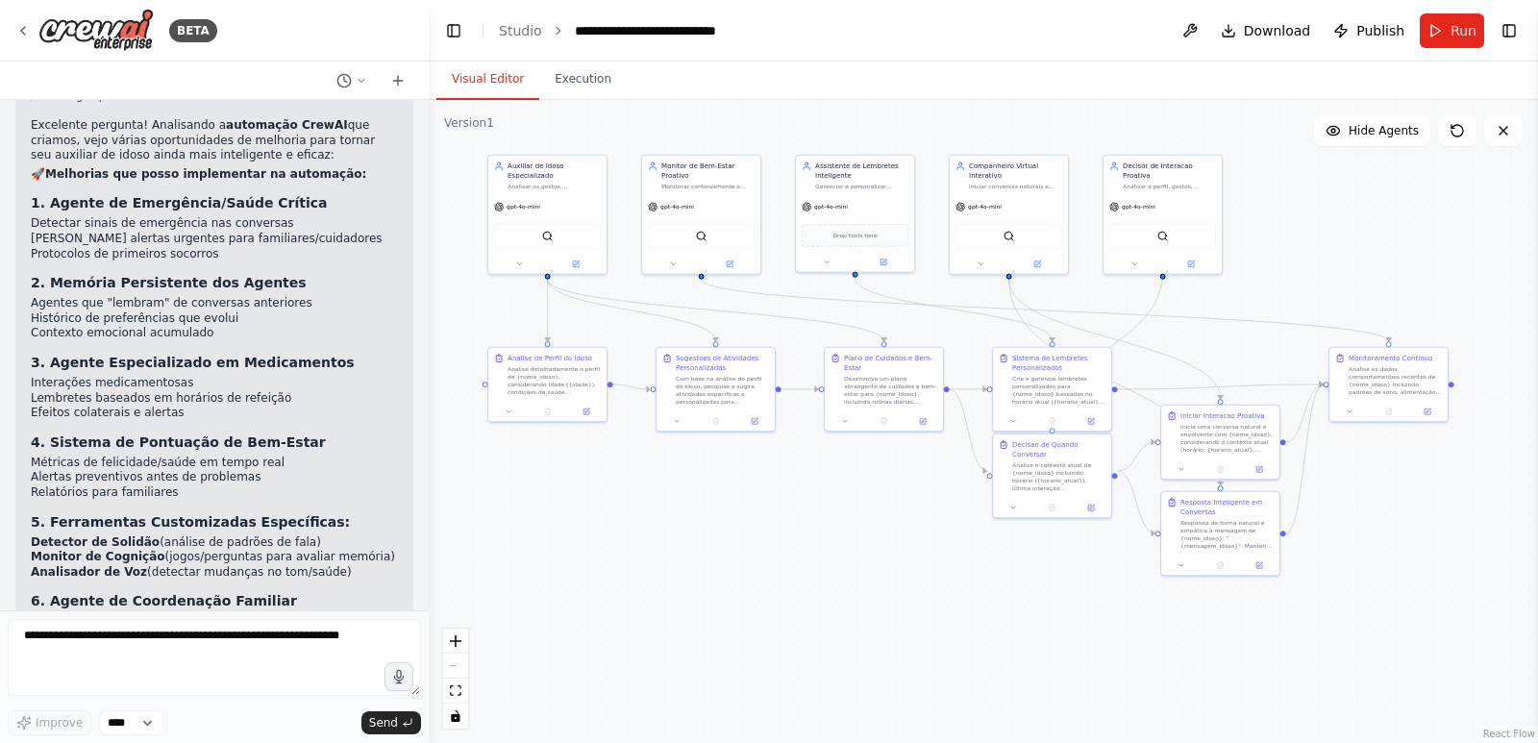
drag, startPoint x: 913, startPoint y: 587, endPoint x: 955, endPoint y: 613, distance: 48.8
click at [955, 613] on div ".deletable-edge-delete-btn { width: 20px; height: 20px; border: 0px solid #ffff…" at bounding box center [983, 421] width 1109 height 643
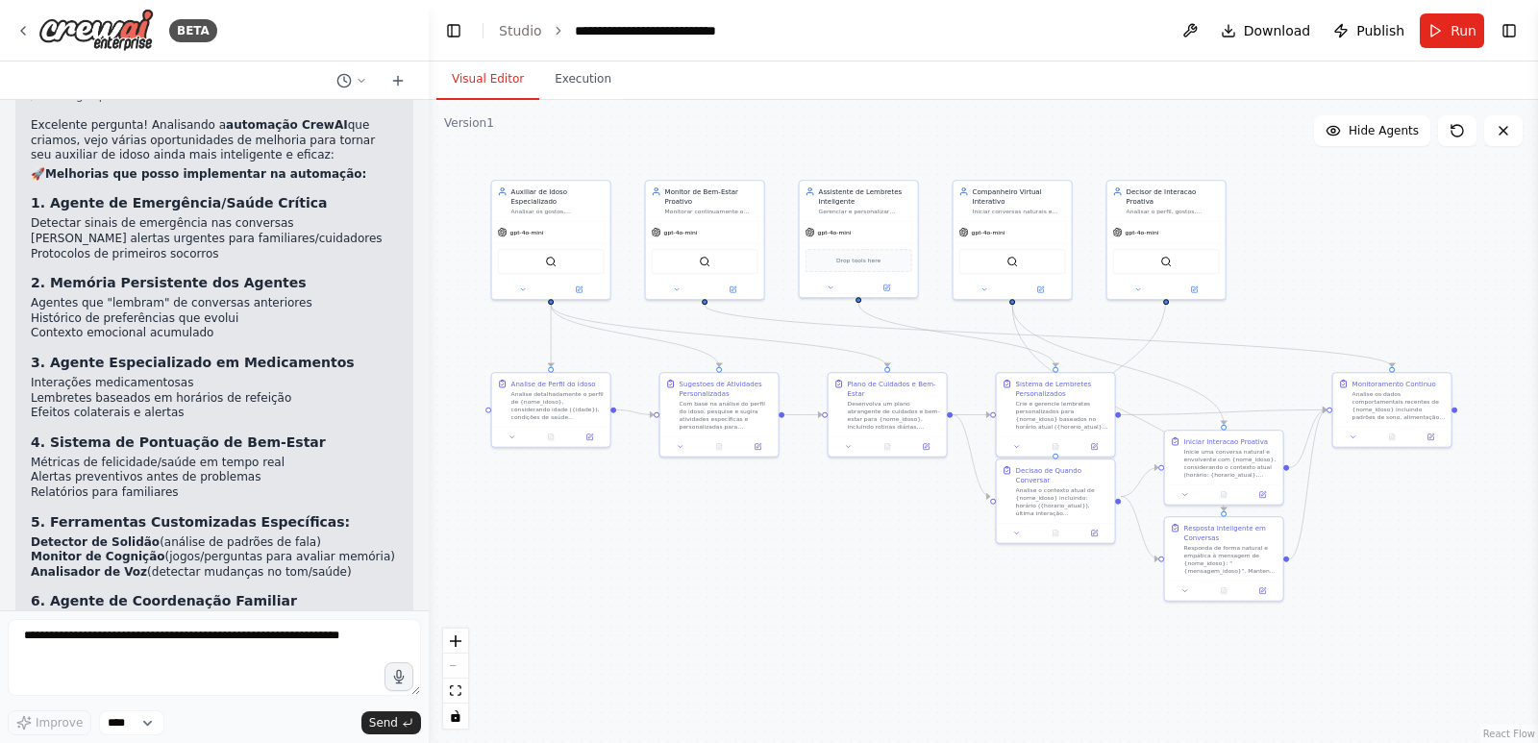
drag, startPoint x: 579, startPoint y: 455, endPoint x: 626, endPoint y: 506, distance: 69.4
click at [626, 506] on div ".deletable-edge-delete-btn { width: 20px; height: 20px; border: 0px solid #ffff…" at bounding box center [983, 421] width 1109 height 643
drag, startPoint x: 964, startPoint y: 655, endPoint x: 994, endPoint y: 650, distance: 30.2
click at [994, 650] on div ".deletable-edge-delete-btn { width: 20px; height: 20px; border: 0px solid #ffff…" at bounding box center [983, 421] width 1109 height 643
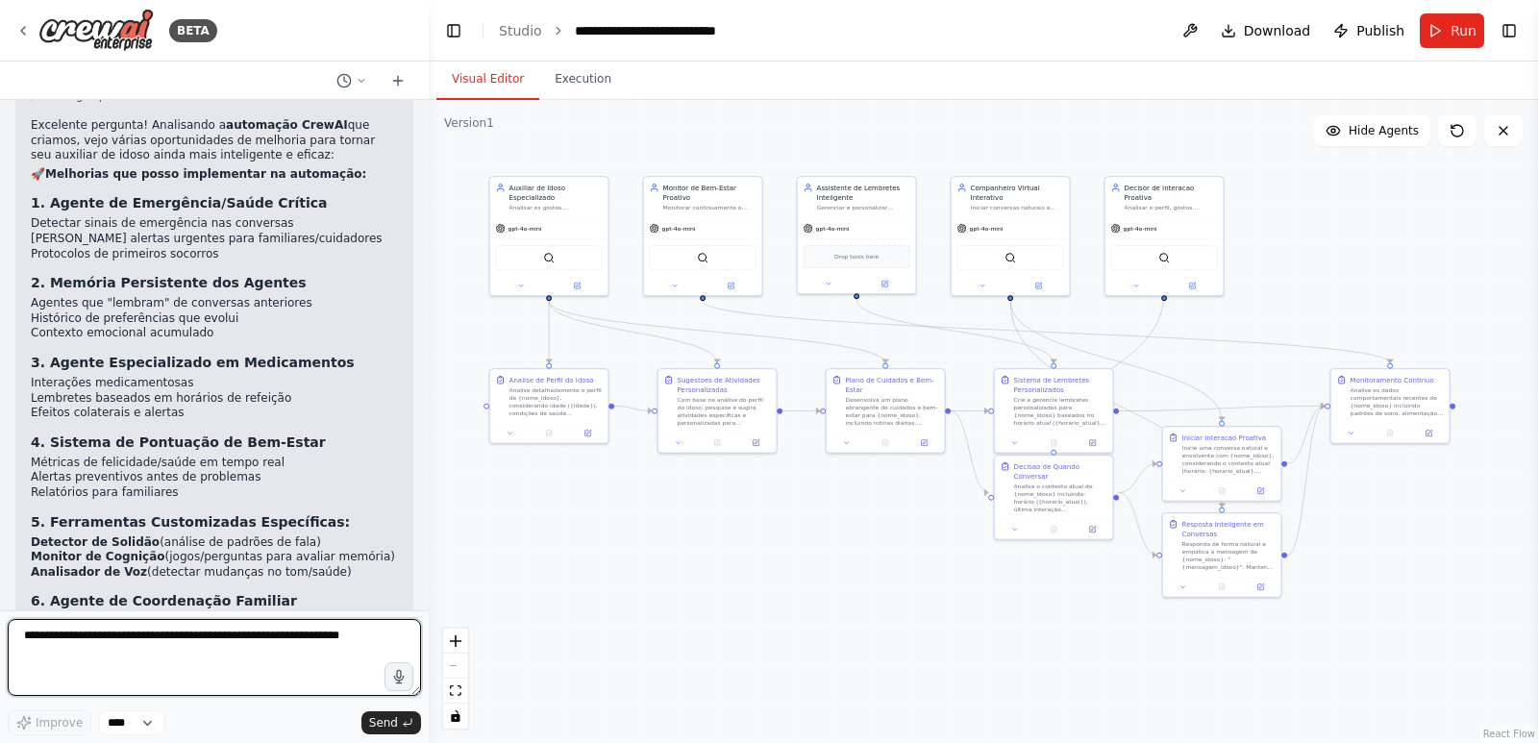
click at [157, 646] on textarea at bounding box center [214, 657] width 413 height 77
type textarea "*"
click at [211, 645] on textarea "**********" at bounding box center [214, 657] width 413 height 77
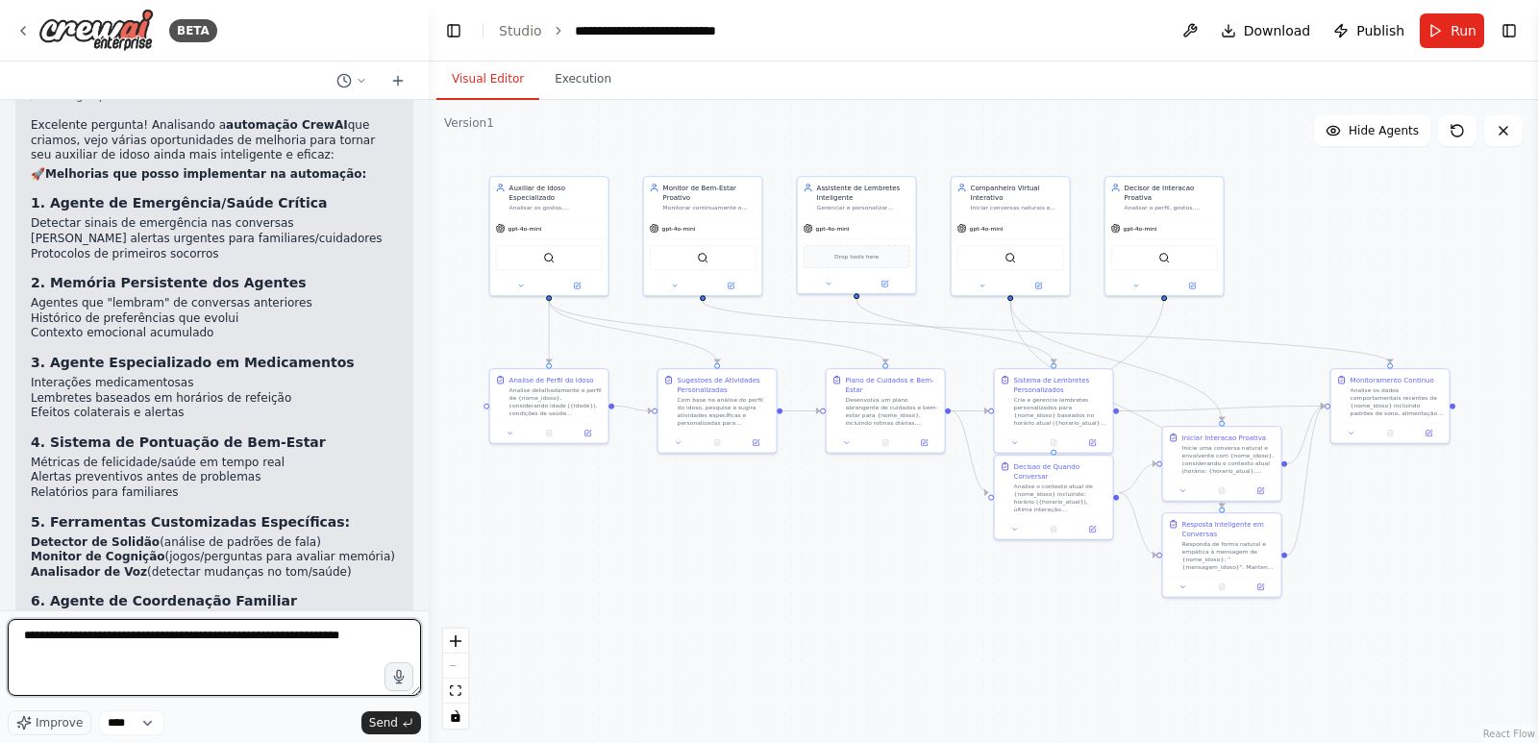
type textarea "*"
type textarea "**********"
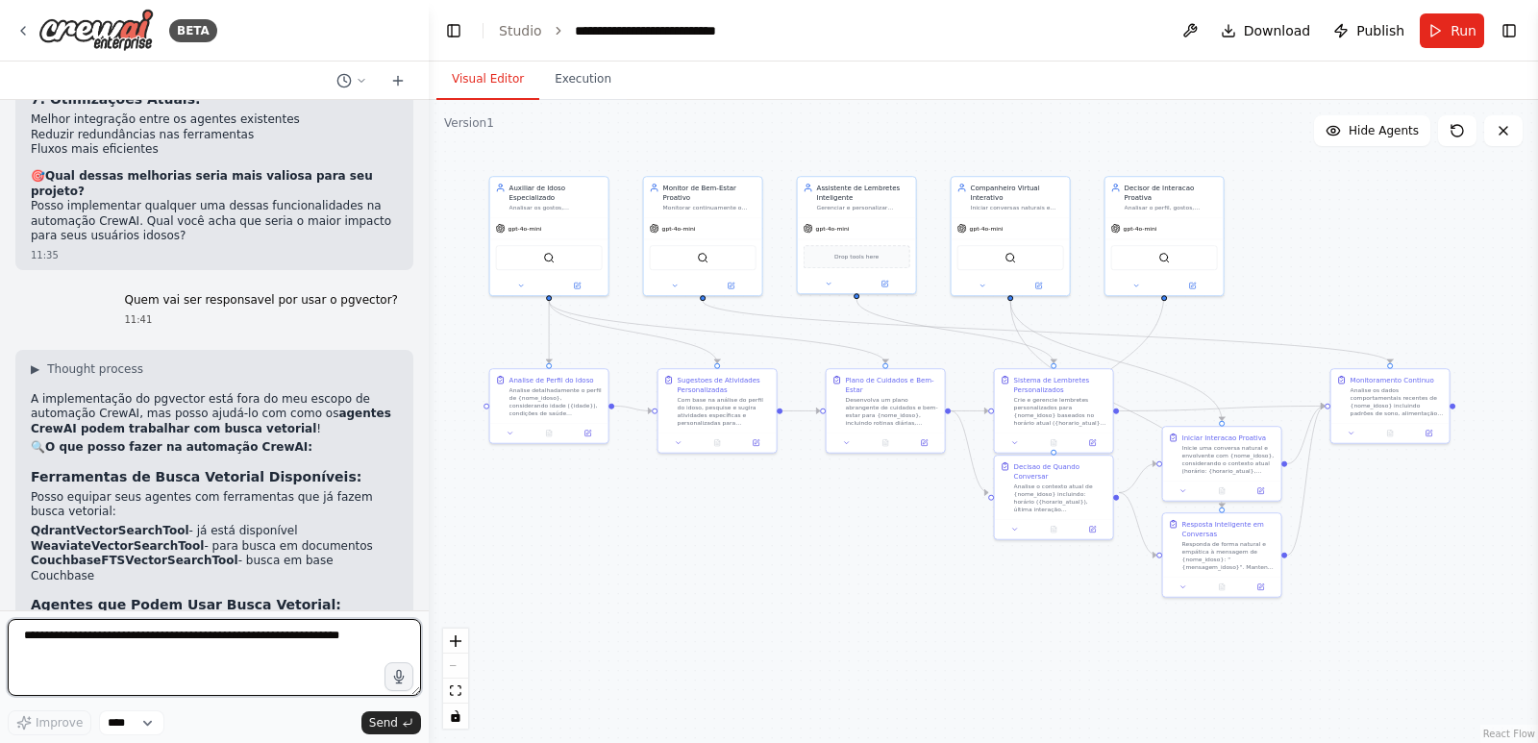
scroll to position [8345, 0]
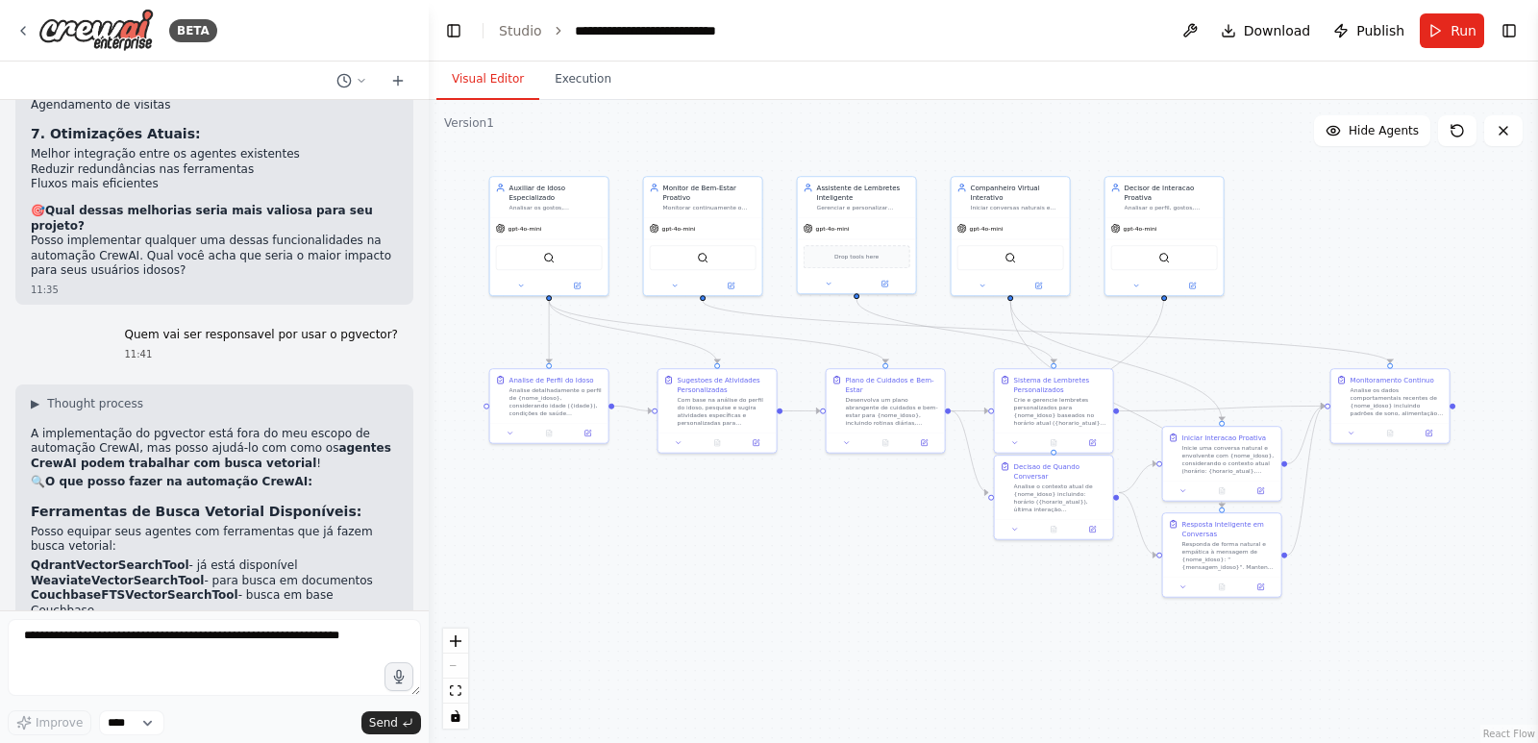
drag, startPoint x: 149, startPoint y: 411, endPoint x: 37, endPoint y: 396, distance: 112.5
click at [37, 653] on li "Monitor de Bem-Estar - buscar padrões similares de comportamento" at bounding box center [214, 668] width 367 height 31
click at [157, 653] on li "Monitor de Bem-Estar - buscar padrões similares de comportamento" at bounding box center [214, 668] width 367 height 31
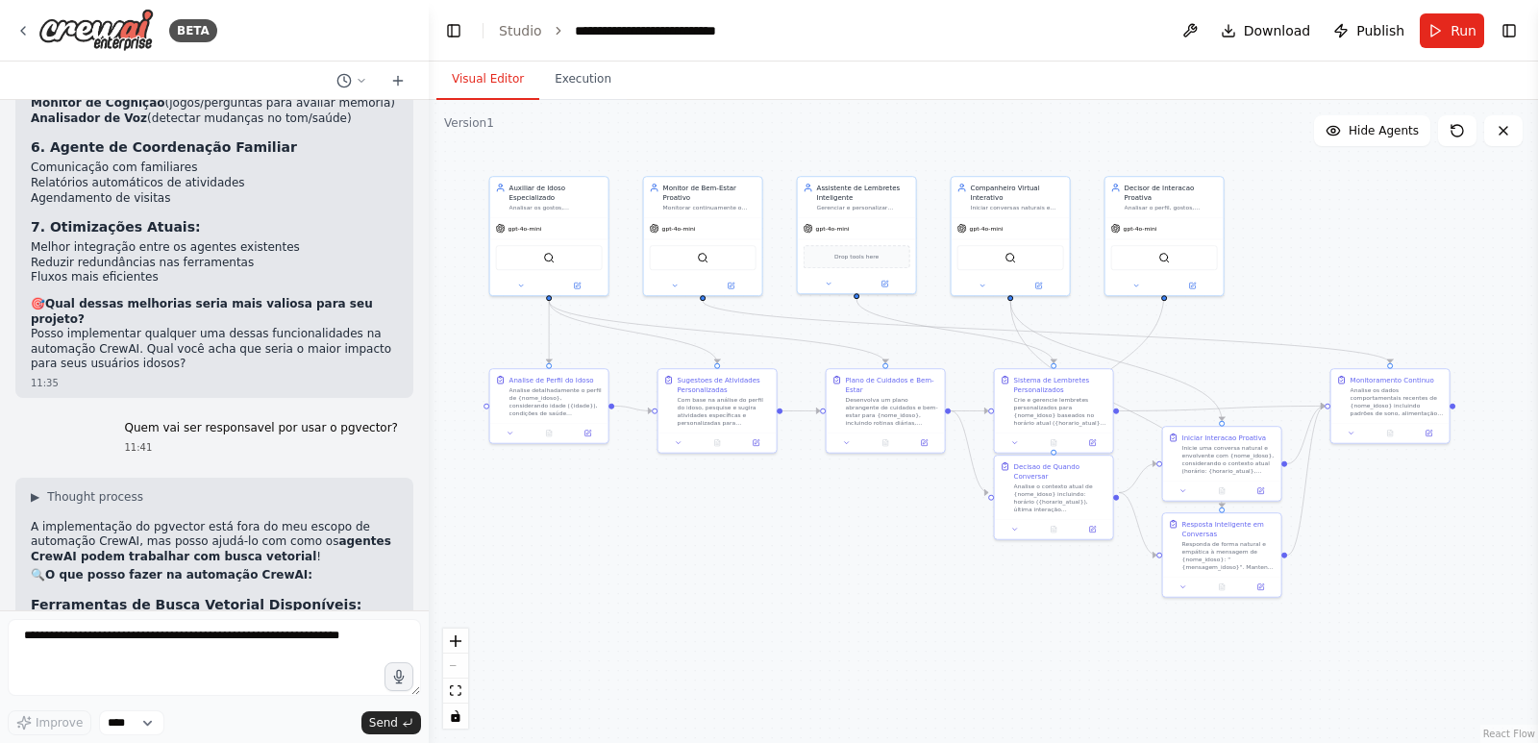
scroll to position [8441, 0]
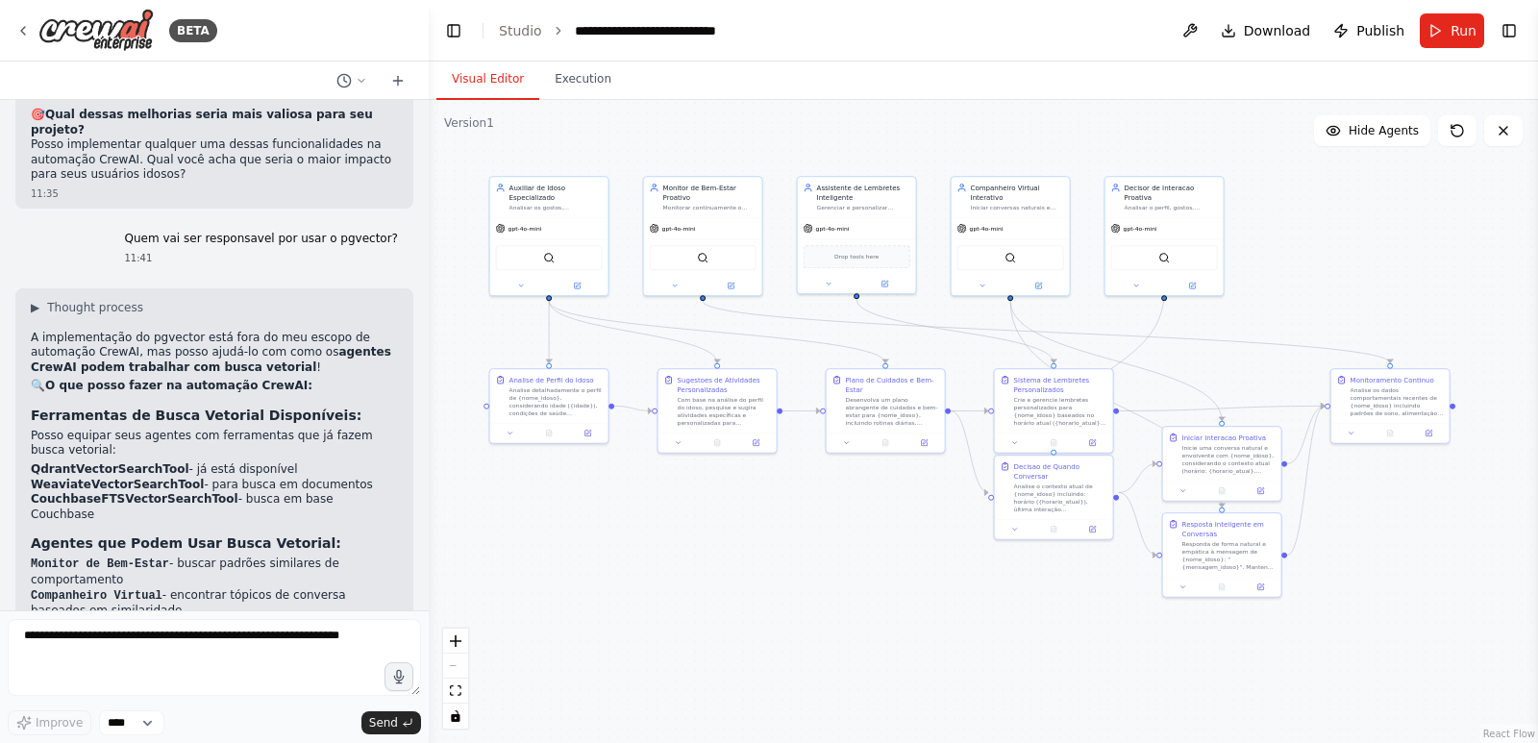
drag, startPoint x: 115, startPoint y: 341, endPoint x: 14, endPoint y: 331, distance: 101.5
click at [14, 331] on div "Hello! I'm the CrewAI assistant. What kind of automation do you want to build? …" at bounding box center [214, 355] width 429 height 511
click at [164, 588] on li "Companheiro Virtual - encontrar tópicos de conversa baseados em similaridade" at bounding box center [214, 603] width 367 height 31
drag, startPoint x: 133, startPoint y: 378, endPoint x: 46, endPoint y: 356, distance: 89.3
click at [46, 619] on li "Auxiliar Especializado - buscar cuidados similares para condições parecidas" at bounding box center [214, 634] width 367 height 31
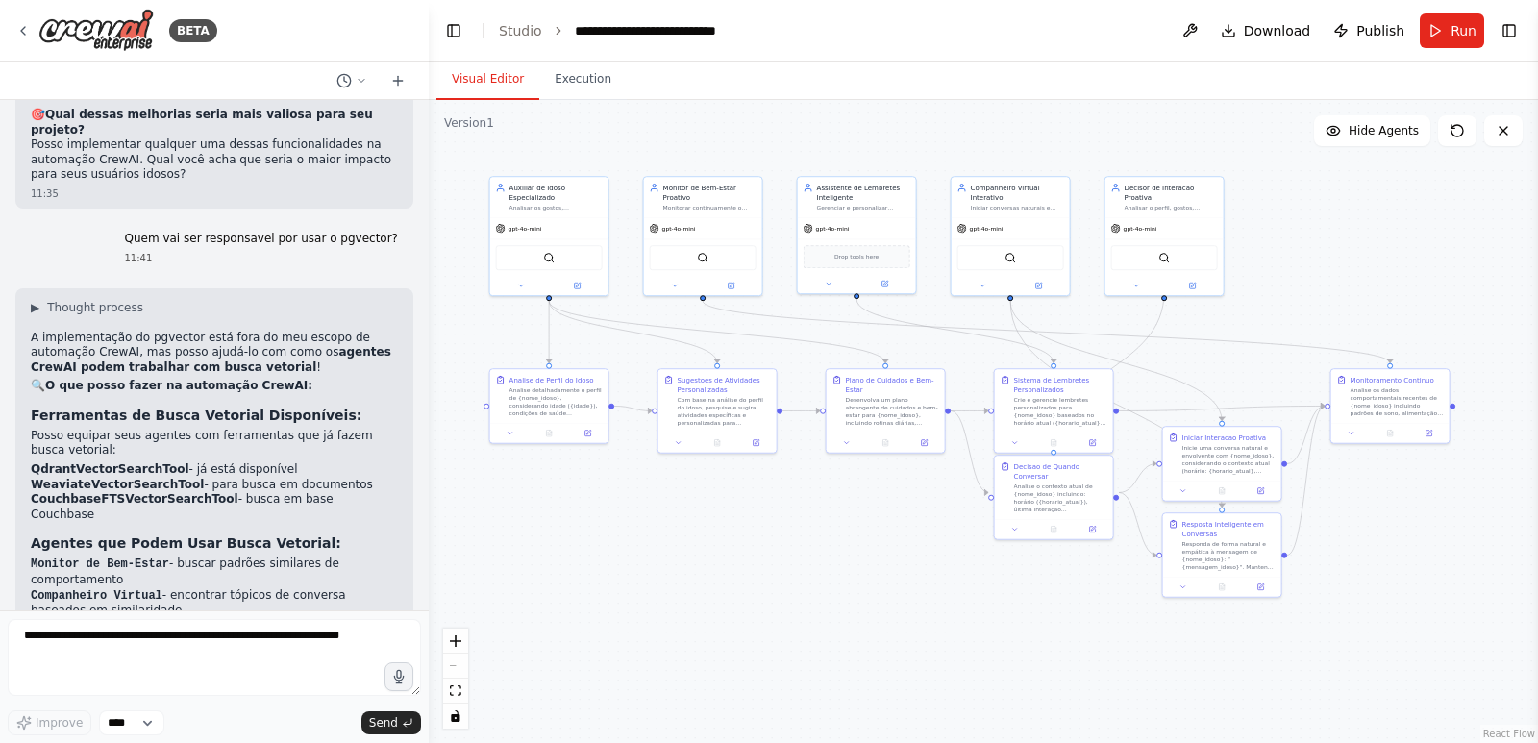
click at [247, 619] on li "Auxiliar Especializado - buscar cuidados similares para condições parecidas" at bounding box center [214, 634] width 367 height 31
click at [189, 622] on textarea at bounding box center [214, 657] width 413 height 77
type textarea "**********"
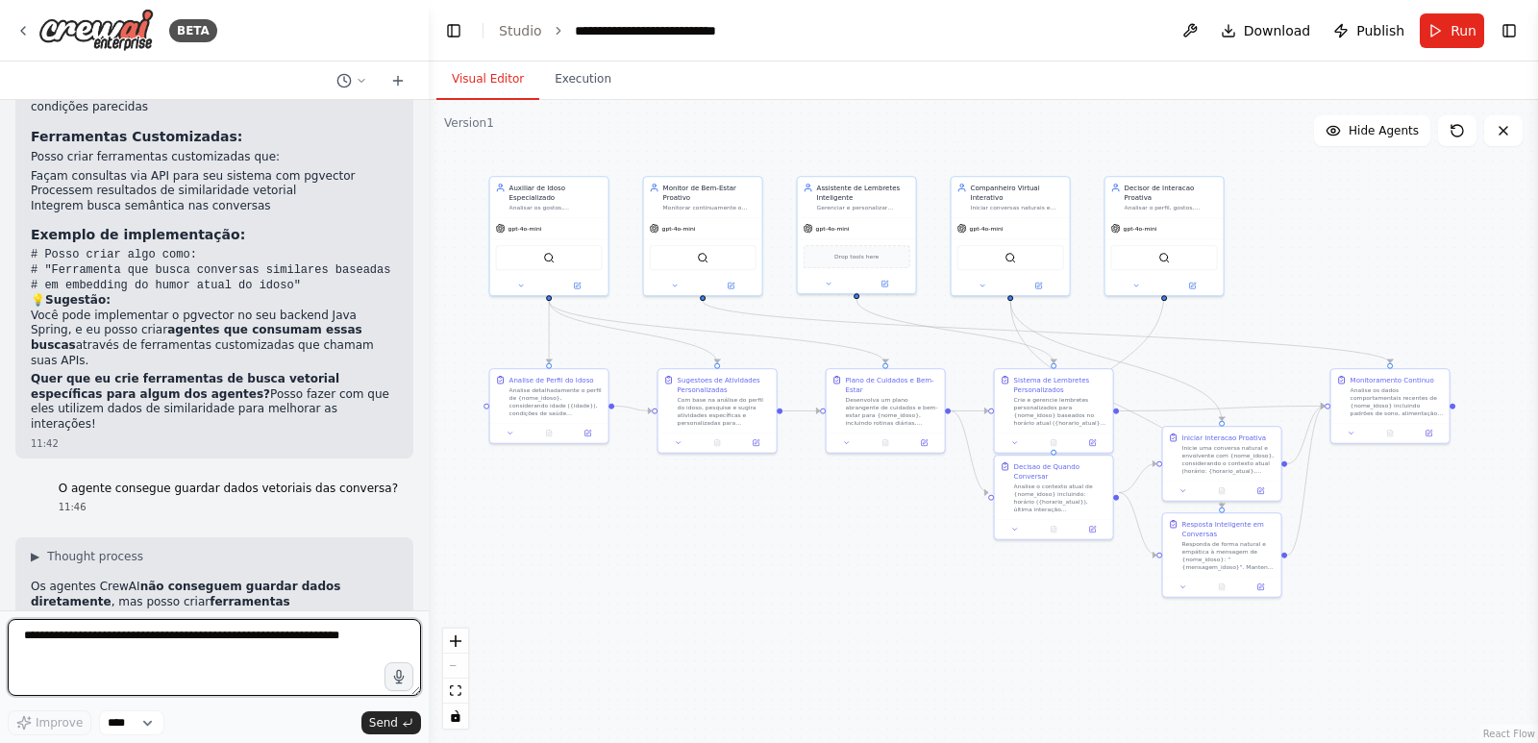
scroll to position [9085, 0]
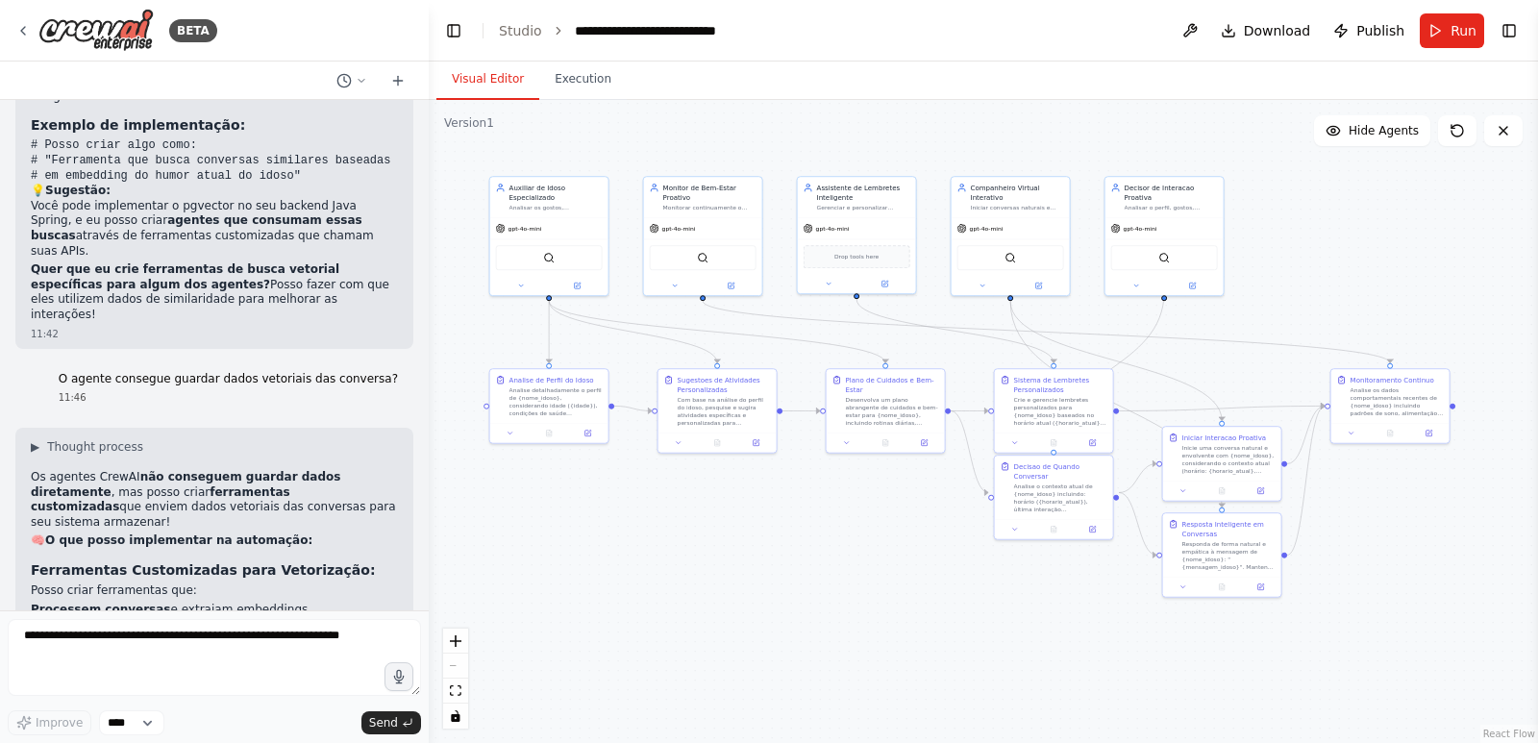
click at [95, 534] on strong "O que posso implementar na automação:" at bounding box center [178, 540] width 267 height 13
click at [186, 603] on li "Processem conversas e extraiam embeddings" at bounding box center [214, 610] width 367 height 15
drag, startPoint x: 116, startPoint y: 263, endPoint x: 242, endPoint y: 257, distance: 126.1
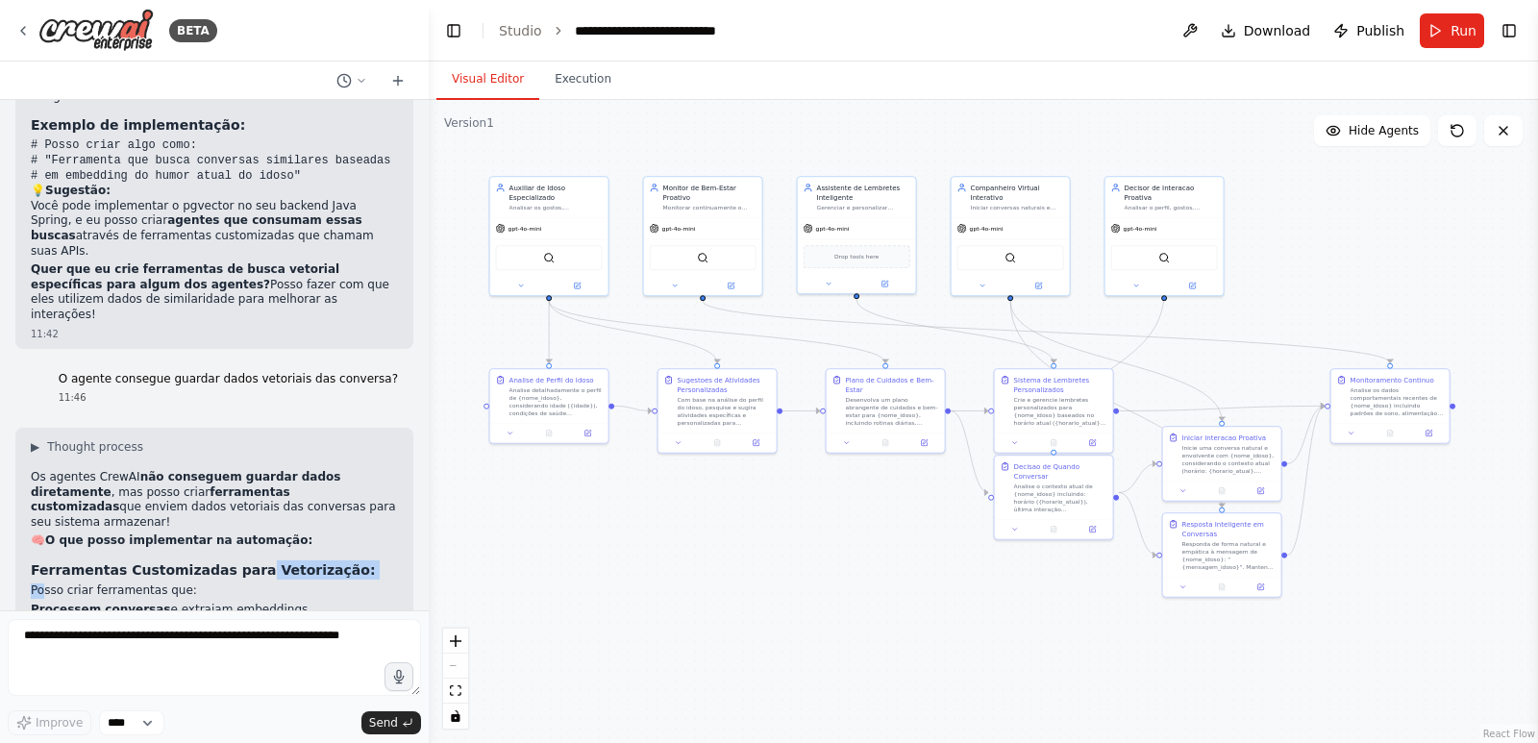
click at [242, 562] on strong "Ferramentas Customizadas para Vetorização:" at bounding box center [203, 569] width 345 height 15
drag, startPoint x: 33, startPoint y: 291, endPoint x: 312, endPoint y: 318, distance: 281.1
click at [312, 603] on ul "Processem conversas e extraiam embeddings Enviem dados via API para seu backend…" at bounding box center [214, 625] width 367 height 45
copy ul "Processem conversas e extraiam embeddings Enviem dados via API para seu backend…"
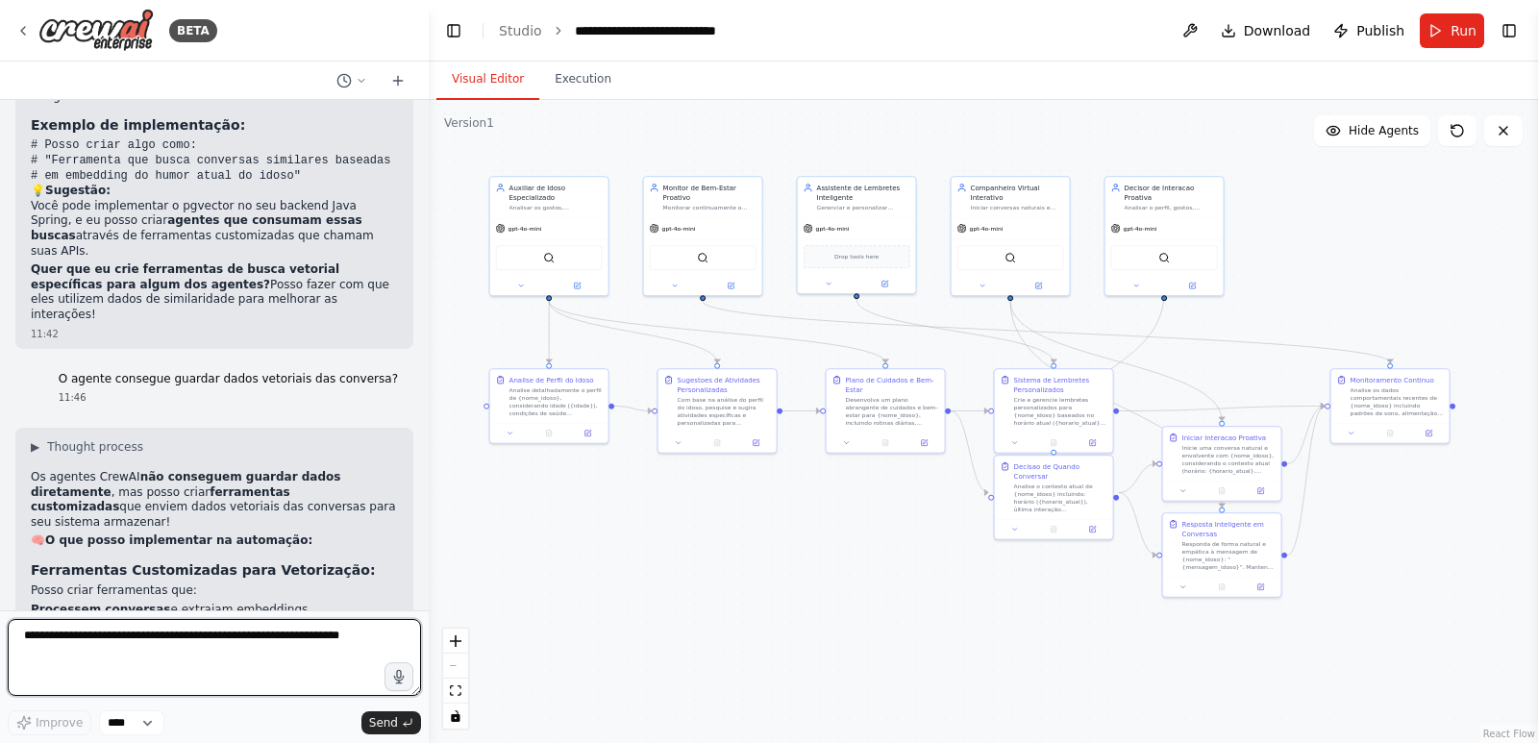
click at [212, 632] on textarea at bounding box center [214, 657] width 413 height 77
type textarea "**********"
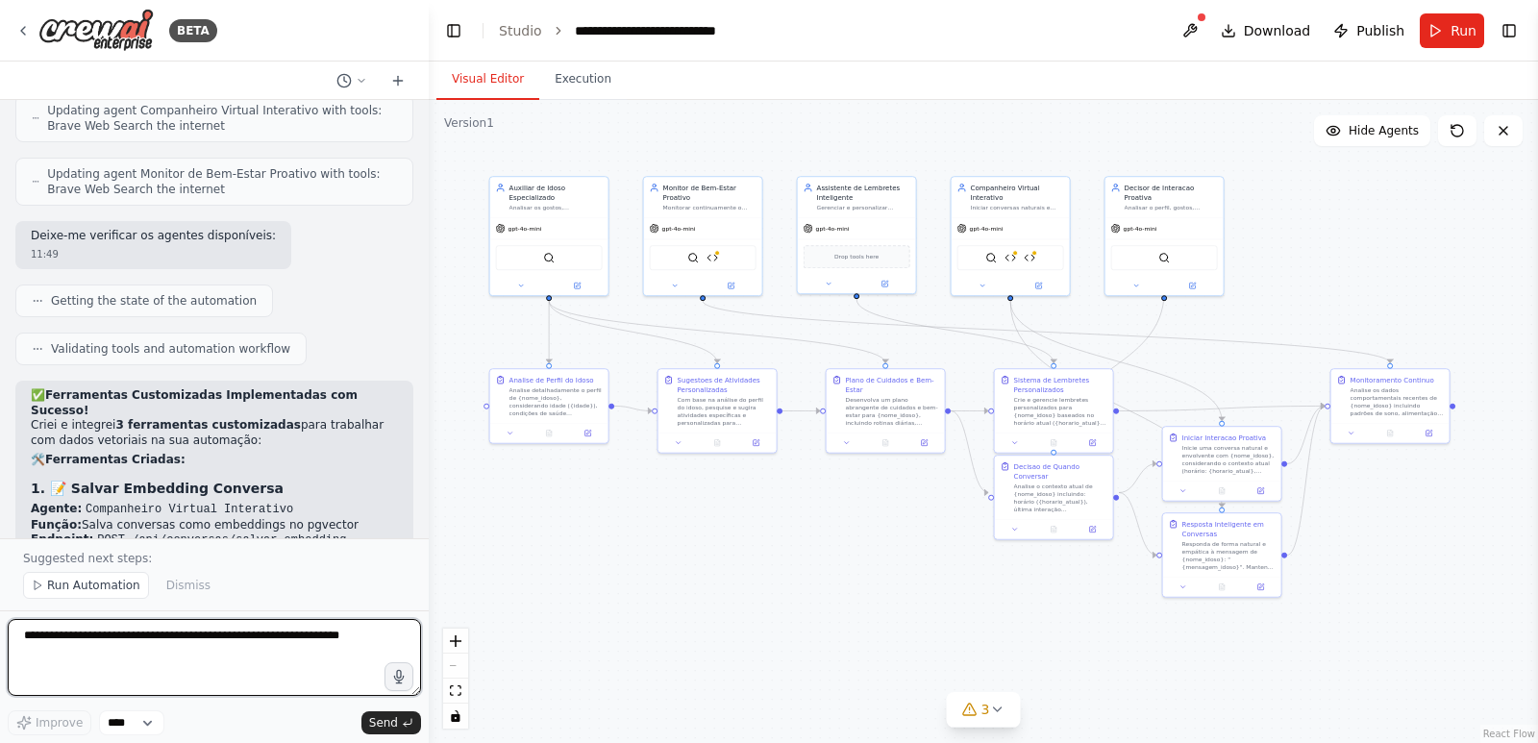
scroll to position [12248, 0]
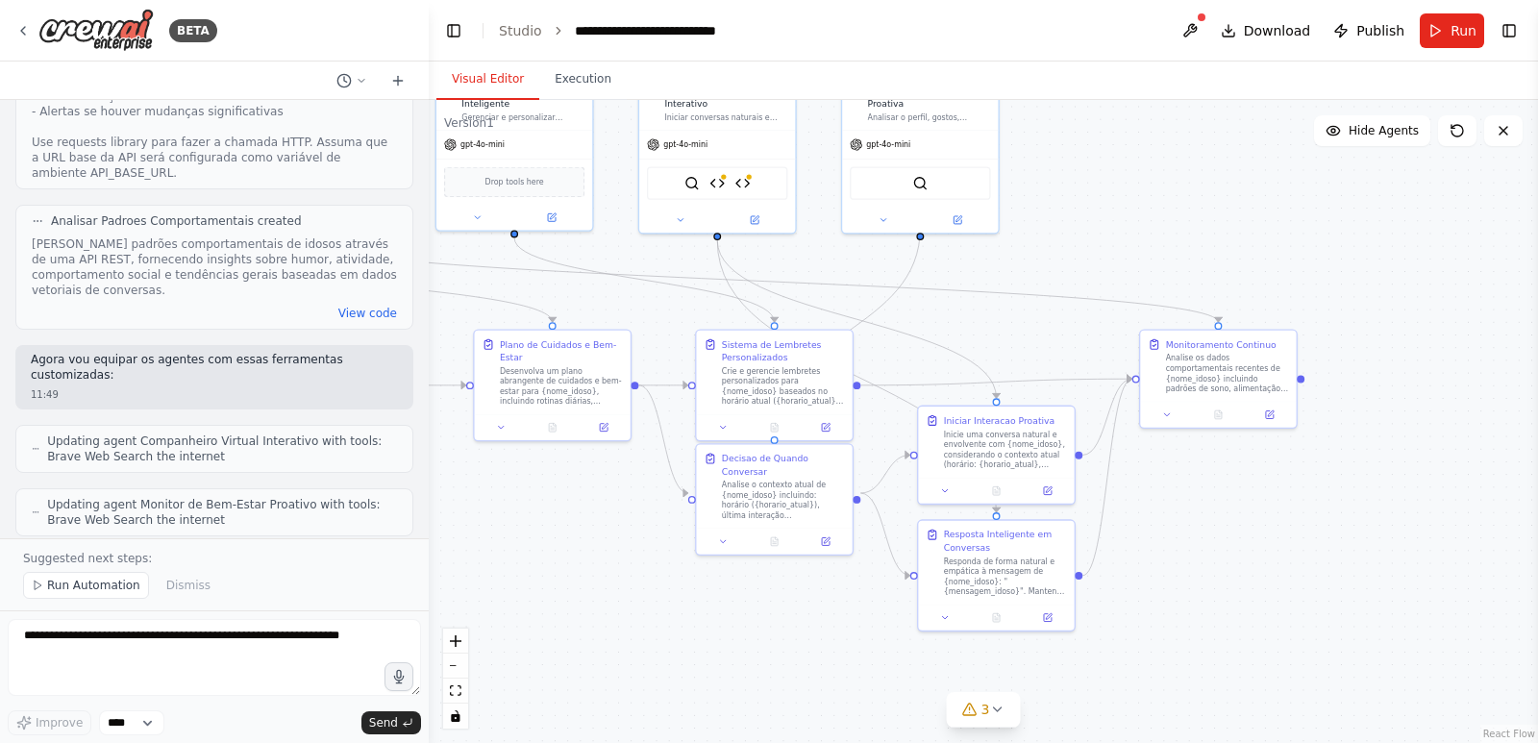
scroll to position [11863, 0]
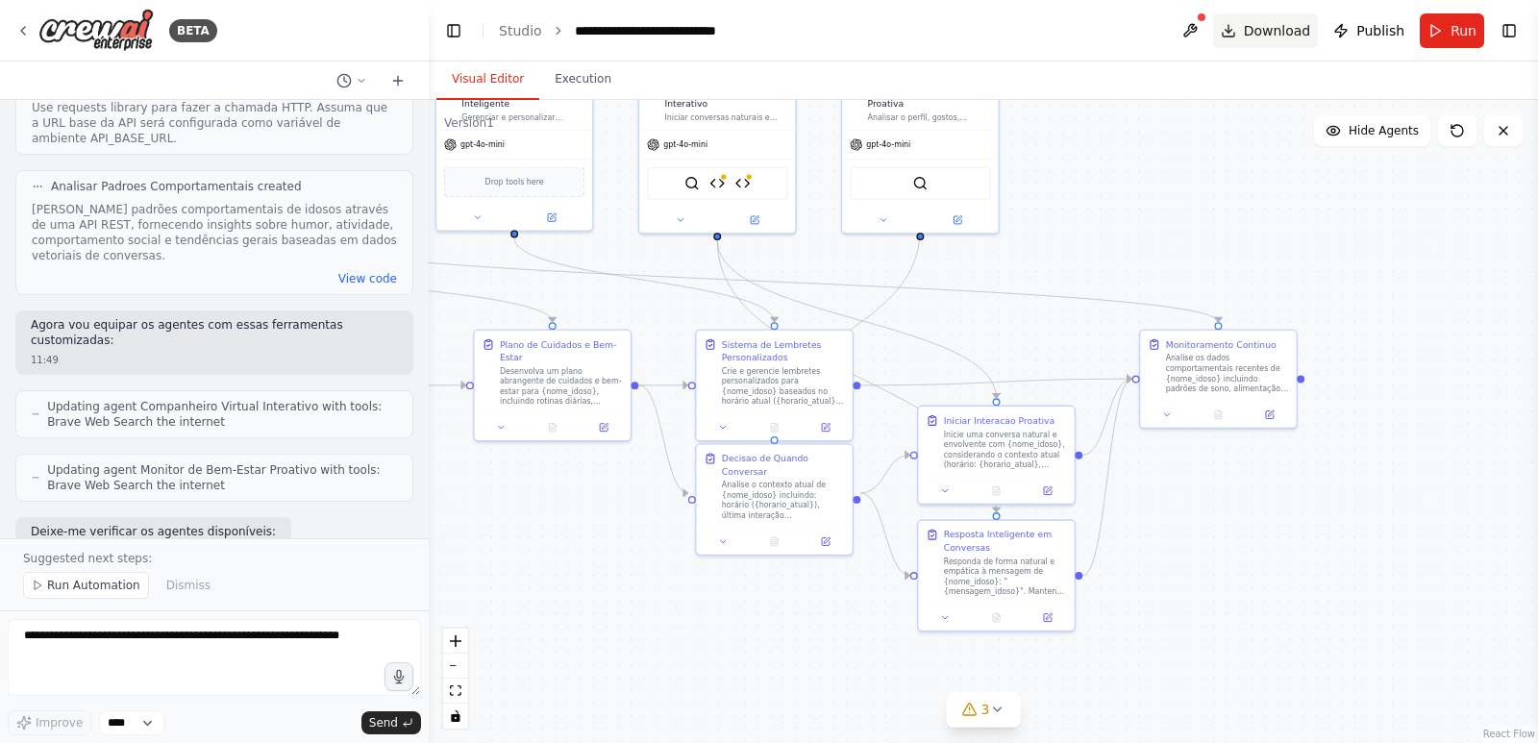
click at [1266, 32] on span "Download" at bounding box center [1277, 30] width 67 height 19
